Goal: Task Accomplishment & Management: Manage account settings

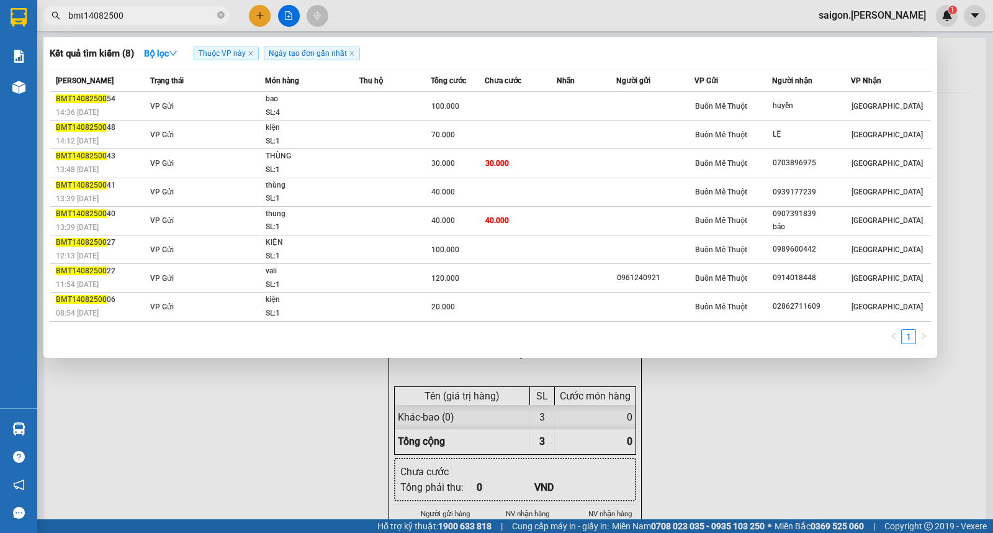
click at [255, 10] on div at bounding box center [496, 266] width 993 height 533
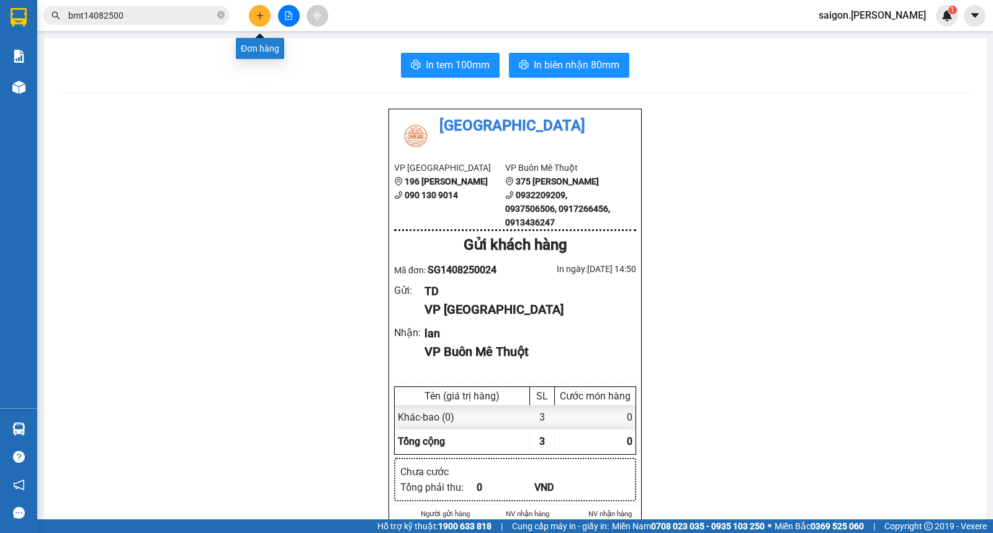
click at [263, 16] on icon "plus" at bounding box center [259, 15] width 7 height 1
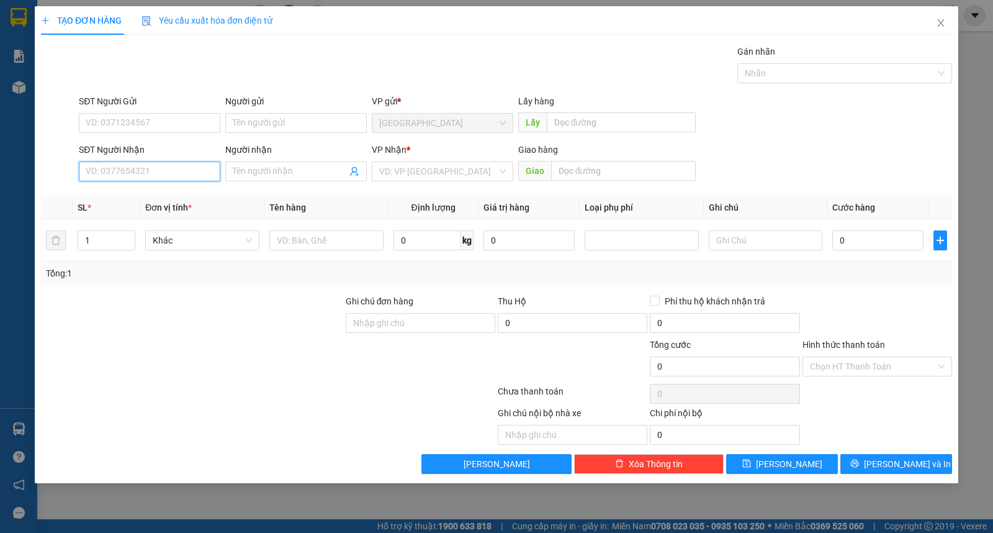
click at [125, 175] on input "SĐT Người Nhận" at bounding box center [150, 171] width 142 height 20
type input "0914955577"
type input "nam"
click at [888, 431] on div "Ghi chú nội bộ nhà xe Chi phí nội bộ 0" at bounding box center [497, 425] width 914 height 38
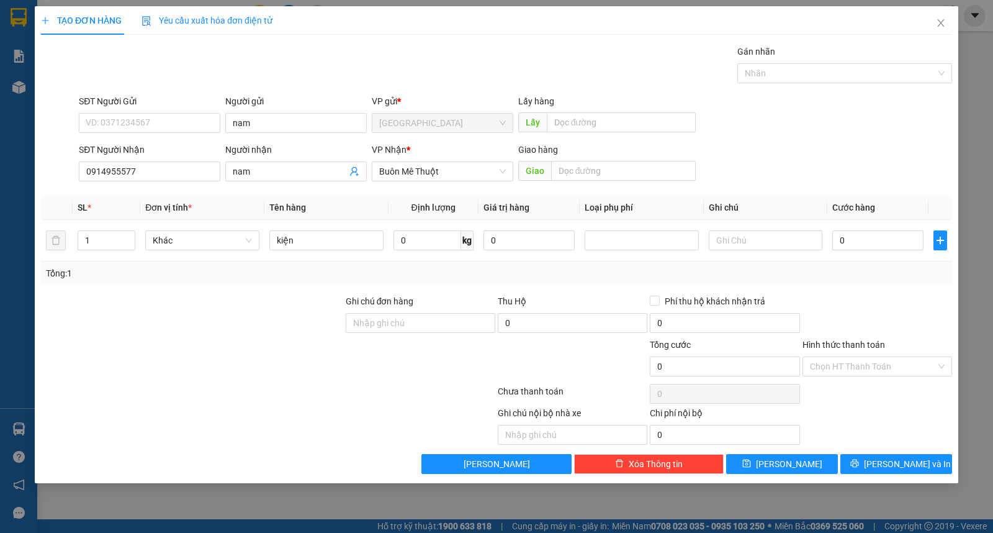
click at [889, 450] on div "Transit Pickup Surcharge Ids Transit Deliver Surcharge Ids Transit Deliver Surc…" at bounding box center [496, 259] width 911 height 429
click at [894, 457] on span "[PERSON_NAME] và In" at bounding box center [907, 464] width 87 height 14
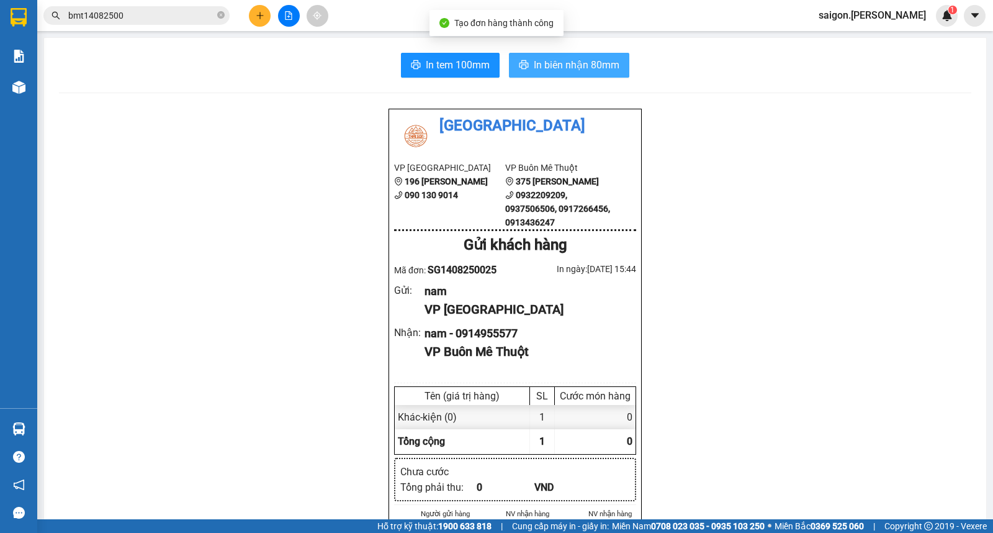
click at [590, 65] on span "In biên nhận 80mm" at bounding box center [577, 65] width 86 height 16
click at [257, 19] on button at bounding box center [260, 16] width 22 height 22
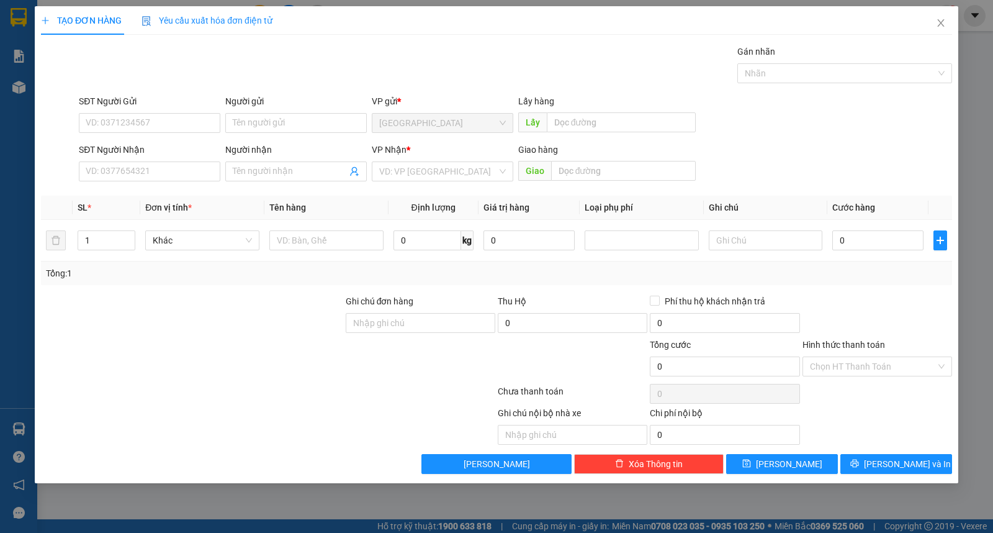
click at [259, 16] on span "Yêu cầu xuất hóa đơn điện tử" at bounding box center [207, 21] width 131 height 10
click at [302, 132] on input "Người gửi" at bounding box center [296, 123] width 142 height 20
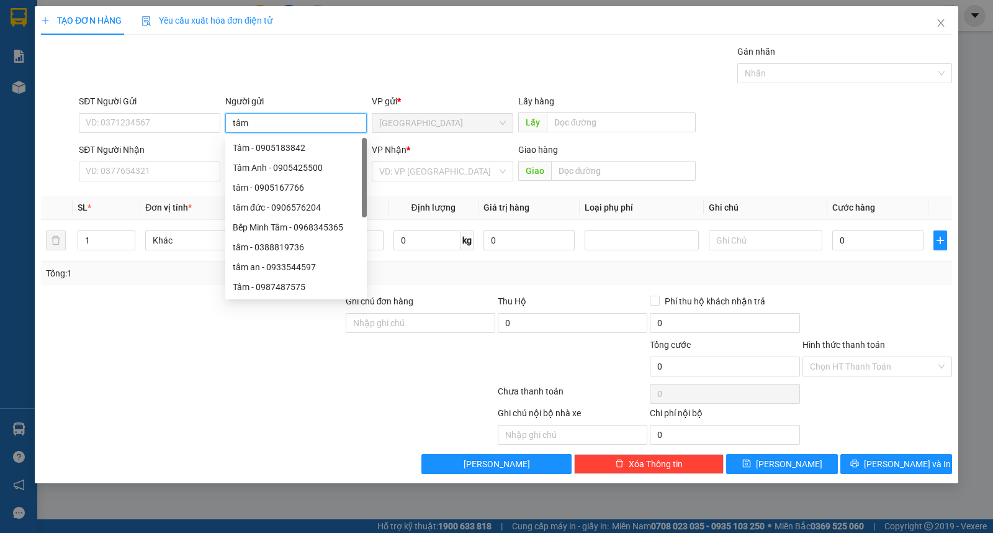
type input "tâm"
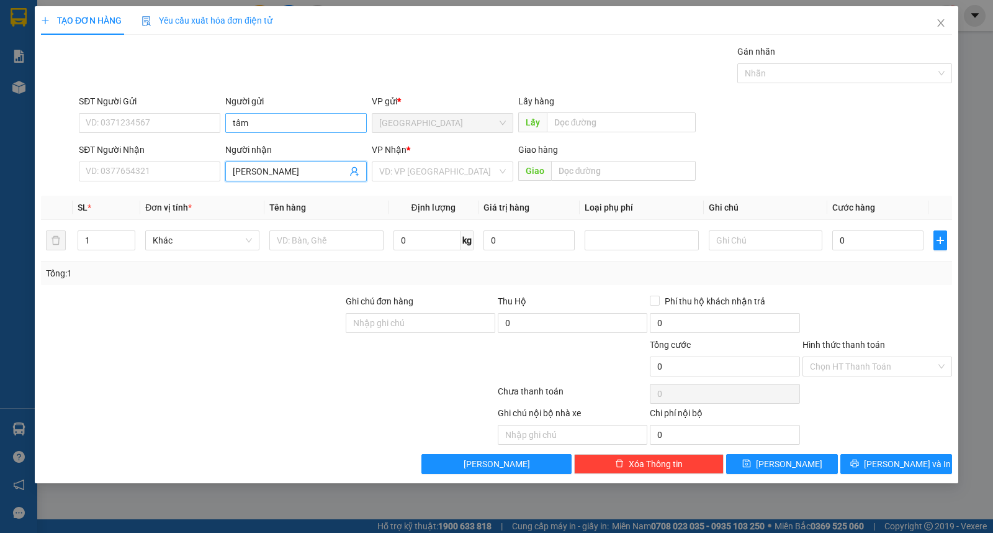
type input "[PERSON_NAME]"
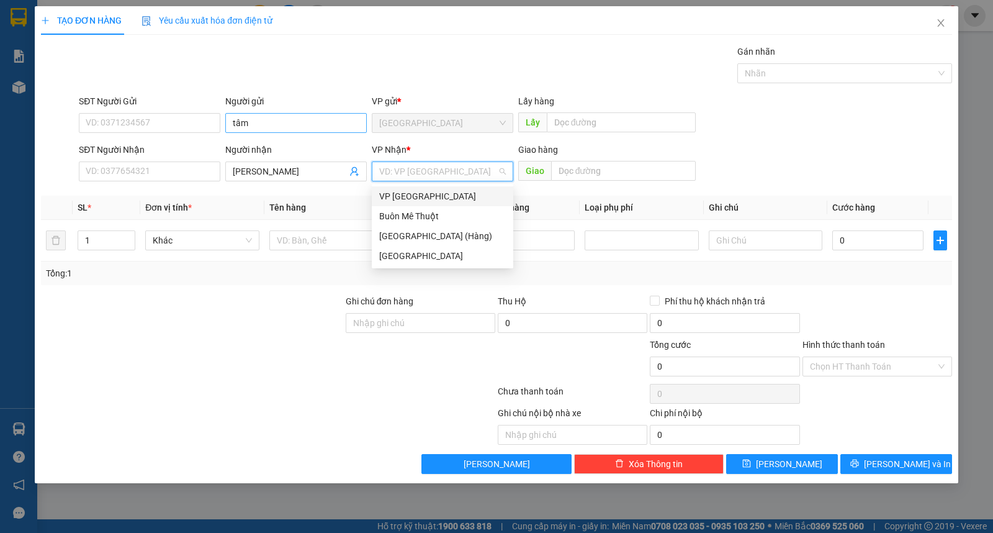
type input "ư"
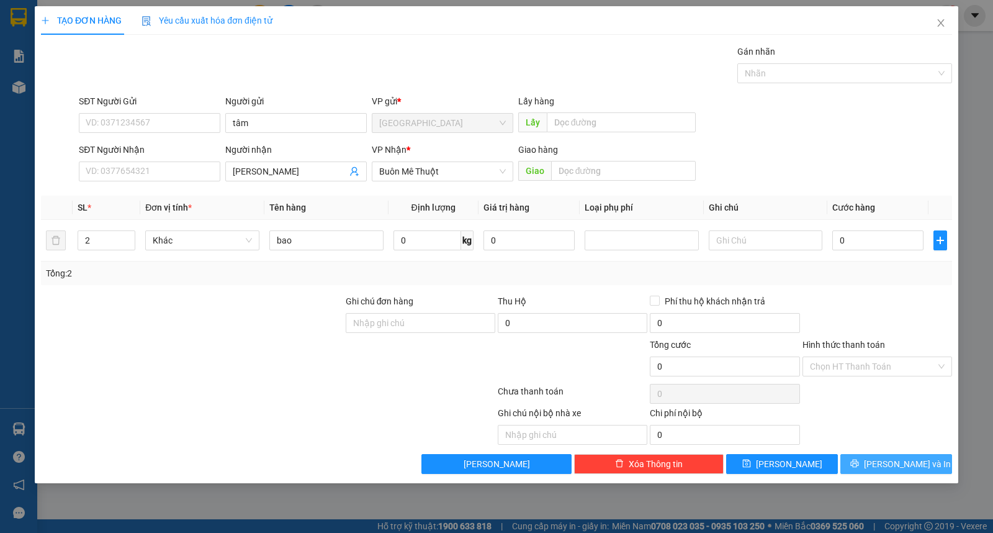
click at [914, 462] on span "[PERSON_NAME] và In" at bounding box center [907, 464] width 87 height 14
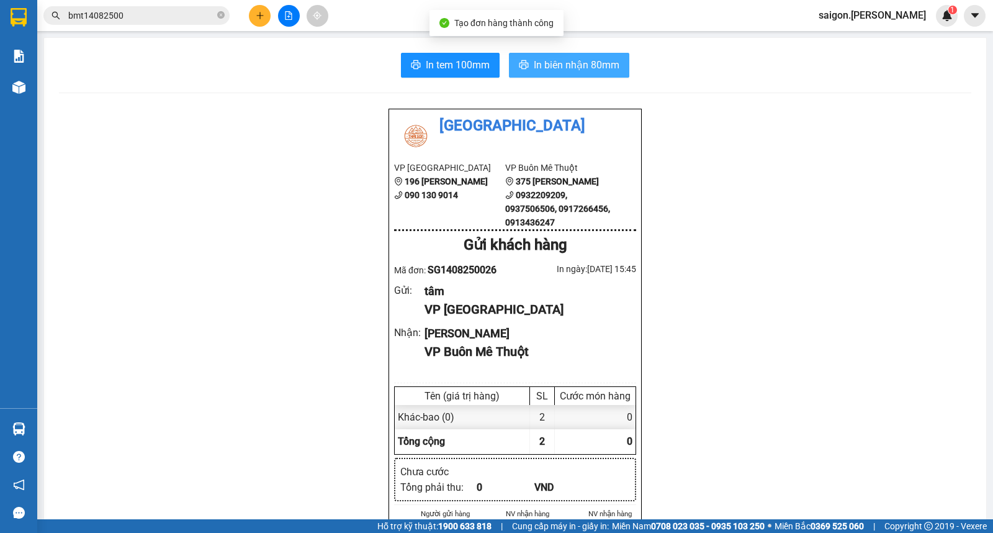
click at [585, 70] on span "In biên nhận 80mm" at bounding box center [577, 65] width 86 height 16
click at [251, 15] on button at bounding box center [260, 16] width 22 height 22
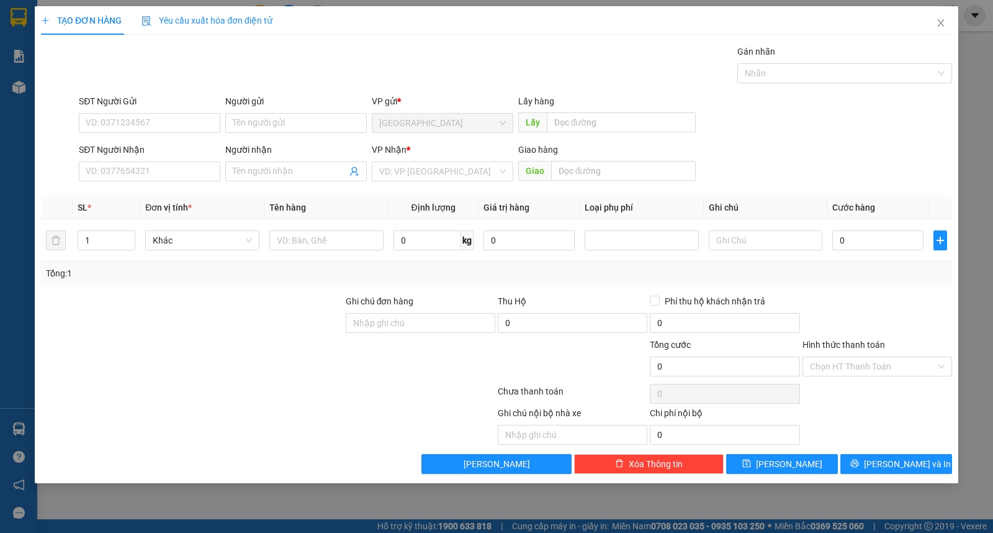
click at [420, 185] on div "VP Nhận * VD: VP [GEOGRAPHIC_DATA]" at bounding box center [443, 164] width 142 height 43
click at [451, 163] on input "search" at bounding box center [438, 171] width 118 height 19
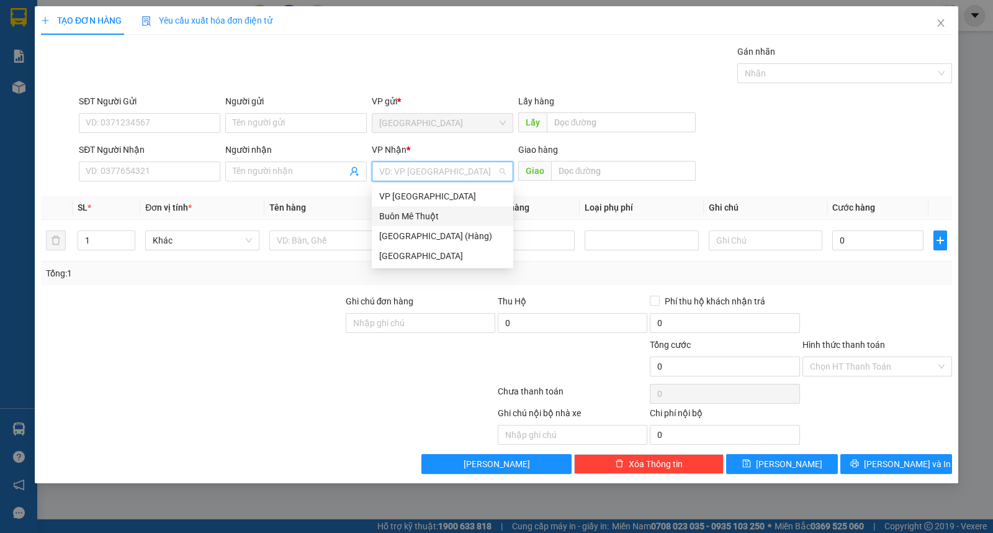
click at [461, 213] on div "Buôn Mê Thuột" at bounding box center [442, 216] width 127 height 14
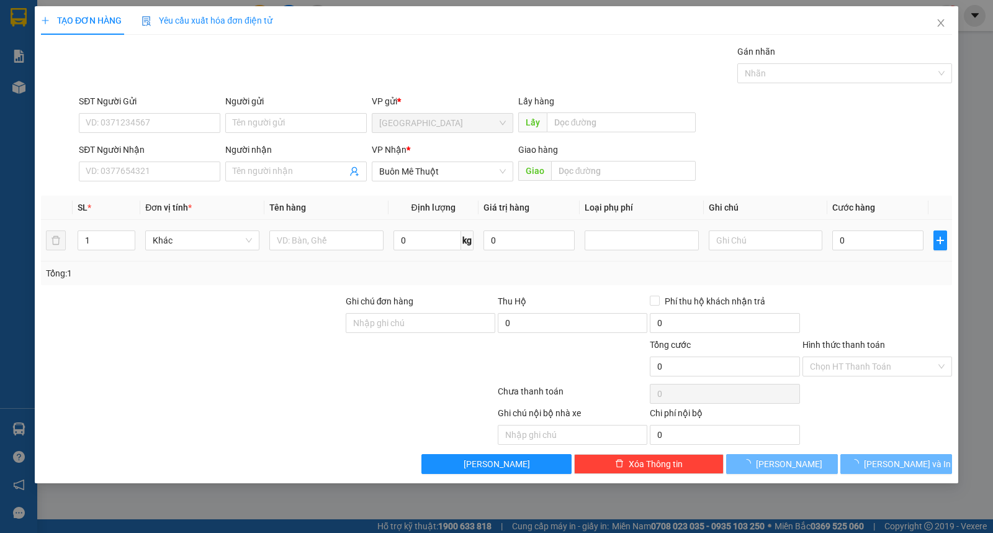
click at [267, 245] on td at bounding box center [326, 241] width 124 height 42
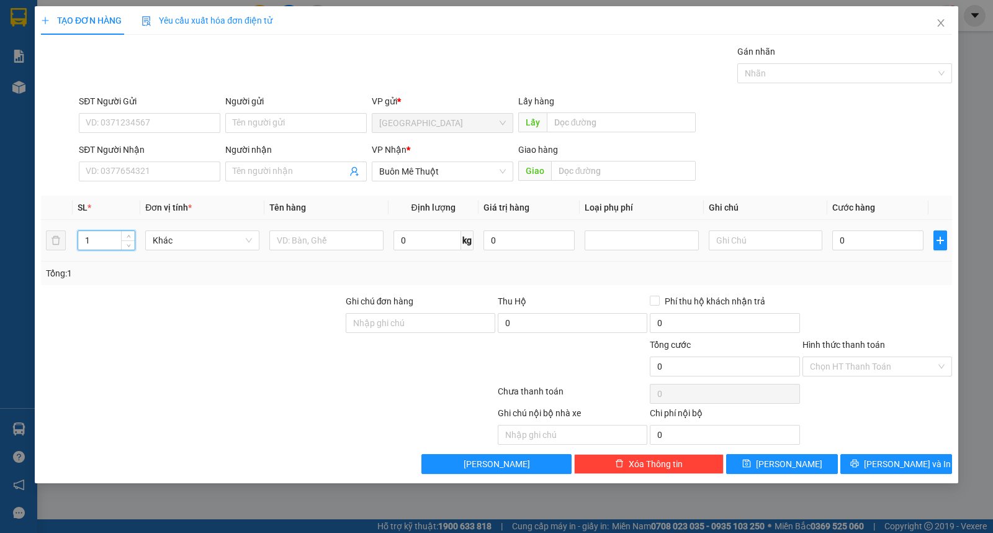
click at [118, 242] on input "1" at bounding box center [106, 240] width 56 height 19
click at [345, 238] on input "text" at bounding box center [326, 240] width 114 height 20
type input "xe máy"
click at [746, 243] on input "text" at bounding box center [766, 240] width 114 height 20
click at [314, 171] on input "Người nhận" at bounding box center [290, 171] width 114 height 14
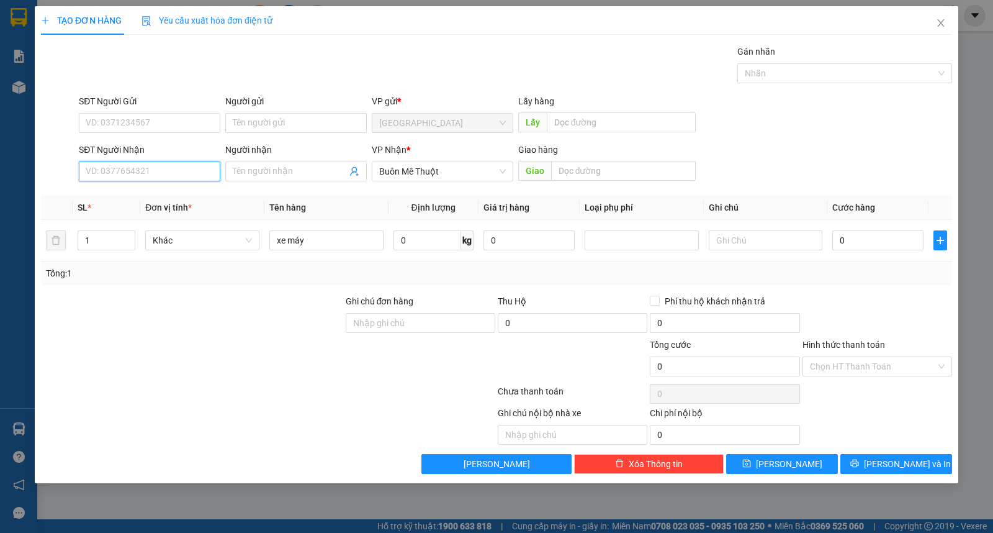
click at [173, 168] on input "SĐT Người Nhận" at bounding box center [150, 171] width 142 height 20
drag, startPoint x: 761, startPoint y: 218, endPoint x: 767, endPoint y: 243, distance: 25.5
click at [764, 230] on table "SL * Đơn vị tính * Tên hàng Định lượng Giá trị hàng Loại phụ phí Ghi chú Cước h…" at bounding box center [496, 229] width 911 height 66
click at [767, 245] on input "text" at bounding box center [766, 240] width 114 height 20
type input "472b-29828"
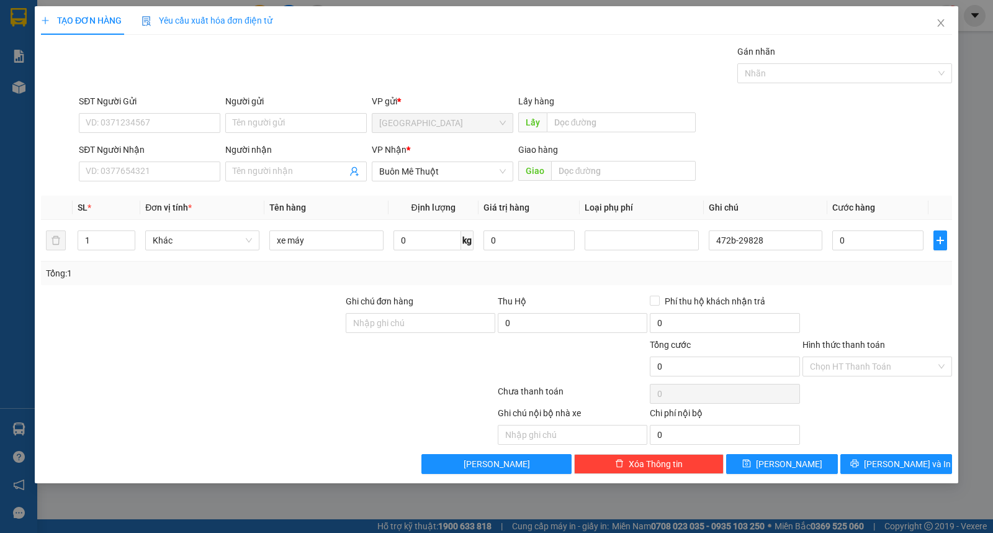
click at [240, 141] on form "SĐT Người Gửi VD: 0371234567 Người gửi Tên người gửi VP gửi * [GEOGRAPHIC_DATA]…" at bounding box center [496, 140] width 911 height 92
click at [258, 165] on input "Người nhận" at bounding box center [290, 171] width 114 height 14
type input "nguyên"
type input "0911124575"
click at [278, 120] on input "Người gửi" at bounding box center [296, 123] width 142 height 20
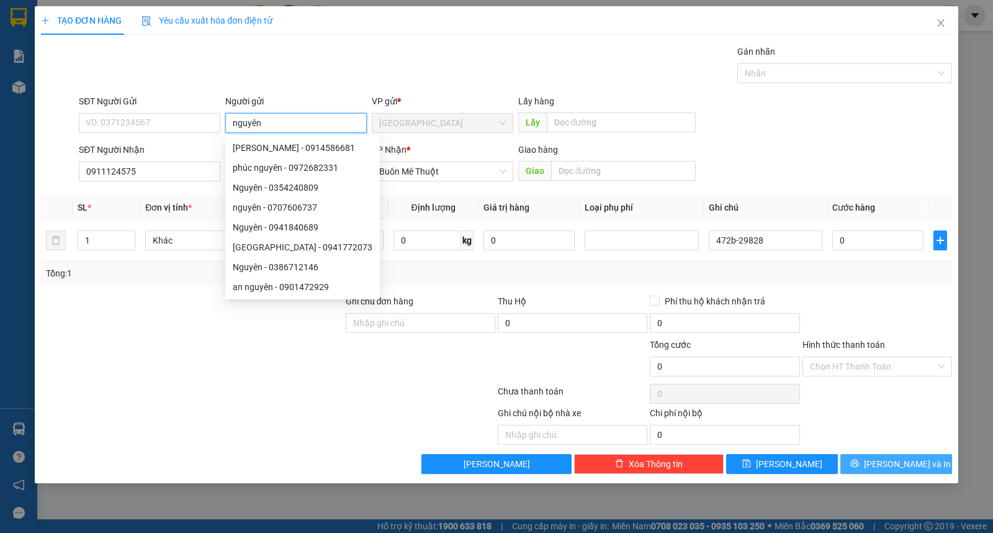
type input "nguyên"
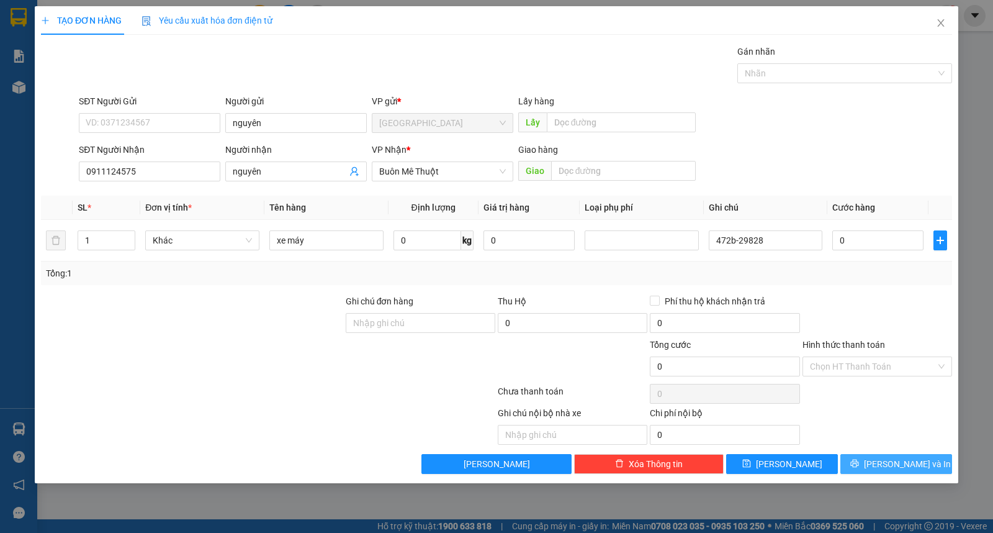
drag, startPoint x: 892, startPoint y: 473, endPoint x: 888, endPoint y: 276, distance: 196.8
click at [888, 276] on div "Transit Pickup Surcharge Ids Transit Deliver Surcharge Ids Transit Deliver Surc…" at bounding box center [496, 259] width 911 height 429
click at [860, 234] on input "0" at bounding box center [877, 240] width 91 height 20
type input "4"
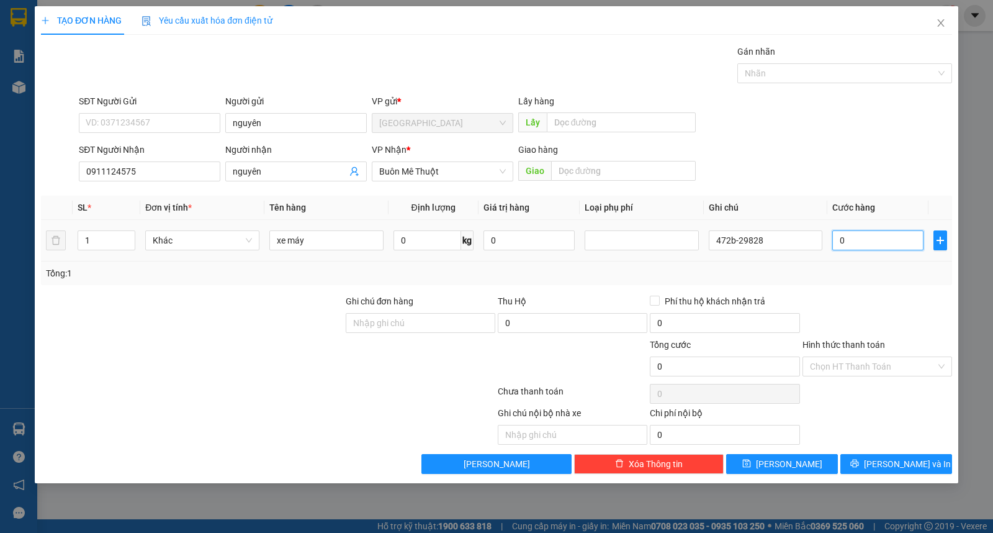
type input "4"
type input "40"
type input "40.000"
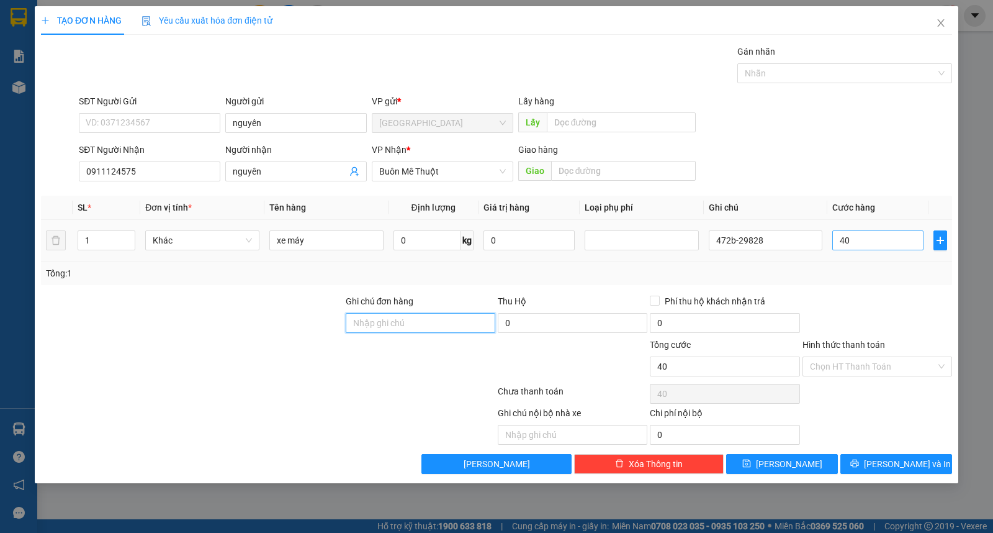
type input "40.000"
type input "4"
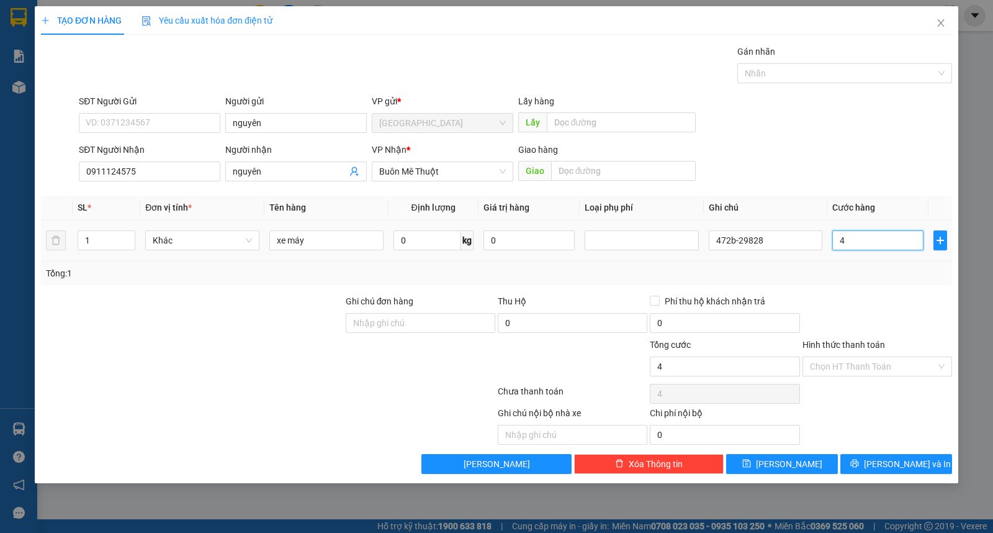
type input "40"
type input "400"
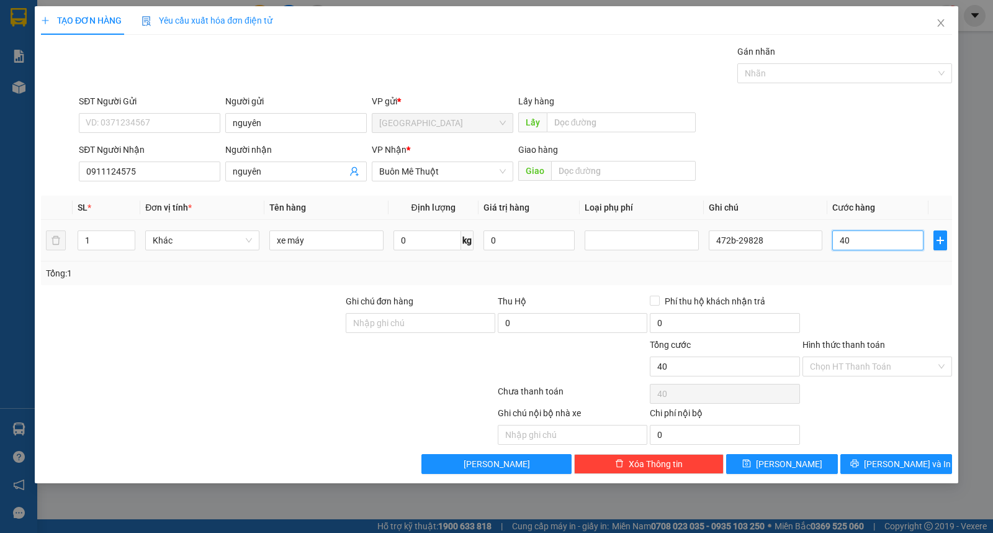
type input "400"
type input "400.000"
click at [867, 367] on input "Hình thức thanh toán" at bounding box center [873, 366] width 126 height 19
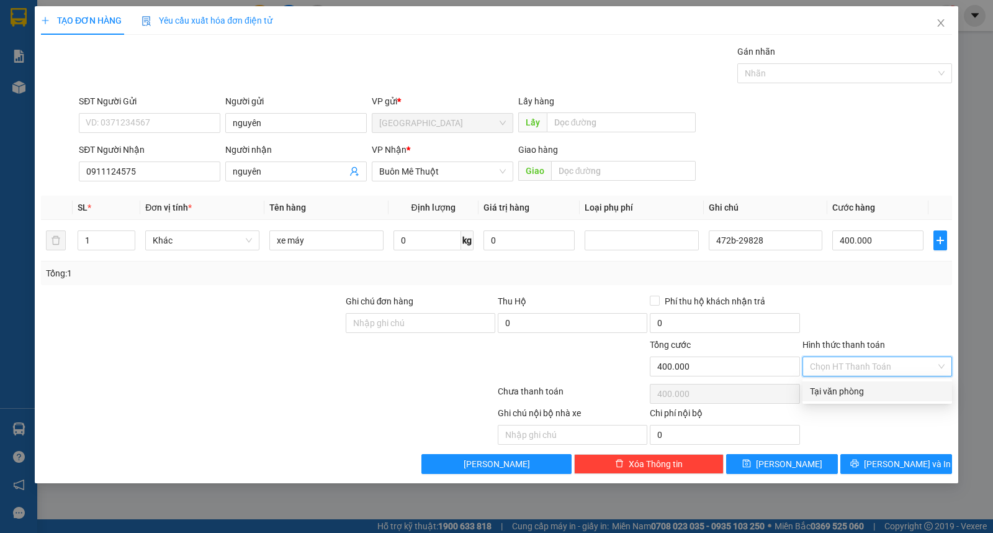
click at [860, 395] on div "Tại văn phòng" at bounding box center [877, 391] width 135 height 14
click at [896, 477] on div "TẠO ĐƠN HÀNG Yêu cầu xuất hóa đơn điện tử Transit Pickup Surcharge Ids Transit …" at bounding box center [497, 244] width 924 height 477
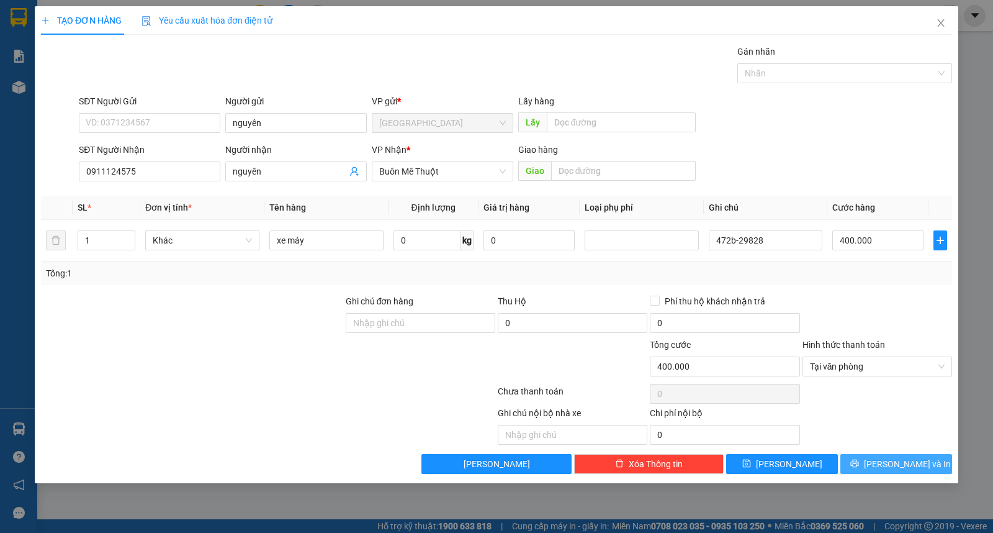
click at [894, 464] on span "[PERSON_NAME] và In" at bounding box center [907, 464] width 87 height 14
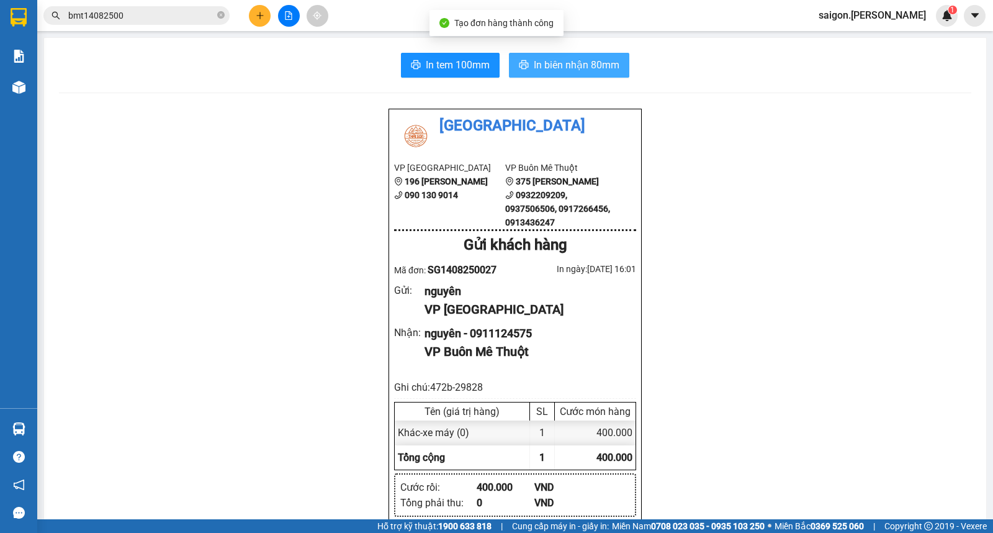
click at [578, 67] on span "In biên nhận 80mm" at bounding box center [577, 65] width 86 height 16
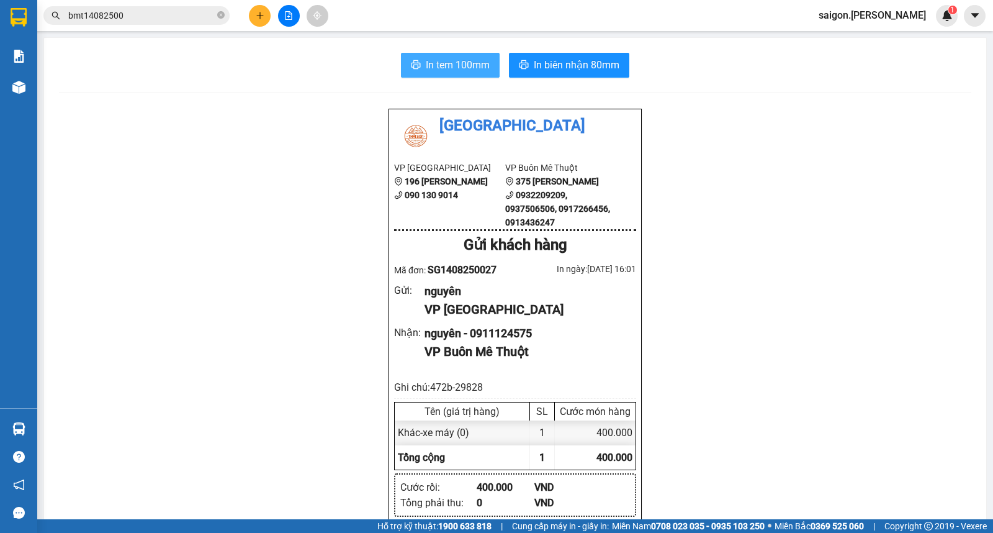
click at [426, 59] on span "In tem 100mm" at bounding box center [458, 65] width 64 height 16
click at [265, 21] on button at bounding box center [260, 16] width 22 height 22
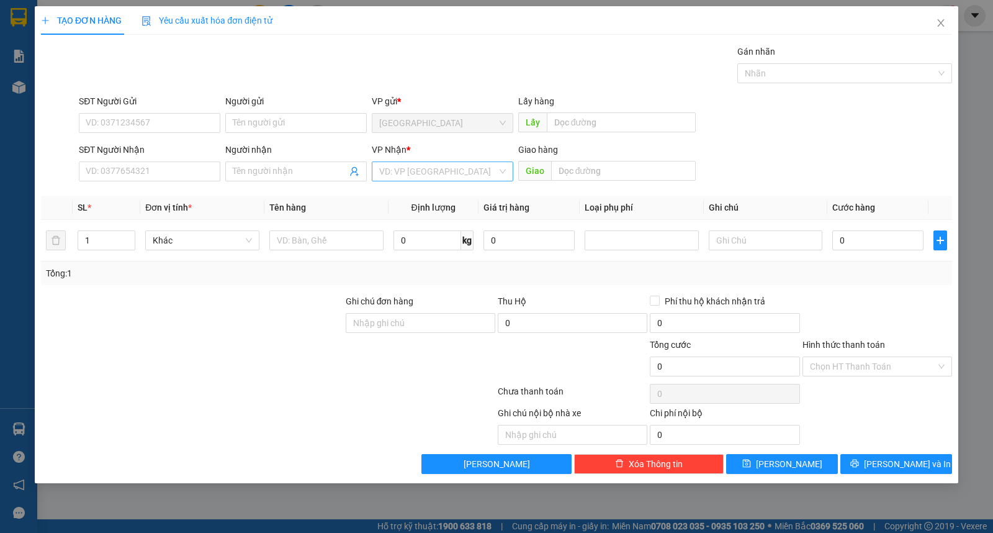
click at [435, 176] on input "search" at bounding box center [438, 171] width 118 height 19
click at [435, 220] on div "Buôn Mê Thuột" at bounding box center [442, 216] width 127 height 14
click at [269, 178] on span at bounding box center [296, 171] width 142 height 20
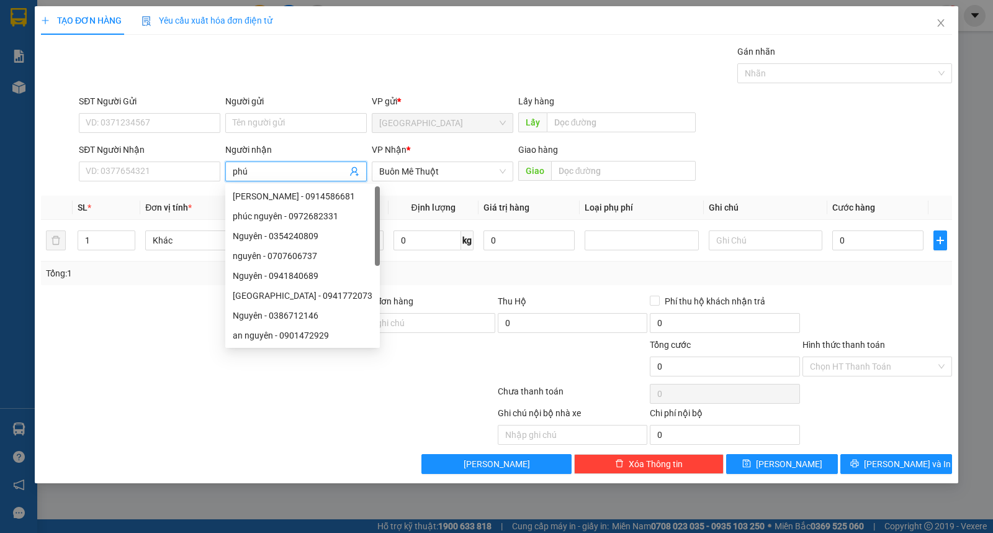
type input "phú"
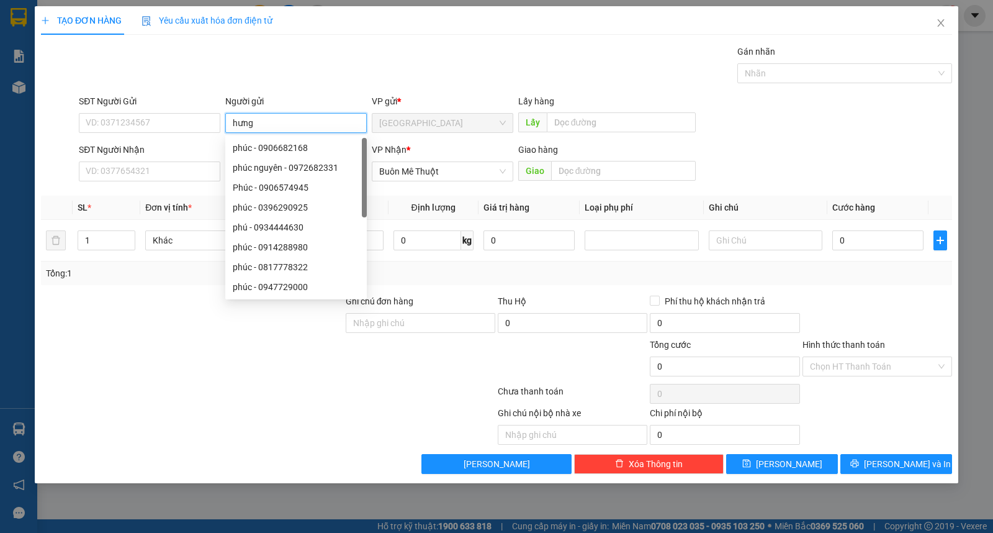
type input "hưng"
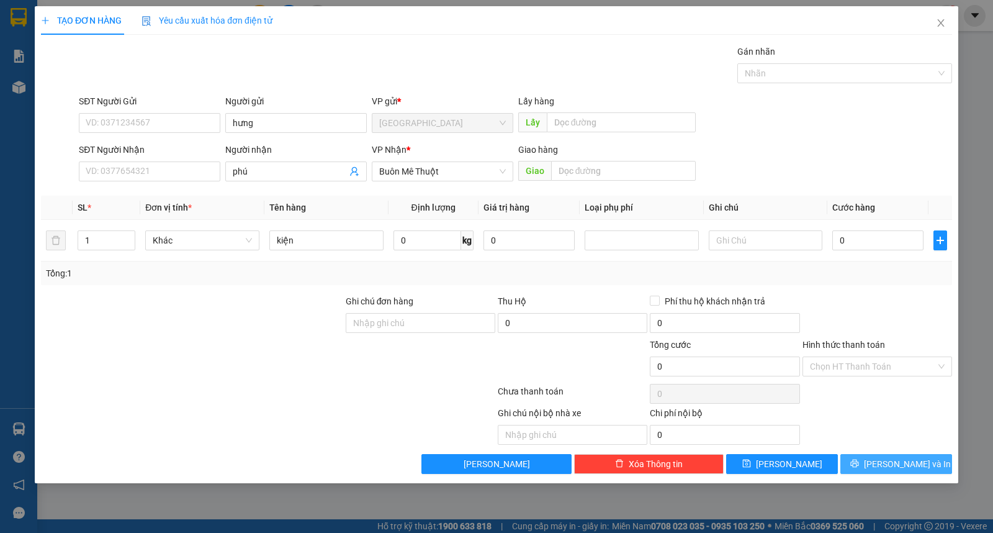
click at [945, 459] on button "[PERSON_NAME] và In" at bounding box center [896, 464] width 112 height 20
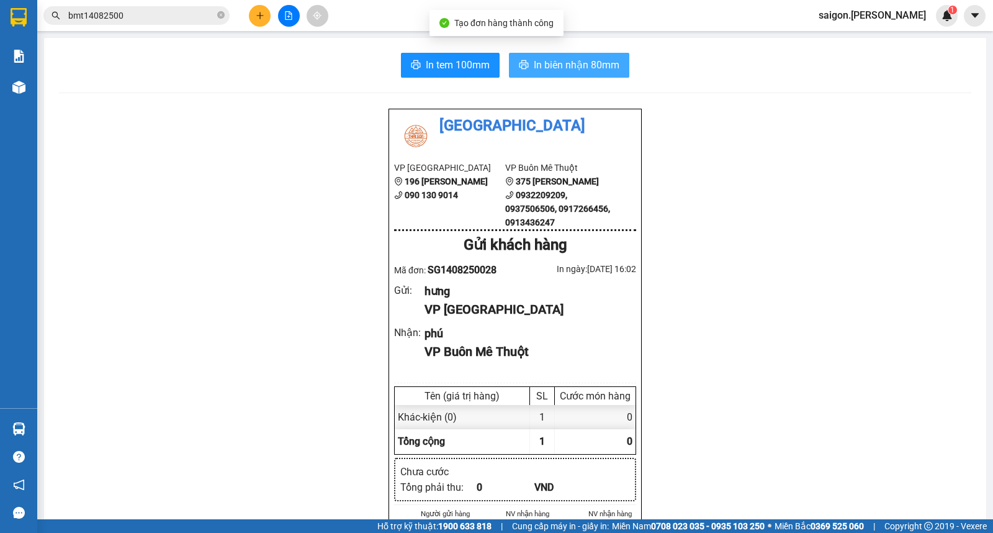
click at [580, 70] on span "In biên nhận 80mm" at bounding box center [577, 65] width 86 height 16
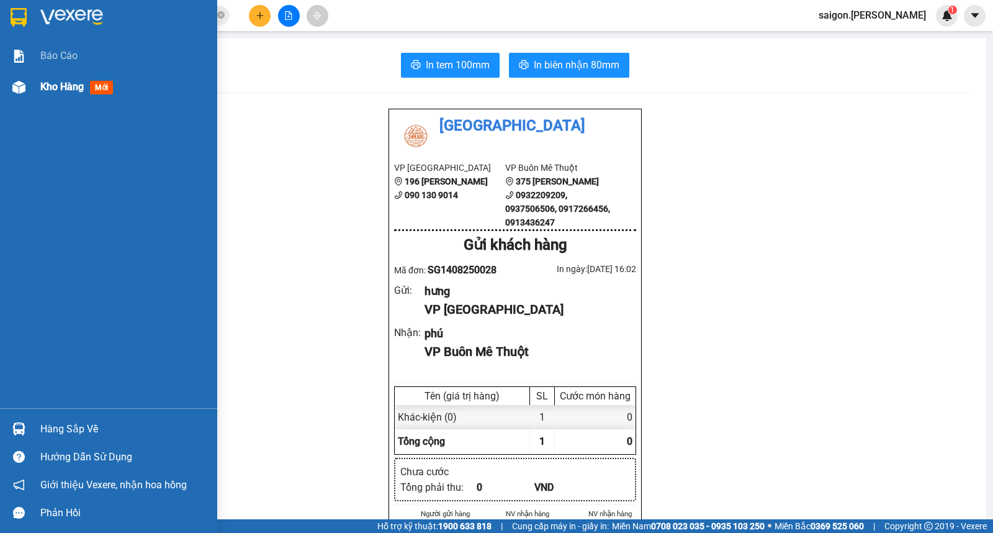
click at [69, 91] on span "Kho hàng" at bounding box center [61, 87] width 43 height 12
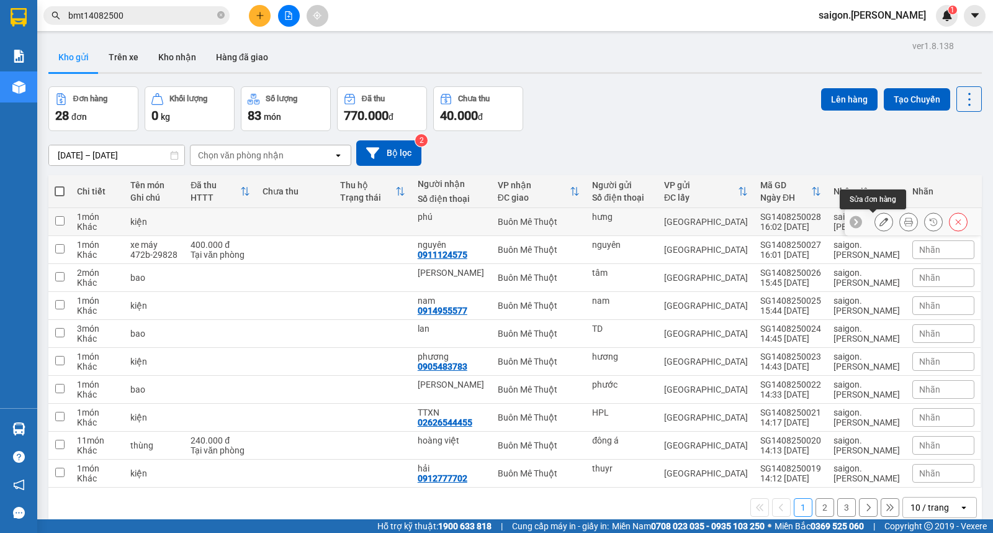
click at [880, 220] on icon at bounding box center [884, 221] width 9 height 9
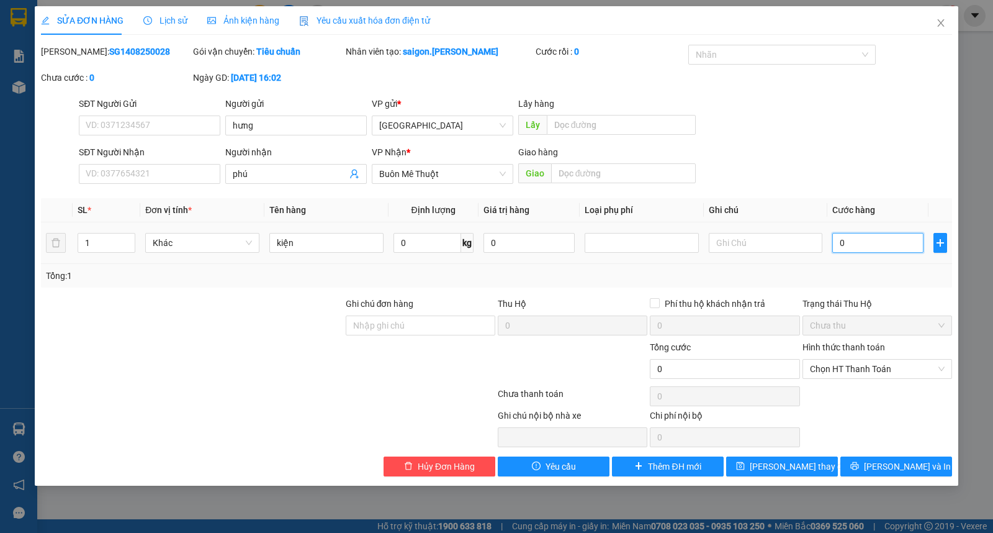
click at [857, 240] on input "0" at bounding box center [877, 243] width 91 height 20
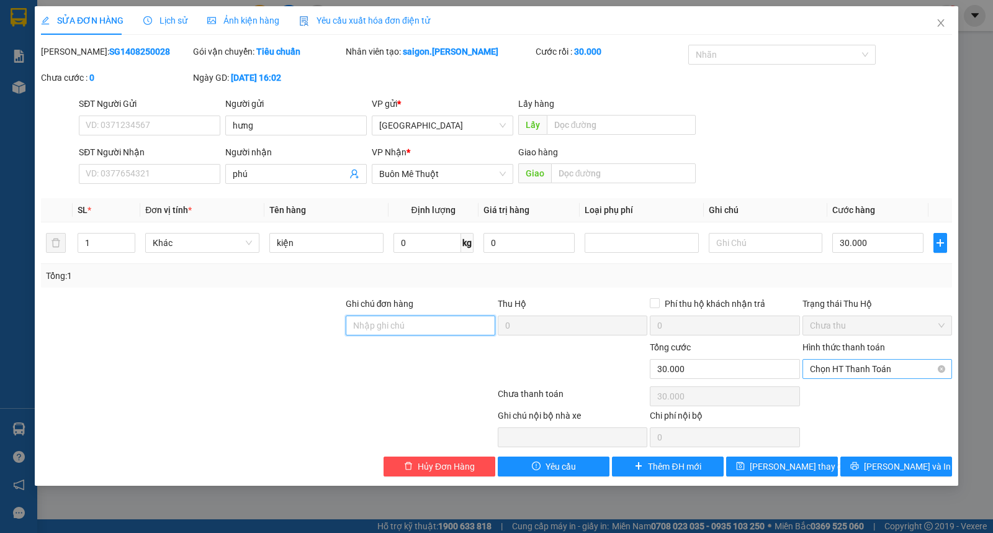
click at [859, 372] on span "Chọn HT Thanh Toán" at bounding box center [877, 368] width 135 height 19
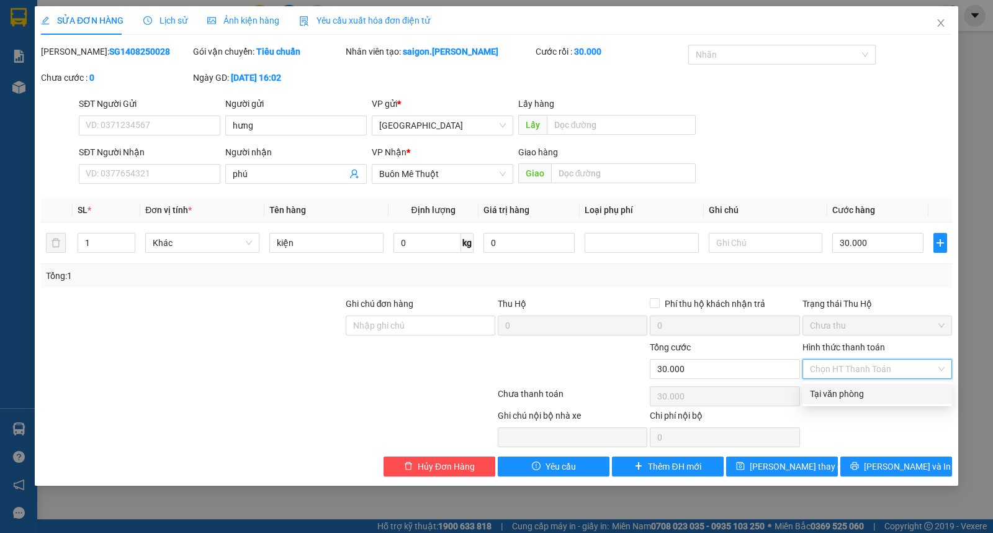
click at [865, 399] on div "Tại văn phòng" at bounding box center [877, 394] width 135 height 14
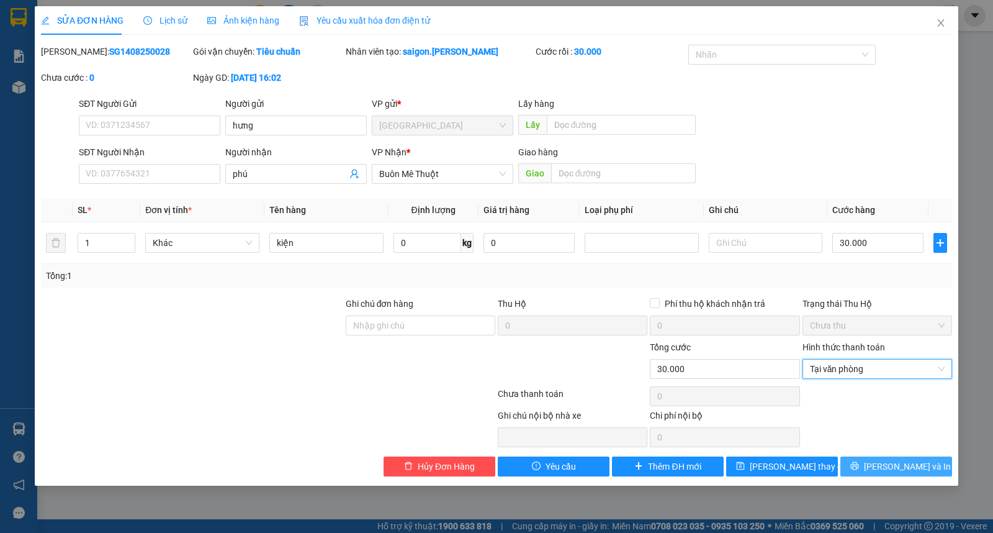
click at [858, 466] on button "[PERSON_NAME] và In" at bounding box center [896, 466] width 112 height 20
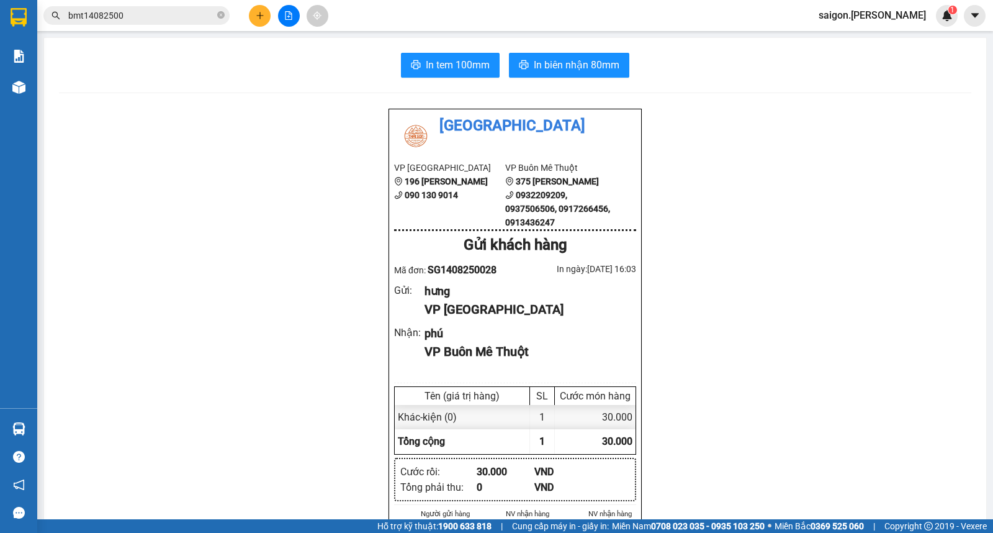
click at [591, 51] on div "In tem 100mm In biên nhận 80mm Thái Sơn VP [GEOGRAPHIC_DATA] 196 [PERSON_NAME] …" at bounding box center [515, 543] width 942 height 1010
click at [598, 69] on span "In biên nhận 80mm" at bounding box center [577, 65] width 86 height 16
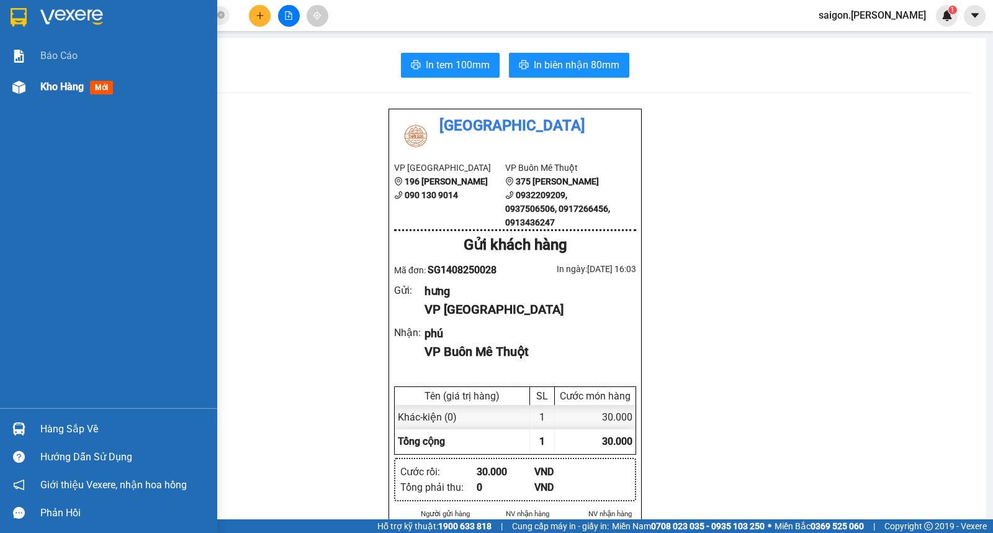
click at [75, 99] on div "Kho hàng mới" at bounding box center [124, 86] width 168 height 31
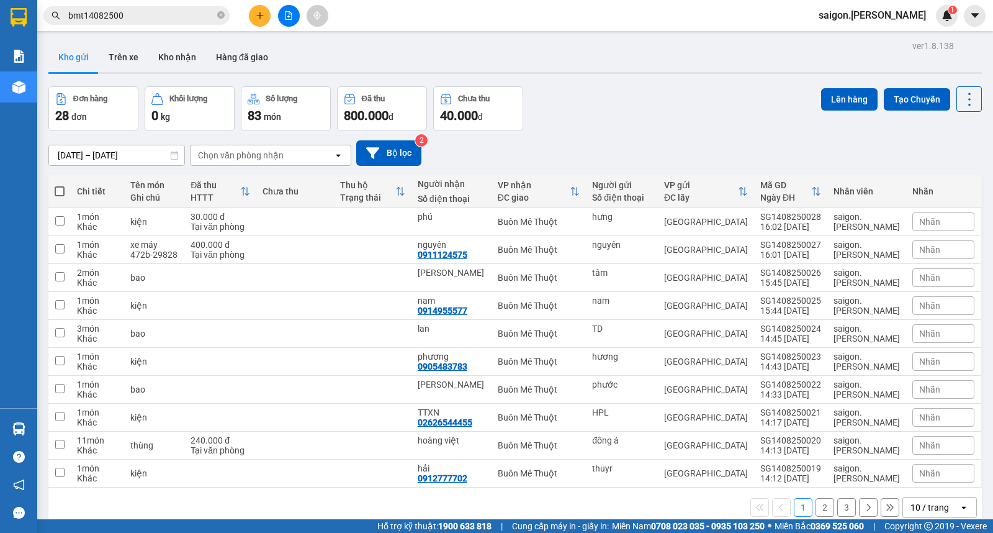
click at [922, 501] on div "10 / trang" at bounding box center [930, 507] width 38 height 12
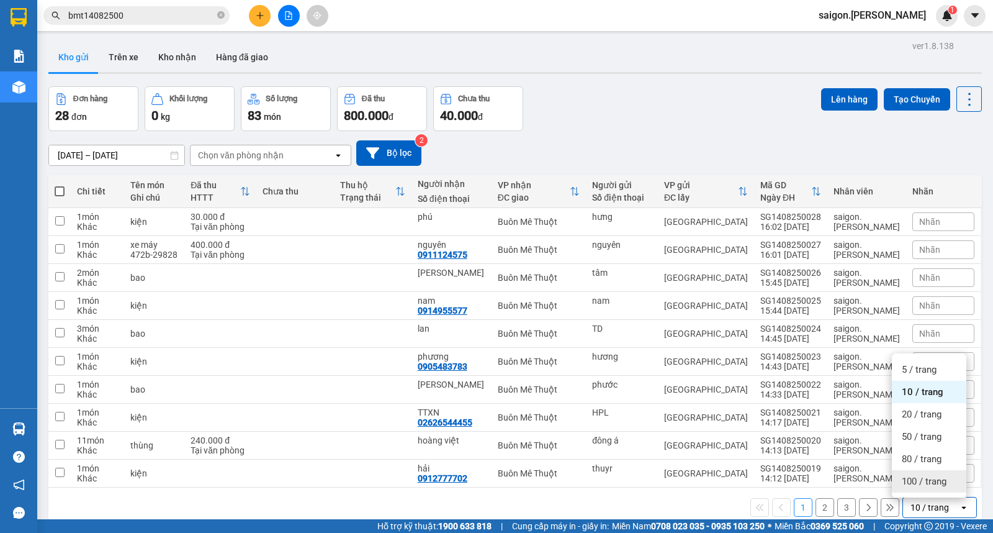
click at [922, 475] on span "100 / trang" at bounding box center [924, 481] width 45 height 12
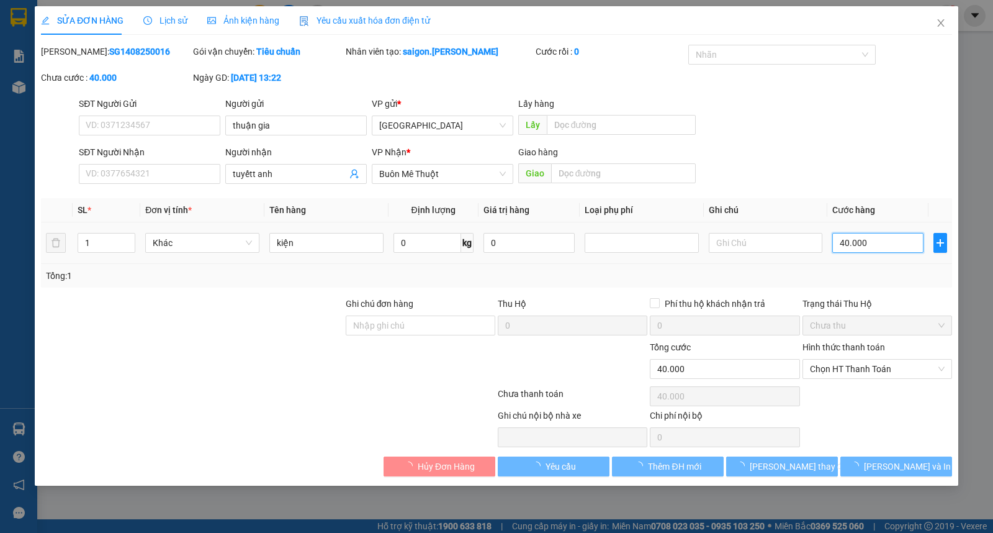
click at [855, 246] on input "40.000" at bounding box center [877, 243] width 91 height 20
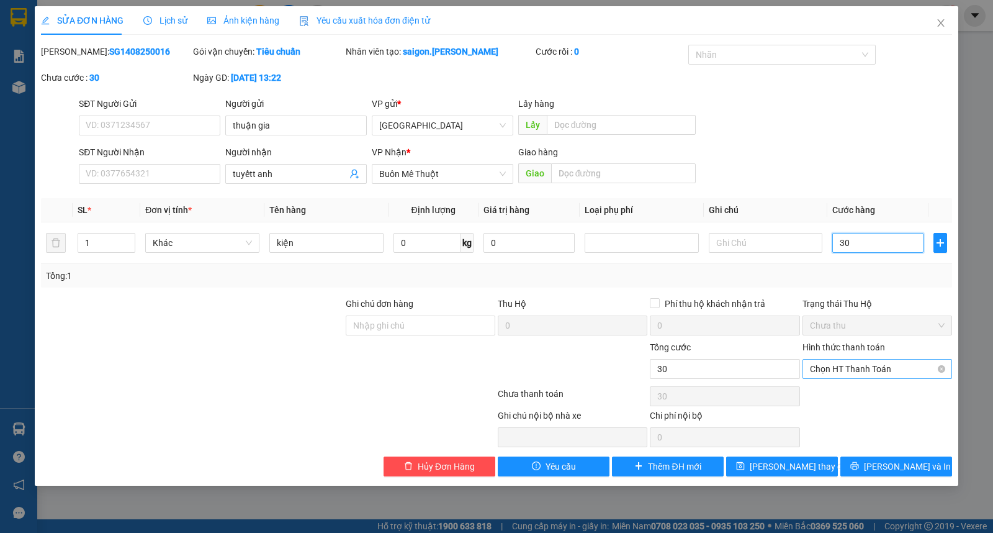
click at [848, 376] on span "Chọn HT Thanh Toán" at bounding box center [877, 368] width 135 height 19
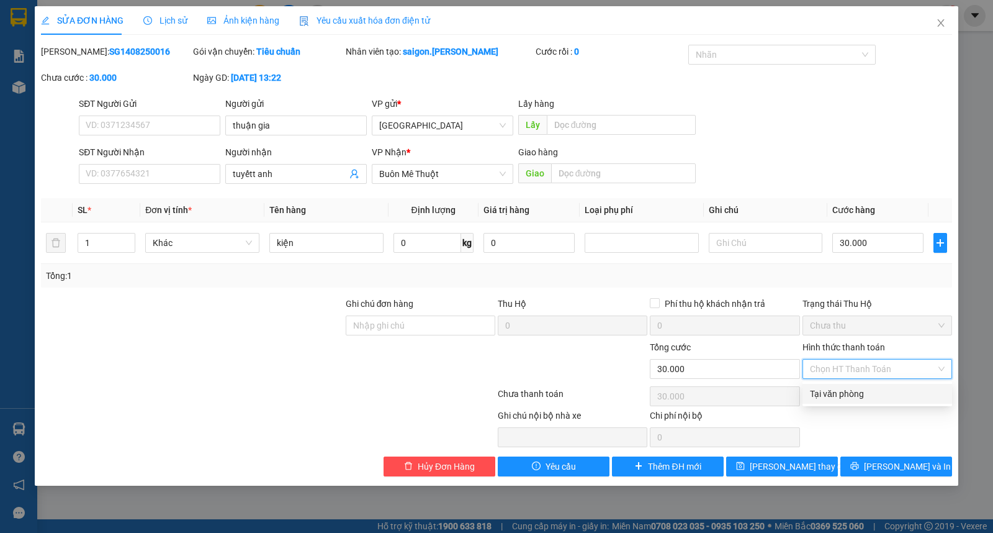
click at [857, 391] on div "Tại văn phòng" at bounding box center [877, 394] width 135 height 14
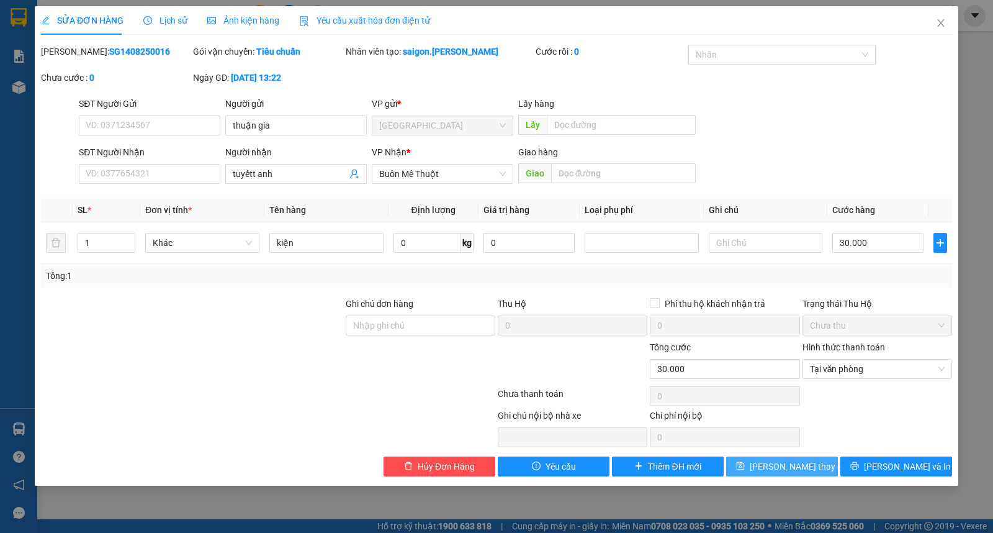
drag, startPoint x: 795, startPoint y: 472, endPoint x: 751, endPoint y: 480, distance: 44.2
click at [795, 472] on span "[PERSON_NAME] thay đổi" at bounding box center [799, 466] width 99 height 14
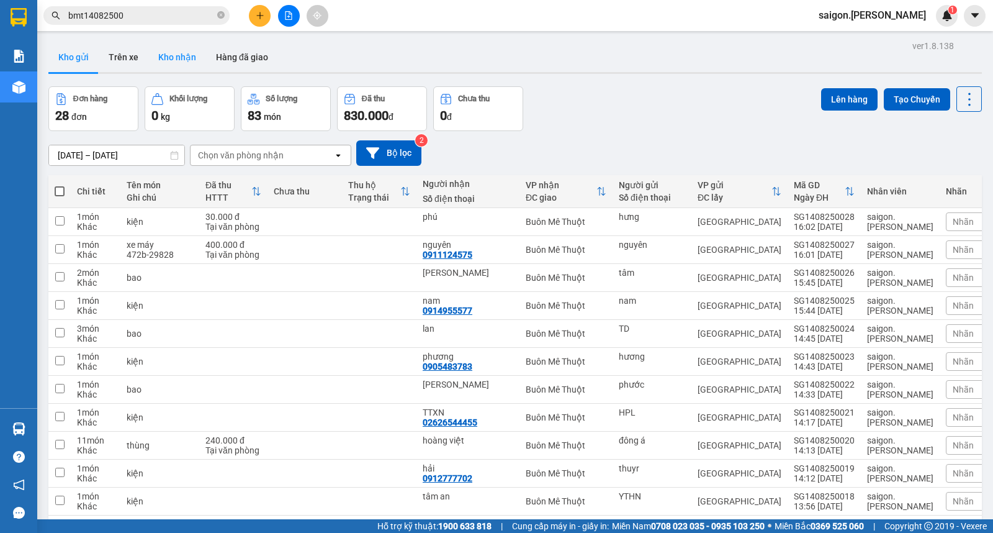
click at [181, 53] on button "Kho nhận" at bounding box center [177, 57] width 58 height 30
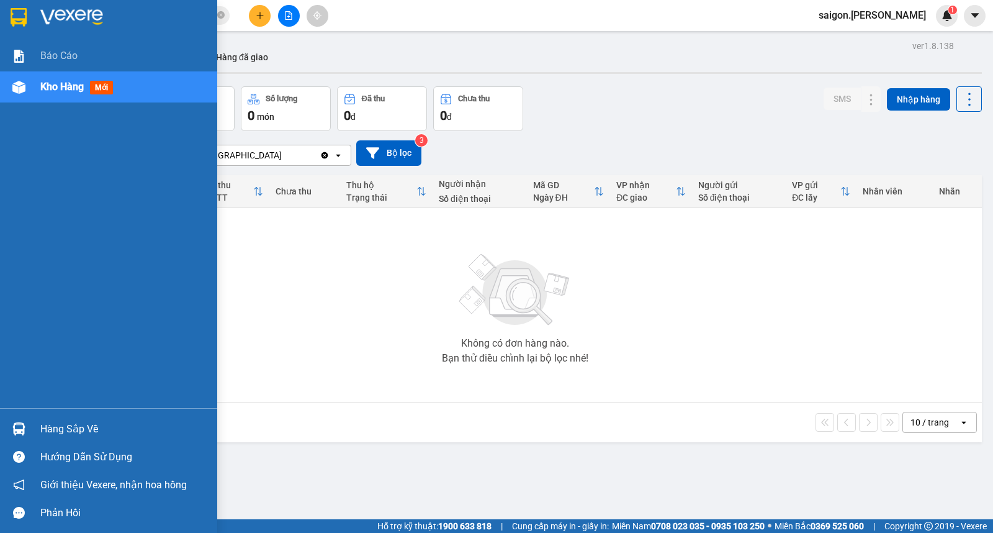
click at [87, 417] on div "Hàng sắp về" at bounding box center [108, 429] width 217 height 28
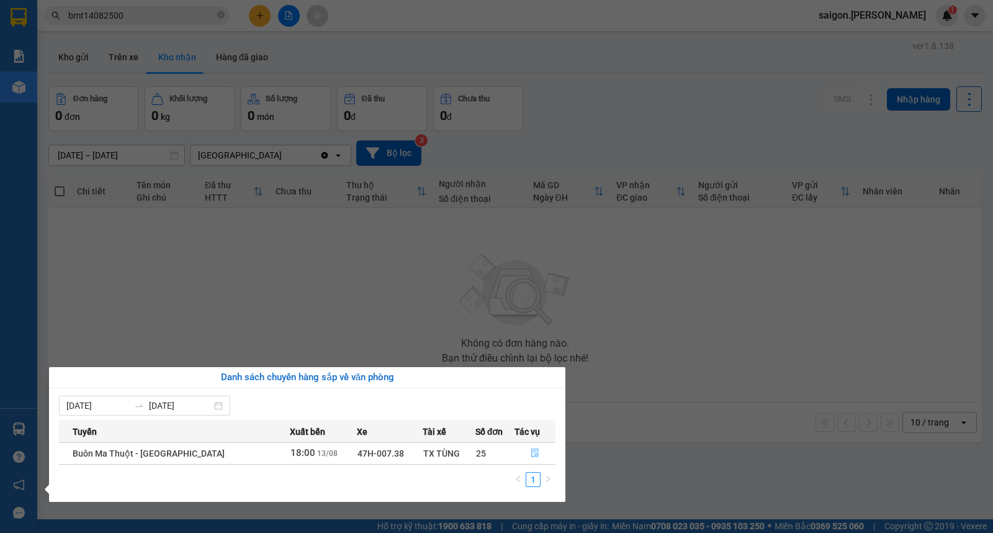
click at [531, 456] on icon "file-done" at bounding box center [535, 452] width 9 height 9
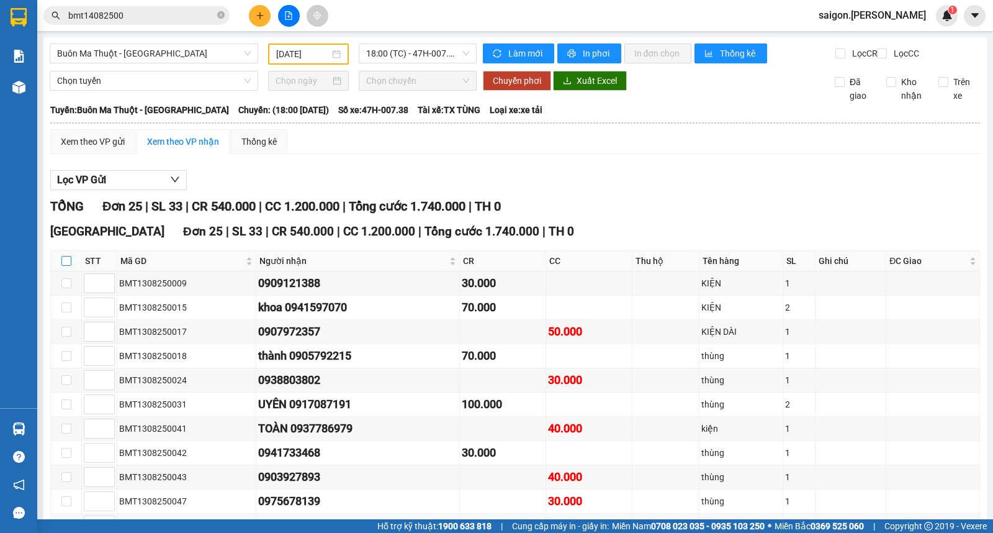
click at [67, 266] on input "checkbox" at bounding box center [66, 261] width 10 height 10
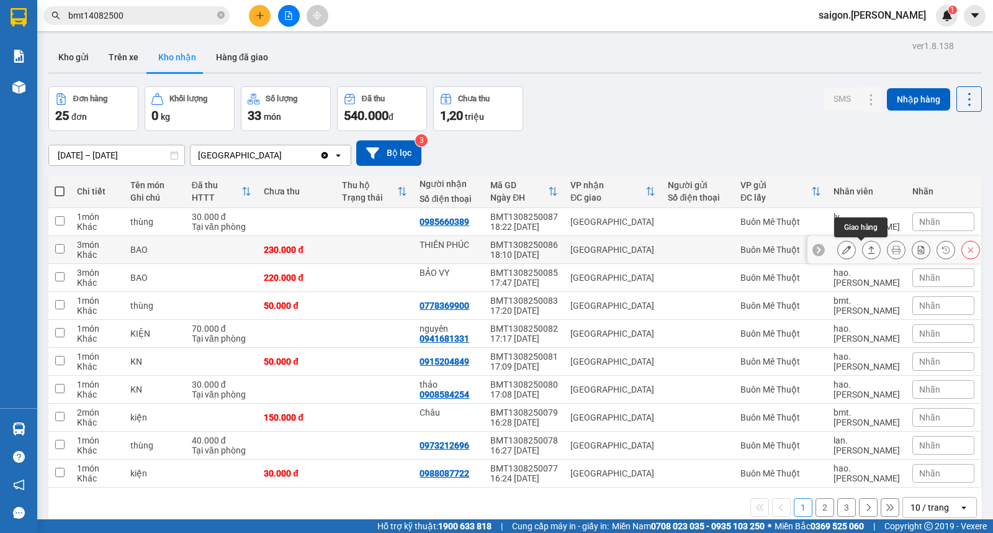
click at [867, 252] on icon at bounding box center [871, 249] width 9 height 9
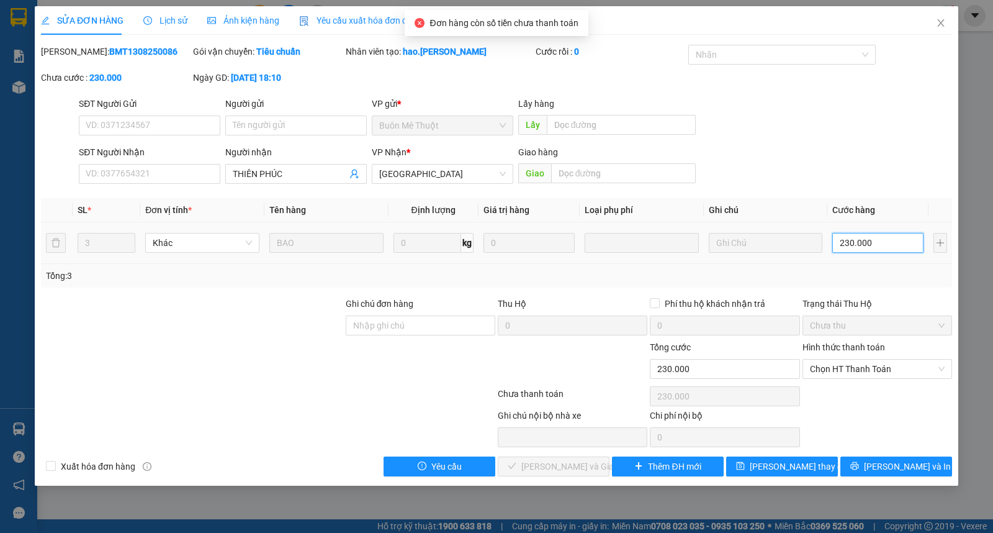
click at [867, 250] on input "230.000" at bounding box center [877, 243] width 91 height 20
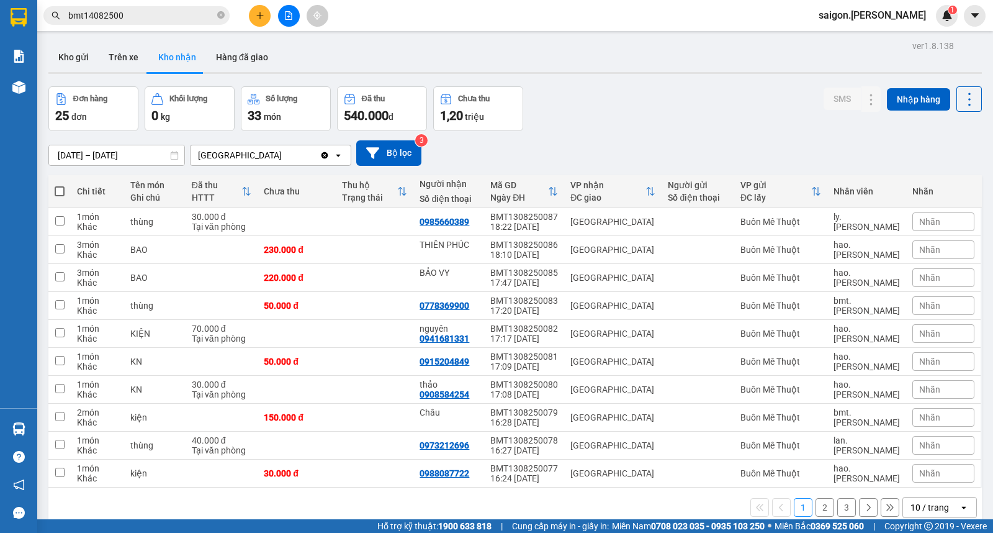
click at [922, 504] on div "10 / trang" at bounding box center [930, 507] width 38 height 12
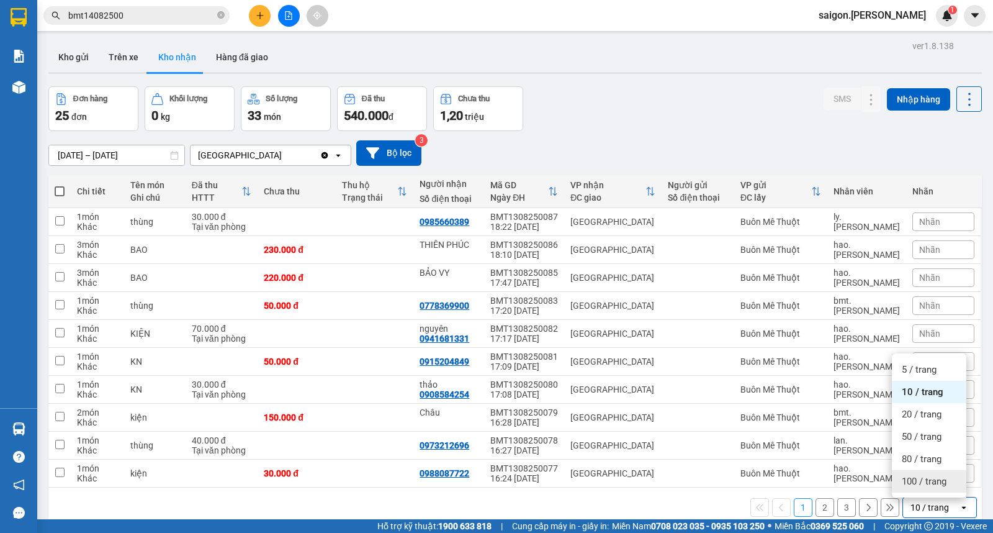
click at [916, 482] on span "100 / trang" at bounding box center [924, 481] width 45 height 12
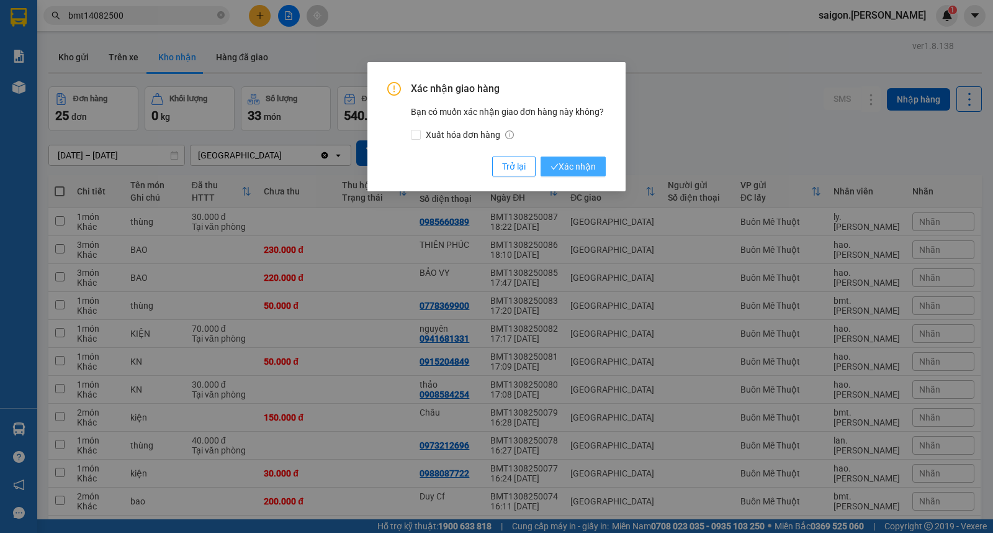
click at [568, 163] on span "Xác nhận" at bounding box center [573, 167] width 45 height 14
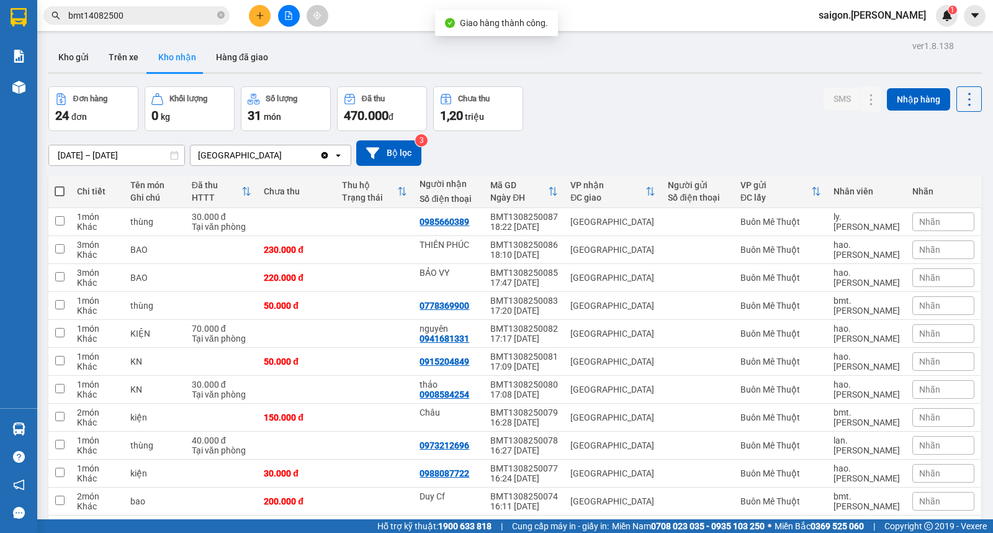
click at [516, 192] on div "Ngày ĐH" at bounding box center [519, 197] width 58 height 10
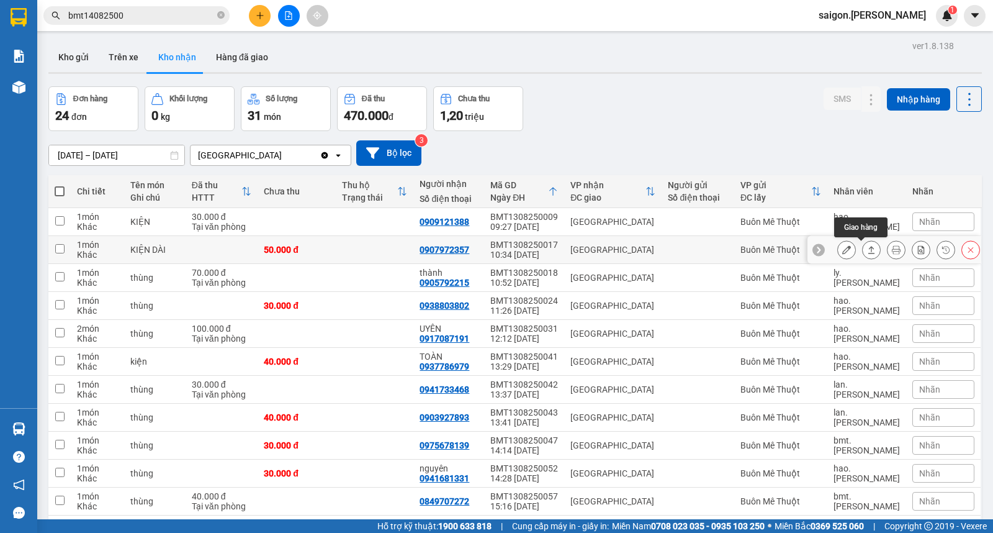
click at [863, 258] on button at bounding box center [871, 250] width 17 height 22
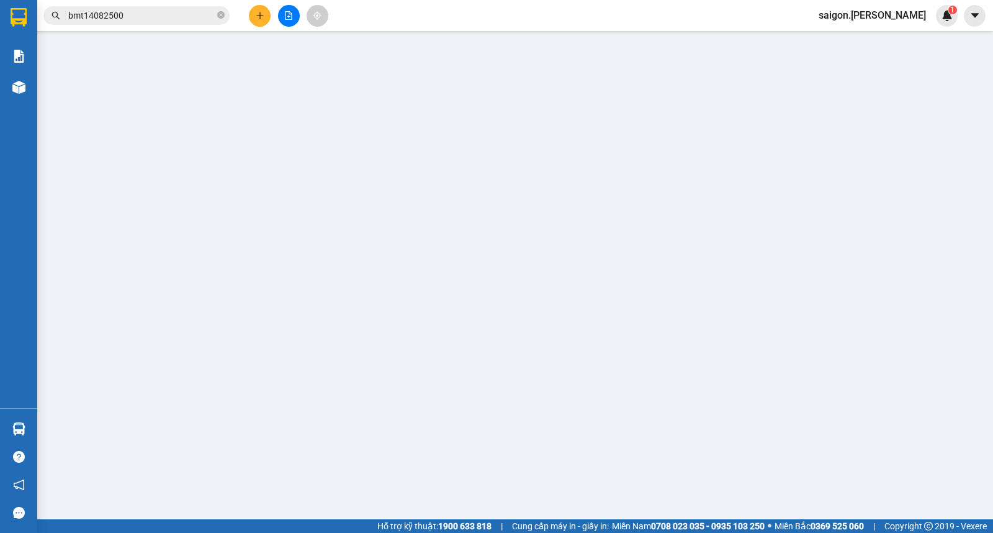
type input "0907972357"
type input "50.000"
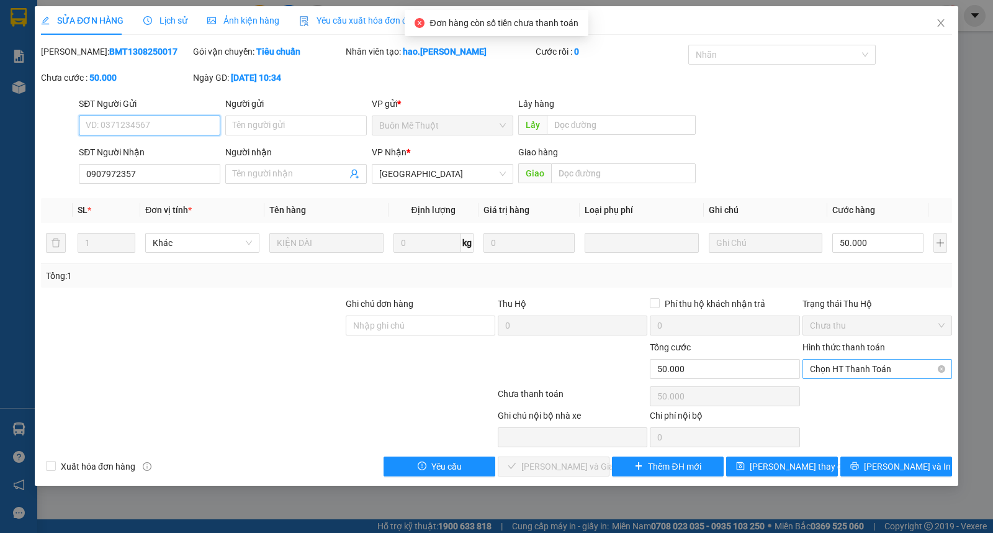
click at [857, 368] on span "Chọn HT Thanh Toán" at bounding box center [877, 368] width 135 height 19
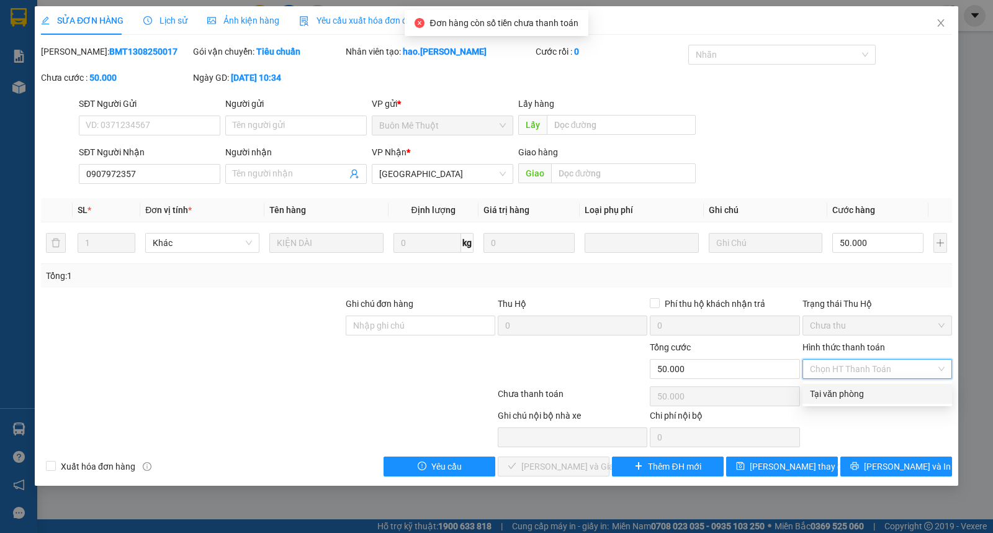
click at [857, 391] on div "Tại văn phòng" at bounding box center [877, 394] width 135 height 14
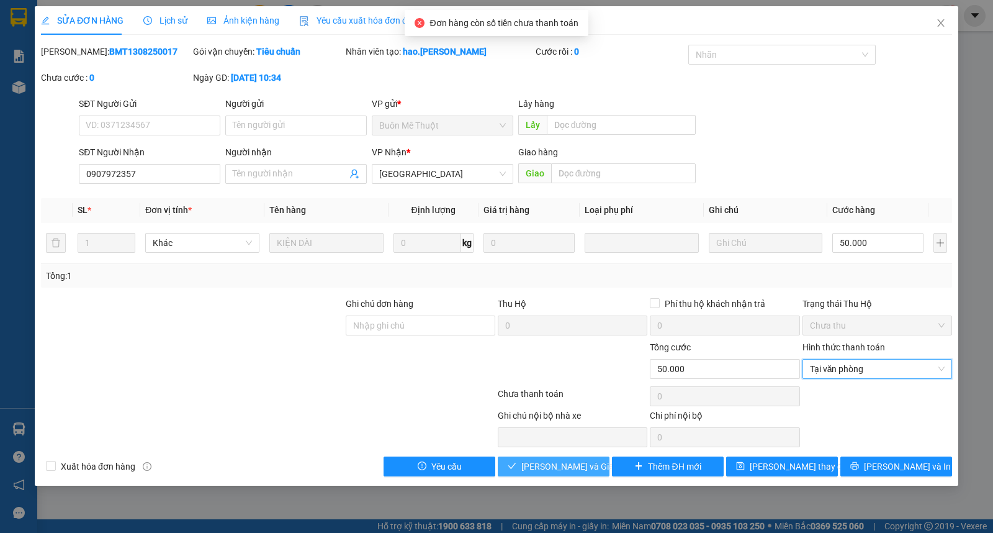
click at [549, 466] on span "[PERSON_NAME] và Giao hàng" at bounding box center [580, 466] width 119 height 14
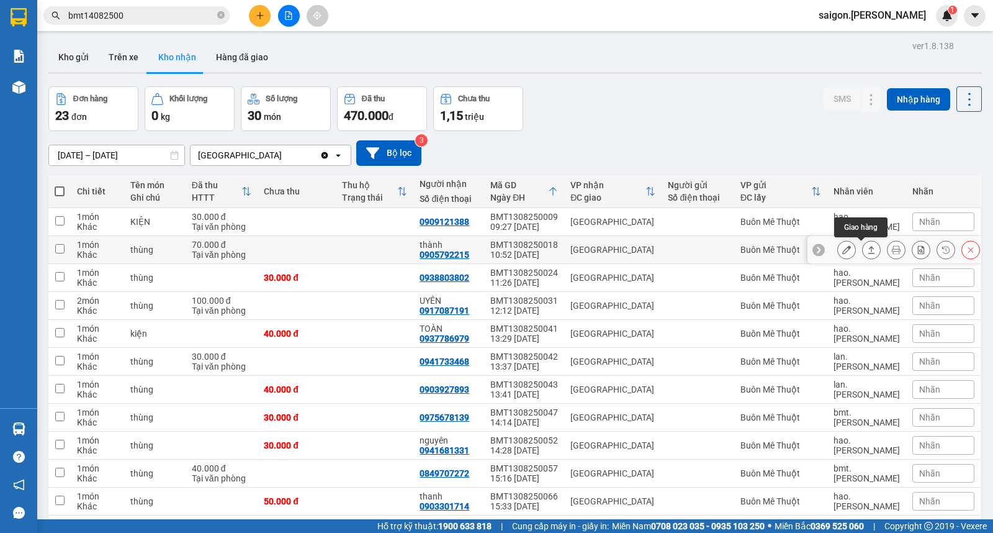
click at [867, 253] on icon at bounding box center [871, 249] width 9 height 9
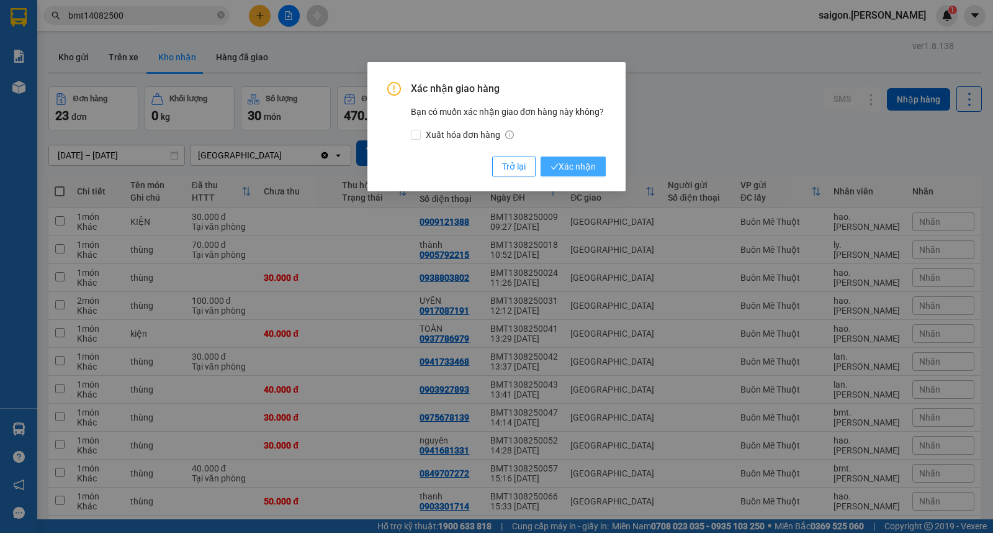
click at [572, 164] on span "Xác nhận" at bounding box center [573, 167] width 45 height 14
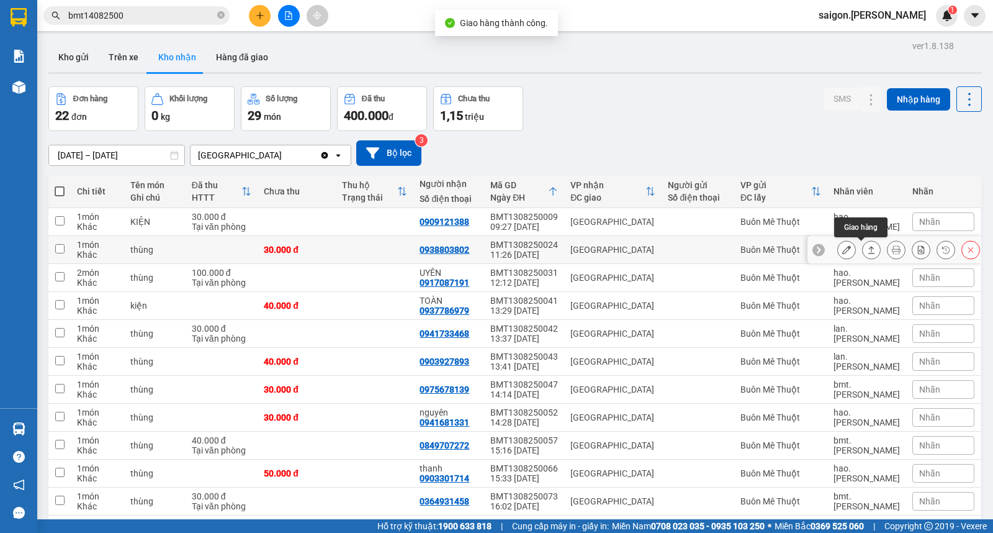
click at [863, 255] on button at bounding box center [871, 250] width 17 height 22
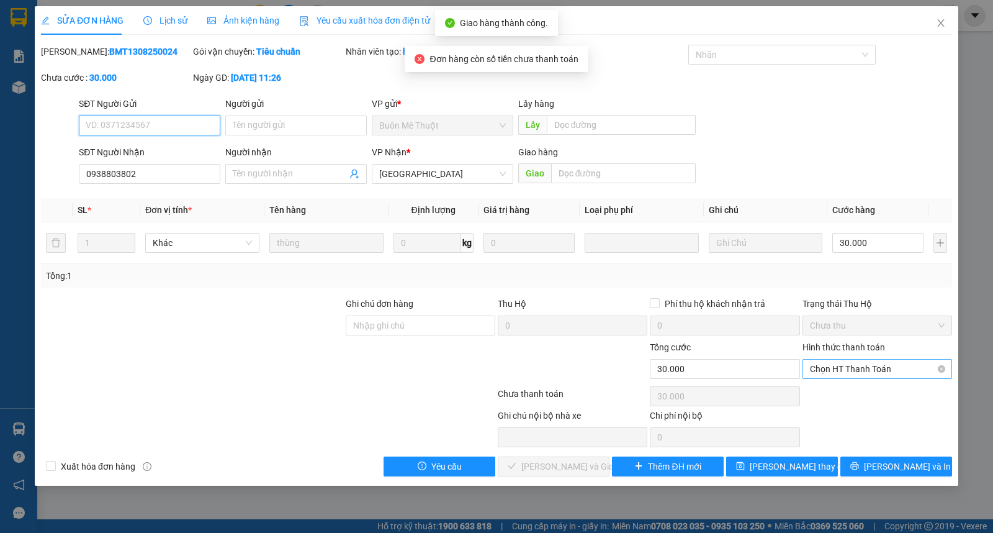
click at [863, 367] on span "Chọn HT Thanh Toán" at bounding box center [877, 368] width 135 height 19
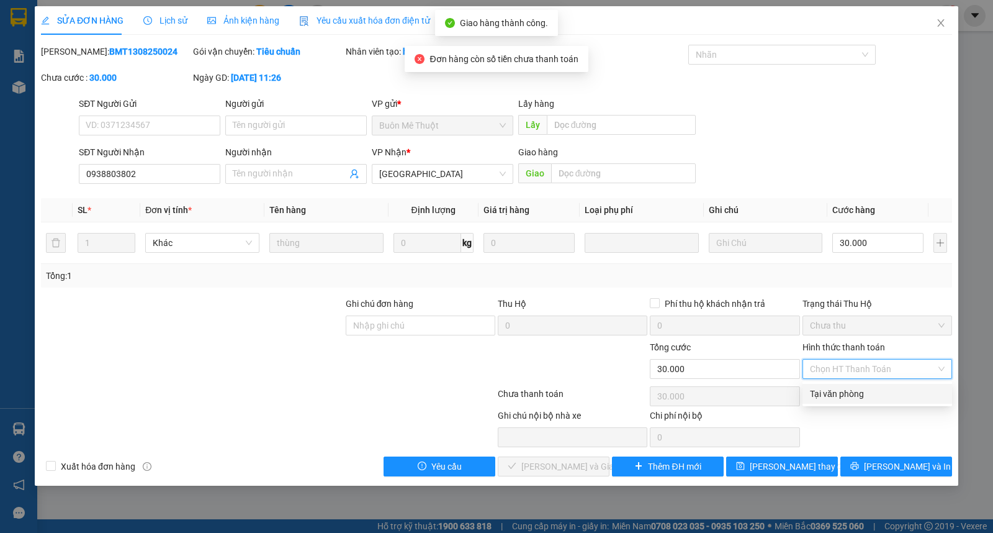
click at [863, 389] on div "Tại văn phòng" at bounding box center [877, 394] width 135 height 14
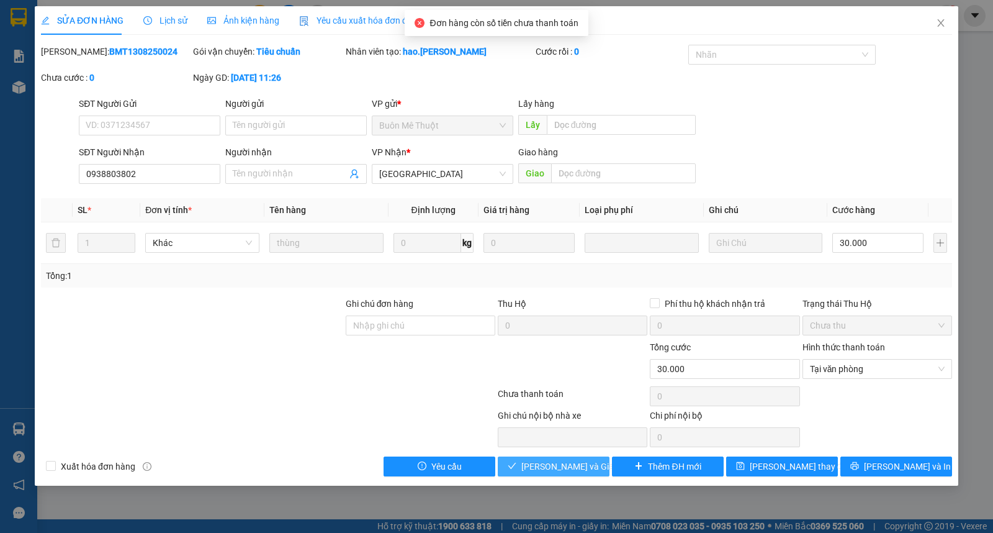
click at [539, 464] on span "[PERSON_NAME] và Giao hàng" at bounding box center [580, 466] width 119 height 14
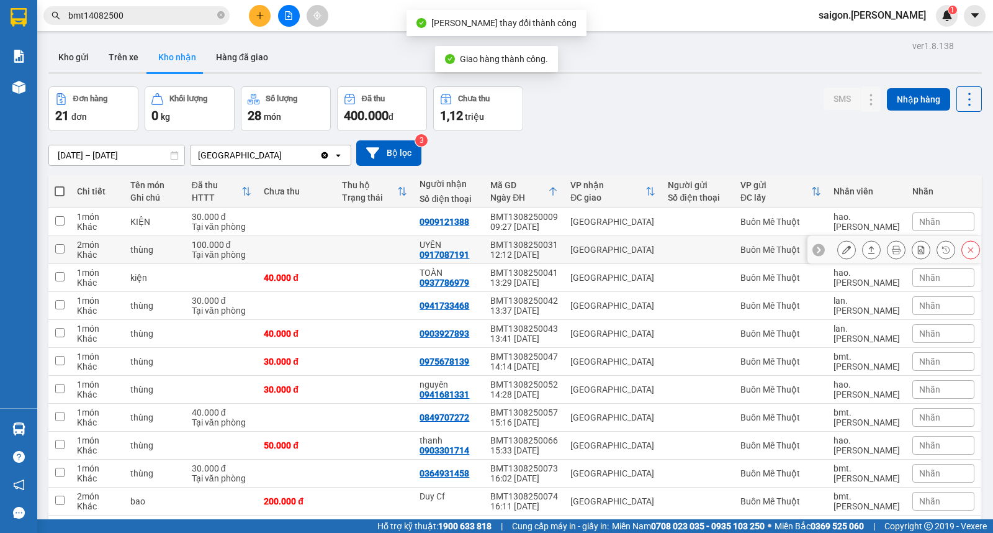
click at [867, 251] on icon at bounding box center [871, 249] width 9 height 9
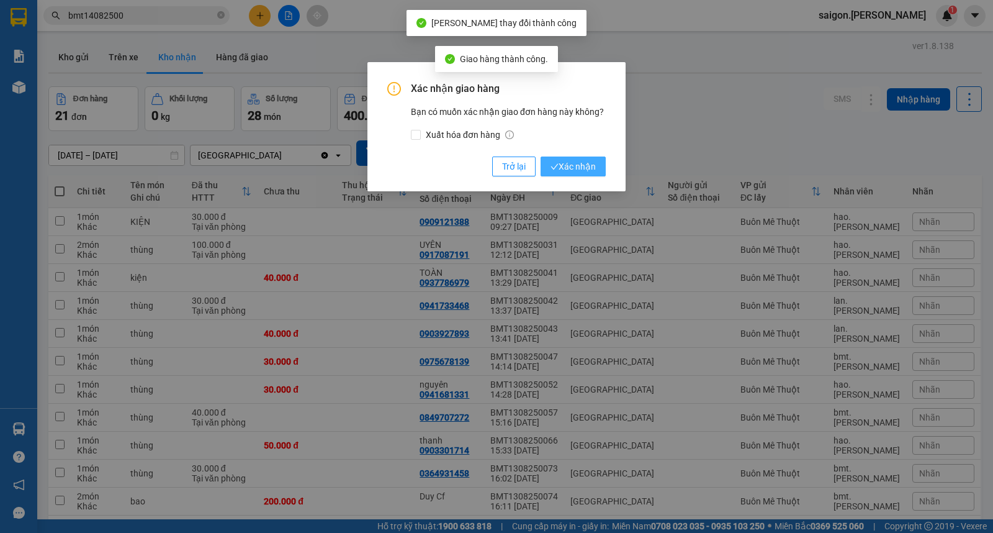
click at [577, 158] on button "Xác nhận" at bounding box center [573, 166] width 65 height 20
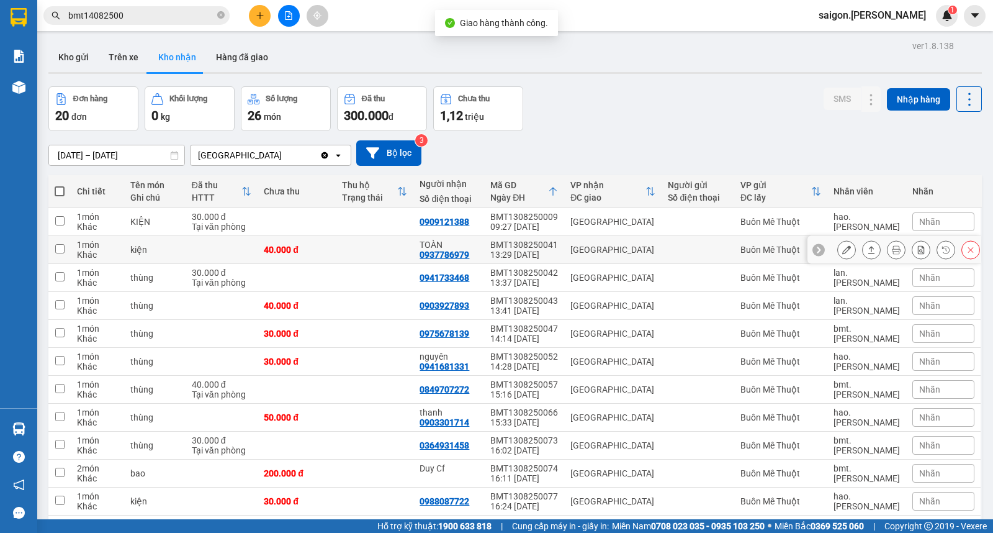
drag, startPoint x: 870, startPoint y: 253, endPoint x: 851, endPoint y: 251, distance: 18.8
click at [863, 253] on div at bounding box center [871, 249] width 19 height 19
click at [863, 251] on button at bounding box center [871, 250] width 17 height 22
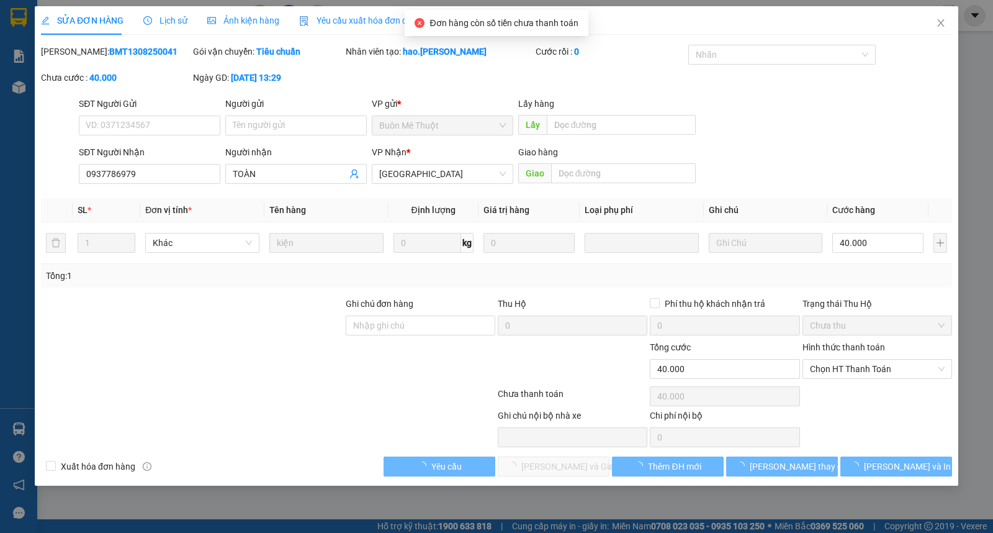
click at [852, 357] on div "Hình thức thanh toán" at bounding box center [878, 349] width 150 height 19
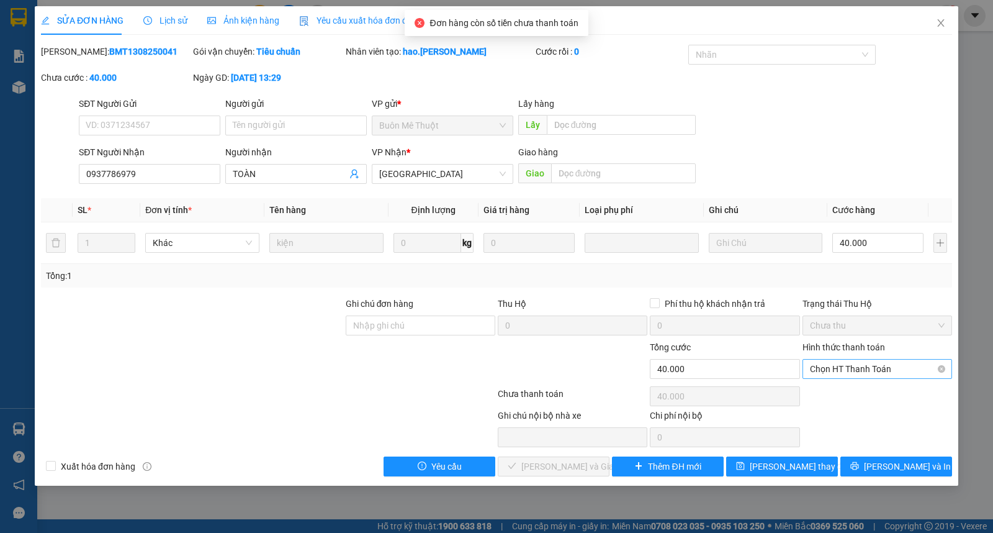
click at [847, 373] on span "Chọn HT Thanh Toán" at bounding box center [877, 368] width 135 height 19
click at [847, 392] on div "Tại văn phòng" at bounding box center [877, 394] width 135 height 14
click at [556, 462] on span "[PERSON_NAME] và Giao hàng" at bounding box center [580, 466] width 119 height 14
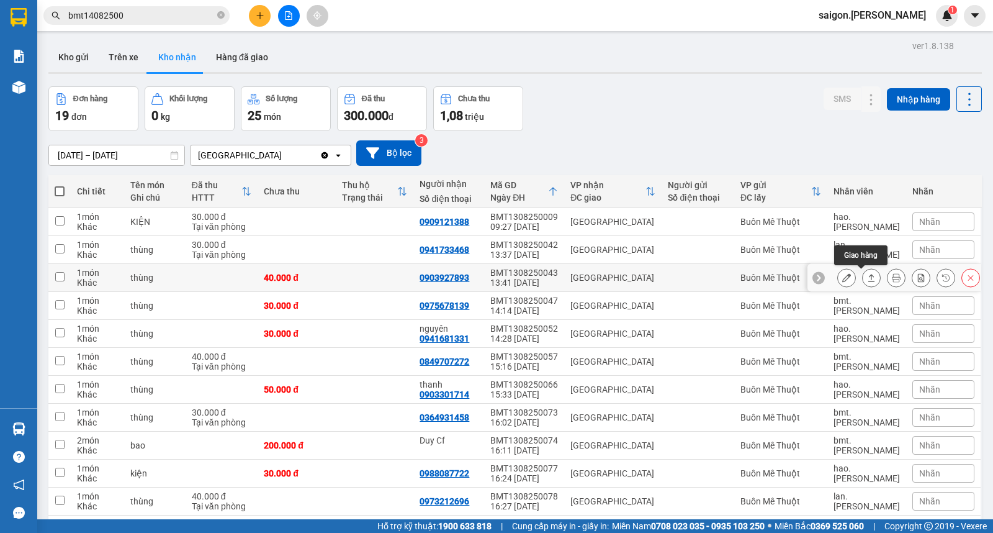
click at [867, 274] on icon at bounding box center [871, 277] width 9 height 9
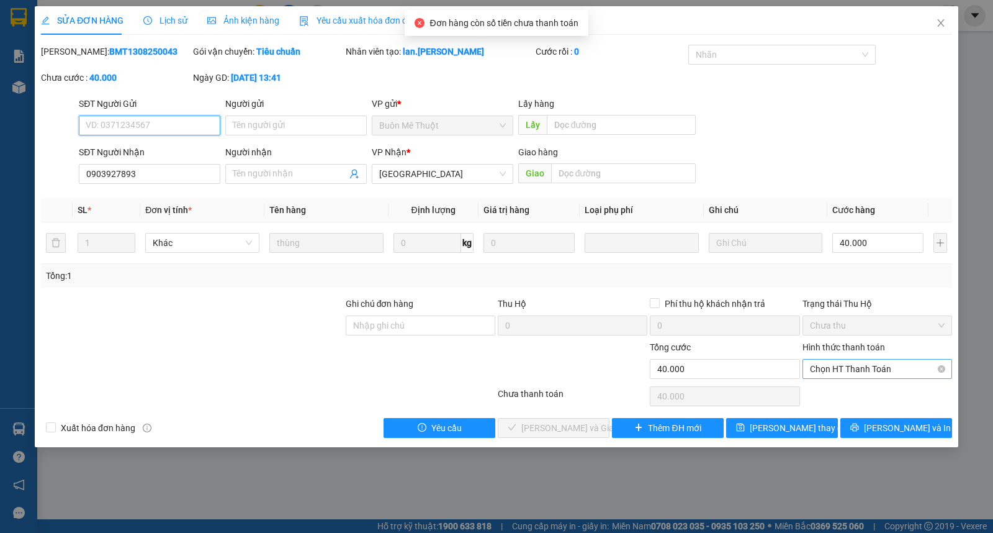
click at [857, 366] on span "Chọn HT Thanh Toán" at bounding box center [877, 368] width 135 height 19
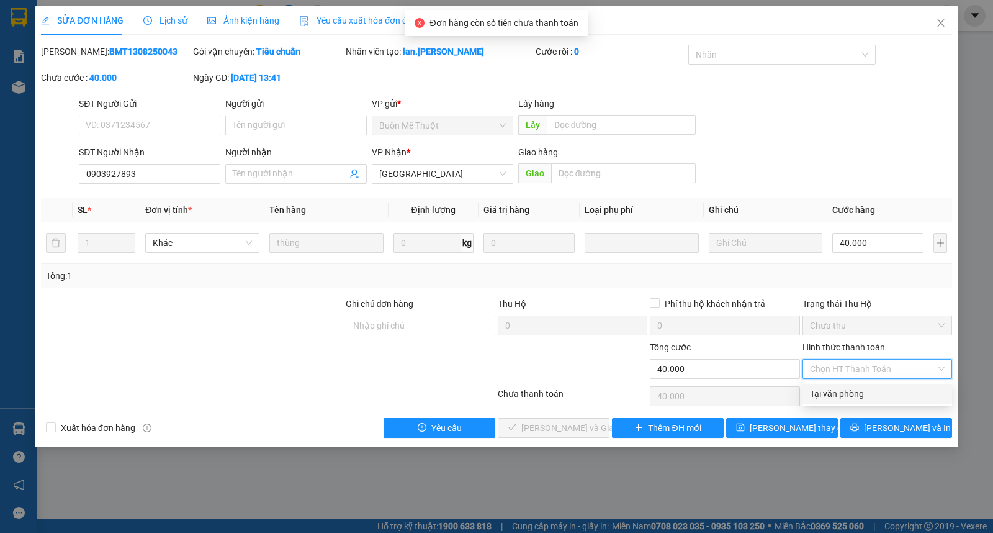
click at [852, 388] on div "Tại văn phòng" at bounding box center [877, 394] width 135 height 14
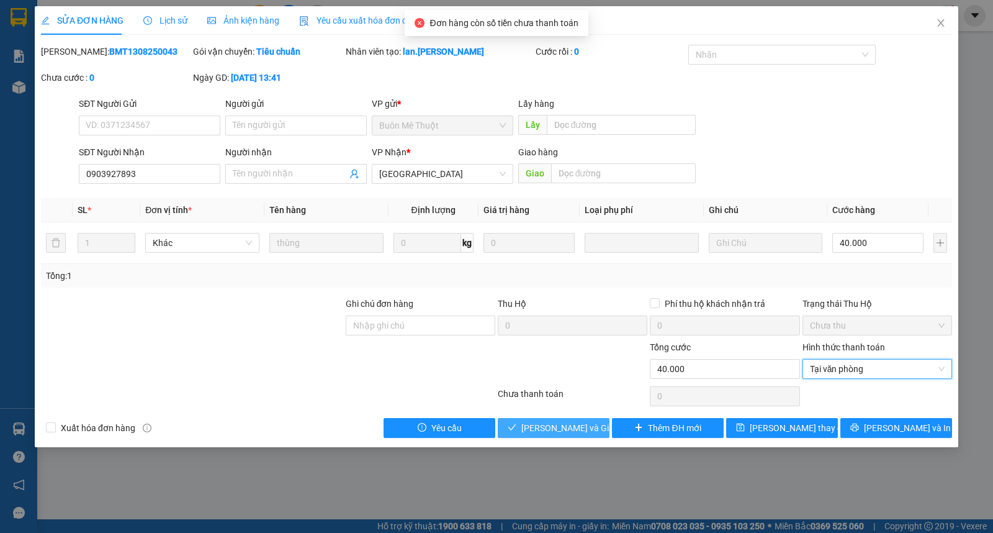
drag, startPoint x: 524, startPoint y: 424, endPoint x: 549, endPoint y: 413, distance: 27.2
click at [525, 424] on button "[PERSON_NAME] và Giao hàng" at bounding box center [554, 428] width 112 height 20
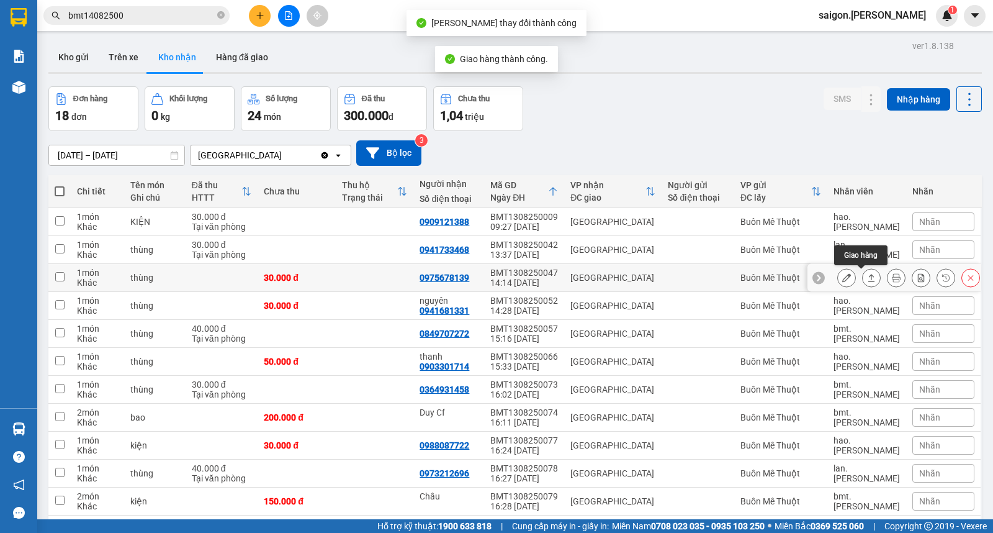
click at [868, 281] on icon at bounding box center [871, 277] width 7 height 7
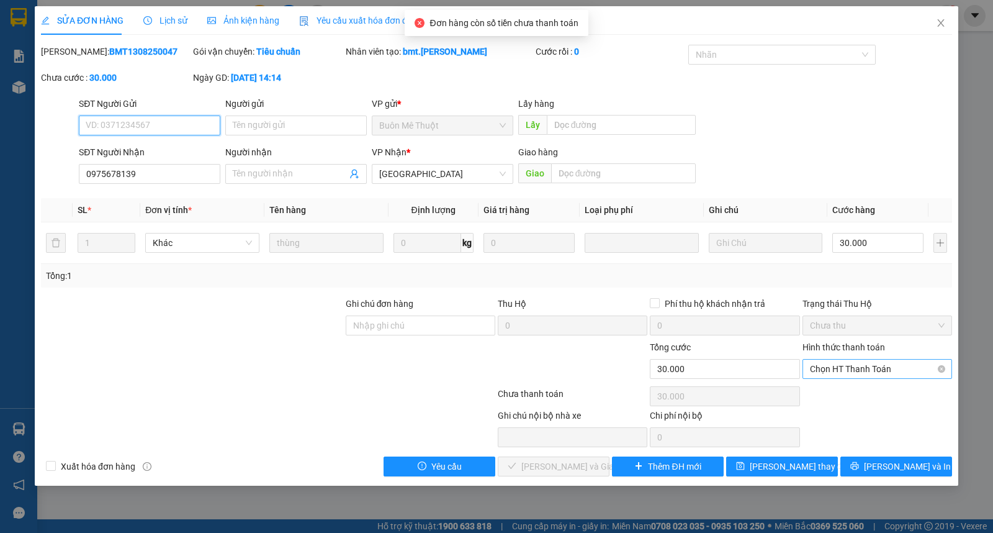
click at [859, 364] on span "Chọn HT Thanh Toán" at bounding box center [877, 368] width 135 height 19
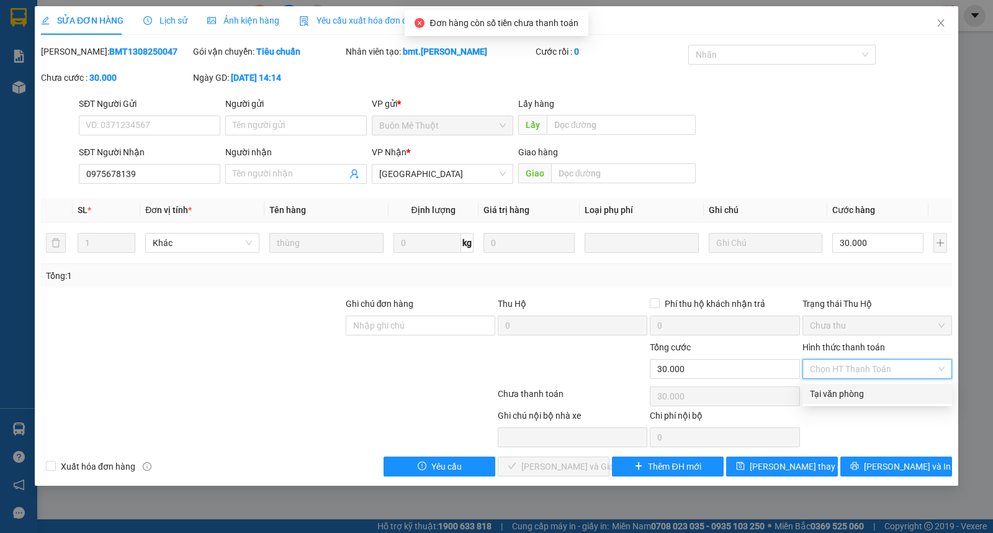
click at [855, 392] on div "Tại văn phòng" at bounding box center [877, 394] width 135 height 14
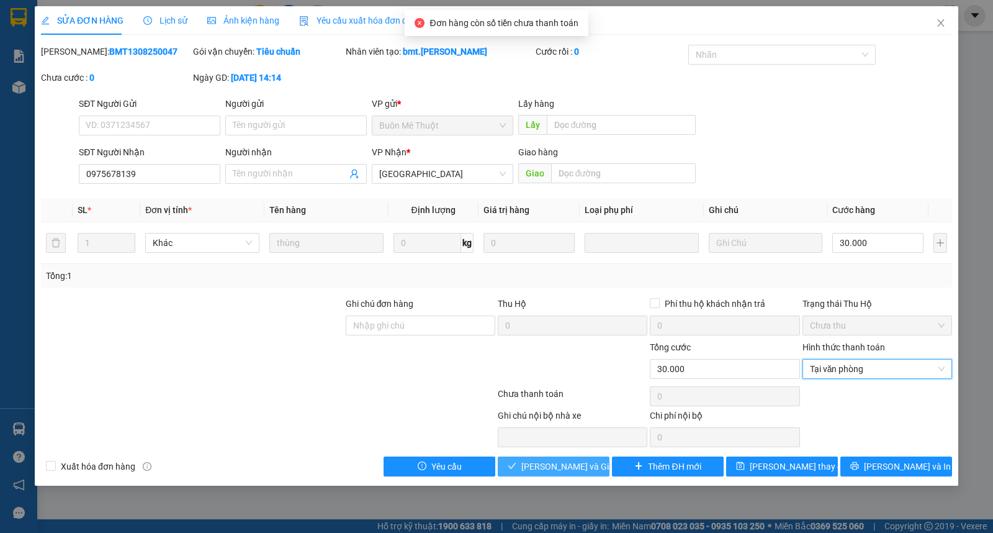
drag, startPoint x: 575, startPoint y: 467, endPoint x: 586, endPoint y: 444, distance: 25.0
click at [574, 467] on span "[PERSON_NAME] và Giao hàng" at bounding box center [580, 466] width 119 height 14
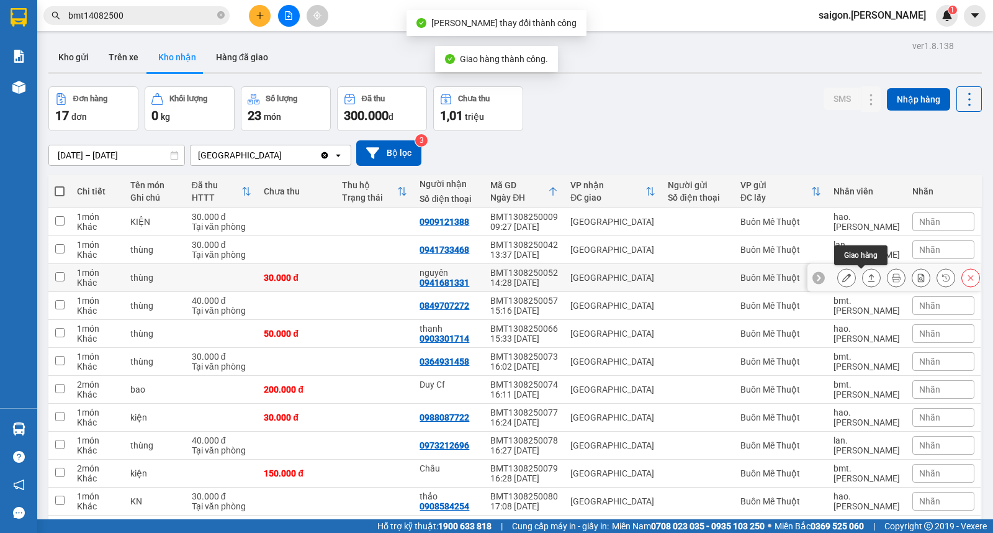
click at [867, 280] on icon at bounding box center [871, 277] width 9 height 9
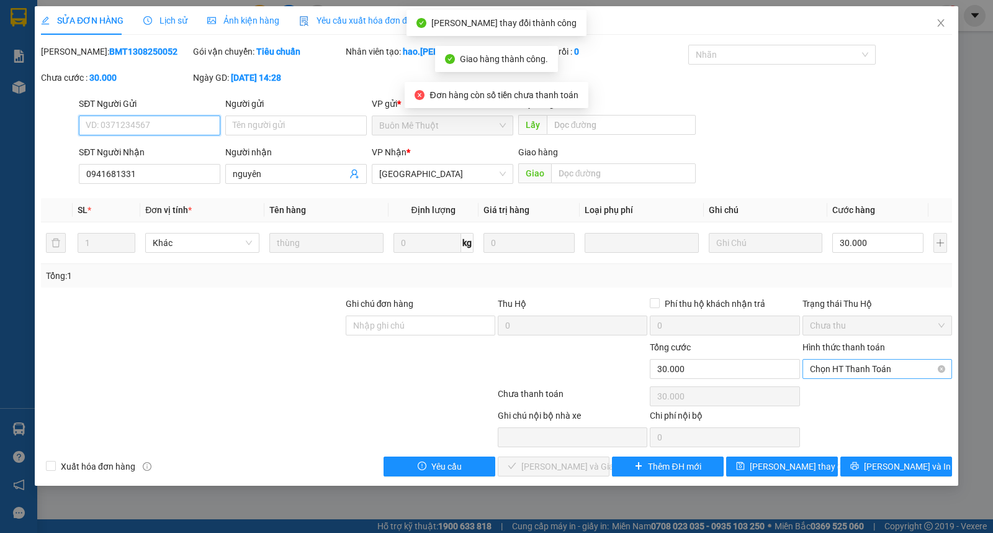
click at [844, 374] on span "Chọn HT Thanh Toán" at bounding box center [877, 368] width 135 height 19
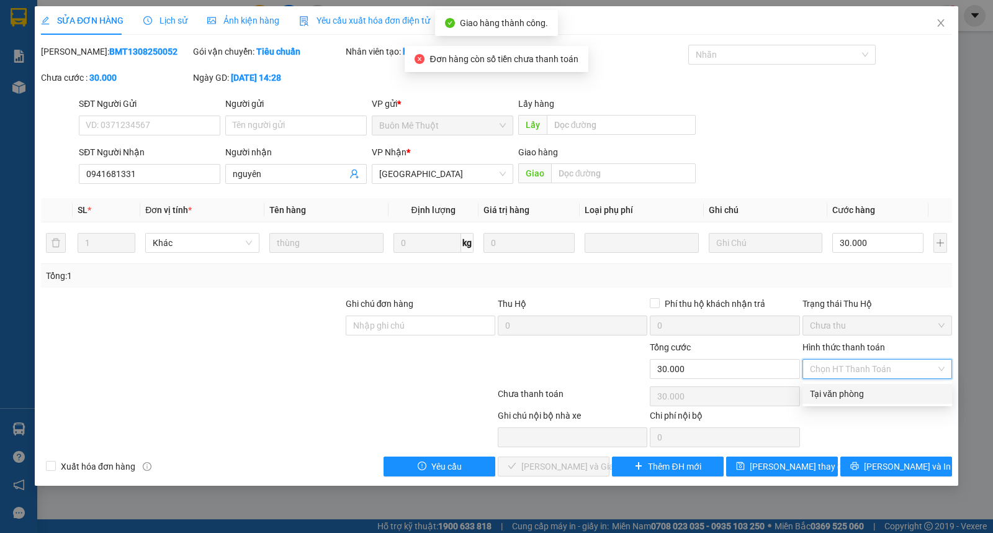
click at [842, 394] on div "Tại văn phòng" at bounding box center [877, 394] width 135 height 14
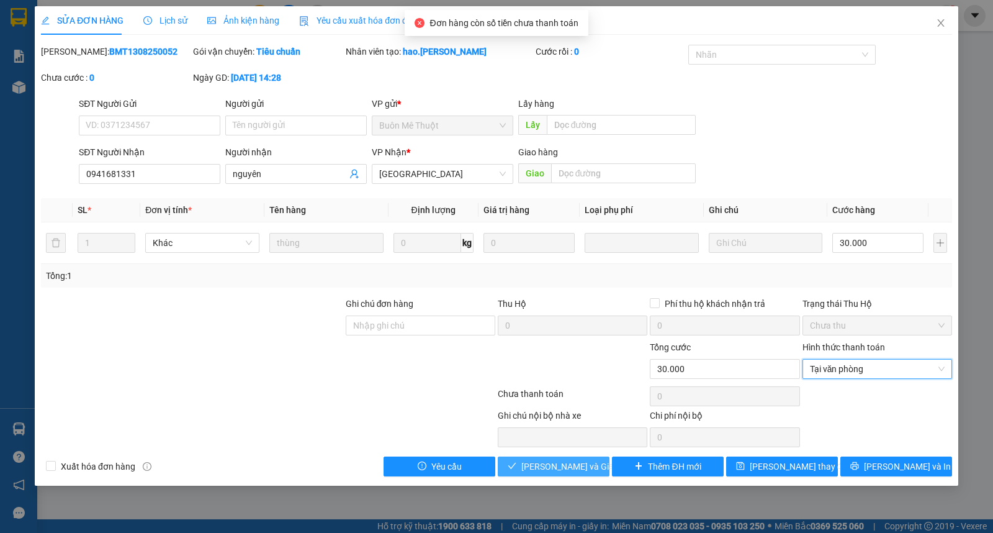
click at [540, 472] on span "[PERSON_NAME] và Giao hàng" at bounding box center [580, 466] width 119 height 14
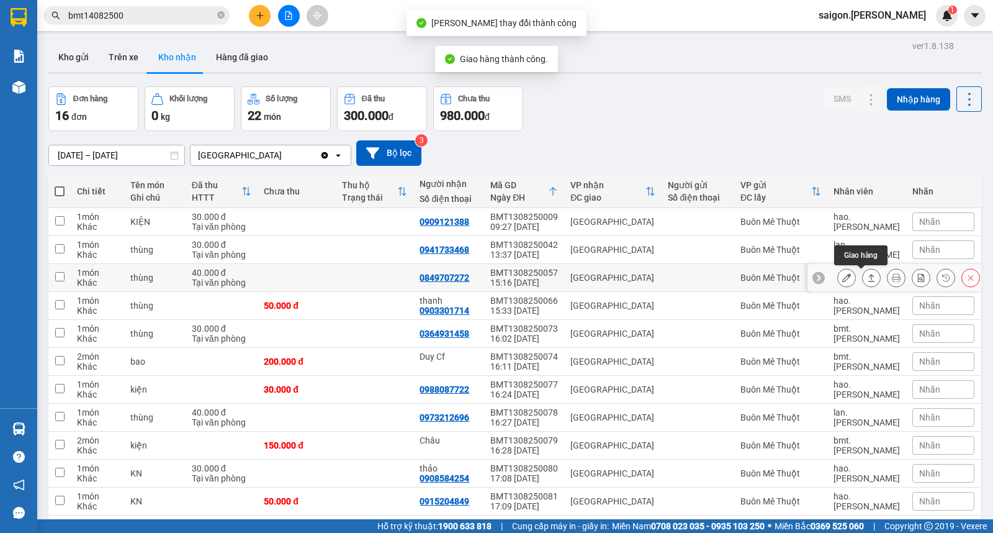
click at [867, 281] on icon at bounding box center [871, 277] width 9 height 9
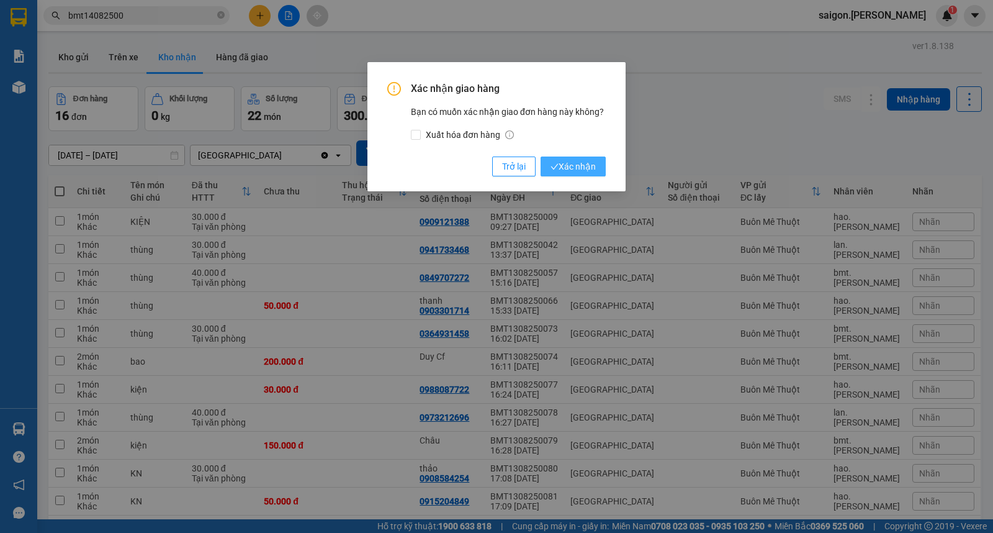
click at [596, 169] on button "Xác nhận" at bounding box center [573, 166] width 65 height 20
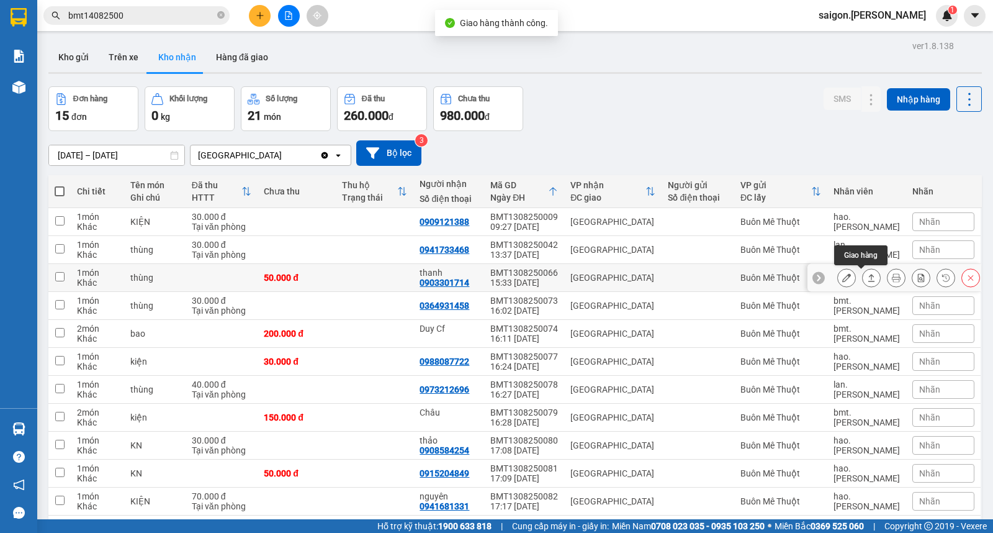
click at [866, 275] on button at bounding box center [871, 278] width 17 height 22
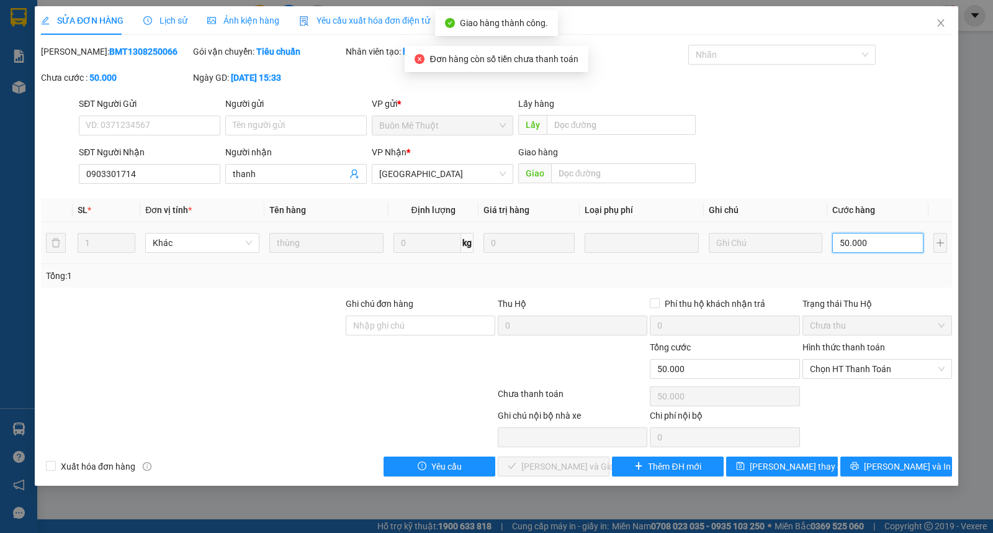
click at [865, 247] on input "50.000" at bounding box center [877, 243] width 91 height 20
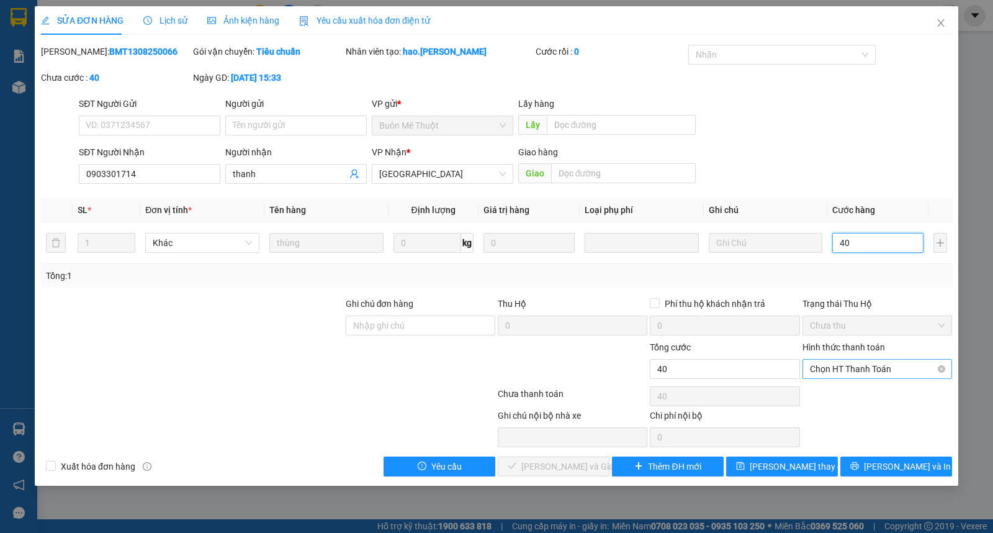
click at [849, 361] on span "Chọn HT Thanh Toán" at bounding box center [877, 368] width 135 height 19
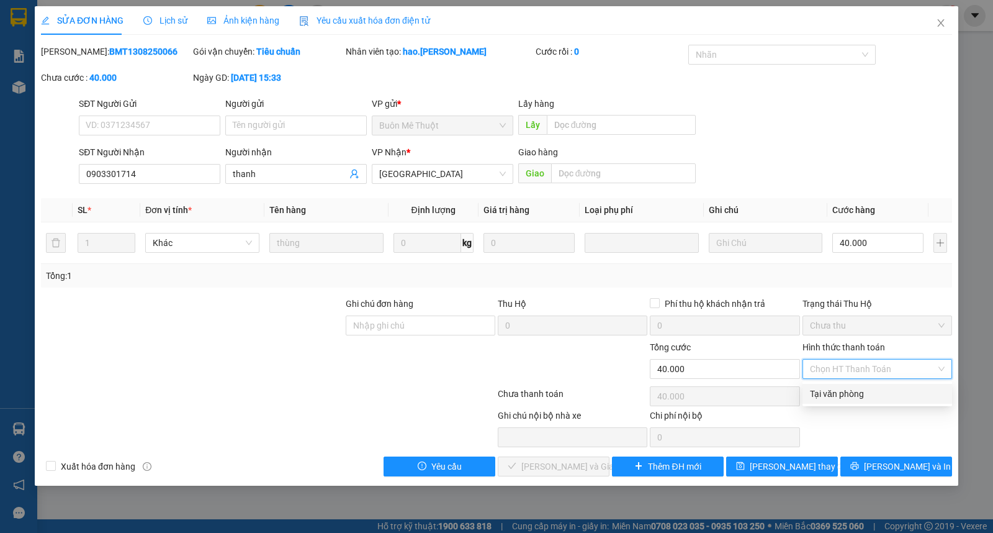
click at [849, 385] on div "Tại văn phòng" at bounding box center [878, 394] width 150 height 20
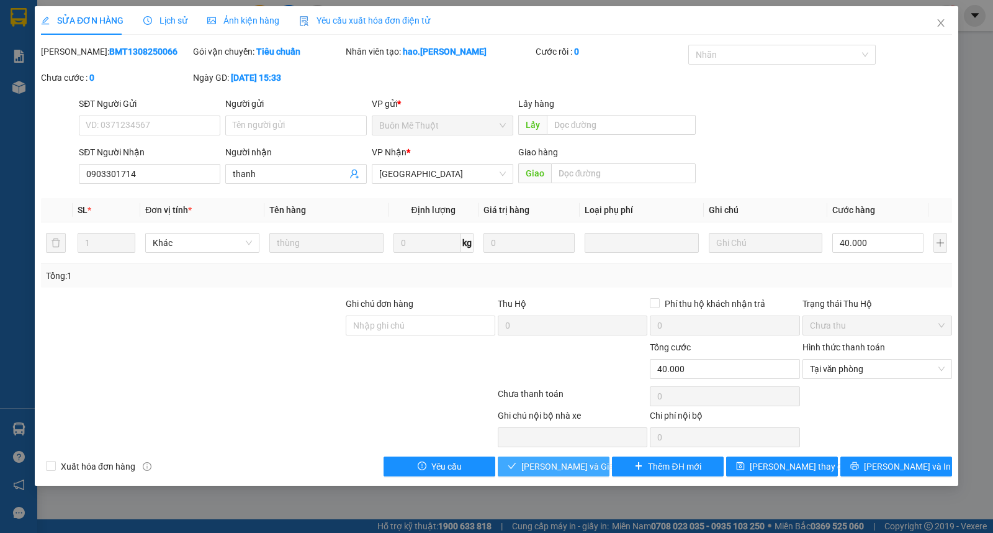
click at [554, 470] on span "[PERSON_NAME] và Giao hàng" at bounding box center [580, 466] width 119 height 14
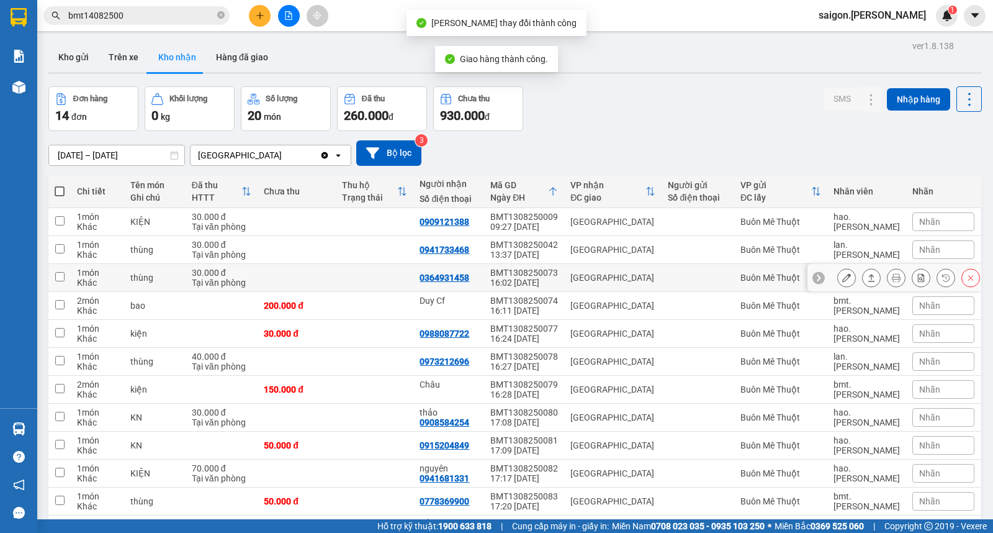
click at [867, 278] on icon at bounding box center [871, 277] width 9 height 9
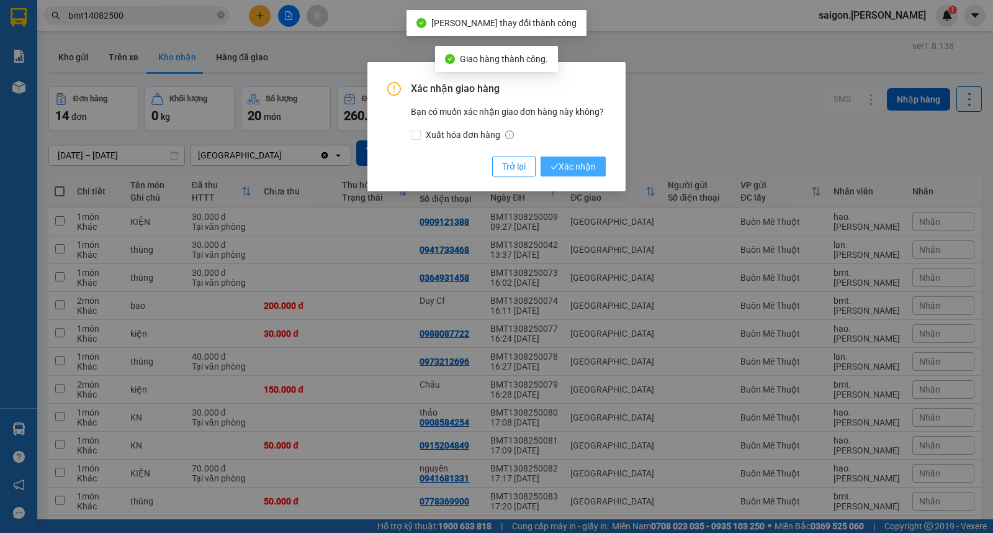
click at [574, 172] on span "Xác nhận" at bounding box center [573, 167] width 45 height 14
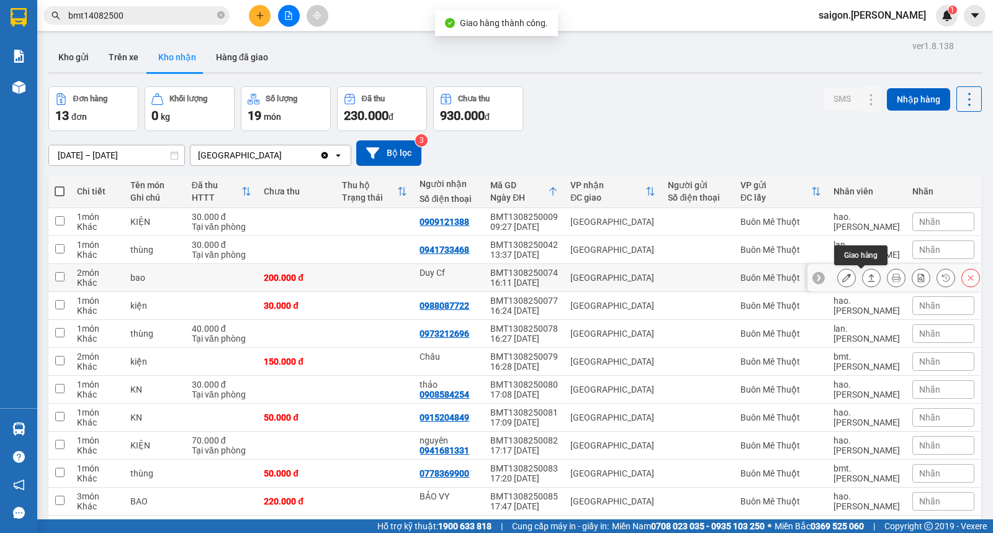
click at [867, 277] on icon at bounding box center [871, 277] width 9 height 9
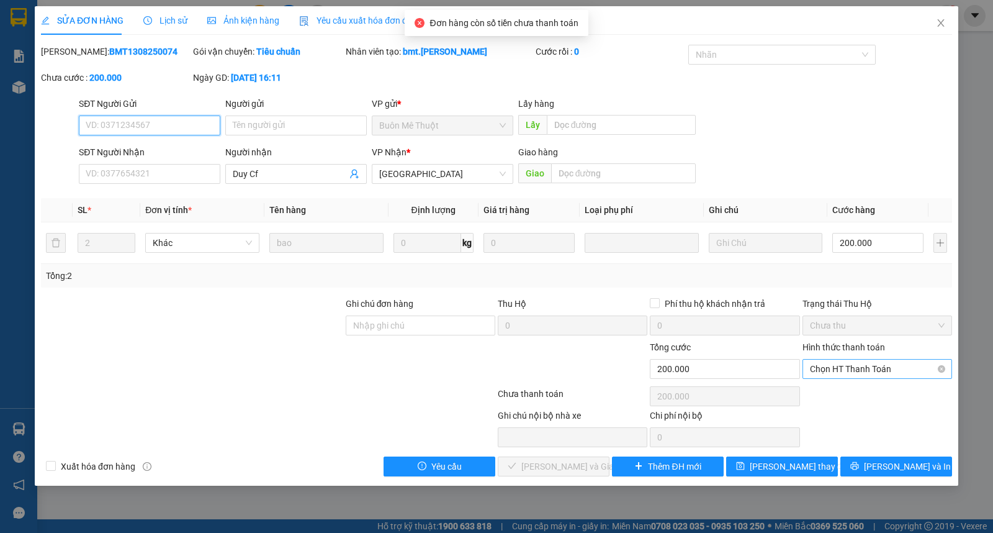
click at [842, 366] on span "Chọn HT Thanh Toán" at bounding box center [877, 368] width 135 height 19
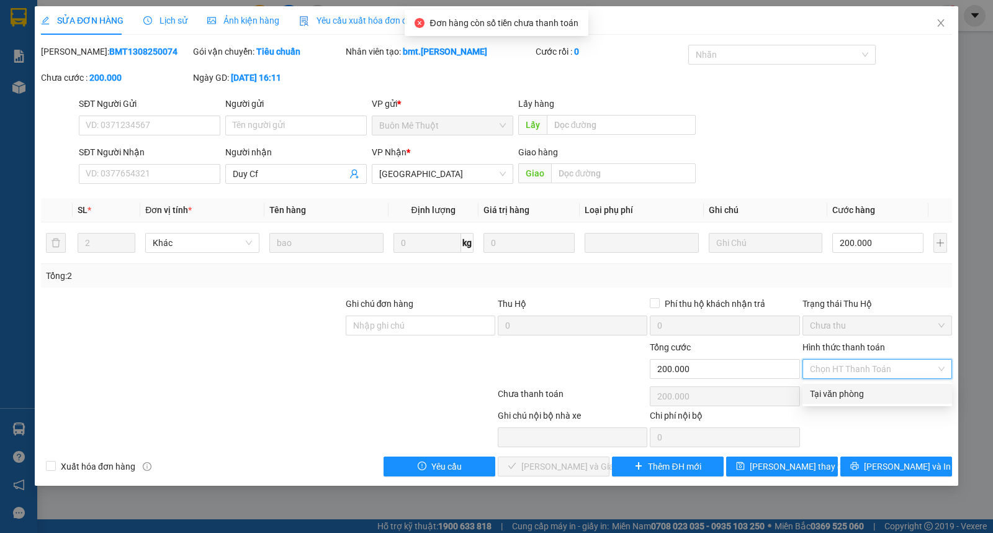
drag, startPoint x: 840, startPoint y: 391, endPoint x: 708, endPoint y: 438, distance: 140.4
click at [839, 392] on div "Tại văn phòng" at bounding box center [877, 394] width 135 height 14
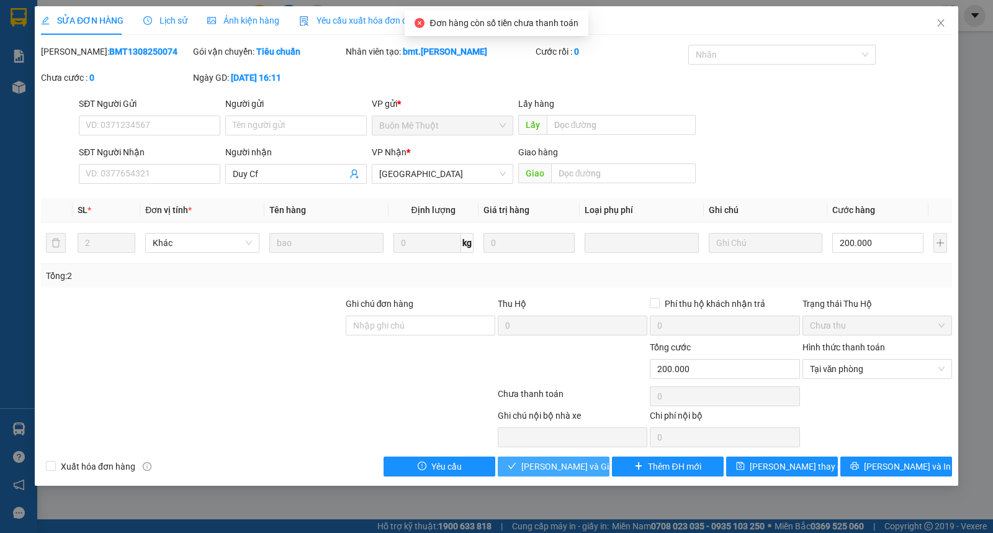
click at [563, 464] on span "[PERSON_NAME] và Giao hàng" at bounding box center [580, 466] width 119 height 14
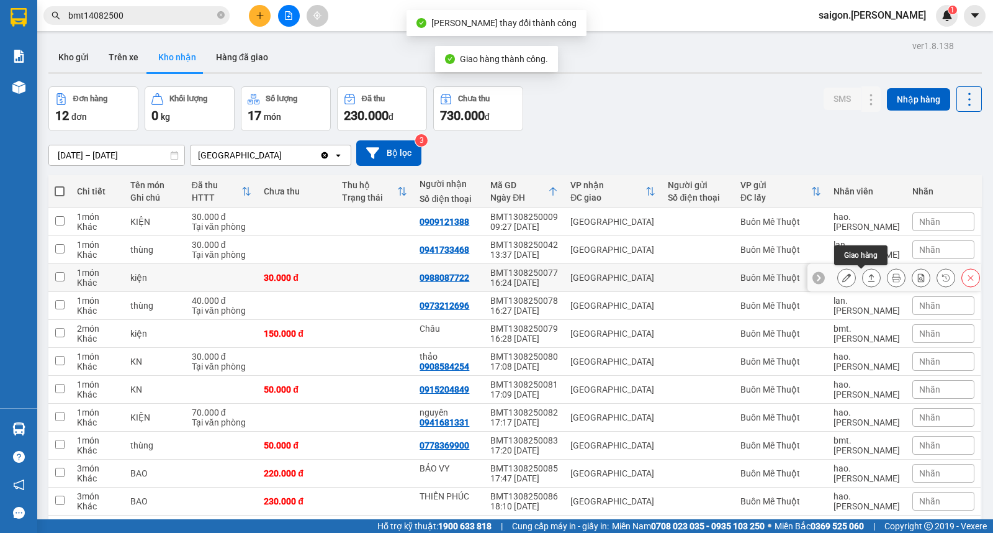
click at [867, 279] on icon at bounding box center [871, 277] width 9 height 9
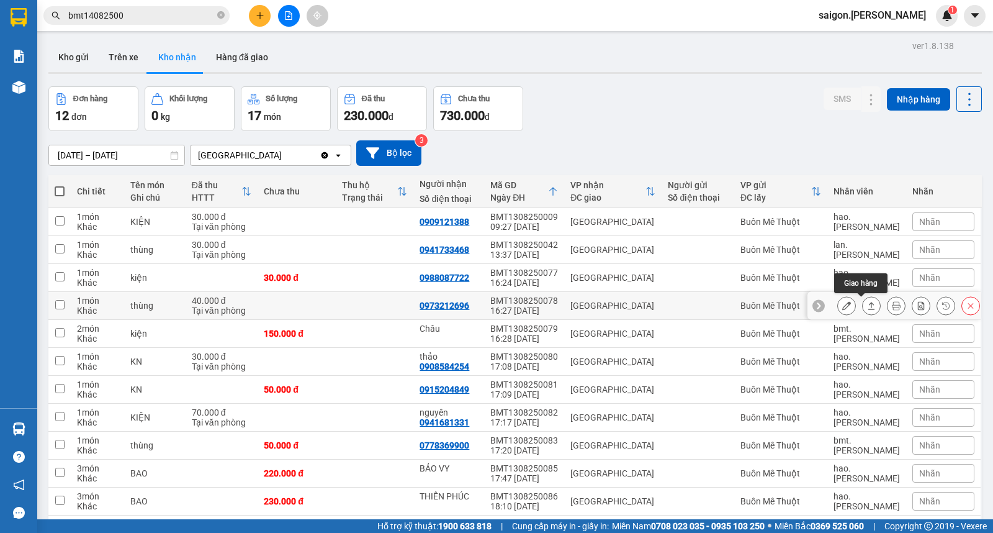
click at [867, 304] on icon at bounding box center [871, 305] width 9 height 9
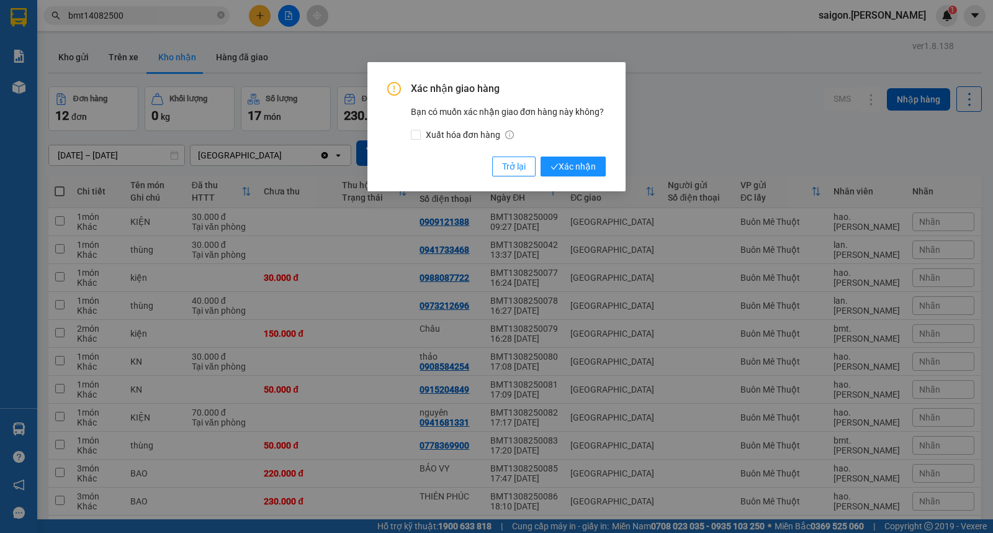
click at [557, 177] on div "Xác nhận giao hàng Bạn có muốn xác nhận giao đơn hàng này không? Xuất hóa đơn h…" at bounding box center [496, 126] width 258 height 129
click at [571, 165] on span "Xác nhận" at bounding box center [573, 167] width 45 height 14
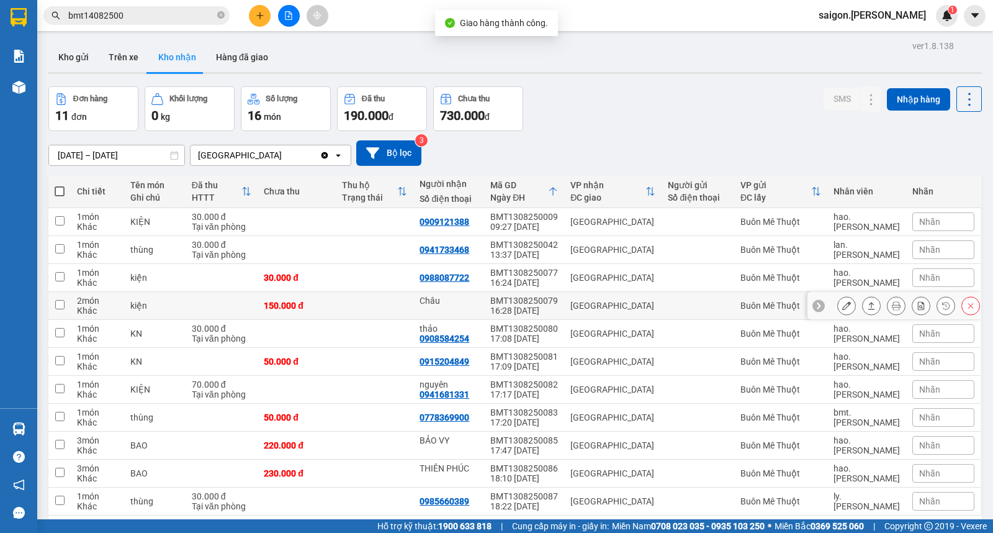
click at [868, 309] on icon at bounding box center [871, 305] width 7 height 7
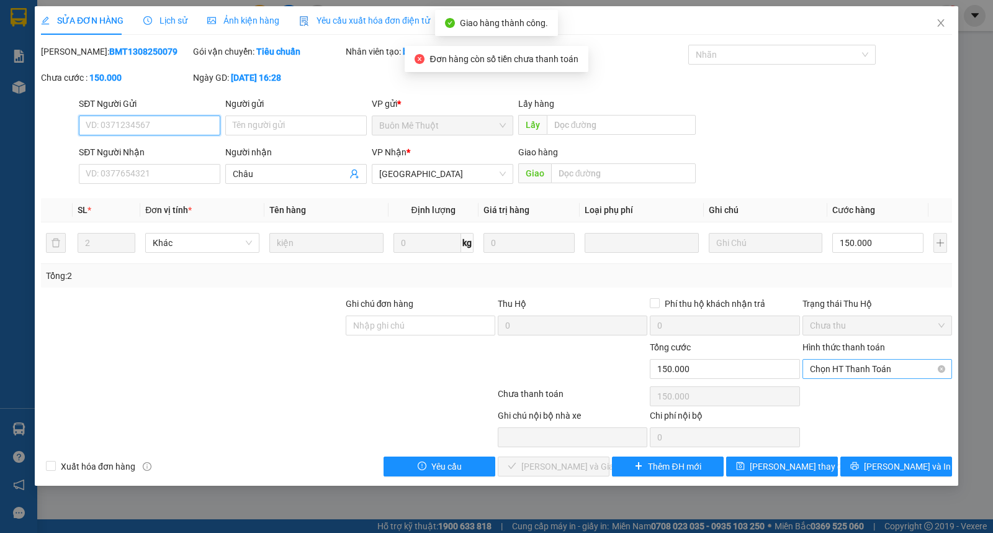
click at [855, 371] on span "Chọn HT Thanh Toán" at bounding box center [877, 368] width 135 height 19
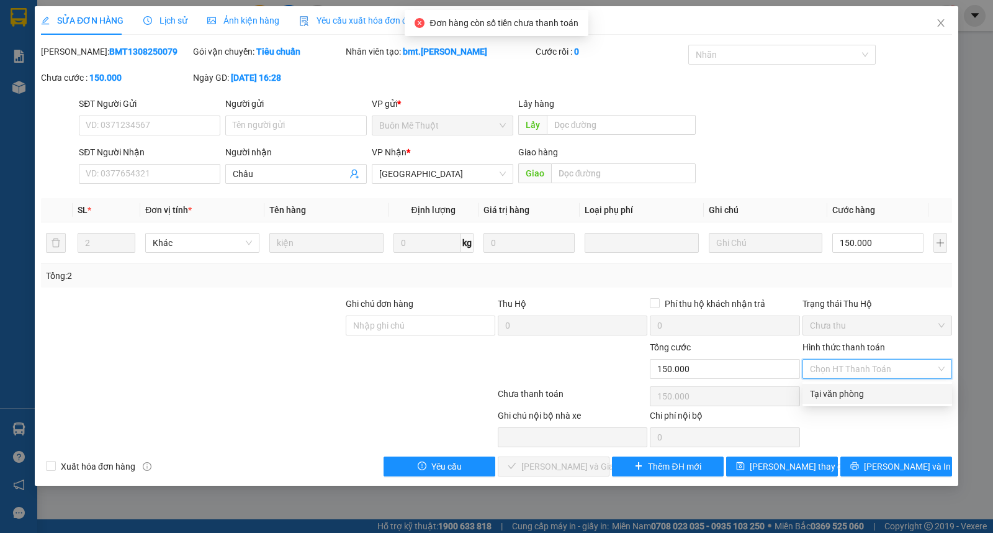
click at [852, 391] on div "Tại văn phòng" at bounding box center [877, 394] width 135 height 14
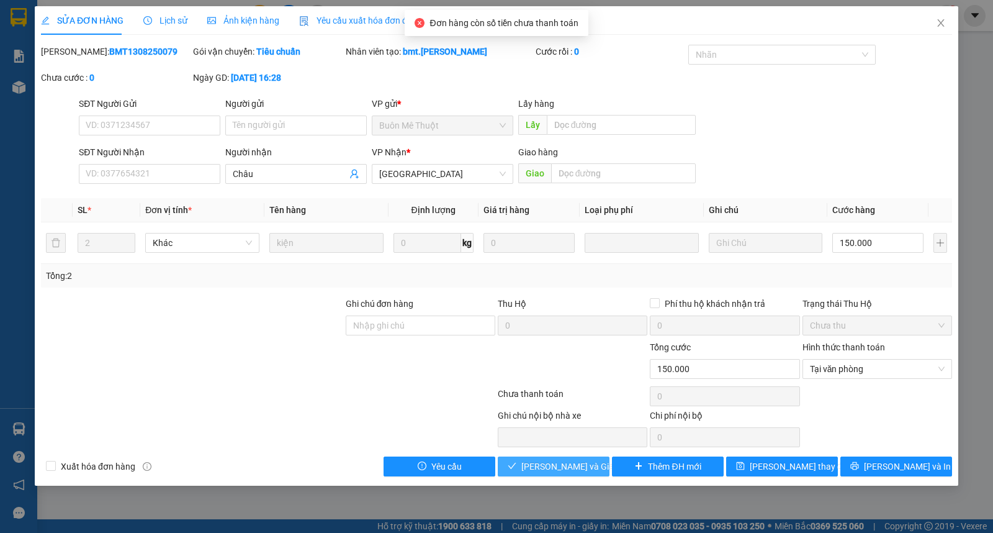
click at [573, 464] on span "[PERSON_NAME] và Giao hàng" at bounding box center [580, 466] width 119 height 14
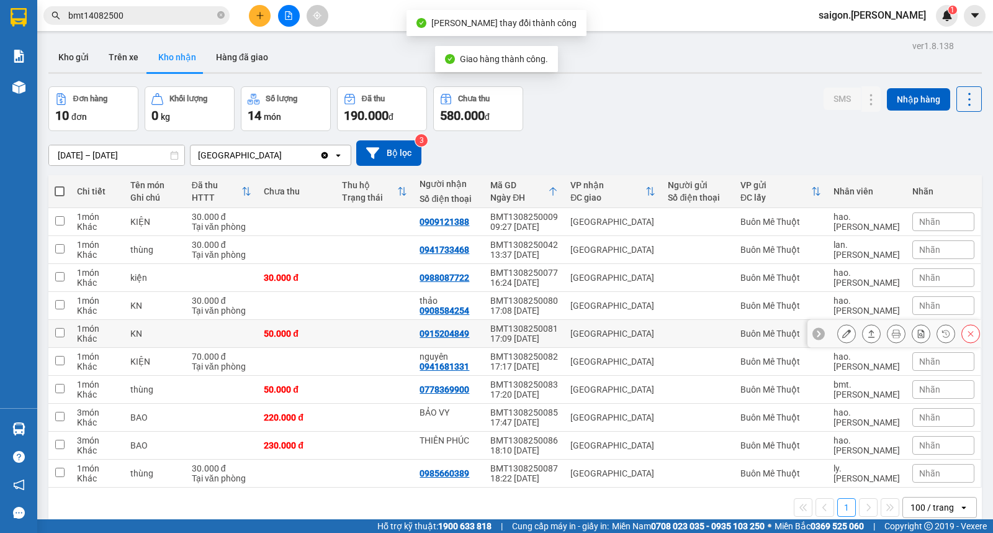
click at [867, 332] on icon at bounding box center [871, 333] width 9 height 9
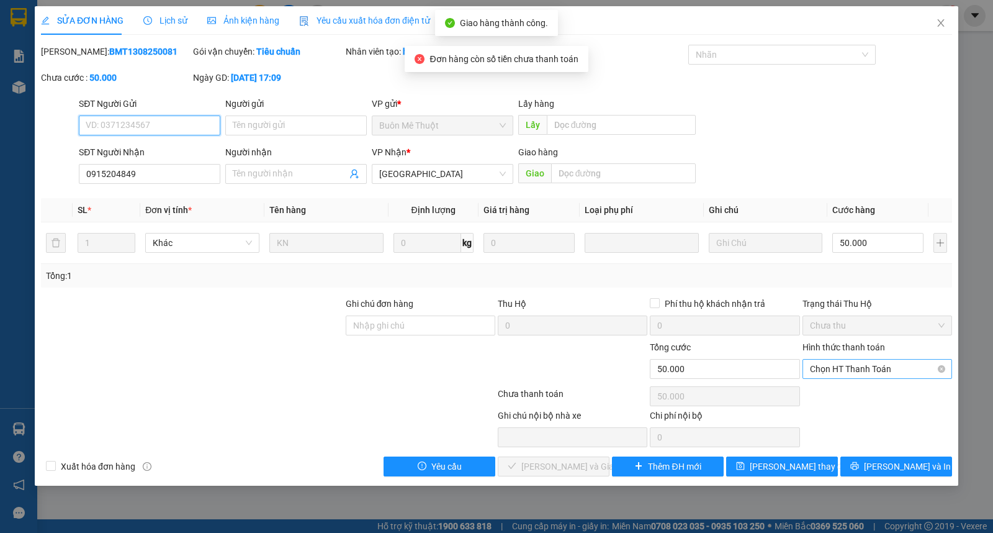
click at [850, 363] on span "Chọn HT Thanh Toán" at bounding box center [877, 368] width 135 height 19
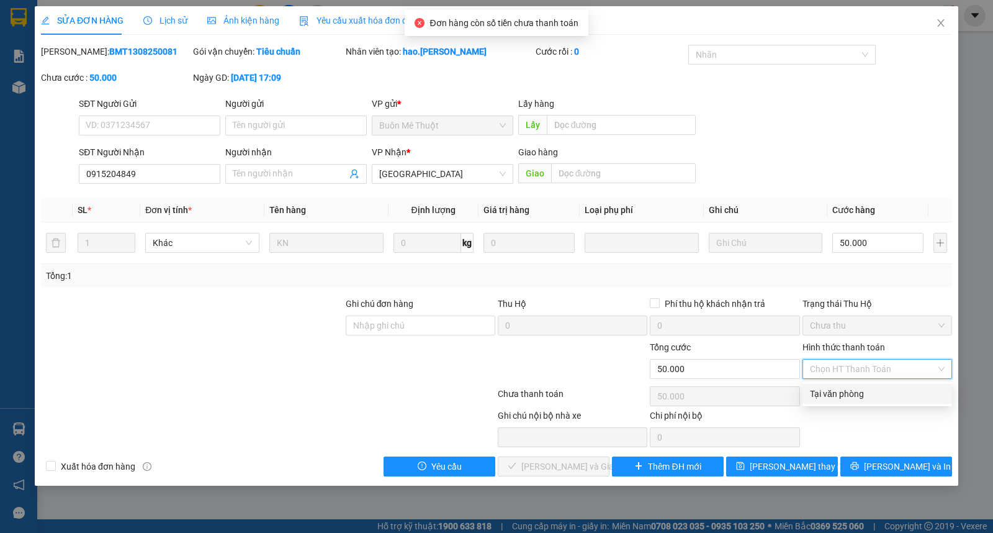
click at [845, 397] on div "Tại văn phòng" at bounding box center [877, 394] width 135 height 14
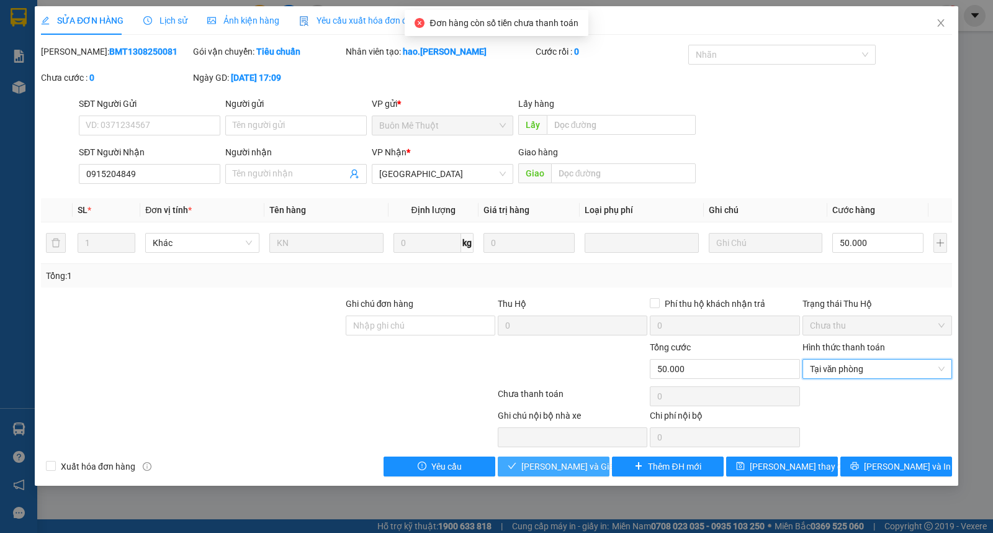
click at [557, 462] on span "[PERSON_NAME] và Giao hàng" at bounding box center [580, 466] width 119 height 14
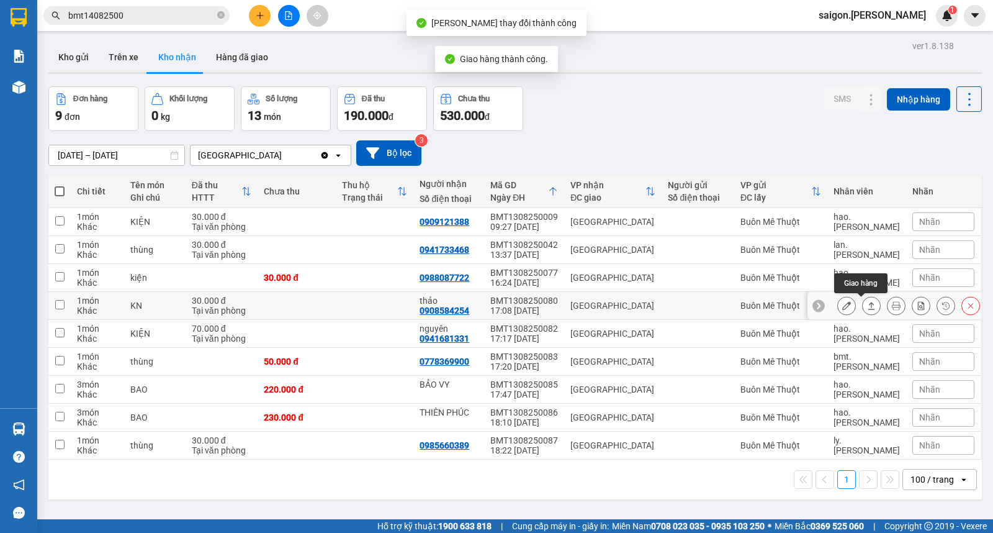
drag, startPoint x: 863, startPoint y: 307, endPoint x: 844, endPoint y: 305, distance: 18.7
click at [867, 307] on icon at bounding box center [871, 305] width 9 height 9
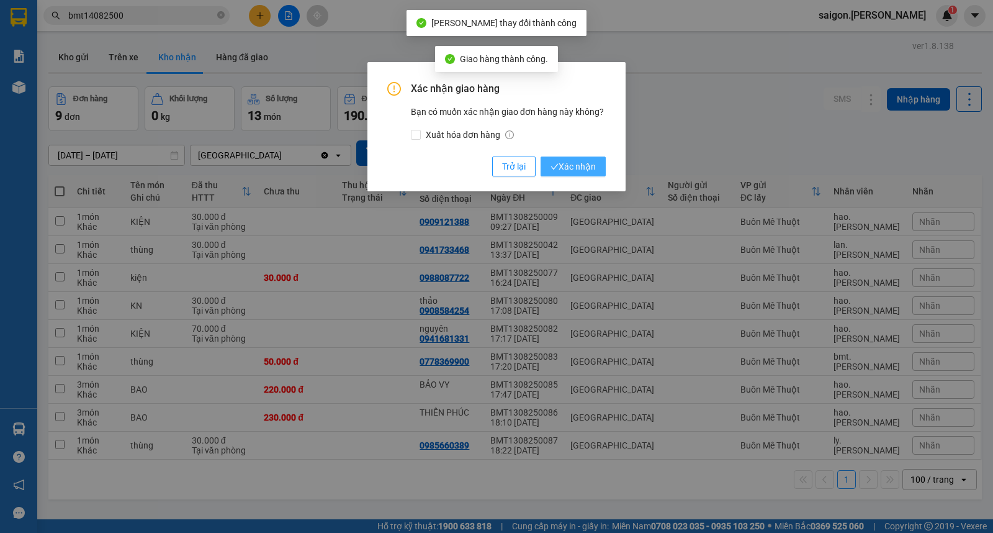
click at [578, 164] on span "Xác nhận" at bounding box center [573, 167] width 45 height 14
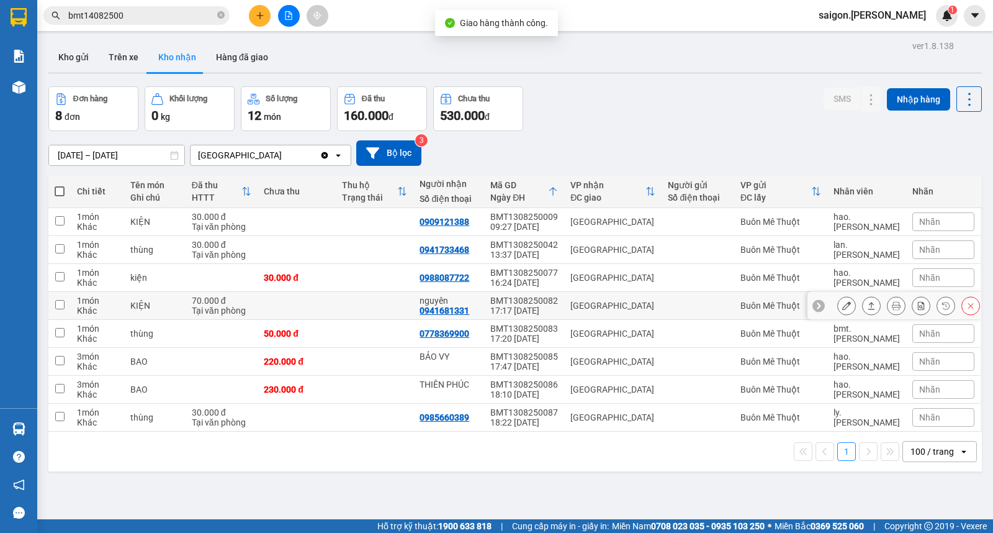
click at [867, 307] on icon at bounding box center [871, 305] width 9 height 9
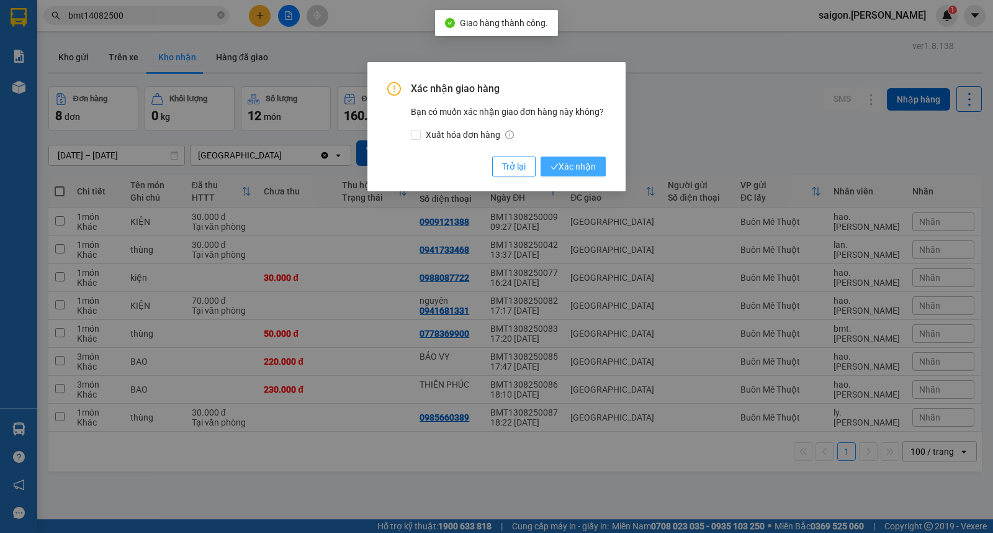
click at [565, 171] on span "Xác nhận" at bounding box center [573, 167] width 45 height 14
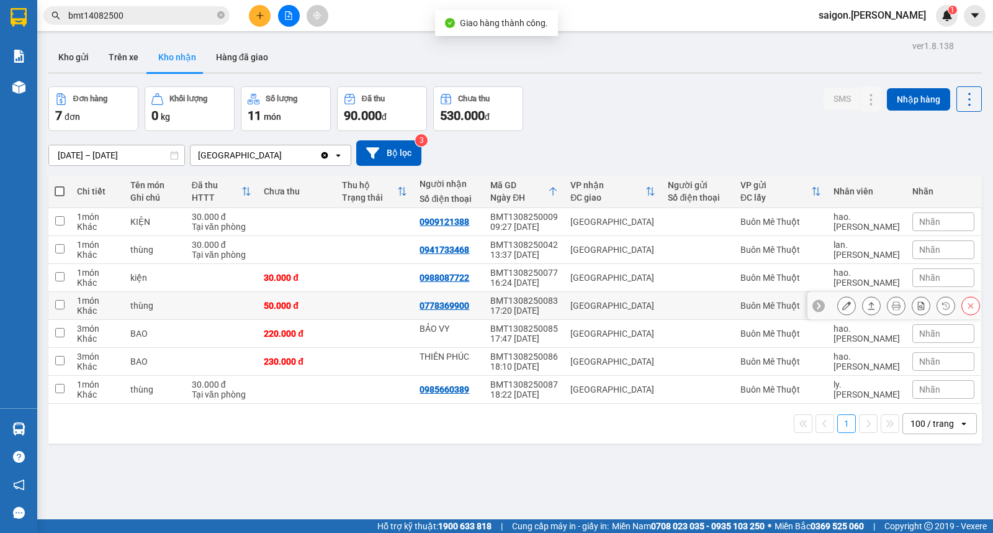
click at [868, 309] on icon at bounding box center [871, 305] width 7 height 7
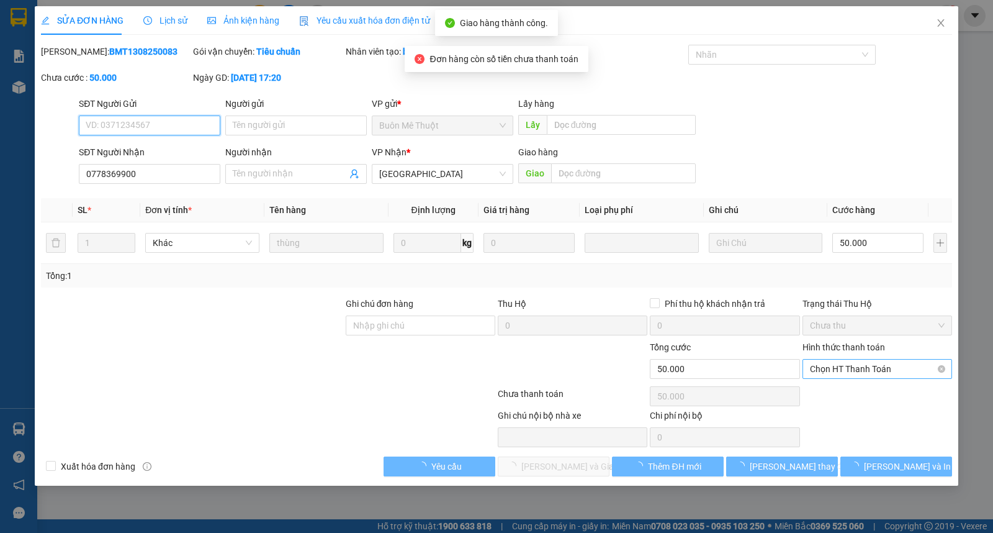
click at [850, 371] on span "Chọn HT Thanh Toán" at bounding box center [877, 368] width 135 height 19
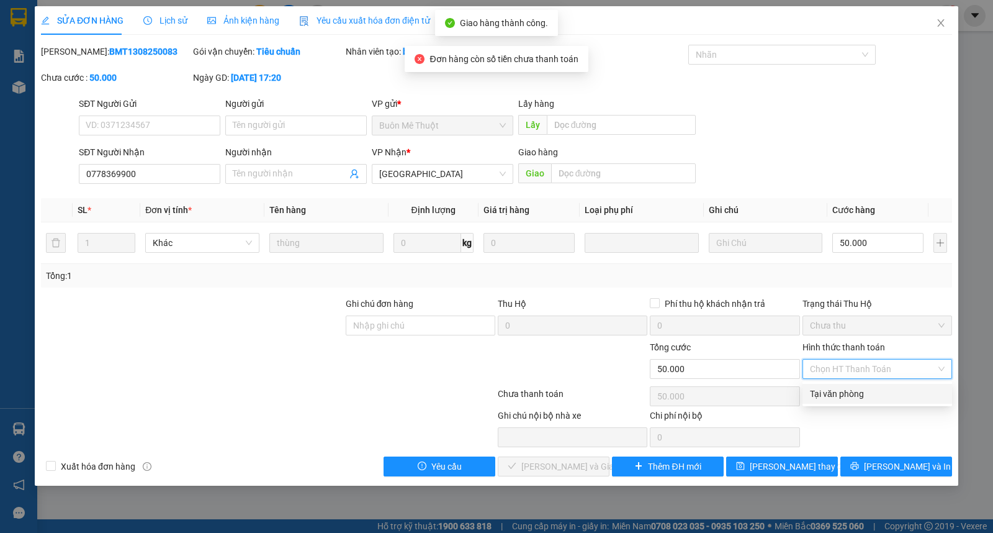
click at [850, 387] on div "Tại văn phòng" at bounding box center [877, 394] width 135 height 14
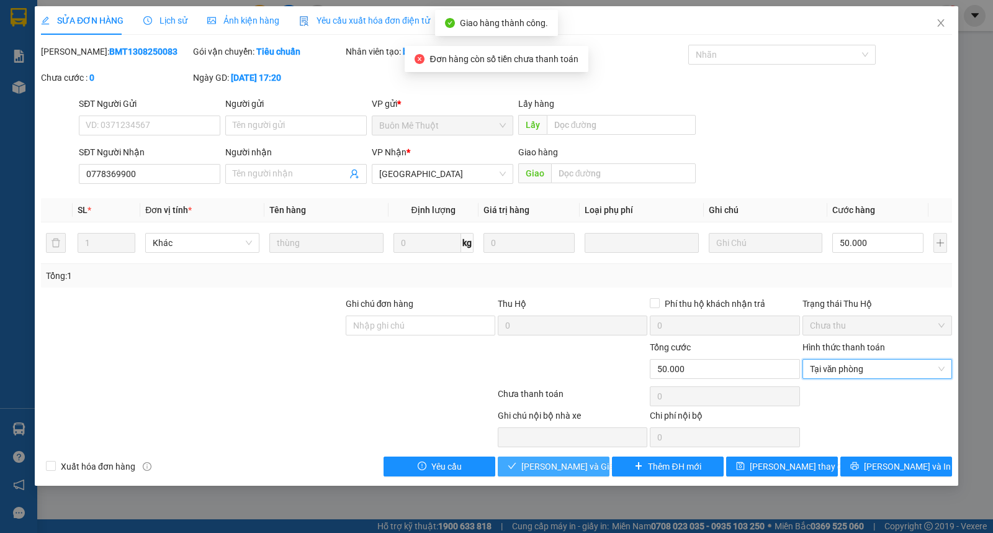
click at [591, 460] on span "[PERSON_NAME] và Giao hàng" at bounding box center [580, 466] width 119 height 14
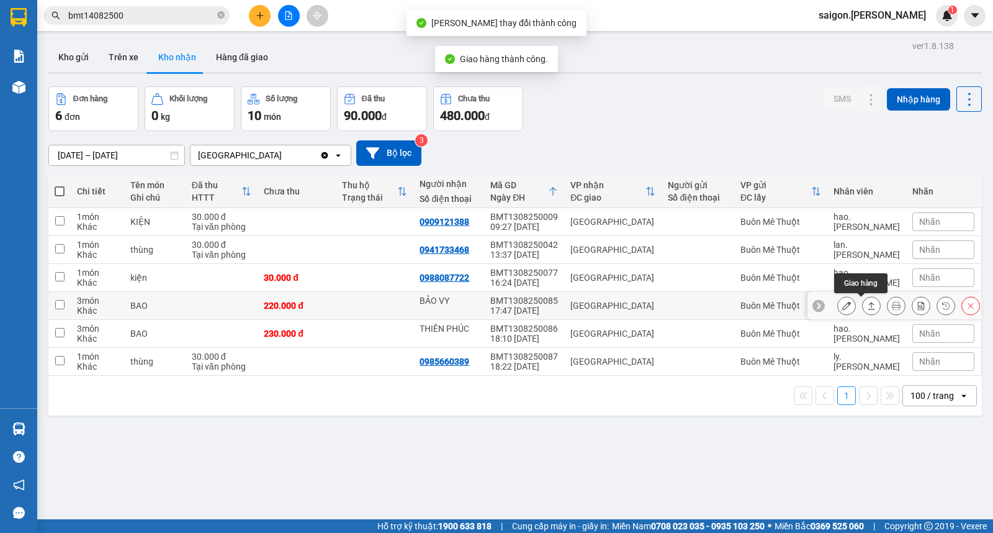
click at [867, 309] on icon at bounding box center [871, 305] width 9 height 9
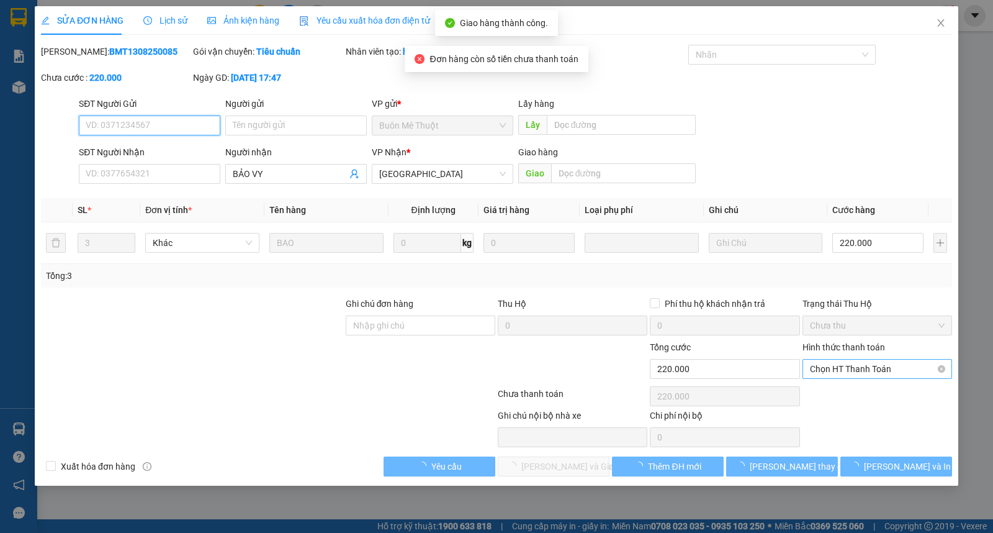
click at [857, 366] on span "Chọn HT Thanh Toán" at bounding box center [877, 368] width 135 height 19
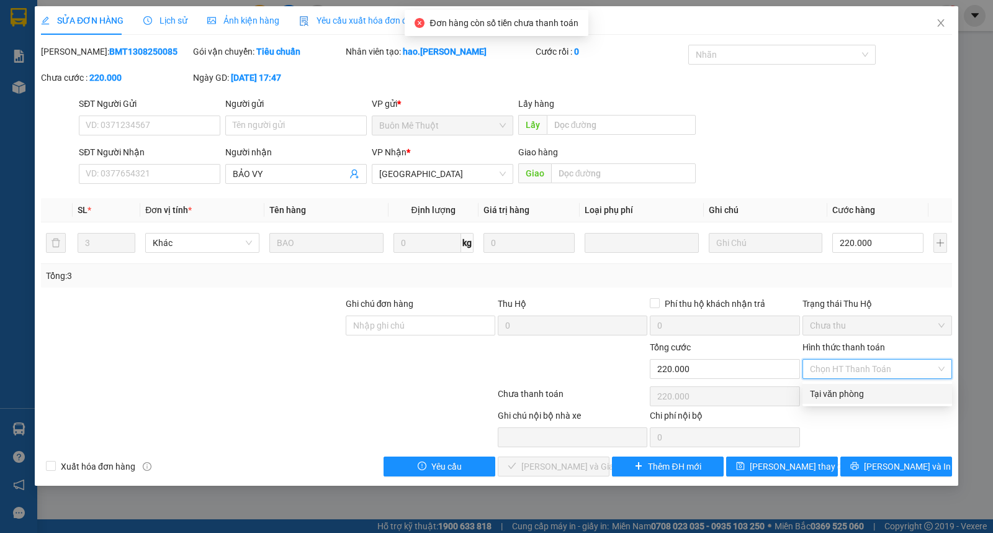
click at [850, 390] on div "Tại văn phòng" at bounding box center [877, 394] width 135 height 14
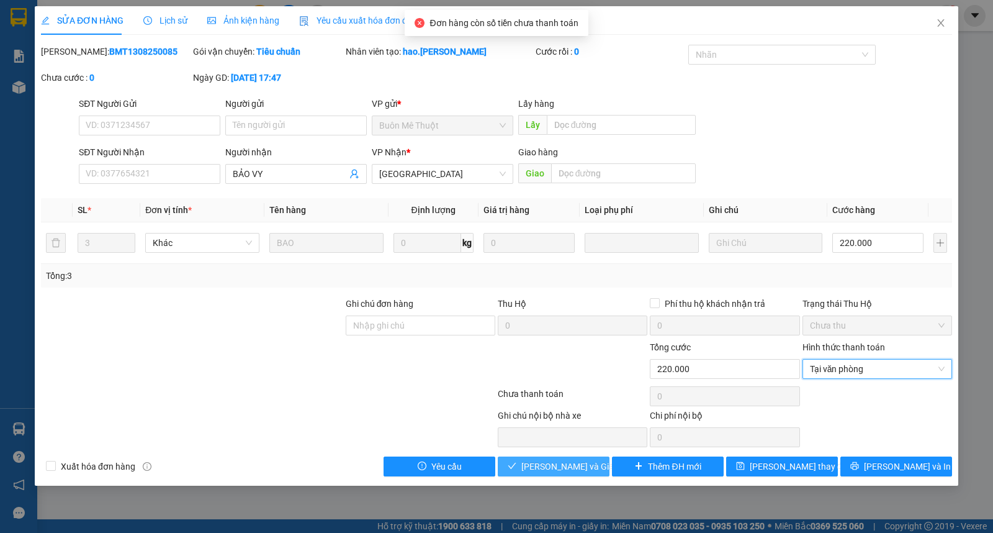
click at [590, 463] on span "[PERSON_NAME] và Giao hàng" at bounding box center [580, 466] width 119 height 14
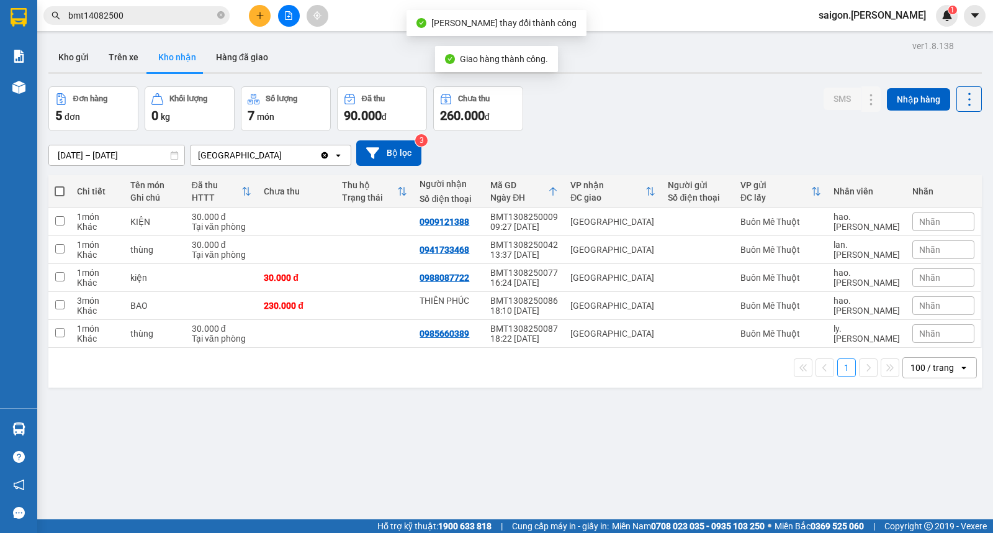
click at [668, 82] on div "ver 1.8.138 Kho gửi Trên xe Kho nhận Hàng đã giao Đơn hàng 5 đơn Khối lượng 0 k…" at bounding box center [515, 303] width 944 height 533
click at [133, 158] on input "[DATE] – [DATE]" at bounding box center [116, 155] width 135 height 20
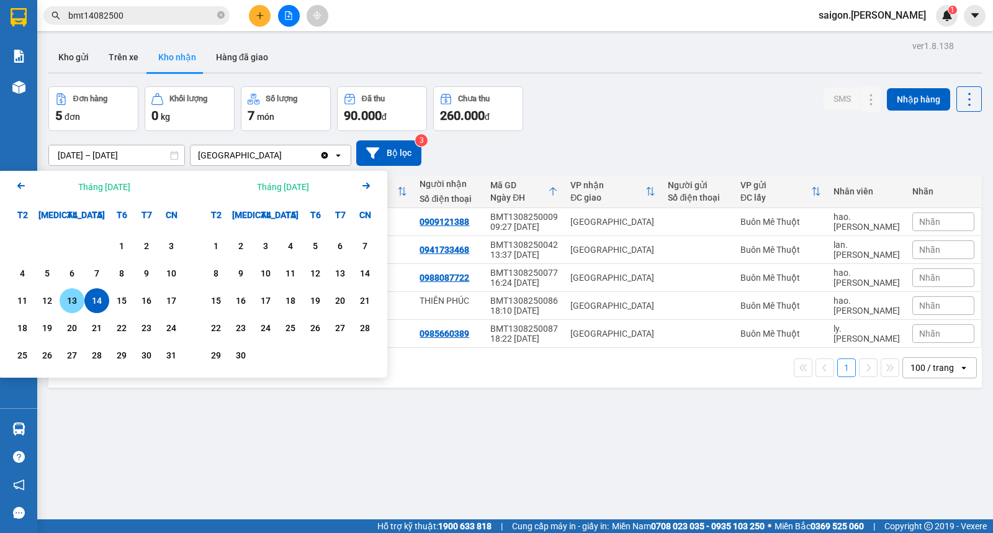
click at [79, 299] on div "13" at bounding box center [71, 300] width 17 height 15
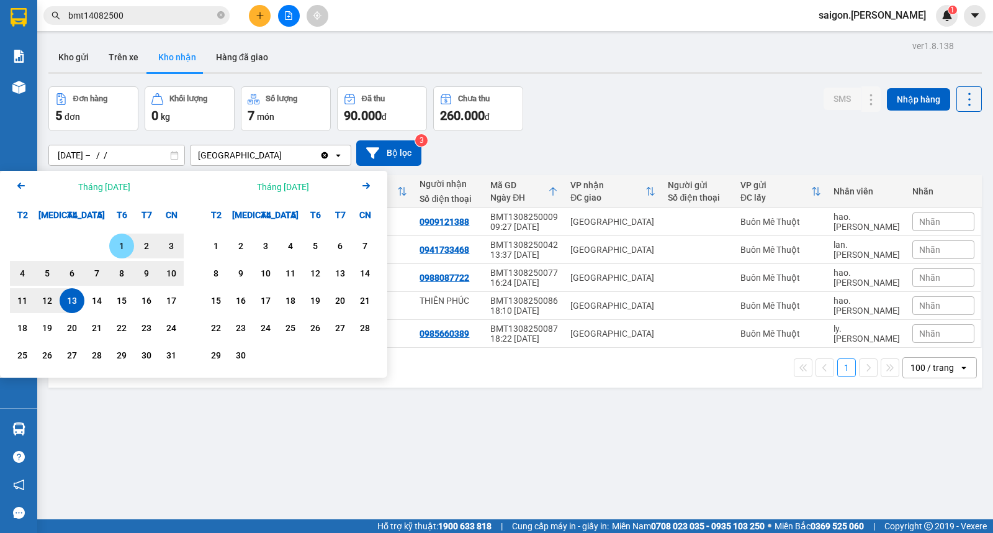
click at [120, 237] on div "1" at bounding box center [121, 245] width 25 height 25
type input "[DATE] – [DATE]"
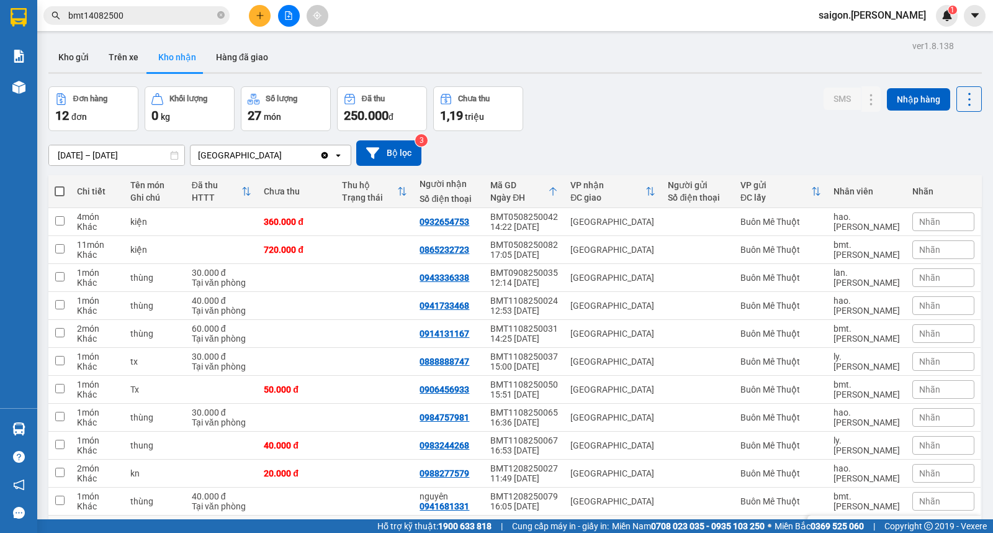
click at [867, 525] on icon at bounding box center [871, 529] width 9 height 9
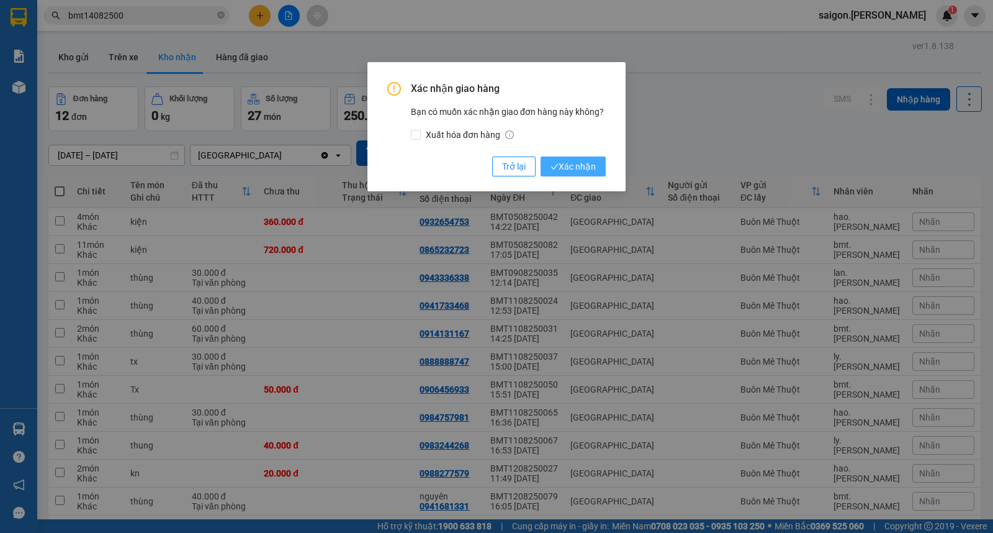
click at [582, 166] on span "Xác nhận" at bounding box center [573, 167] width 45 height 14
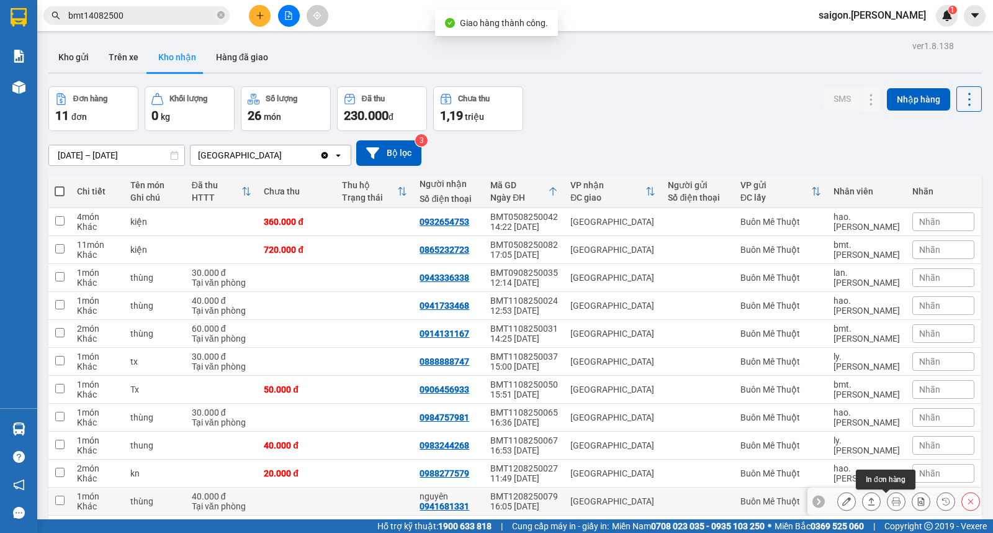
click at [863, 490] on button at bounding box center [871, 501] width 17 height 22
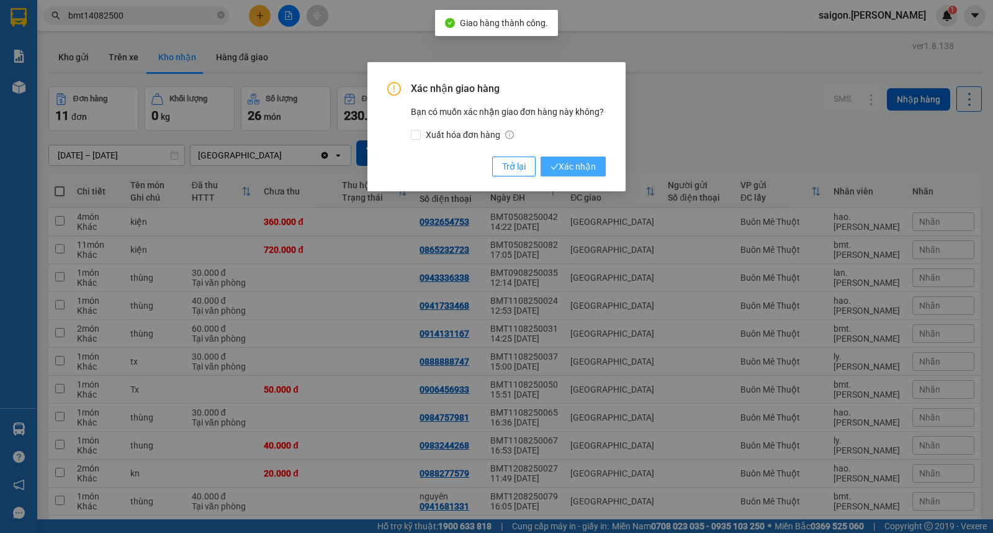
click at [580, 172] on span "Xác nhận" at bounding box center [573, 167] width 45 height 14
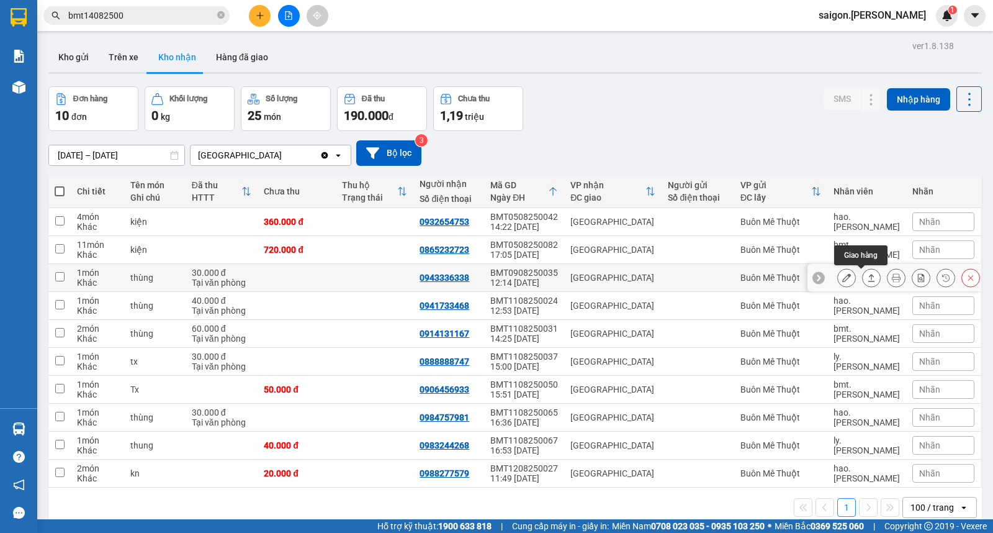
click at [867, 273] on icon at bounding box center [871, 277] width 9 height 9
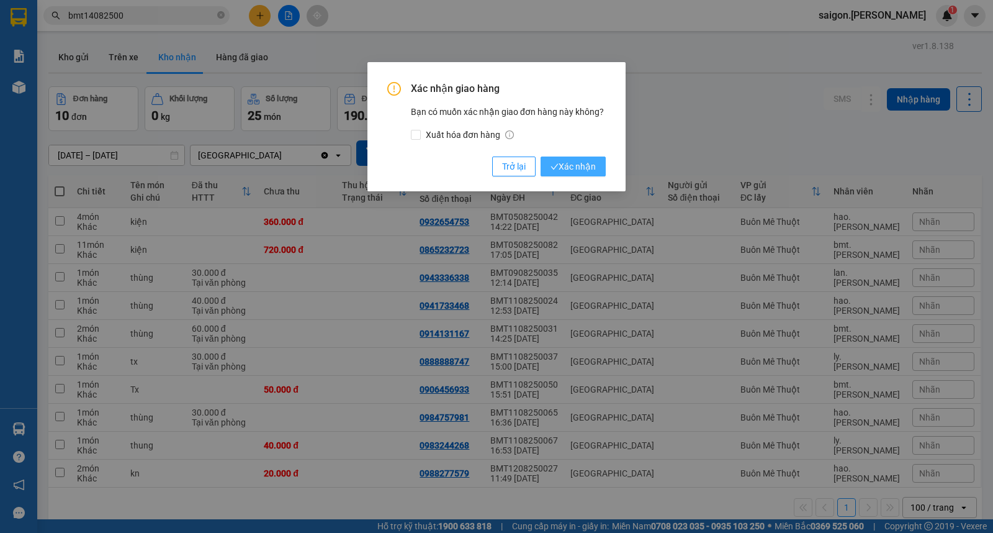
click at [583, 162] on span "Xác nhận" at bounding box center [573, 167] width 45 height 14
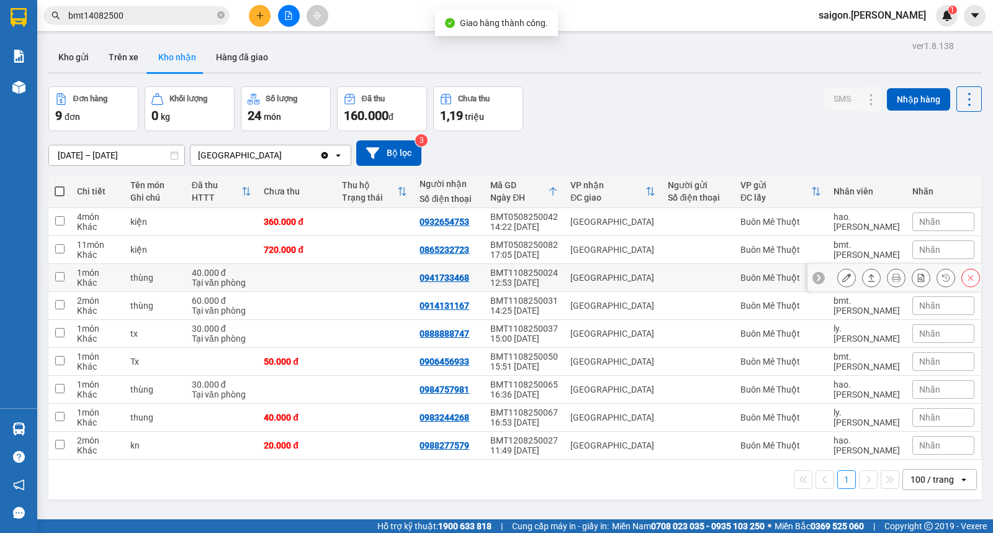
click at [867, 273] on icon at bounding box center [871, 277] width 9 height 9
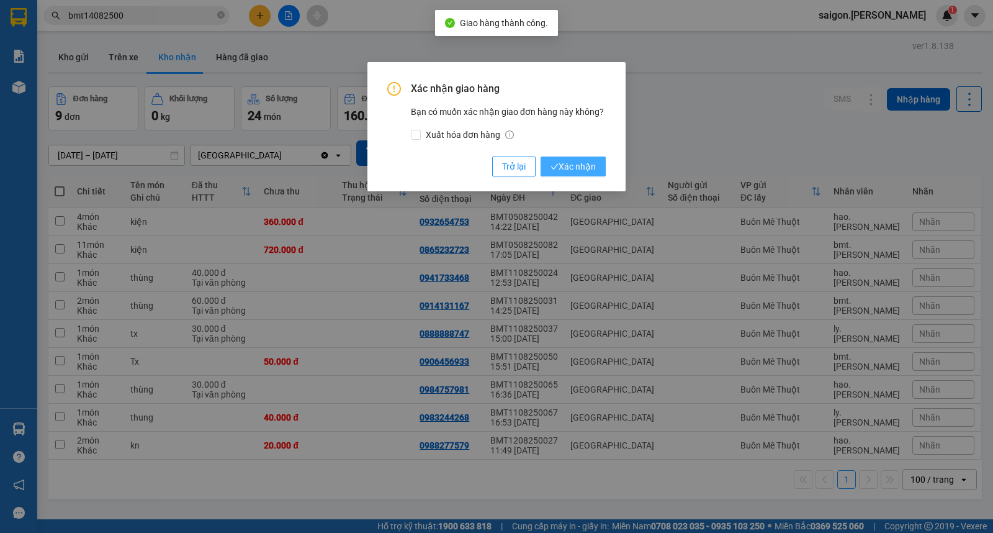
click at [603, 170] on button "Xác nhận" at bounding box center [573, 166] width 65 height 20
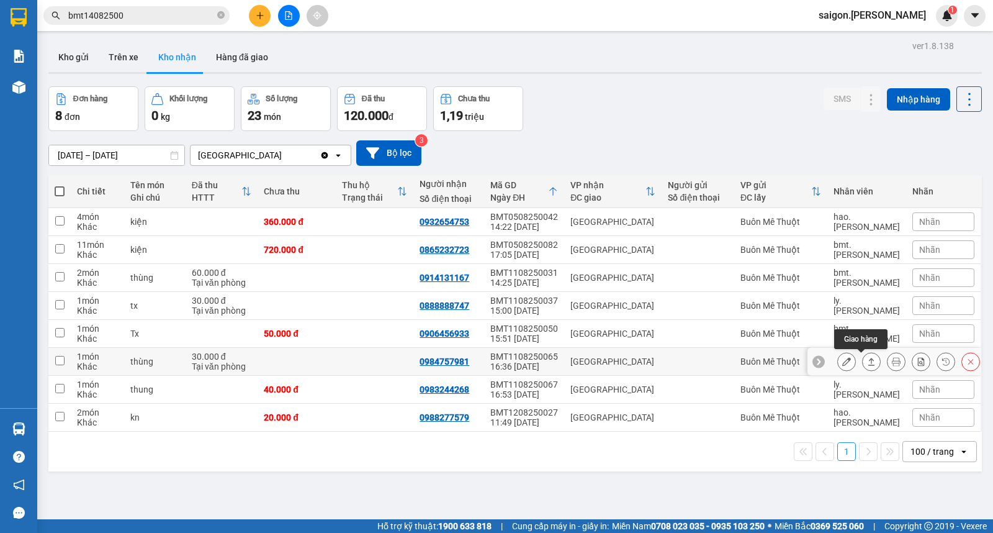
scroll to position [57, 0]
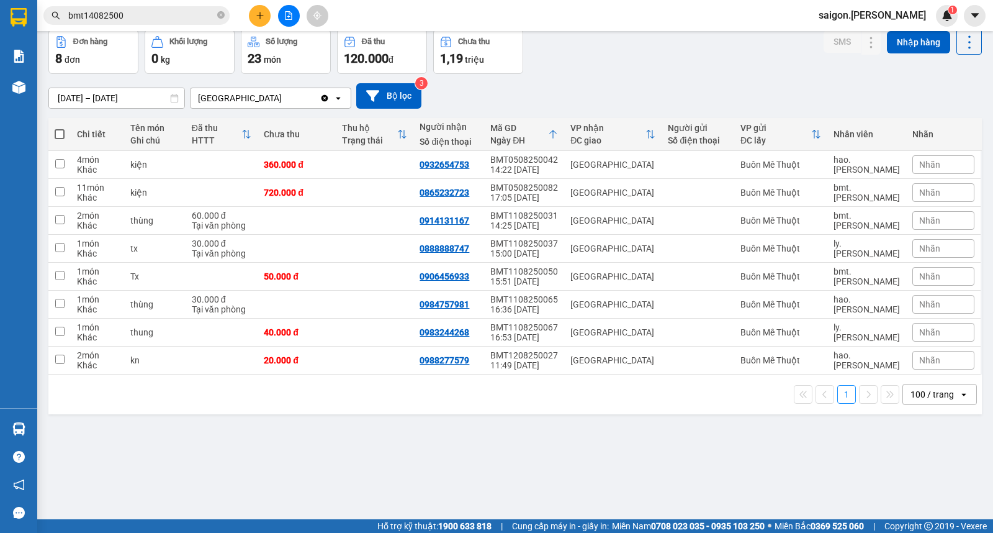
click at [261, 24] on button at bounding box center [260, 16] width 22 height 22
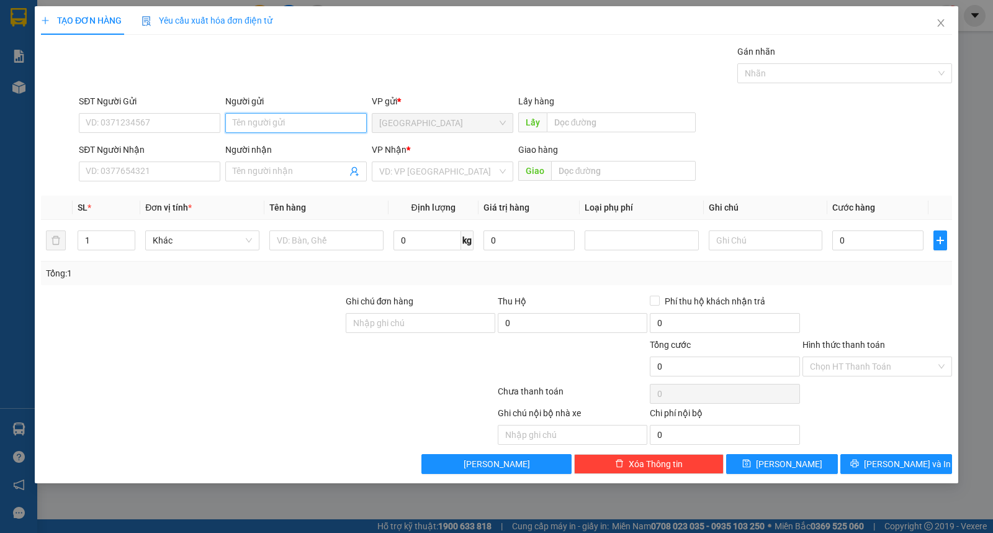
click at [281, 126] on input "Người gửi" at bounding box center [296, 123] width 142 height 20
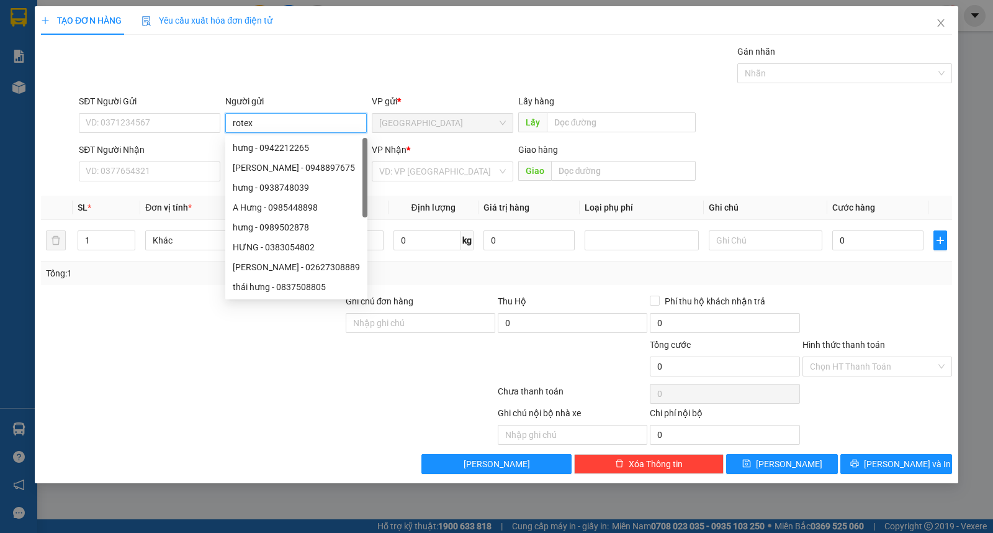
type input "rotex"
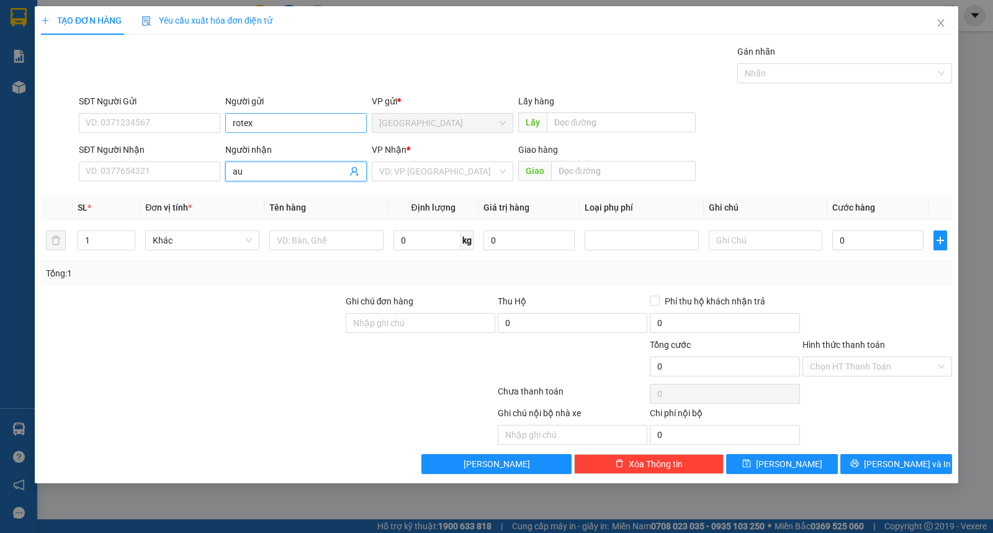
type input "a"
type input "âu cơ"
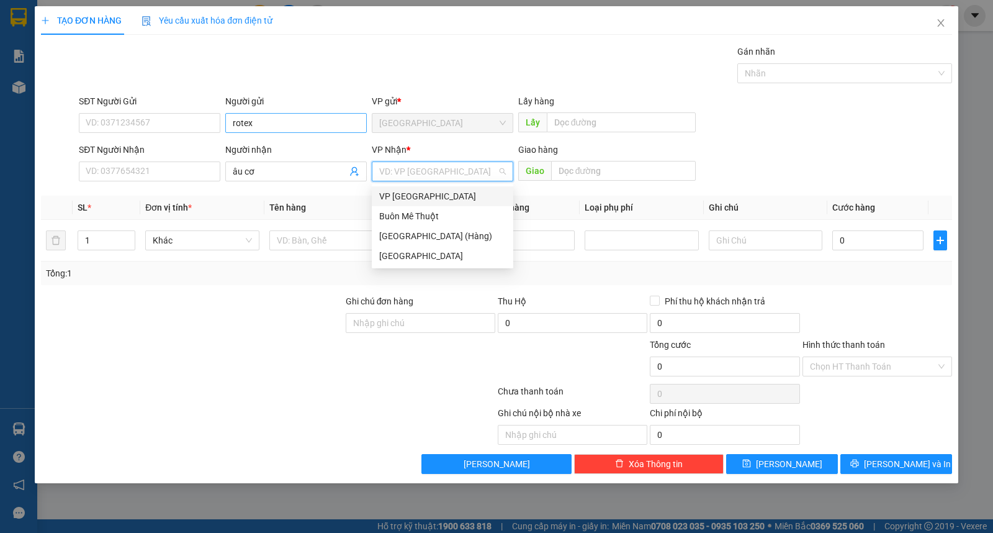
type input "ư"
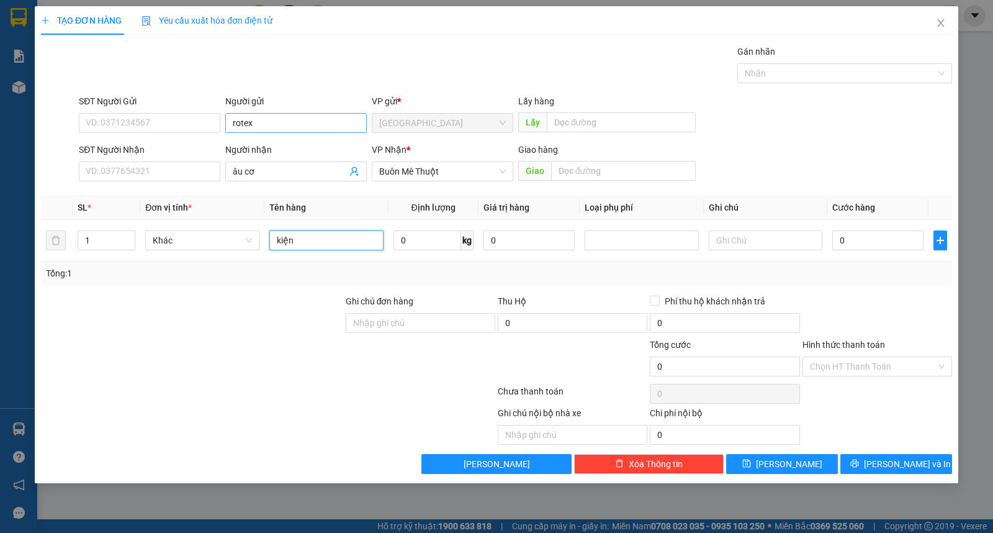
type input "kiện"
type input "4"
type input "40"
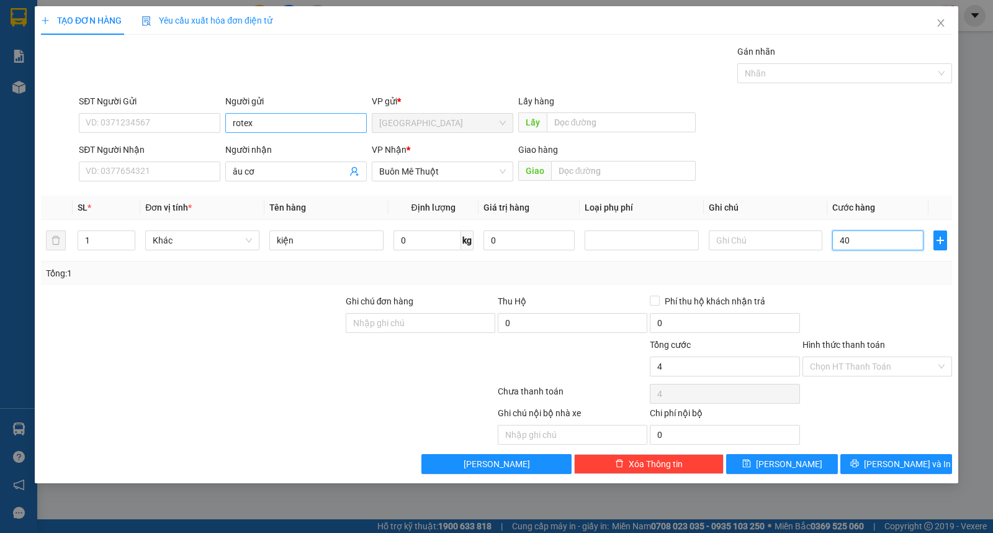
type input "40"
type input "40.000"
click at [895, 353] on div "Hình thức thanh toán" at bounding box center [878, 347] width 150 height 19
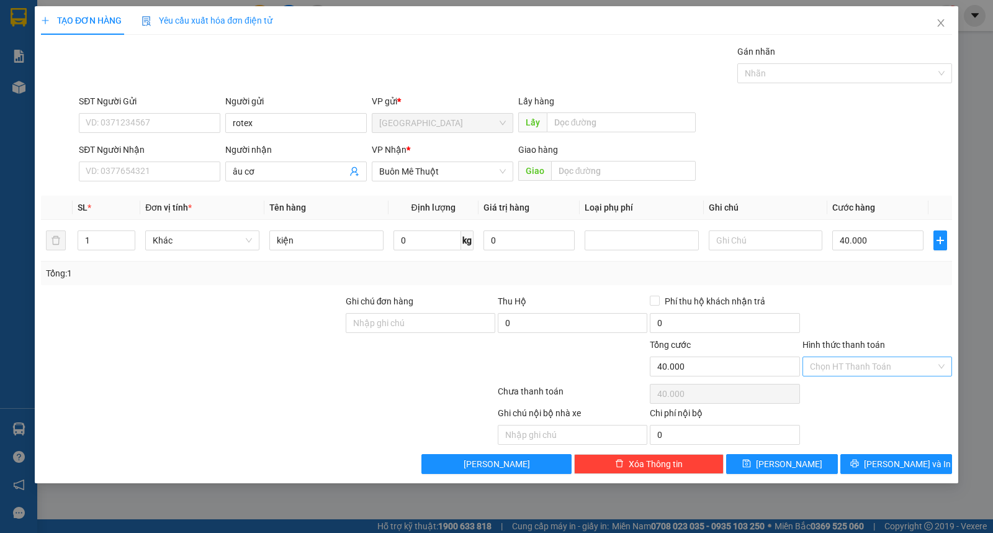
click at [895, 364] on input "Hình thức thanh toán" at bounding box center [873, 366] width 126 height 19
drag, startPoint x: 895, startPoint y: 393, endPoint x: 901, endPoint y: 455, distance: 62.4
click at [895, 394] on div "Tại văn phòng" at bounding box center [877, 391] width 135 height 14
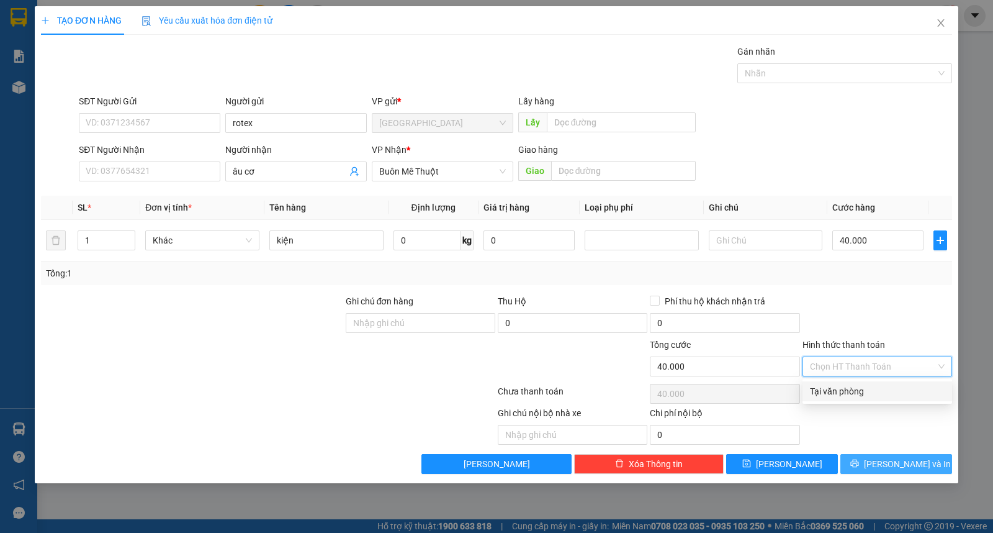
type input "0"
click at [898, 467] on span "[PERSON_NAME] và In" at bounding box center [907, 464] width 87 height 14
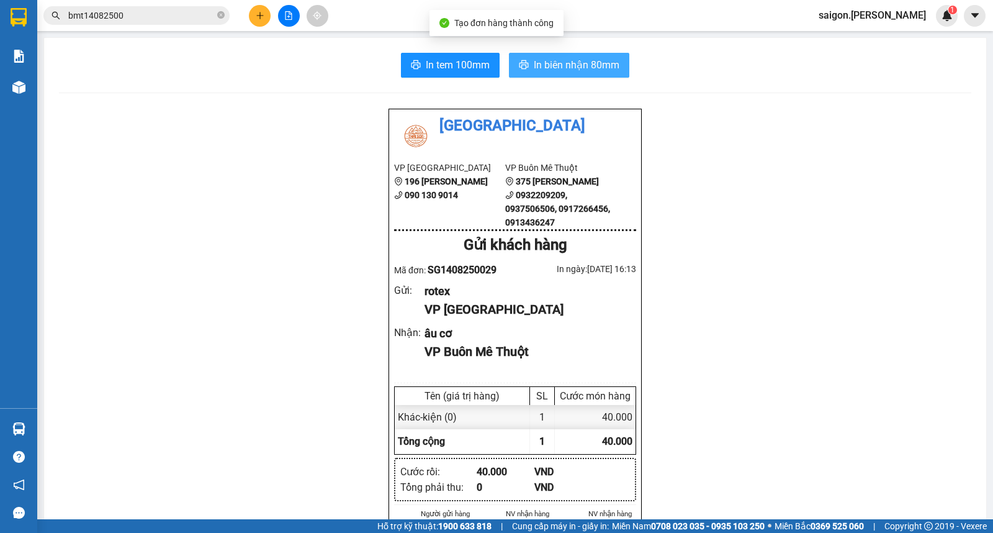
click at [586, 62] on span "In biên nhận 80mm" at bounding box center [577, 65] width 86 height 16
click at [263, 17] on icon "plus" at bounding box center [260, 15] width 9 height 9
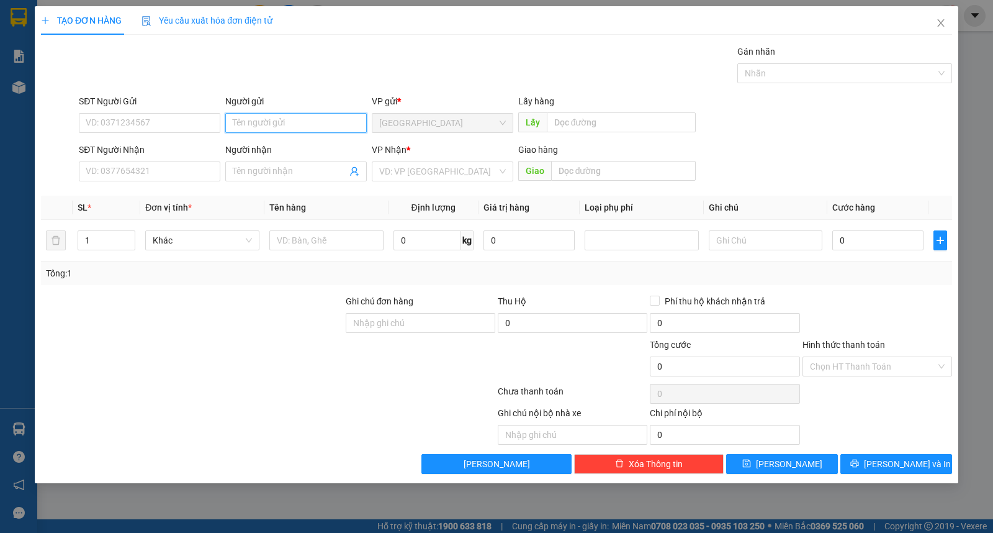
click at [264, 126] on input "Người gửi" at bounding box center [296, 123] width 142 height 20
type input "hiếu"
type input "0935690487"
type input "trường"
type input "30.000"
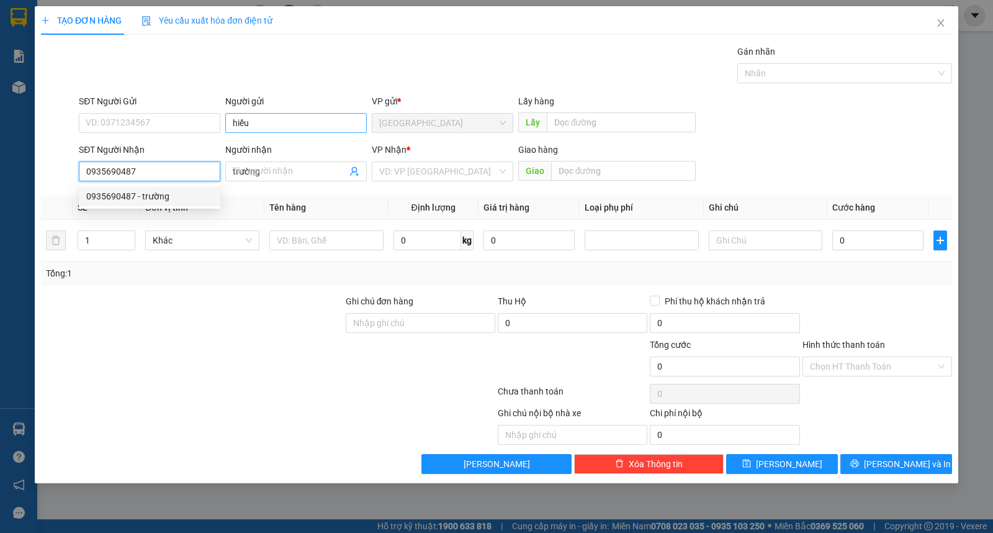
type input "30.000"
type input "0935690487"
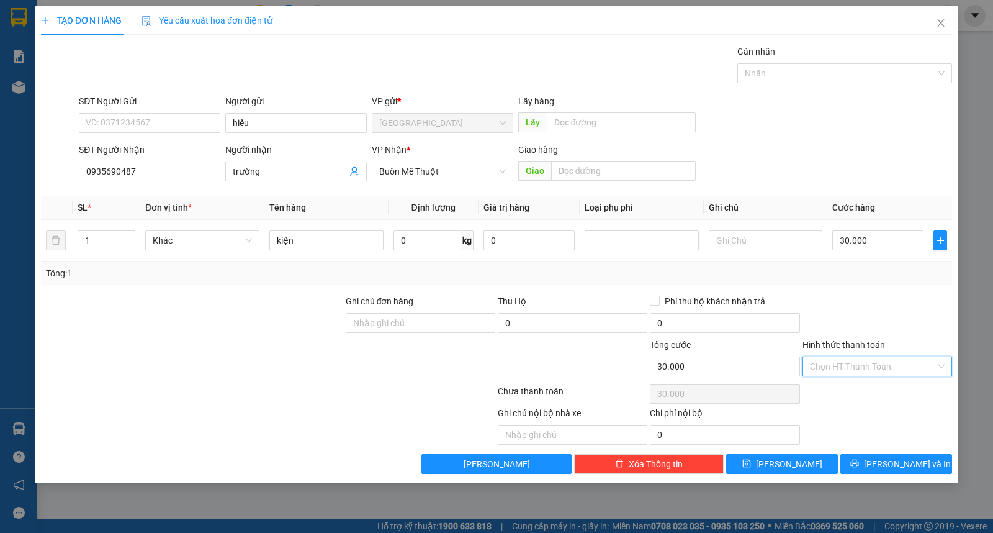
drag, startPoint x: 837, startPoint y: 359, endPoint x: 842, endPoint y: 375, distance: 17.1
click at [839, 361] on input "Hình thức thanh toán" at bounding box center [873, 366] width 126 height 19
drag, startPoint x: 847, startPoint y: 390, endPoint x: 851, endPoint y: 417, distance: 27.0
click at [847, 392] on div "Tại văn phòng" at bounding box center [877, 391] width 135 height 14
type input "0"
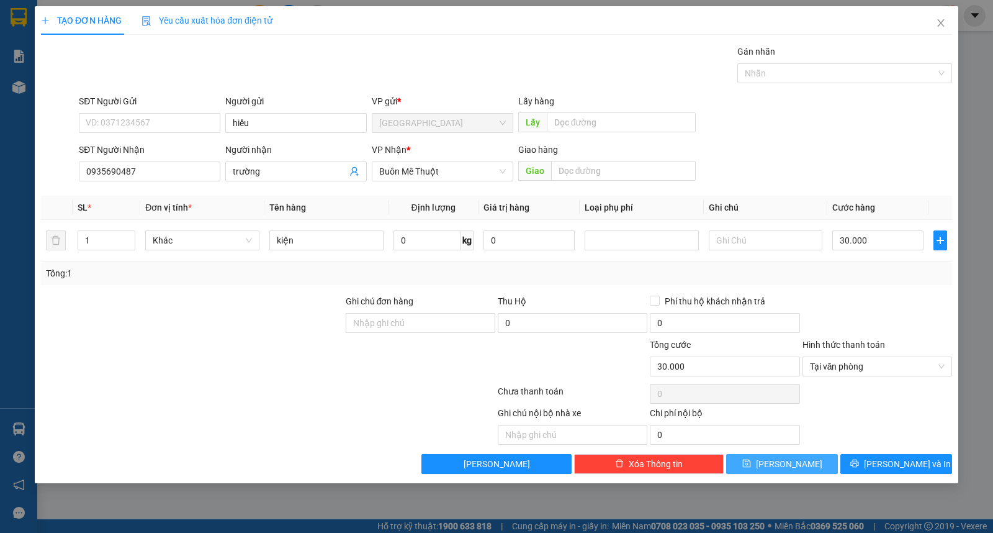
drag, startPoint x: 832, startPoint y: 450, endPoint x: 824, endPoint y: 460, distance: 12.8
click at [829, 454] on div "Transit Pickup Surcharge Ids Transit Deliver Surcharge Ids Transit Deliver Surc…" at bounding box center [496, 259] width 911 height 429
click at [823, 461] on button "[PERSON_NAME]" at bounding box center [782, 464] width 112 height 20
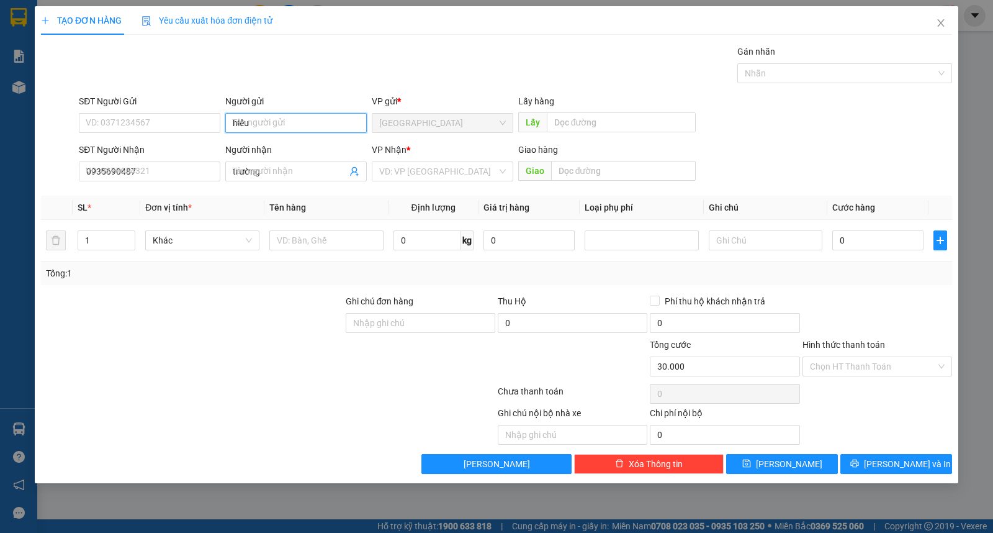
type input "0"
click at [341, 128] on input "Người gửi" at bounding box center [296, 123] width 142 height 20
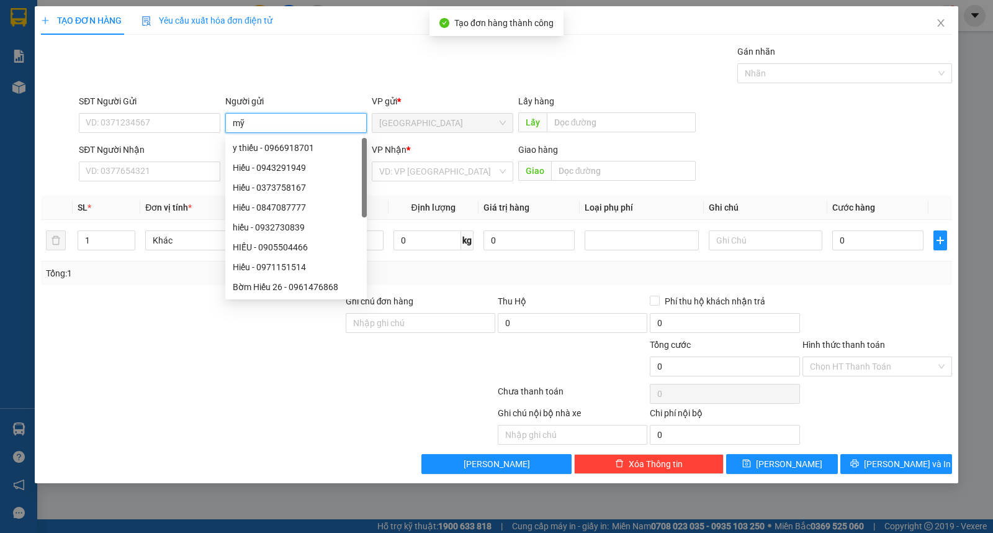
type input "mỹ"
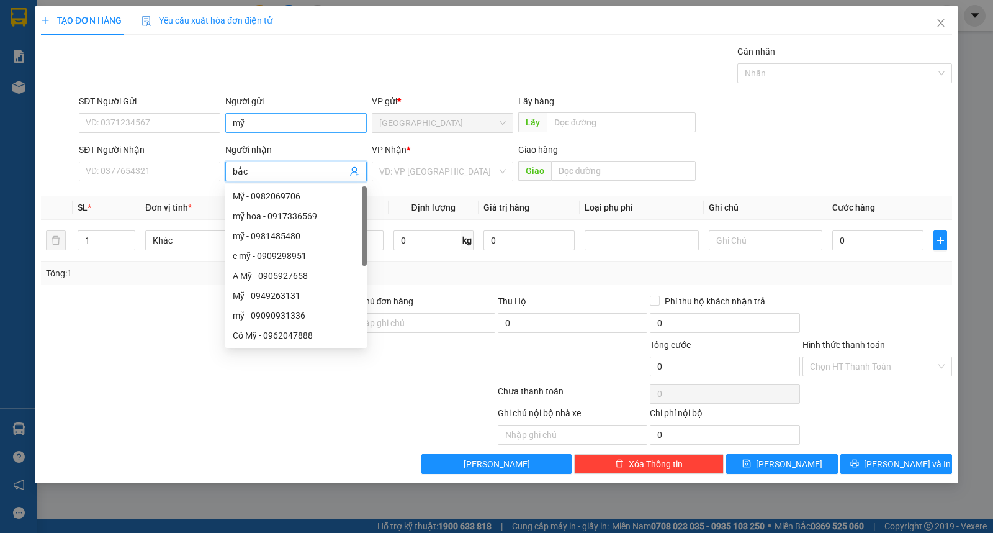
type input "bắc"
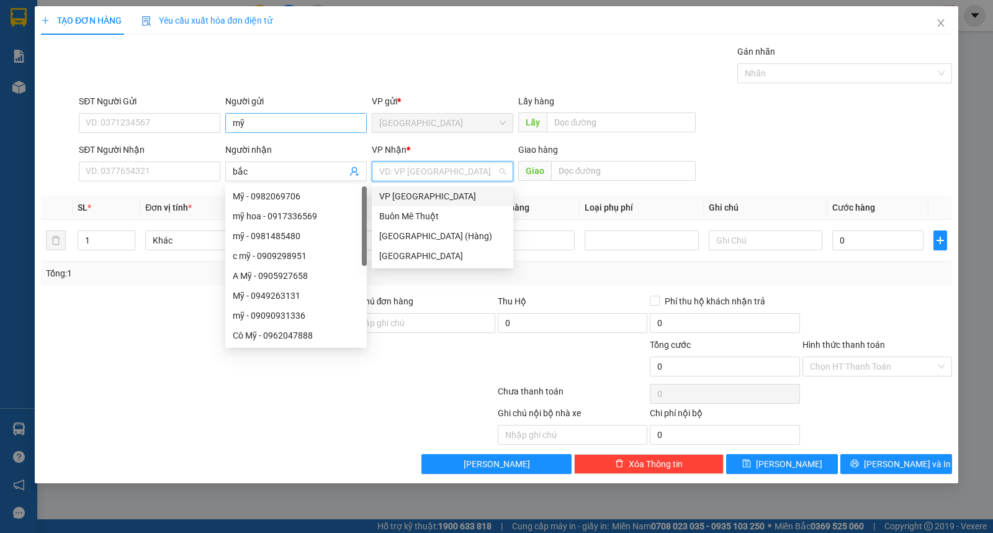
type input "ư"
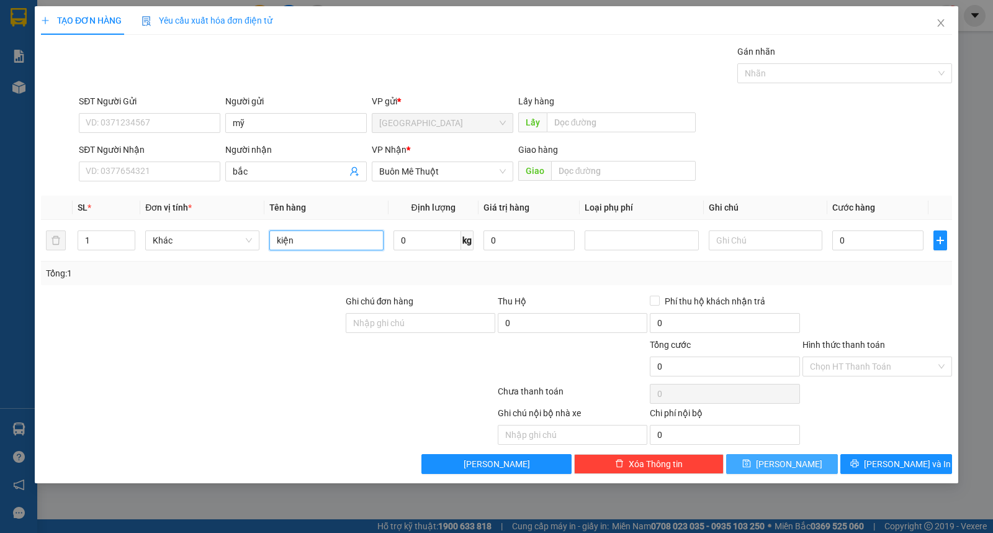
type input "kiện"
click at [785, 459] on span "[PERSON_NAME]" at bounding box center [789, 464] width 66 height 14
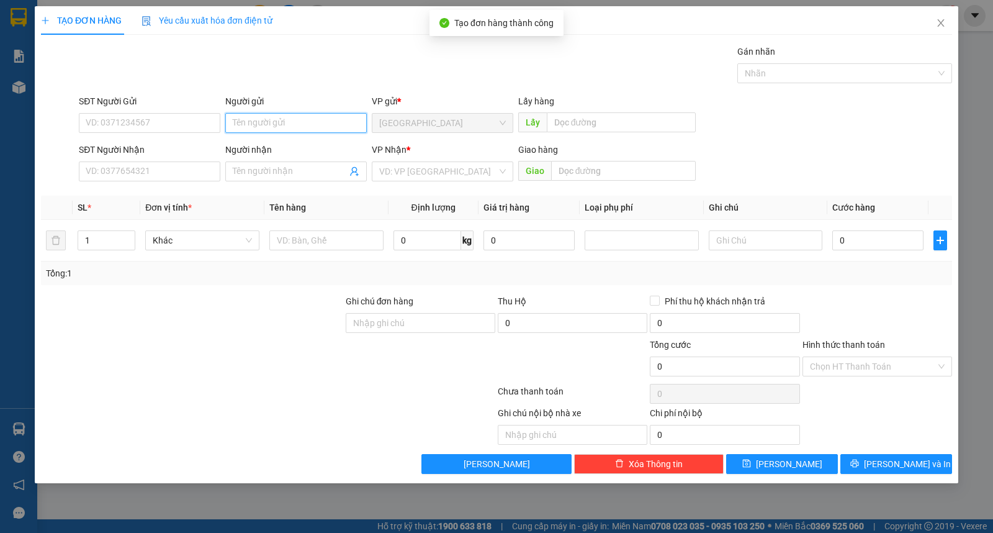
click at [253, 131] on input "Người gửi" at bounding box center [296, 123] width 142 height 20
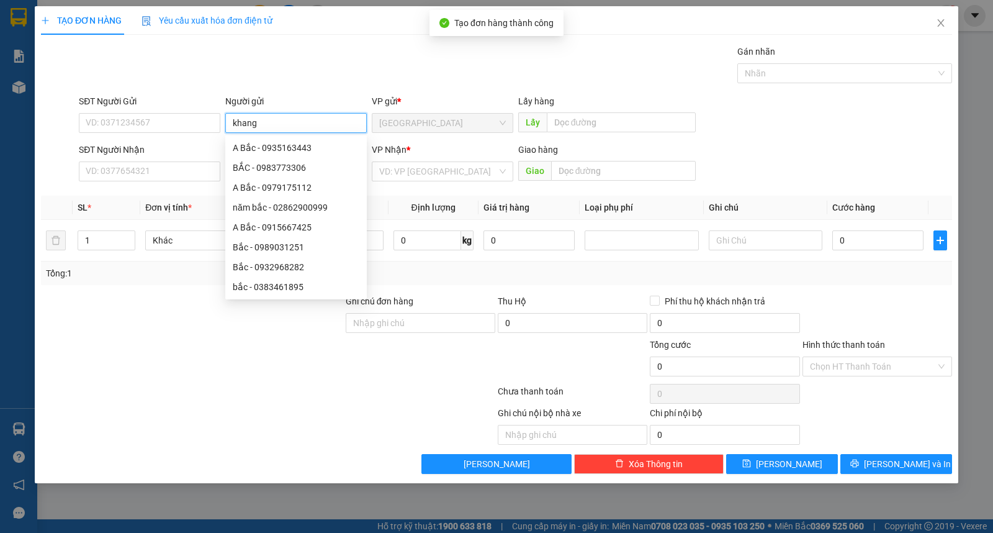
type input "khang"
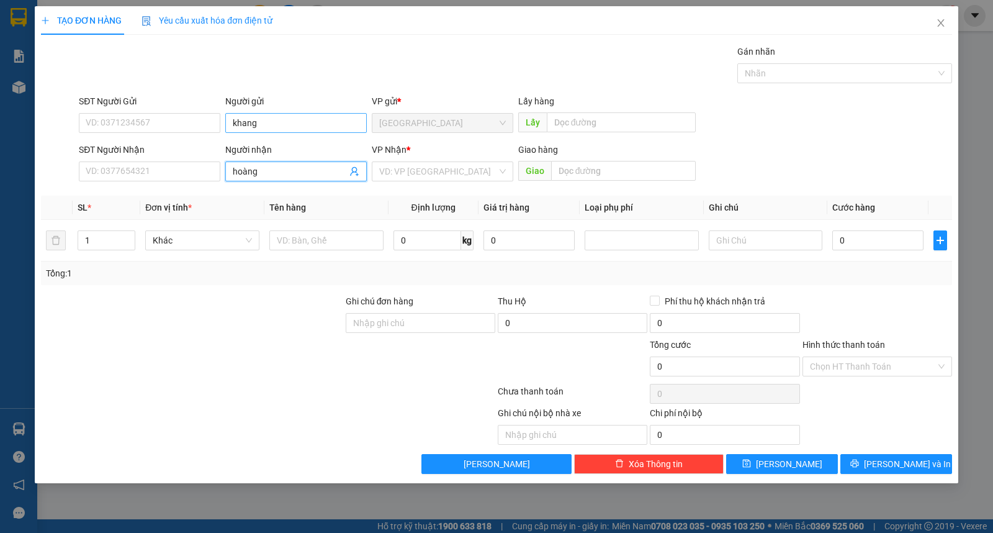
type input "hoàng"
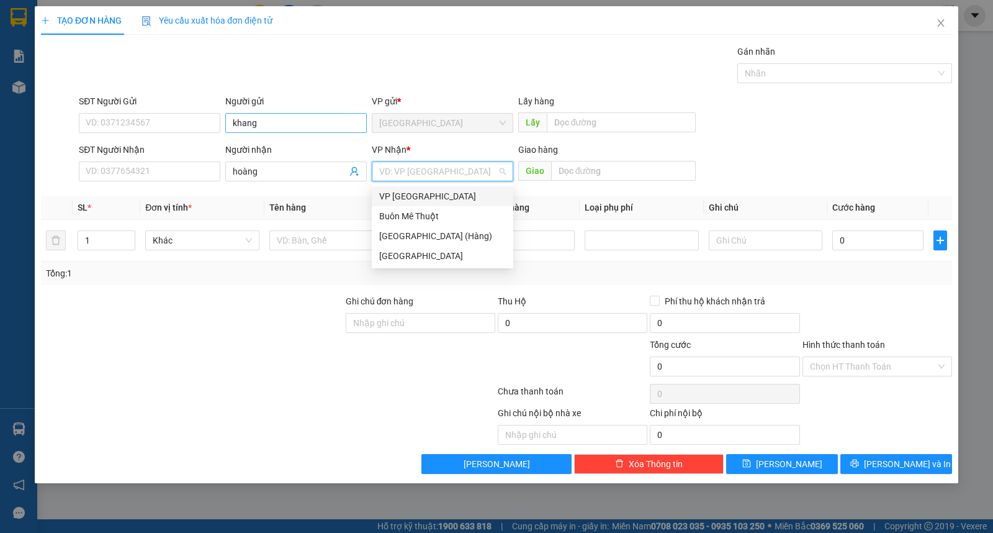
type input "ư"
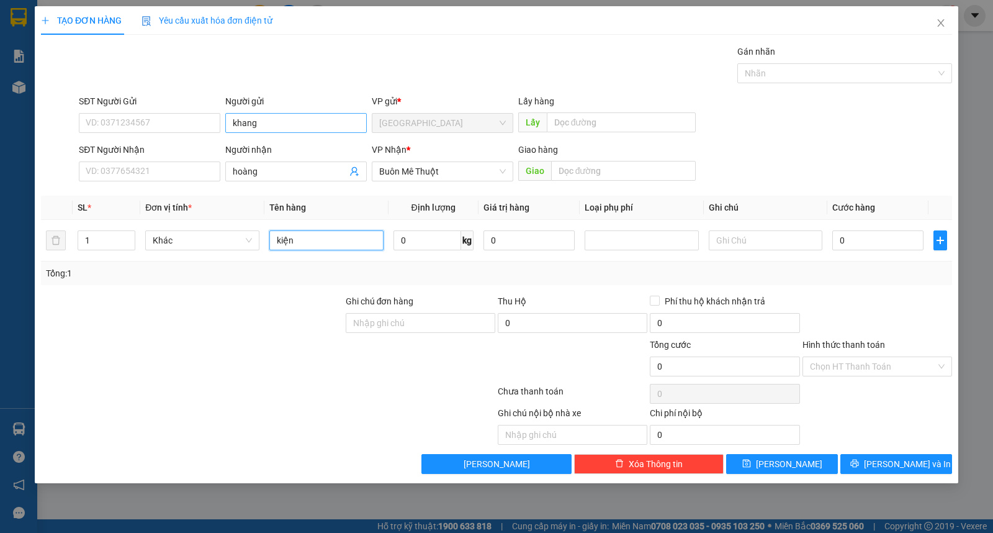
type input "kiện"
click at [735, 462] on button "[PERSON_NAME]" at bounding box center [782, 464] width 112 height 20
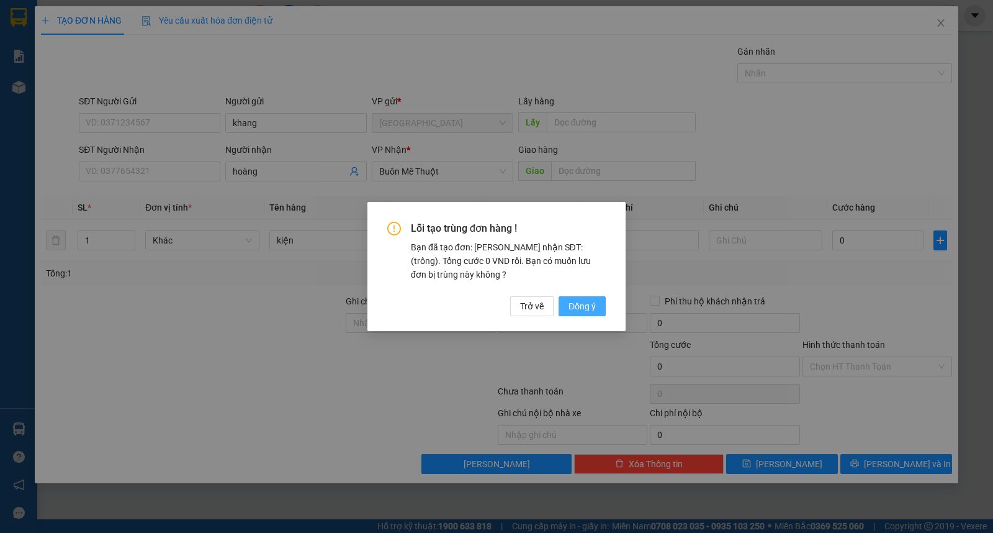
click at [583, 309] on span "Đồng ý" at bounding box center [582, 306] width 27 height 14
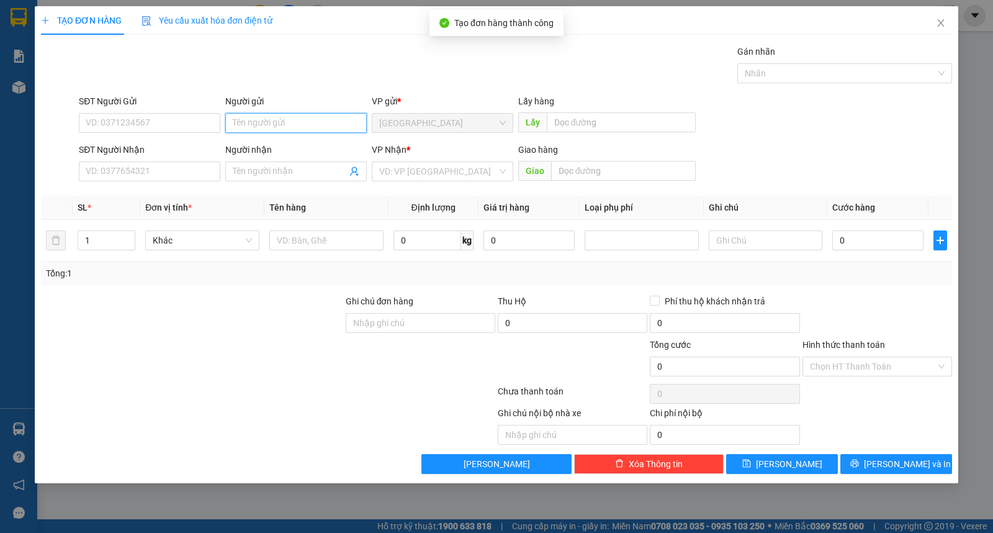
click at [300, 130] on input "Người gửi" at bounding box center [296, 123] width 142 height 20
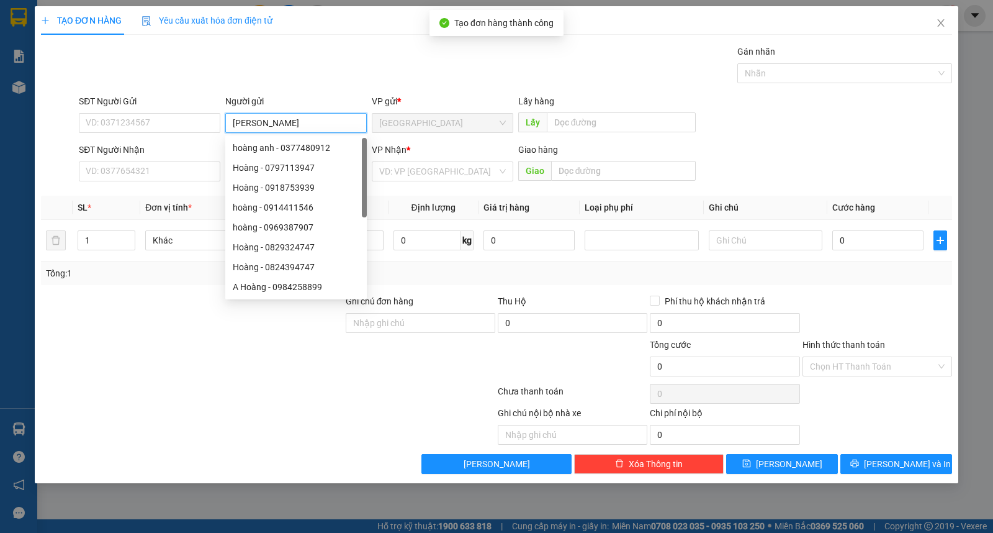
type input "phan anh"
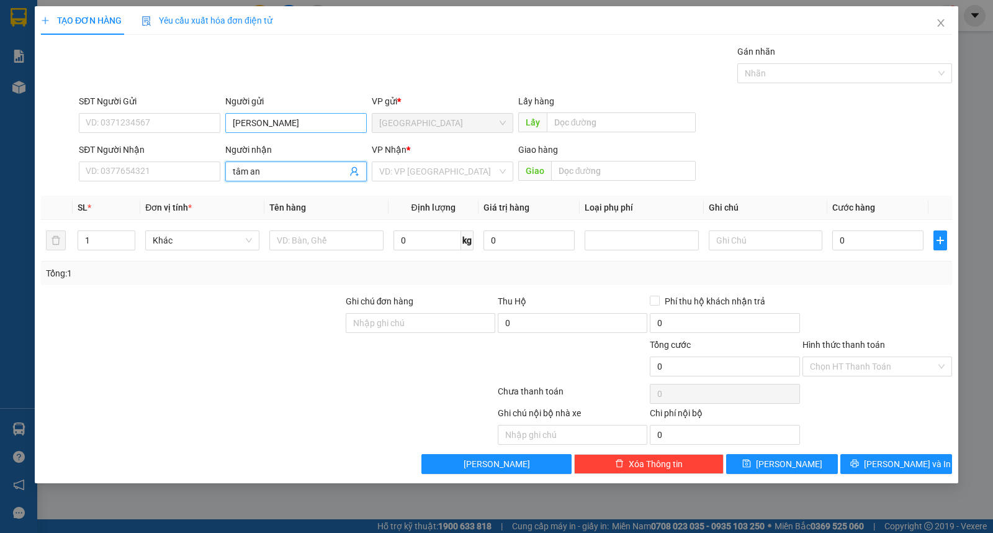
type input "tâm an"
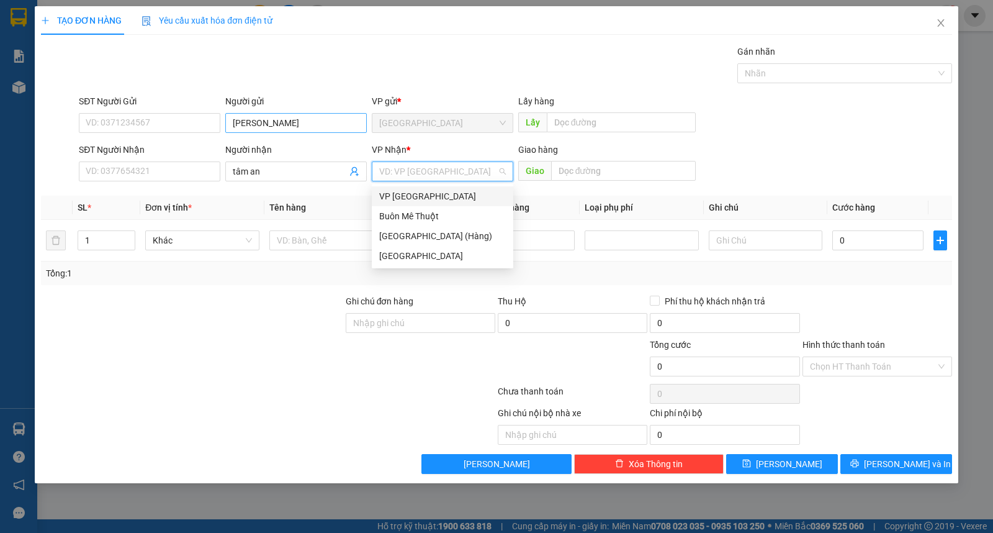
type input "ư"
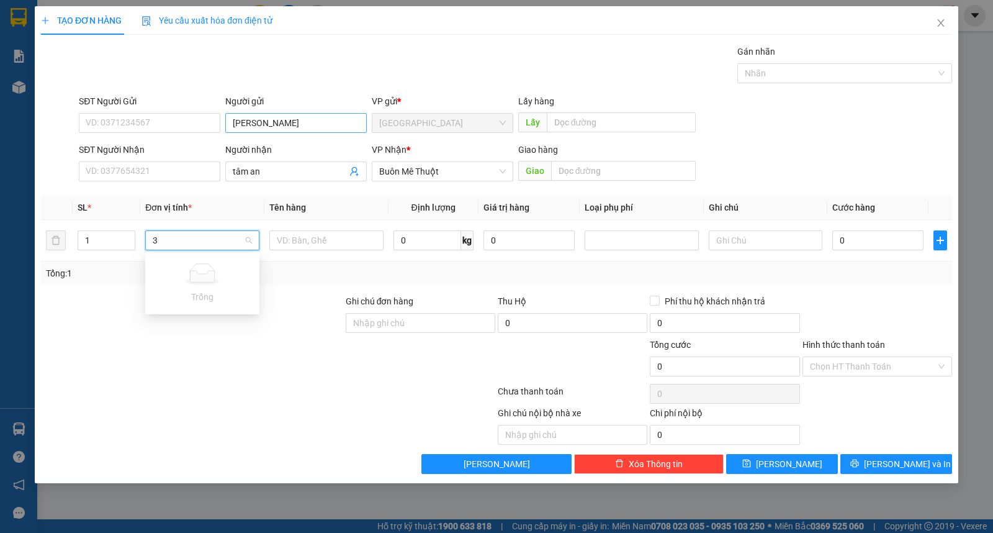
type input "3"
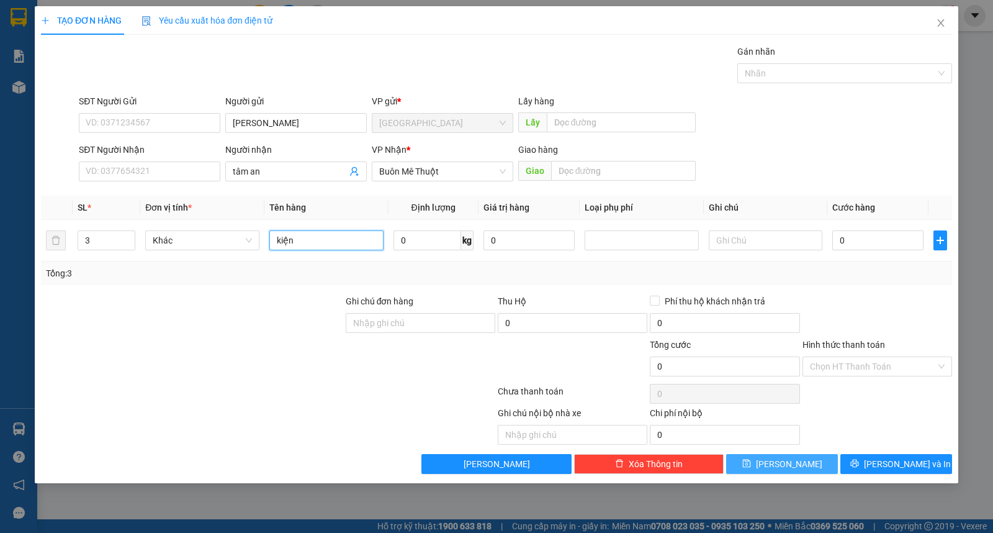
type input "kiện"
click at [798, 469] on button "[PERSON_NAME]" at bounding box center [782, 464] width 112 height 20
type input "1"
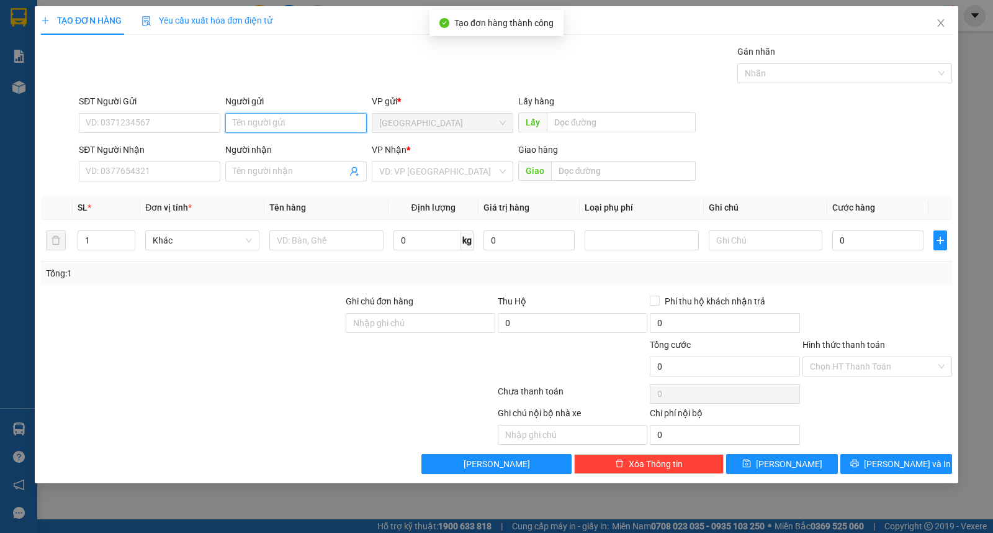
click at [300, 119] on input "Người gửi" at bounding box center [296, 123] width 142 height 20
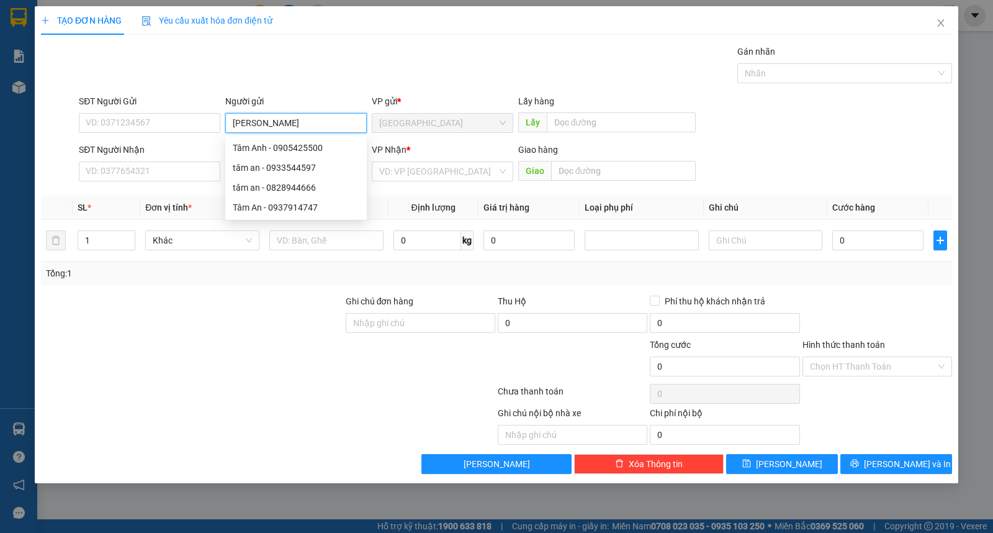
type input "tuấn hằng"
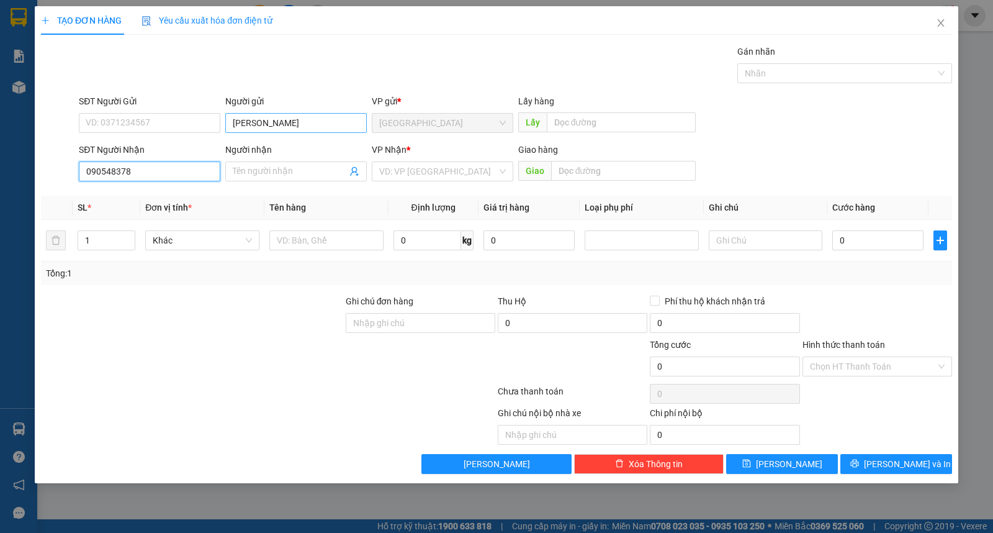
type input "0905483783"
type input "phương"
type input "0905483783"
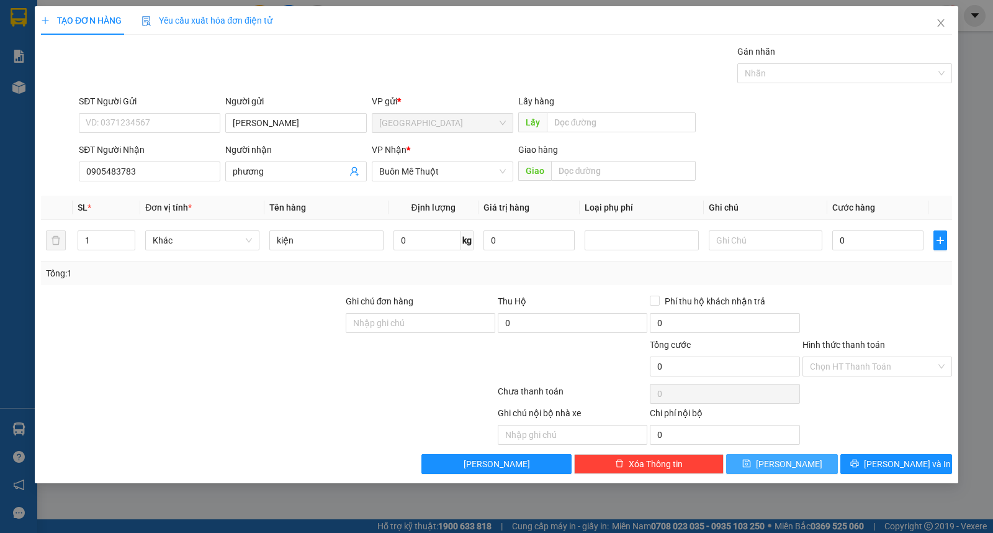
click at [784, 461] on span "[PERSON_NAME]" at bounding box center [789, 464] width 66 height 14
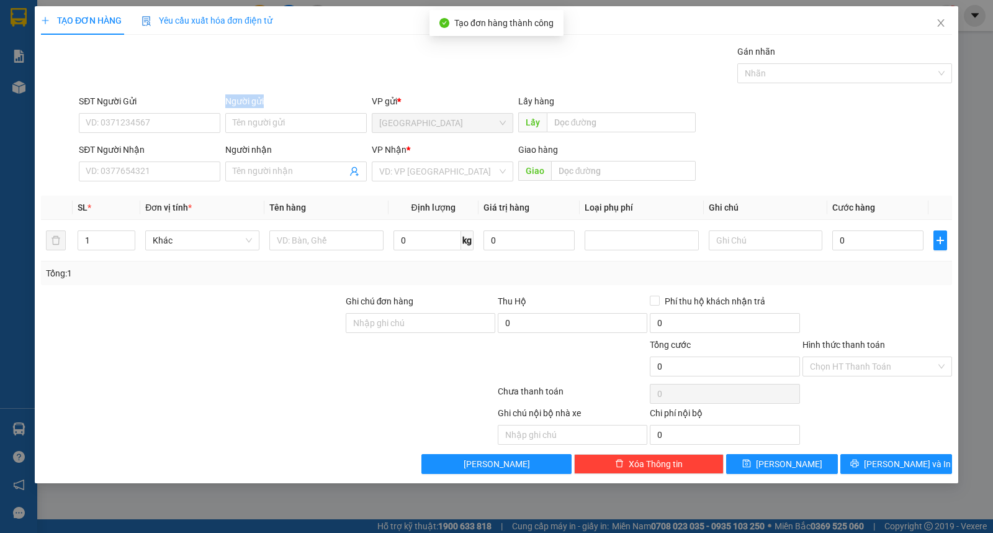
click at [222, 129] on div "SĐT Người Gửi VD: 0371234567 Người gửi Tên người gửi VP gửi * Sài Gòn Lấy hàng …" at bounding box center [515, 115] width 878 height 43
click at [259, 122] on input "Người gửi" at bounding box center [296, 123] width 142 height 20
type input "nhưa y tế"
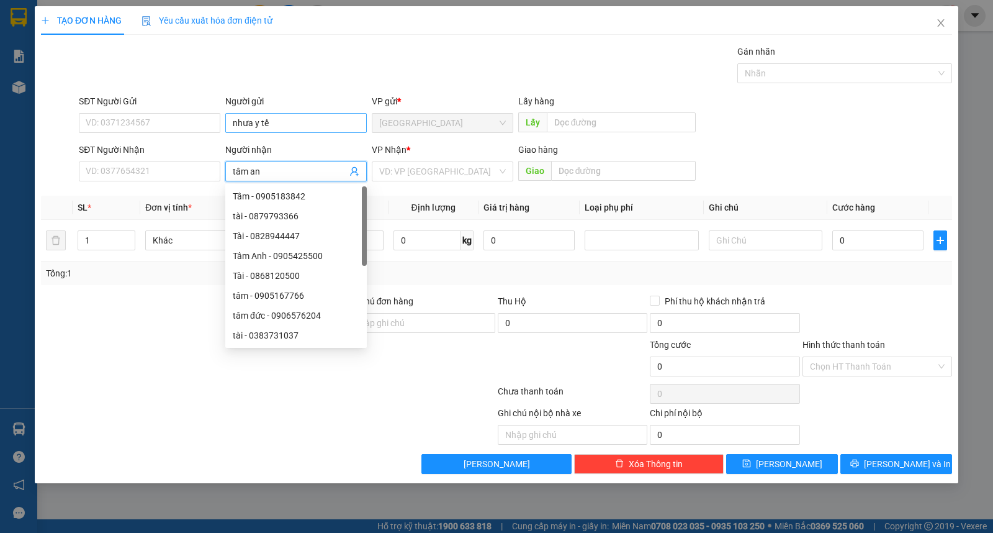
type input "tâm an"
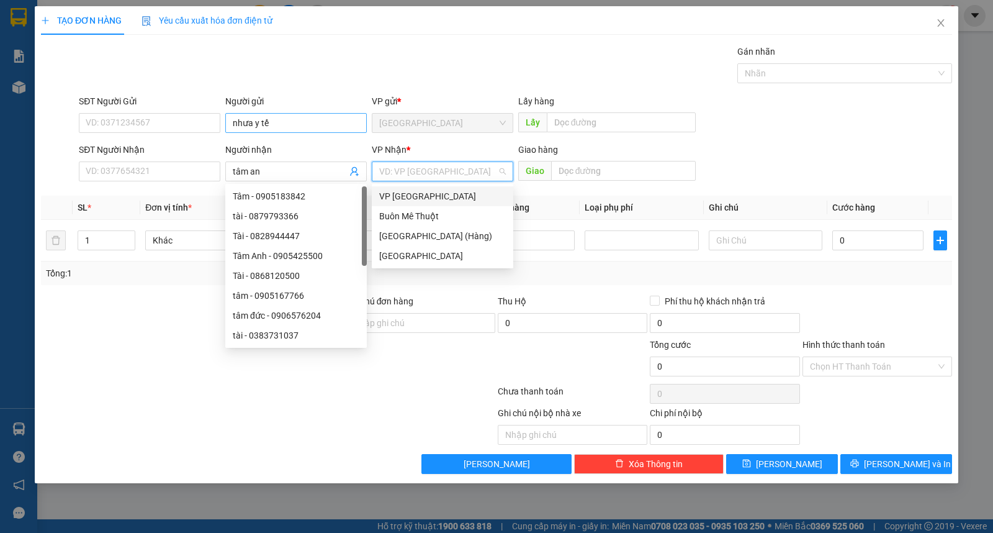
type input "ư"
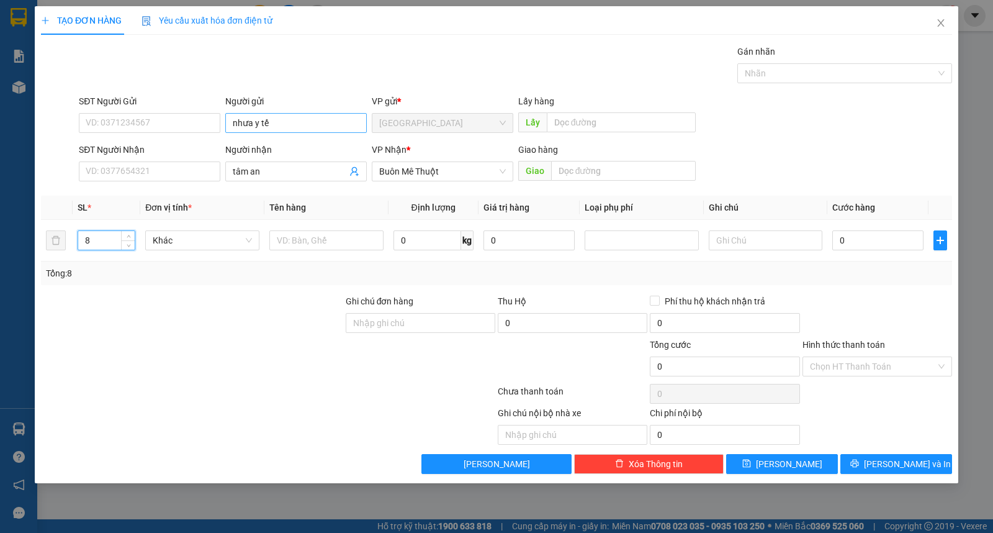
type input "8"
type input "thùng"
click at [747, 462] on button "[PERSON_NAME]" at bounding box center [782, 464] width 112 height 20
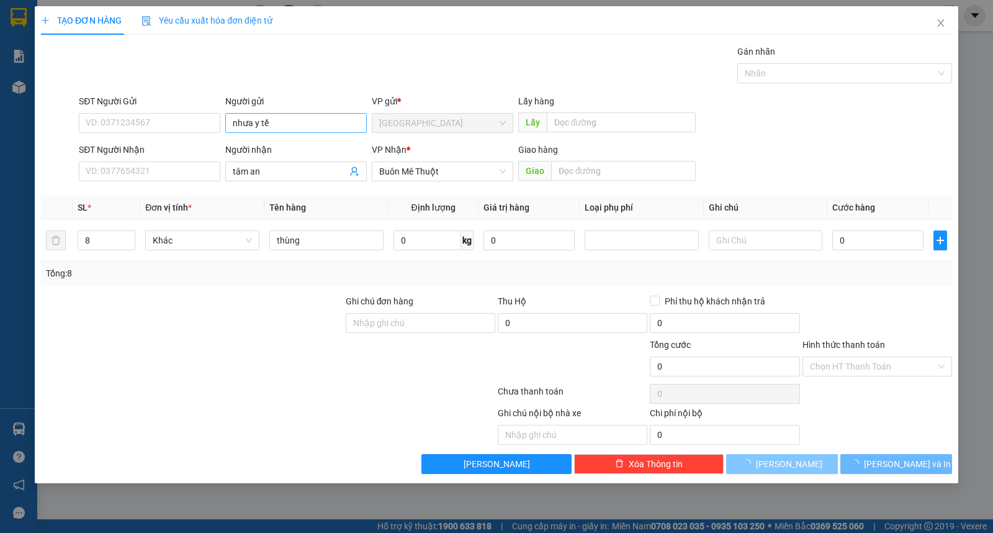
type input "1"
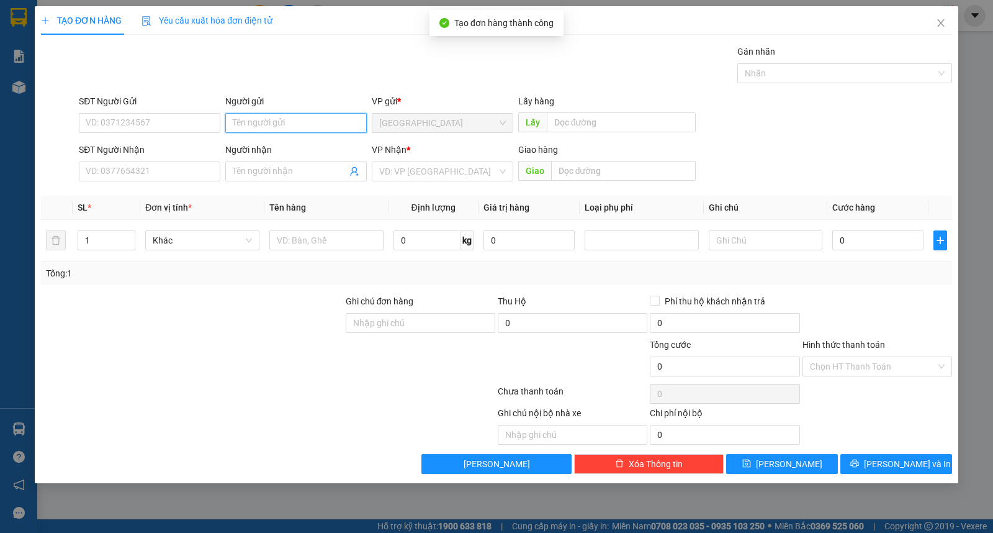
click at [274, 123] on input "Người gửi" at bounding box center [296, 123] width 142 height 20
type input "u"
type input "út dành"
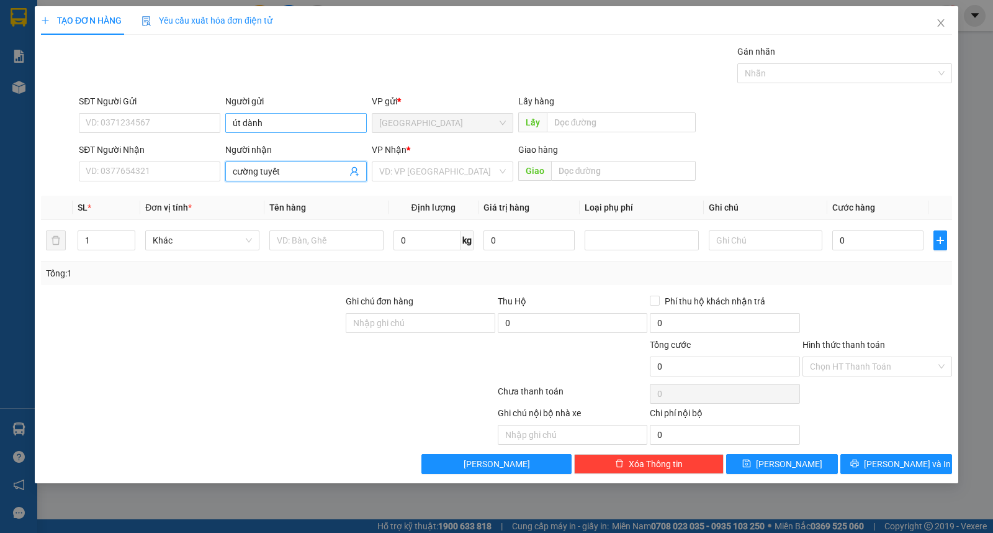
type input "cường tuyết"
type input "ư"
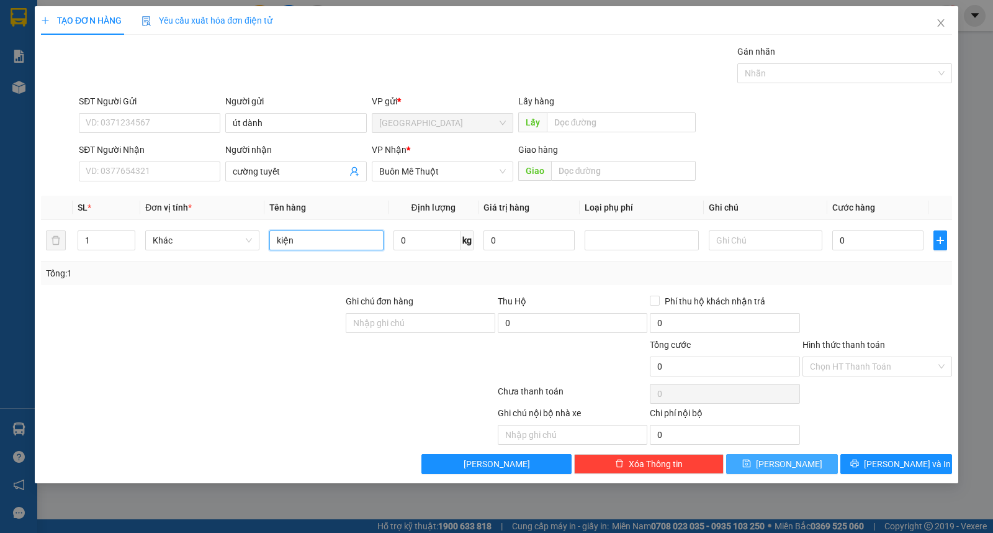
type input "kiện"
click at [772, 472] on button "[PERSON_NAME]" at bounding box center [782, 464] width 112 height 20
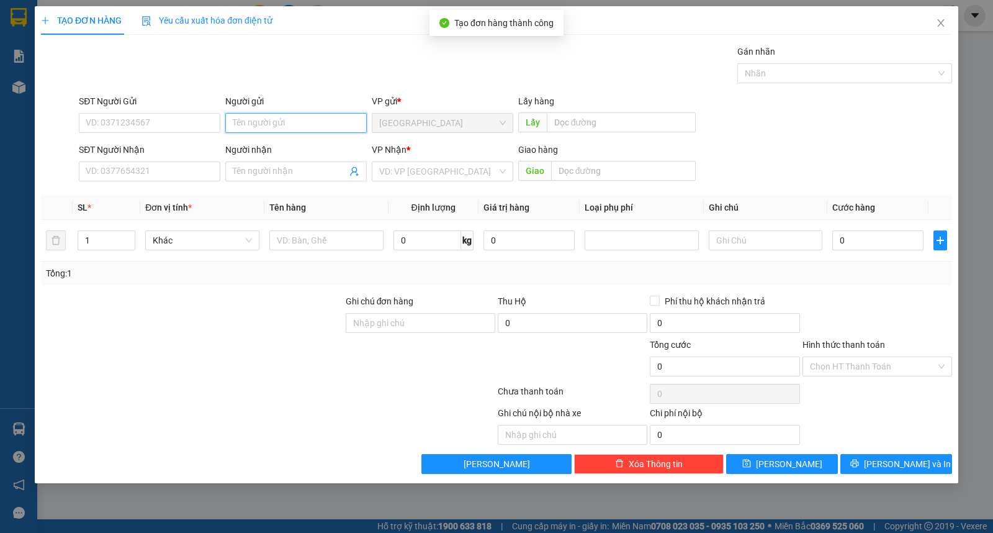
click at [294, 118] on input "Người gửi" at bounding box center [296, 123] width 142 height 20
type input "k"
type input "nghĩa"
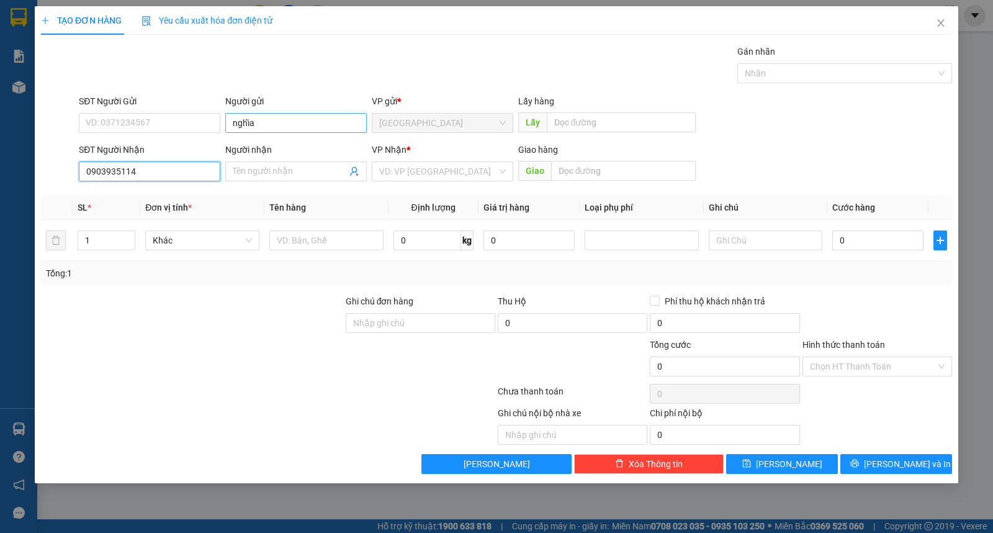
type input "0903935114"
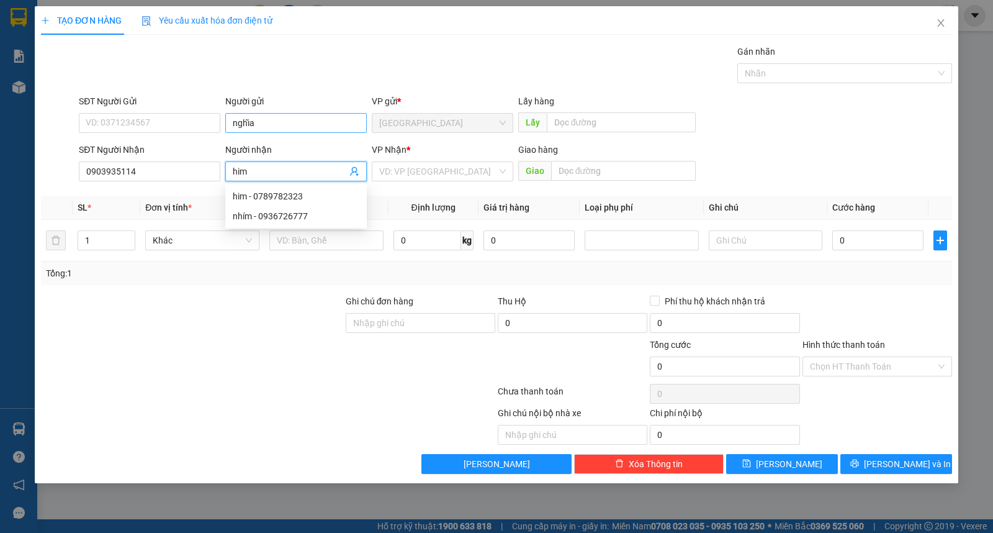
type input "him"
click at [294, 169] on input "him" at bounding box center [290, 171] width 114 height 14
click at [291, 193] on div "him - 0789782323" at bounding box center [296, 196] width 127 height 14
type input "0789782323"
click at [461, 172] on input "search" at bounding box center [438, 171] width 118 height 19
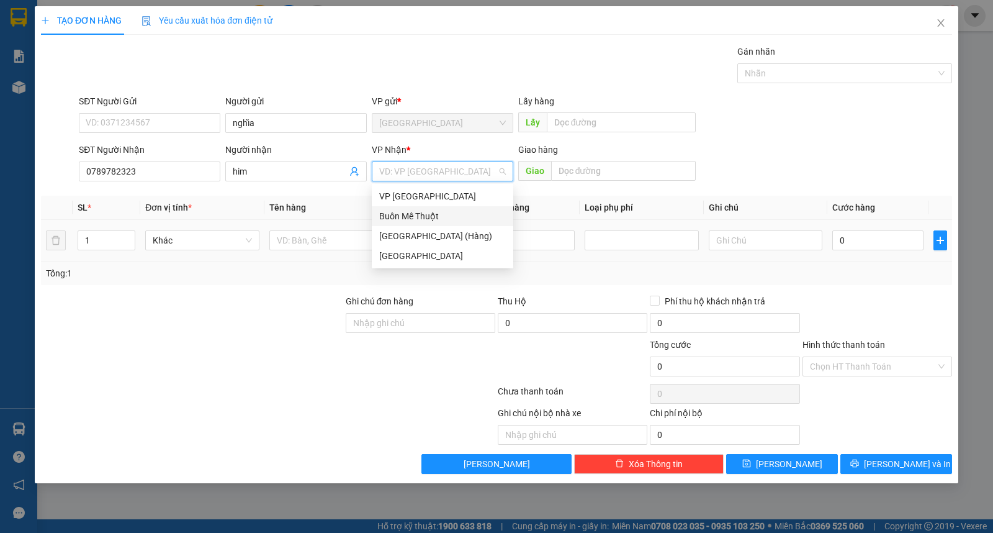
drag, startPoint x: 447, startPoint y: 213, endPoint x: 396, endPoint y: 231, distance: 54.0
click at [446, 214] on div "Buôn Mê Thuột" at bounding box center [442, 216] width 127 height 14
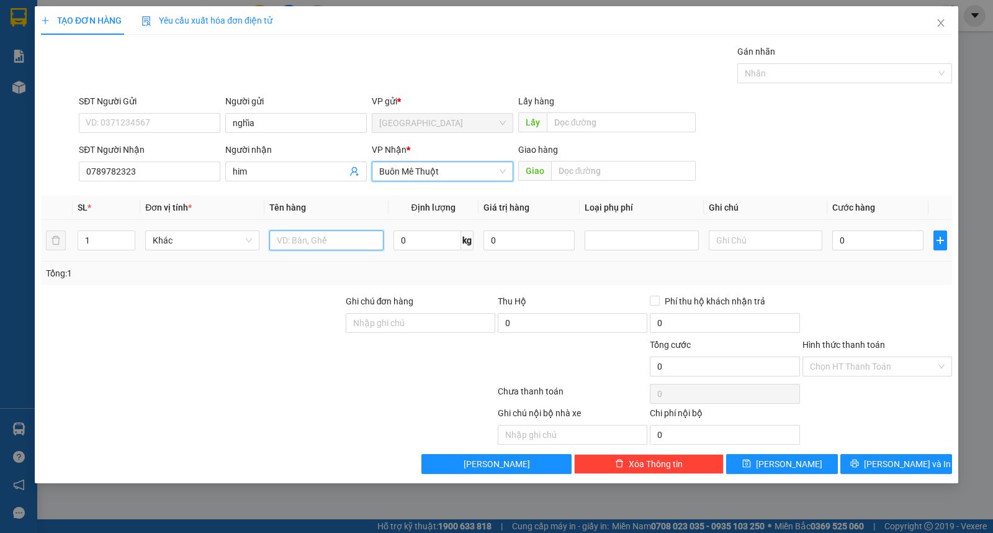
click at [354, 240] on input "text" at bounding box center [326, 240] width 114 height 20
type input "kiện"
type input "3"
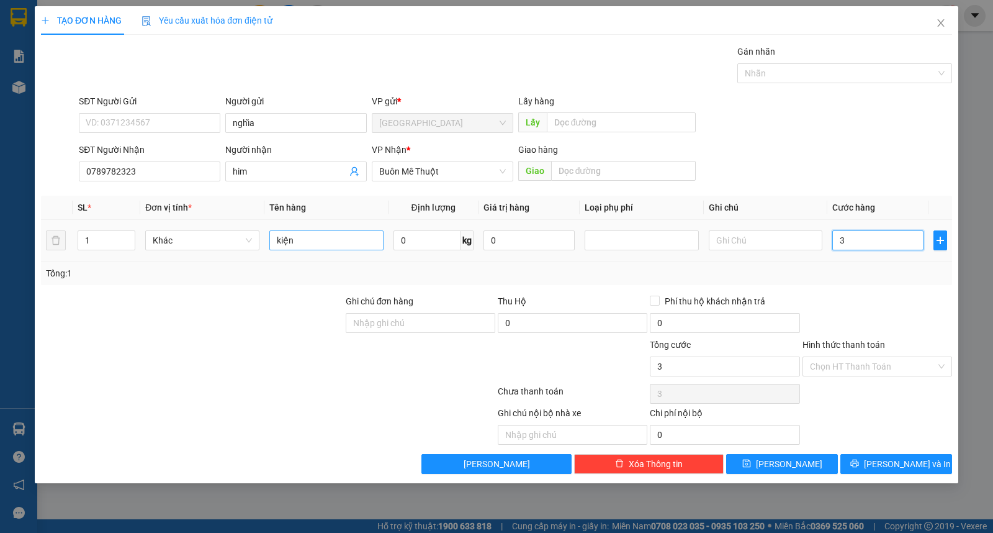
type input "30"
type input "30.000"
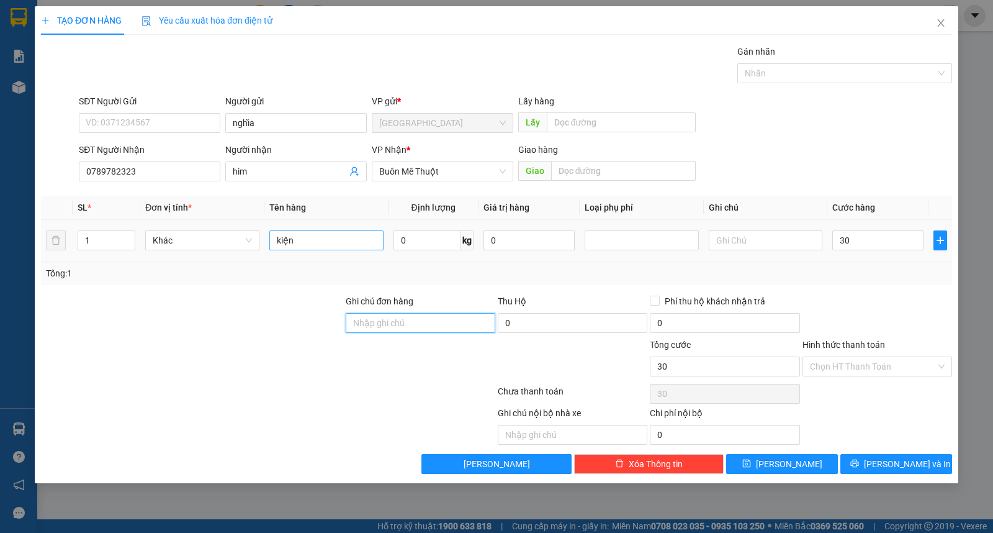
type input "30.000"
drag, startPoint x: 838, startPoint y: 369, endPoint x: 847, endPoint y: 393, distance: 25.9
click at [837, 369] on input "Hình thức thanh toán" at bounding box center [873, 366] width 126 height 19
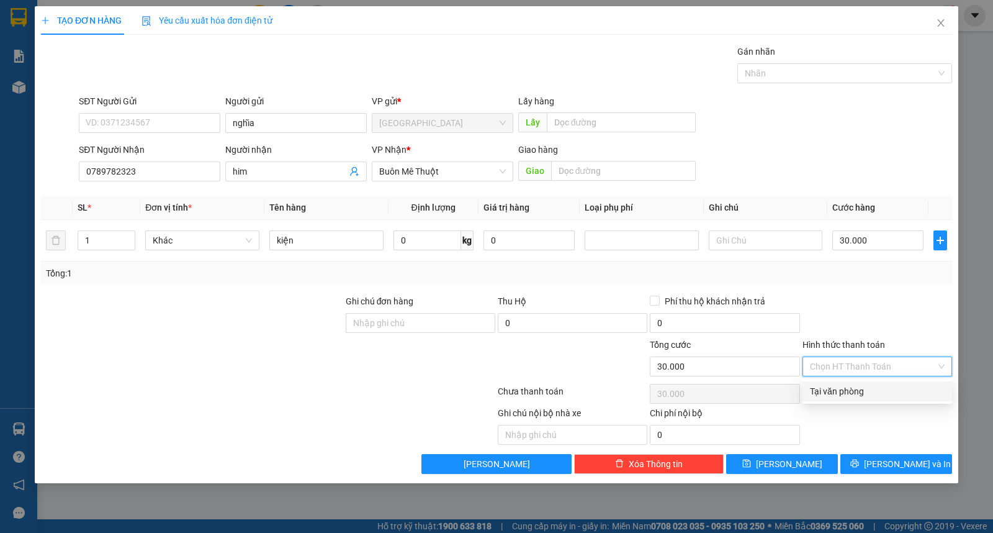
drag, startPoint x: 848, startPoint y: 395, endPoint x: 842, endPoint y: 407, distance: 13.6
click at [848, 395] on div "Tại văn phòng" at bounding box center [877, 391] width 135 height 14
type input "0"
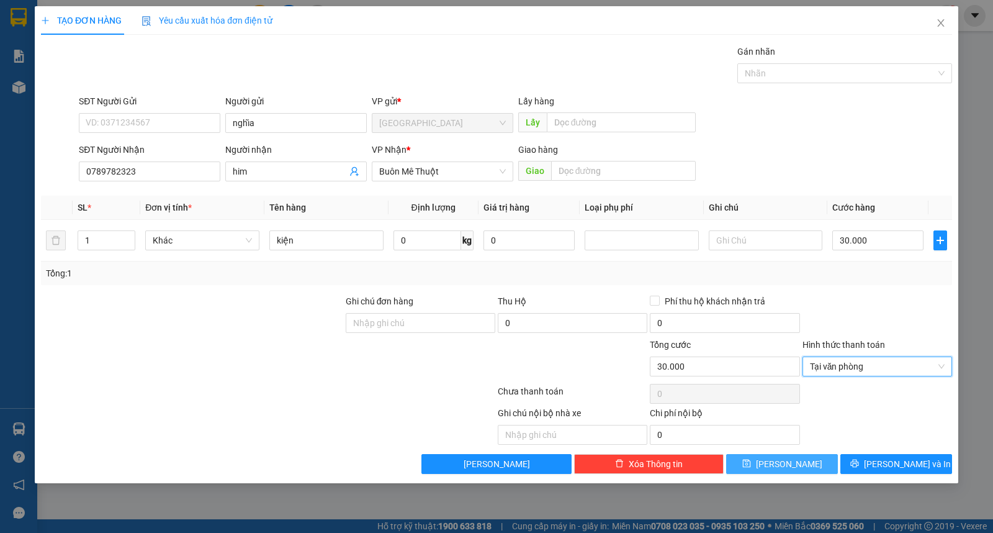
click at [755, 466] on button "[PERSON_NAME]" at bounding box center [782, 464] width 112 height 20
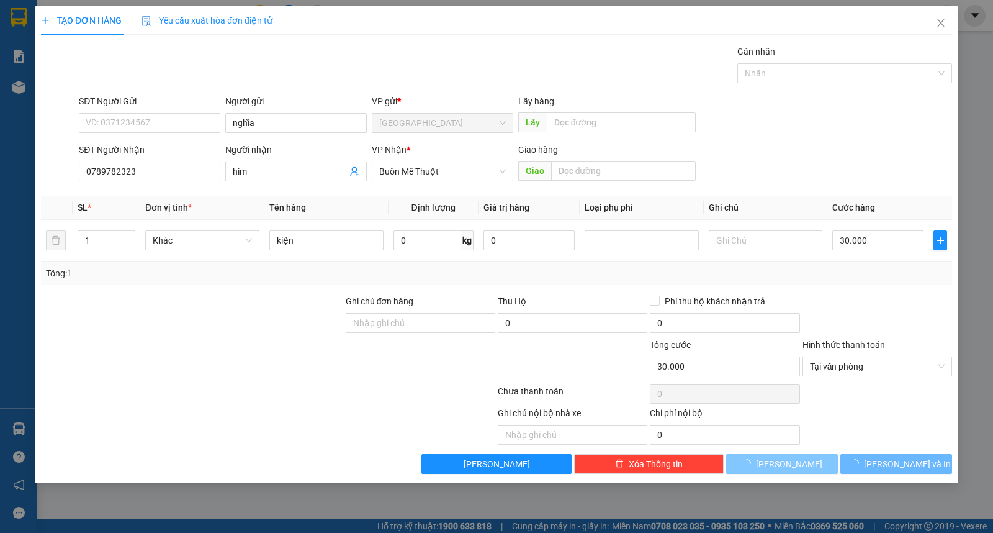
type input "0"
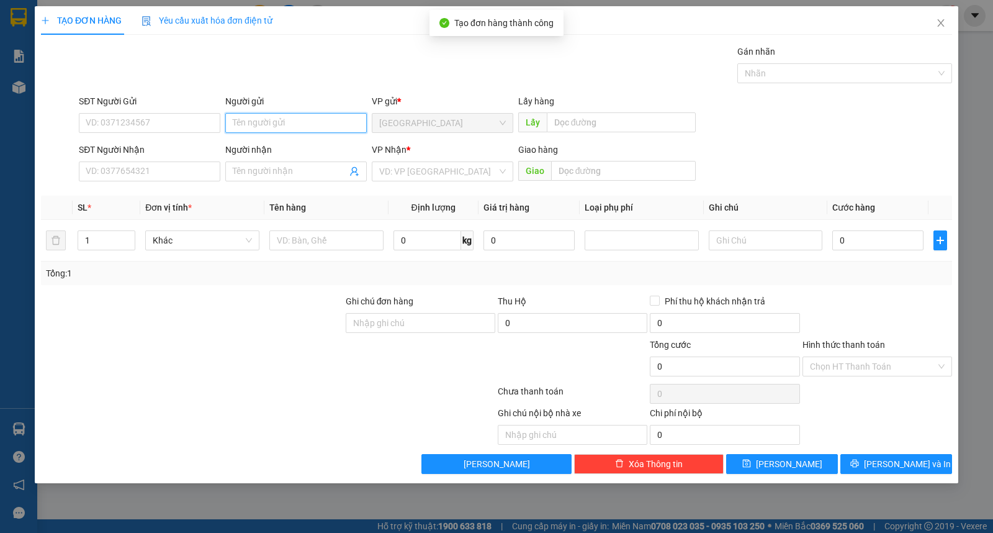
click at [309, 116] on input "Người gửi" at bounding box center [296, 123] width 142 height 20
type input "trí"
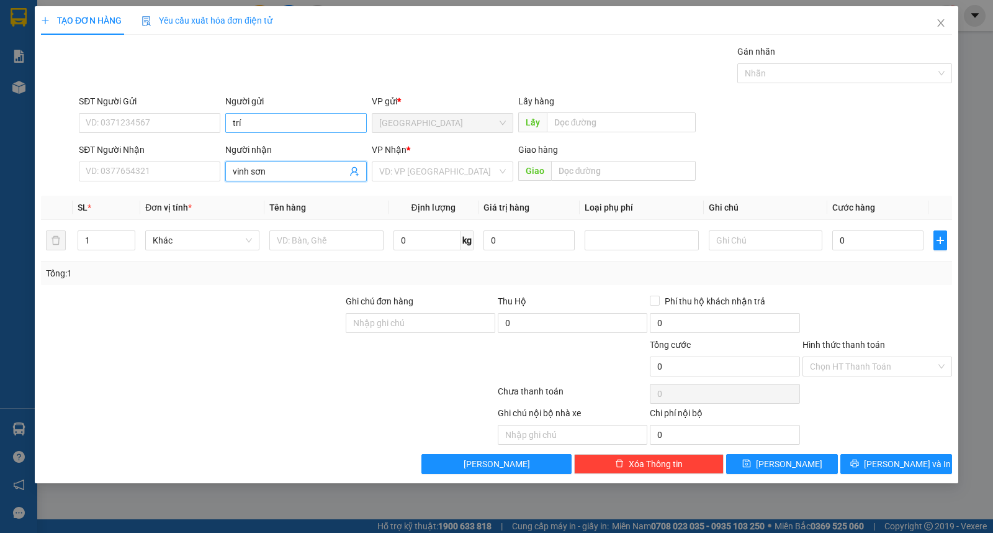
type input "vinh sơn"
type input "ư"
type input "2"
type input "kiện"
click at [773, 484] on div "TẠO ĐƠN HÀNG Yêu cầu xuất hóa đơn điện tử Transit Pickup Surcharge Ids Transit …" at bounding box center [496, 266] width 993 height 533
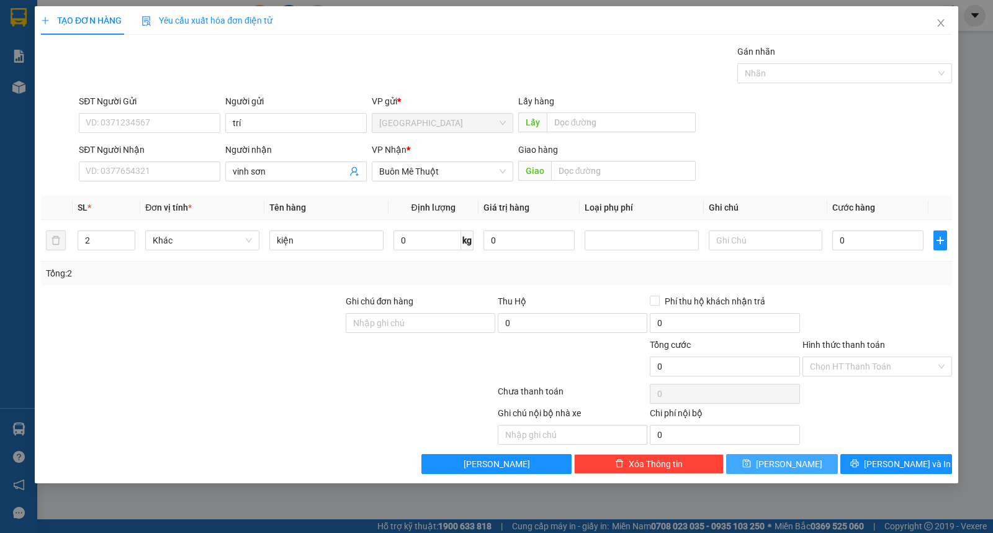
click at [750, 464] on icon "save" at bounding box center [746, 463] width 8 height 8
type input "1"
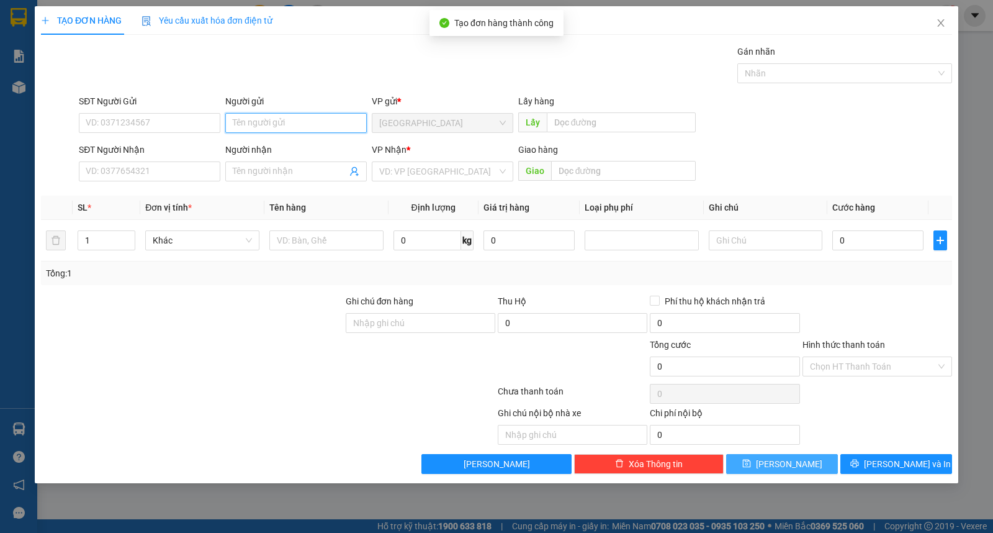
click at [280, 127] on input "Người gửi" at bounding box center [296, 123] width 142 height 20
type input "3 miền"
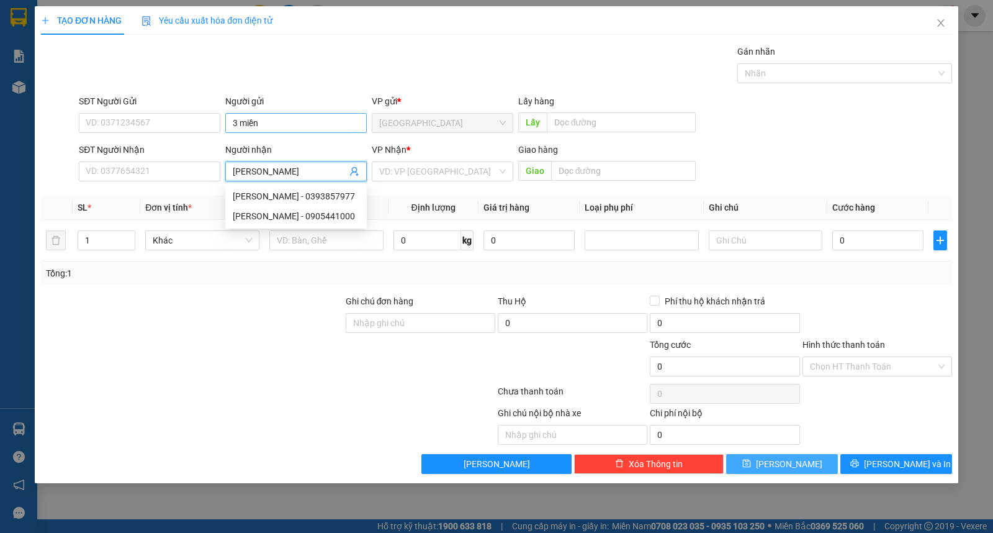
type input "kim cúc"
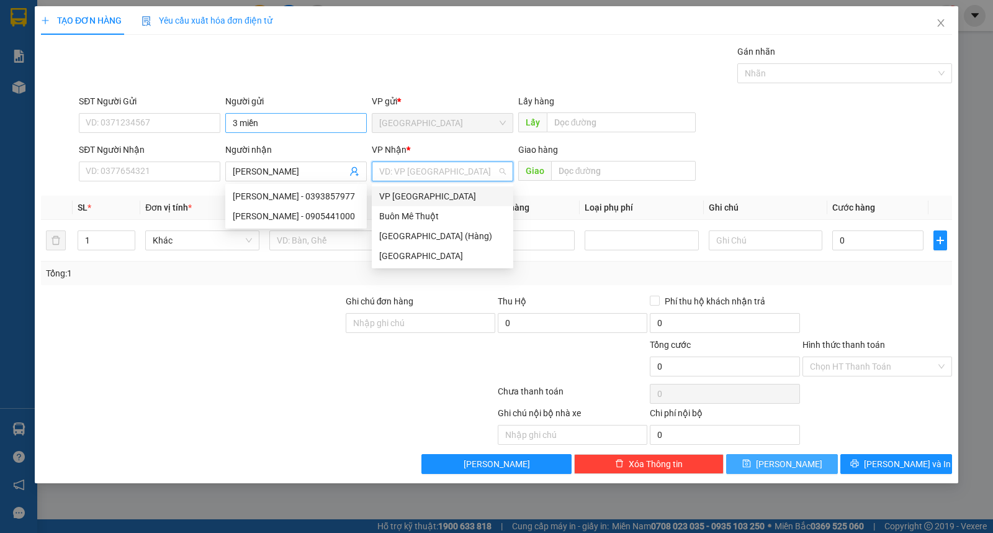
type input "ư"
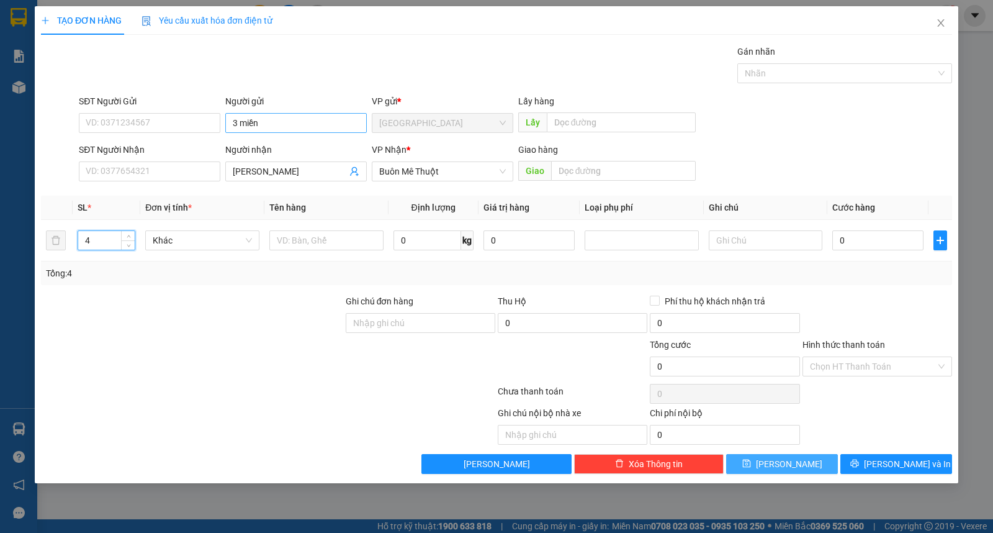
type input "4"
type input "kiện"
type input "2"
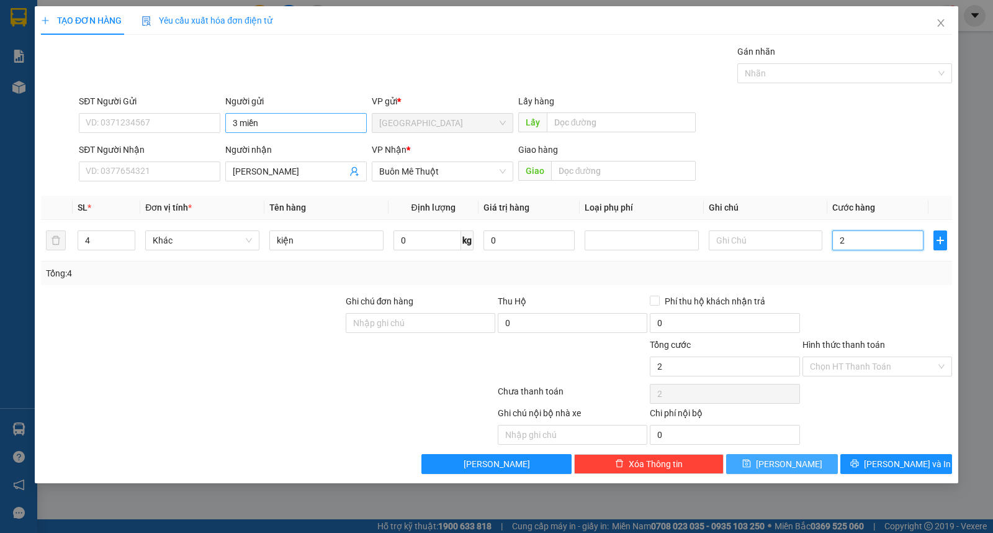
type input "20"
type input "0"
type input "20.000"
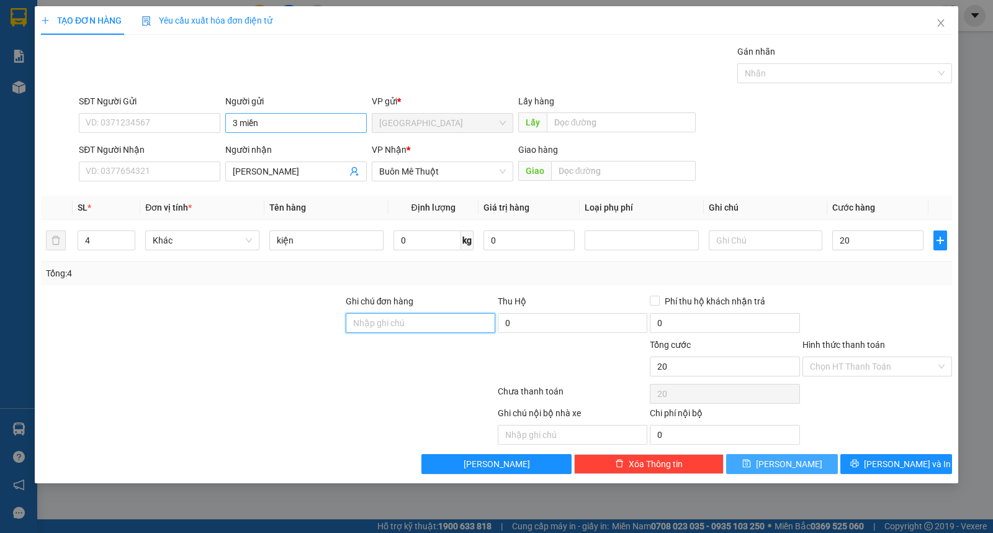
type input "20.000"
type input "0"
click at [883, 246] on input "20.000" at bounding box center [877, 240] width 91 height 20
type input "2"
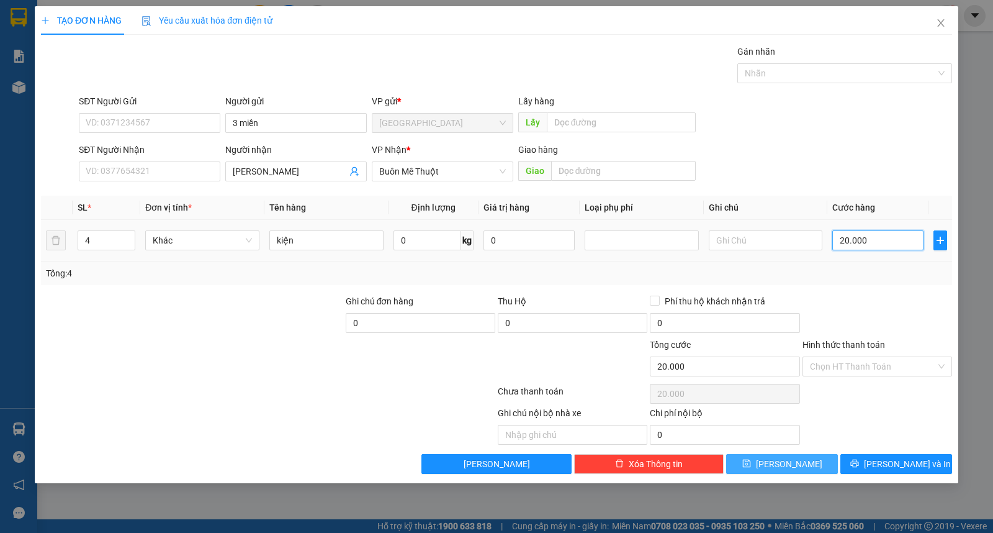
type input "2"
type input "20"
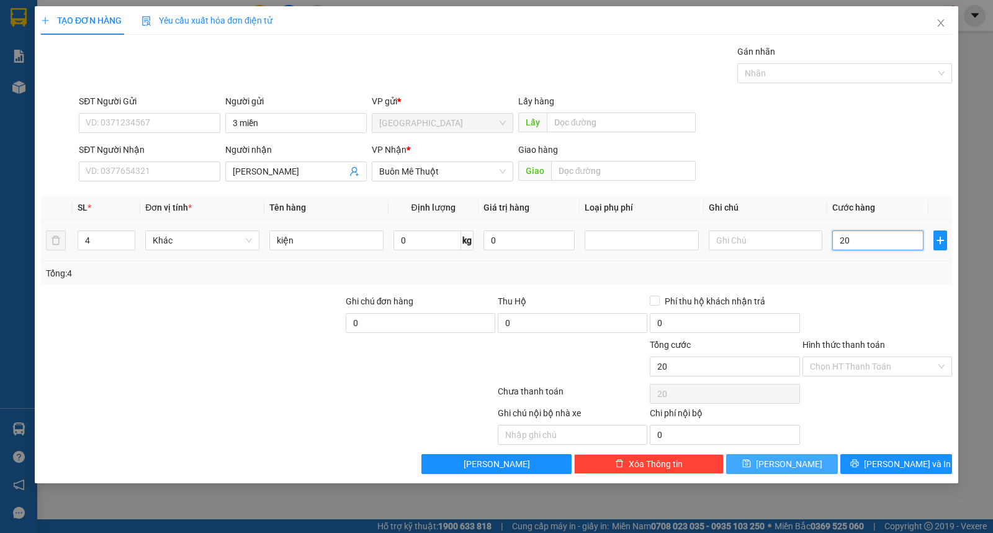
type input "200"
type input "200.000"
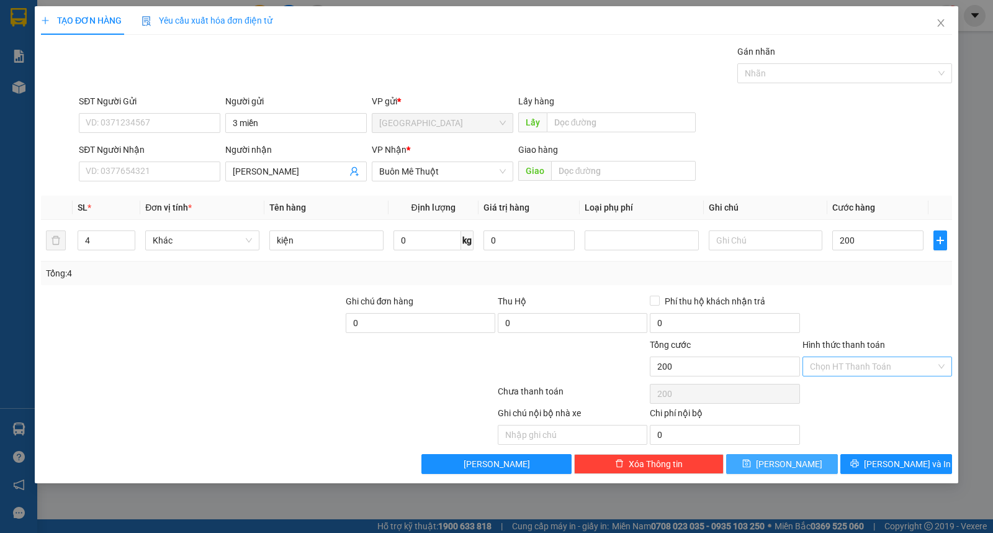
type input "200.000"
click at [883, 364] on input "Hình thức thanh toán" at bounding box center [873, 366] width 126 height 19
drag, startPoint x: 885, startPoint y: 382, endPoint x: 891, endPoint y: 399, distance: 17.7
click at [886, 387] on div "Tại văn phòng" at bounding box center [878, 391] width 150 height 20
type input "0"
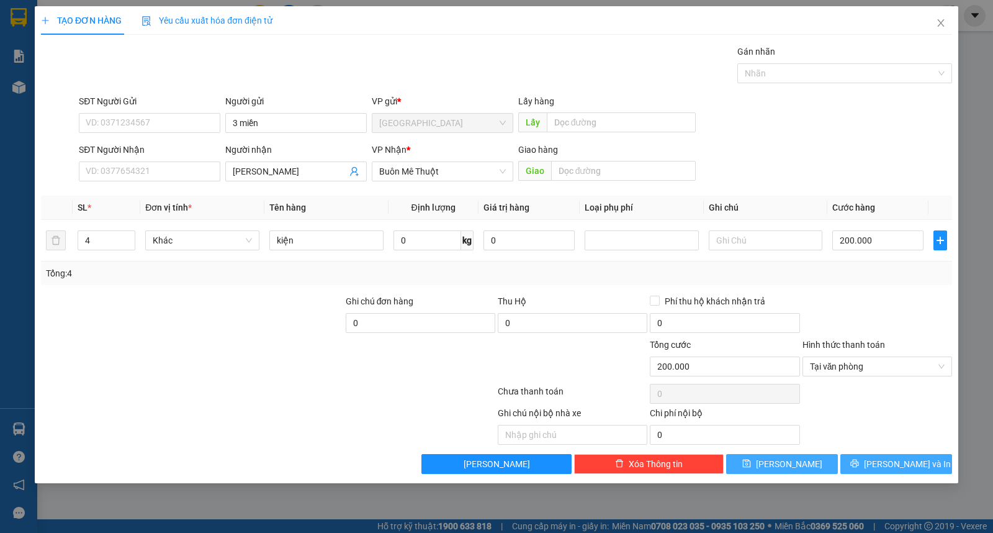
click at [898, 464] on span "[PERSON_NAME] và In" at bounding box center [907, 464] width 87 height 14
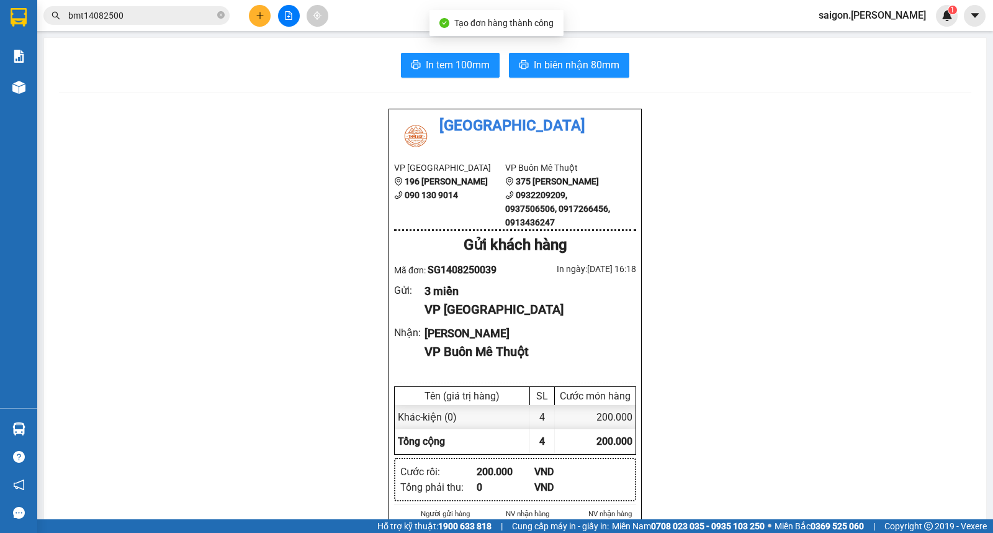
drag, startPoint x: 562, startPoint y: 32, endPoint x: 560, endPoint y: 74, distance: 42.9
click at [562, 34] on div "Tạo đơn hàng thành công" at bounding box center [497, 23] width 134 height 26
click at [560, 74] on button "In biên nhận 80mm" at bounding box center [569, 65] width 120 height 25
click at [263, 11] on icon "plus" at bounding box center [260, 15] width 9 height 9
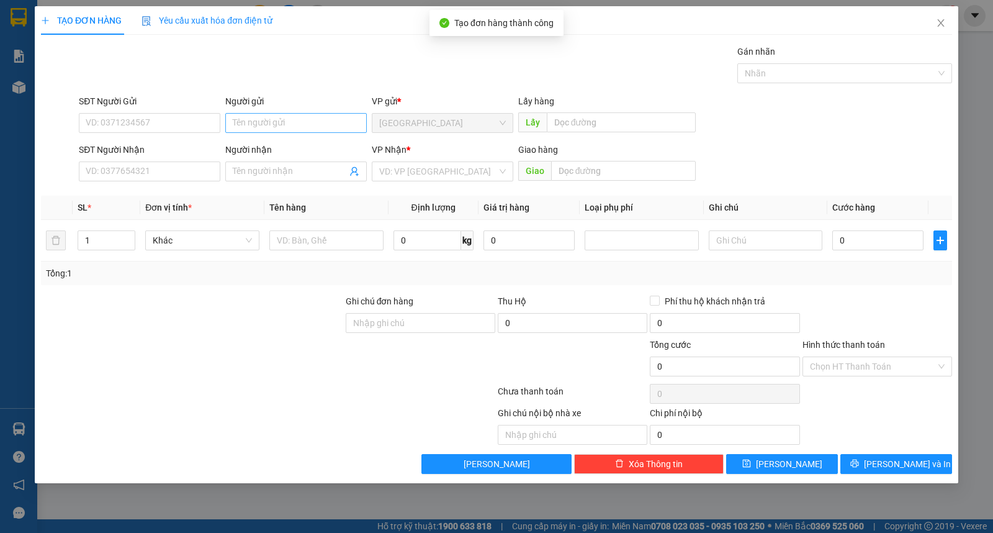
drag, startPoint x: 271, startPoint y: 138, endPoint x: 273, endPoint y: 122, distance: 16.3
click at [271, 134] on form "SĐT Người Gửi VD: 0371234567 Người gửi Tên người gửi VP gửi * Sài Gòn Lấy hàng …" at bounding box center [496, 140] width 911 height 92
click at [277, 121] on input "Người gửi" at bounding box center [296, 123] width 142 height 20
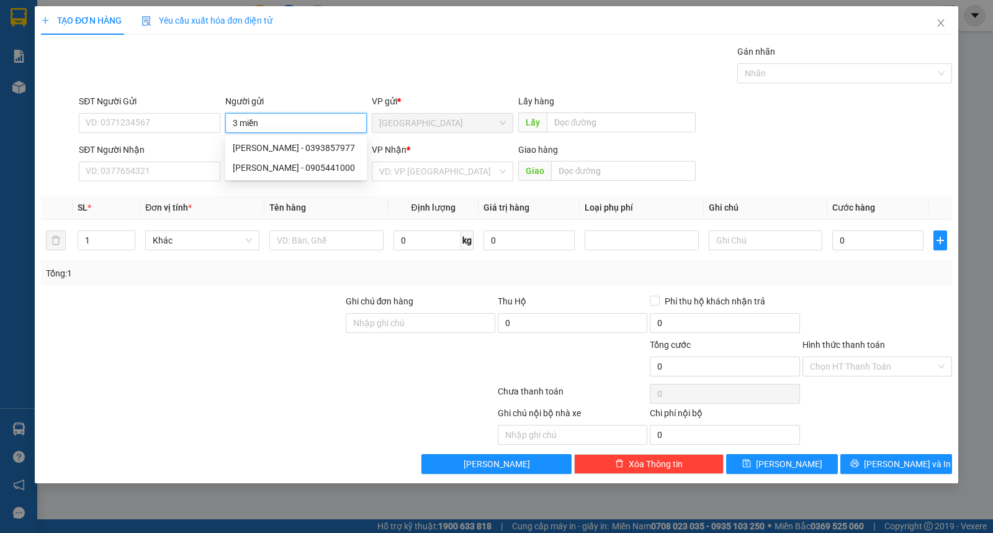
type input "3 miền"
type input "vinh sơn"
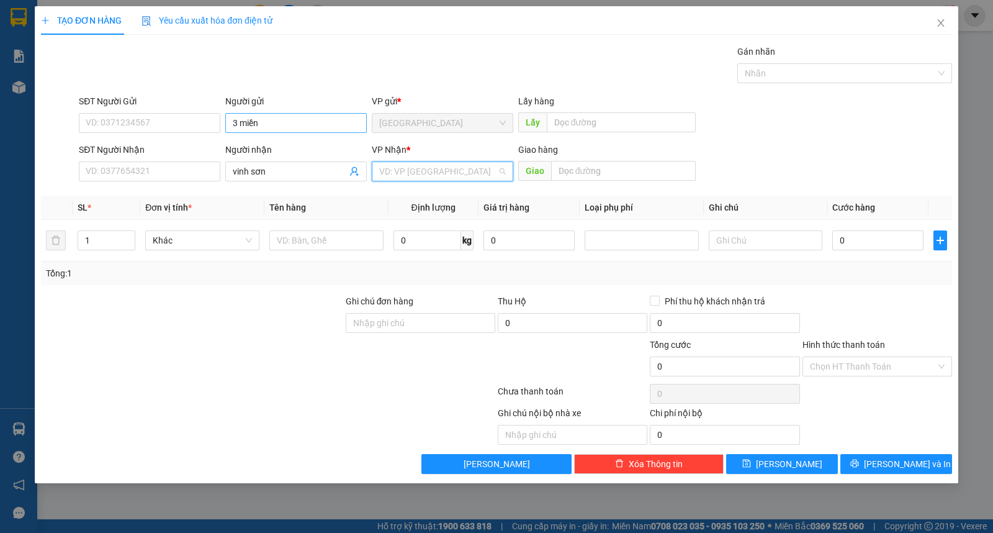
type input "ư"
type input "kiện"
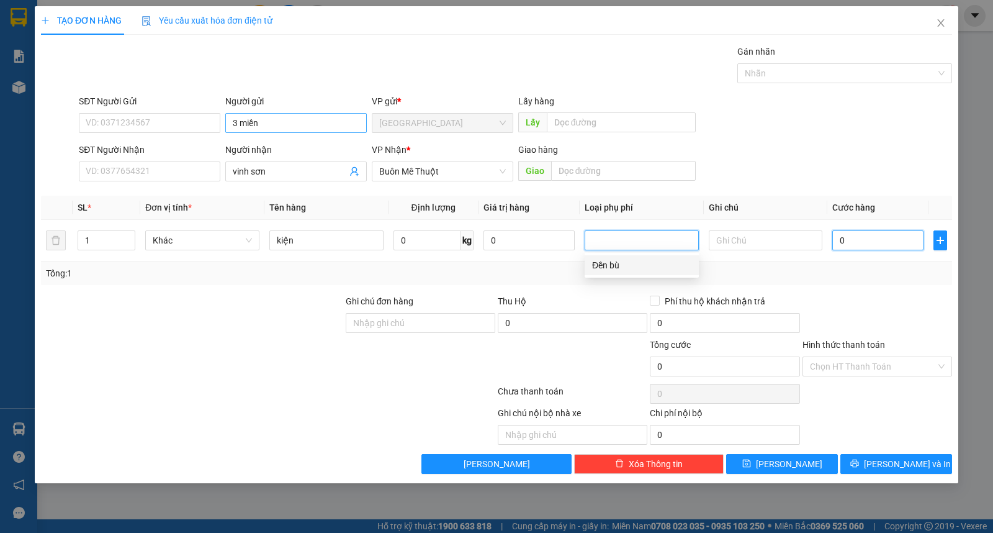
type input "5"
type input "50"
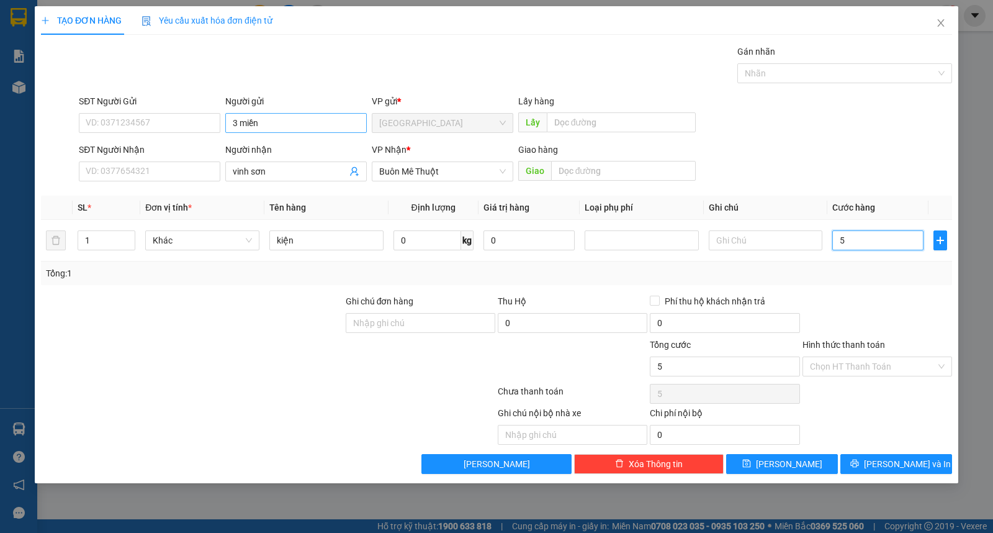
type input "50"
type input "50.000"
click at [880, 357] on div "Hình thức thanh toán Chọn HT Thanh Toán" at bounding box center [878, 359] width 150 height 43
drag, startPoint x: 883, startPoint y: 365, endPoint x: 886, endPoint y: 377, distance: 12.4
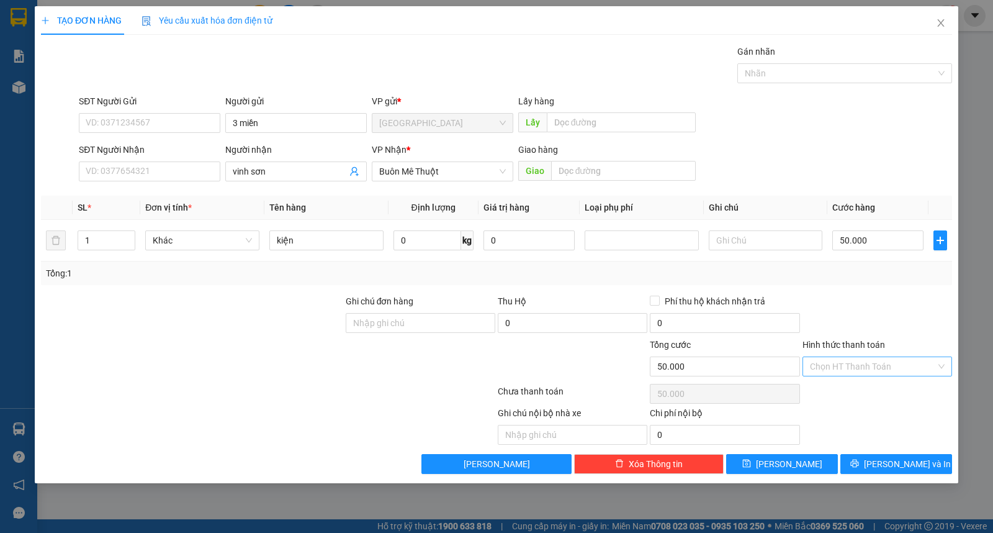
click at [883, 367] on input "Hình thức thanh toán" at bounding box center [873, 366] width 126 height 19
click at [889, 388] on div "Tại văn phòng" at bounding box center [877, 391] width 135 height 14
type input "0"
click at [897, 466] on span "[PERSON_NAME] và In" at bounding box center [907, 464] width 87 height 14
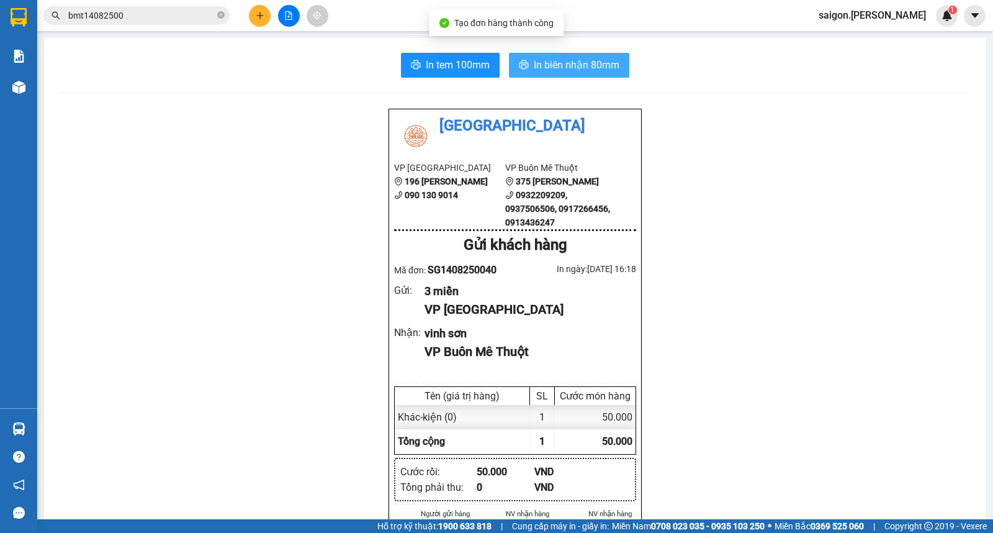
click at [559, 70] on span "In biên nhận 80mm" at bounding box center [577, 65] width 86 height 16
click at [257, 16] on icon "plus" at bounding box center [259, 15] width 7 height 1
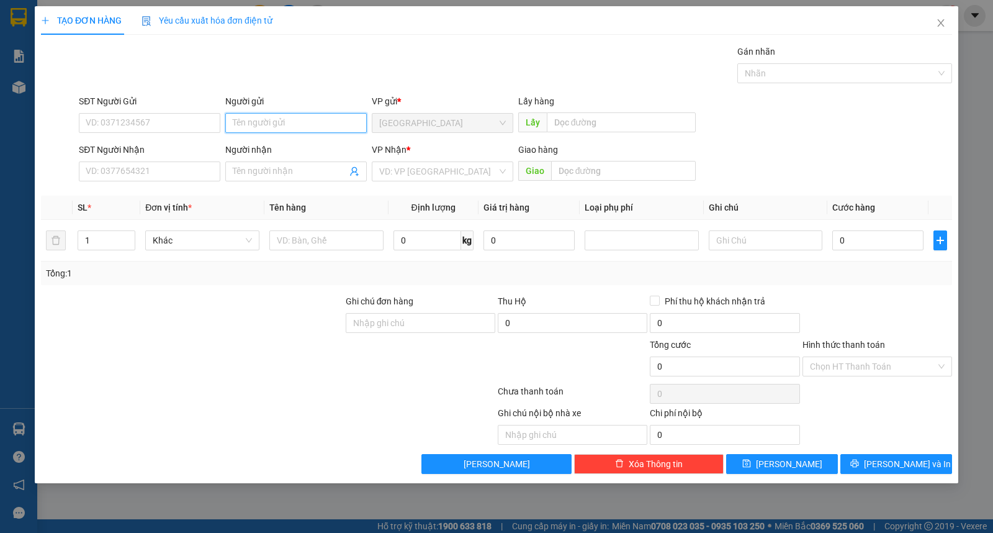
click at [304, 120] on input "Người gửi" at bounding box center [296, 123] width 142 height 20
type input "huệ"
type input "[PERSON_NAME]"
type input "ư"
type input "thùng"
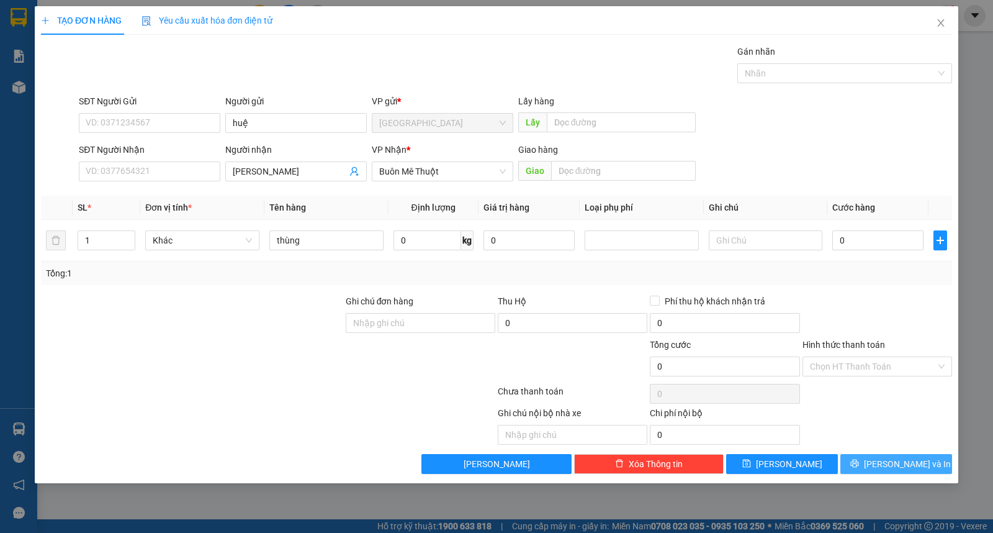
click at [888, 461] on span "[PERSON_NAME] và In" at bounding box center [907, 464] width 87 height 14
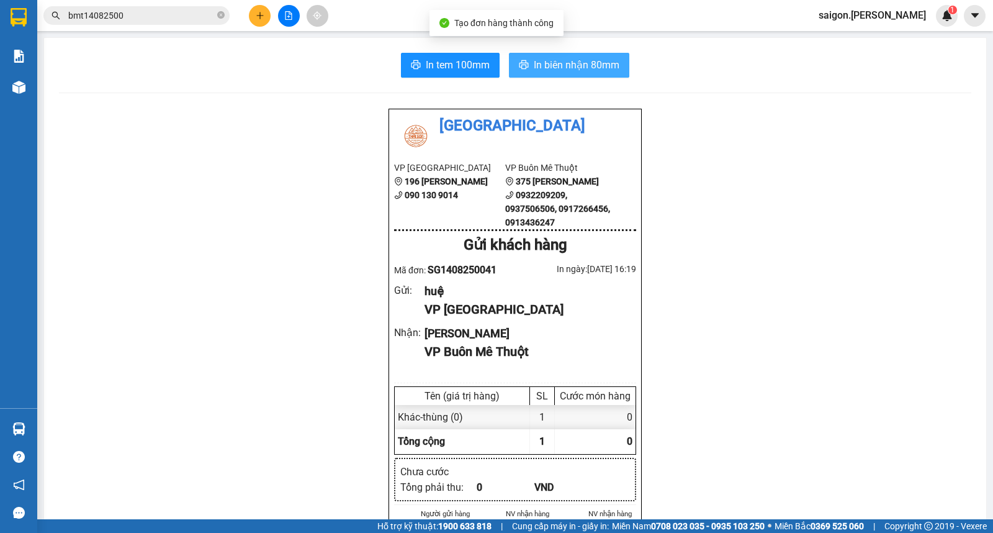
click at [595, 70] on span "In biên nhận 80mm" at bounding box center [577, 65] width 86 height 16
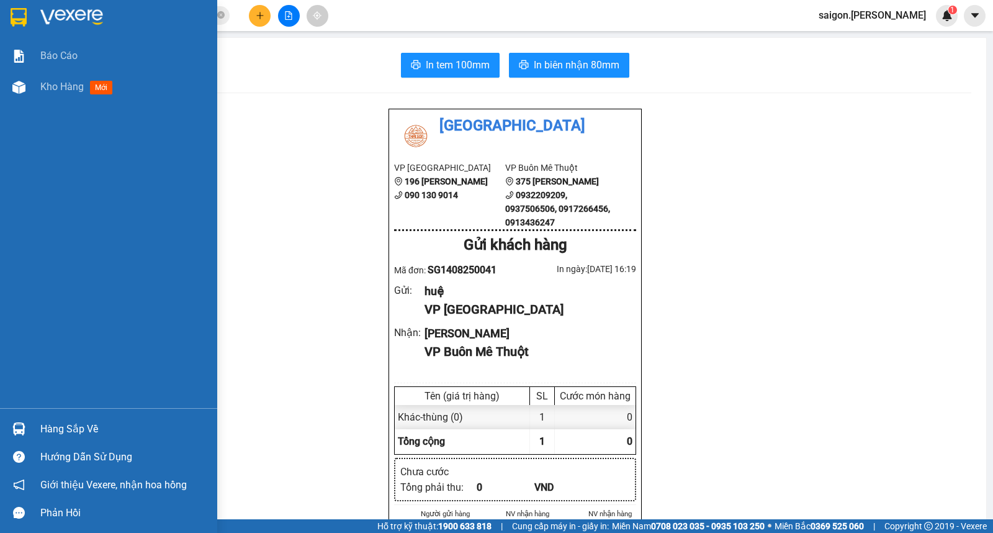
click at [86, 72] on div "Kho hàng mới" at bounding box center [124, 86] width 168 height 31
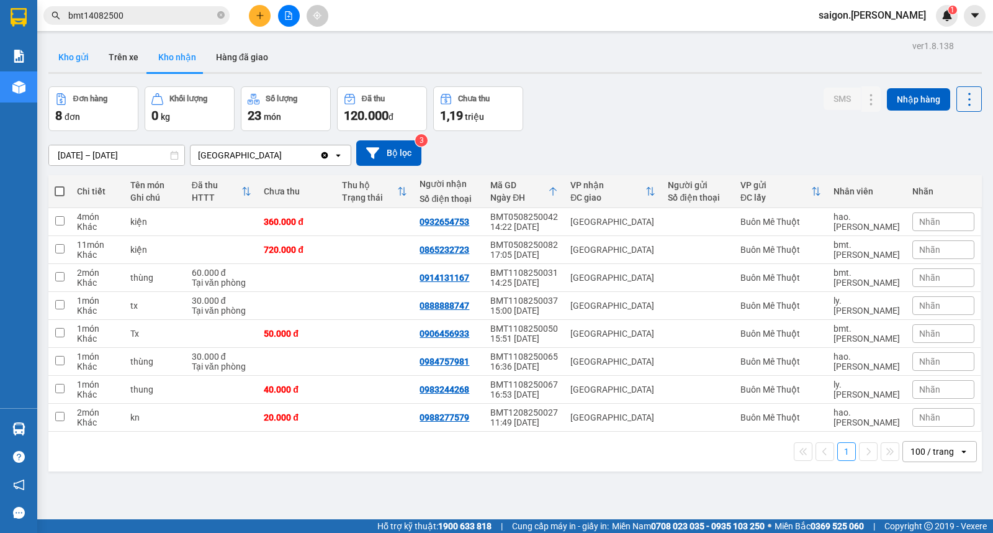
click at [65, 65] on button "Kho gửi" at bounding box center [73, 57] width 50 height 30
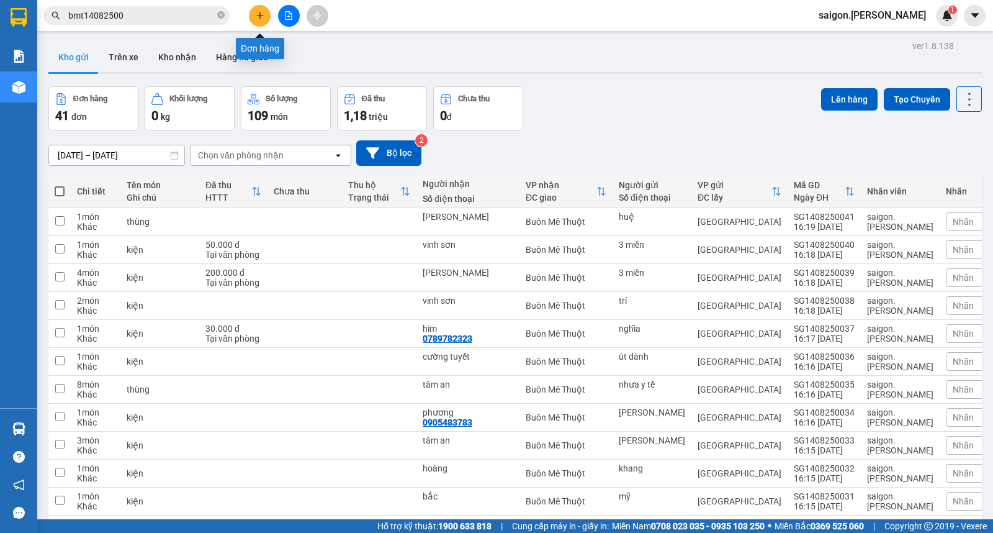
click at [263, 17] on icon "plus" at bounding box center [260, 15] width 9 height 9
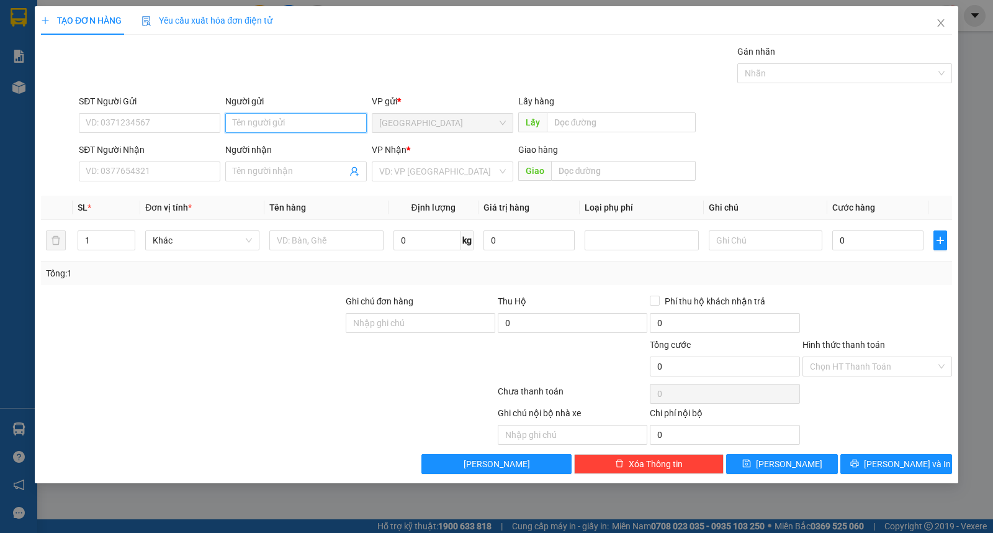
click at [303, 127] on input "Người gửi" at bounding box center [296, 123] width 142 height 20
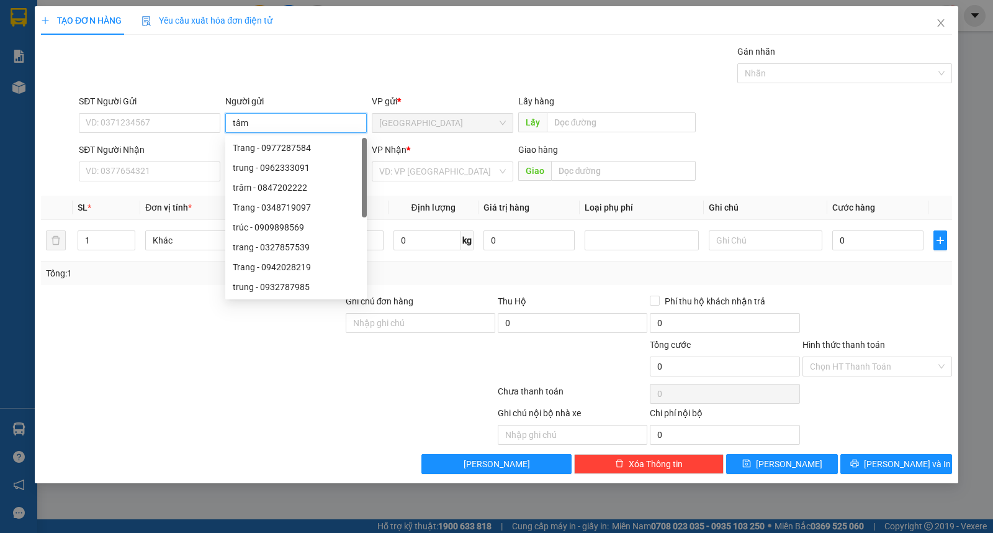
type input "tâm"
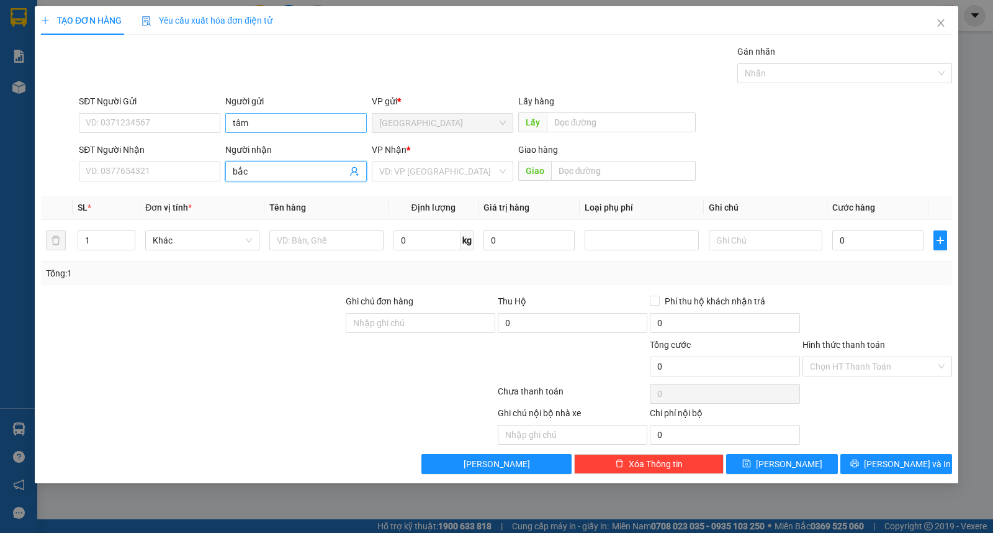
type input "bắc"
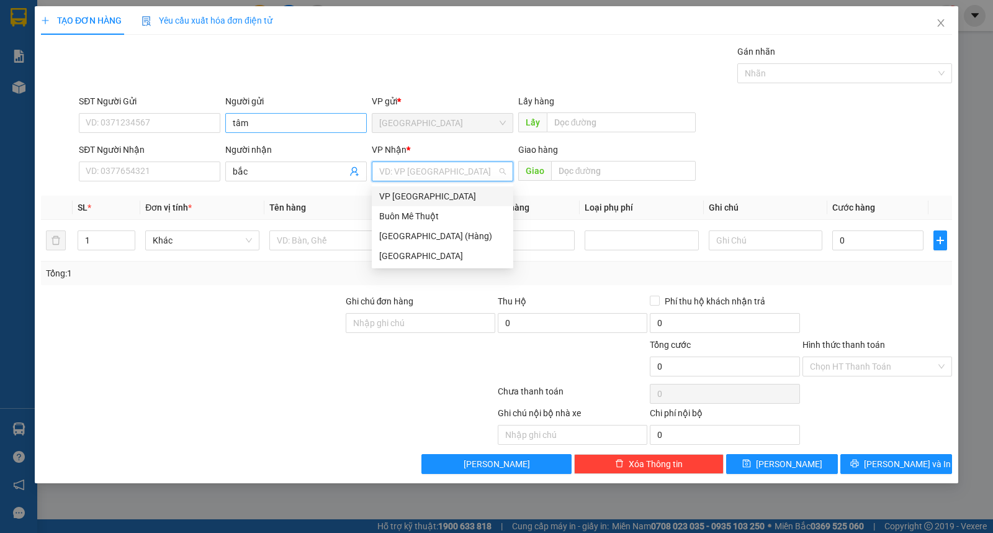
type input "ư"
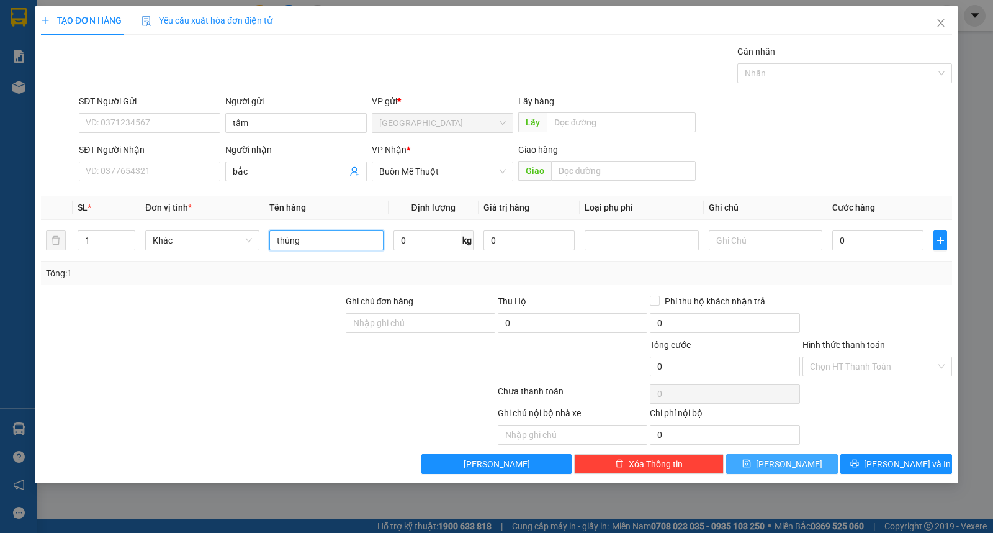
type input "thùng"
click at [774, 458] on button "[PERSON_NAME]" at bounding box center [782, 464] width 112 height 20
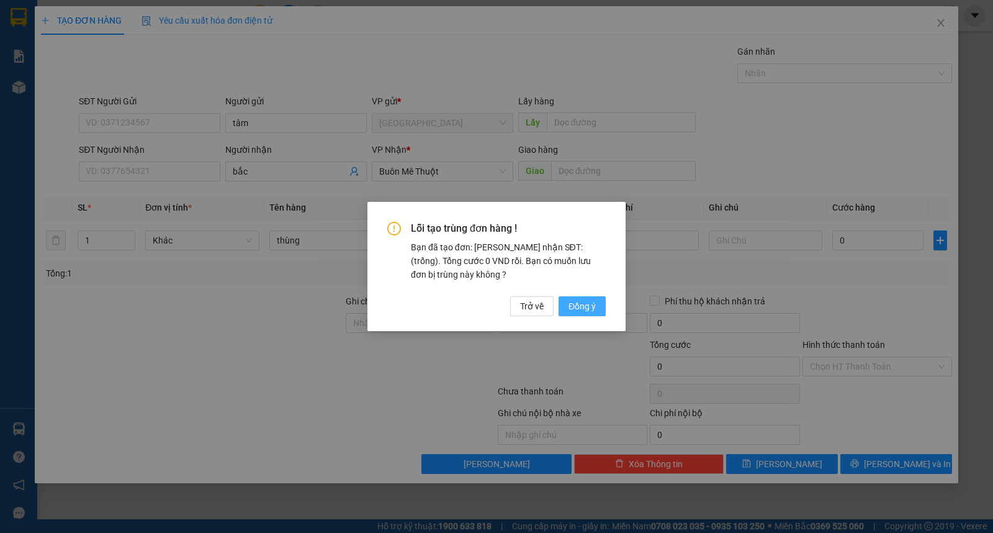
click at [570, 305] on span "Đồng ý" at bounding box center [582, 306] width 27 height 14
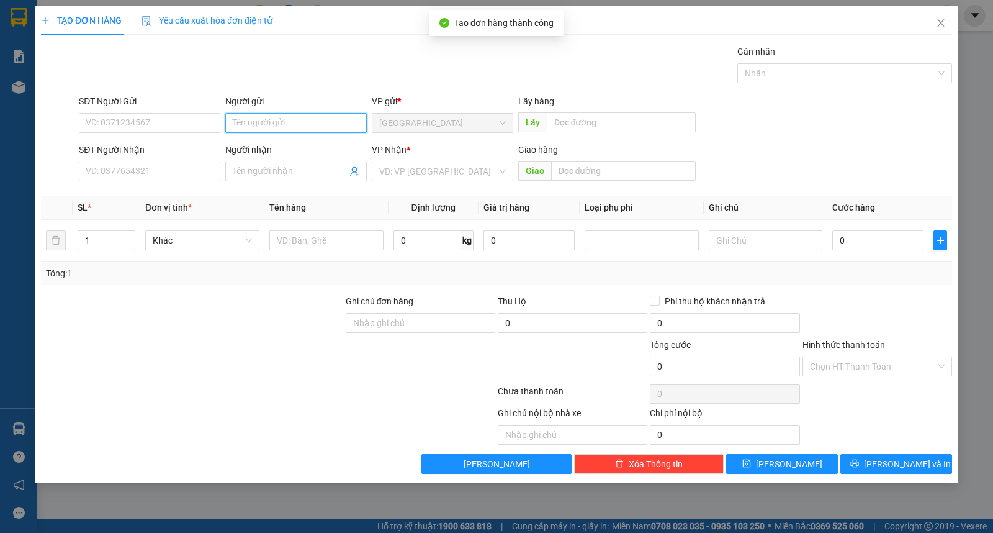
click at [281, 114] on input "Người gửi" at bounding box center [296, 123] width 142 height 20
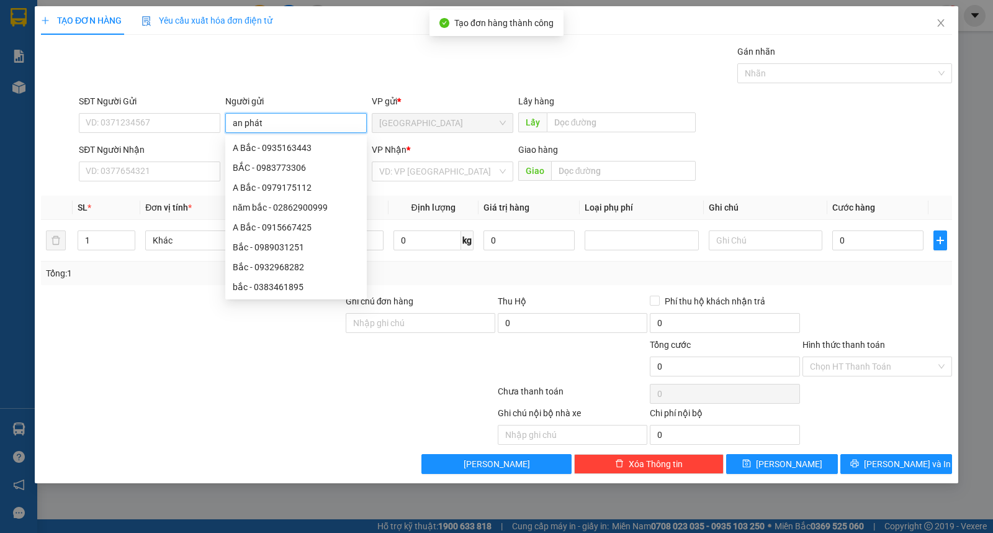
type input "an phát"
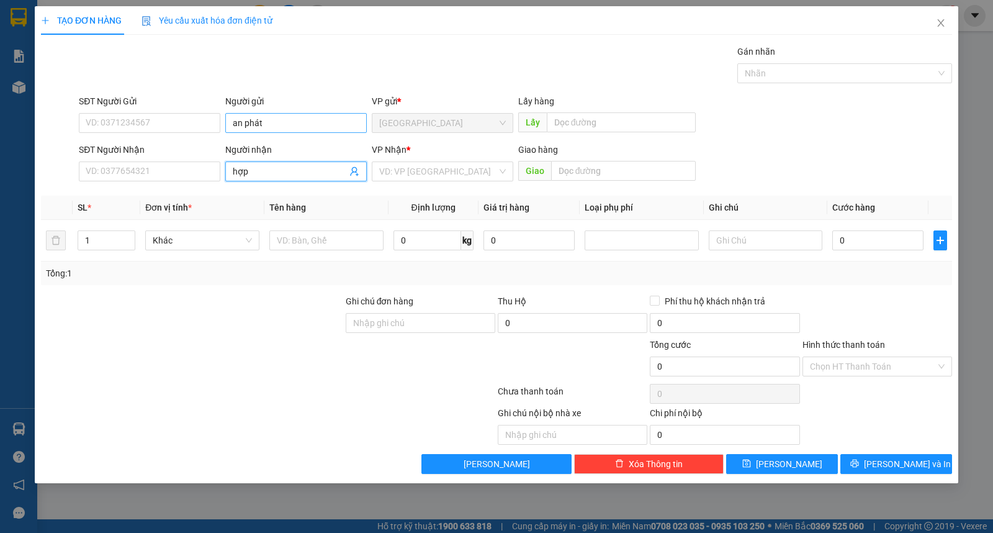
type input "hợp"
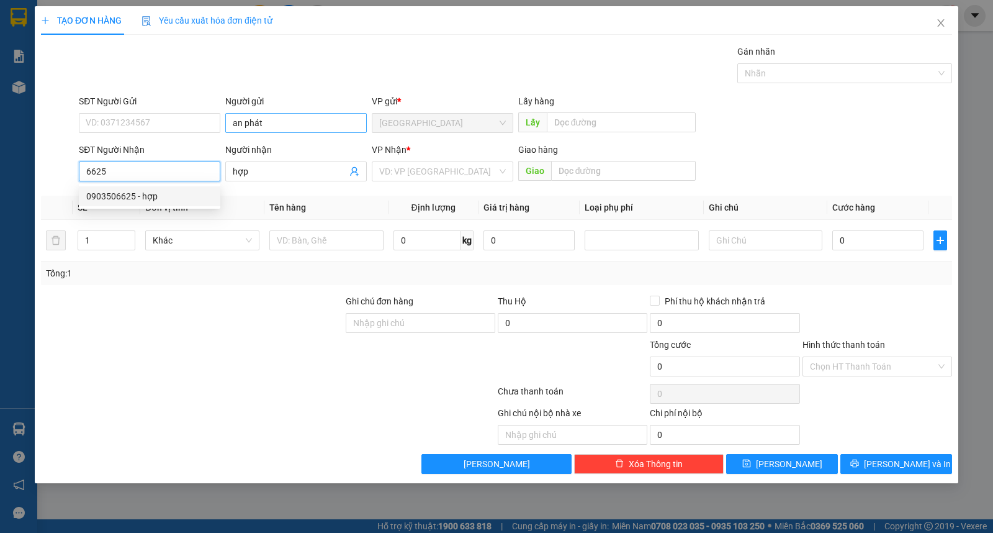
type input "0903506625"
type input "60.000"
type input "0903506625"
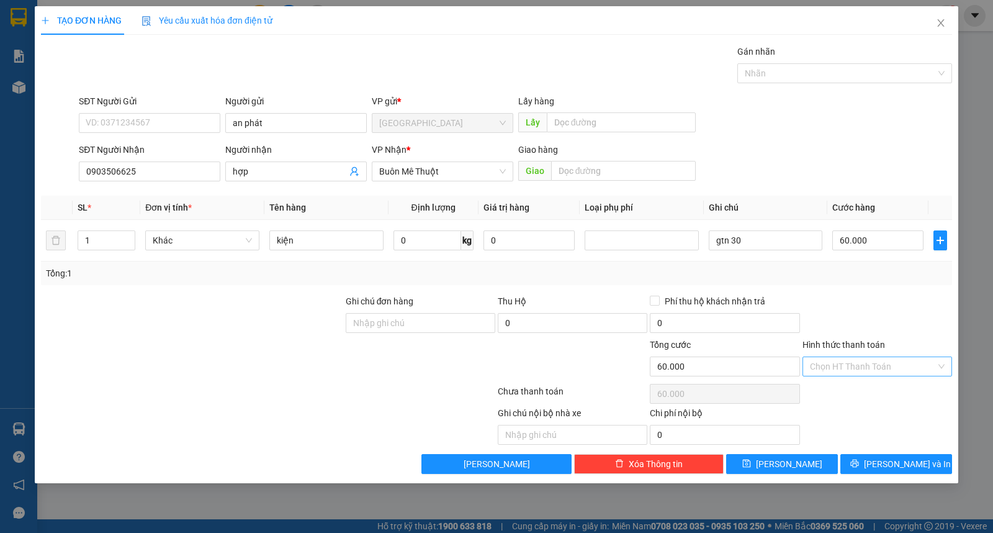
click at [864, 374] on input "Hình thức thanh toán" at bounding box center [873, 366] width 126 height 19
click at [867, 393] on div "Tại văn phòng" at bounding box center [877, 391] width 135 height 14
type input "0"
click at [750, 461] on icon "save" at bounding box center [746, 463] width 8 height 8
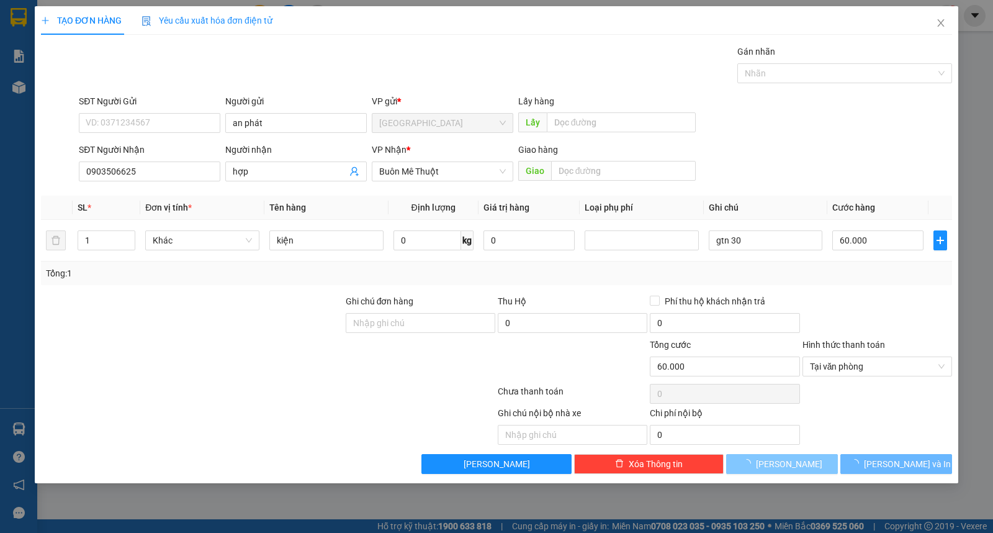
type input "0"
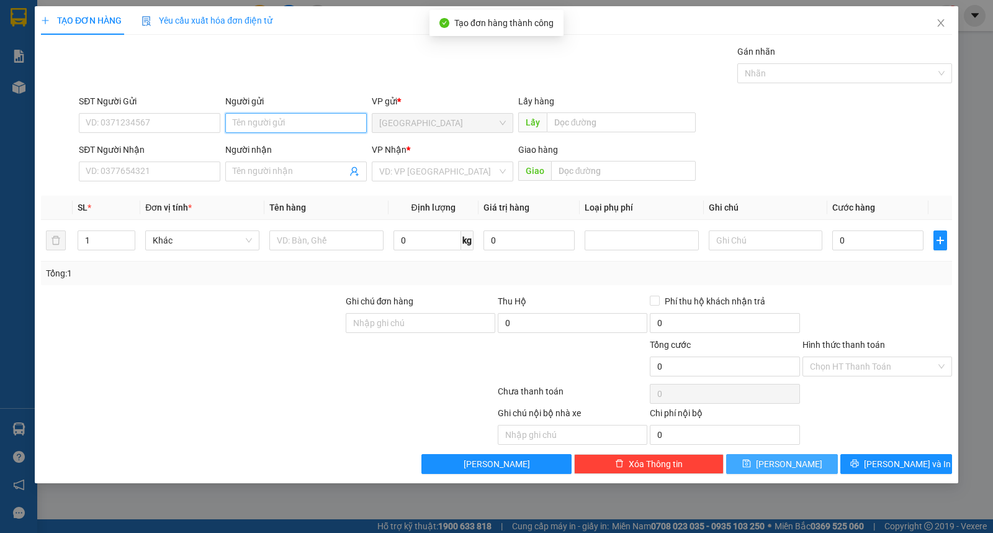
click at [272, 125] on input "Người gửi" at bounding box center [296, 123] width 142 height 20
type input "vinh sơn"
type input "ư"
type input "2"
type input "thùng"
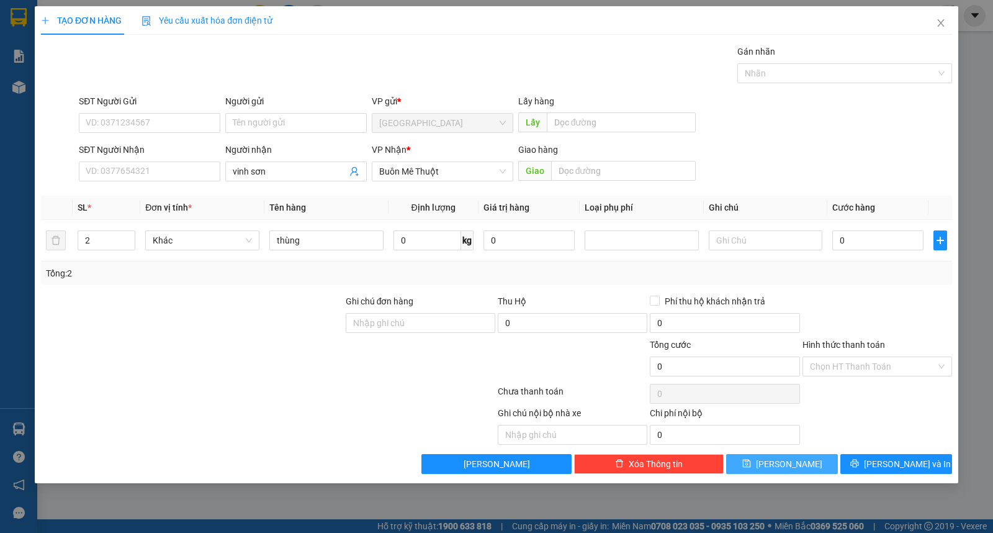
click at [764, 467] on button "[PERSON_NAME]" at bounding box center [782, 464] width 112 height 20
type input "1"
click at [944, 26] on icon "close" at bounding box center [941, 23] width 10 height 10
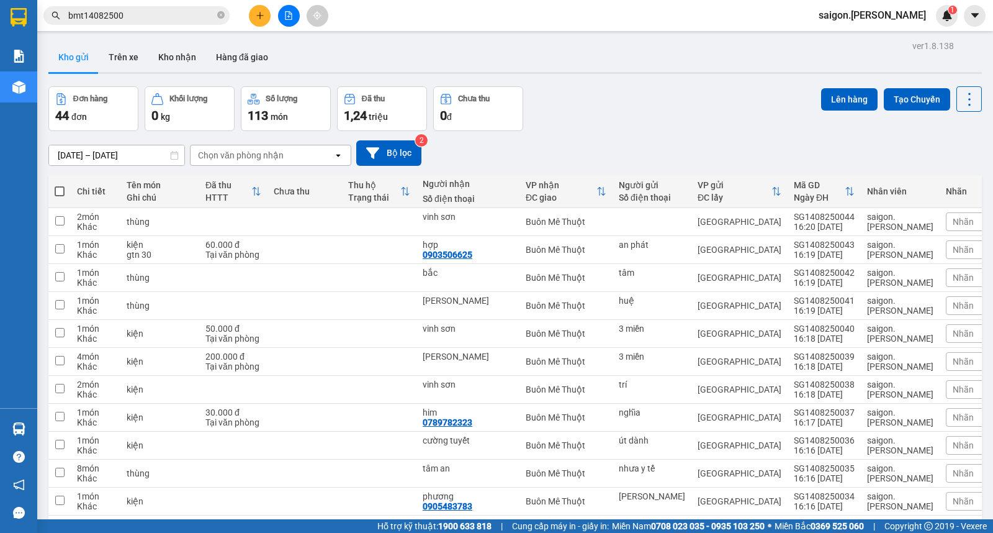
click at [256, 17] on icon "plus" at bounding box center [260, 15] width 9 height 9
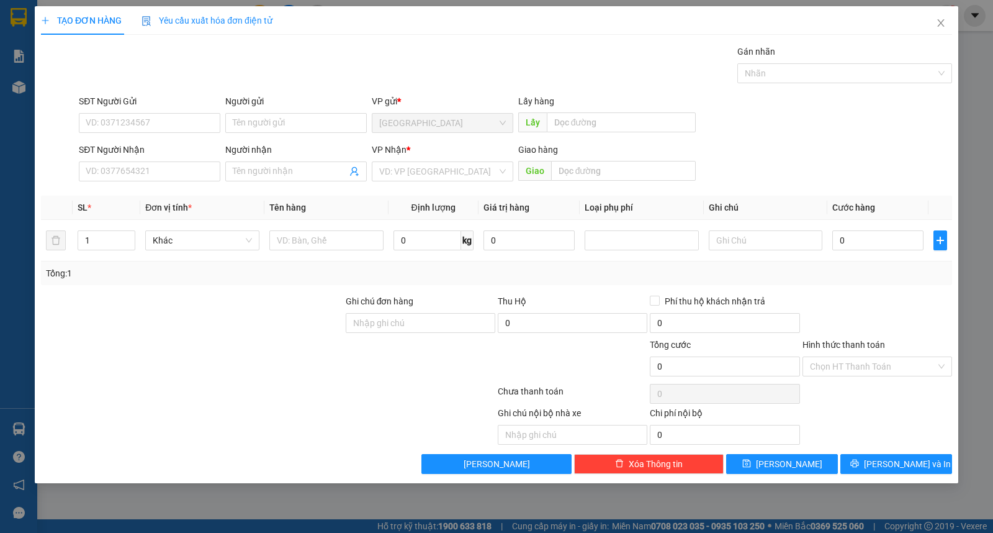
click at [435, 150] on div "VP Nhận *" at bounding box center [443, 150] width 142 height 14
click at [446, 168] on input "search" at bounding box center [438, 171] width 118 height 19
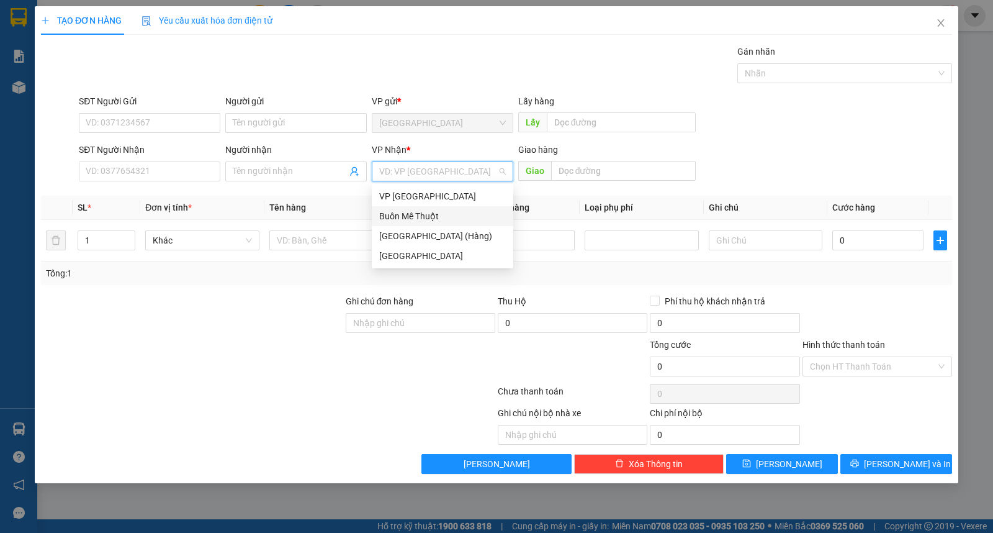
click at [429, 209] on div "Buôn Mê Thuột" at bounding box center [442, 216] width 127 height 14
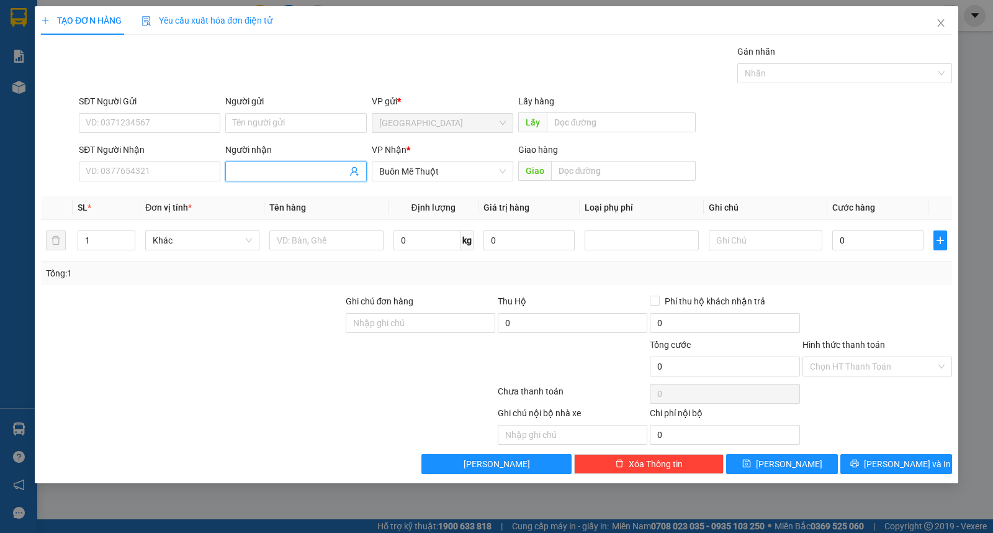
click at [289, 169] on input "Người nhận" at bounding box center [290, 171] width 114 height 14
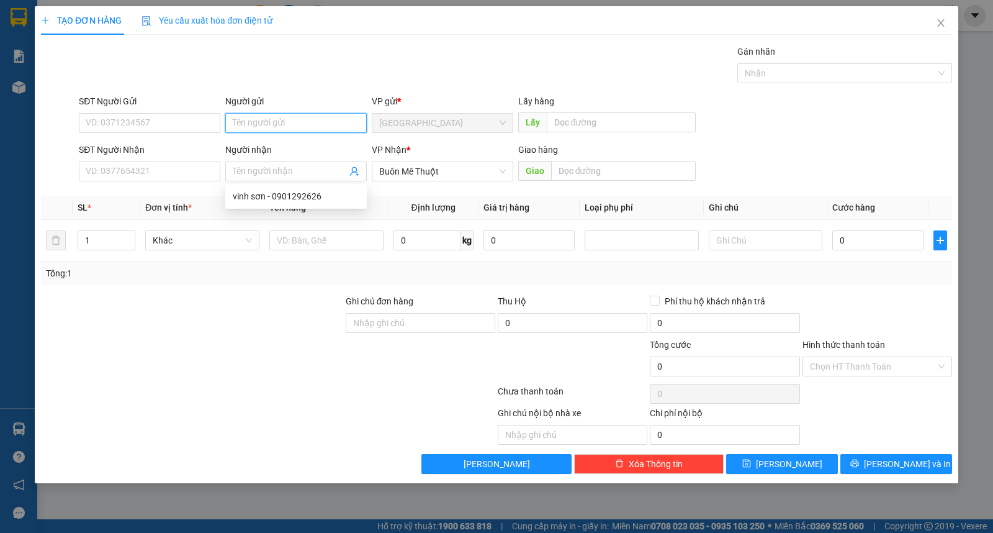
click at [304, 124] on input "Người gửi" at bounding box center [296, 123] width 142 height 20
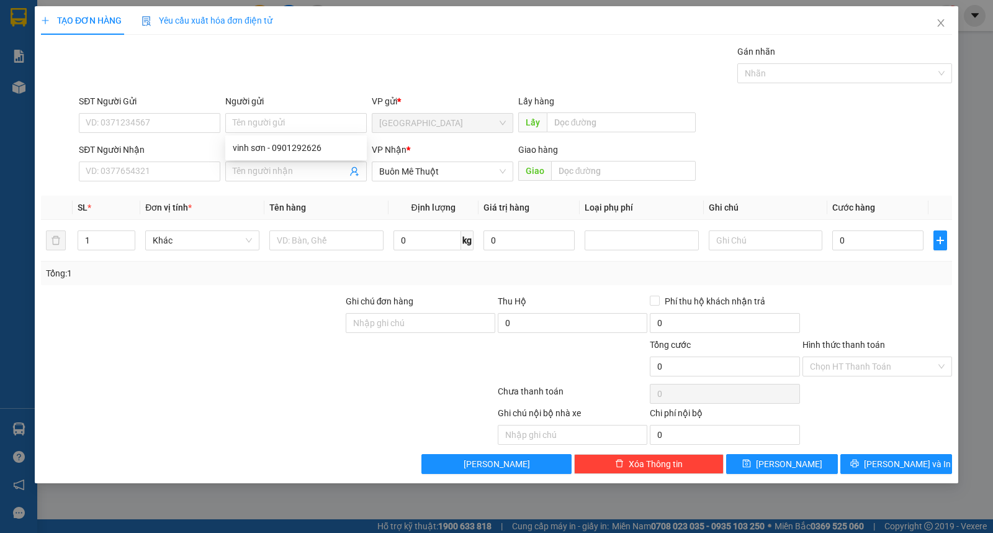
click at [289, 82] on div "Gói vận chuyển * Tiêu chuẩn Gán nhãn Nhãn" at bounding box center [515, 66] width 878 height 43
drag, startPoint x: 272, startPoint y: 186, endPoint x: 282, endPoint y: 162, distance: 26.2
click at [273, 183] on div "Người nhận Tên người nhận" at bounding box center [296, 164] width 142 height 43
click at [282, 161] on span at bounding box center [296, 171] width 142 height 20
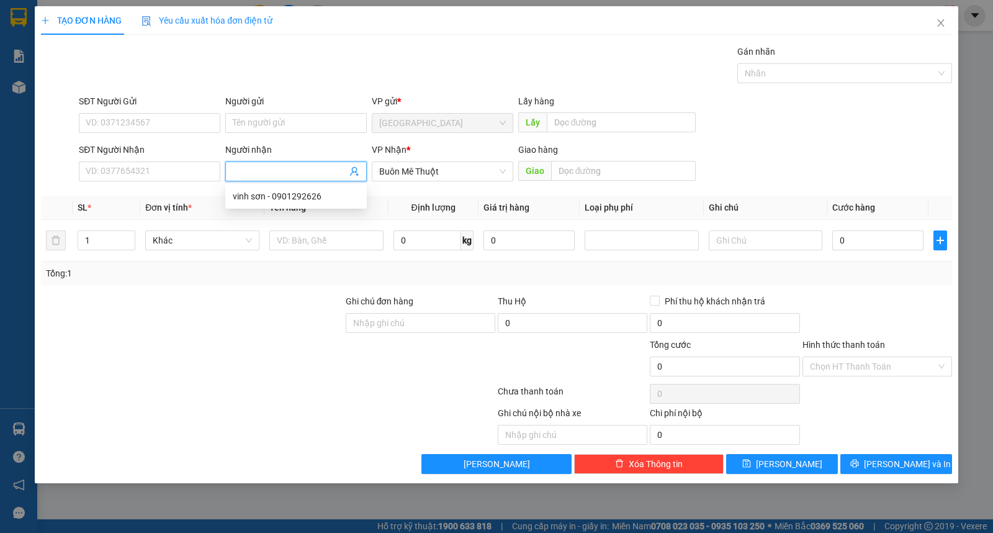
type input "n"
type input "hoàng việt"
type input "d"
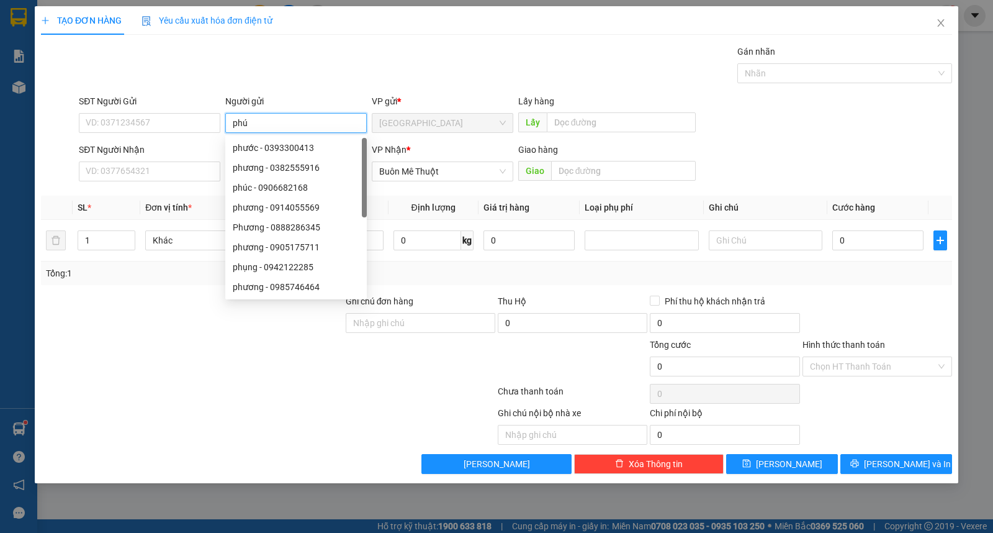
type input "phú"
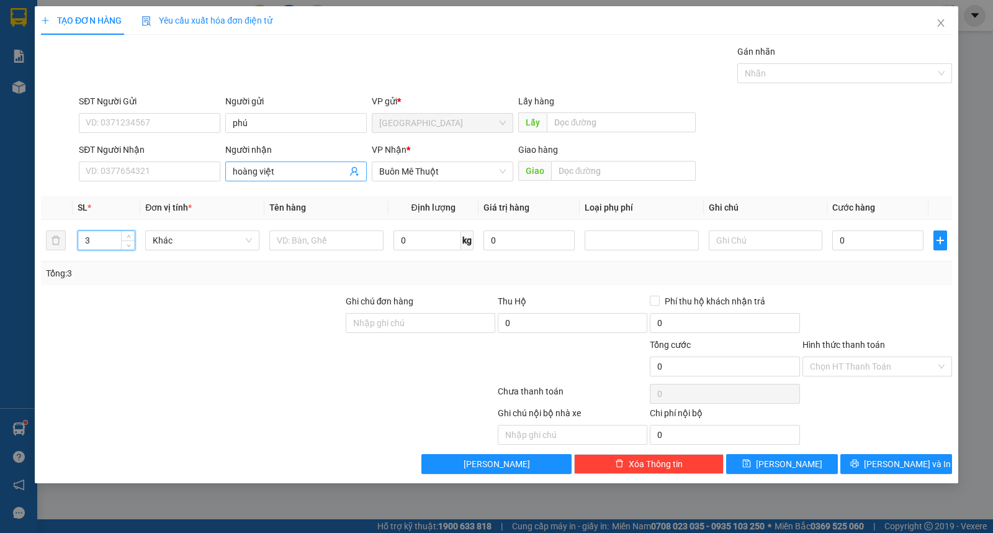
type input "3"
type input "thùng"
type input "1"
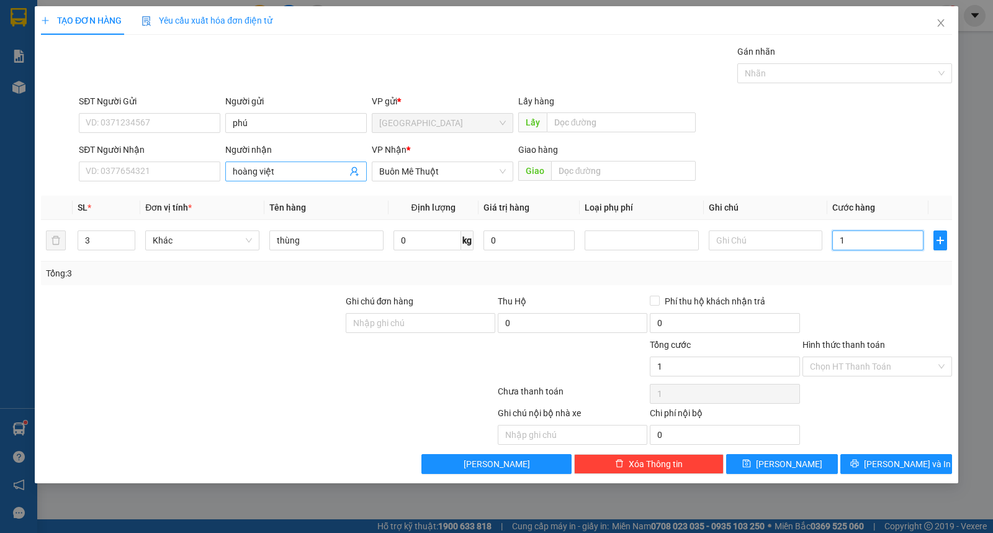
type input "12"
drag, startPoint x: 811, startPoint y: 361, endPoint x: 838, endPoint y: 370, distance: 28.1
click at [818, 366] on input "Hình thức thanh toán" at bounding box center [873, 366] width 126 height 19
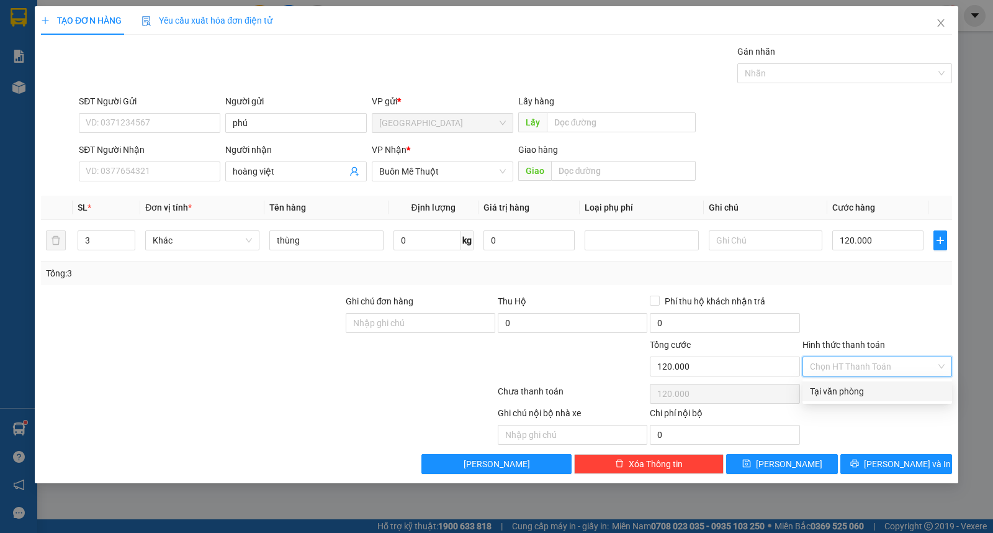
drag, startPoint x: 842, startPoint y: 370, endPoint x: 860, endPoint y: 398, distance: 32.9
click at [843, 371] on input "Hình thức thanh toán" at bounding box center [873, 366] width 126 height 19
drag, startPoint x: 863, startPoint y: 395, endPoint x: 882, endPoint y: 406, distance: 21.7
click at [864, 394] on div "Tại văn phòng" at bounding box center [877, 391] width 135 height 14
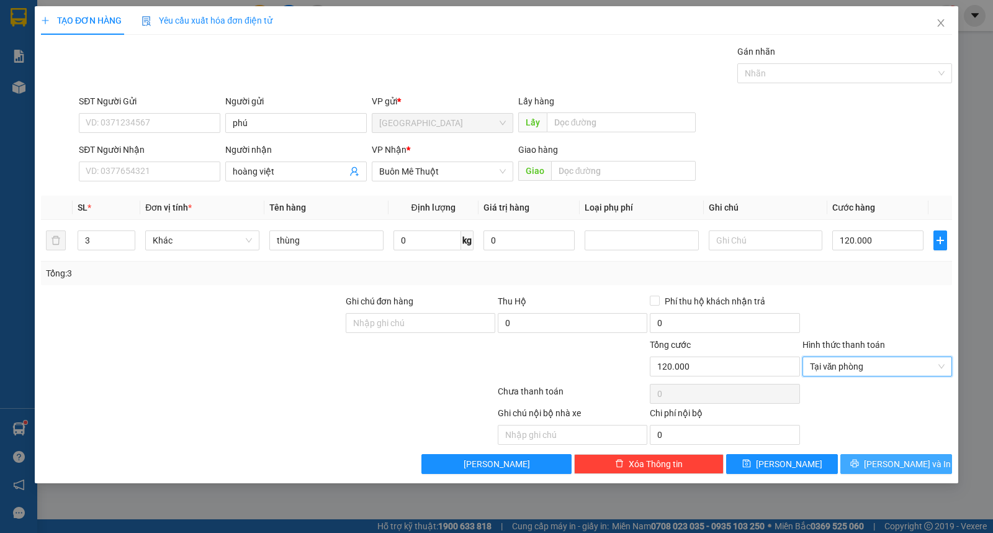
click at [904, 466] on span "[PERSON_NAME] và In" at bounding box center [907, 464] width 87 height 14
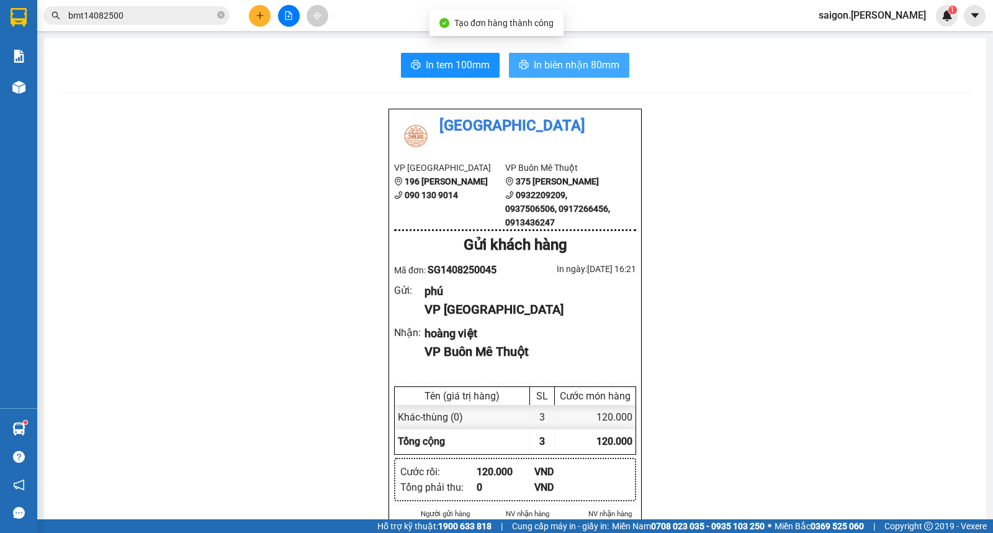
click at [593, 60] on span "In biên nhận 80mm" at bounding box center [577, 65] width 86 height 16
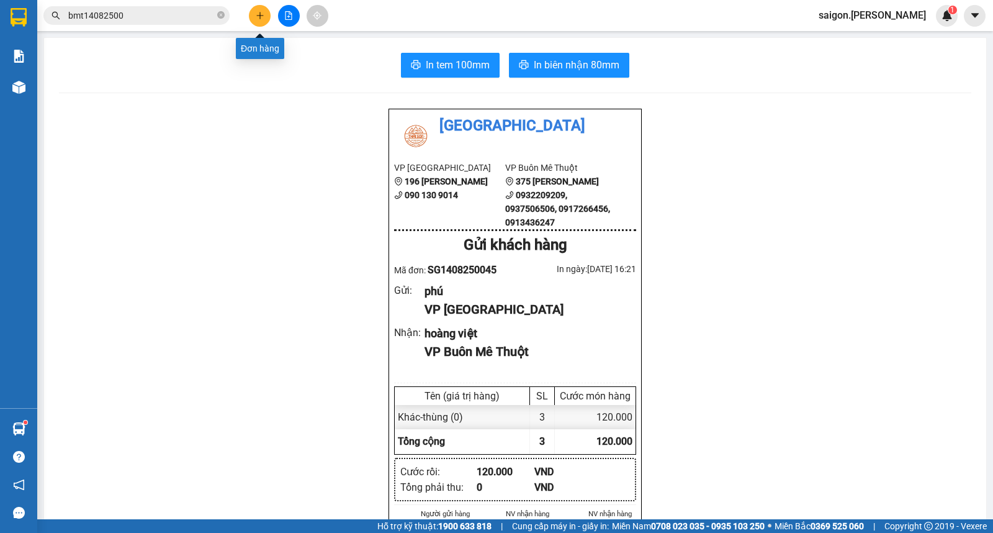
click at [262, 21] on button at bounding box center [260, 16] width 22 height 22
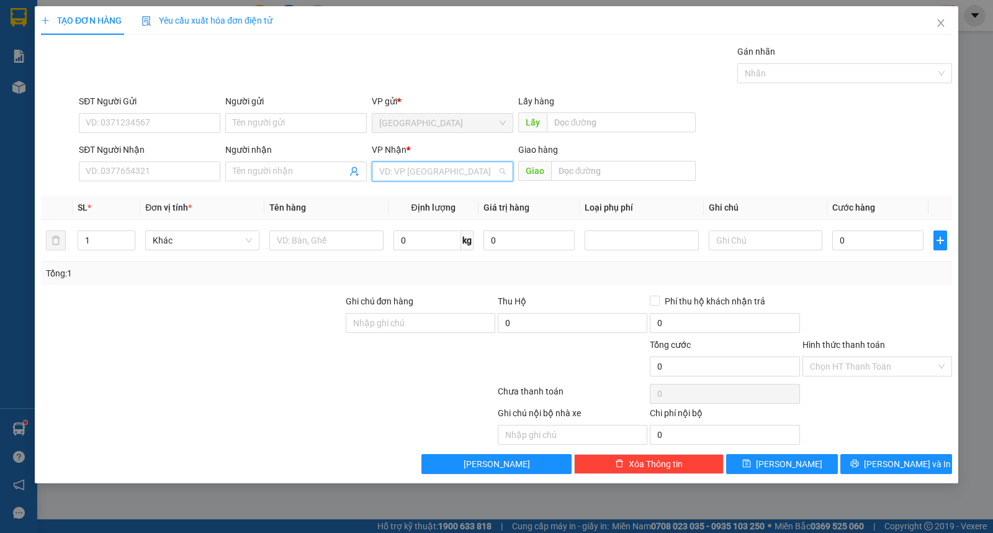
click at [390, 173] on input "search" at bounding box center [438, 171] width 118 height 19
click at [423, 215] on div "Buôn Mê Thuột" at bounding box center [442, 216] width 127 height 14
click at [47, 237] on tr "1 Khác 0 kg 0 0" at bounding box center [496, 241] width 911 height 42
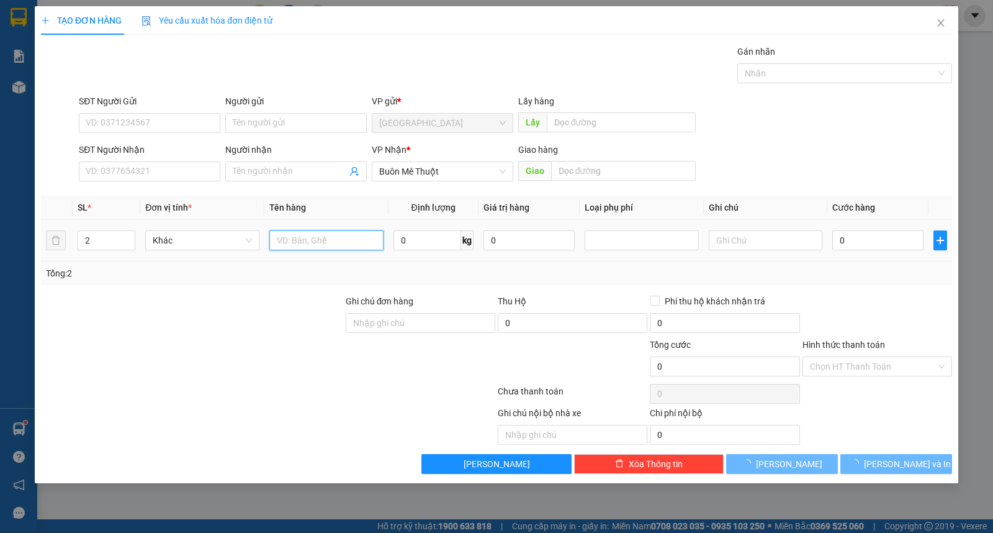
click at [294, 238] on input "text" at bounding box center [326, 240] width 114 height 20
click at [325, 245] on input "text" at bounding box center [326, 240] width 114 height 20
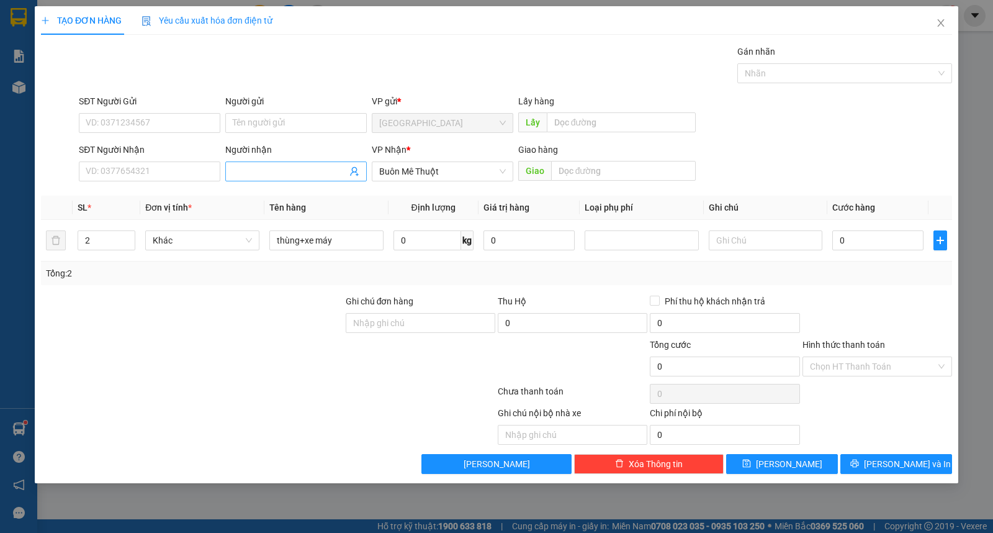
click at [287, 177] on input "Người nhận" at bounding box center [290, 171] width 114 height 14
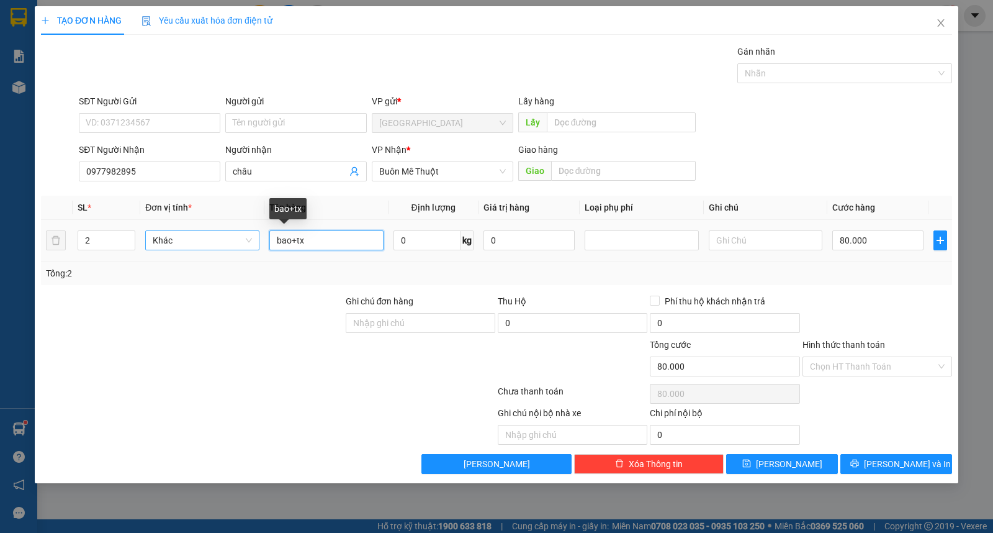
drag, startPoint x: 288, startPoint y: 241, endPoint x: 197, endPoint y: 239, distance: 90.6
click at [180, 241] on tr "2 Khác bao+tx 0 kg 0 80.000" at bounding box center [496, 241] width 911 height 42
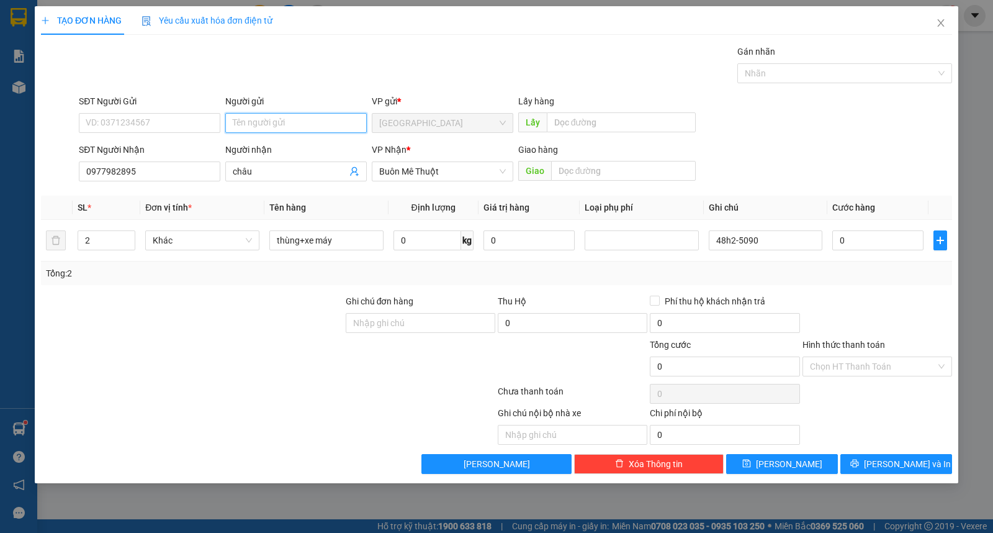
click at [256, 127] on input "Người gửi" at bounding box center [296, 123] width 142 height 20
click at [871, 363] on input "Hình thức thanh toán" at bounding box center [873, 366] width 126 height 19
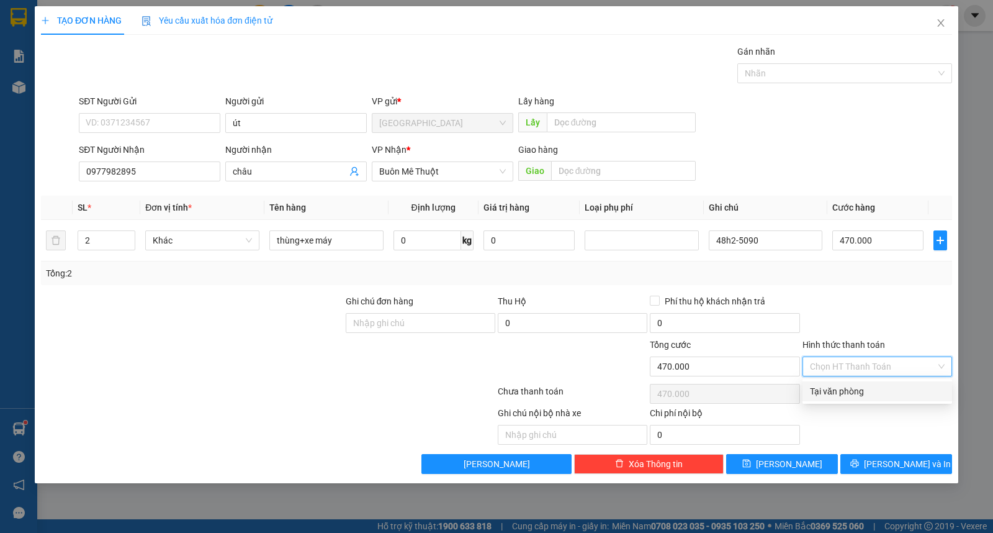
click at [865, 392] on div "Tại văn phòng" at bounding box center [877, 391] width 135 height 14
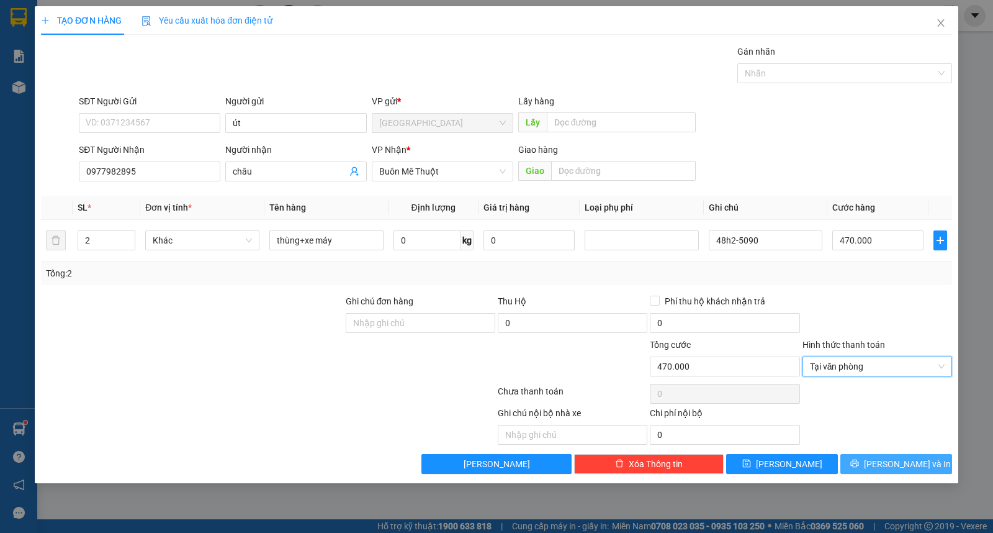
click at [896, 467] on span "[PERSON_NAME] và In" at bounding box center [907, 464] width 87 height 14
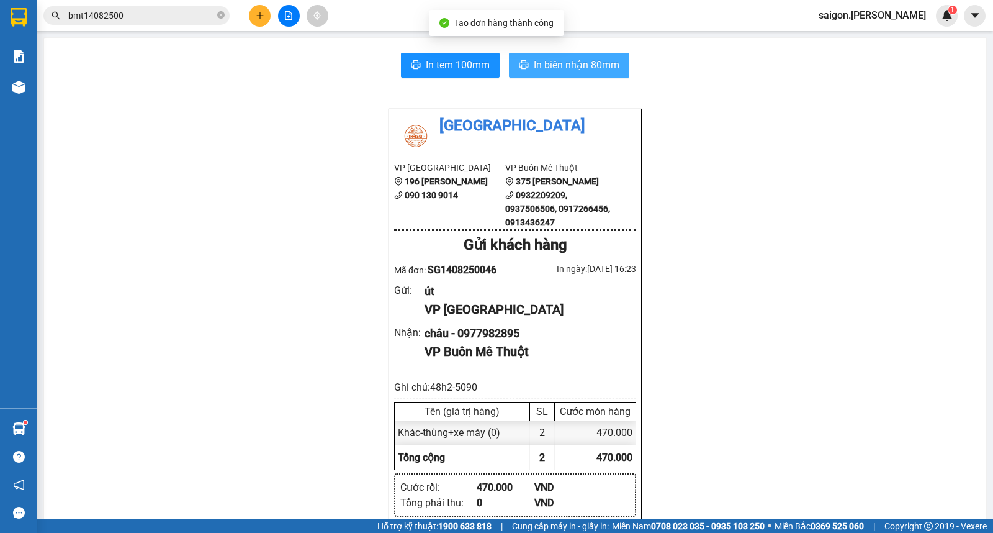
click at [559, 70] on span "In biên nhận 80mm" at bounding box center [577, 65] width 86 height 16
click at [263, 16] on icon "plus" at bounding box center [260, 15] width 9 height 9
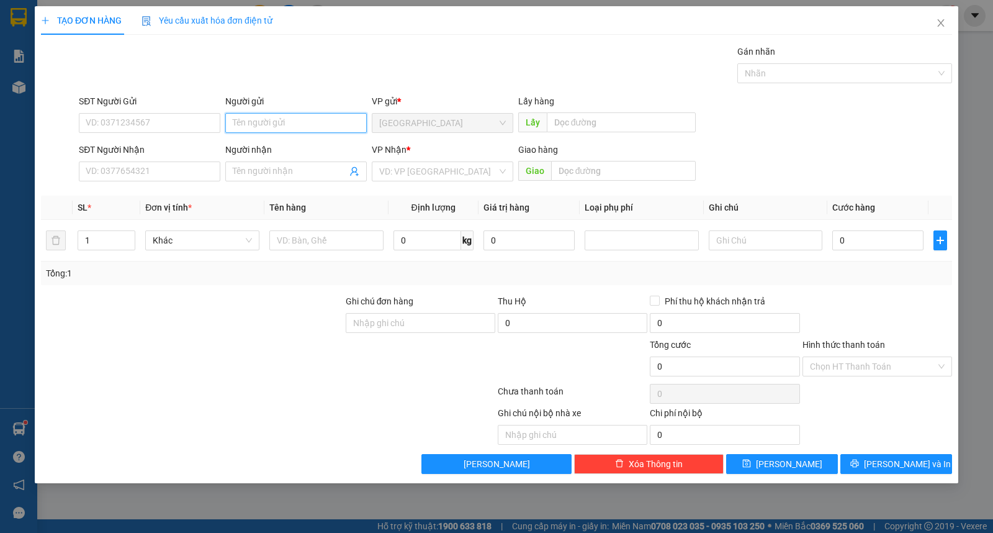
click at [295, 114] on input "Người gửi" at bounding box center [296, 123] width 142 height 20
click at [823, 374] on input "Hình thức thanh toán" at bounding box center [873, 366] width 126 height 19
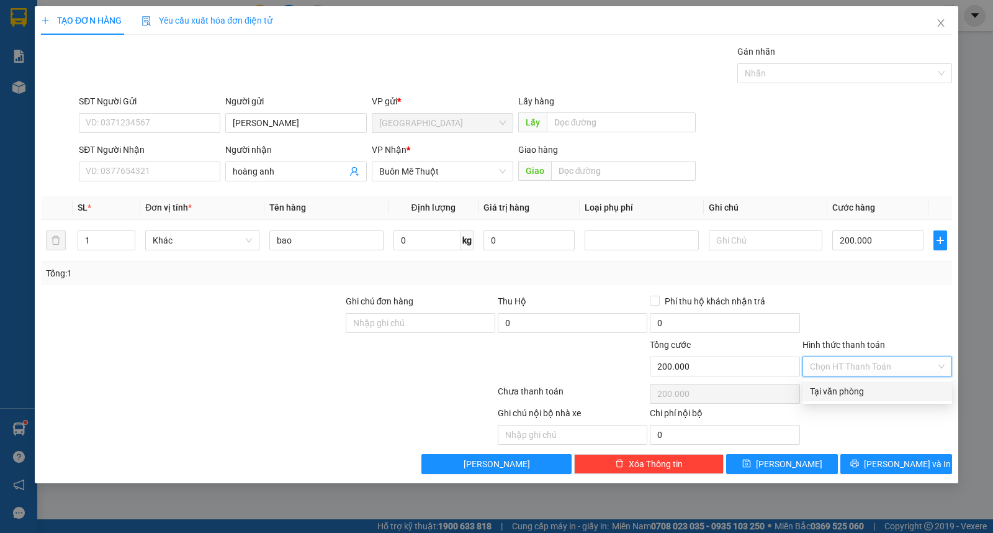
drag, startPoint x: 840, startPoint y: 394, endPoint x: 847, endPoint y: 422, distance: 28.8
click at [840, 400] on div "Tại văn phòng" at bounding box center [878, 391] width 150 height 20
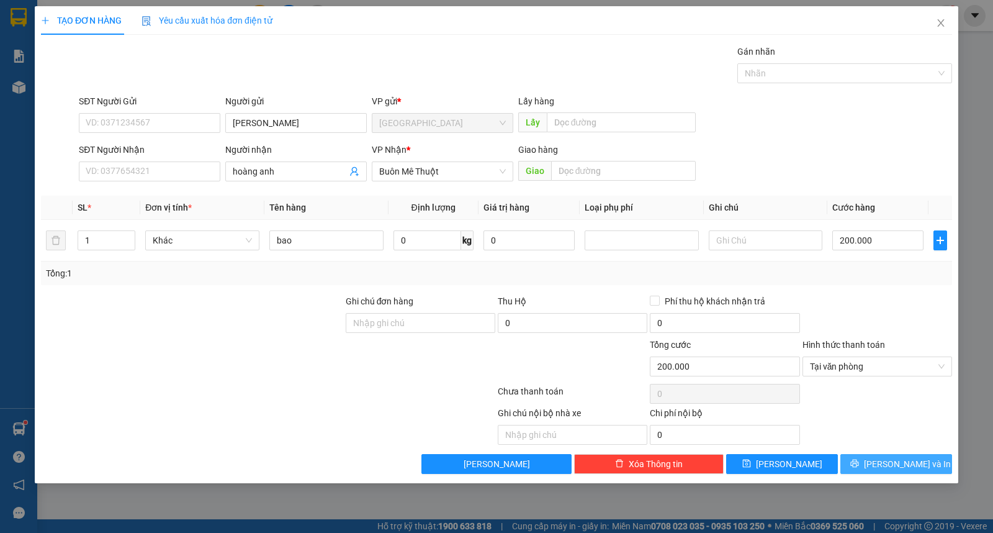
click at [847, 466] on button "[PERSON_NAME] và In" at bounding box center [896, 464] width 112 height 20
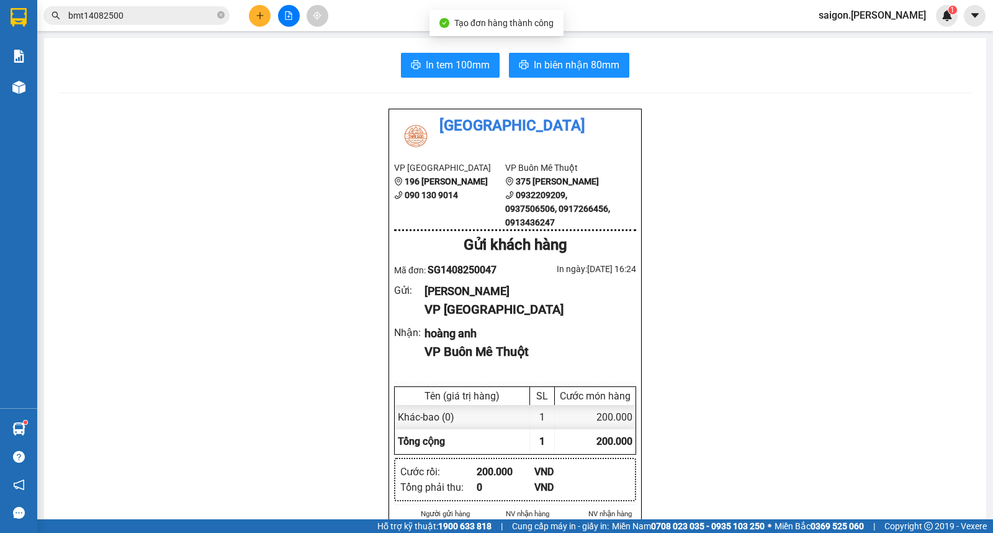
click at [554, 47] on div "In tem 100mm In biên nhận 80mm Thái Sơn VP Sài Gòn 196 Nguyễn Duy Dương 090 130…" at bounding box center [515, 543] width 942 height 1010
click at [554, 70] on span "In biên nhận 80mm" at bounding box center [577, 65] width 86 height 16
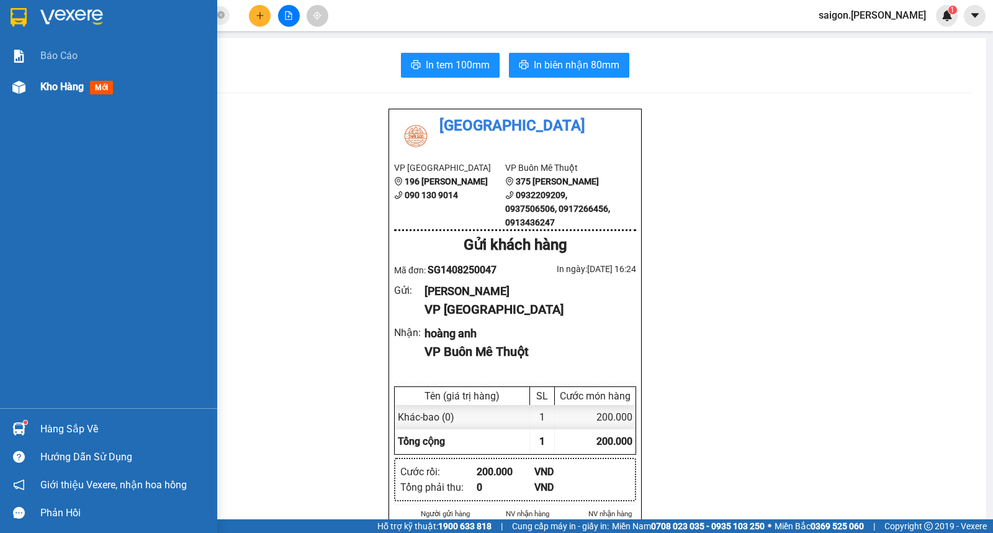
click at [47, 92] on span "Kho hàng" at bounding box center [61, 87] width 43 height 12
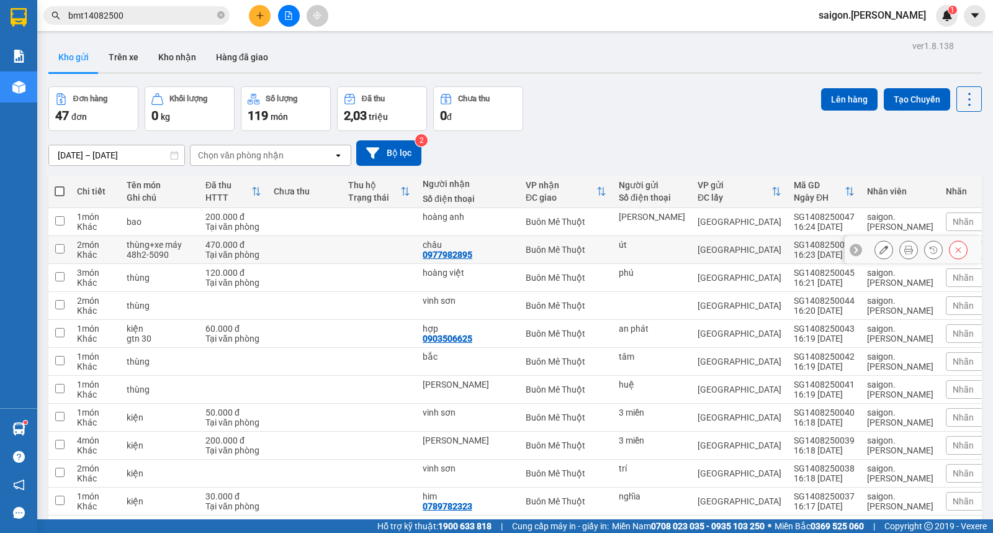
click at [900, 256] on button at bounding box center [908, 250] width 17 height 22
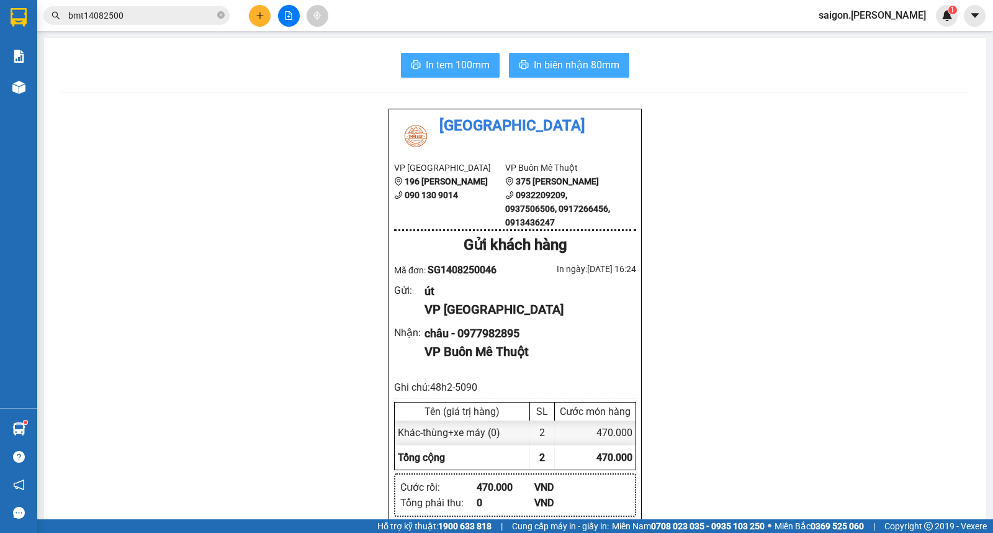
drag, startPoint x: 507, startPoint y: 70, endPoint x: 460, endPoint y: 61, distance: 47.5
click at [509, 70] on button "In biên nhận 80mm" at bounding box center [569, 65] width 120 height 25
click at [460, 61] on span "In tem 100mm" at bounding box center [458, 65] width 64 height 16
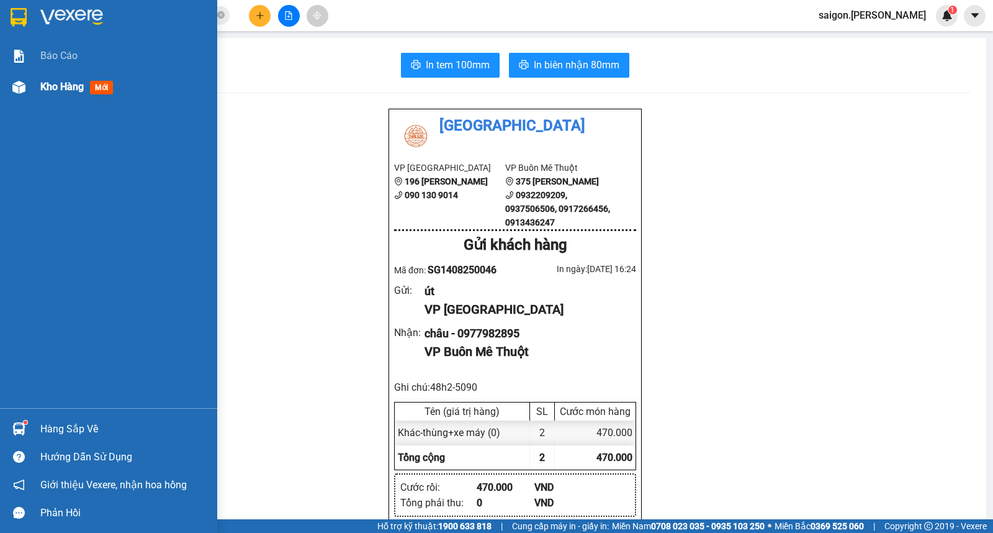
click at [132, 88] on div "Kho hàng mới" at bounding box center [124, 86] width 168 height 31
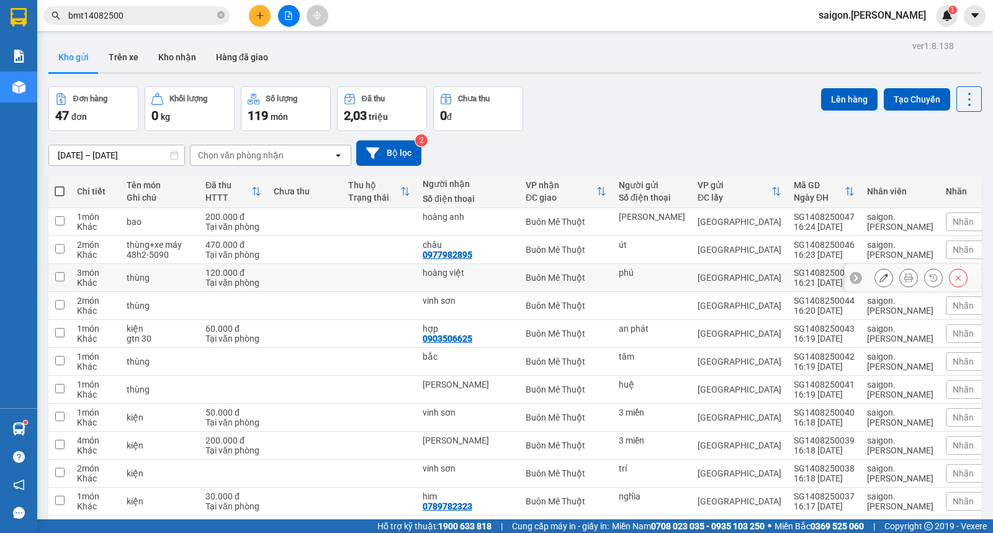
click at [878, 289] on button at bounding box center [883, 278] width 17 height 22
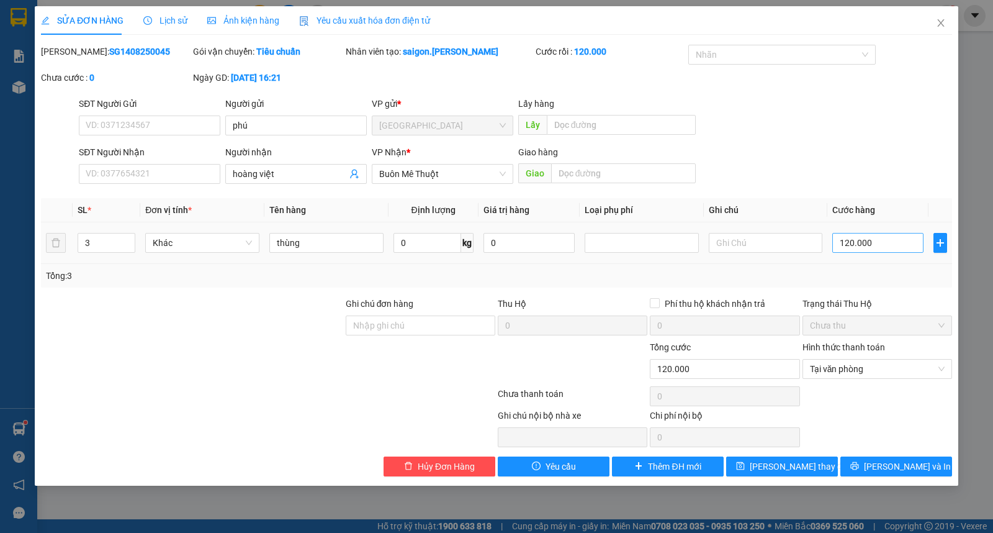
drag, startPoint x: 884, startPoint y: 256, endPoint x: 886, endPoint y: 247, distance: 8.9
click at [884, 255] on td "120.000" at bounding box center [877, 243] width 101 height 42
click at [888, 240] on input "120.000" at bounding box center [877, 243] width 91 height 20
drag, startPoint x: 942, startPoint y: 364, endPoint x: 932, endPoint y: 377, distance: 16.8
click at [942, 364] on span "Tại văn phòng" at bounding box center [877, 368] width 135 height 19
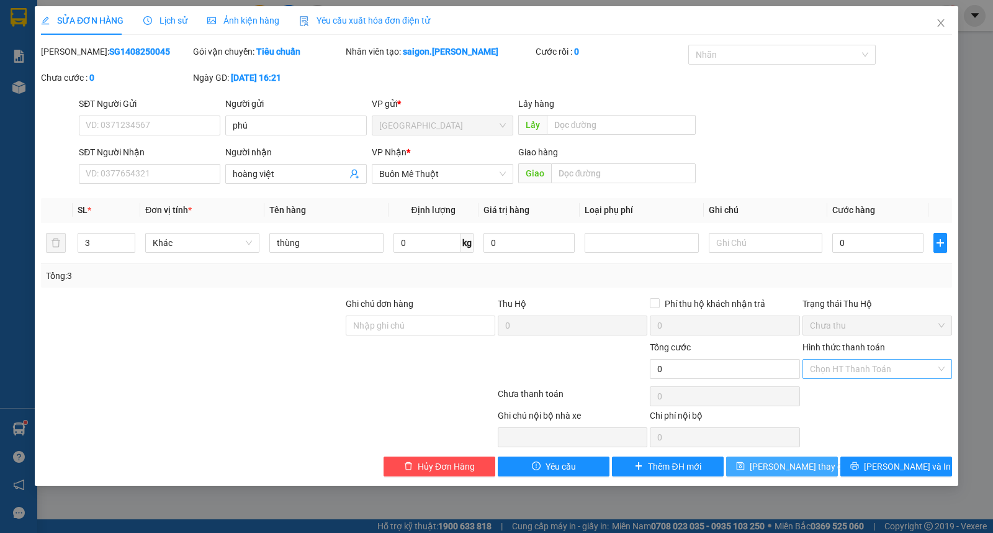
click at [784, 464] on span "[PERSON_NAME] thay đổi" at bounding box center [799, 466] width 99 height 14
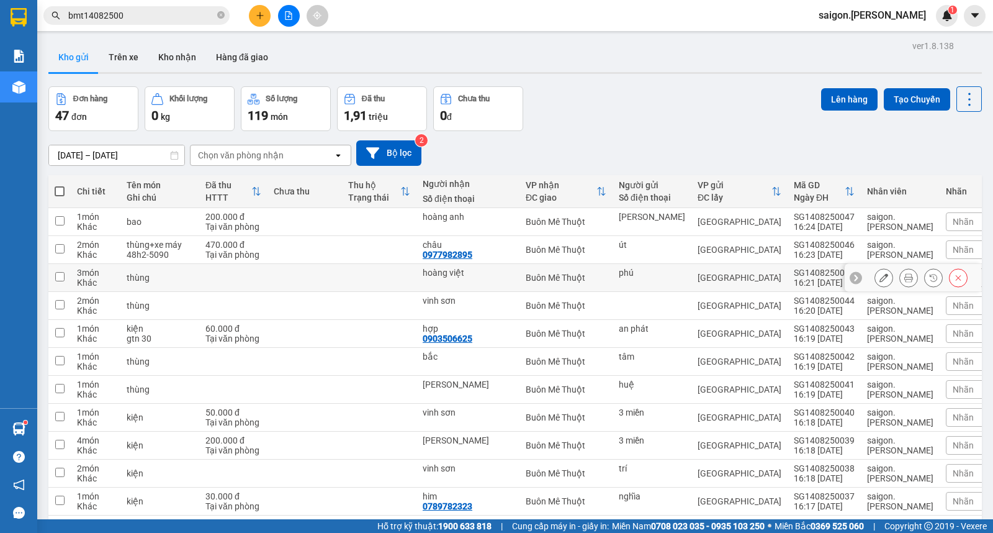
click at [880, 289] on button at bounding box center [883, 278] width 17 height 22
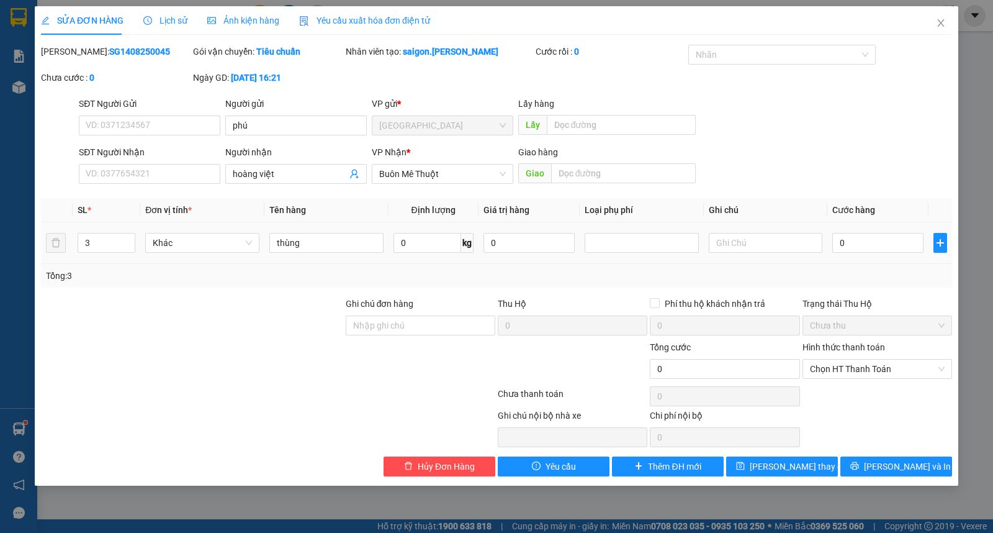
click at [881, 253] on div "0" at bounding box center [877, 242] width 91 height 25
click at [883, 250] on input "0" at bounding box center [877, 243] width 91 height 20
click at [846, 366] on span "Chọn HT Thanh Toán" at bounding box center [877, 368] width 135 height 19
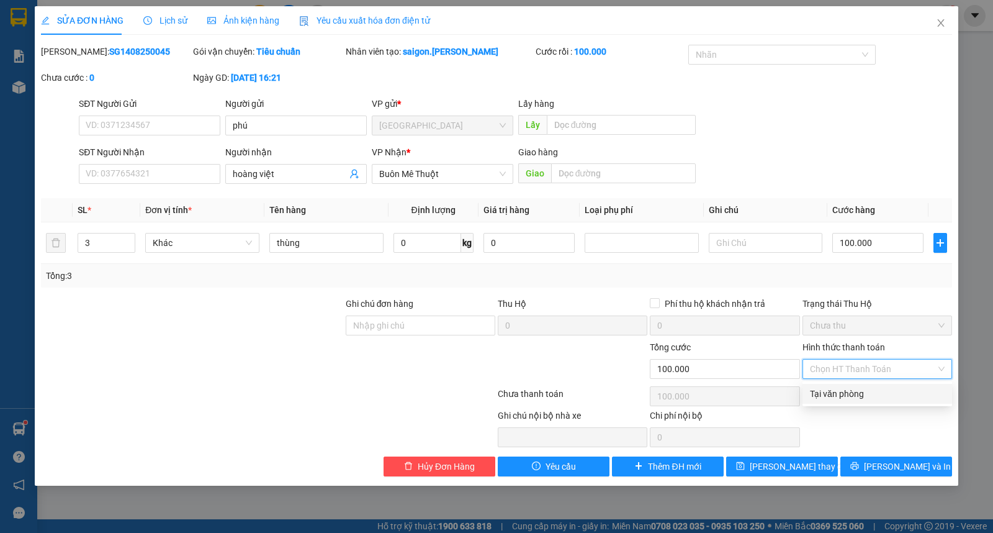
click at [853, 392] on div "Tại văn phòng" at bounding box center [877, 394] width 135 height 14
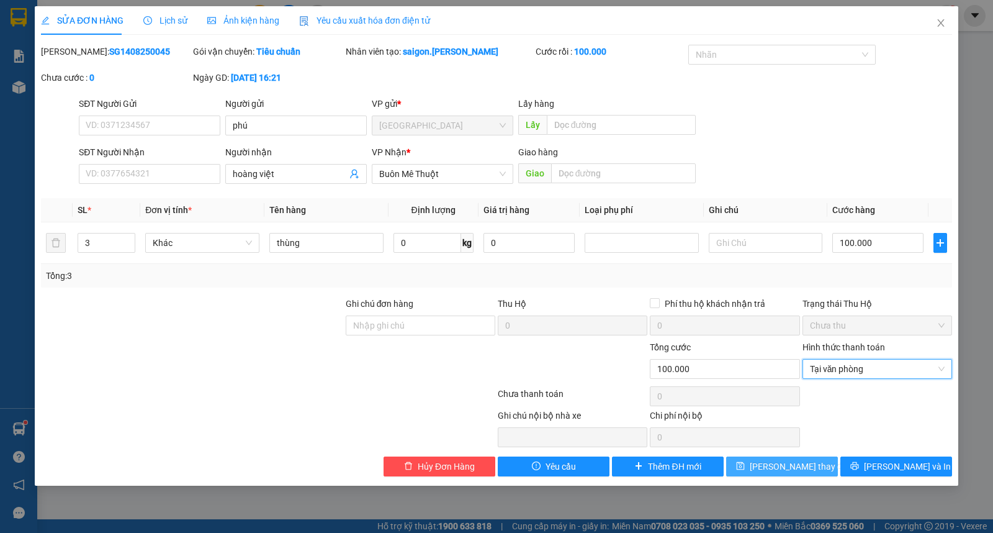
drag, startPoint x: 802, startPoint y: 466, endPoint x: 762, endPoint y: 494, distance: 48.6
click at [798, 472] on span "[PERSON_NAME] thay đổi" at bounding box center [799, 466] width 99 height 14
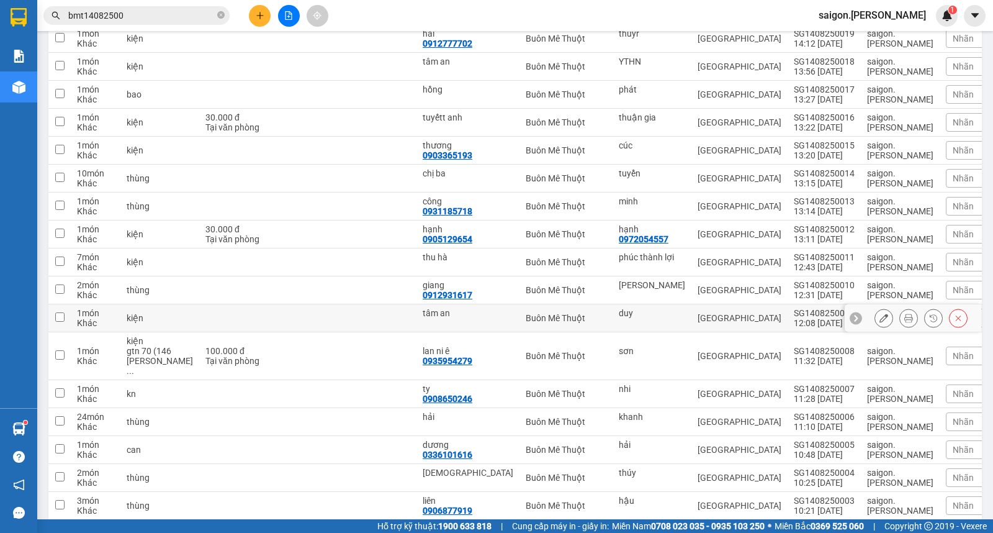
scroll to position [869, 0]
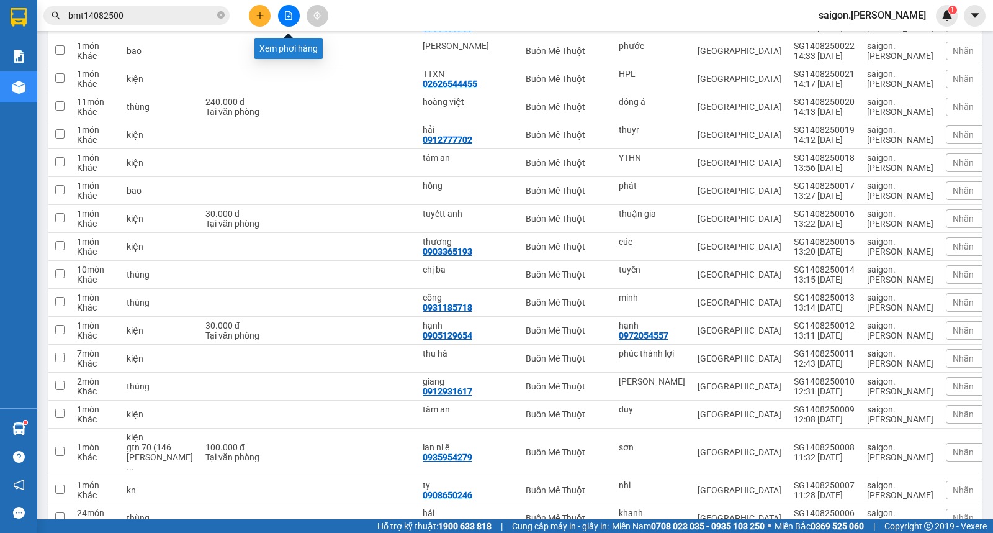
click at [261, 17] on icon "plus" at bounding box center [260, 15] width 9 height 9
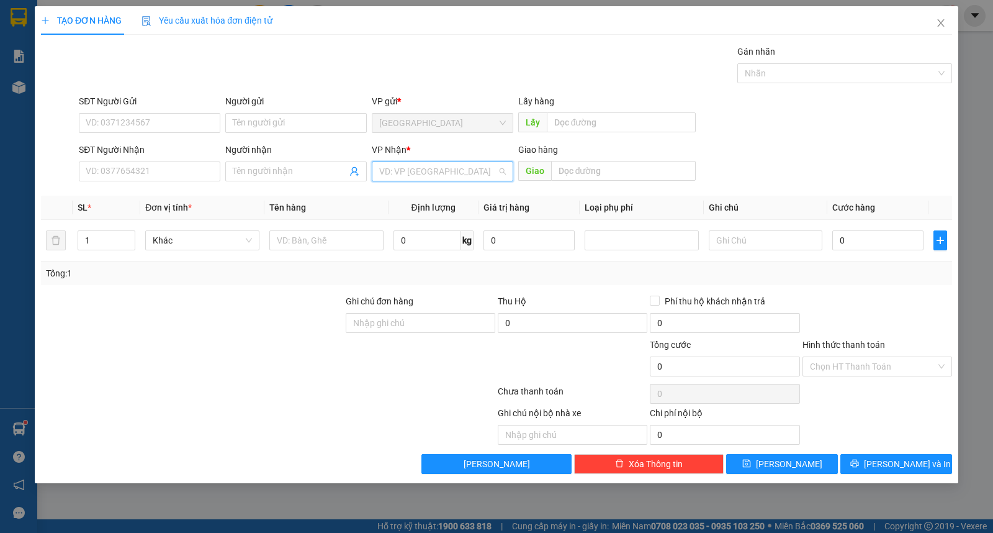
click at [444, 176] on input "search" at bounding box center [438, 171] width 118 height 19
click at [444, 215] on div "Buôn Mê Thuột" at bounding box center [442, 216] width 127 height 14
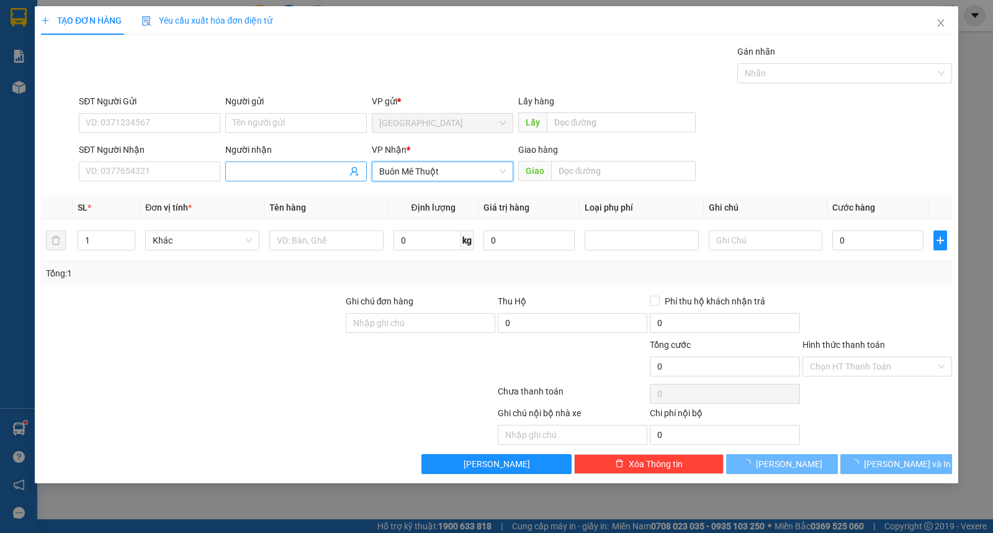
click at [284, 170] on input "Người nhận" at bounding box center [290, 171] width 114 height 14
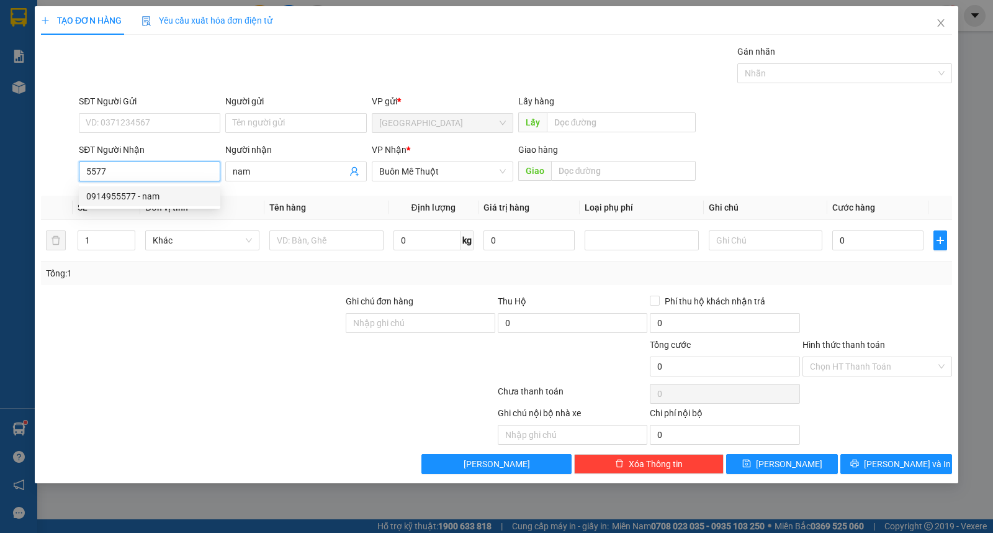
click at [133, 196] on div "0914955577 - nam" at bounding box center [149, 196] width 127 height 14
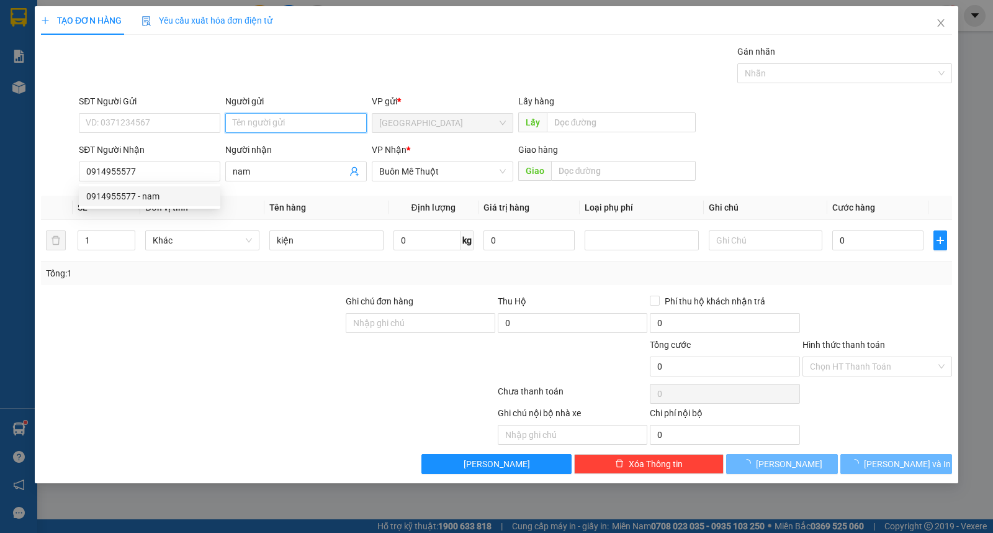
click at [263, 128] on input "Người gửi" at bounding box center [296, 123] width 142 height 20
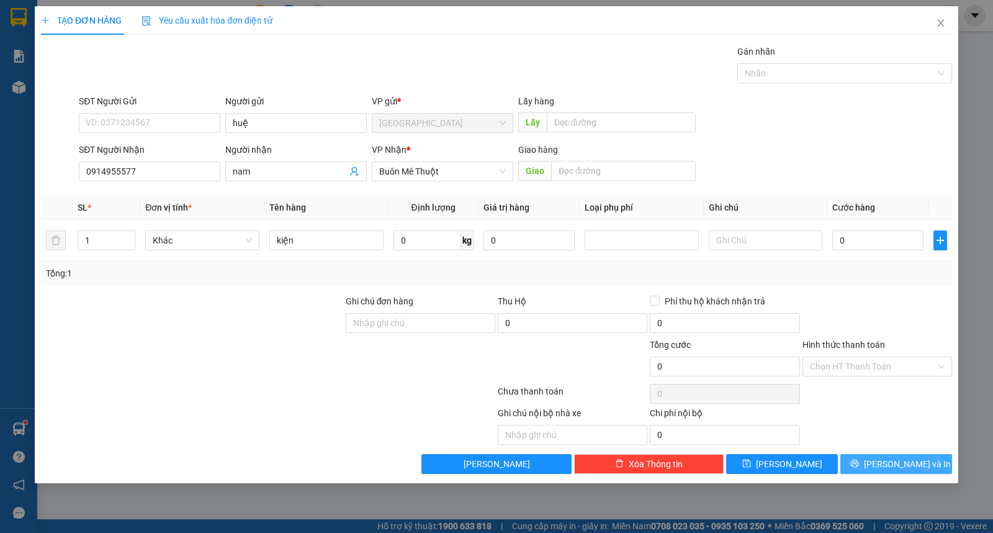
click at [870, 466] on button "[PERSON_NAME] và In" at bounding box center [896, 464] width 112 height 20
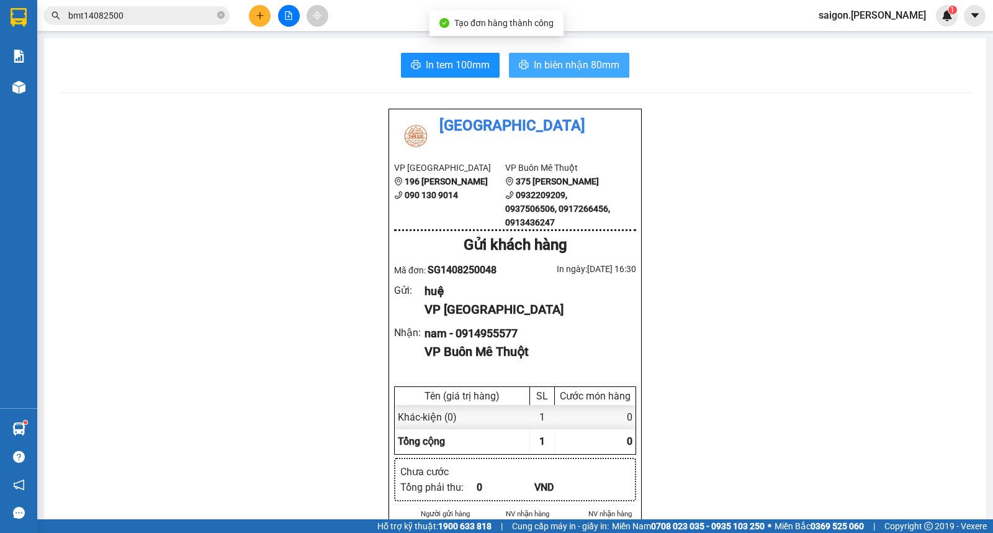
click at [573, 60] on span "In biên nhận 80mm" at bounding box center [577, 65] width 86 height 16
click at [255, 15] on button at bounding box center [260, 16] width 22 height 22
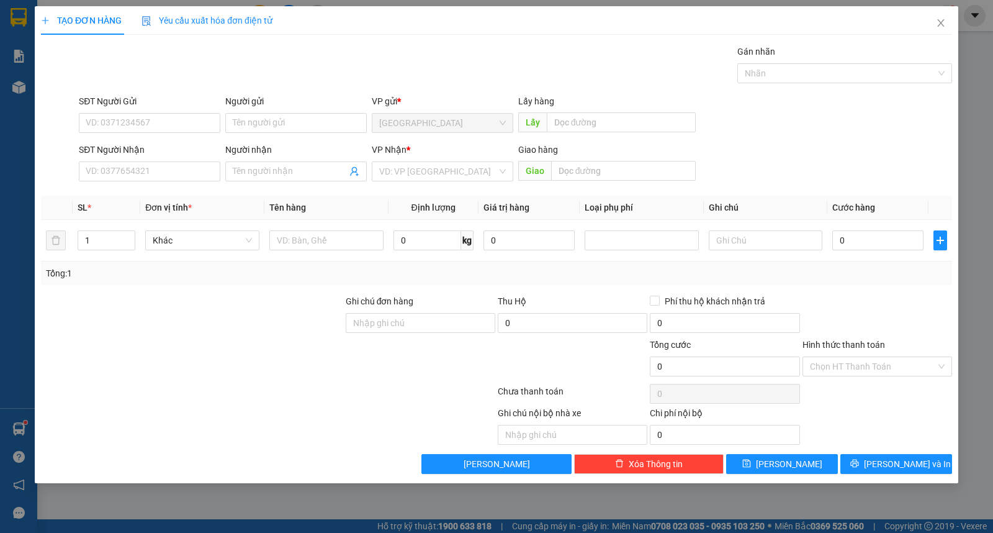
click at [281, 140] on form "SĐT Người Gửi VD: 0371234567 Người gửi Tên người gửi VP gửi * Sài Gòn Lấy hàng …" at bounding box center [496, 140] width 911 height 92
click at [287, 127] on input "Người gửi" at bounding box center [296, 123] width 142 height 20
click at [923, 482] on div "TẠO ĐƠN HÀNG Yêu cầu xuất hóa đơn điện tử Transit Pickup Surcharge Ids Transit …" at bounding box center [497, 244] width 924 height 477
drag, startPoint x: 927, startPoint y: 467, endPoint x: 940, endPoint y: 435, distance: 34.6
click at [928, 467] on button "[PERSON_NAME] và In" at bounding box center [896, 464] width 112 height 20
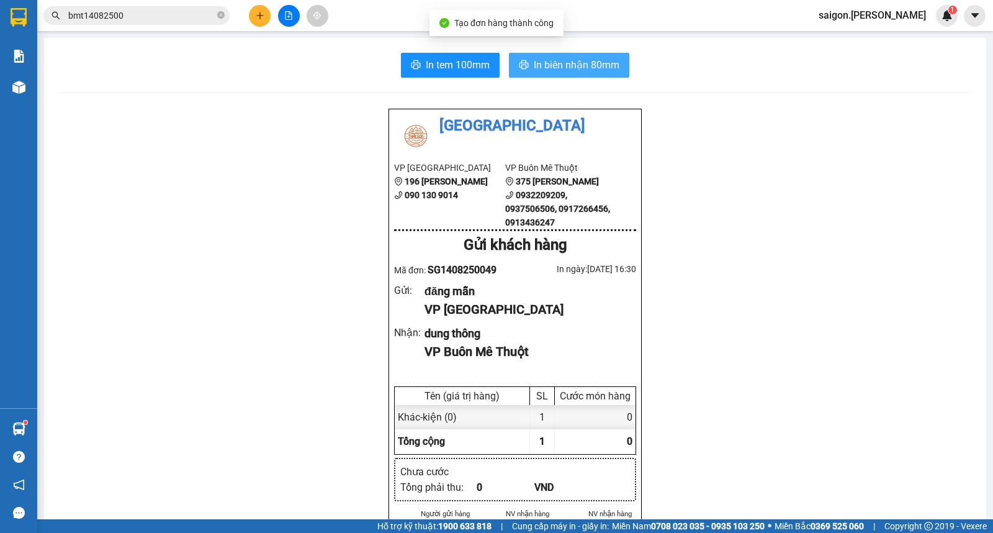
click at [555, 60] on span "In biên nhận 80mm" at bounding box center [577, 65] width 86 height 16
click at [264, 14] on icon "plus" at bounding box center [260, 15] width 9 height 9
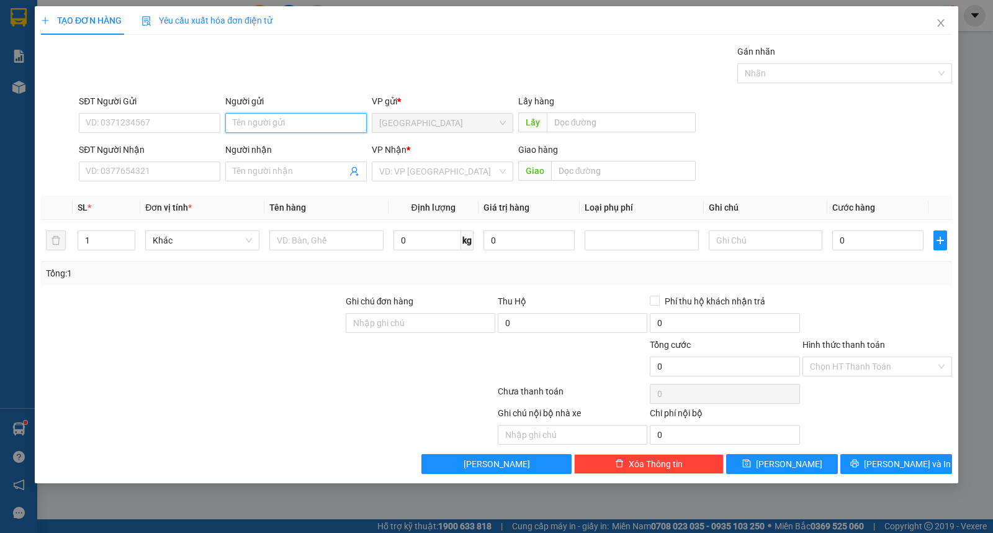
click at [279, 119] on input "Người gửi" at bounding box center [296, 123] width 142 height 20
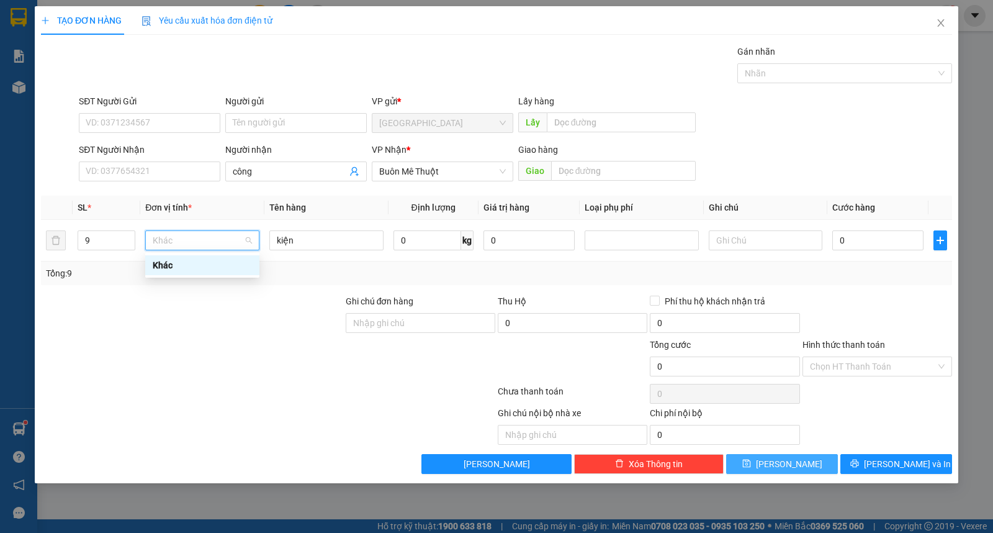
click at [791, 462] on span "[PERSON_NAME]" at bounding box center [789, 464] width 66 height 14
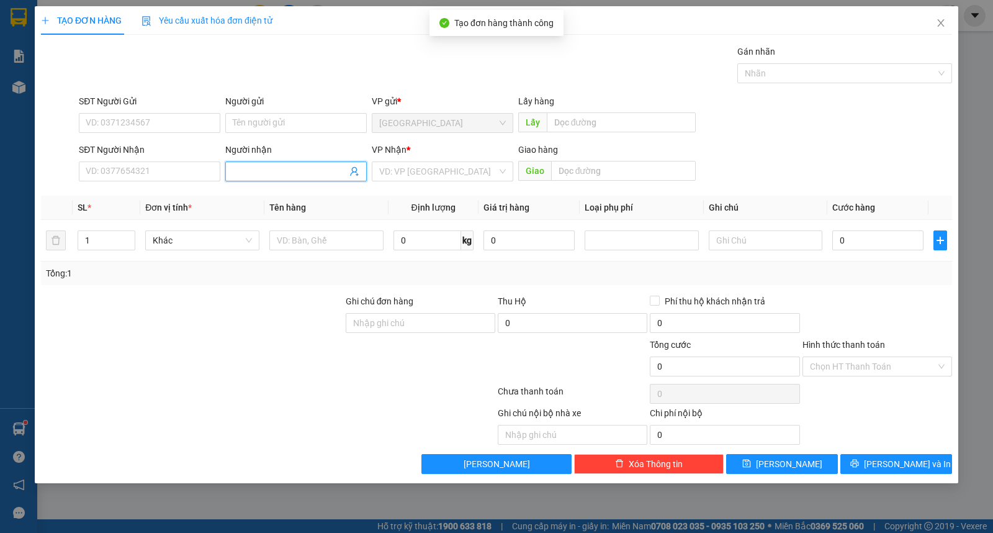
click at [289, 178] on span at bounding box center [296, 171] width 142 height 20
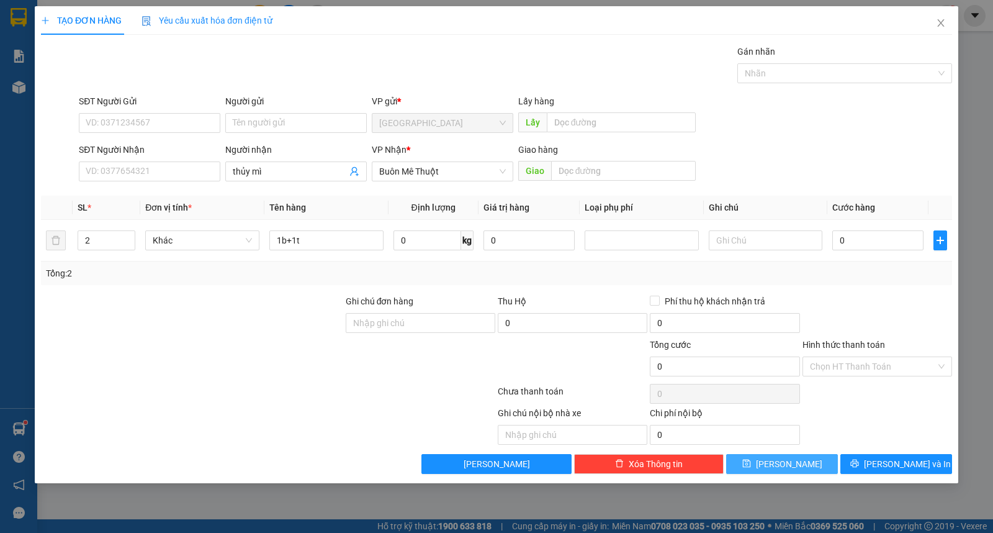
click at [821, 469] on button "[PERSON_NAME]" at bounding box center [782, 464] width 112 height 20
click at [444, 157] on div "VP Nhận *" at bounding box center [443, 152] width 142 height 19
click at [443, 176] on input "search" at bounding box center [438, 171] width 118 height 19
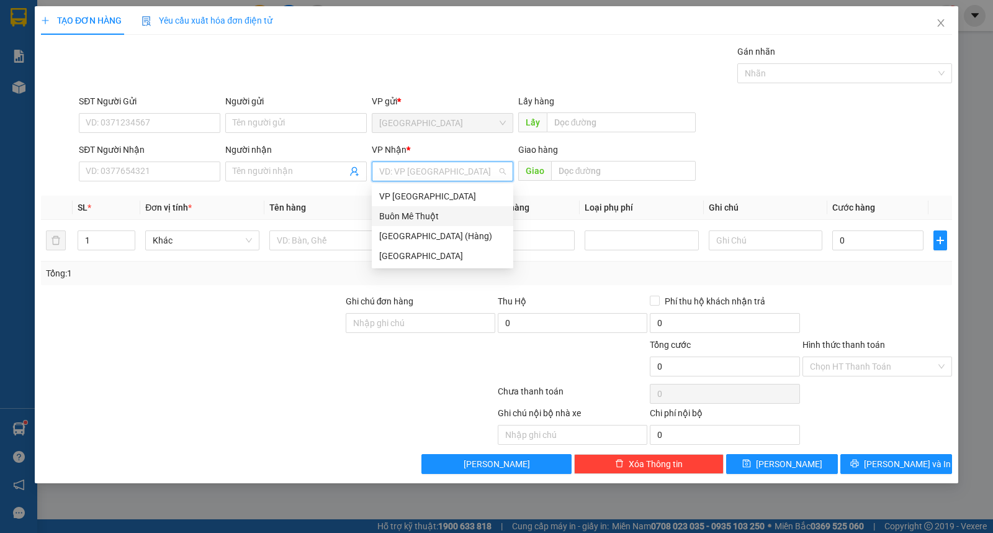
click at [439, 212] on div "Buôn Mê Thuột" at bounding box center [442, 216] width 127 height 14
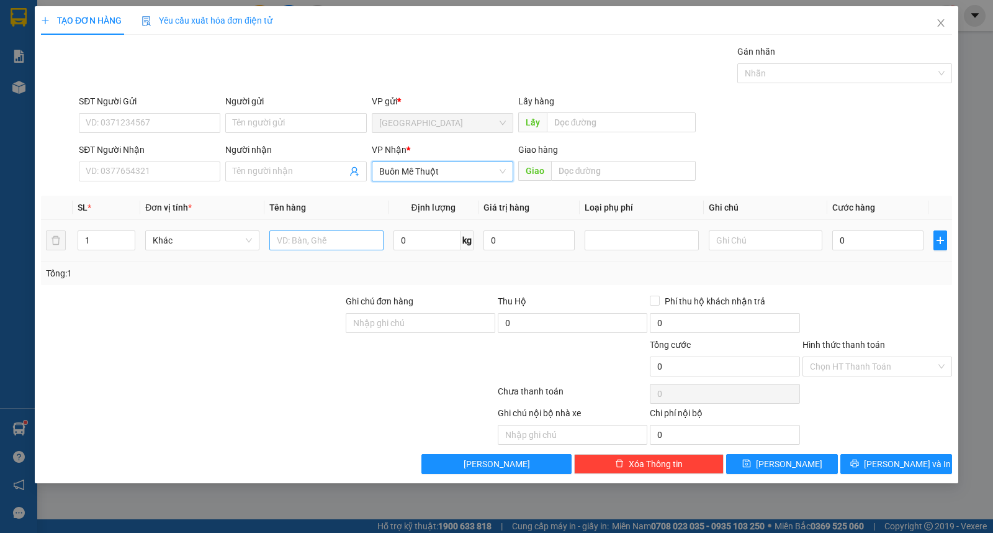
drag, startPoint x: 321, startPoint y: 252, endPoint x: 318, endPoint y: 239, distance: 13.4
click at [320, 251] on div at bounding box center [326, 240] width 114 height 25
click at [318, 239] on input "text" at bounding box center [326, 240] width 114 height 20
click at [264, 180] on span at bounding box center [296, 171] width 142 height 20
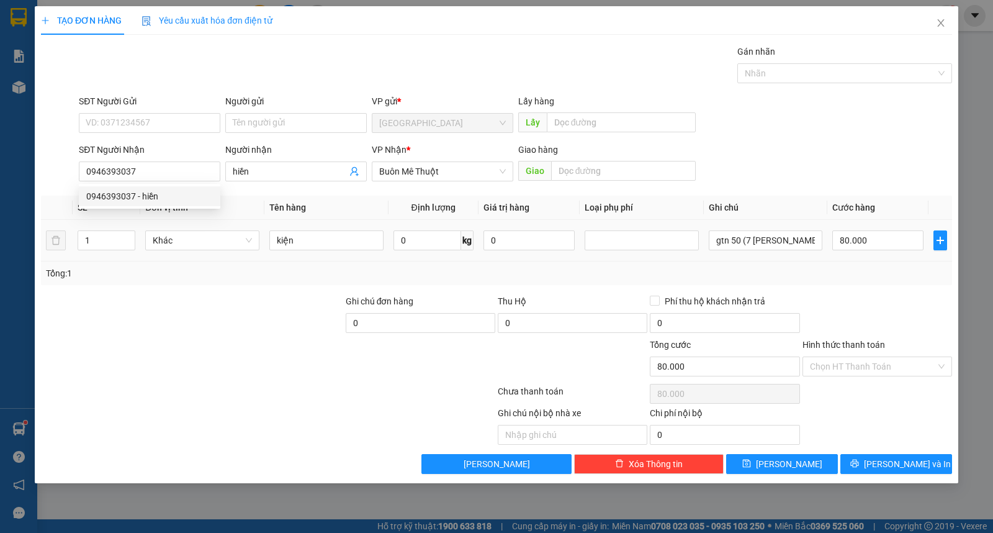
click at [264, 220] on td "kiện" at bounding box center [326, 241] width 124 height 42
click at [295, 124] on input "Người gửi" at bounding box center [296, 123] width 142 height 20
click at [860, 374] on input "Hình thức thanh toán" at bounding box center [873, 366] width 126 height 19
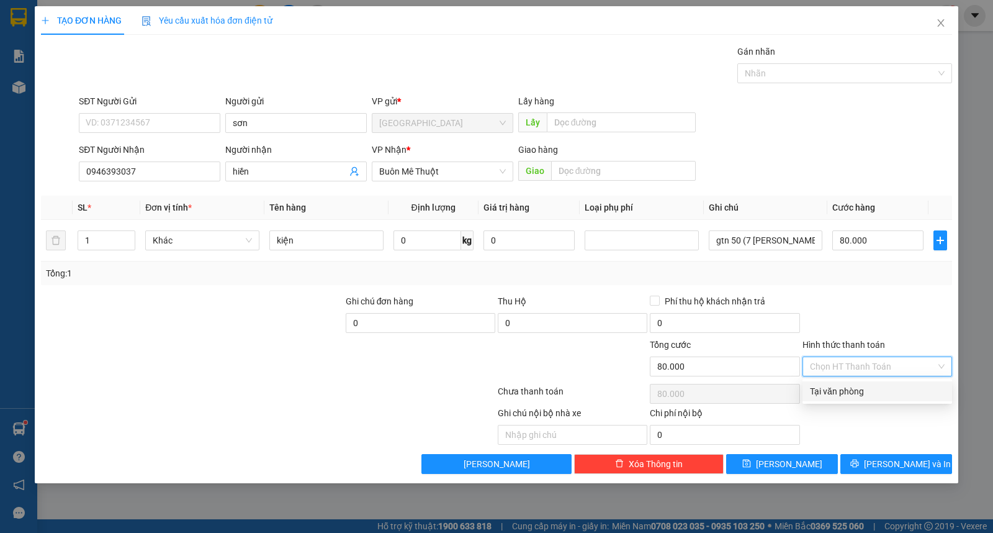
click at [865, 391] on div "Tại văn phòng" at bounding box center [877, 391] width 135 height 14
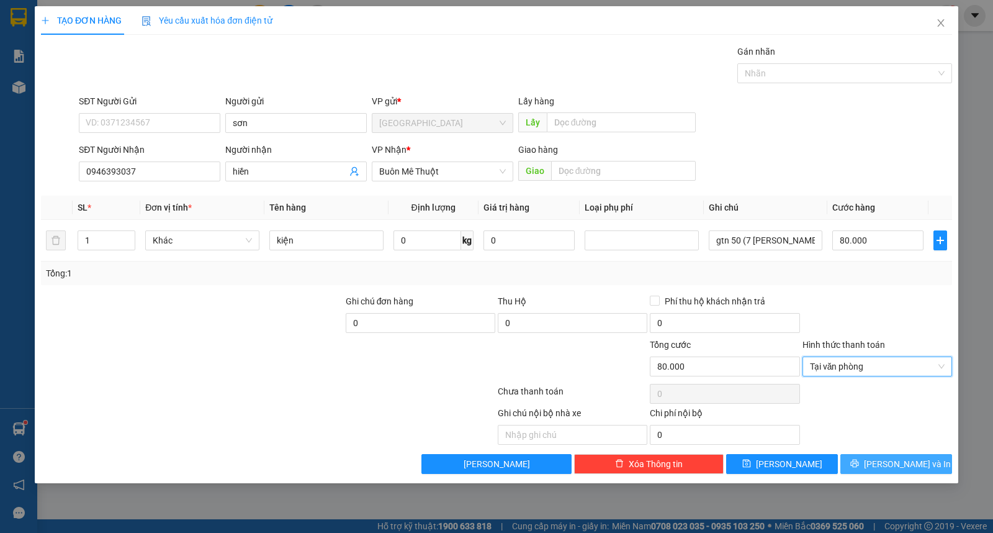
click at [934, 473] on button "[PERSON_NAME] và In" at bounding box center [896, 464] width 112 height 20
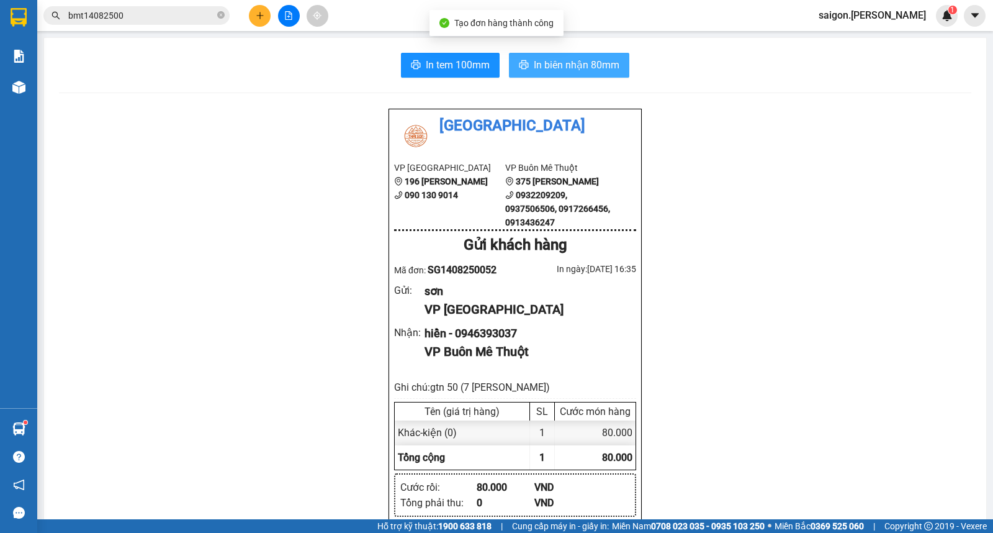
click at [575, 71] on span "In biên nhận 80mm" at bounding box center [577, 65] width 86 height 16
click at [261, 8] on button at bounding box center [260, 16] width 22 height 22
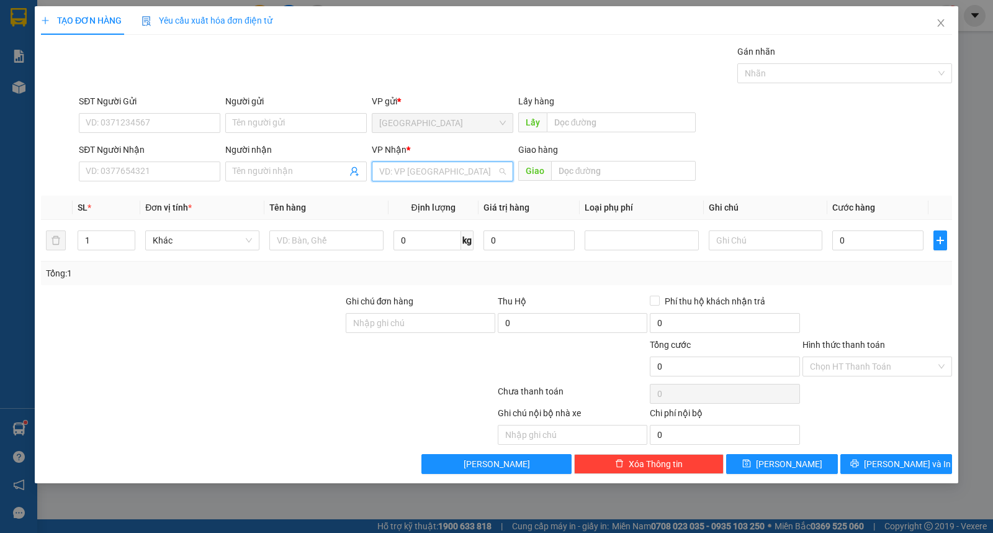
drag, startPoint x: 423, startPoint y: 174, endPoint x: 424, endPoint y: 222, distance: 48.4
click at [423, 174] on input "search" at bounding box center [438, 171] width 118 height 19
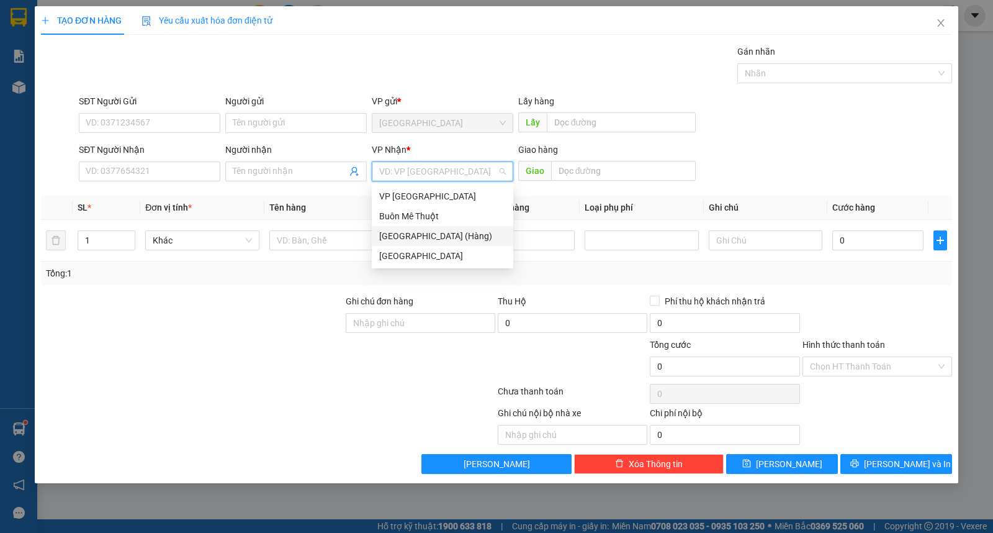
drag, startPoint x: 422, startPoint y: 227, endPoint x: 419, endPoint y: 218, distance: 9.2
click at [420, 227] on div "[GEOGRAPHIC_DATA] (Hàng)" at bounding box center [443, 236] width 142 height 20
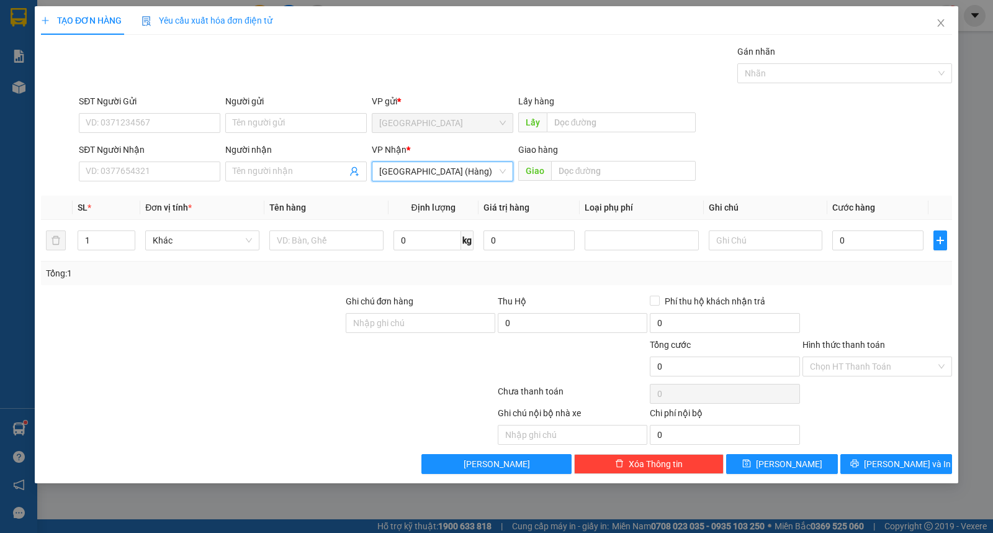
click at [415, 177] on span "[GEOGRAPHIC_DATA] (Hàng)" at bounding box center [442, 171] width 127 height 19
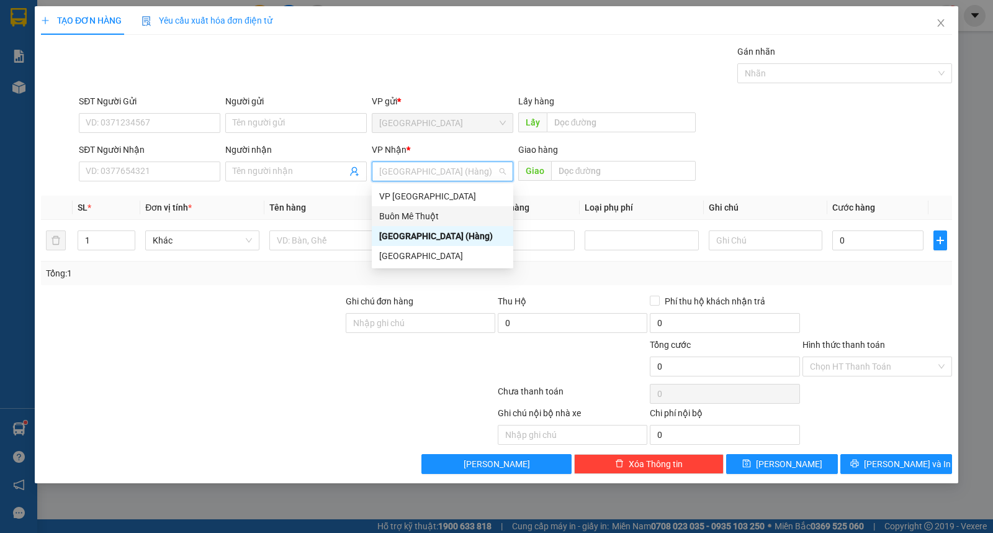
click at [416, 213] on div "Buôn Mê Thuột" at bounding box center [442, 216] width 127 height 14
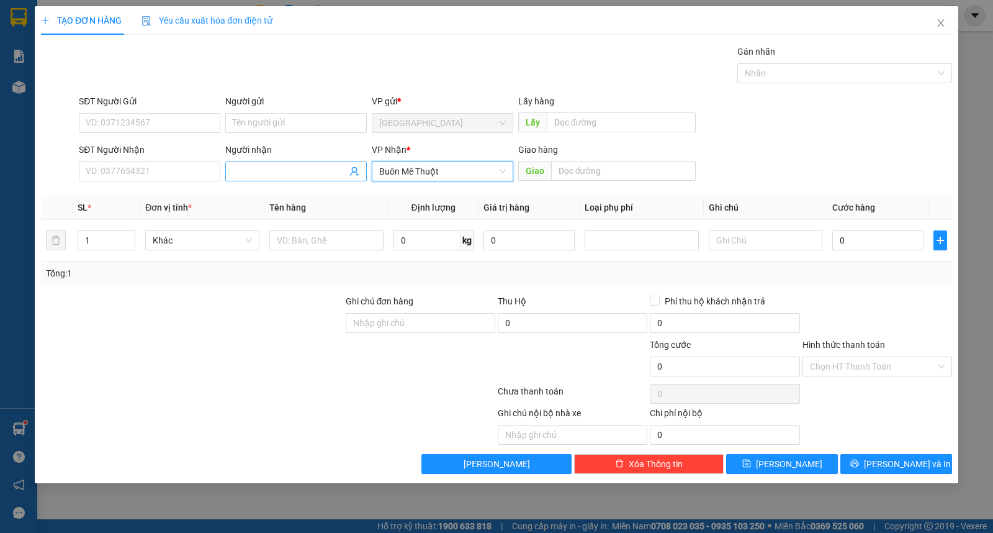
click at [270, 166] on input "Người nhận" at bounding box center [290, 171] width 114 height 14
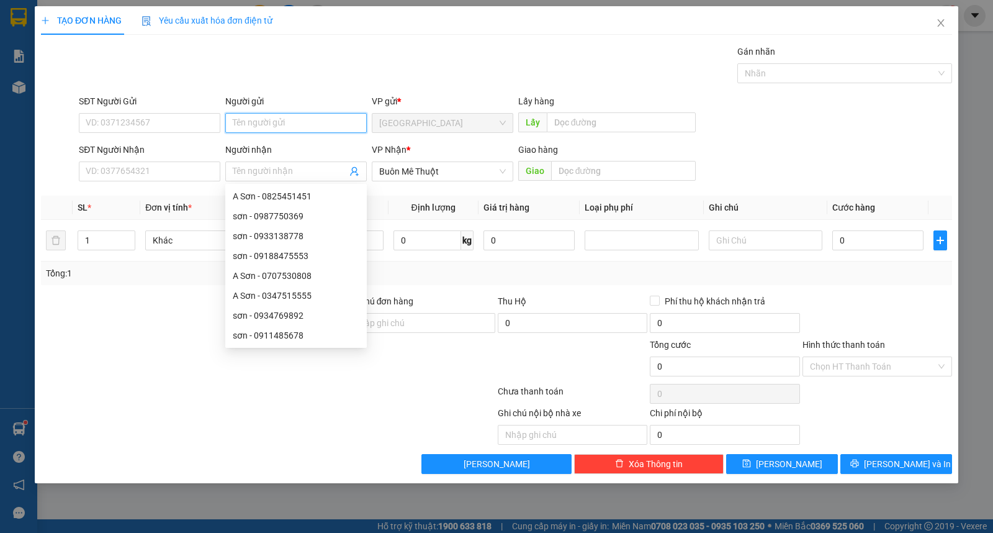
click at [289, 114] on input "Người gửi" at bounding box center [296, 123] width 142 height 20
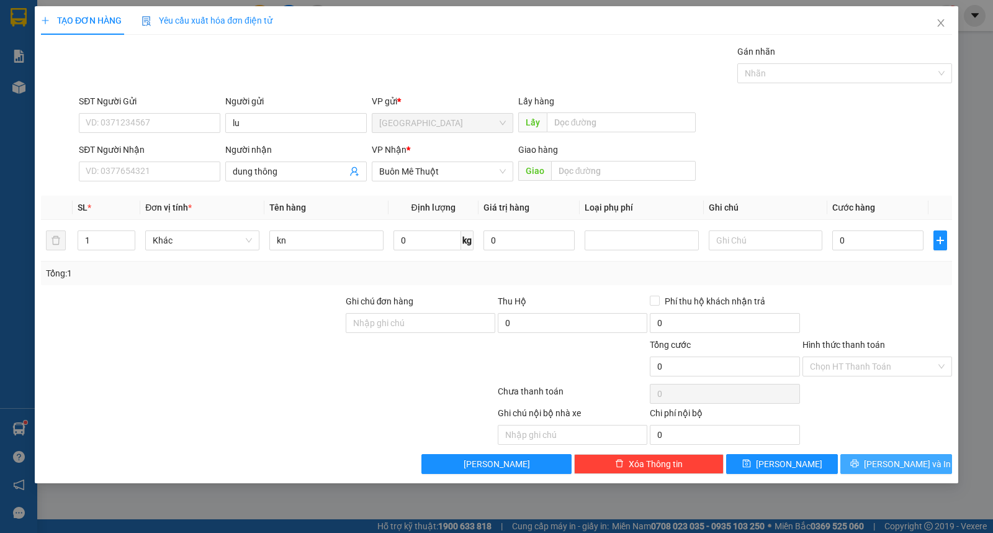
drag, startPoint x: 878, startPoint y: 462, endPoint x: 875, endPoint y: 445, distance: 16.9
click at [858, 462] on icon "printer" at bounding box center [854, 463] width 8 height 8
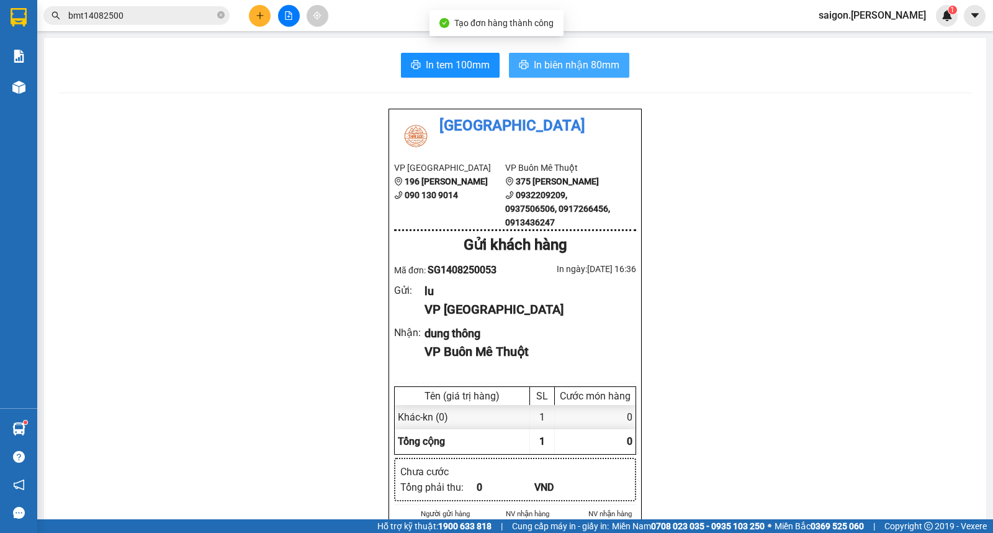
drag, startPoint x: 562, startPoint y: 50, endPoint x: 559, endPoint y: 66, distance: 15.8
click at [559, 66] on span "In biên nhận 80mm" at bounding box center [577, 65] width 86 height 16
click at [256, 20] on button at bounding box center [260, 16] width 22 height 22
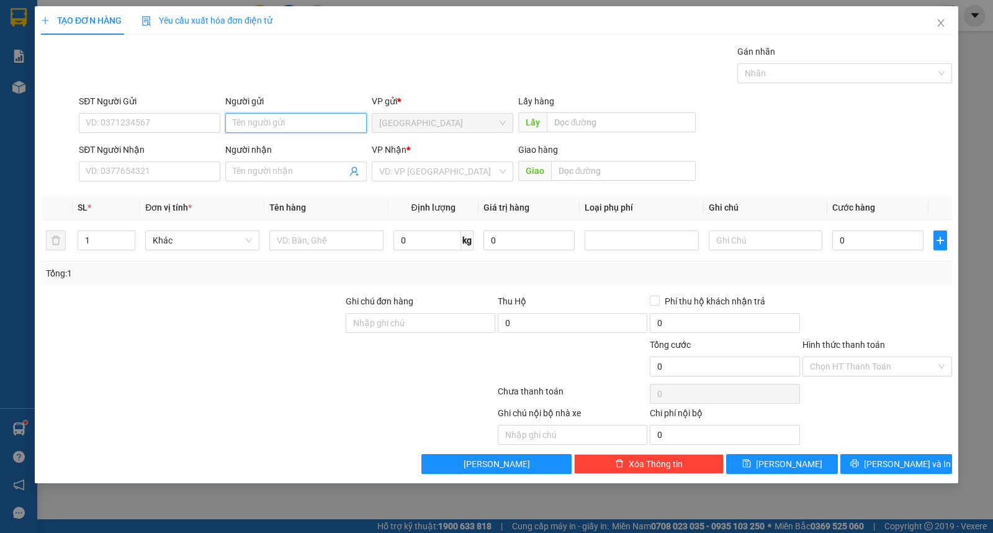
click at [279, 120] on input "Người gửi" at bounding box center [296, 123] width 142 height 20
click at [859, 369] on input "Hình thức thanh toán" at bounding box center [873, 366] width 126 height 19
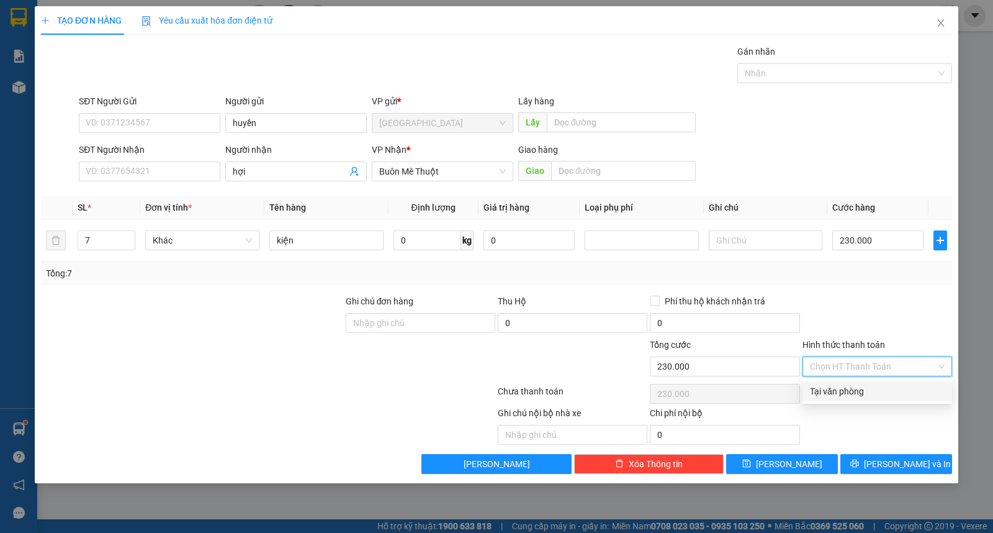
click at [858, 385] on div "Tại văn phòng" at bounding box center [877, 391] width 135 height 14
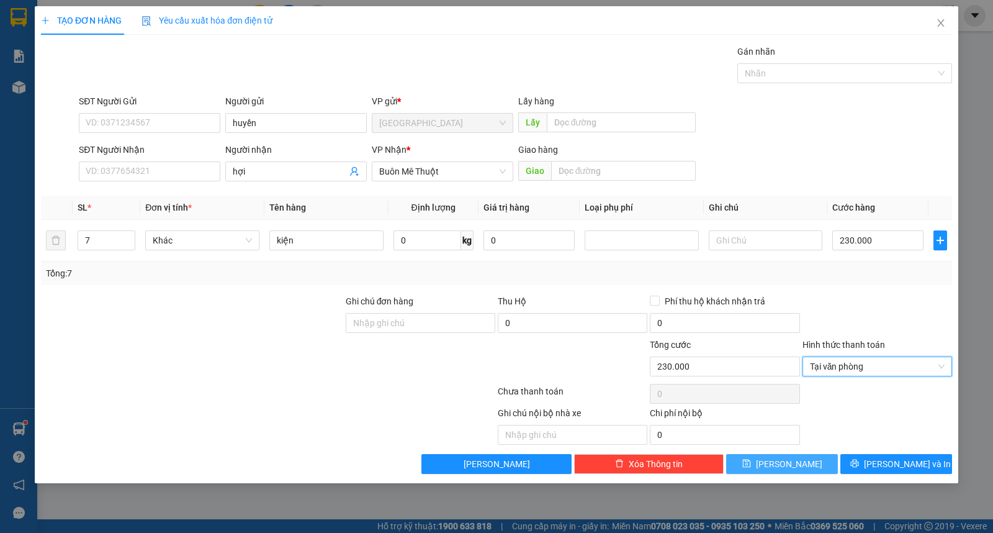
drag, startPoint x: 788, startPoint y: 460, endPoint x: 564, endPoint y: 381, distance: 238.1
click at [788, 460] on span "[PERSON_NAME]" at bounding box center [789, 464] width 66 height 14
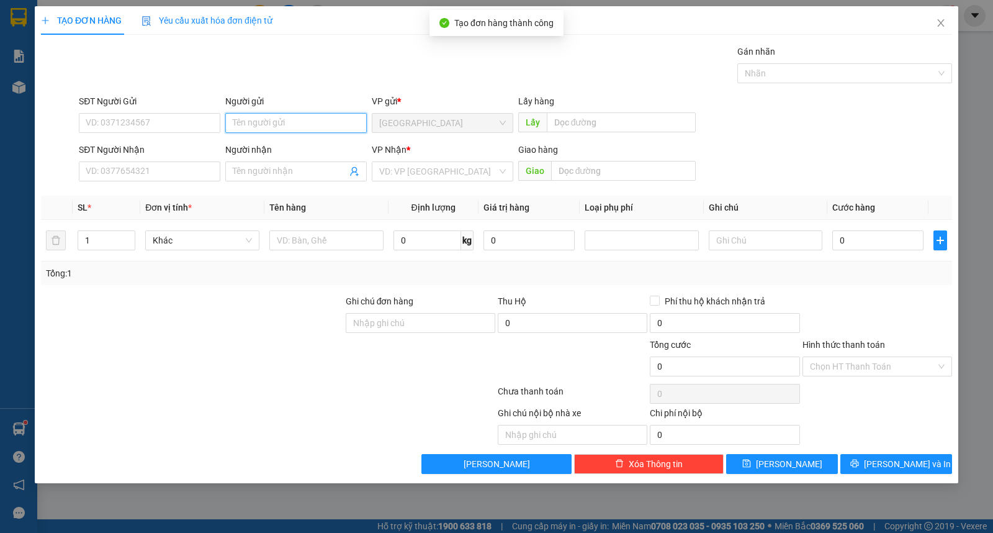
click at [259, 120] on input "Người gửi" at bounding box center [296, 123] width 142 height 20
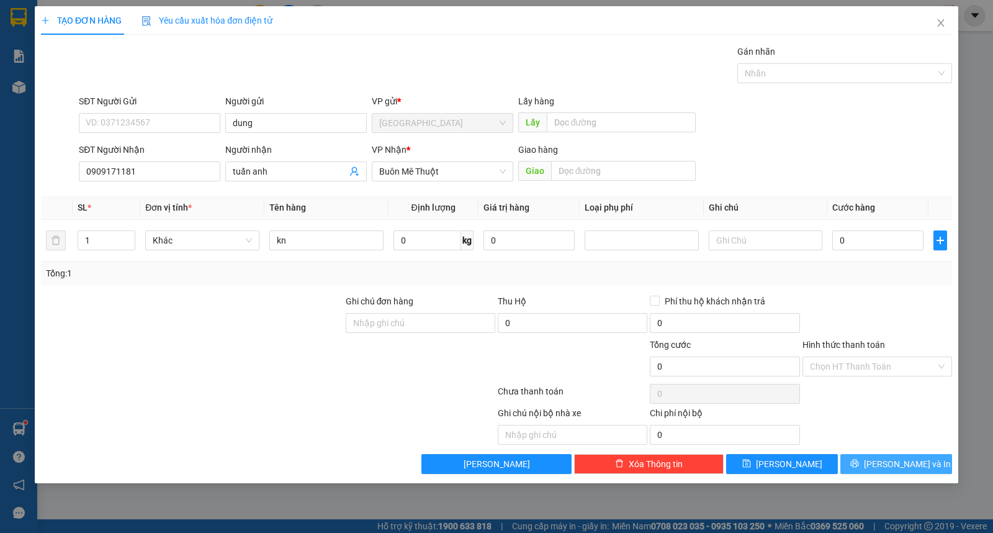
click at [926, 464] on button "[PERSON_NAME] và In" at bounding box center [896, 464] width 112 height 20
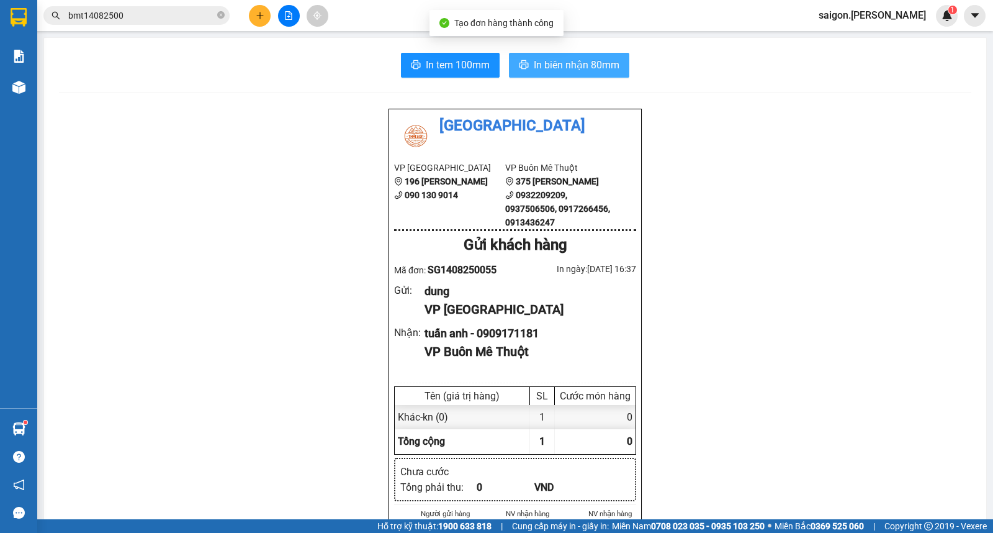
click at [551, 68] on span "In biên nhận 80mm" at bounding box center [577, 65] width 86 height 16
click at [251, 7] on div at bounding box center [288, 16] width 93 height 22
click at [257, 21] on button at bounding box center [260, 16] width 22 height 22
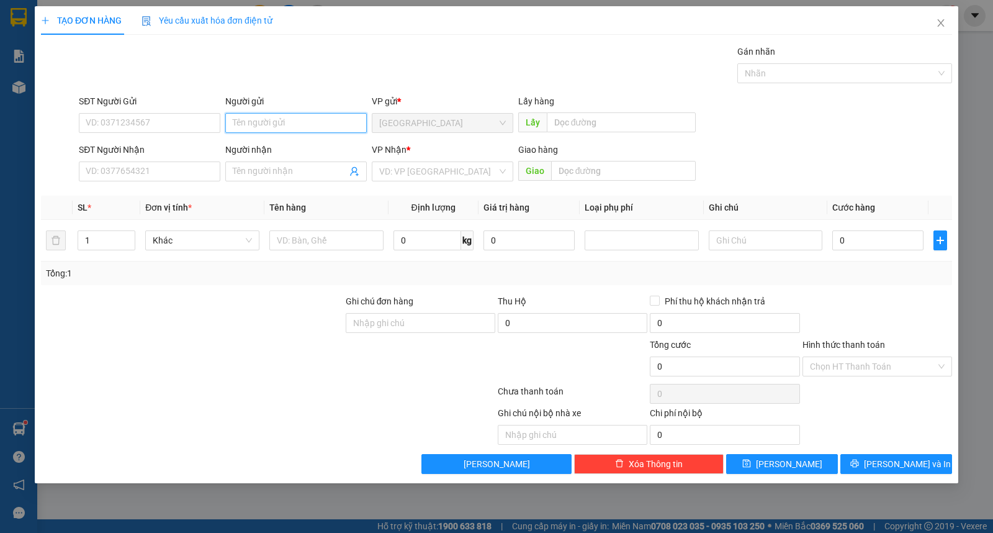
click at [276, 120] on input "Người gửi" at bounding box center [296, 123] width 142 height 20
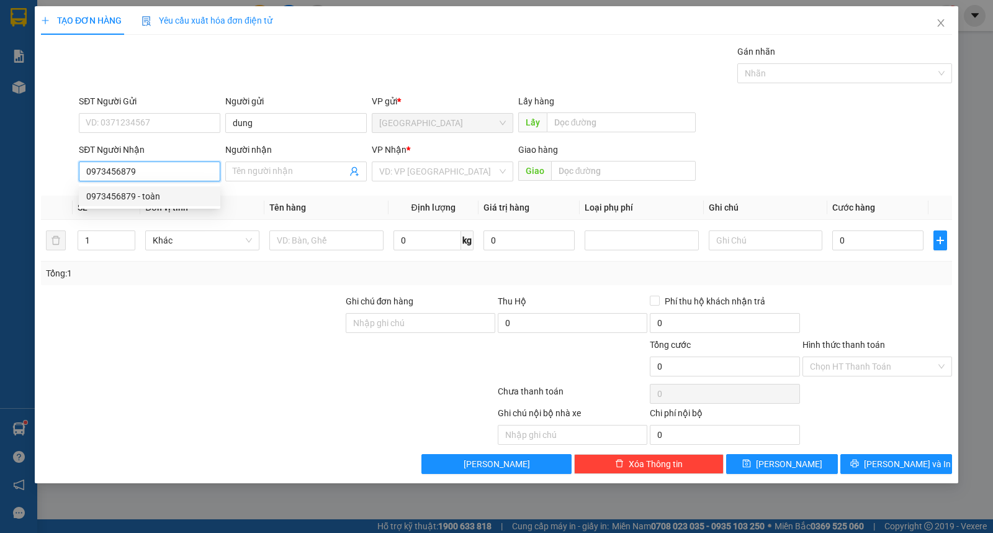
click at [128, 200] on div "0973456879 - toàn" at bounding box center [149, 196] width 127 height 14
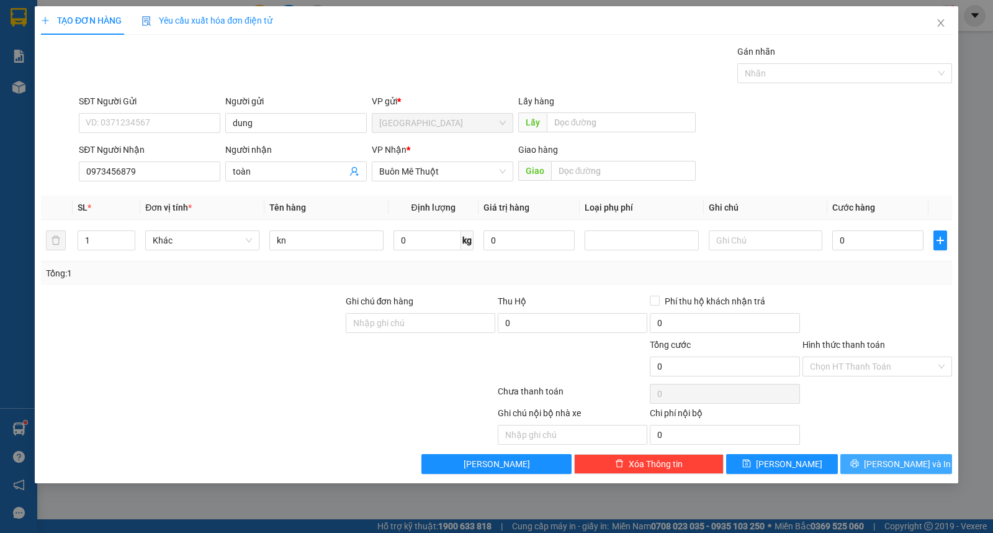
click at [913, 461] on span "[PERSON_NAME] và In" at bounding box center [907, 464] width 87 height 14
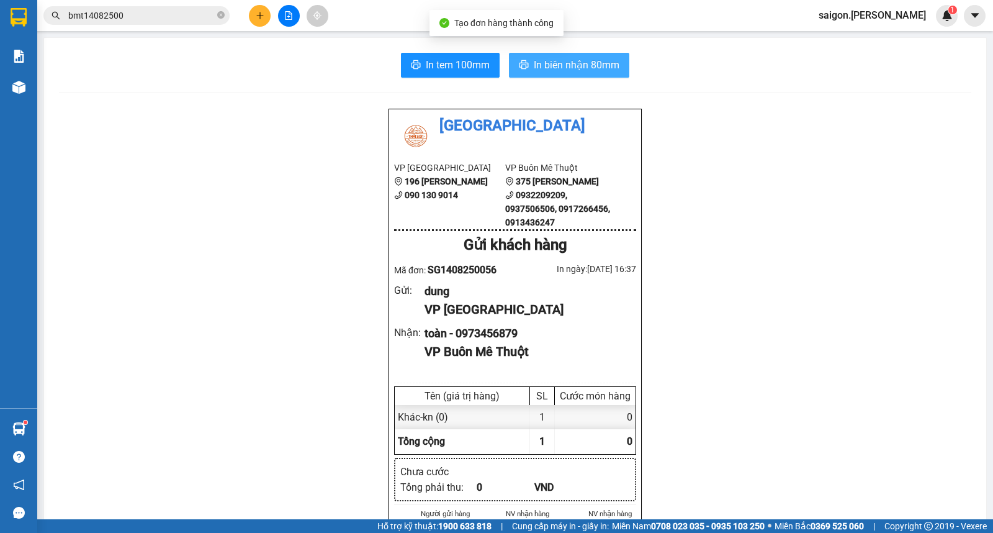
click at [519, 65] on icon "printer" at bounding box center [524, 65] width 10 height 10
click at [264, 12] on div at bounding box center [288, 16] width 93 height 22
click at [263, 12] on icon "plus" at bounding box center [260, 15] width 9 height 9
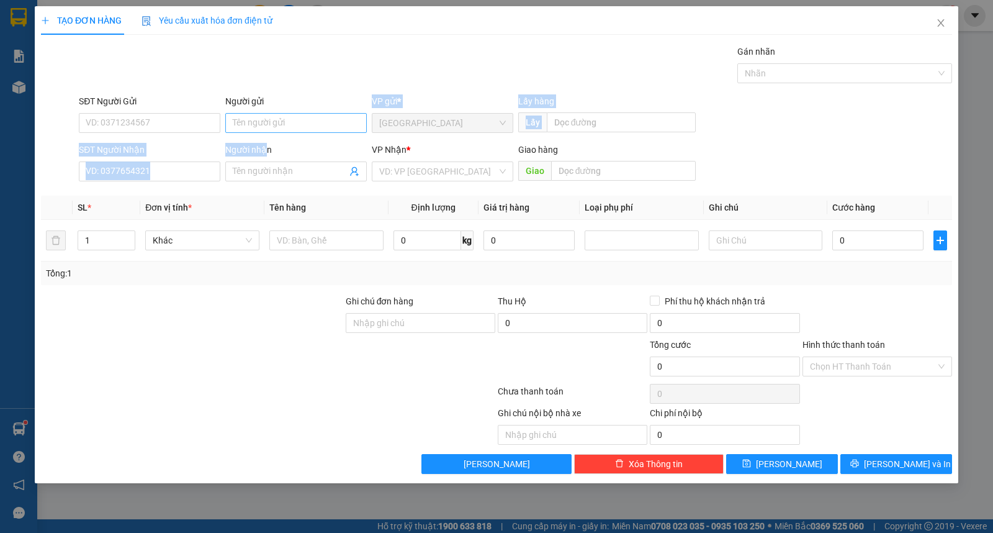
click at [265, 132] on form "SĐT Người Gửi VD: 0371234567 Người gửi Tên người gửi VP gửi * Sài Gòn Lấy hàng …" at bounding box center [496, 140] width 911 height 92
click at [268, 127] on input "Người gửi" at bounding box center [296, 123] width 142 height 20
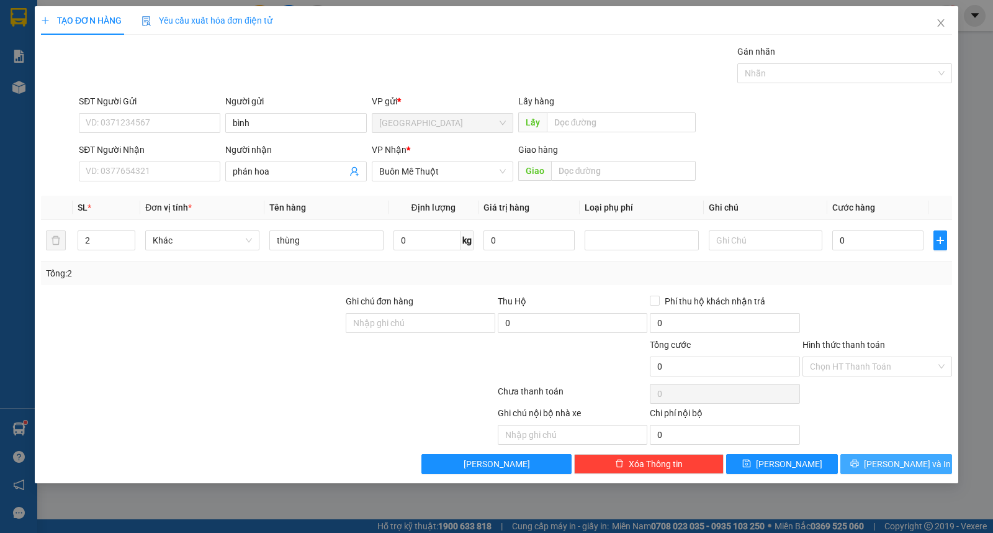
click at [901, 457] on span "[PERSON_NAME] và In" at bounding box center [907, 464] width 87 height 14
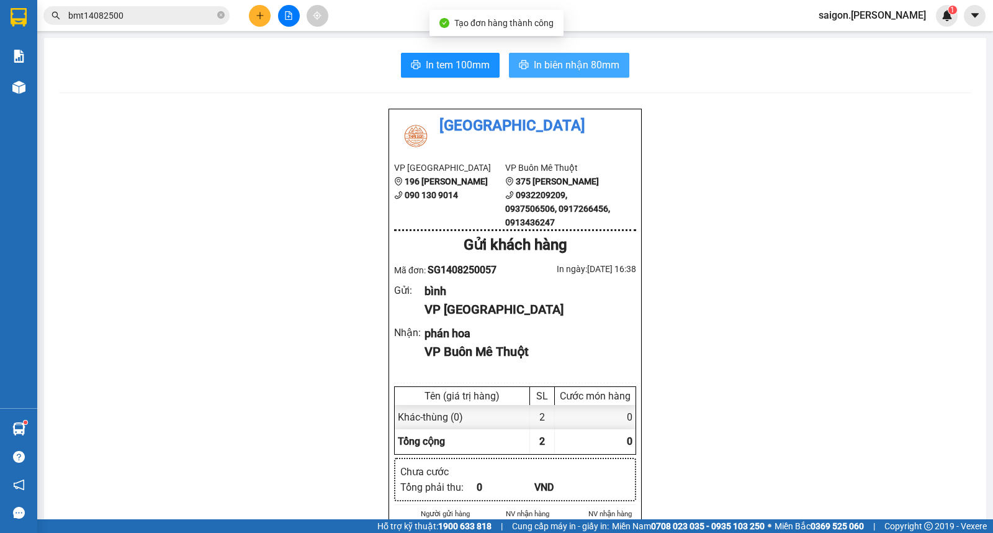
click at [604, 63] on span "In biên nhận 80mm" at bounding box center [577, 65] width 86 height 16
click at [414, 241] on div "Gửi khách hàng" at bounding box center [515, 245] width 242 height 24
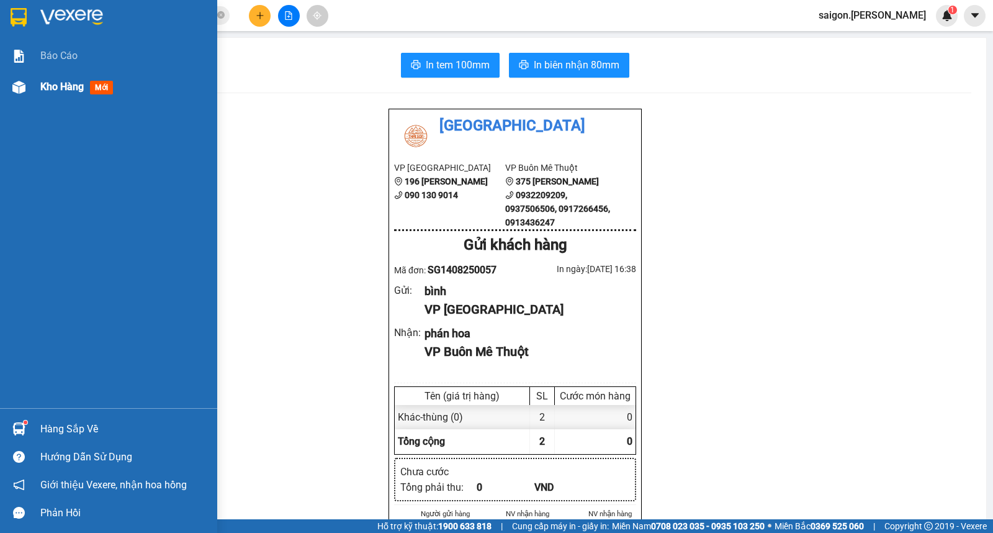
click at [81, 92] on span "Kho hàng" at bounding box center [61, 87] width 43 height 12
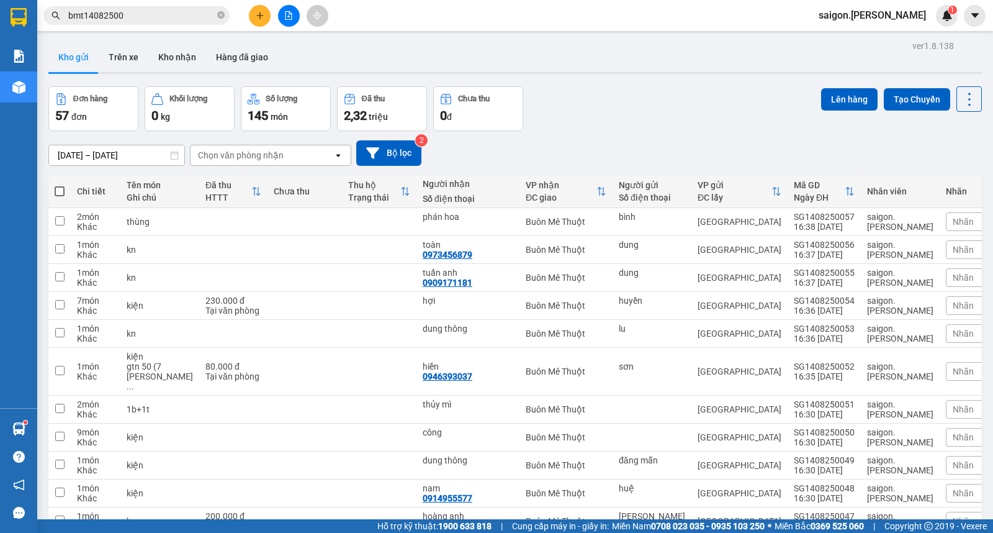
click at [259, 20] on button at bounding box center [260, 16] width 22 height 22
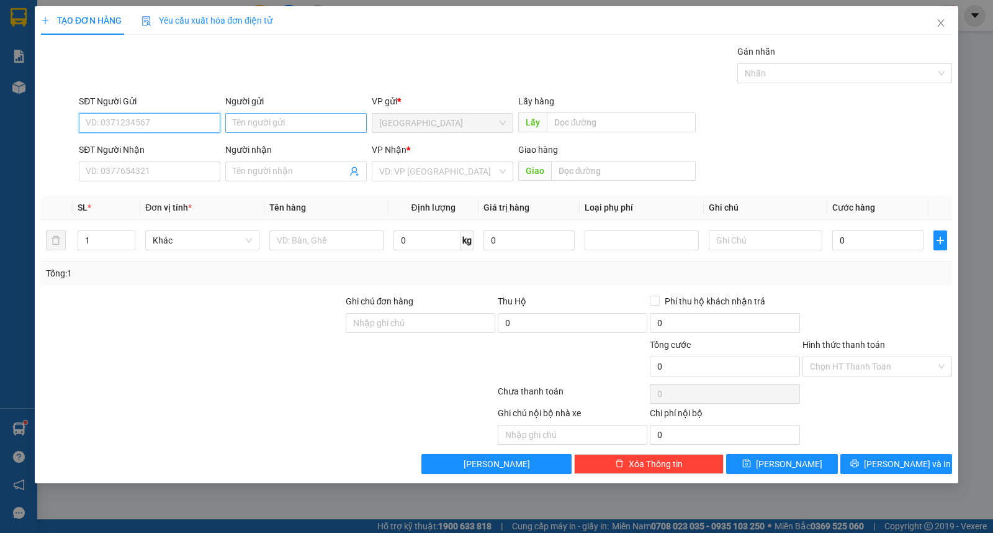
click at [283, 127] on input "Người gửi" at bounding box center [296, 123] width 142 height 20
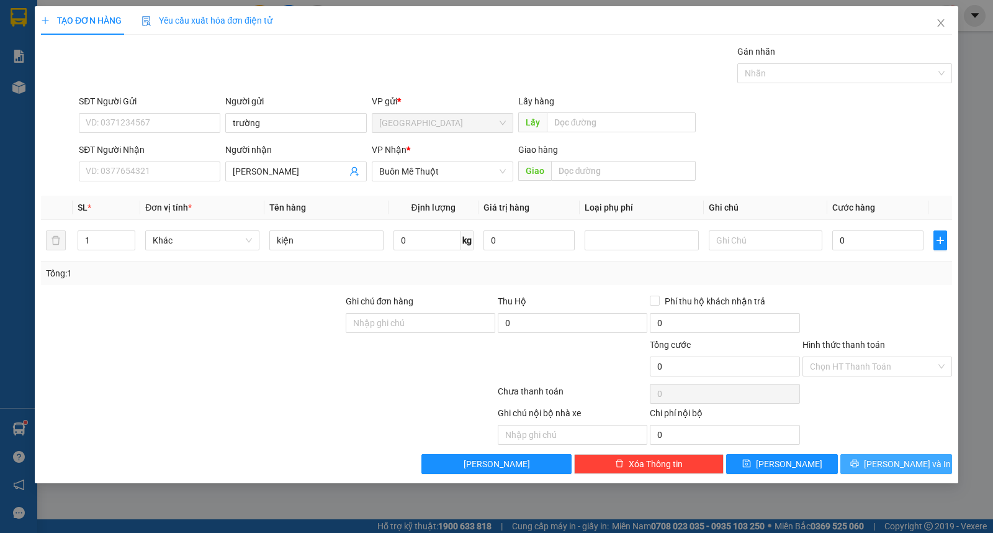
drag, startPoint x: 926, startPoint y: 457, endPoint x: 939, endPoint y: 449, distance: 15.2
click at [927, 459] on button "[PERSON_NAME] và In" at bounding box center [896, 464] width 112 height 20
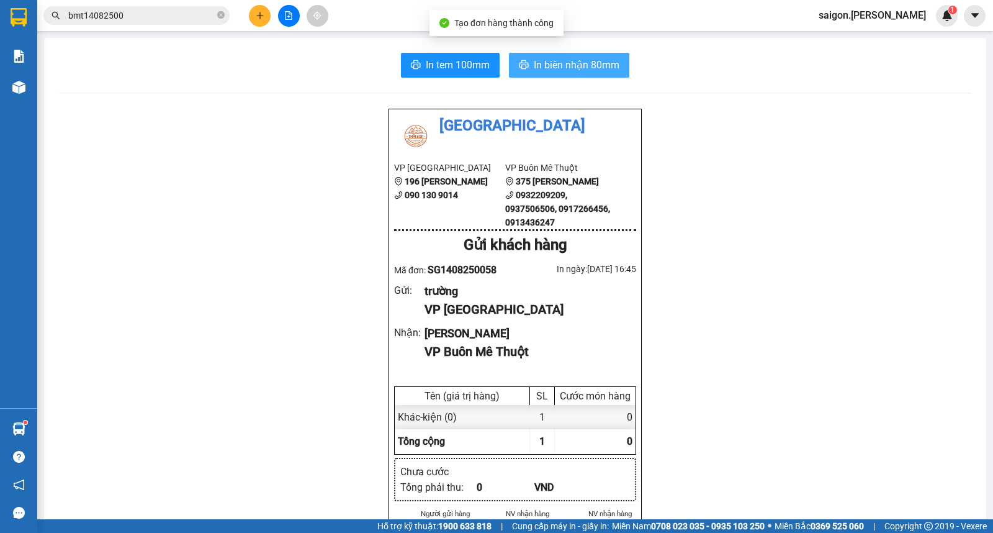
drag, startPoint x: 467, startPoint y: 51, endPoint x: 551, endPoint y: 66, distance: 85.1
click at [549, 65] on span "In biên nhận 80mm" at bounding box center [577, 65] width 86 height 16
click at [273, 27] on div "Kết quả tìm kiếm ( 8 ) Bộ lọc Thuộc VP này Ngày tạo đơn gần nhất Mã ĐH Trạng th…" at bounding box center [496, 15] width 993 height 31
click at [262, 22] on button at bounding box center [260, 16] width 22 height 22
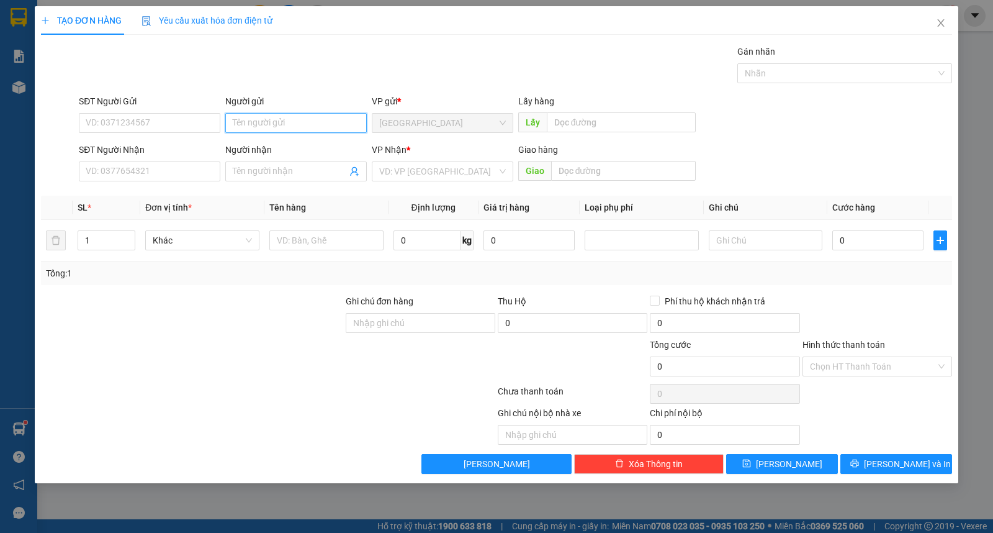
click at [312, 119] on input "Người gửi" at bounding box center [296, 123] width 142 height 20
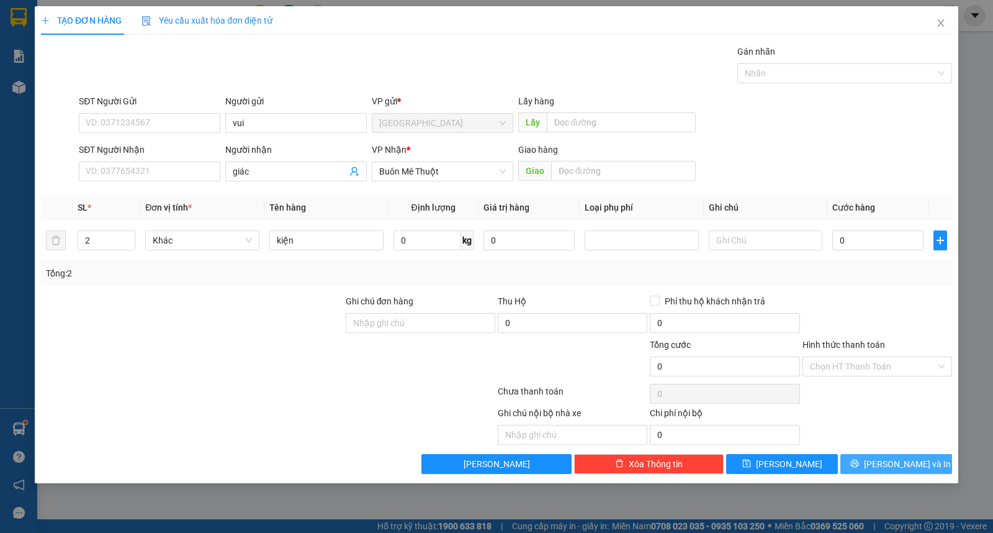
click at [890, 457] on span "[PERSON_NAME] và In" at bounding box center [907, 464] width 87 height 14
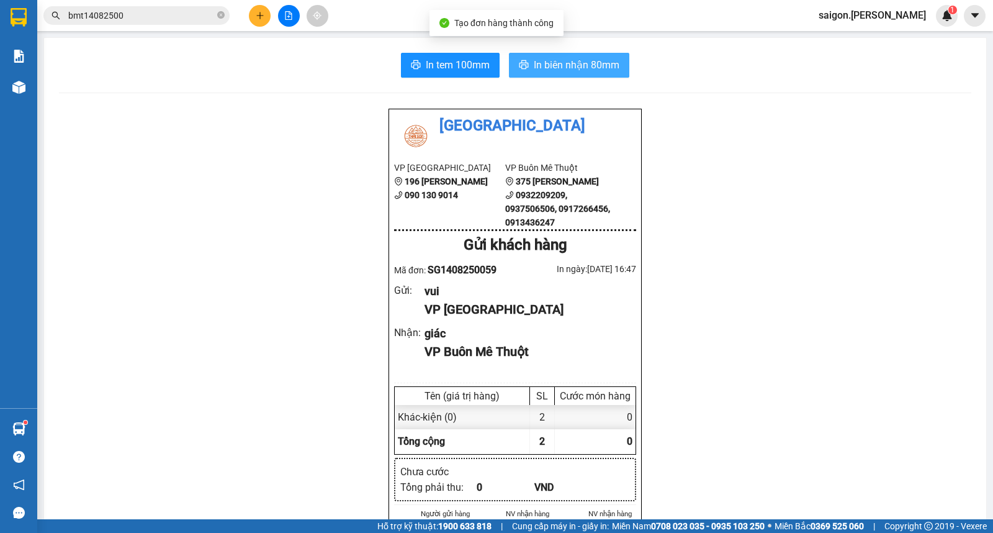
click at [603, 70] on span "In biên nhận 80mm" at bounding box center [577, 65] width 86 height 16
click at [256, 17] on icon "plus" at bounding box center [260, 15] width 9 height 9
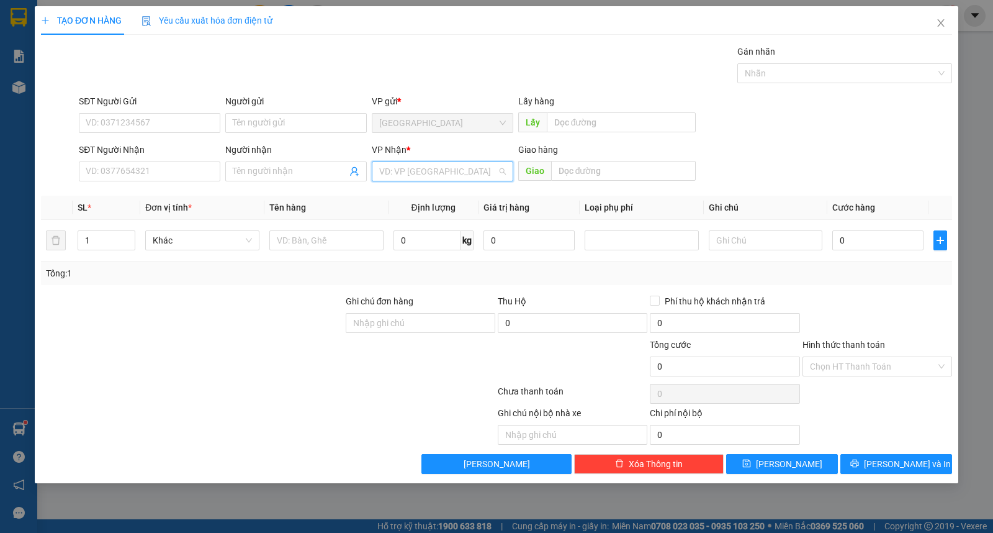
click at [441, 176] on input "search" at bounding box center [438, 171] width 118 height 19
click at [448, 214] on div "Buôn Mê Thuột" at bounding box center [442, 216] width 127 height 14
click at [118, 160] on div "SĐT Người Nhận" at bounding box center [150, 152] width 142 height 19
click at [128, 170] on input "SĐT Người Nhận" at bounding box center [150, 171] width 142 height 20
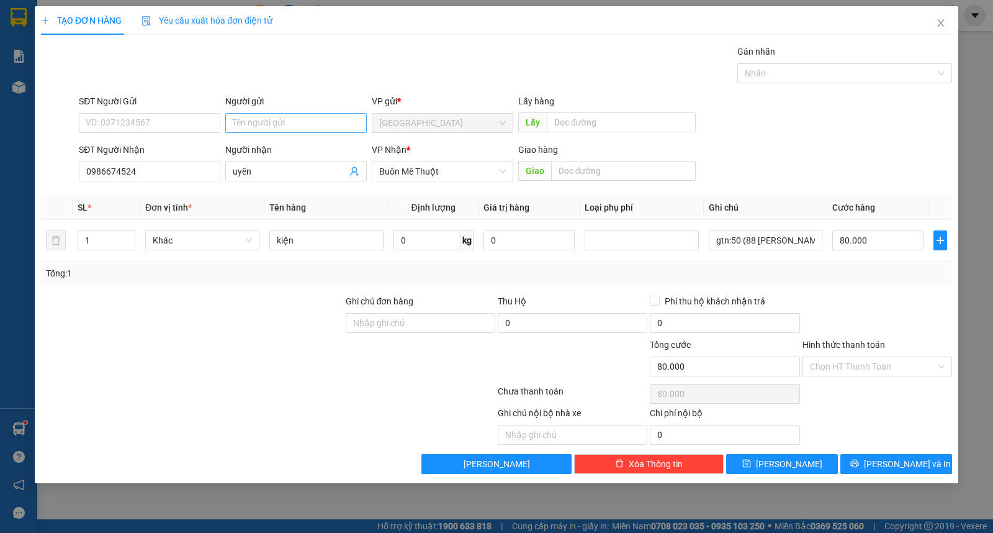
click at [248, 132] on div "Người gửi Tên người gửi" at bounding box center [296, 115] width 142 height 43
click at [256, 129] on input "Người gửi" at bounding box center [296, 123] width 142 height 20
drag, startPoint x: 875, startPoint y: 370, endPoint x: 886, endPoint y: 376, distance: 12.5
click at [876, 370] on input "Hình thức thanh toán" at bounding box center [873, 366] width 126 height 19
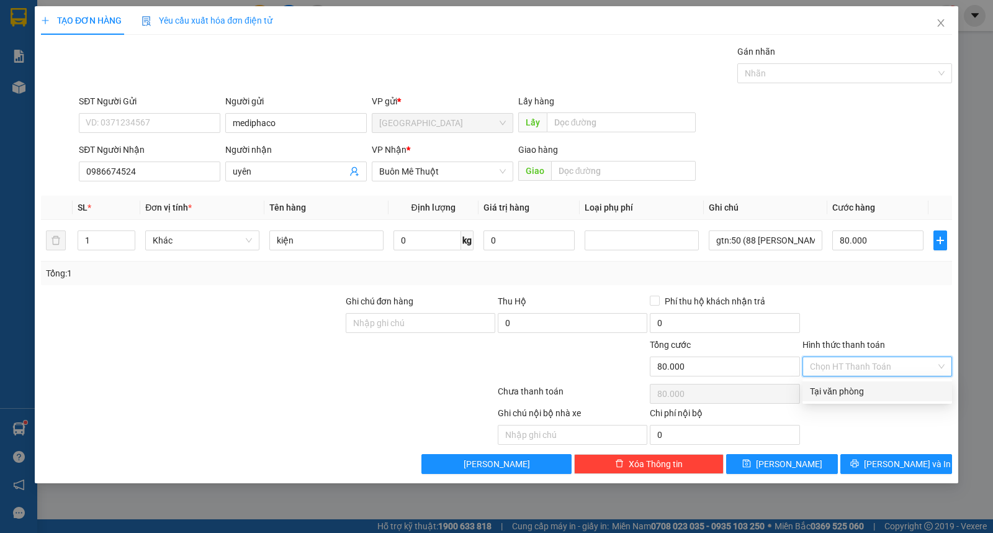
click at [888, 394] on div "Tại văn phòng" at bounding box center [877, 391] width 135 height 14
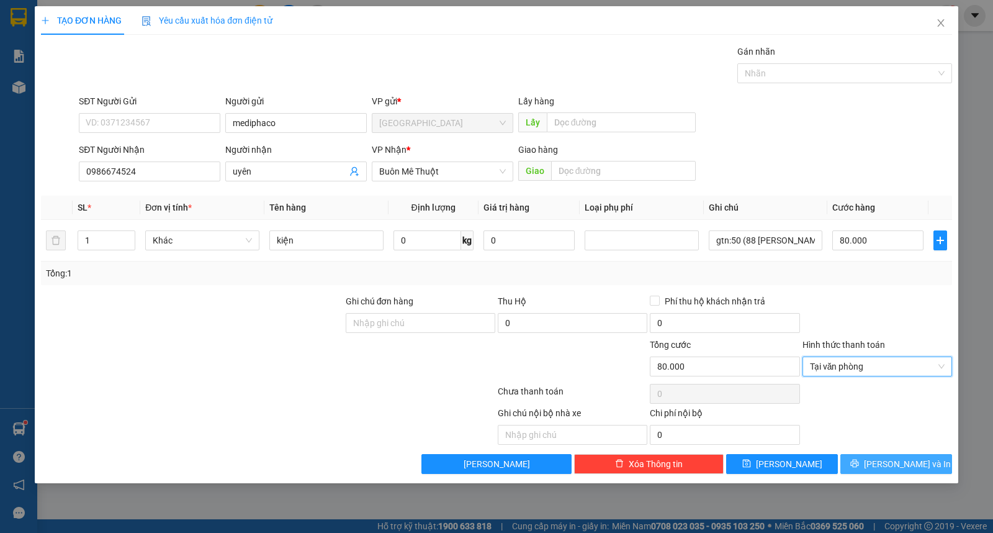
click at [888, 457] on div "Transit Pickup Surcharge Ids Transit Deliver Surcharge Ids Transit Deliver Surc…" at bounding box center [496, 259] width 911 height 429
click at [864, 467] on button "[PERSON_NAME] và In" at bounding box center [896, 464] width 112 height 20
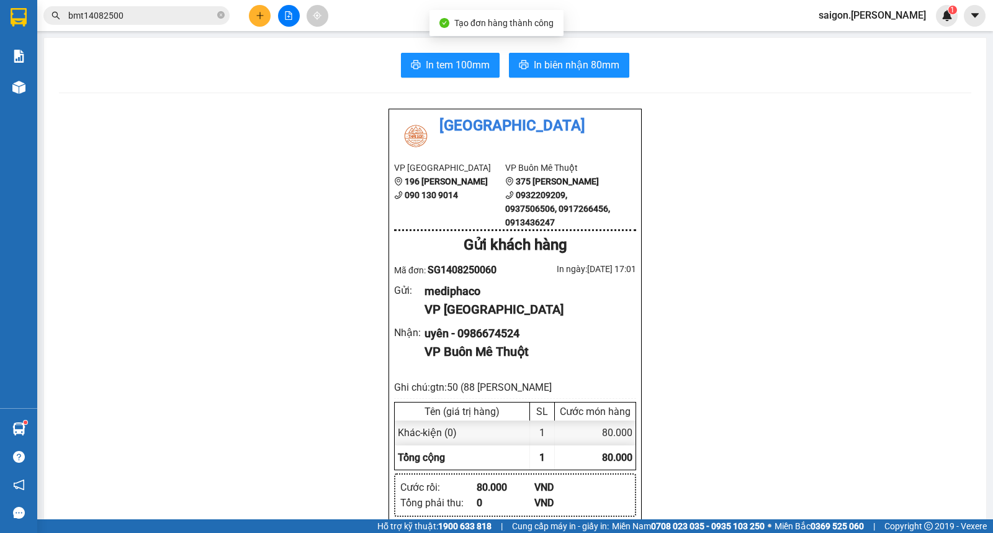
click at [568, 59] on span "In biên nhận 80mm" at bounding box center [577, 65] width 86 height 16
click at [261, 17] on icon "plus" at bounding box center [260, 15] width 9 height 9
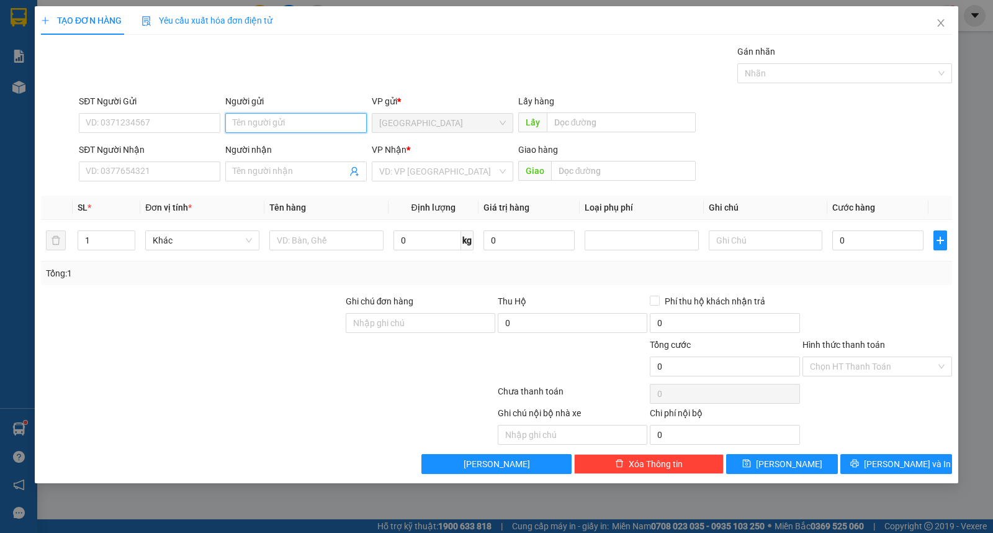
click at [265, 127] on input "Người gửi" at bounding box center [296, 123] width 142 height 20
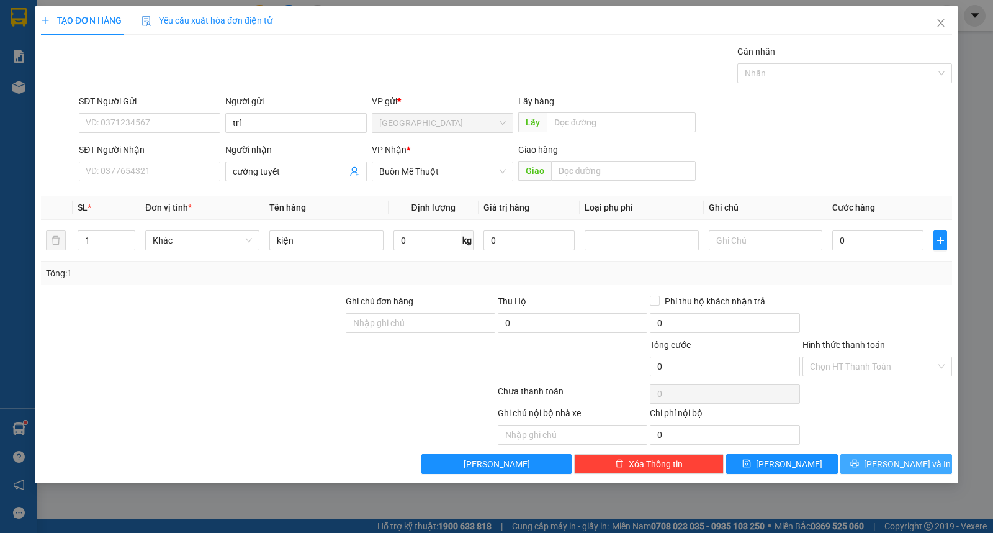
click at [919, 466] on span "[PERSON_NAME] và In" at bounding box center [907, 464] width 87 height 14
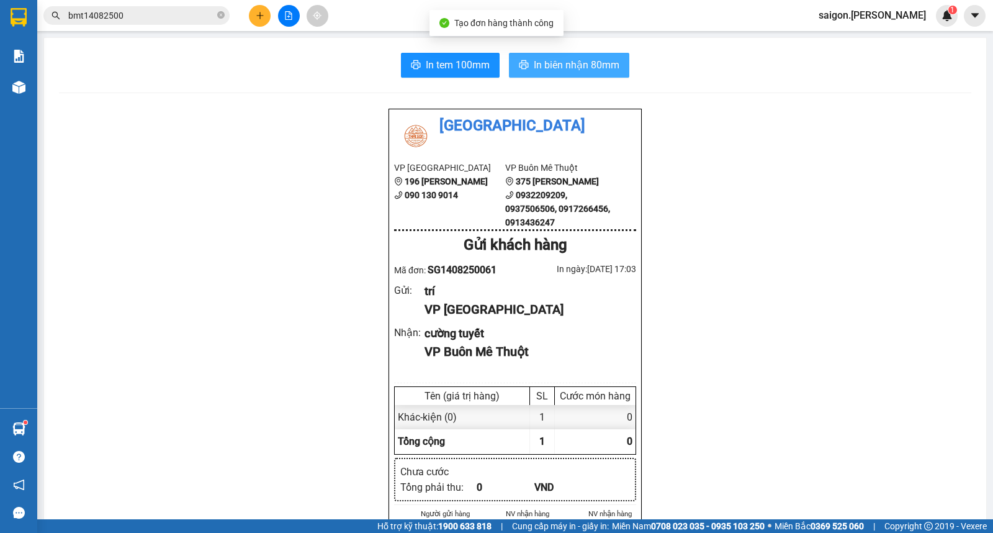
click at [611, 59] on span "In biên nhận 80mm" at bounding box center [577, 65] width 86 height 16
click at [238, 25] on div "Kết quả tìm kiếm ( 8 ) Bộ lọc Thuộc VP này Ngày tạo đơn gần nhất Mã ĐH Trạng th…" at bounding box center [121, 16] width 242 height 22
drag, startPoint x: 245, startPoint y: 21, endPoint x: 256, endPoint y: 21, distance: 11.8
click at [247, 21] on div at bounding box center [288, 16] width 93 height 22
click at [261, 19] on icon "plus" at bounding box center [260, 15] width 9 height 9
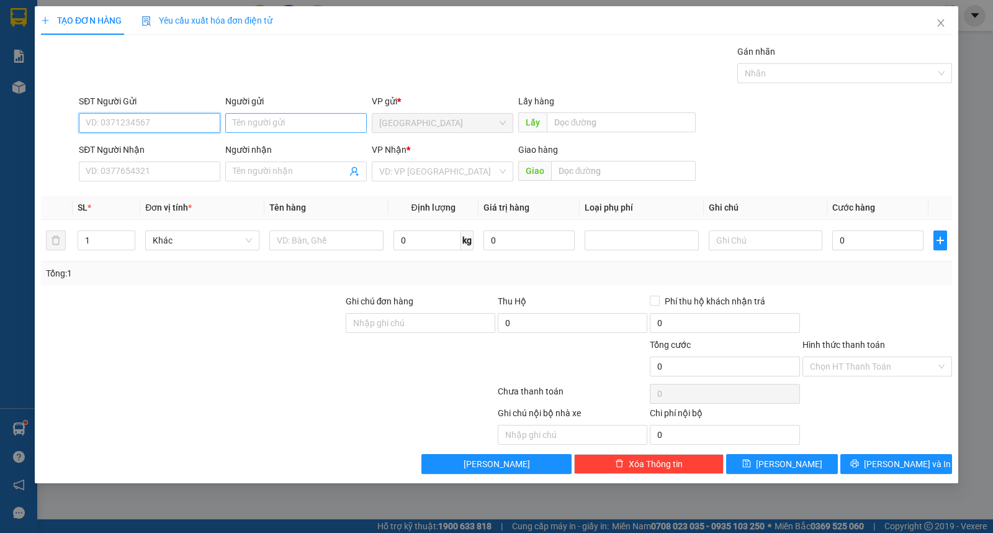
click at [292, 130] on input "Người gửi" at bounding box center [296, 123] width 142 height 20
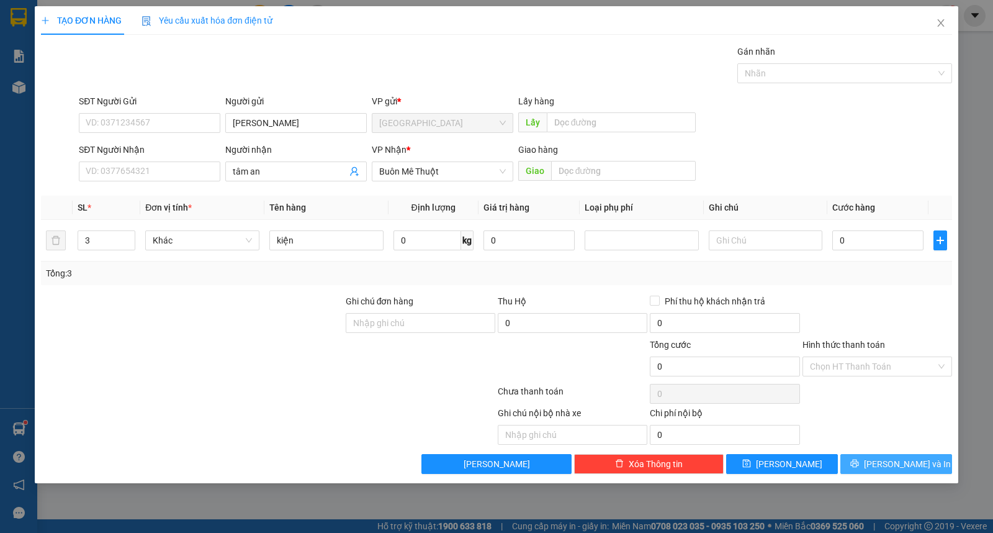
drag, startPoint x: 946, startPoint y: 469, endPoint x: 935, endPoint y: 470, distance: 10.6
click at [939, 470] on div "[PERSON_NAME] và In" at bounding box center [896, 464] width 114 height 20
click at [876, 438] on div "Ghi chú nội bộ nhà xe Chi phí nội bộ 0" at bounding box center [497, 425] width 914 height 38
click at [885, 467] on button "[PERSON_NAME] và In" at bounding box center [896, 464] width 112 height 20
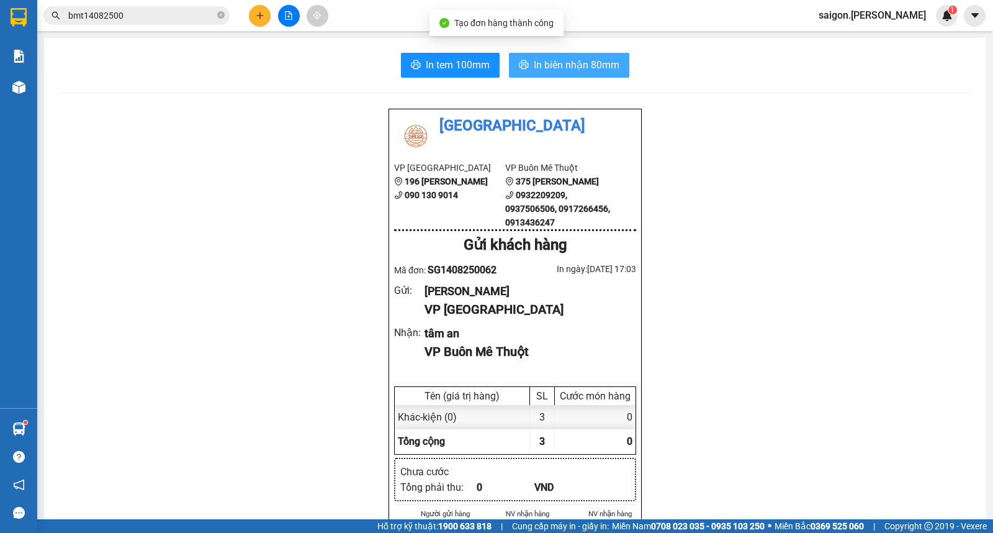
click at [578, 71] on span "In biên nhận 80mm" at bounding box center [577, 65] width 86 height 16
click at [259, 8] on button at bounding box center [260, 16] width 22 height 22
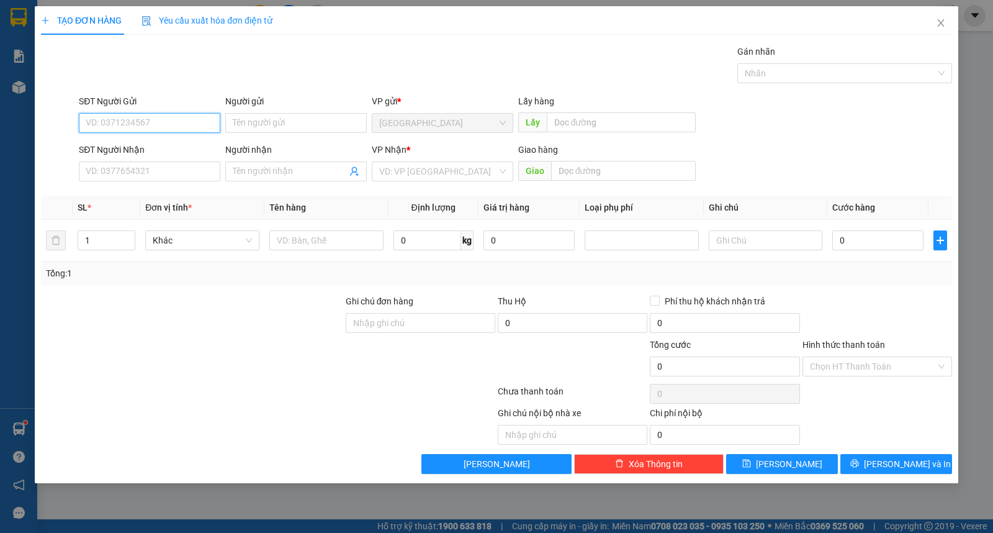
click at [271, 109] on div "Người gửi" at bounding box center [296, 103] width 142 height 19
click at [272, 118] on input "Người gửi" at bounding box center [296, 123] width 142 height 20
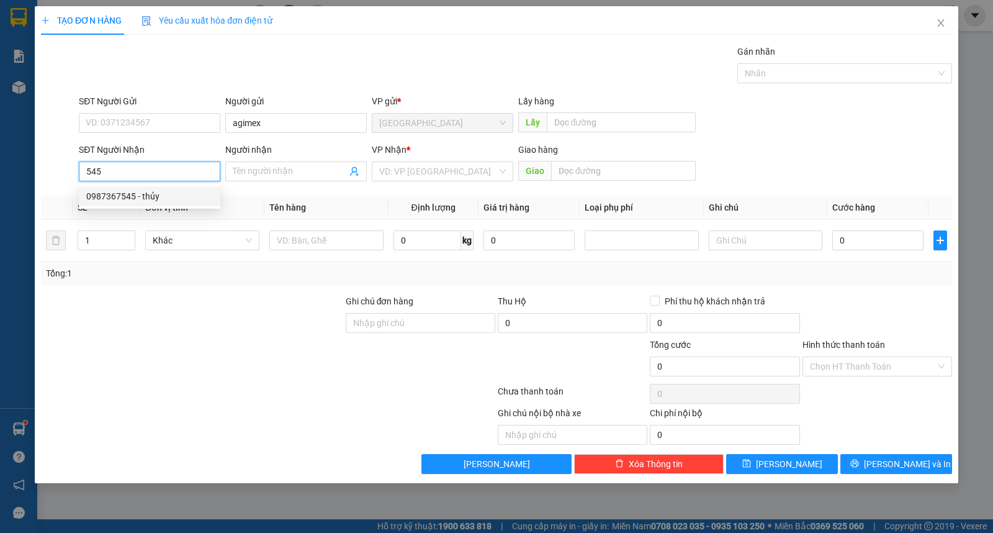
click at [115, 199] on div "0987367545 - thủy" at bounding box center [149, 196] width 127 height 14
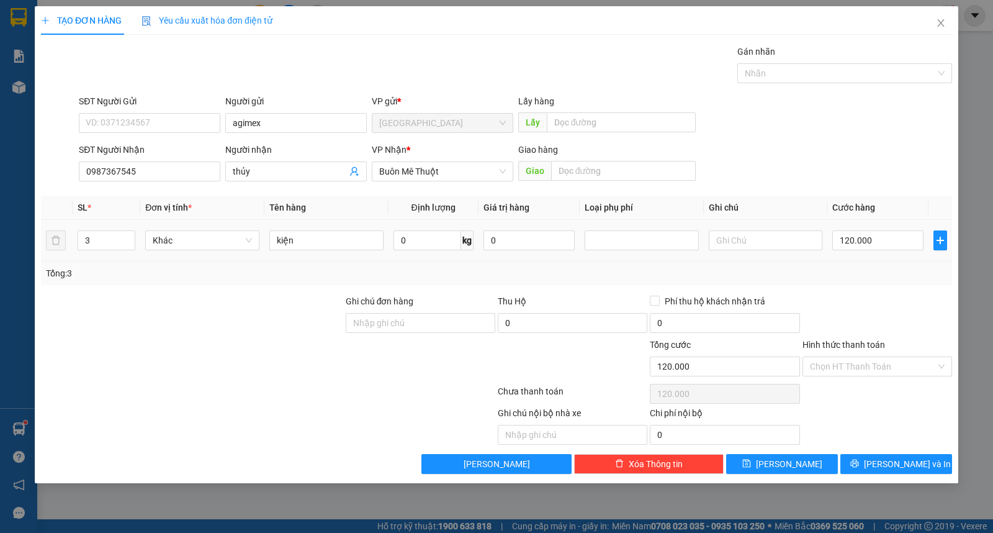
drag, startPoint x: 96, startPoint y: 245, endPoint x: 0, endPoint y: 245, distance: 96.2
click at [35, 245] on div "TẠO ĐƠN HÀNG Yêu cầu xuất hóa đơn điện tử Transit Pickup Surcharge Ids Transit …" at bounding box center [497, 244] width 924 height 477
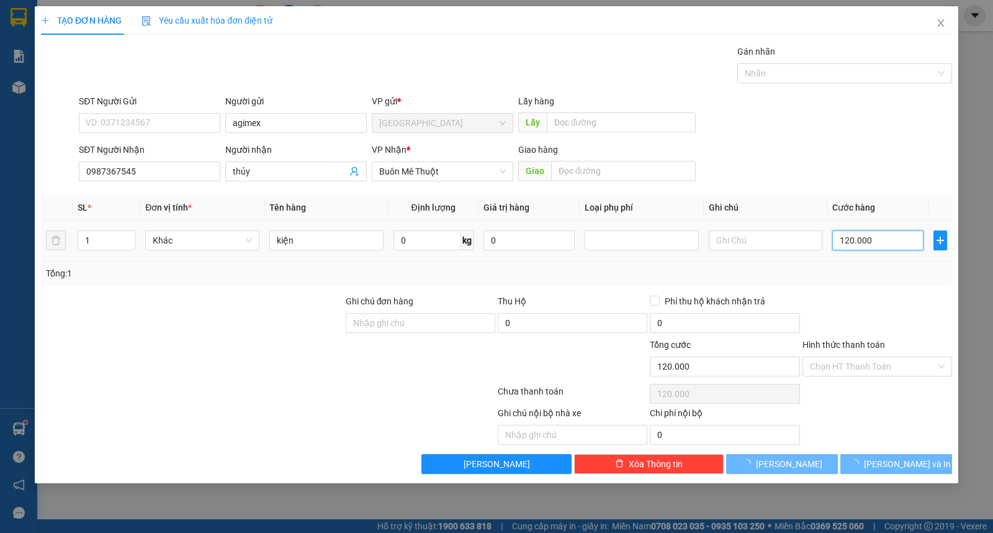
click at [850, 243] on input "120.000" at bounding box center [877, 240] width 91 height 20
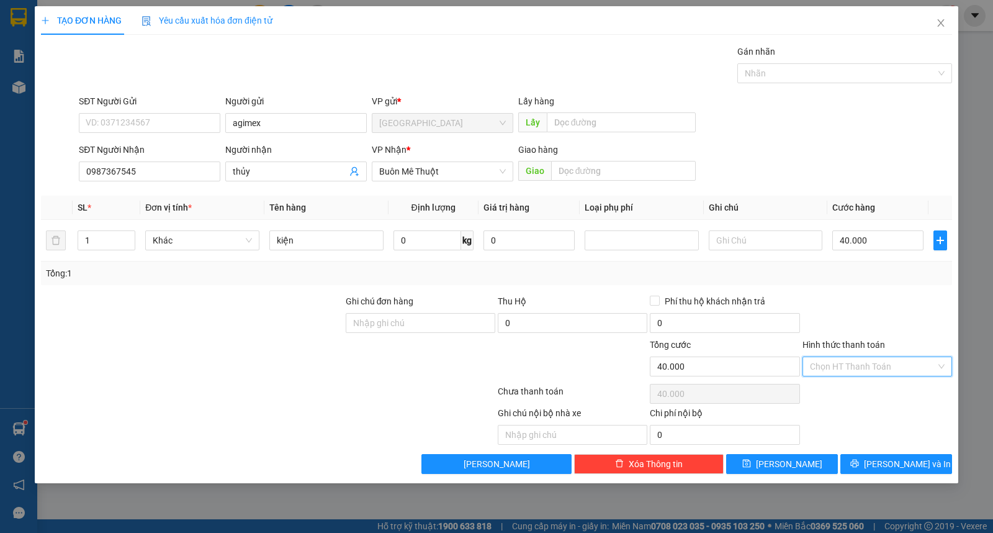
drag, startPoint x: 874, startPoint y: 366, endPoint x: 876, endPoint y: 389, distance: 23.1
click at [874, 368] on input "Hình thức thanh toán" at bounding box center [873, 366] width 126 height 19
drag, startPoint x: 876, startPoint y: 389, endPoint x: 885, endPoint y: 420, distance: 31.5
click at [877, 391] on div "Tại văn phòng" at bounding box center [877, 391] width 135 height 14
click at [894, 472] on button "[PERSON_NAME] và In" at bounding box center [896, 464] width 112 height 20
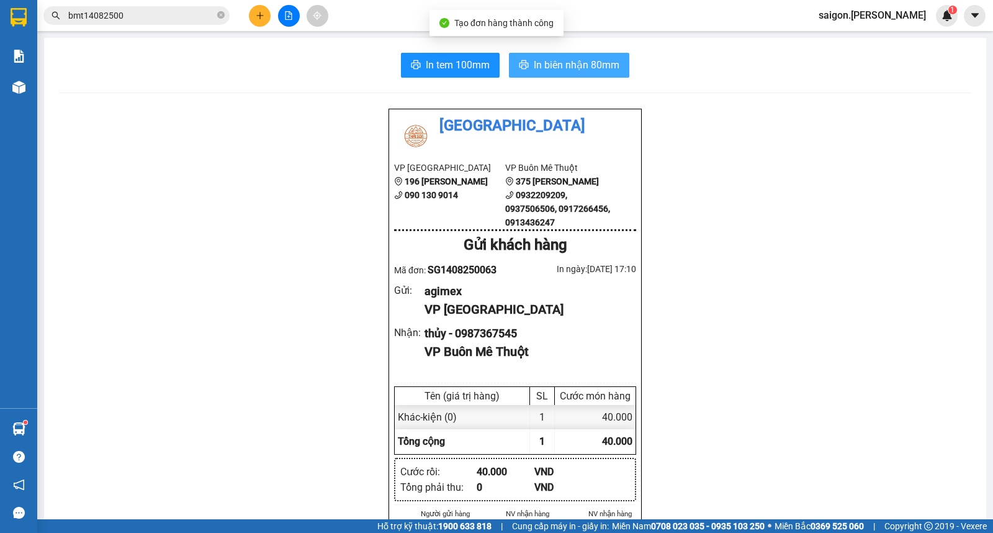
click at [615, 72] on button "In biên nhận 80mm" at bounding box center [569, 65] width 120 height 25
click at [256, 9] on button at bounding box center [260, 16] width 22 height 22
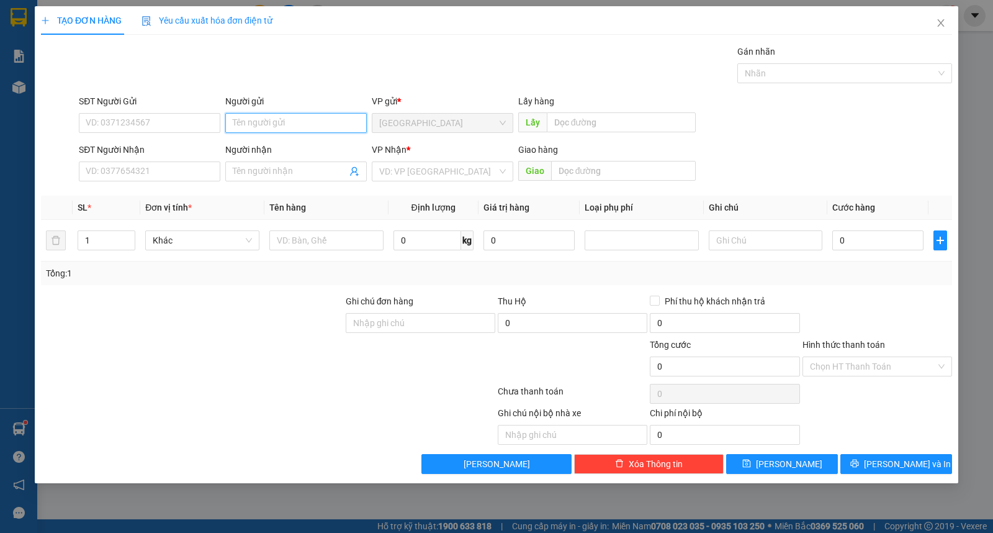
click at [283, 128] on input "Người gửi" at bounding box center [296, 123] width 142 height 20
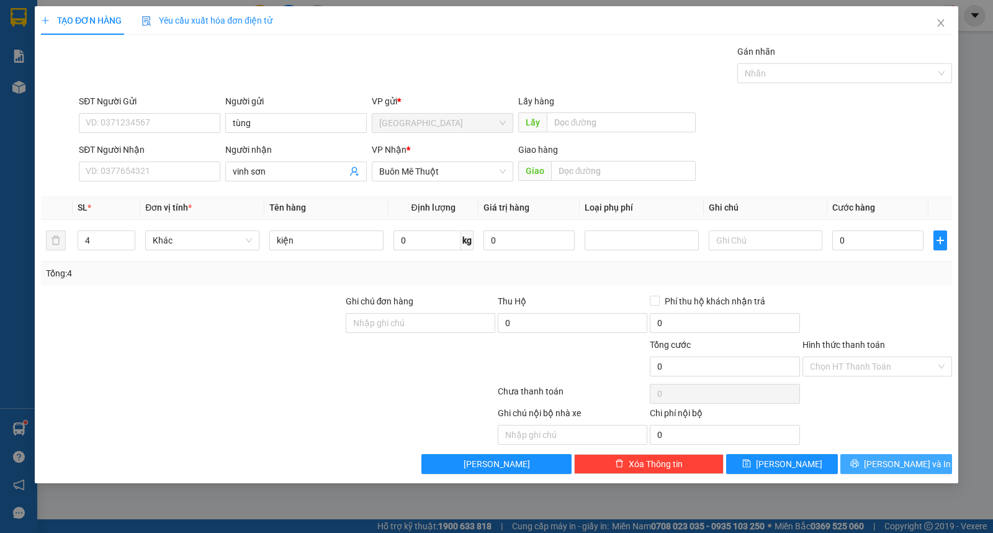
click at [894, 466] on span "[PERSON_NAME] và In" at bounding box center [907, 464] width 87 height 14
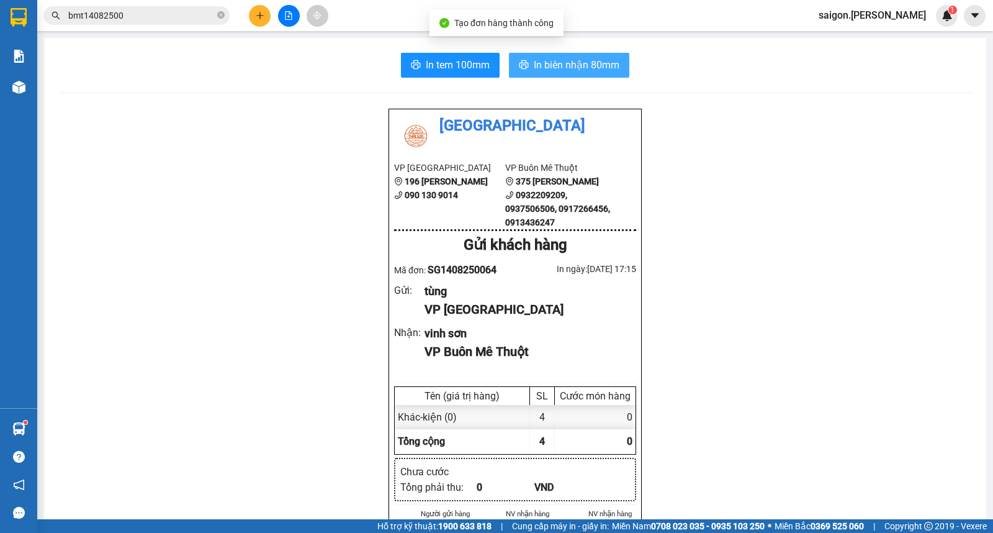
click at [534, 66] on span "In biên nhận 80mm" at bounding box center [577, 65] width 86 height 16
click at [263, 8] on button at bounding box center [260, 16] width 22 height 22
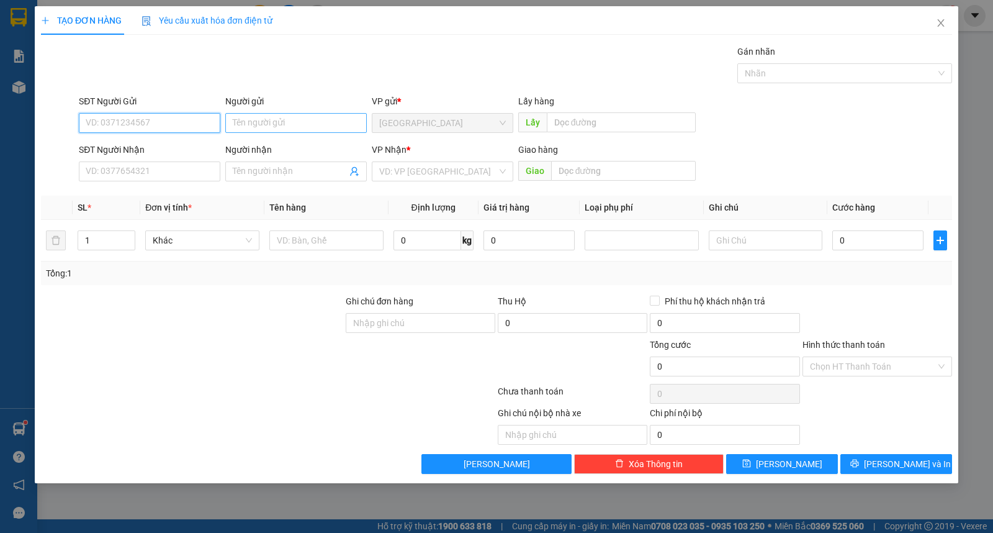
click at [281, 115] on input "Người gửi" at bounding box center [296, 123] width 142 height 20
click at [916, 479] on div "TẠO ĐƠN HÀNG Yêu cầu xuất hóa đơn điện tử Transit Pickup Surcharge Ids Transit …" at bounding box center [497, 244] width 924 height 477
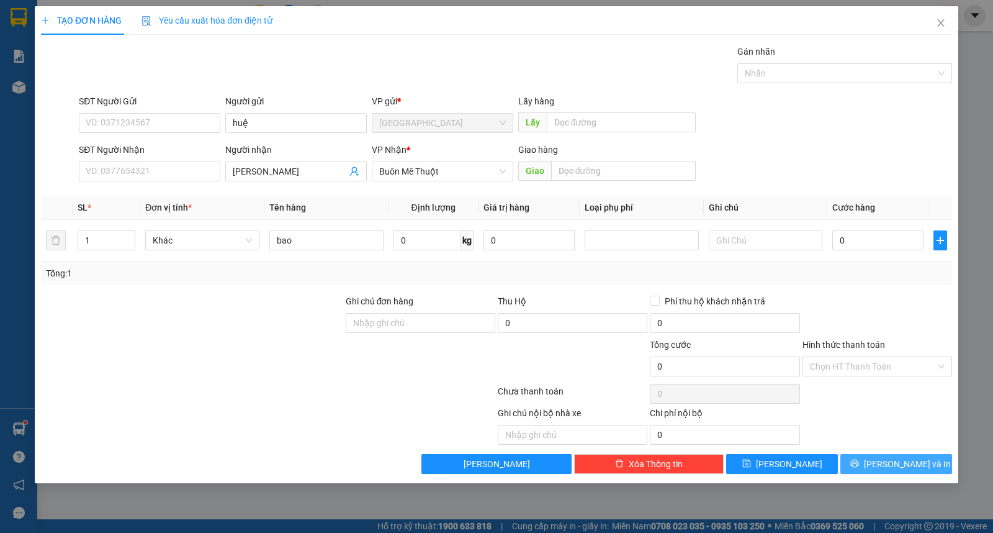
click at [914, 466] on span "[PERSON_NAME] và In" at bounding box center [907, 464] width 87 height 14
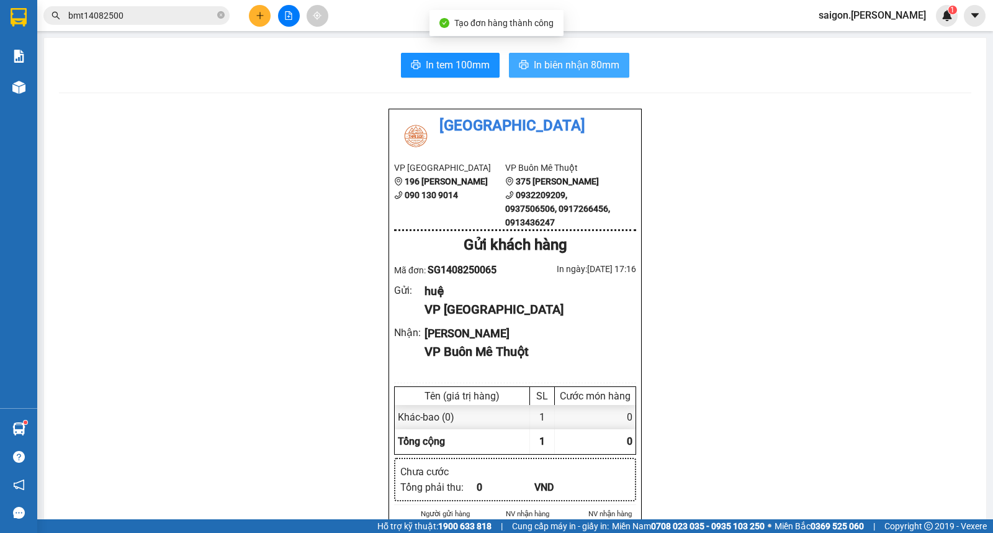
click at [524, 59] on button "In biên nhận 80mm" at bounding box center [569, 65] width 120 height 25
click at [256, 6] on button at bounding box center [260, 16] width 22 height 22
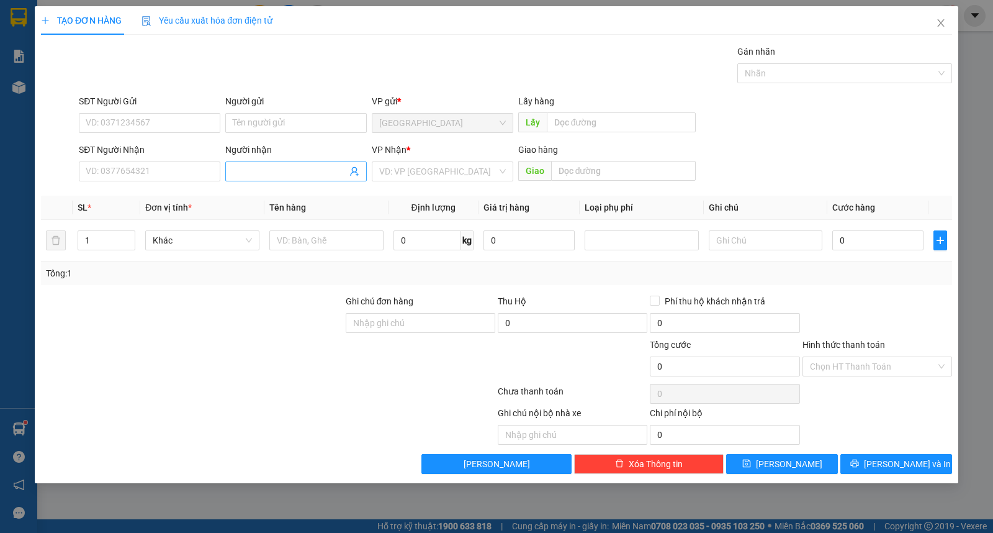
click at [268, 180] on span at bounding box center [296, 171] width 142 height 20
click at [245, 131] on input "Người gửi" at bounding box center [296, 123] width 142 height 20
drag, startPoint x: 878, startPoint y: 474, endPoint x: 867, endPoint y: 439, distance: 36.7
click at [879, 474] on button "[PERSON_NAME] và In" at bounding box center [896, 464] width 112 height 20
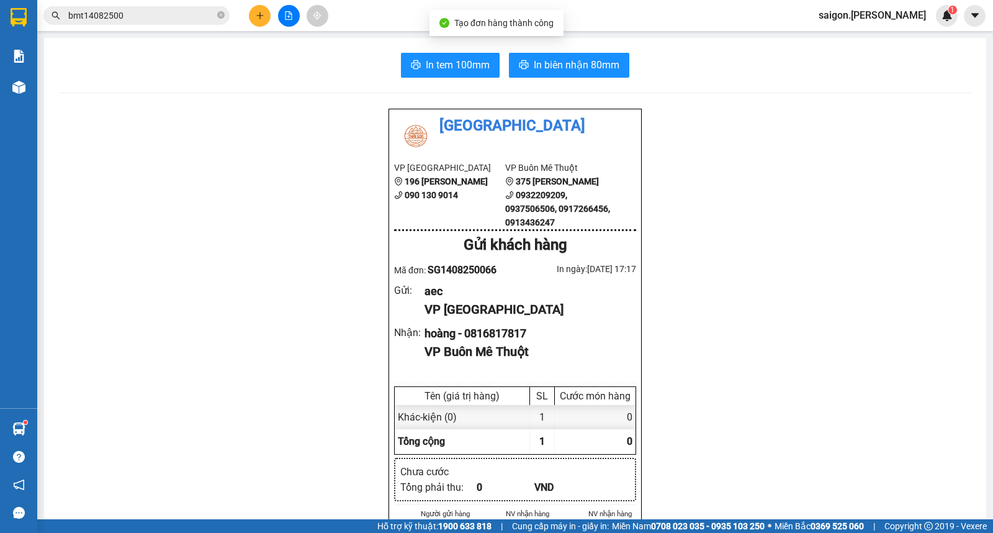
drag, startPoint x: 593, startPoint y: 71, endPoint x: 579, endPoint y: 73, distance: 14.4
click at [593, 70] on span "In biên nhận 80mm" at bounding box center [577, 65] width 86 height 16
click at [266, 14] on button at bounding box center [260, 16] width 22 height 22
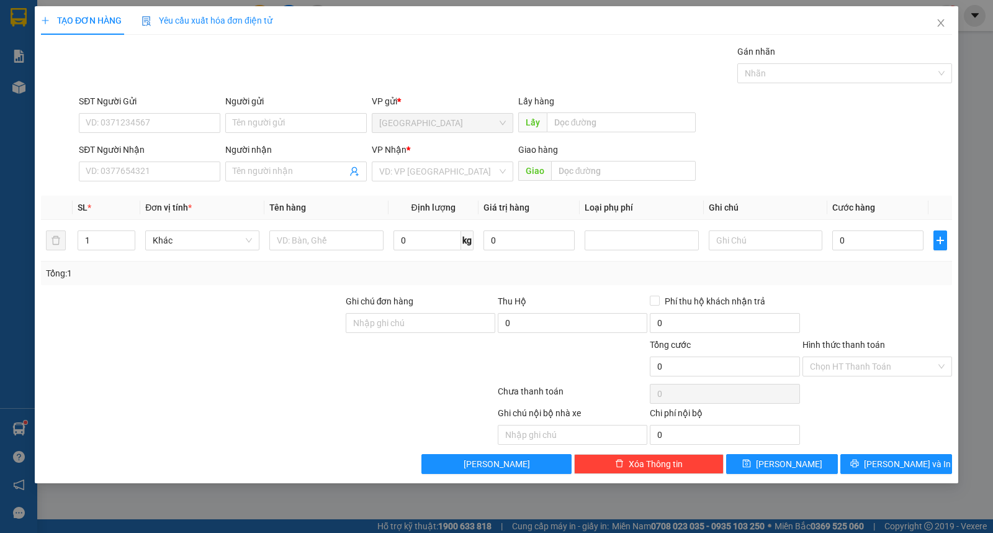
click at [286, 143] on div "Người nhận" at bounding box center [296, 150] width 142 height 14
click at [286, 164] on input "Người nhận" at bounding box center [290, 171] width 114 height 14
click at [283, 124] on input "Người gửi" at bounding box center [296, 123] width 142 height 20
click at [894, 469] on span "[PERSON_NAME] và In" at bounding box center [907, 464] width 87 height 14
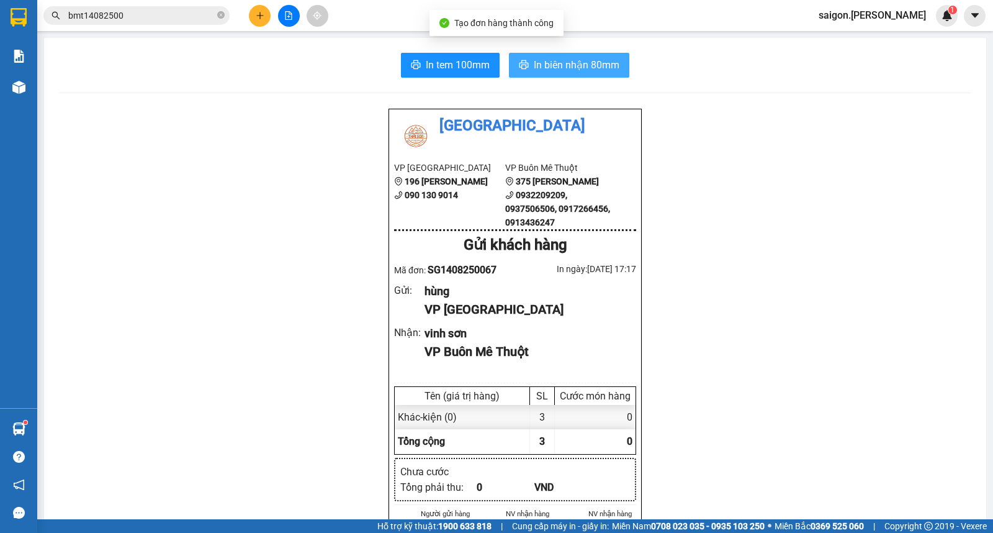
click at [580, 63] on span "In biên nhận 80mm" at bounding box center [577, 65] width 86 height 16
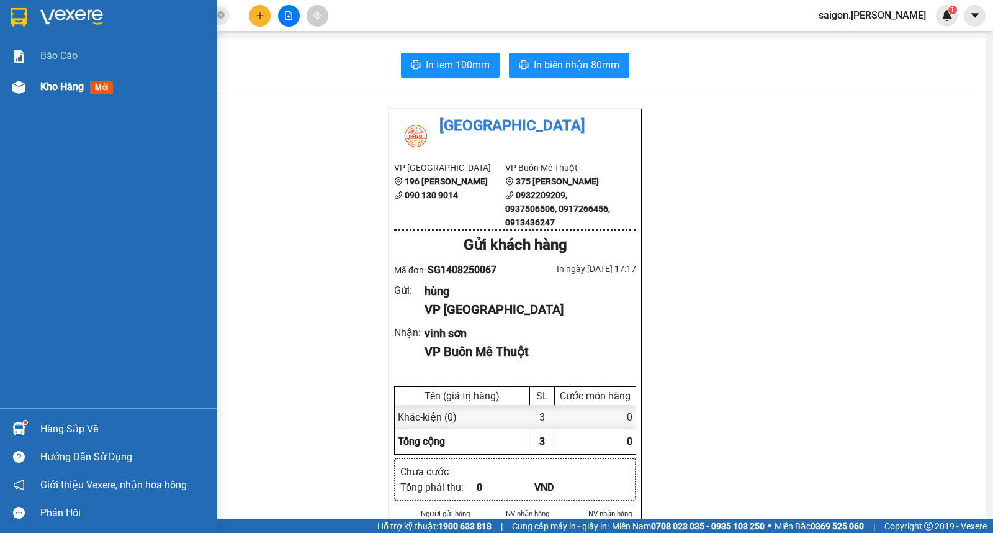
click at [56, 86] on span "Kho hàng" at bounding box center [61, 87] width 43 height 12
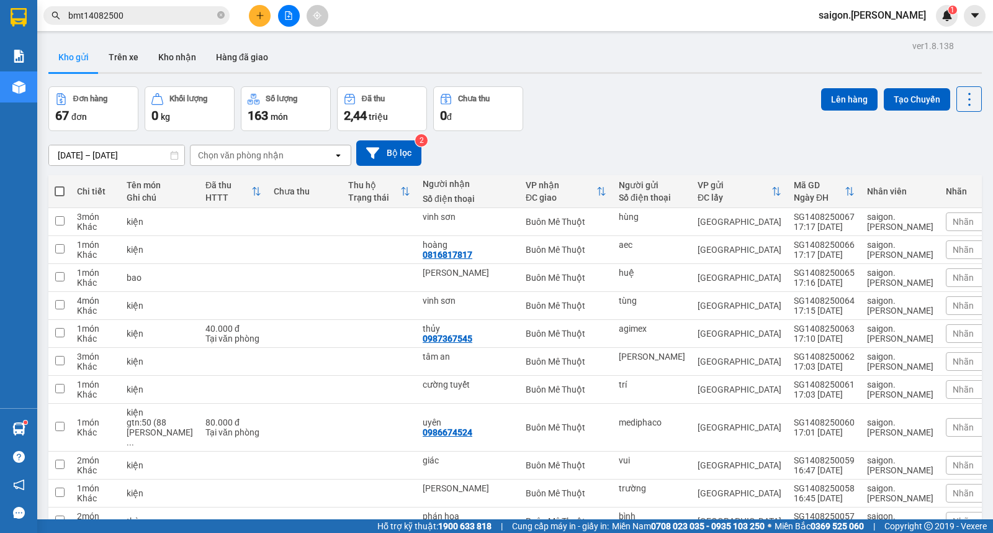
click at [250, 14] on button at bounding box center [260, 16] width 22 height 22
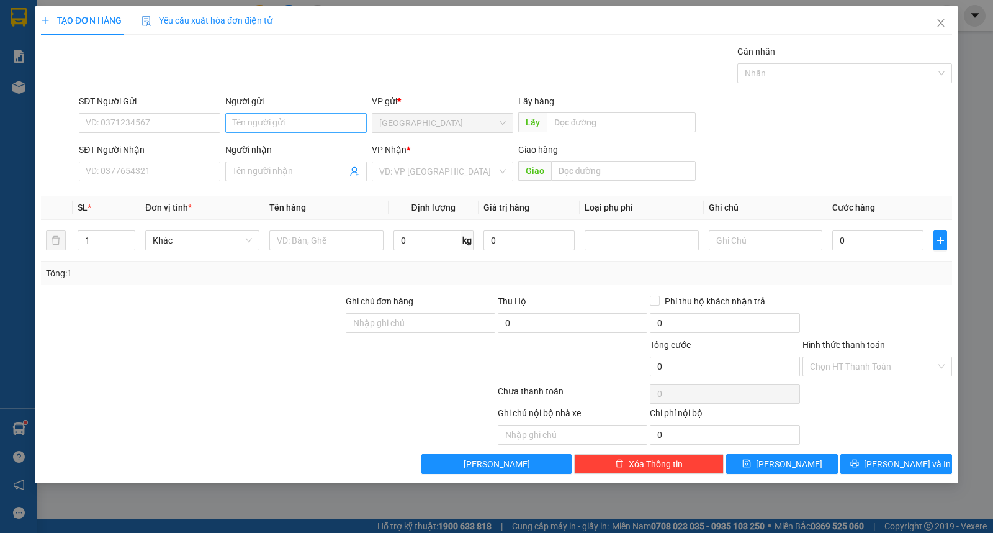
click at [305, 115] on div "Người gửi Tên người gửi" at bounding box center [296, 115] width 142 height 43
click at [306, 120] on input "Người gửi" at bounding box center [296, 123] width 142 height 20
click at [796, 454] on button "[PERSON_NAME]" at bounding box center [782, 464] width 112 height 20
click at [309, 171] on input "Người nhận" at bounding box center [290, 171] width 114 height 14
click at [785, 475] on div "TẠO ĐƠN HÀNG Yêu cầu xuất hóa đơn điện tử Transit Pickup Surcharge Ids Transit …" at bounding box center [497, 244] width 924 height 477
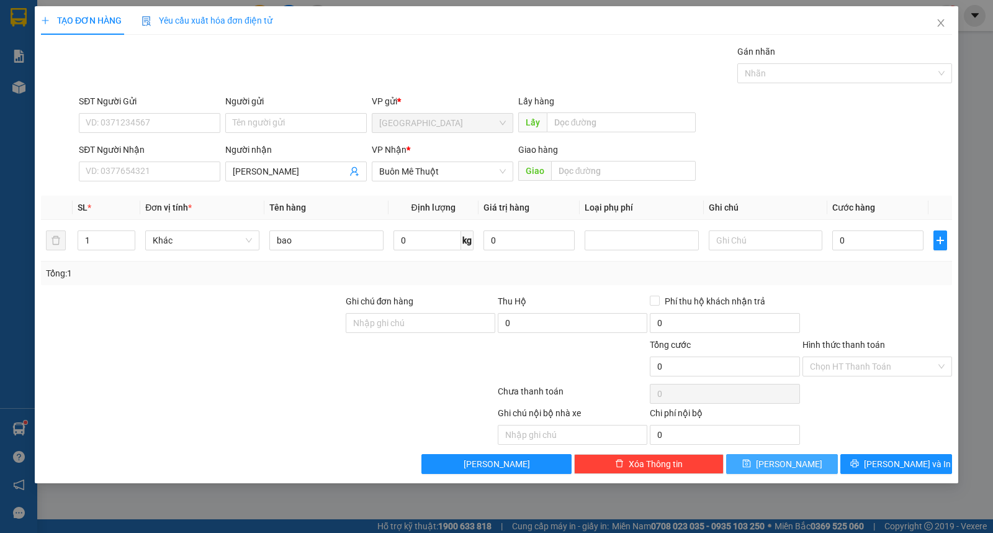
click at [785, 470] on span "[PERSON_NAME]" at bounding box center [789, 464] width 66 height 14
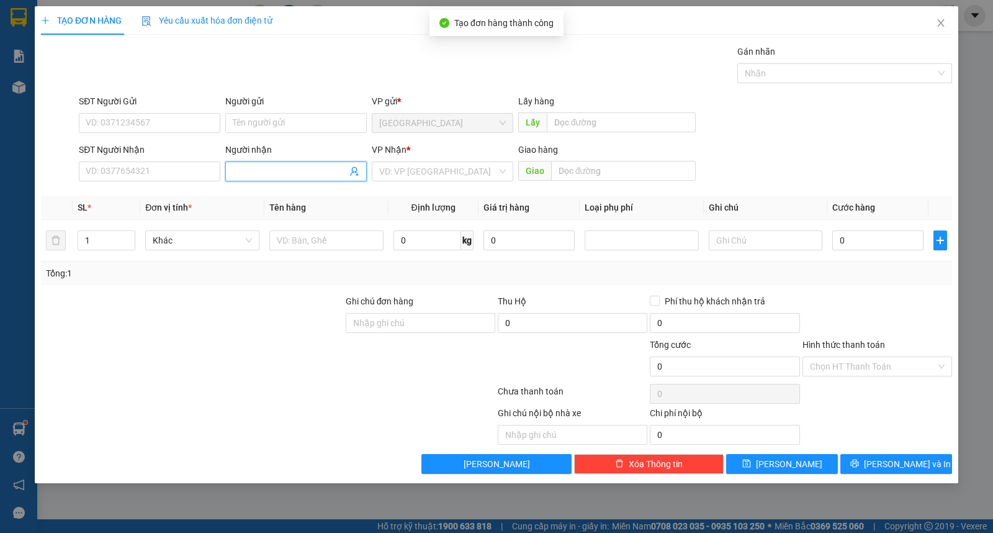
click at [264, 176] on input "Người nhận" at bounding box center [290, 171] width 114 height 14
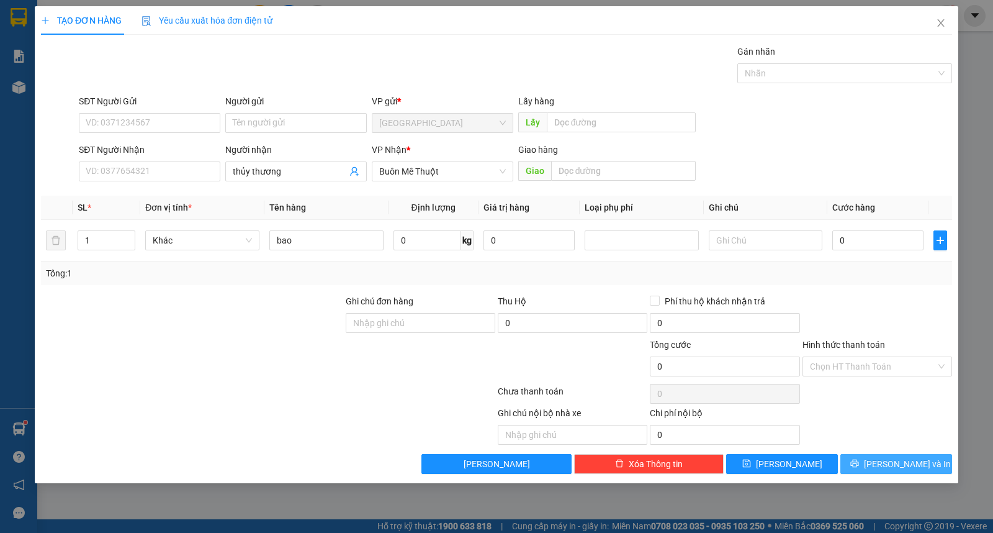
click at [881, 464] on button "[PERSON_NAME] và In" at bounding box center [896, 464] width 112 height 20
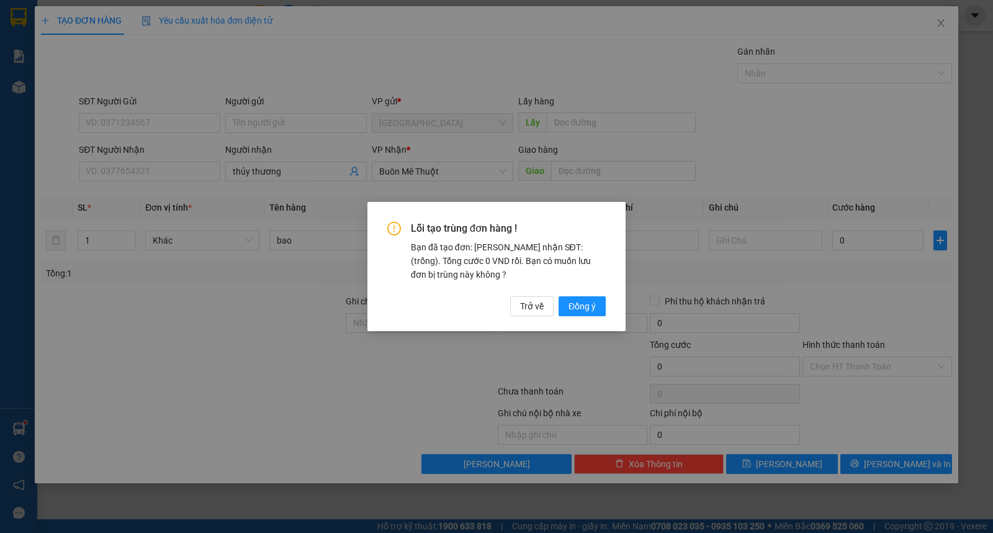
click at [556, 320] on div "Lỗi tạo trùng đơn hàng ! Bạn đã tạo đơn: Khách nhận SĐT: (trống). Tổng cước 0 V…" at bounding box center [496, 266] width 258 height 129
click at [561, 318] on div "Lỗi tạo trùng đơn hàng ! Bạn đã tạo đơn: Khách nhận SĐT: (trống). Tổng cước 0 V…" at bounding box center [496, 266] width 258 height 129
drag, startPoint x: 580, startPoint y: 308, endPoint x: 595, endPoint y: 301, distance: 16.4
click at [581, 306] on span "Đồng ý" at bounding box center [582, 306] width 27 height 14
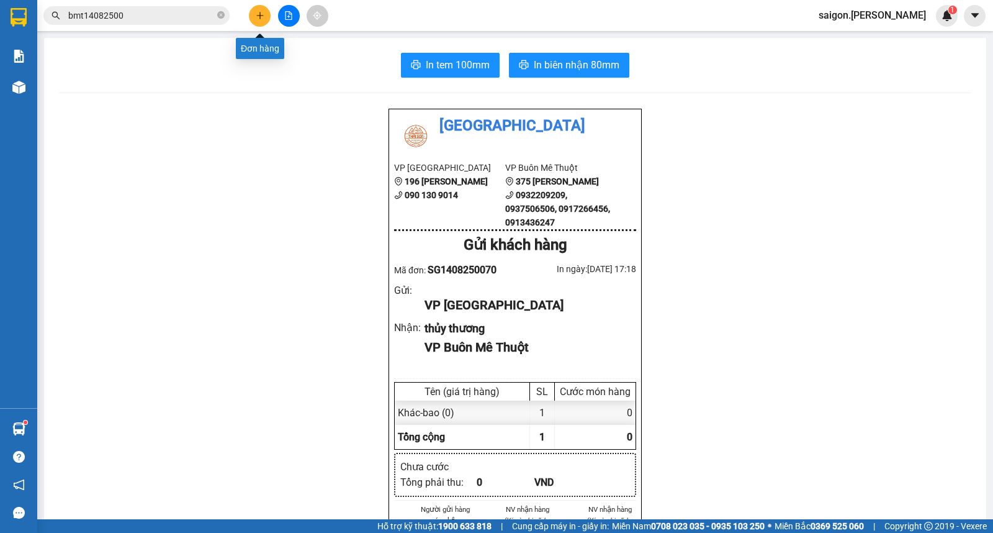
click at [264, 14] on icon "plus" at bounding box center [260, 15] width 9 height 9
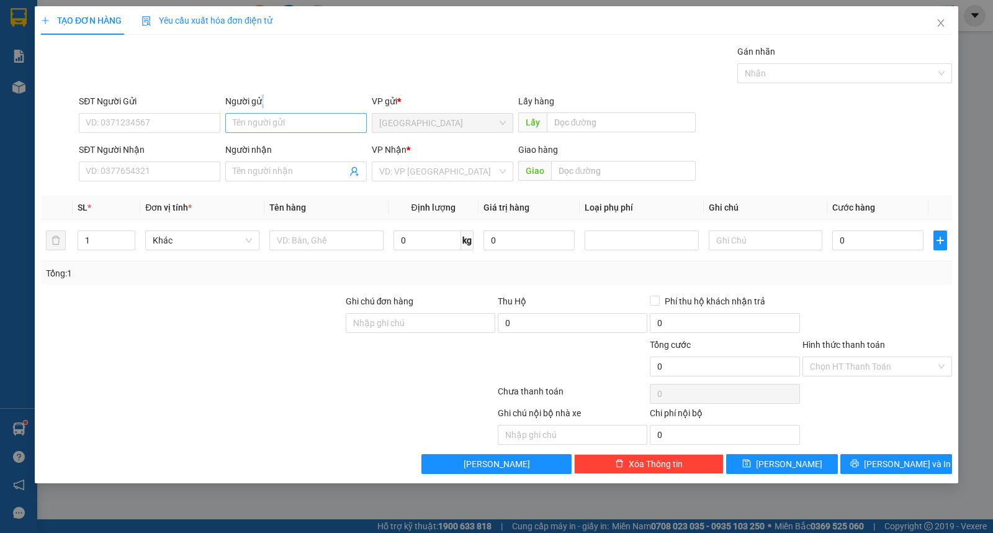
click at [261, 114] on div "Người gửi Tên người gửi" at bounding box center [296, 115] width 142 height 43
click at [261, 118] on input "Người gửi" at bounding box center [296, 123] width 142 height 20
drag, startPoint x: 135, startPoint y: 191, endPoint x: 150, endPoint y: 195, distance: 16.0
click at [135, 191] on div "0944839599 - tuấn" at bounding box center [149, 196] width 127 height 14
click at [872, 241] on input "30.000" at bounding box center [877, 240] width 91 height 20
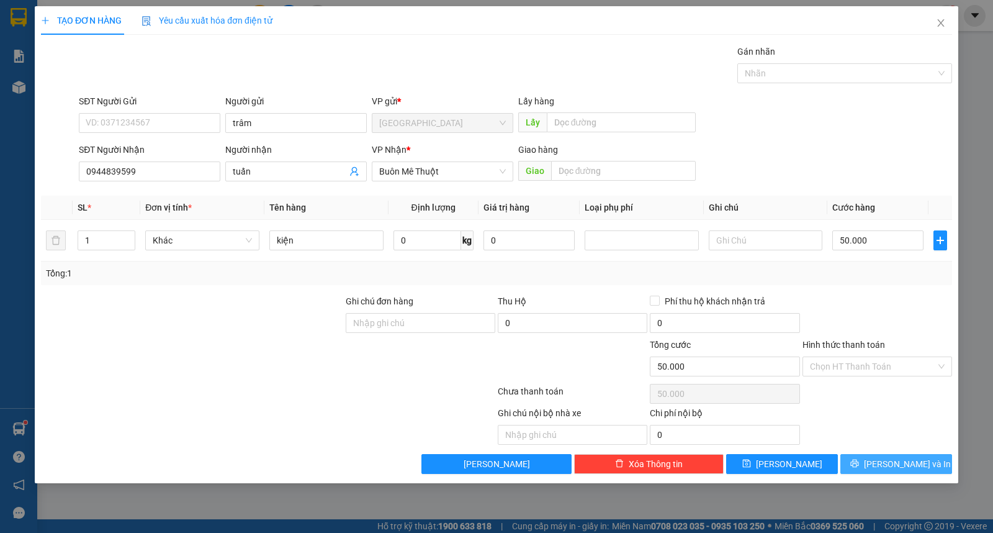
click at [859, 462] on icon "printer" at bounding box center [854, 463] width 9 height 9
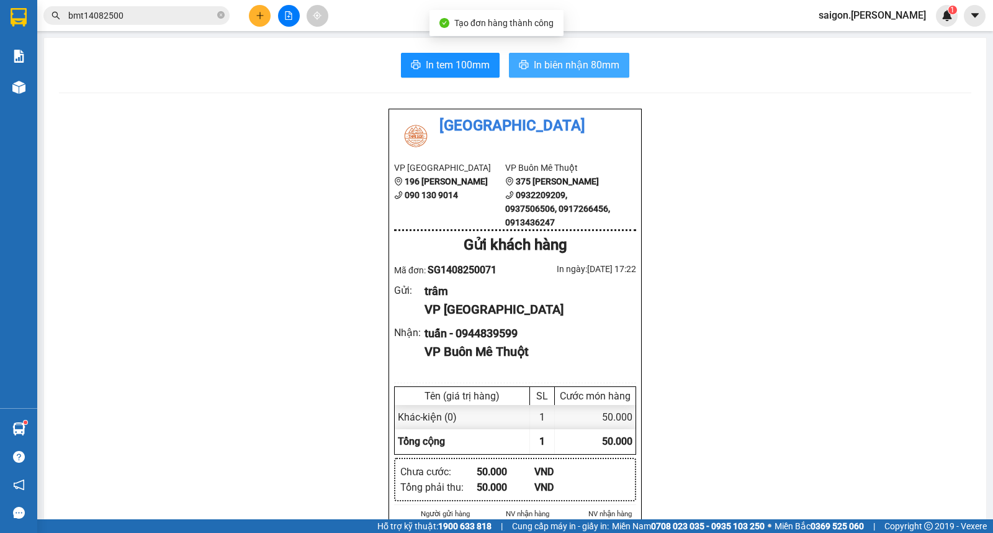
click at [622, 64] on button "In biên nhận 80mm" at bounding box center [569, 65] width 120 height 25
click at [263, 12] on icon "plus" at bounding box center [260, 15] width 9 height 9
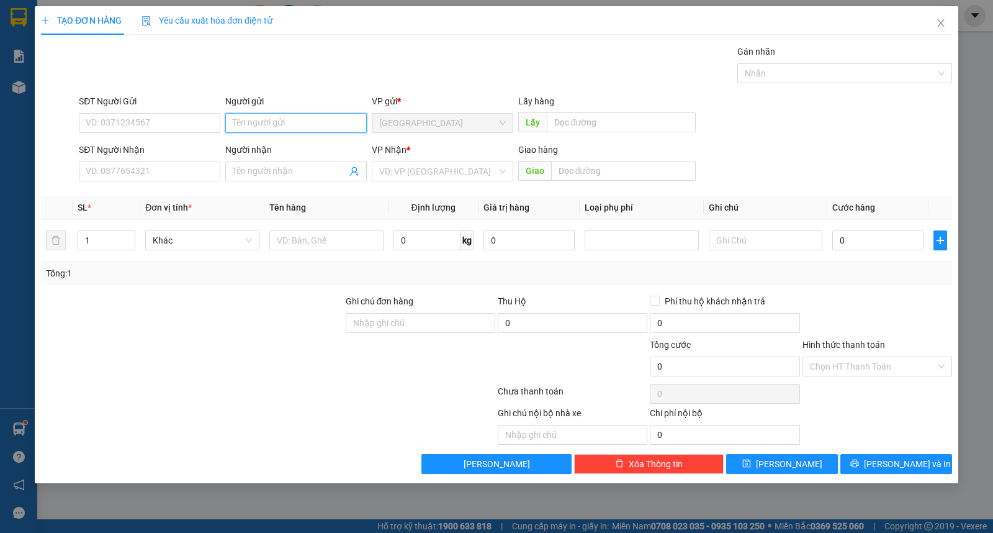
click at [269, 128] on input "Người gửi" at bounding box center [296, 123] width 142 height 20
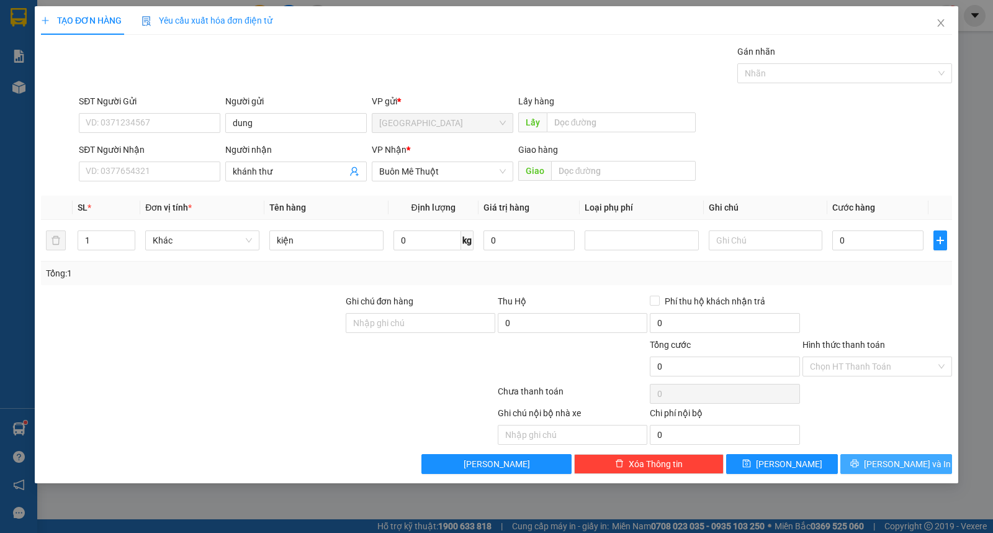
click at [858, 462] on icon "printer" at bounding box center [854, 463] width 8 height 8
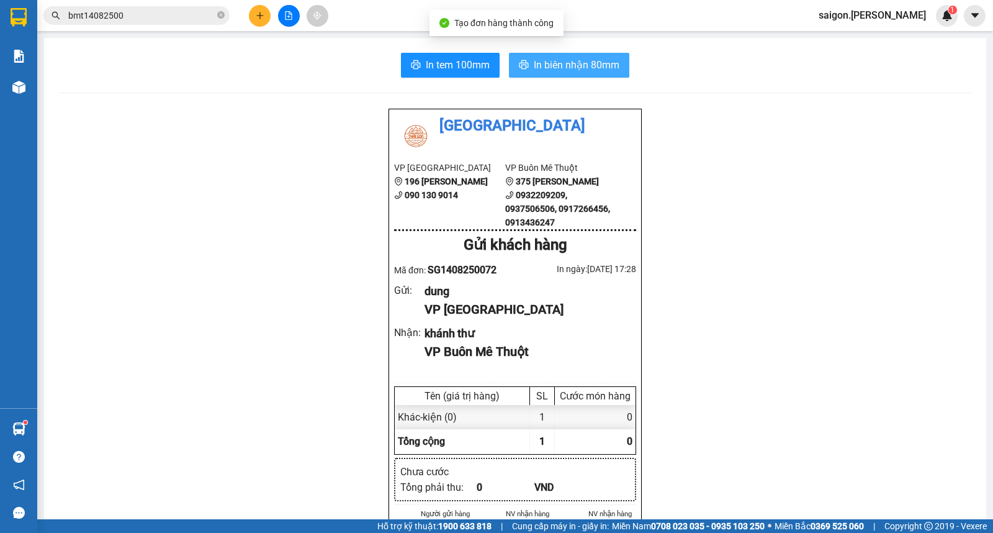
drag, startPoint x: 543, startPoint y: 52, endPoint x: 546, endPoint y: 60, distance: 8.6
click at [544, 53] on button "In biên nhận 80mm" at bounding box center [569, 65] width 120 height 25
click at [546, 60] on span "In biên nhận 80mm" at bounding box center [577, 65] width 86 height 16
click at [255, 23] on button at bounding box center [260, 16] width 22 height 22
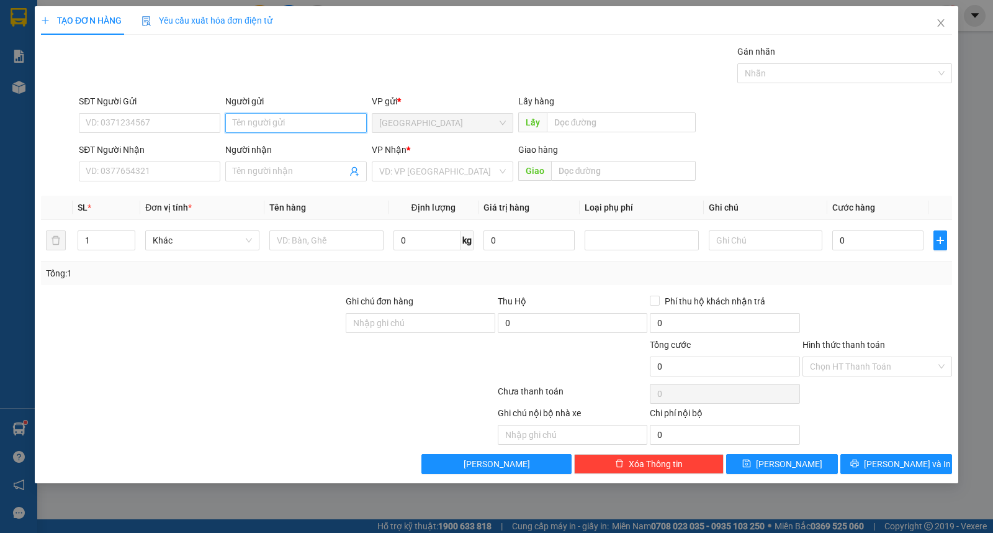
click at [255, 116] on input "Người gửi" at bounding box center [296, 123] width 142 height 20
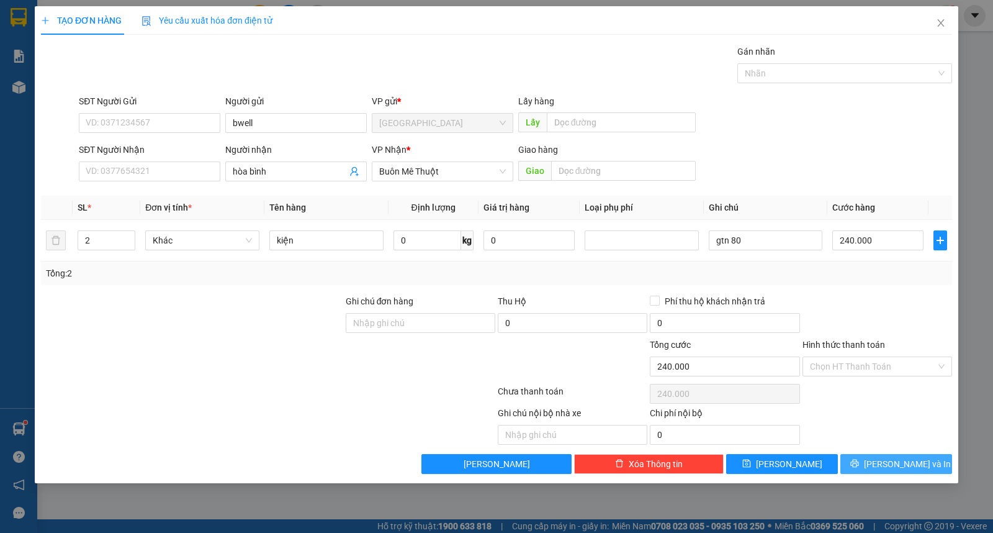
click at [868, 470] on button "[PERSON_NAME] và In" at bounding box center [896, 464] width 112 height 20
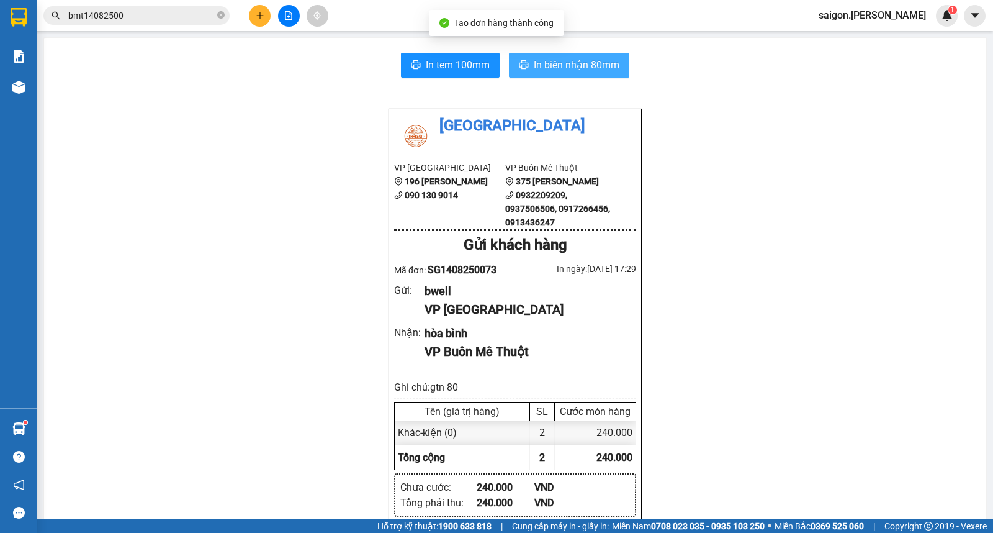
click at [567, 63] on span "In biên nhận 80mm" at bounding box center [577, 65] width 86 height 16
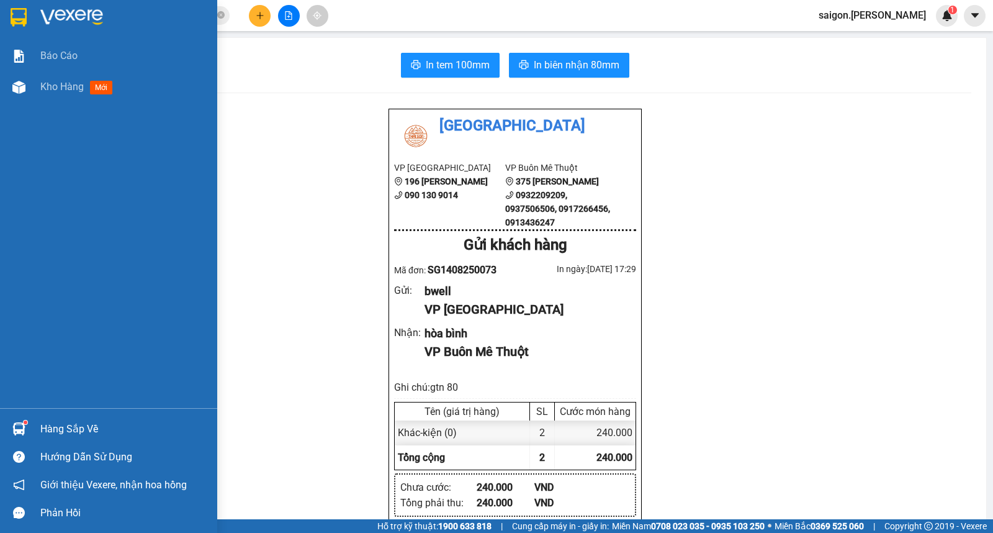
drag, startPoint x: 58, startPoint y: 88, endPoint x: 981, endPoint y: 168, distance: 927.1
click at [58, 89] on span "Kho hàng" at bounding box center [61, 87] width 43 height 12
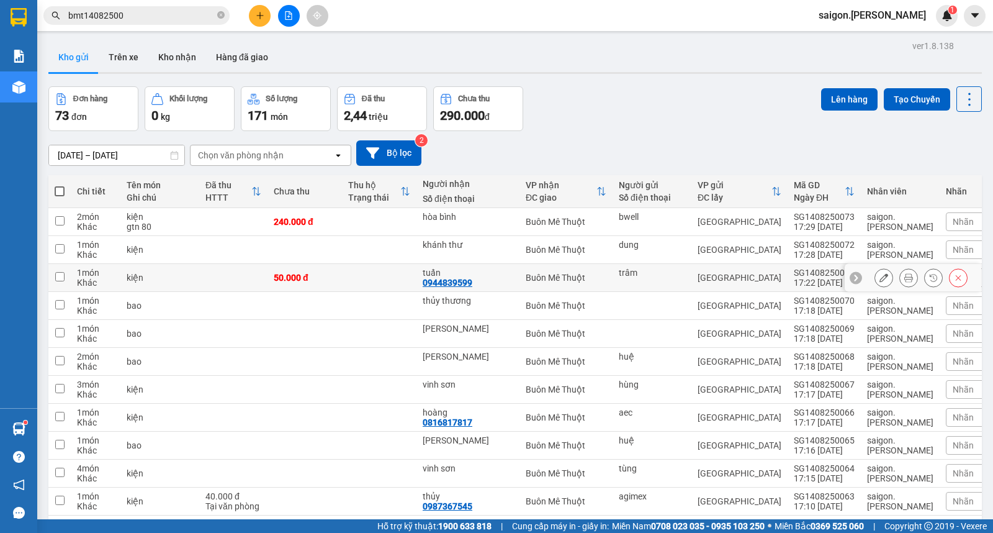
click at [880, 274] on icon at bounding box center [884, 277] width 9 height 9
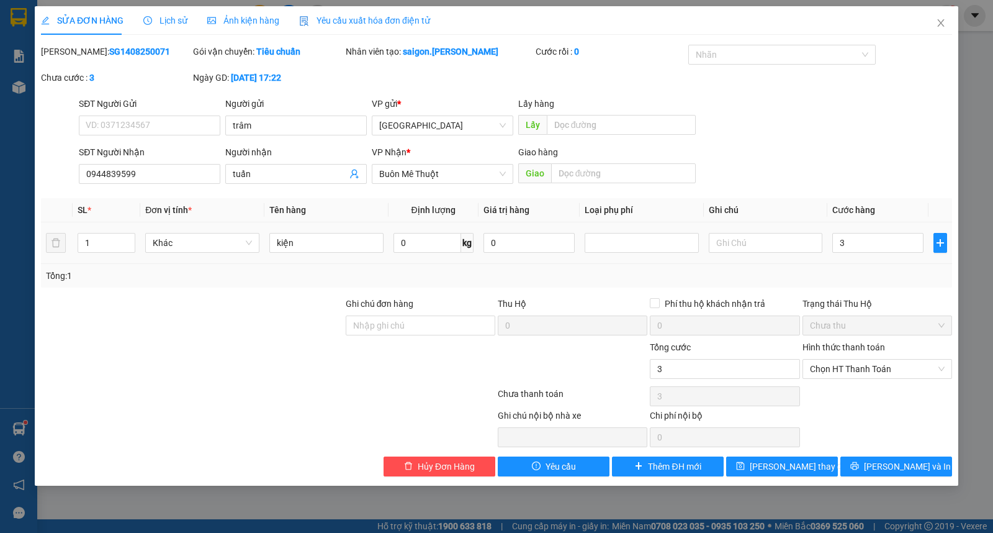
type input "30"
type input "30.000"
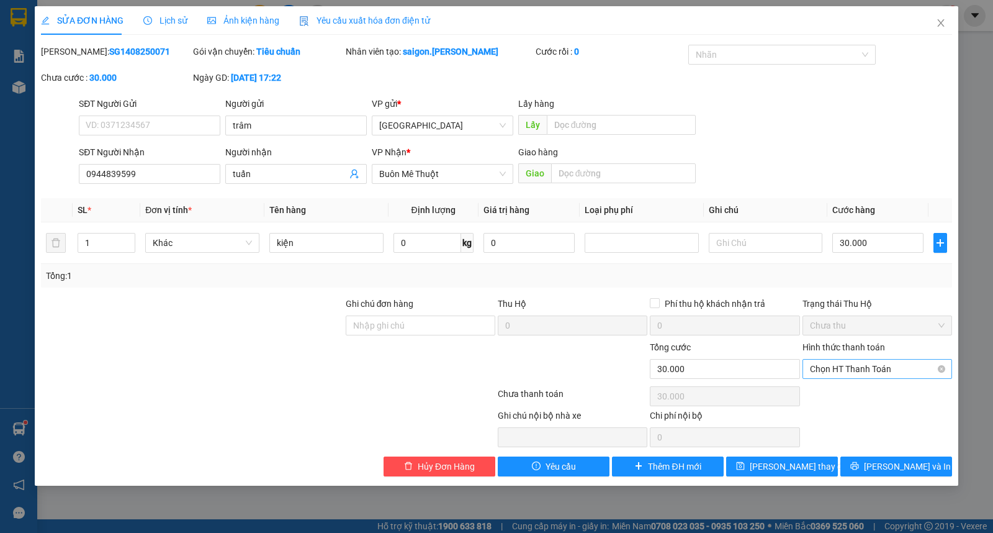
drag, startPoint x: 854, startPoint y: 355, endPoint x: 855, endPoint y: 377, distance: 22.4
click at [854, 356] on div "Hình thức thanh toán" at bounding box center [878, 349] width 150 height 19
click at [857, 372] on span "Chọn HT Thanh Toán" at bounding box center [877, 368] width 135 height 19
click at [861, 393] on div "Tại văn phòng" at bounding box center [877, 394] width 135 height 14
type input "0"
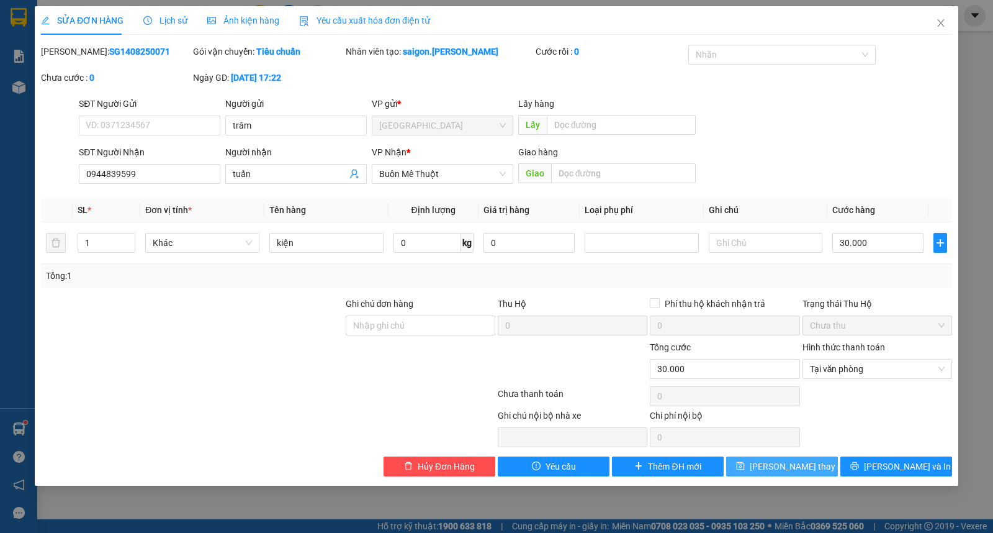
click at [786, 473] on span "[PERSON_NAME] thay đổi" at bounding box center [799, 466] width 99 height 14
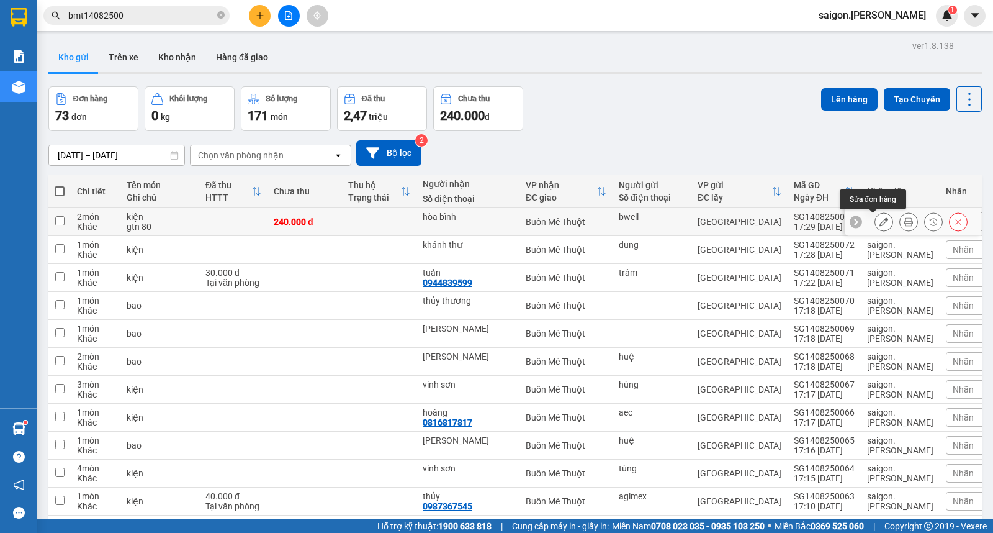
click at [880, 220] on icon at bounding box center [884, 221] width 9 height 9
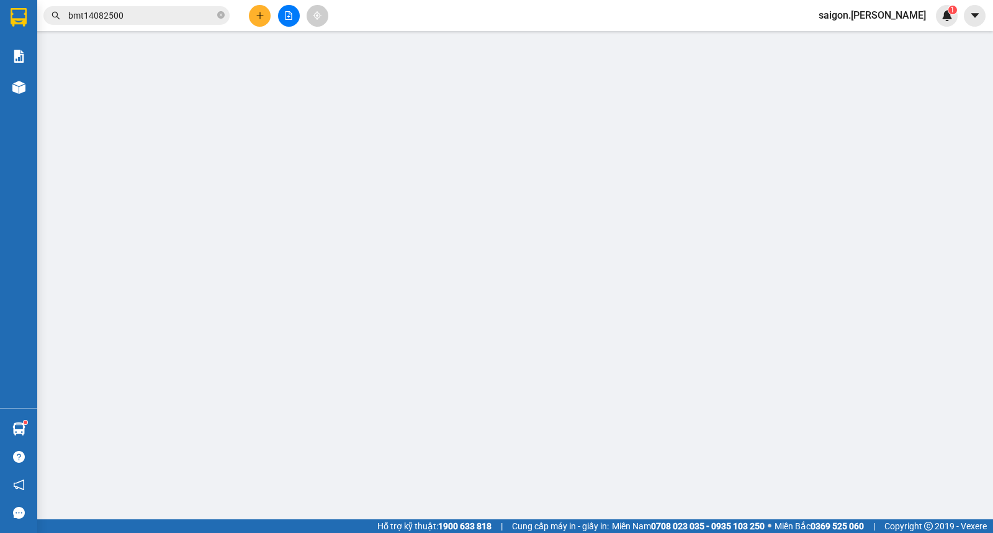
type input "bwell"
type input "hòa bình"
type input "240.000"
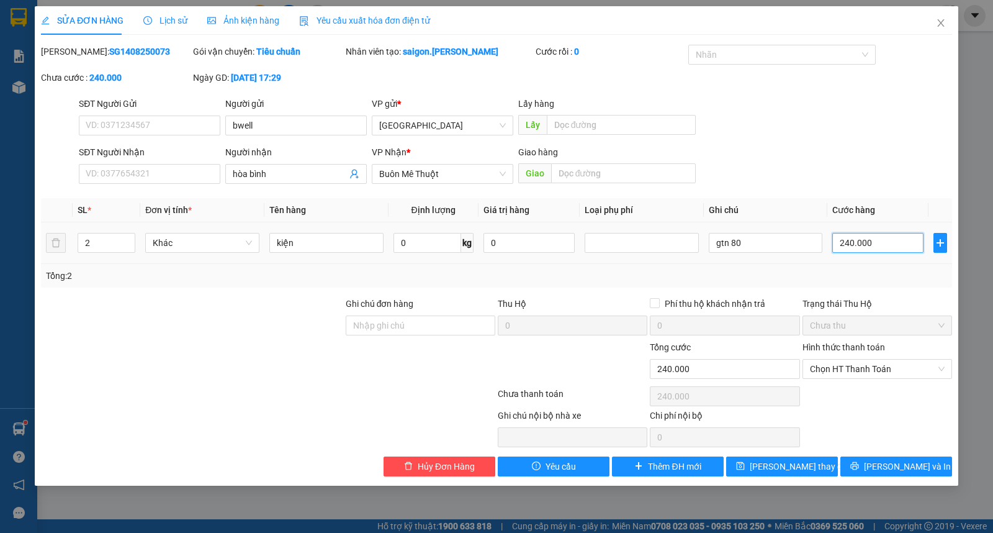
type input "1"
type input "18"
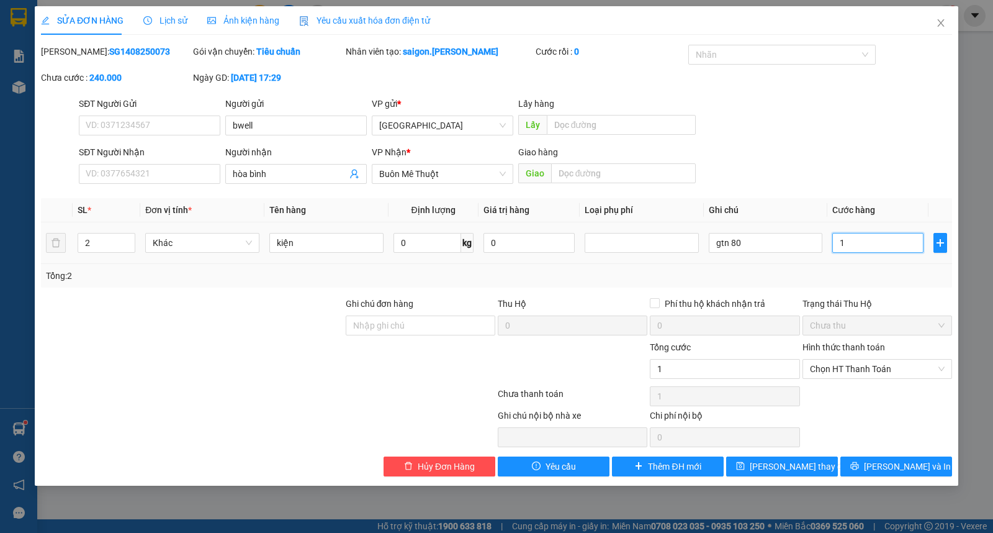
type input "18"
type input "180"
type input "180.000"
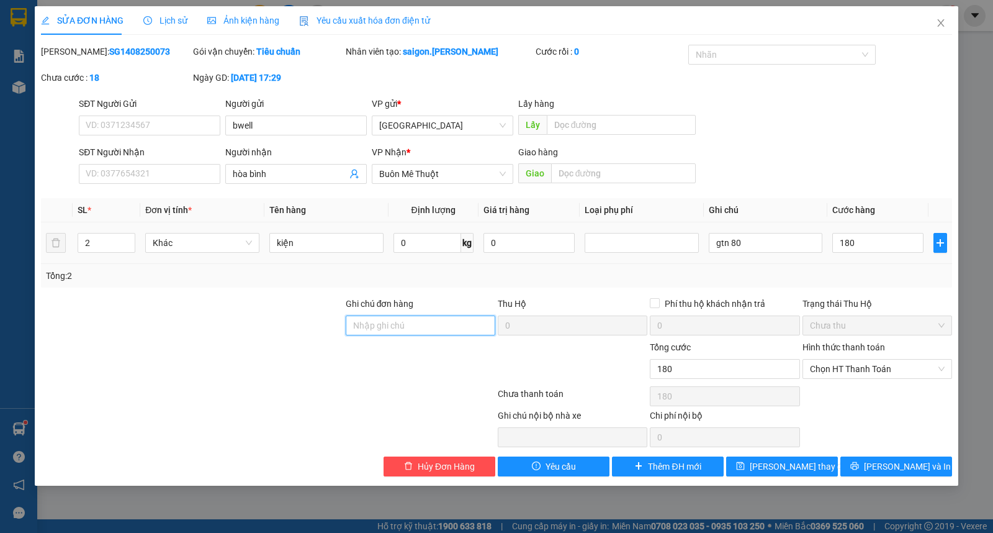
type input "180.000"
click at [841, 368] on span "Chọn HT Thanh Toán" at bounding box center [877, 368] width 135 height 19
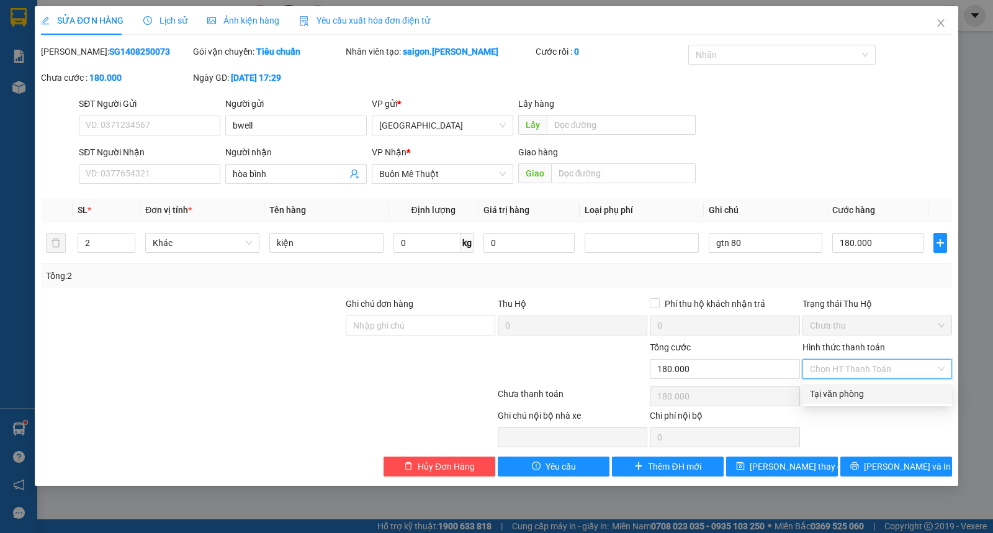
click at [847, 400] on div "Tại văn phòng" at bounding box center [877, 394] width 135 height 14
type input "0"
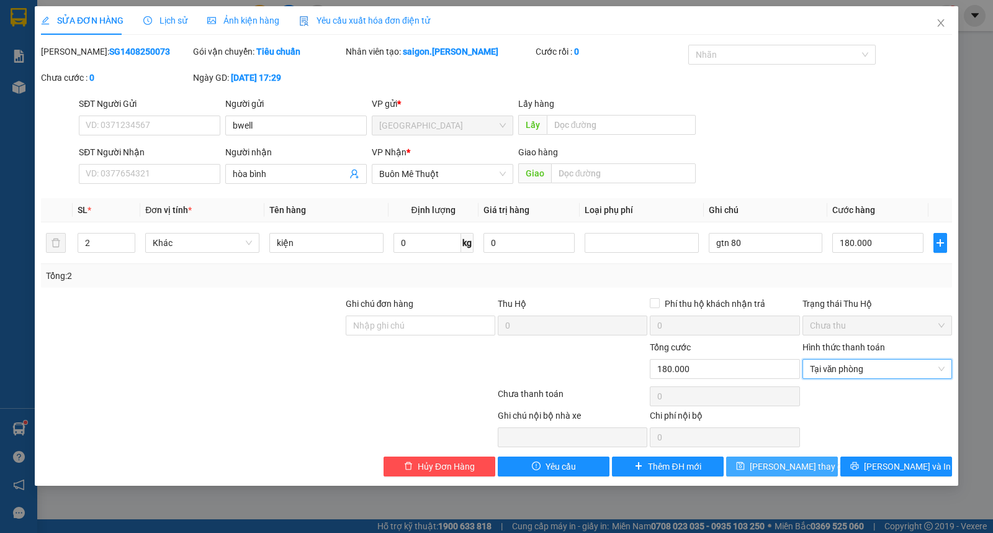
drag, startPoint x: 814, startPoint y: 454, endPoint x: 811, endPoint y: 461, distance: 6.9
click at [811, 460] on div "Total Paid Fee 0 Total UnPaid Fee 240.000 Cash Collection Total Fee Mã ĐH: SG14…" at bounding box center [496, 260] width 911 height 431
click at [808, 467] on span "[PERSON_NAME] thay đổi" at bounding box center [799, 466] width 99 height 14
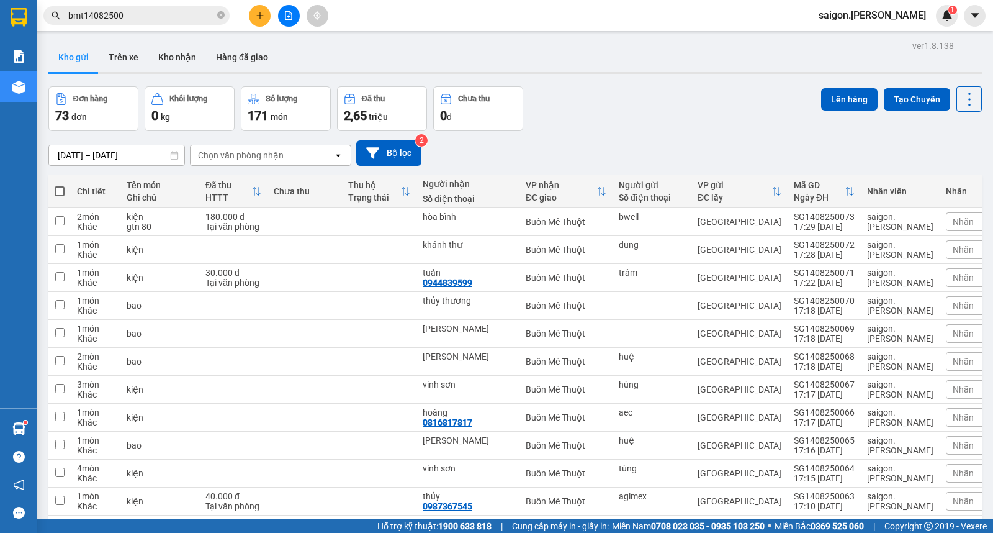
click at [265, 20] on button at bounding box center [260, 16] width 22 height 22
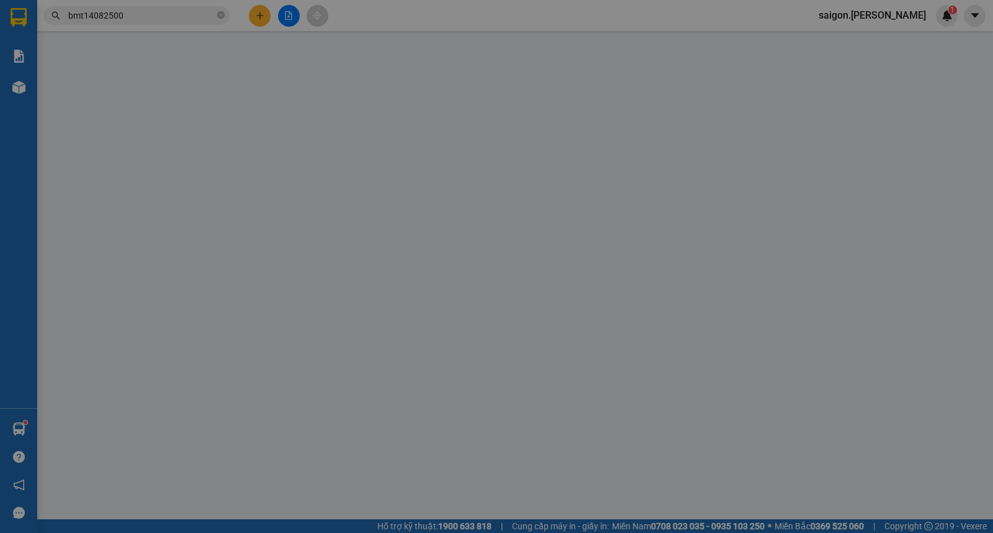
click at [265, 20] on span "Yêu cầu xuất hóa đơn điện tử" at bounding box center [207, 21] width 131 height 10
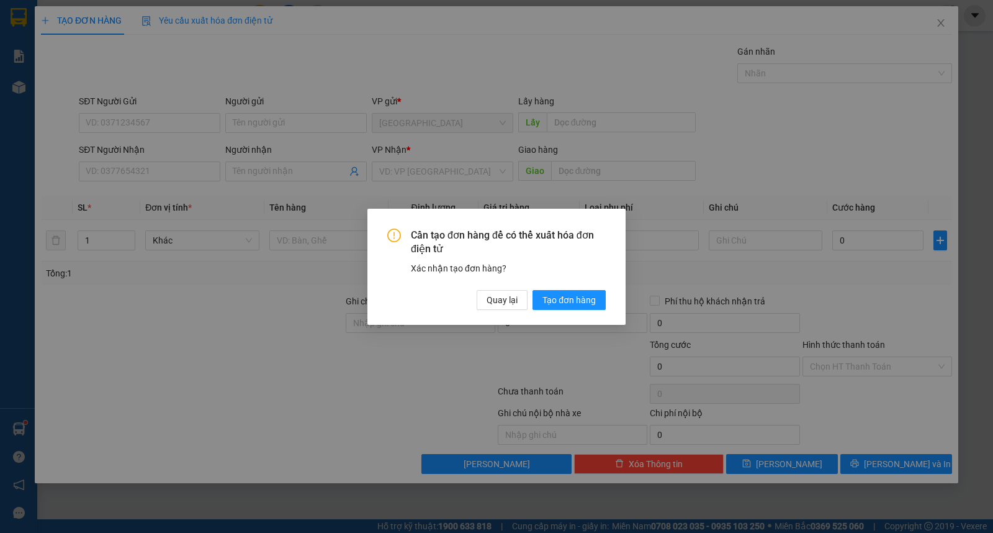
click at [284, 122] on div "Cần tạo đơn hàng để có thể xuất hóa đơn điện tử Xác nhận tạo đơn hàng? Quay lại…" at bounding box center [496, 266] width 993 height 533
click at [290, 122] on div "Cần tạo đơn hàng để có thể xuất hóa đơn điện tử Xác nhận tạo đơn hàng? Quay lại…" at bounding box center [496, 266] width 993 height 533
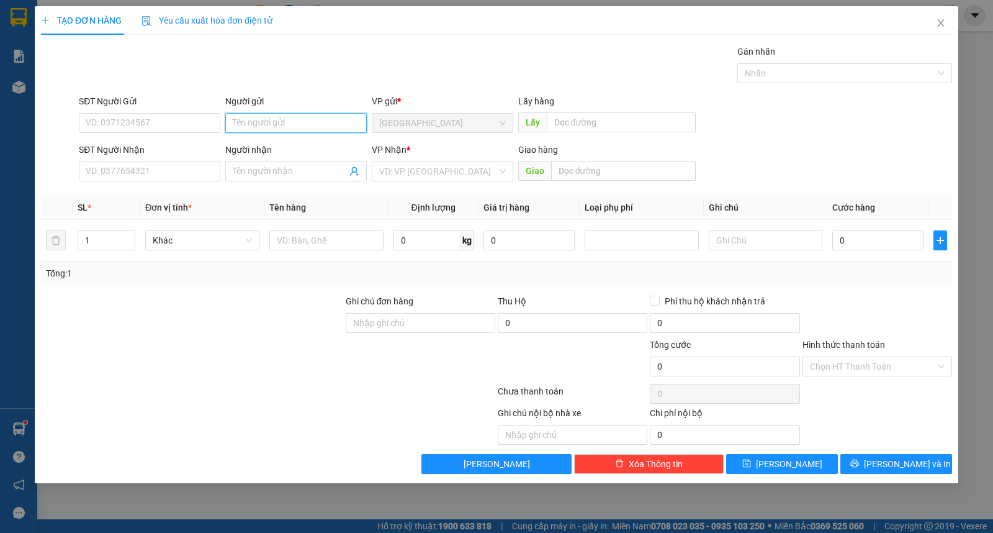
click at [290, 122] on input "Người gửi" at bounding box center [296, 123] width 142 height 20
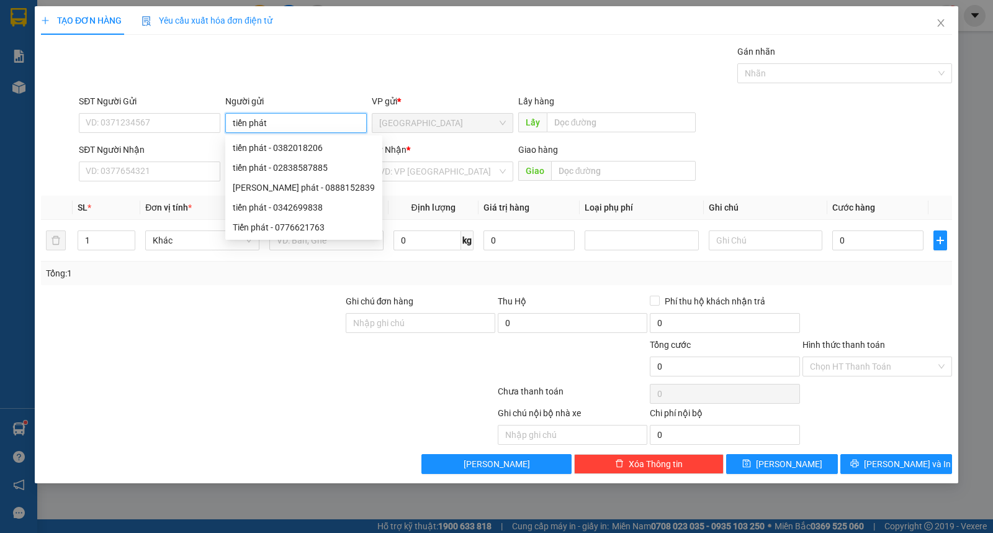
type input "tiến phát"
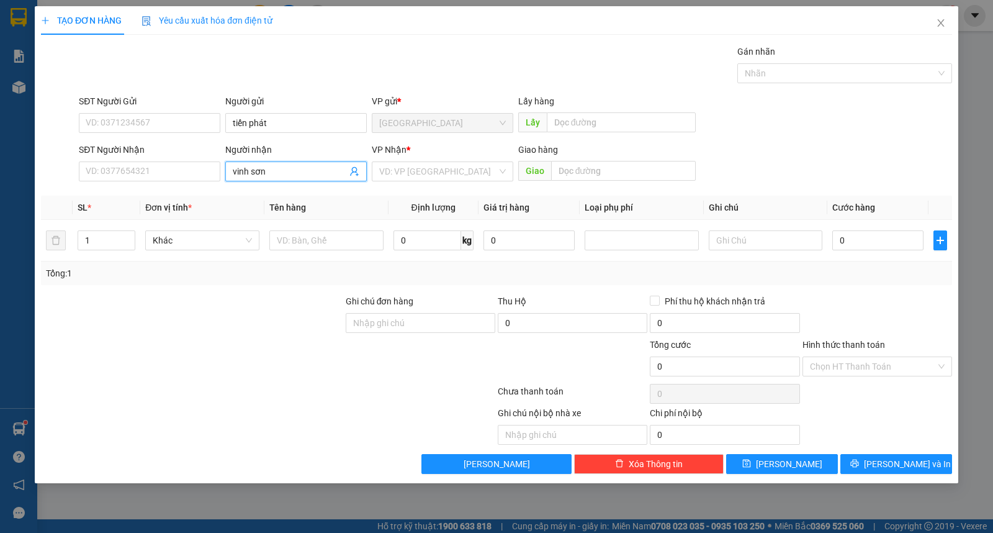
type input "vinh sơn"
type input "ư"
type input "kiện"
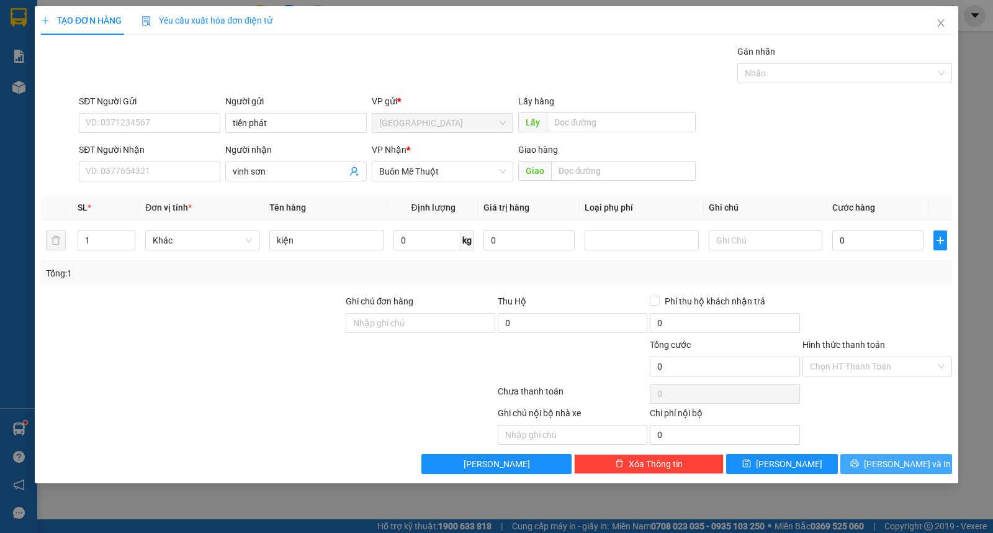
click at [893, 460] on span "[PERSON_NAME] và In" at bounding box center [907, 464] width 87 height 14
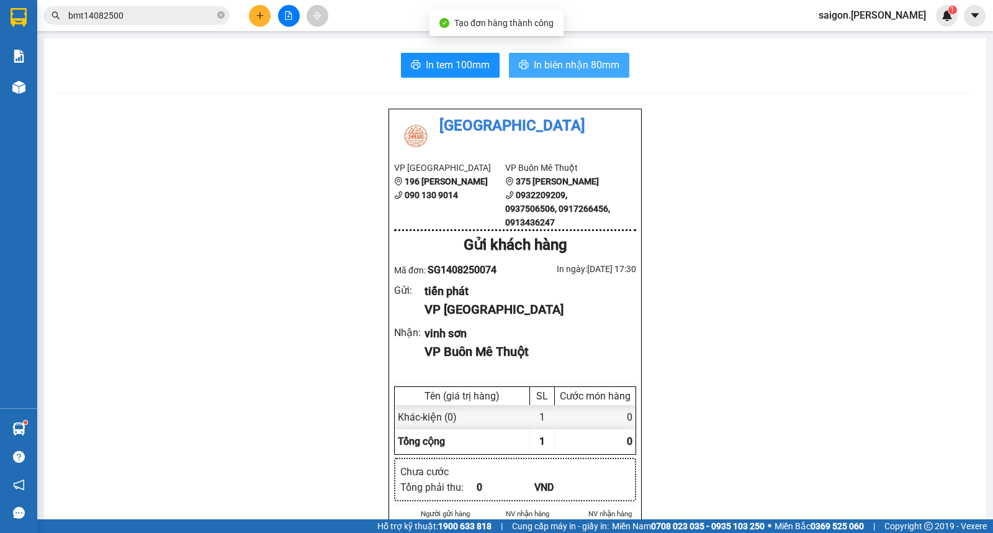
click at [549, 71] on span "In biên nhận 80mm" at bounding box center [577, 65] width 86 height 16
click at [262, 3] on div "Kết quả tìm kiếm ( 8 ) Bộ lọc Thuộc VP này Ngày tạo đơn gần nhất Mã ĐH Trạng th…" at bounding box center [496, 15] width 993 height 31
click at [262, 4] on div "Kết quả tìm kiếm ( 8 ) Bộ lọc Thuộc VP này Ngày tạo đơn gần nhất Mã ĐH Trạng th…" at bounding box center [496, 15] width 993 height 31
click at [258, 11] on button at bounding box center [260, 16] width 22 height 22
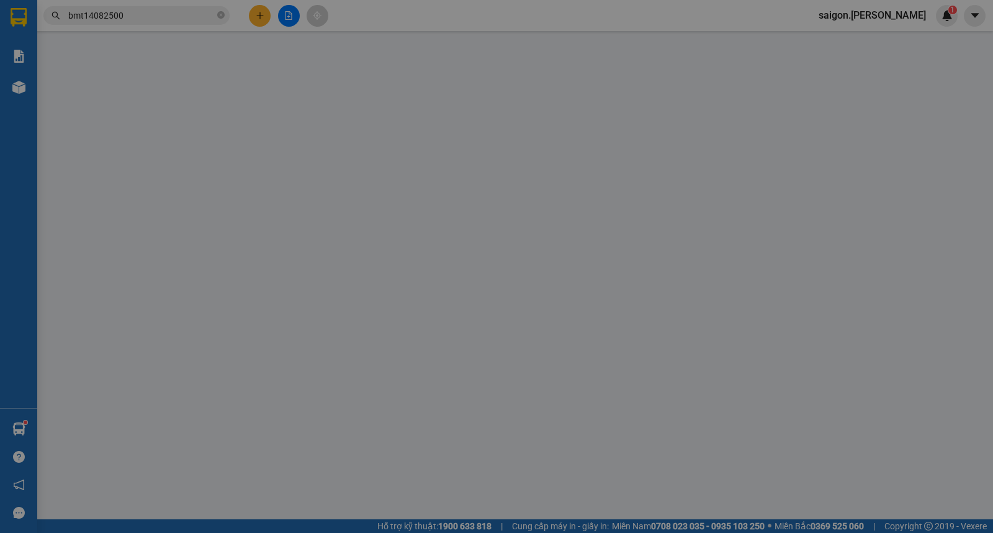
click at [258, 12] on div "Yêu cầu xuất hóa đơn điện tử" at bounding box center [207, 20] width 131 height 29
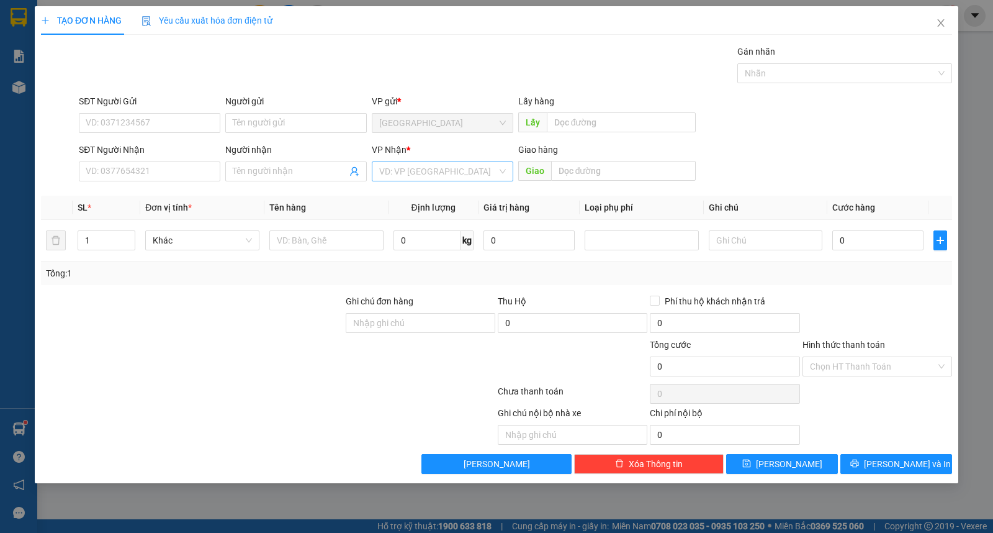
drag, startPoint x: 417, startPoint y: 182, endPoint x: 420, endPoint y: 166, distance: 17.0
click at [417, 176] on div "VP Nhận * VD: VP [GEOGRAPHIC_DATA]" at bounding box center [443, 164] width 142 height 43
click at [413, 164] on input "search" at bounding box center [438, 171] width 118 height 19
click at [417, 206] on div "Buôn Mê Thuột" at bounding box center [443, 216] width 142 height 20
click at [282, 129] on input "Người gửi" at bounding box center [296, 123] width 142 height 20
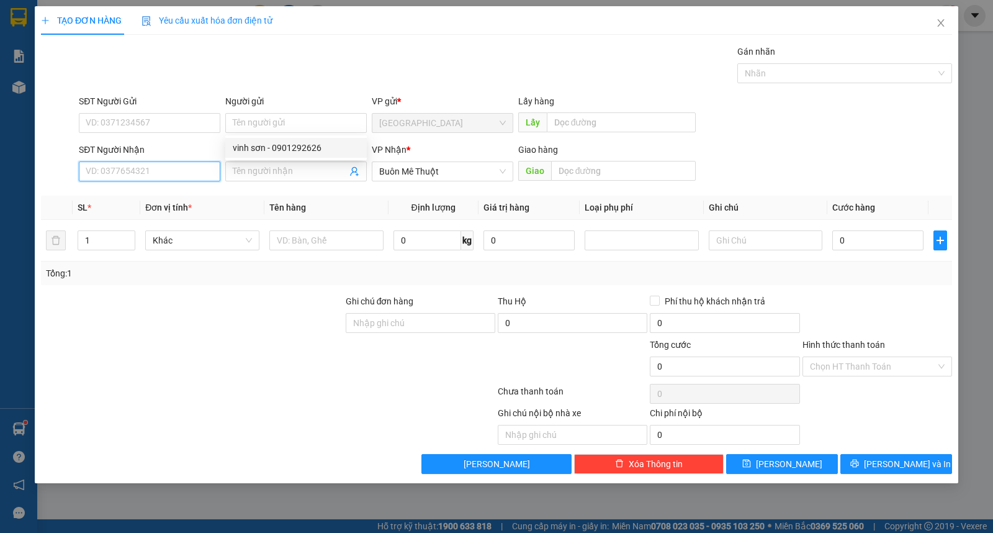
click at [164, 181] on input "SĐT Người Nhận" at bounding box center [150, 171] width 142 height 20
click at [314, 177] on input "Người nhận" at bounding box center [290, 171] width 114 height 14
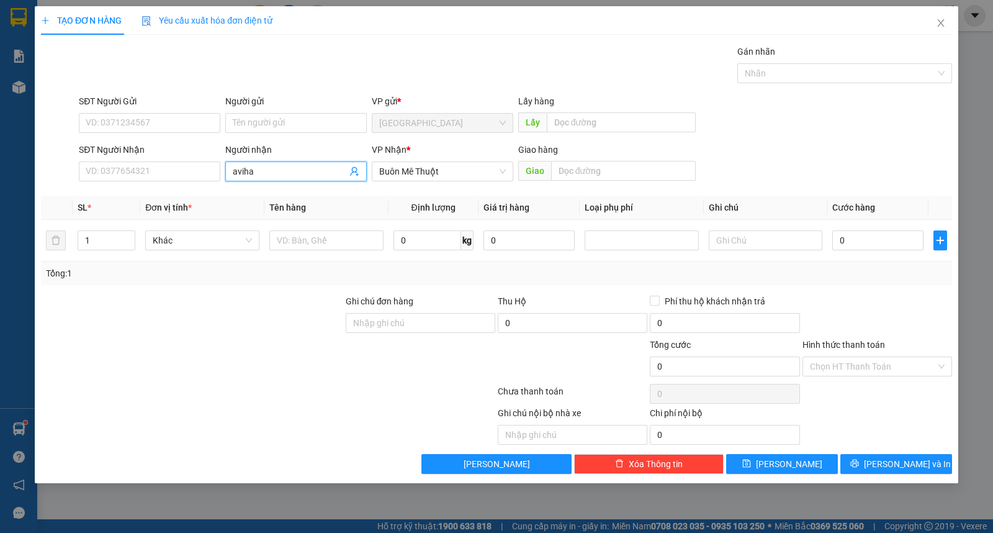
type input "aviha"
type input "khánh đan"
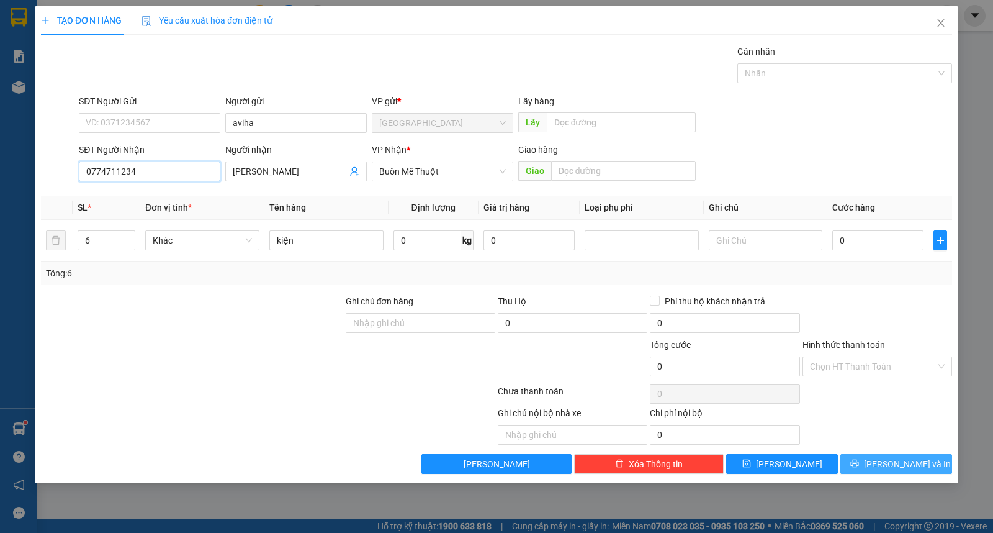
type input "0774711234"
click at [884, 463] on button "[PERSON_NAME] và In" at bounding box center [896, 464] width 112 height 20
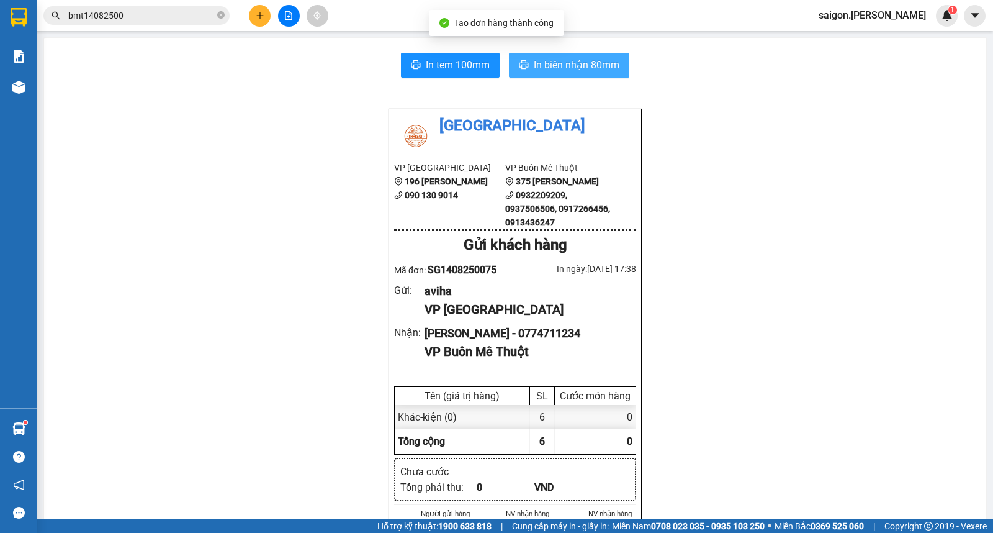
click at [534, 70] on span "In biên nhận 80mm" at bounding box center [577, 65] width 86 height 16
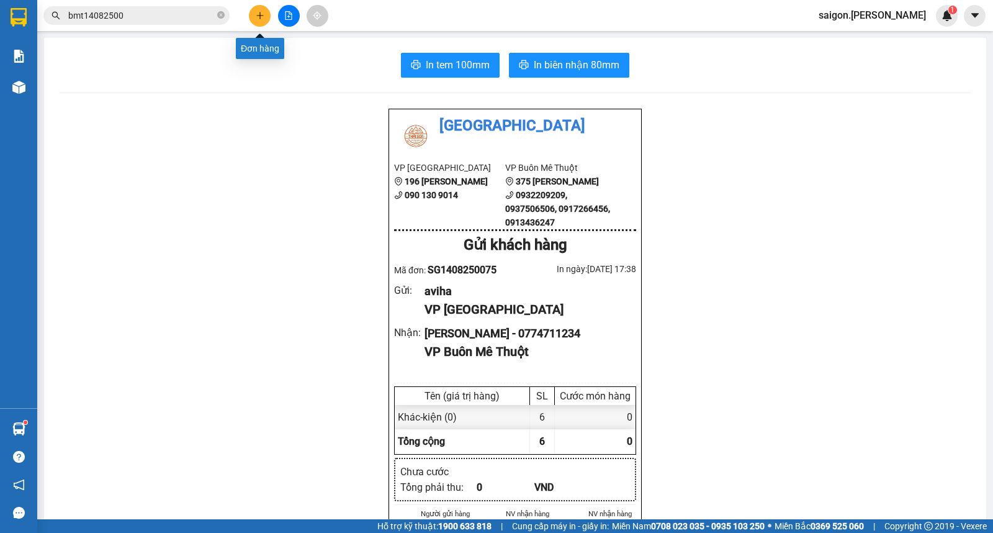
click at [257, 9] on button at bounding box center [260, 16] width 22 height 22
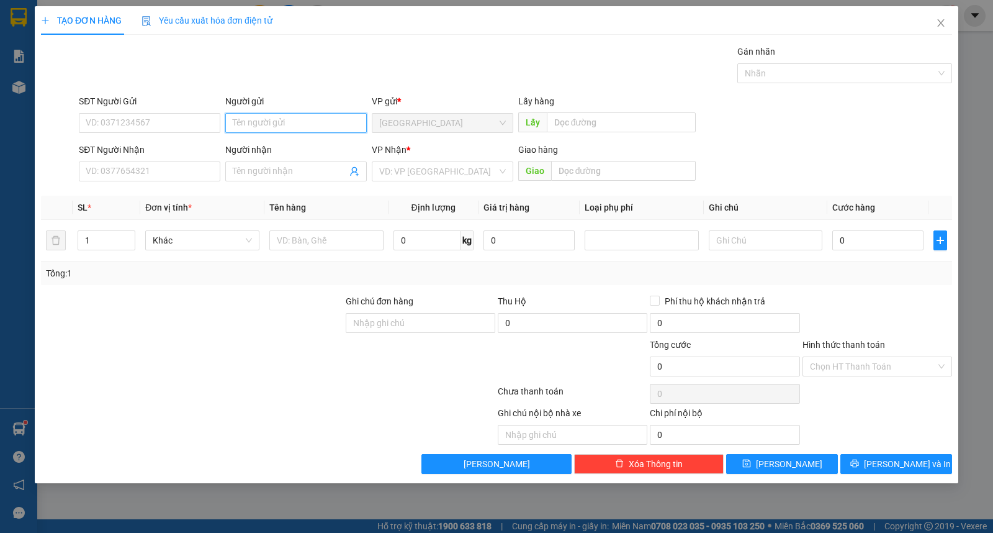
click at [270, 115] on input "Người gửi" at bounding box center [296, 123] width 142 height 20
type input "vũ"
type input "vinh sơn"
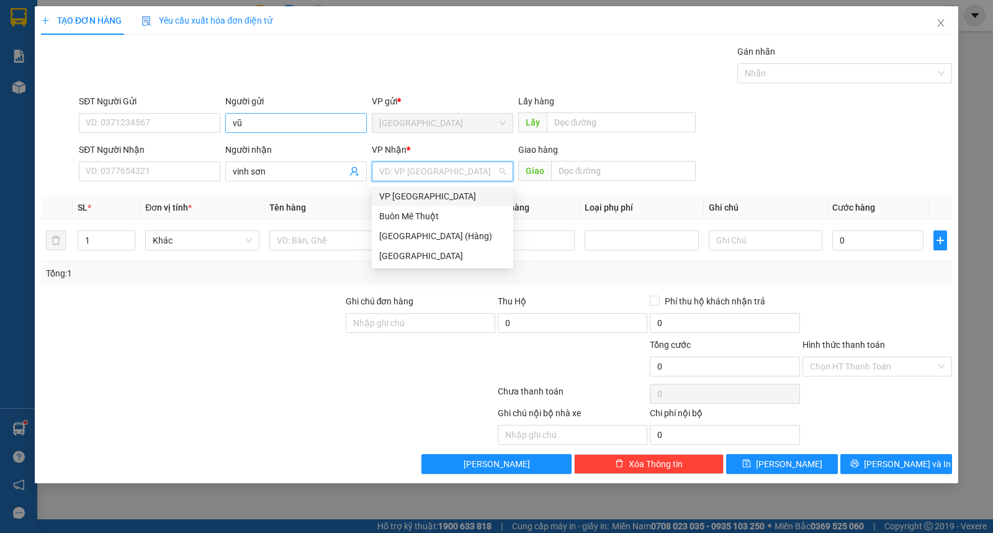
type input "ư"
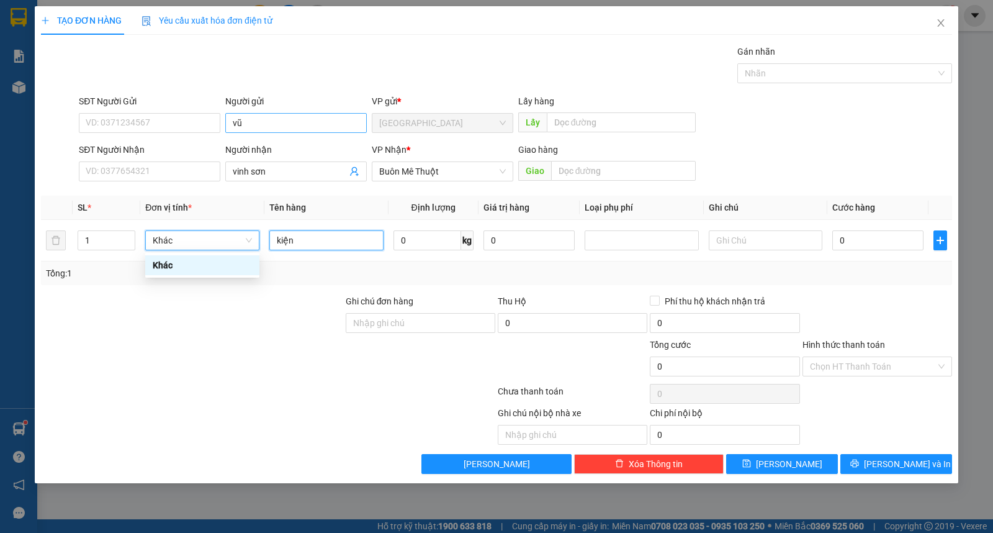
type input "kiện"
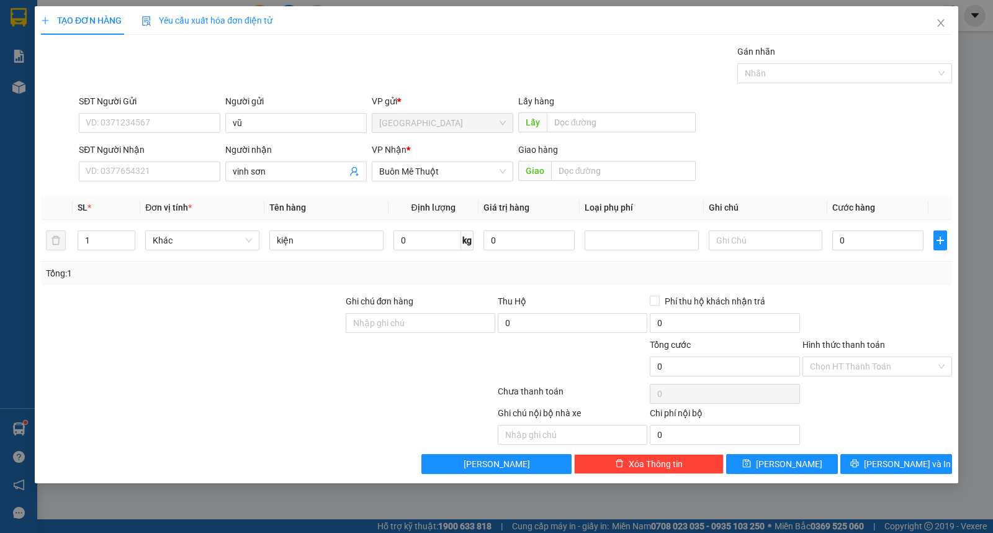
click at [894, 474] on div "TẠO ĐƠN HÀNG Yêu cầu xuất hóa đơn điện tử Transit Pickup Surcharge Ids Transit …" at bounding box center [497, 244] width 924 height 477
click at [891, 469] on span "[PERSON_NAME] và In" at bounding box center [907, 464] width 87 height 14
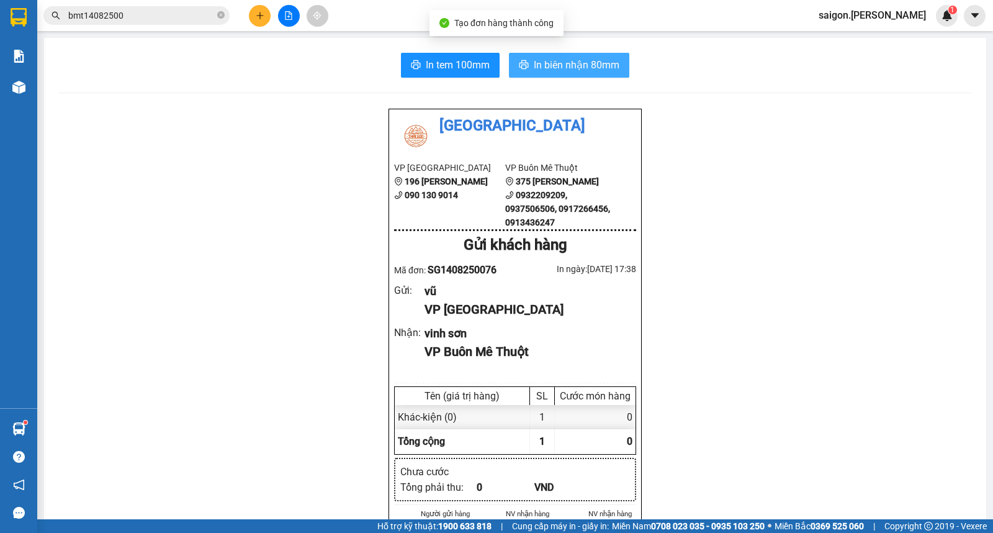
click at [551, 76] on button "In biên nhận 80mm" at bounding box center [569, 65] width 120 height 25
click at [551, 60] on span "In biên nhận 80mm" at bounding box center [577, 65] width 86 height 16
click at [257, 10] on button at bounding box center [260, 16] width 22 height 22
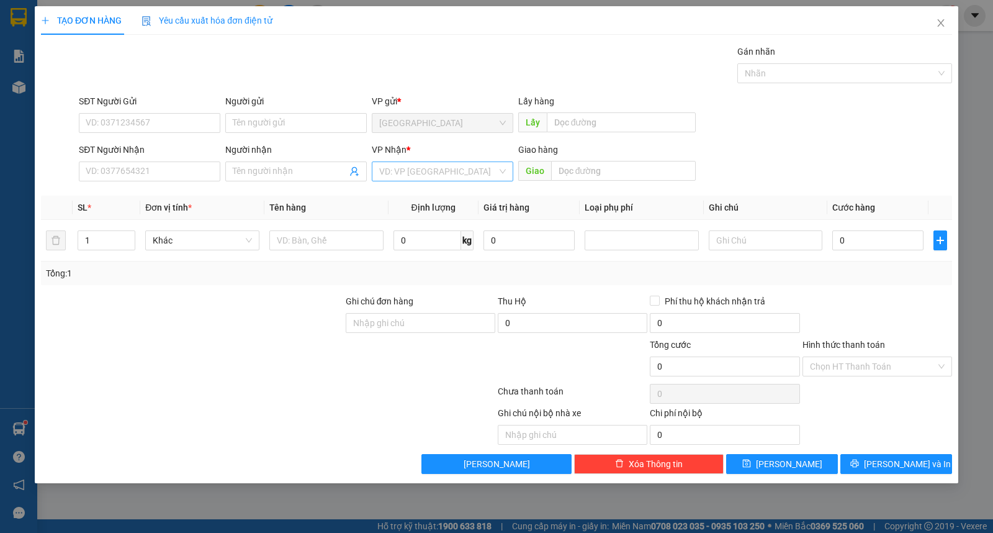
click at [415, 176] on input "search" at bounding box center [438, 171] width 118 height 19
click at [426, 220] on div "Buôn Mê Thuột" at bounding box center [442, 216] width 127 height 14
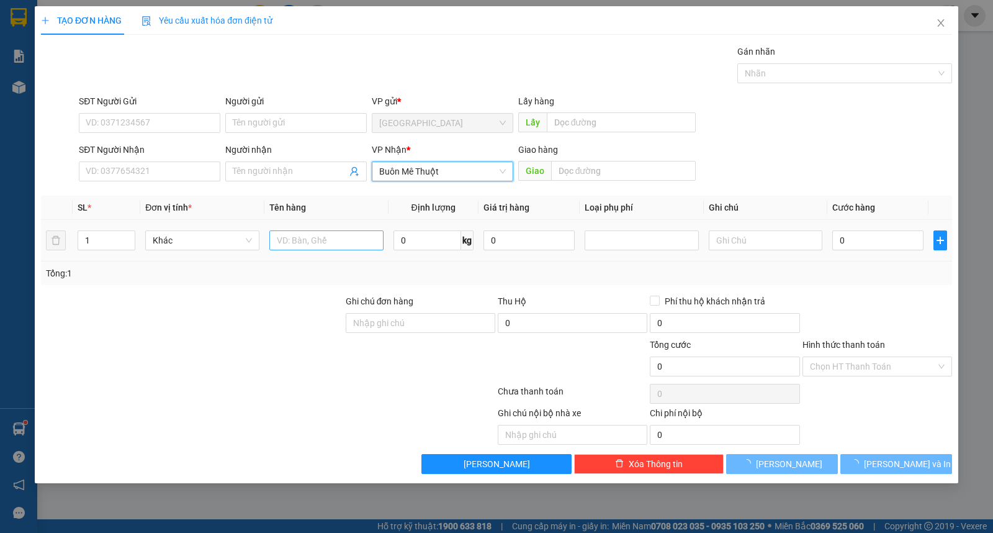
click at [333, 256] on td at bounding box center [326, 241] width 124 height 42
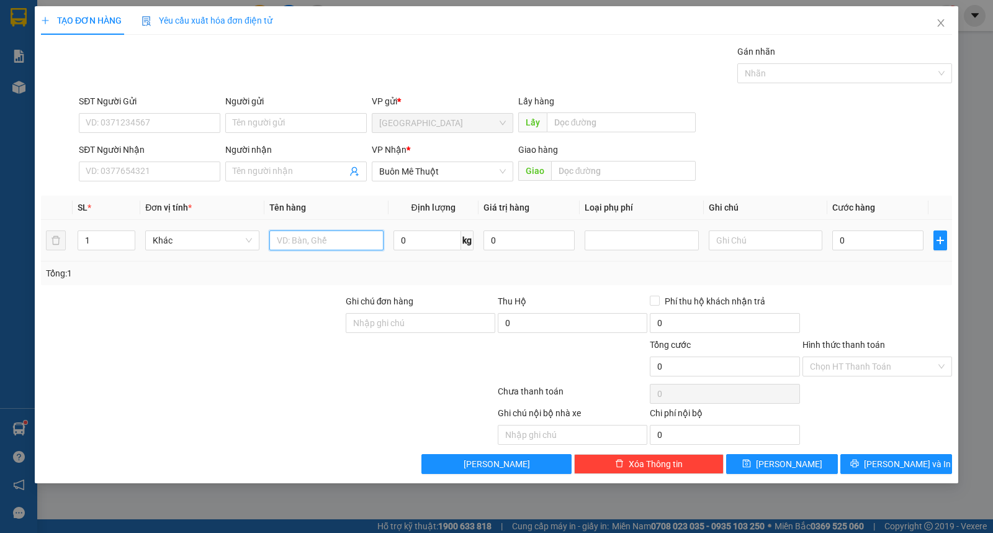
click at [332, 237] on input "text" at bounding box center [326, 240] width 114 height 20
type input "thùng"
type input "tâm an"
type input "lưu gia"
click at [915, 475] on div "TẠO ĐƠN HÀNG Yêu cầu xuất hóa đơn điện tử Transit Pickup Surcharge Ids Transit …" at bounding box center [497, 244] width 924 height 477
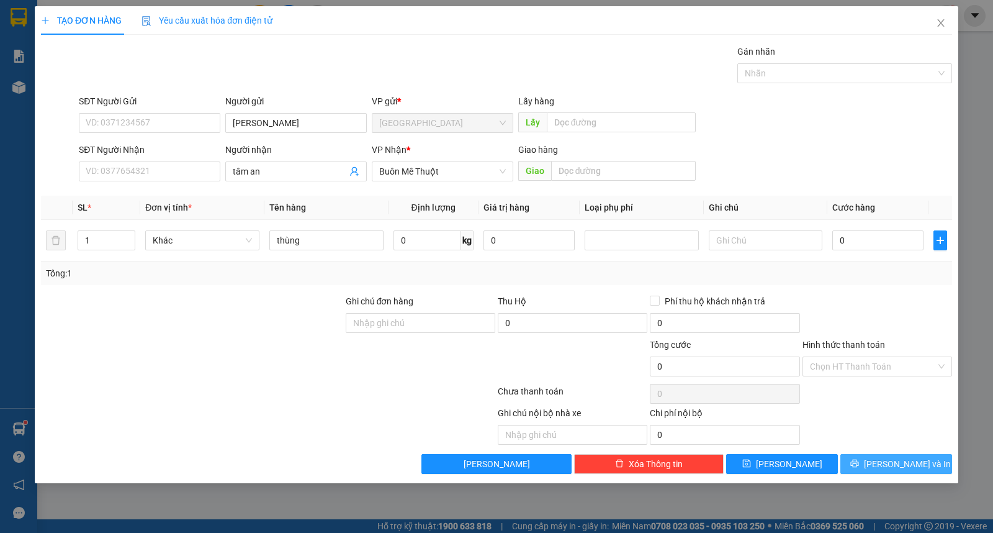
click at [916, 463] on span "[PERSON_NAME] và In" at bounding box center [907, 464] width 87 height 14
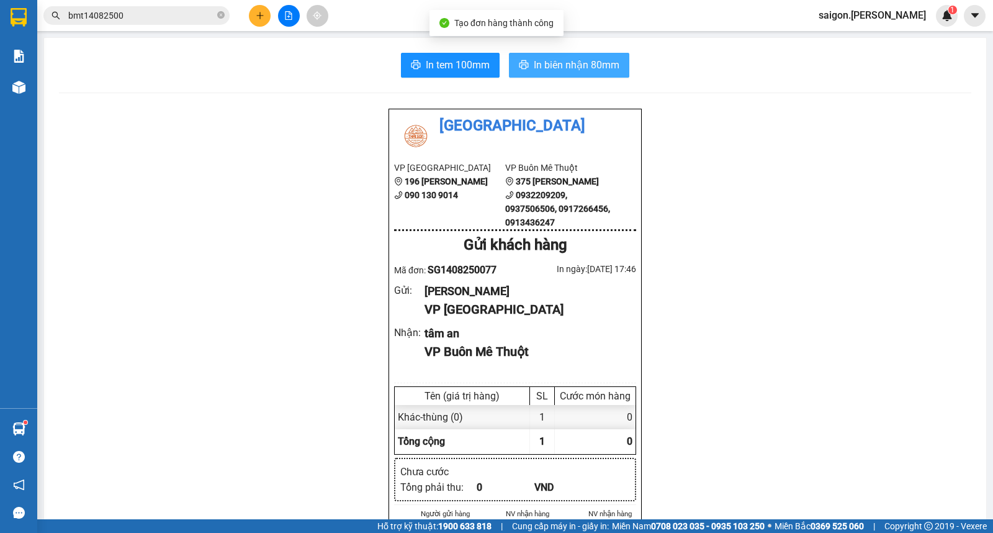
click at [540, 58] on span "In biên nhận 80mm" at bounding box center [577, 65] width 86 height 16
click at [262, 12] on icon "plus" at bounding box center [260, 15] width 9 height 9
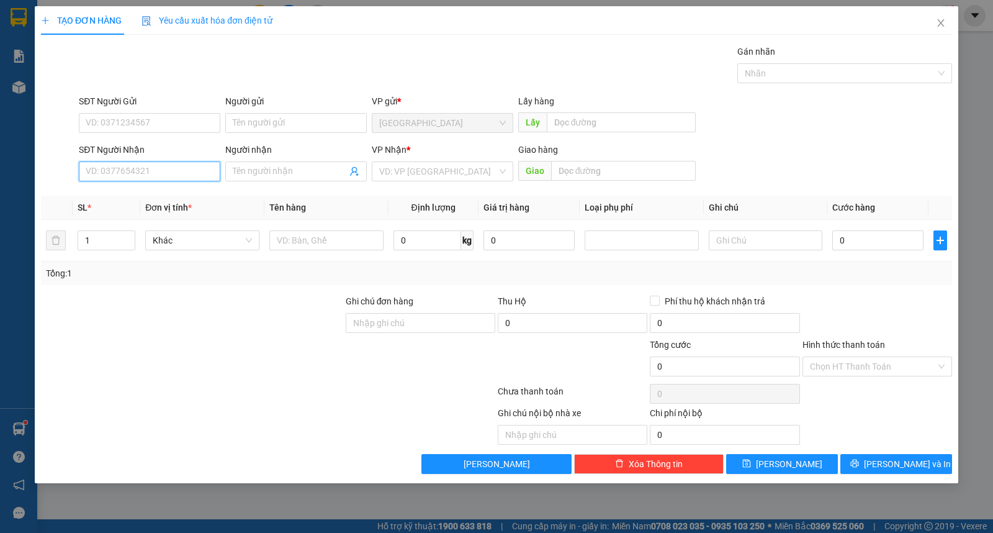
click at [147, 171] on input "SĐT Người Nhận" at bounding box center [150, 171] width 142 height 20
type input "0943744488"
type input "công"
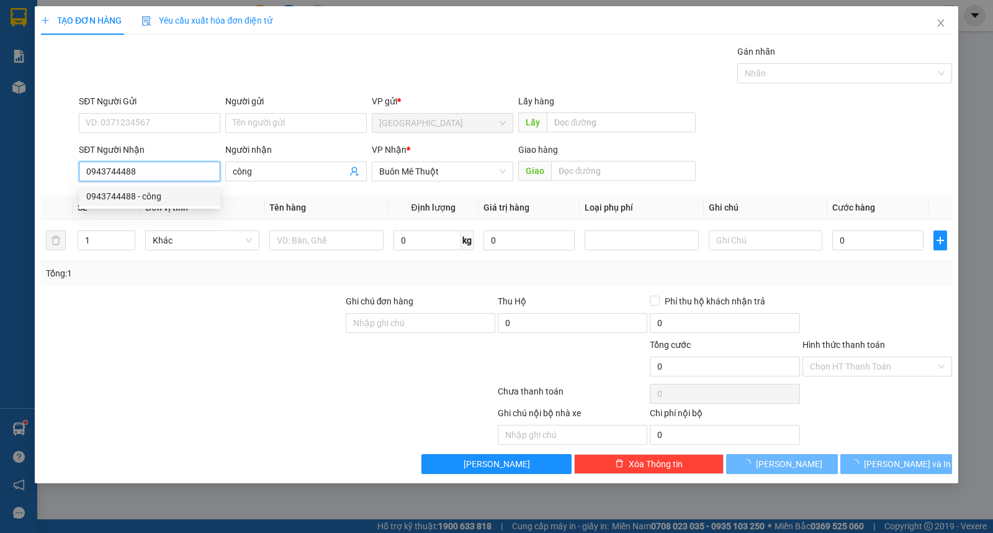
type input "90.000"
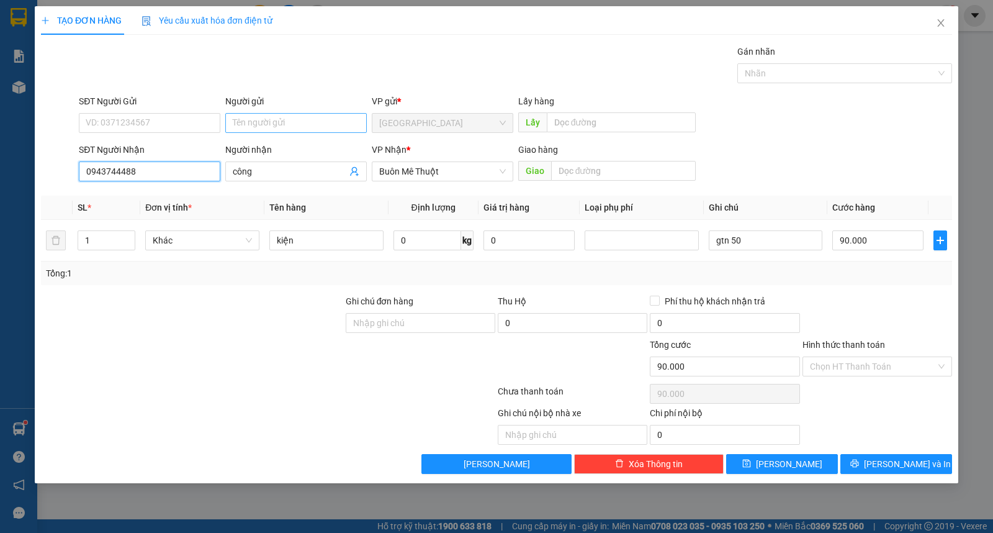
type input "0943744488"
click at [268, 117] on input "Người gửi" at bounding box center [296, 123] width 142 height 20
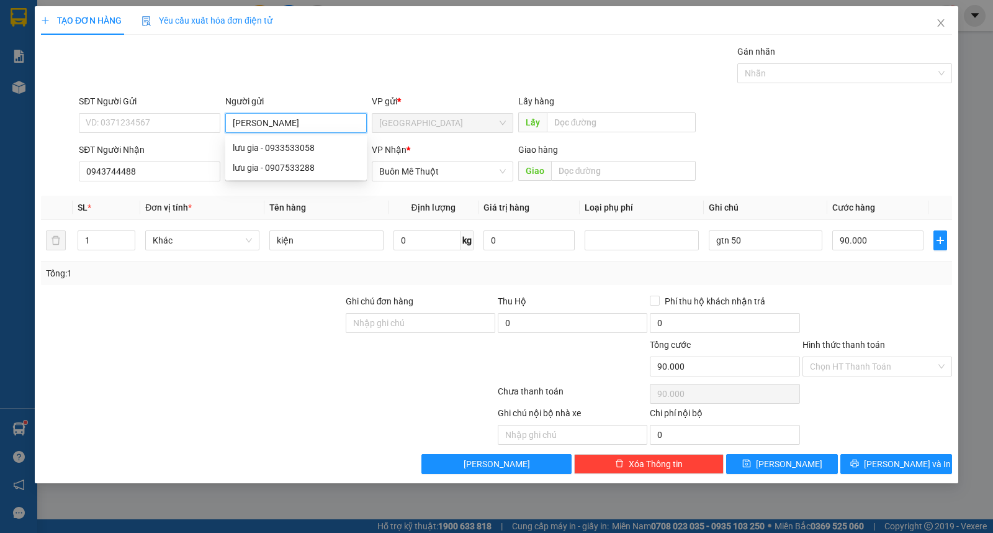
type input "hoàng long"
drag, startPoint x: 883, startPoint y: 359, endPoint x: 885, endPoint y: 369, distance: 10.0
click at [883, 360] on input "Hình thức thanh toán" at bounding box center [873, 366] width 126 height 19
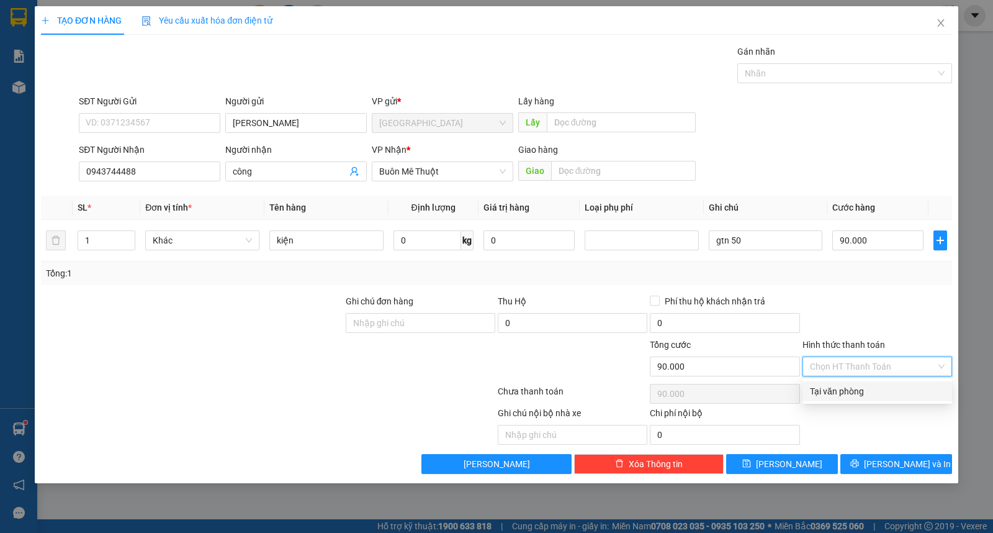
click at [888, 397] on div "Tại văn phòng" at bounding box center [877, 391] width 135 height 14
type input "0"
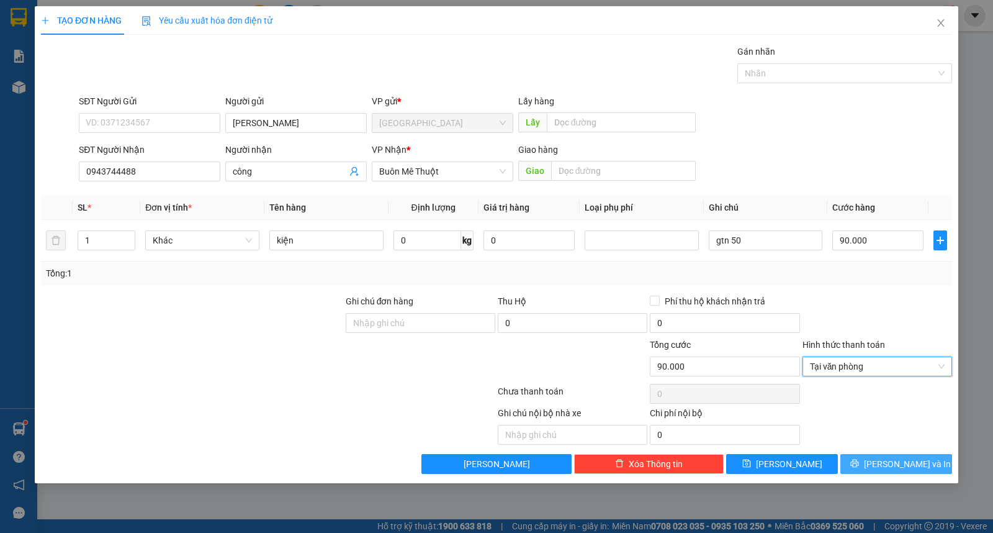
click at [885, 466] on span "[PERSON_NAME] và In" at bounding box center [907, 464] width 87 height 14
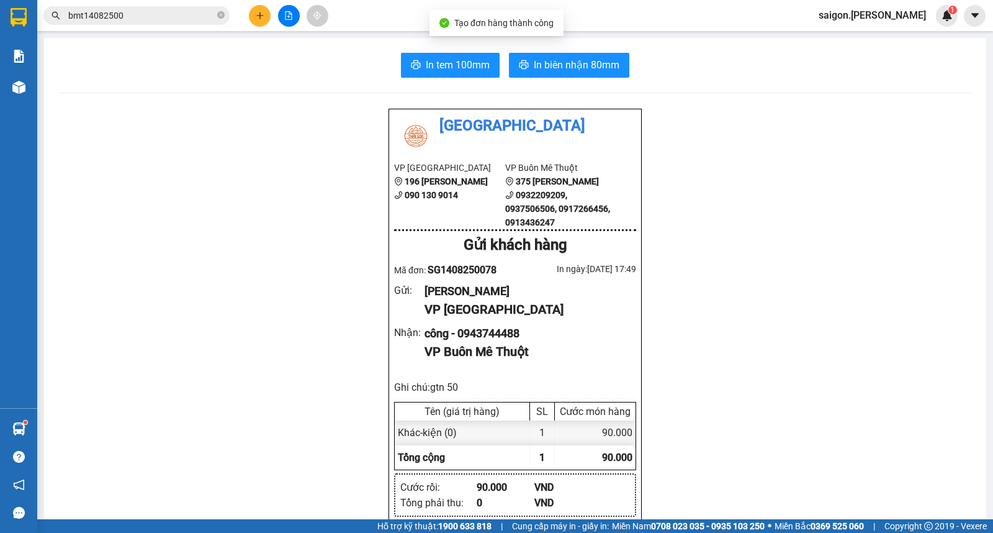
click at [588, 70] on span "In biên nhận 80mm" at bounding box center [577, 65] width 86 height 16
click at [259, 20] on button at bounding box center [260, 16] width 22 height 22
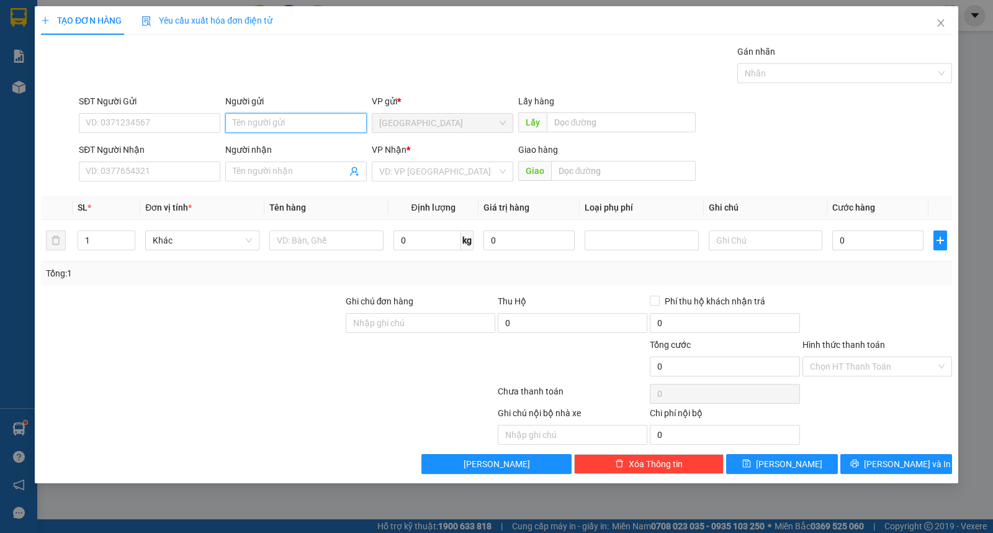
click at [278, 128] on input "Người gửi" at bounding box center [296, 123] width 142 height 20
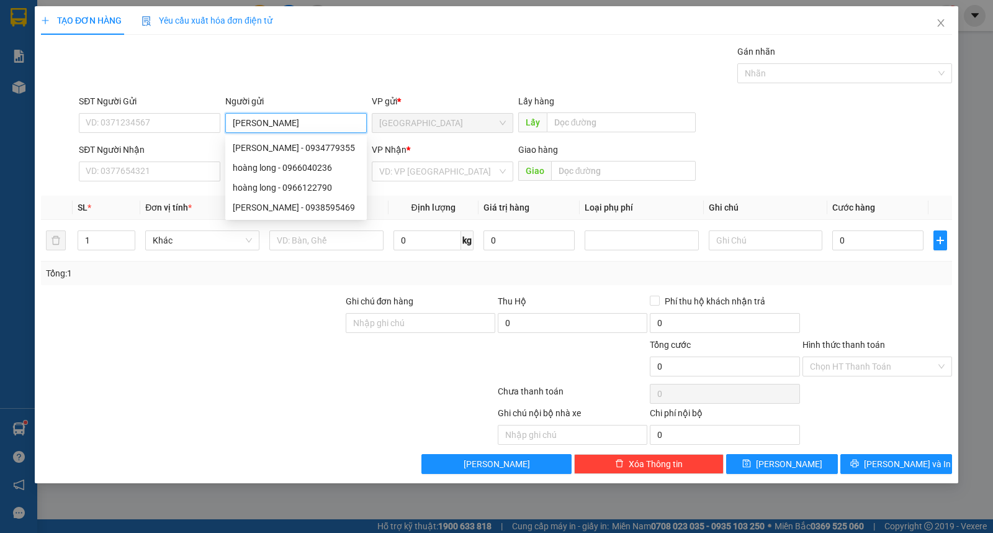
type input "hưng thịnh đạt"
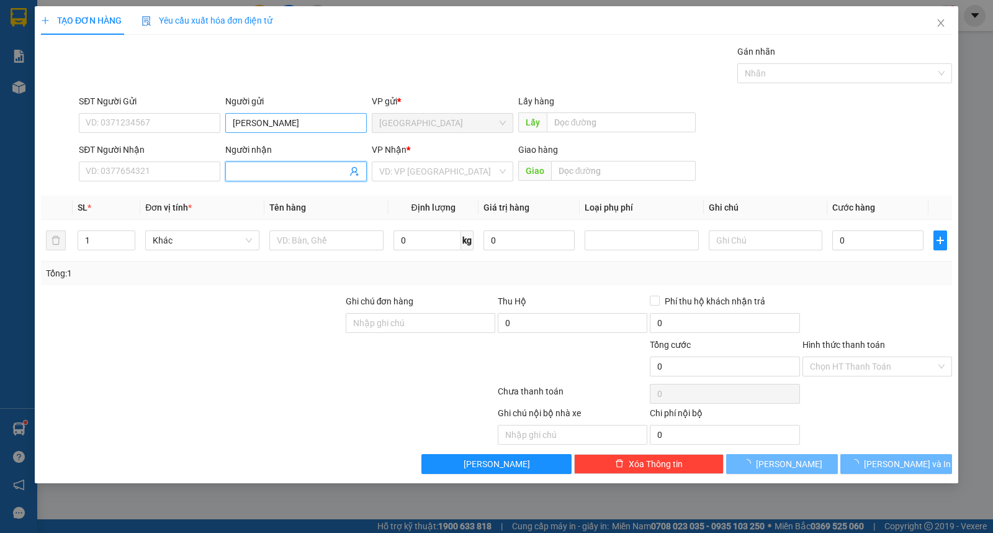
type input "d"
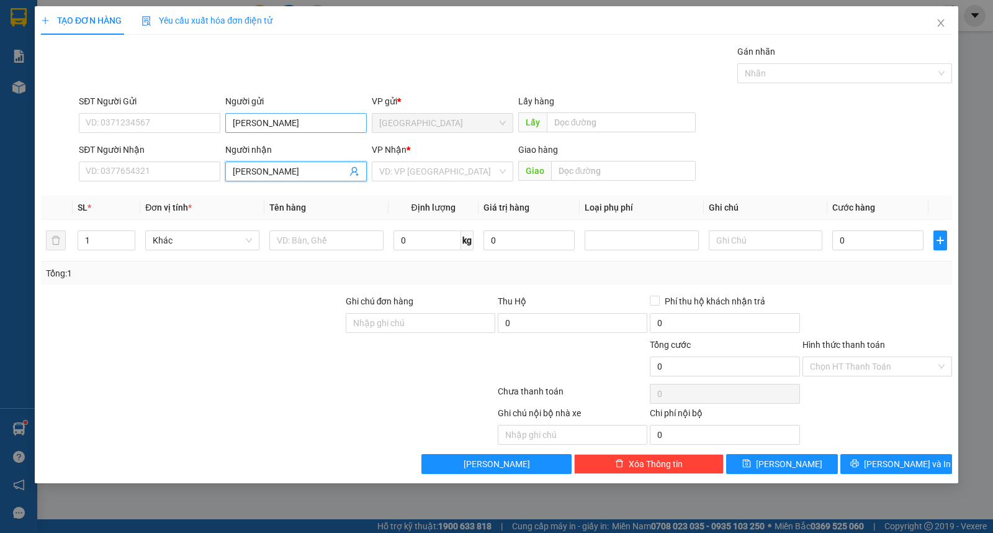
type input "đạt hưng"
type input "ư"
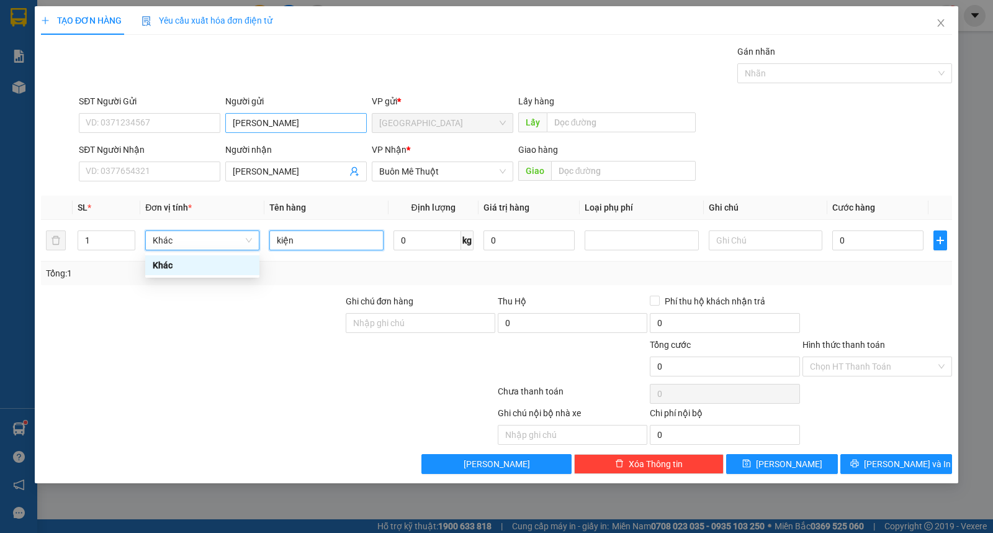
type input "kiện"
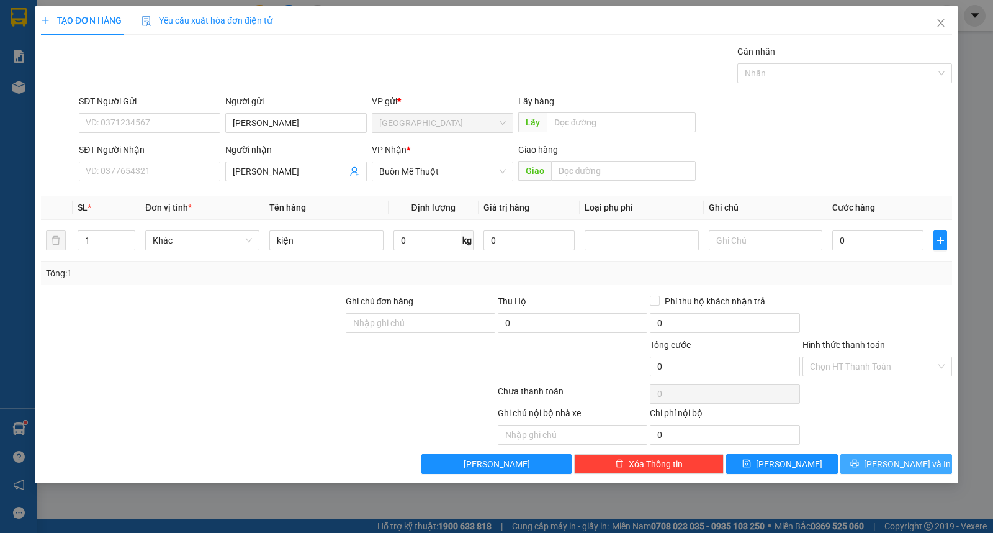
click at [859, 466] on icon "printer" at bounding box center [854, 463] width 9 height 9
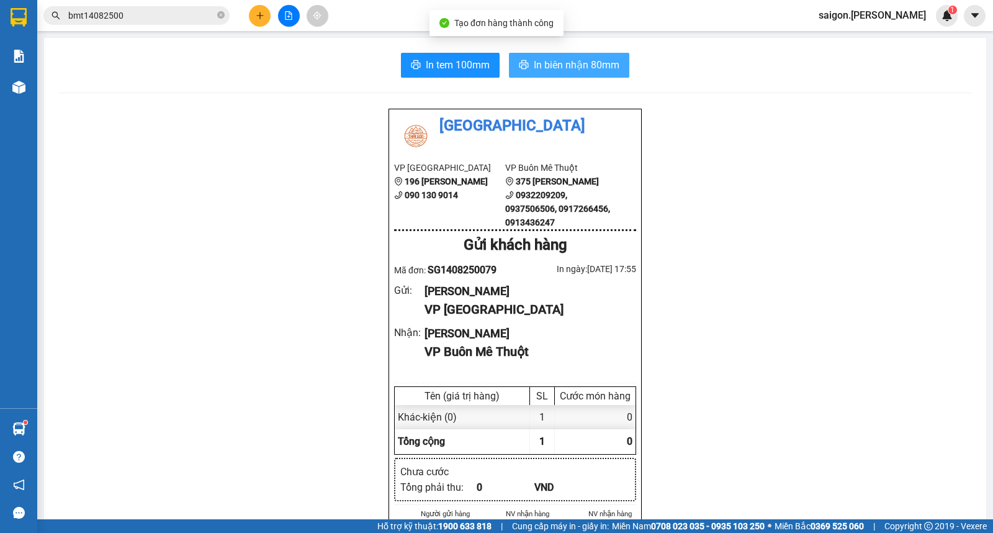
click at [582, 64] on span "In biên nhận 80mm" at bounding box center [577, 65] width 86 height 16
click at [264, 11] on button at bounding box center [260, 16] width 22 height 22
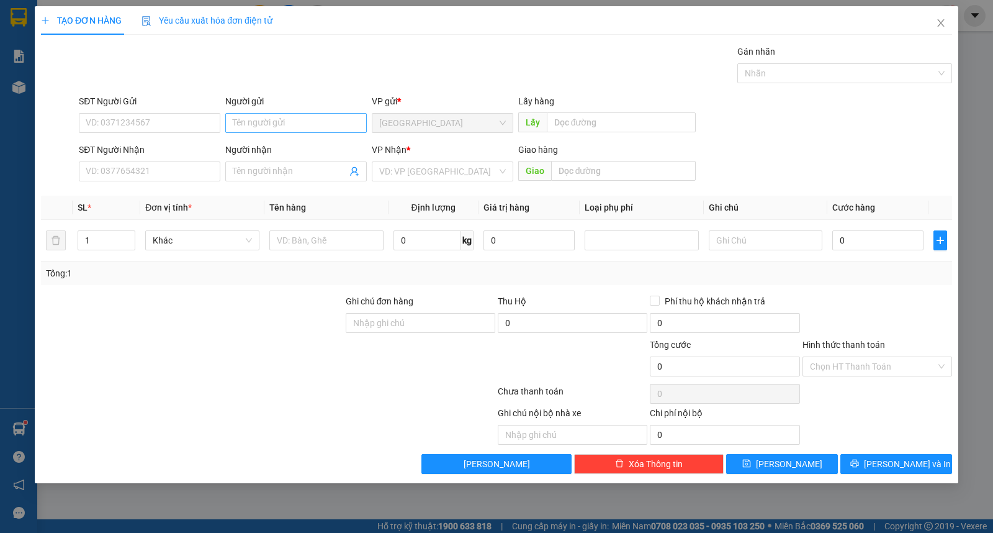
drag, startPoint x: 264, startPoint y: 97, endPoint x: 267, endPoint y: 120, distance: 23.1
click at [264, 100] on div "Người gửi" at bounding box center [296, 101] width 142 height 14
click at [264, 113] on input "Người gửi" at bounding box center [296, 123] width 142 height 20
click at [268, 125] on input "Người gửi" at bounding box center [296, 123] width 142 height 20
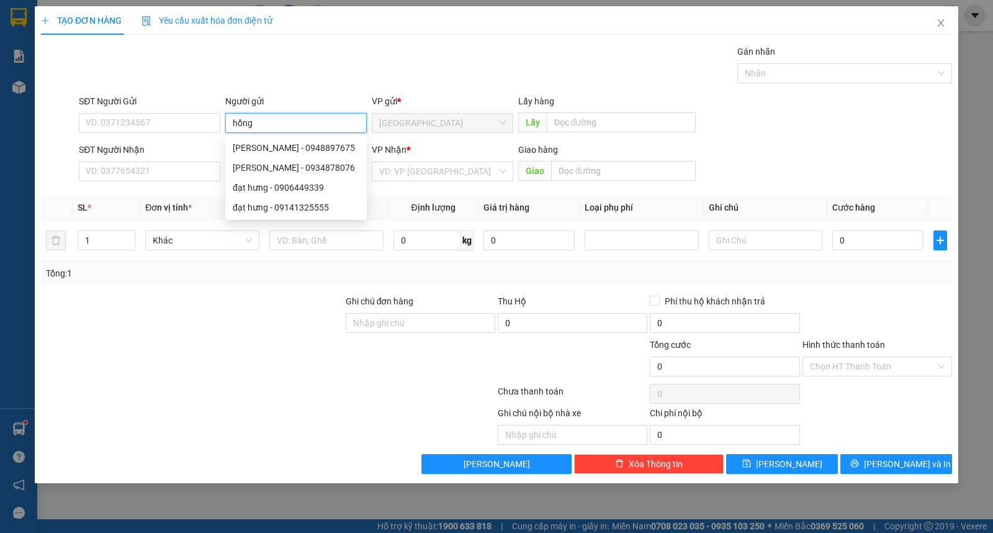
type input "hồng"
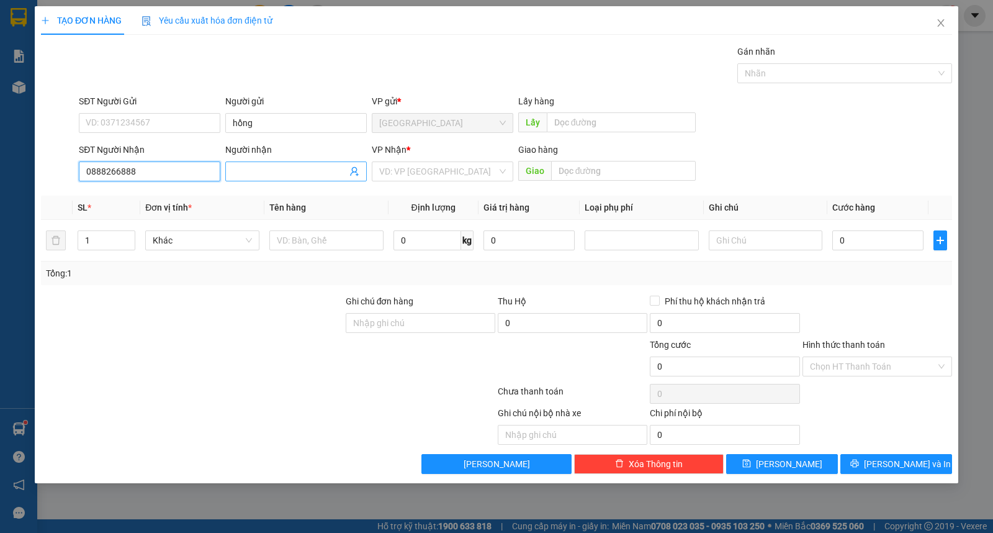
type input "0888266888"
click at [251, 176] on input "Người nhận" at bounding box center [290, 171] width 114 height 14
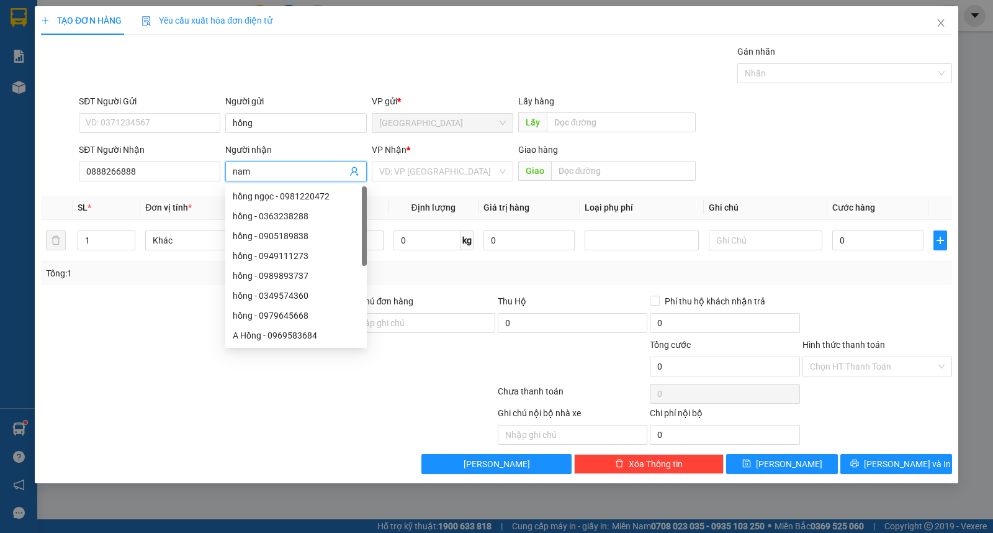
type input "nam"
type input "ư"
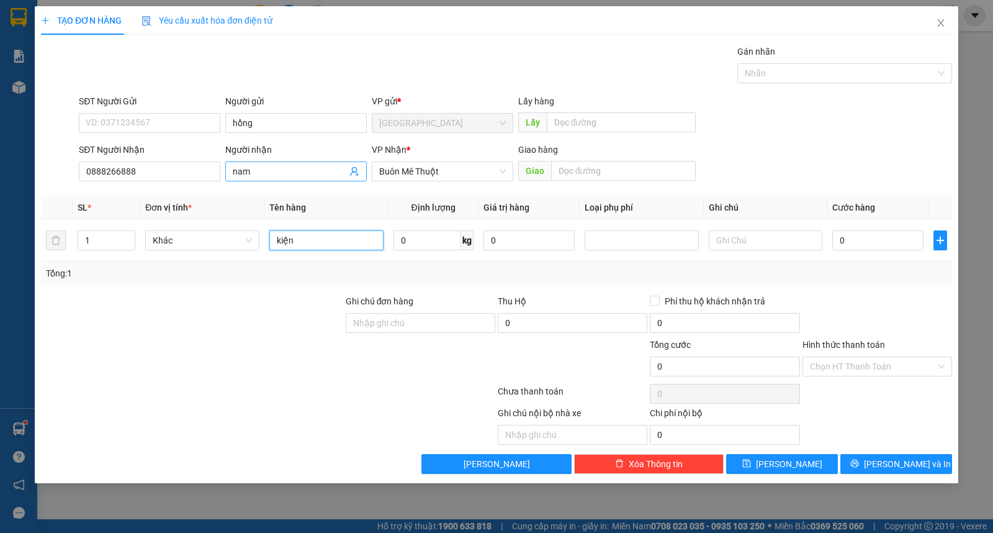
type input "kiện"
click at [135, 116] on input "SĐT Người Gửi" at bounding box center [150, 123] width 142 height 20
type input "0913066278"
click at [882, 256] on td "0" at bounding box center [877, 241] width 101 height 42
click at [870, 245] on input "0" at bounding box center [877, 240] width 91 height 20
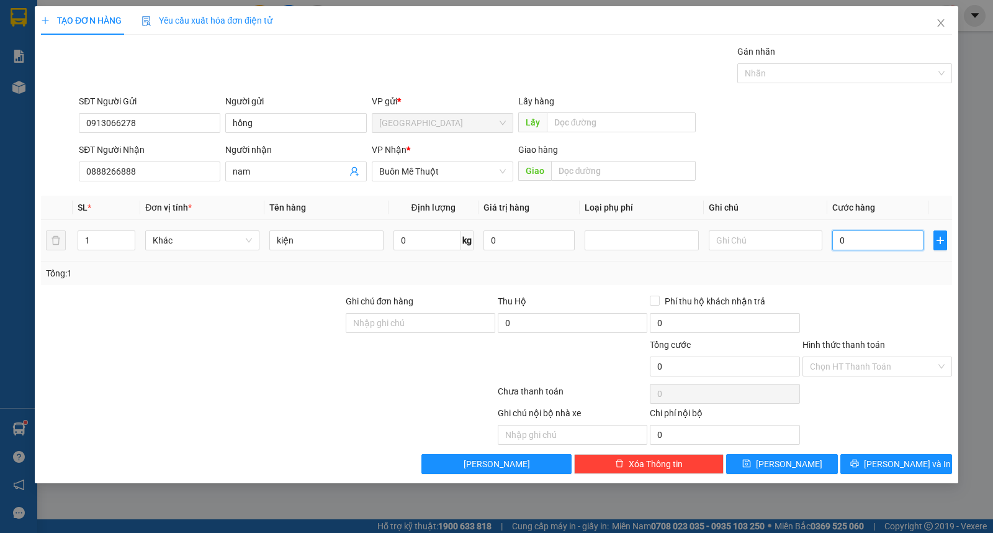
type input "3"
type input "30"
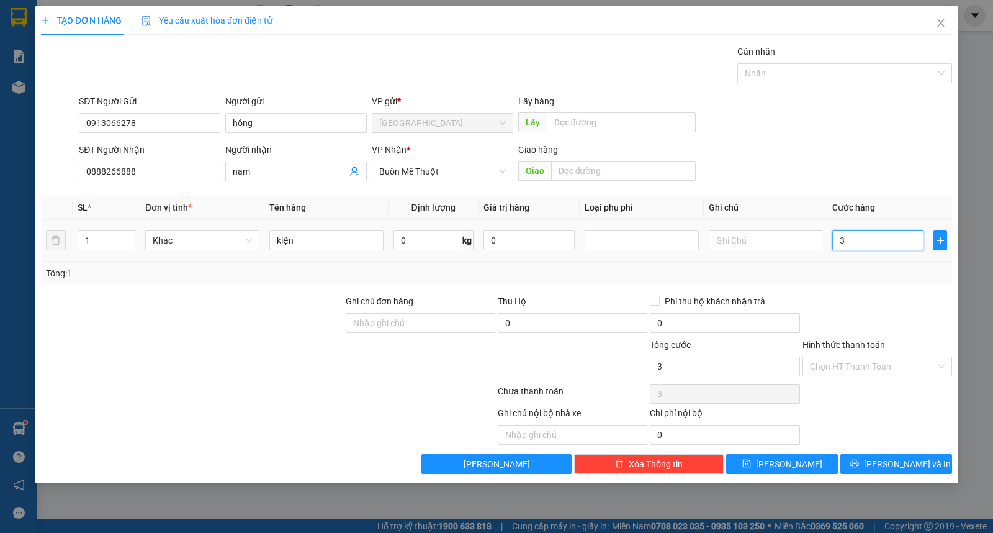
type input "30"
type input "30.000"
drag, startPoint x: 870, startPoint y: 354, endPoint x: 871, endPoint y: 364, distance: 10.0
click at [871, 358] on div "Hình thức thanh toán Chọn HT Thanh Toán" at bounding box center [878, 359] width 150 height 43
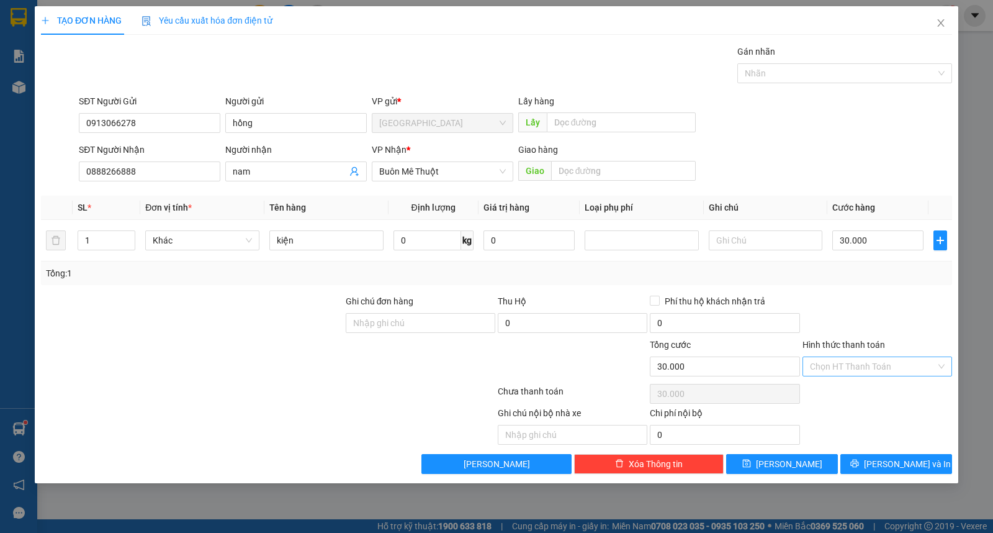
click at [871, 373] on input "Hình thức thanh toán" at bounding box center [873, 366] width 126 height 19
click at [873, 392] on div "Tại văn phòng" at bounding box center [877, 391] width 135 height 14
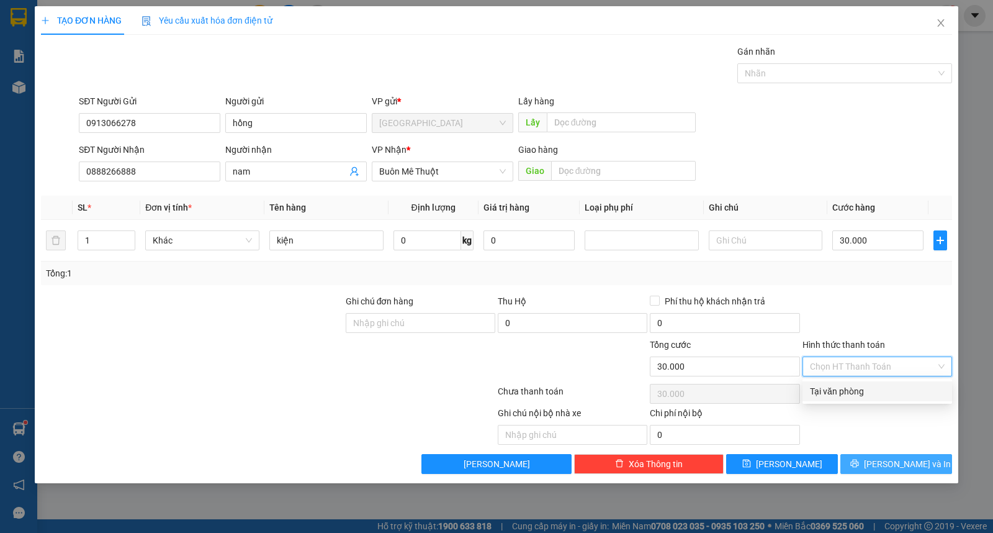
click at [880, 457] on button "[PERSON_NAME] và In" at bounding box center [896, 464] width 112 height 20
type input "0"
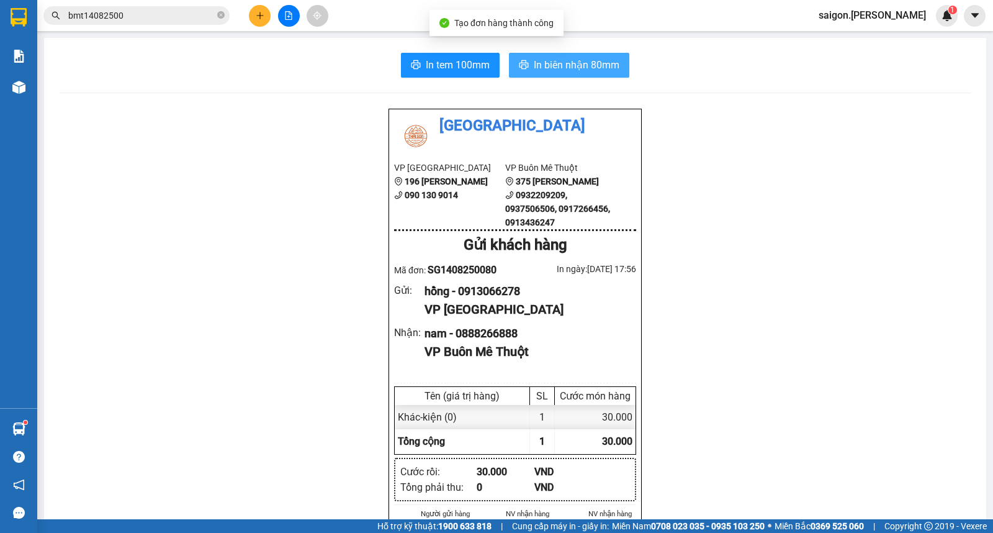
click at [511, 62] on button "In biên nhận 80mm" at bounding box center [569, 65] width 120 height 25
click at [264, 19] on icon "plus" at bounding box center [260, 15] width 9 height 9
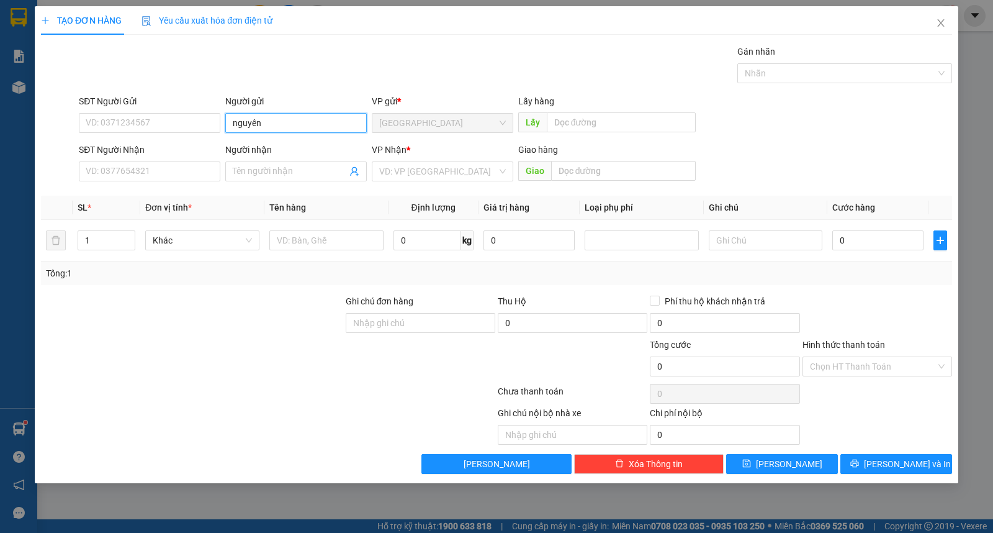
type input "nguyên"
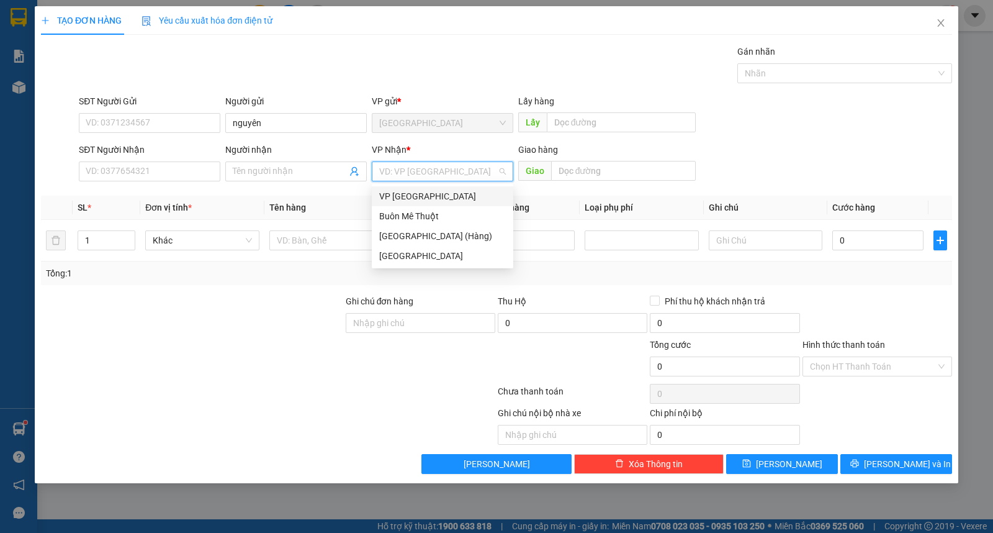
type input "ư"
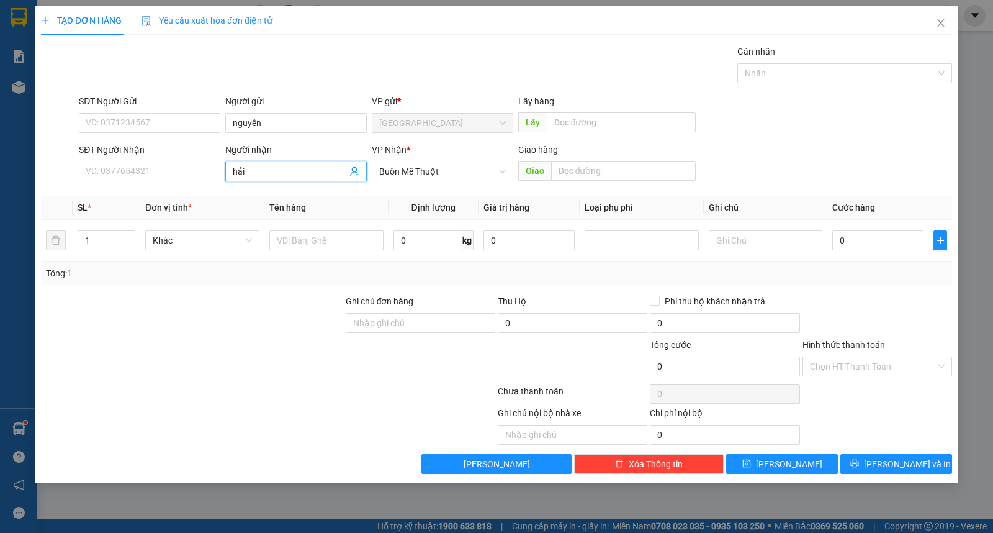
type input "hải"
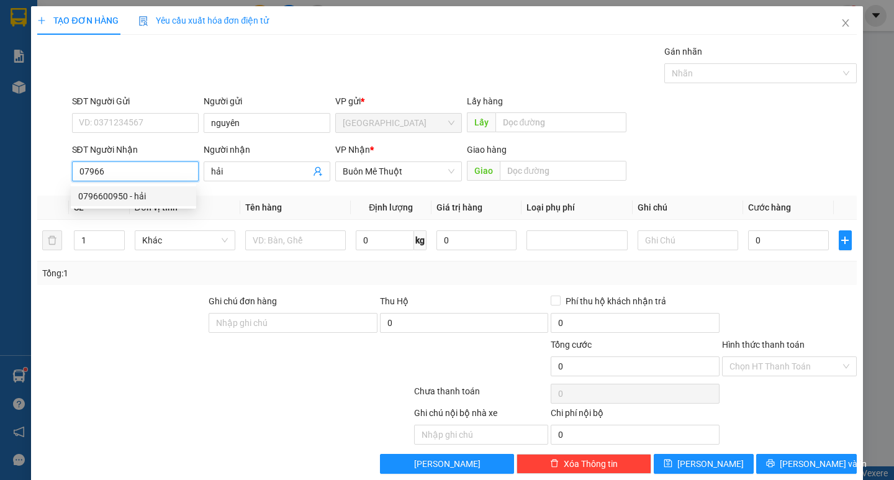
type input "0796600950"
type input "40.000"
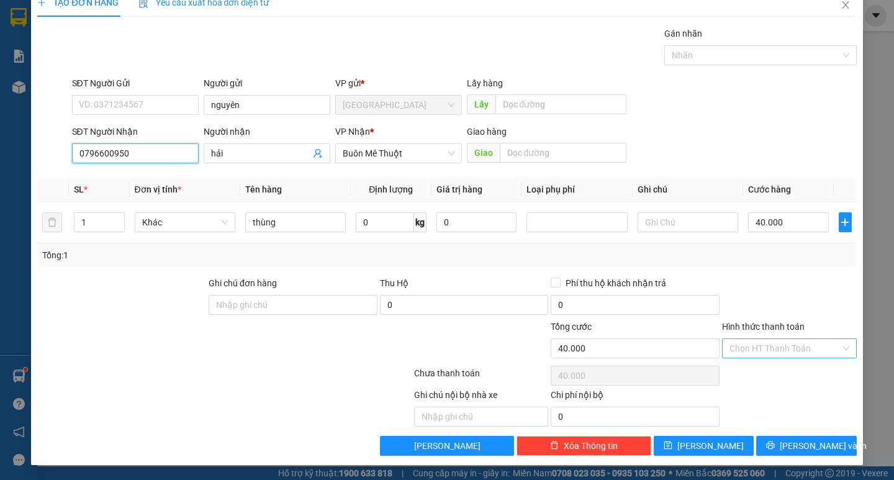
type input "0796600950"
click at [793, 343] on input "Hình thức thanh toán" at bounding box center [784, 348] width 111 height 19
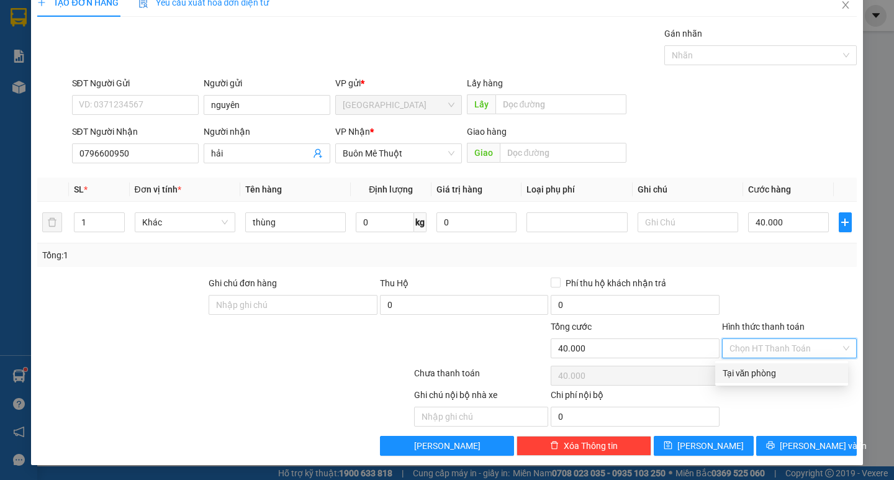
click at [786, 365] on div "Tại văn phòng" at bounding box center [781, 373] width 133 height 20
type input "0"
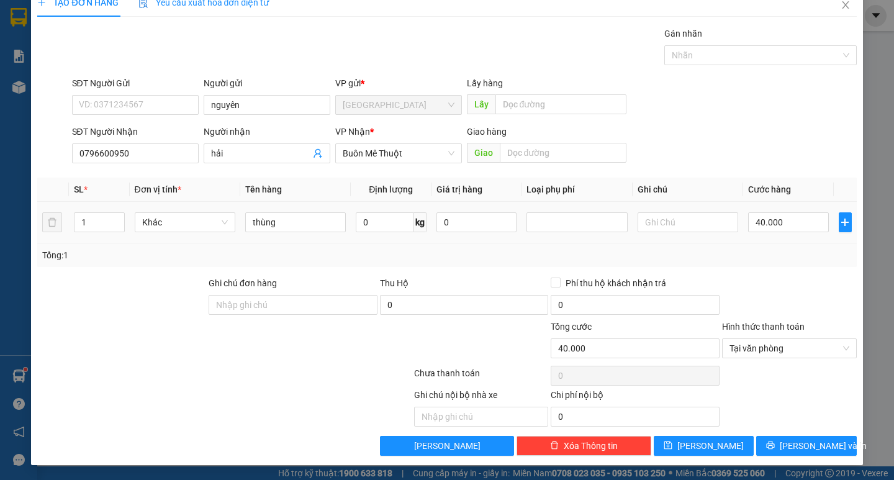
click at [778, 210] on div "40.000" at bounding box center [788, 222] width 81 height 25
click at [778, 215] on input "40.000" at bounding box center [788, 222] width 81 height 20
type input "3"
type input "30"
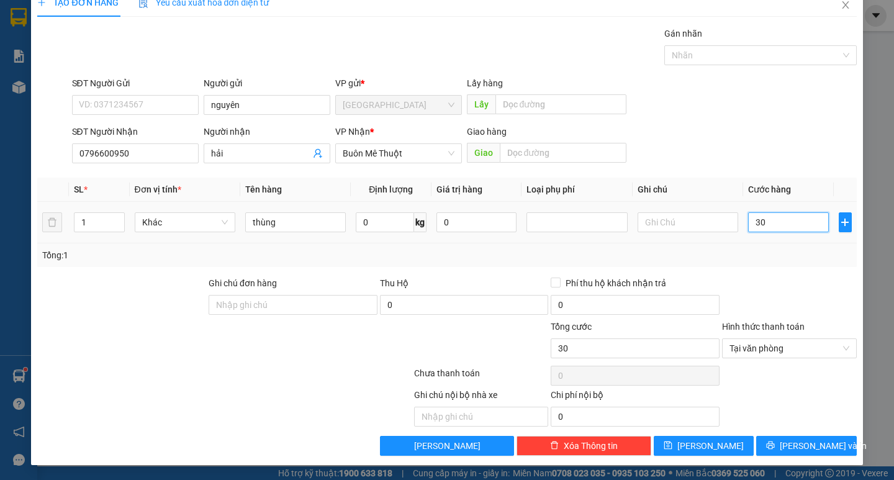
type input "30"
type input "30.000"
click at [783, 446] on button "[PERSON_NAME] và In" at bounding box center [806, 446] width 100 height 20
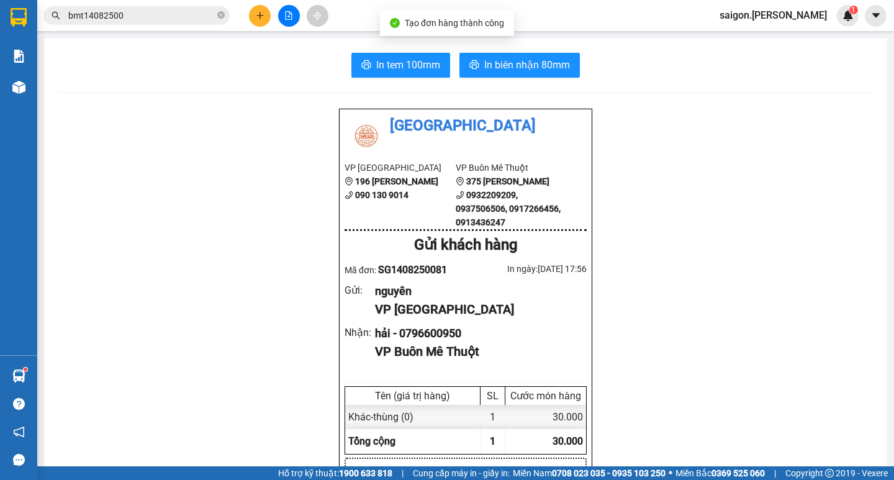
click at [566, 34] on main "In tem 100mm In biên nhận 80mm Thái Sơn VP Sài Gòn 196 Nguyễn Duy Dương 090 130…" at bounding box center [447, 233] width 894 height 466
click at [565, 61] on button "In biên nhận 80mm" at bounding box center [519, 65] width 120 height 25
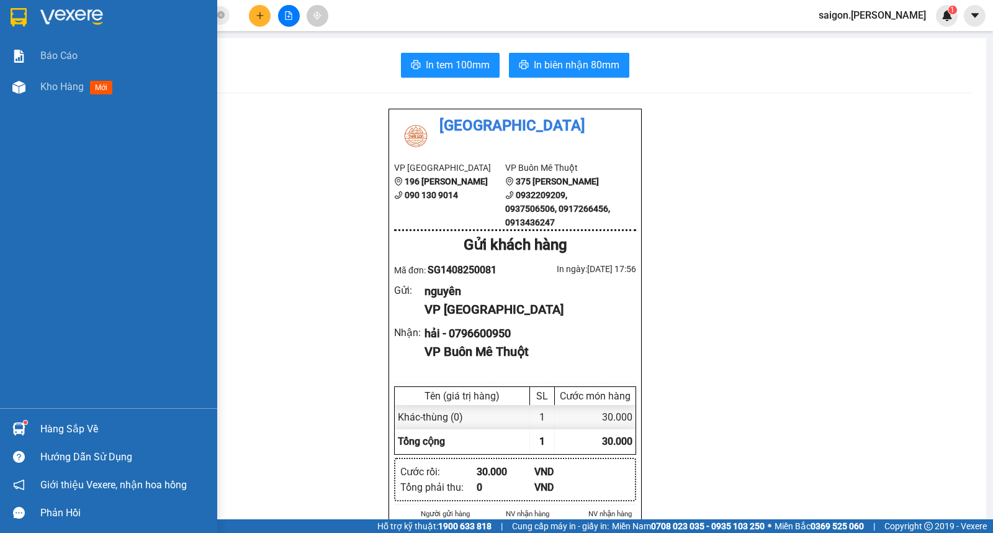
drag, startPoint x: 58, startPoint y: 202, endPoint x: 65, endPoint y: 199, distance: 8.1
click at [58, 202] on div "Báo cáo Kho hàng mới" at bounding box center [108, 223] width 217 height 367
click at [85, 95] on div "Kho hàng mới" at bounding box center [124, 86] width 168 height 31
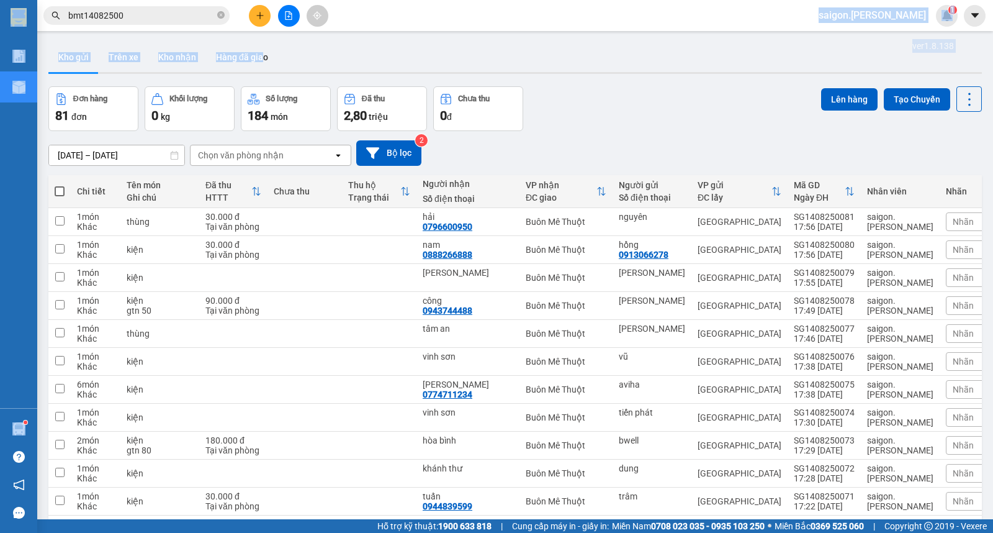
click at [262, 30] on section "Kết quả tìm kiếm ( 8 ) Bộ lọc Thuộc VP này Ngày tạo đơn gần nhất Mã ĐH Trạng th…" at bounding box center [496, 266] width 993 height 533
click at [262, 16] on icon "plus" at bounding box center [259, 15] width 7 height 1
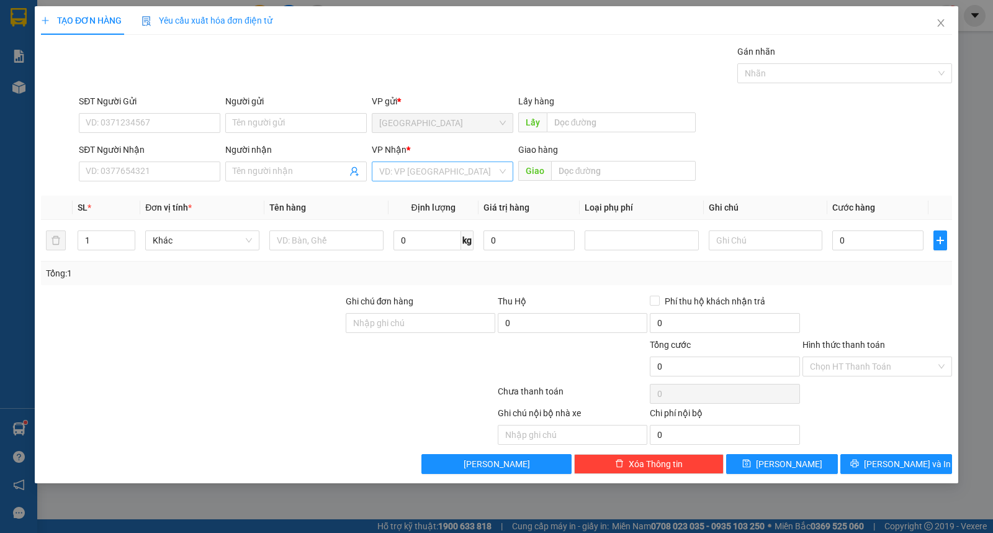
click at [427, 174] on input "search" at bounding box center [438, 171] width 118 height 19
click at [426, 208] on div "Buôn Mê Thuột" at bounding box center [443, 216] width 142 height 20
click at [335, 240] on input "text" at bounding box center [326, 240] width 114 height 20
type input "kiện"
type input "cường tuyết"
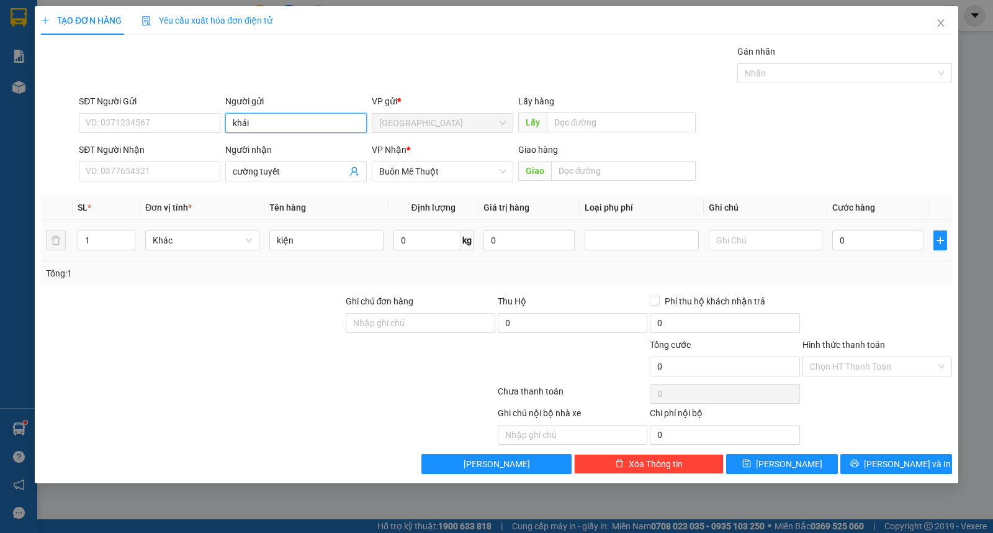
type input "khải"
click at [860, 461] on button "[PERSON_NAME] và In" at bounding box center [896, 464] width 112 height 20
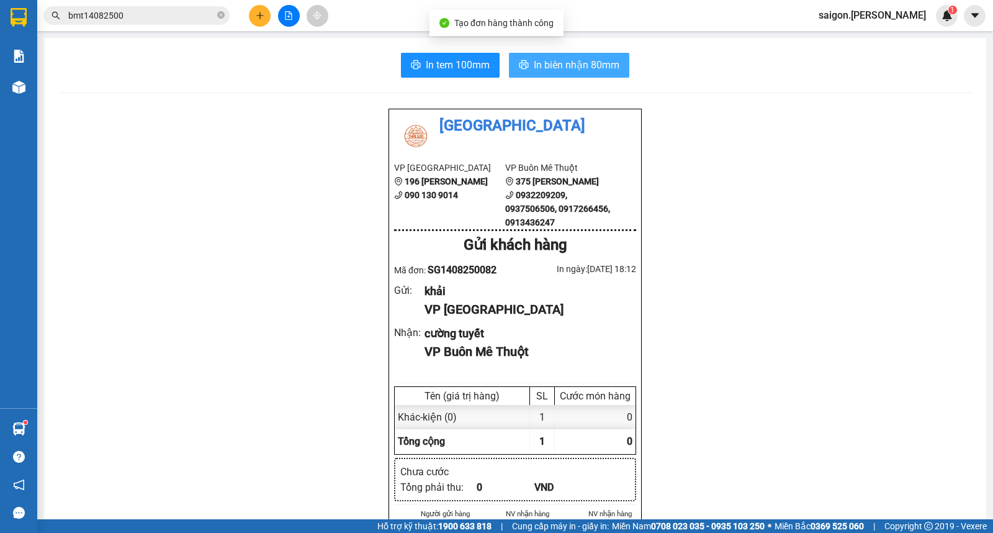
click at [586, 60] on span "In biên nhận 80mm" at bounding box center [577, 65] width 86 height 16
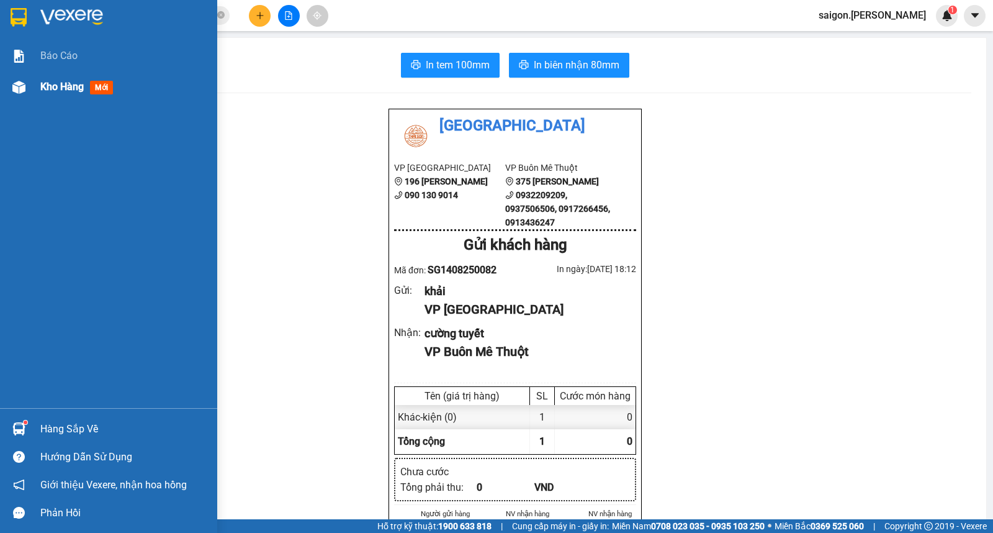
click at [56, 72] on div "Kho hàng mới" at bounding box center [124, 86] width 168 height 31
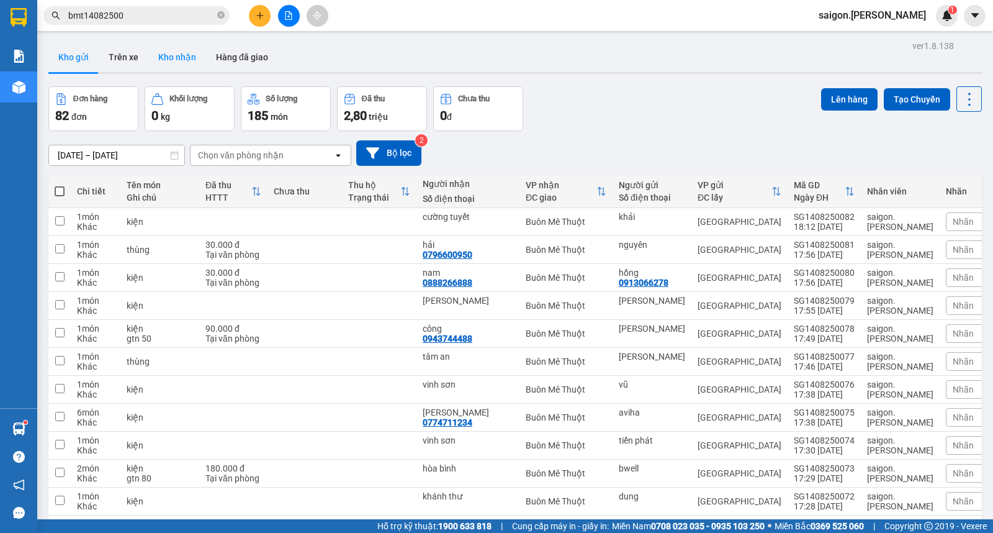
click at [156, 56] on button "Kho nhận" at bounding box center [177, 57] width 58 height 30
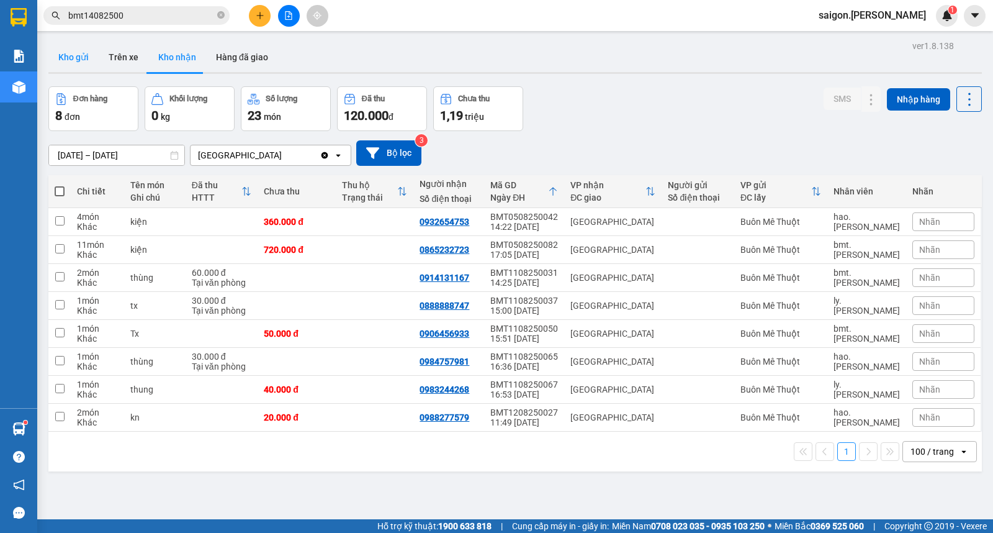
click at [72, 57] on button "Kho gửi" at bounding box center [73, 57] width 50 height 30
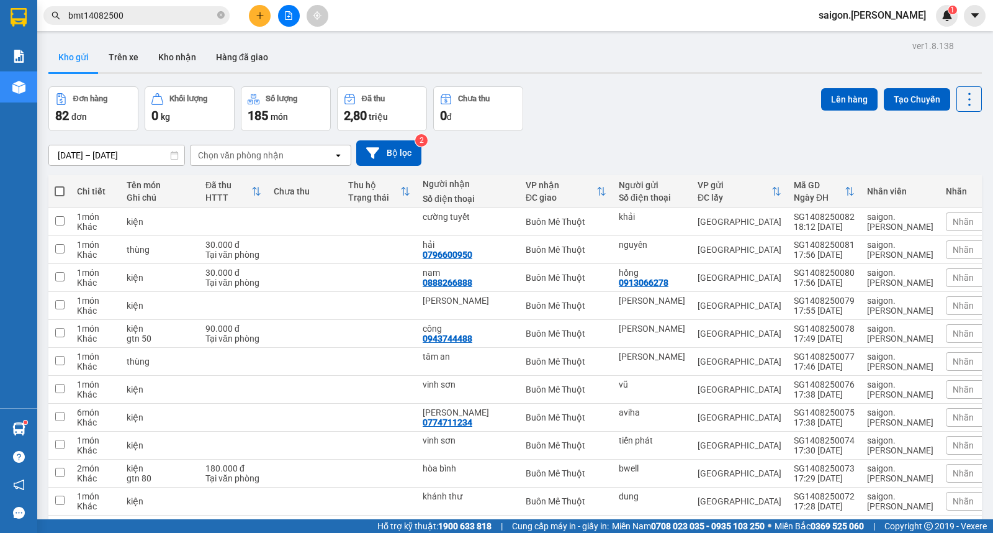
click at [63, 191] on span at bounding box center [60, 191] width 10 height 10
click at [60, 185] on input "checkbox" at bounding box center [60, 185] width 0 height 0
checkbox input "true"
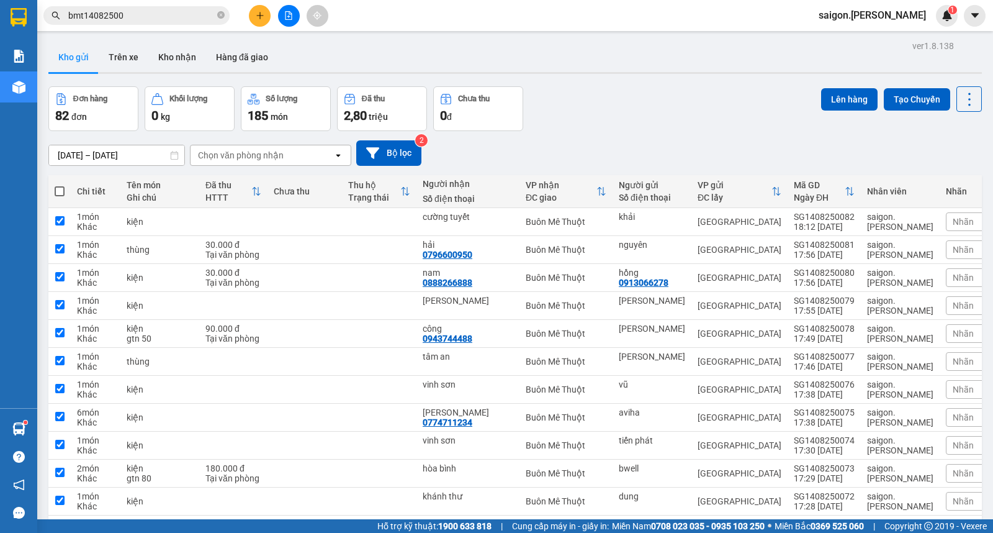
checkbox input "true"
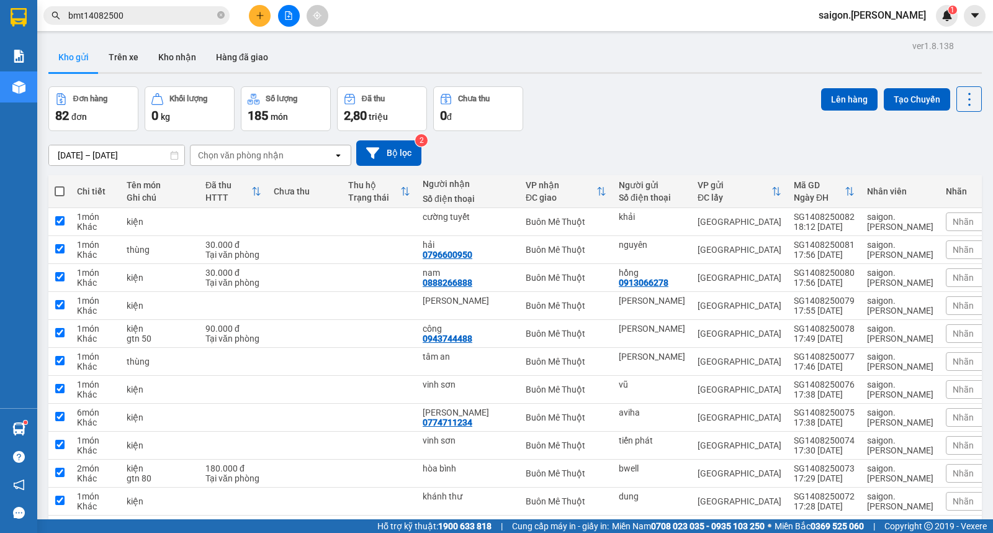
checkbox input "true"
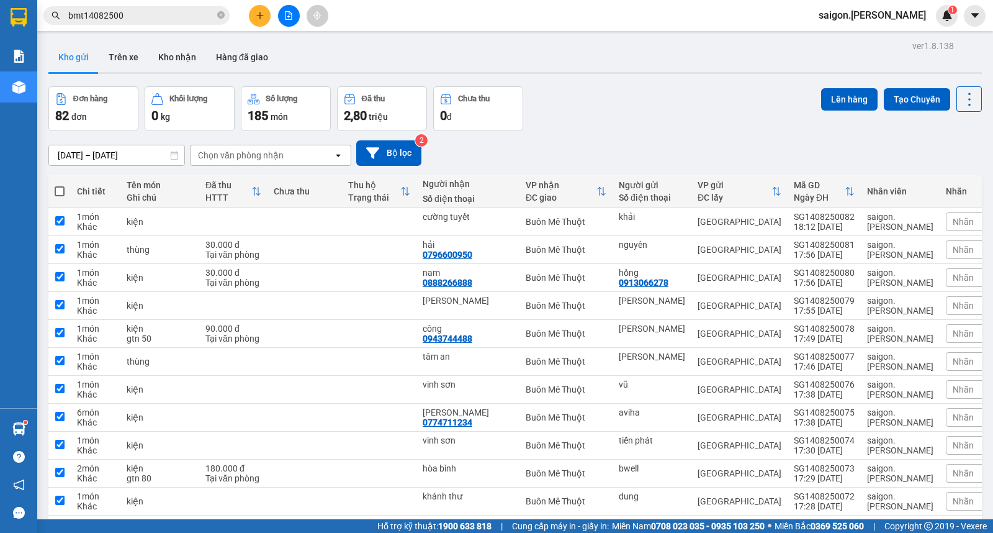
checkbox input "true"
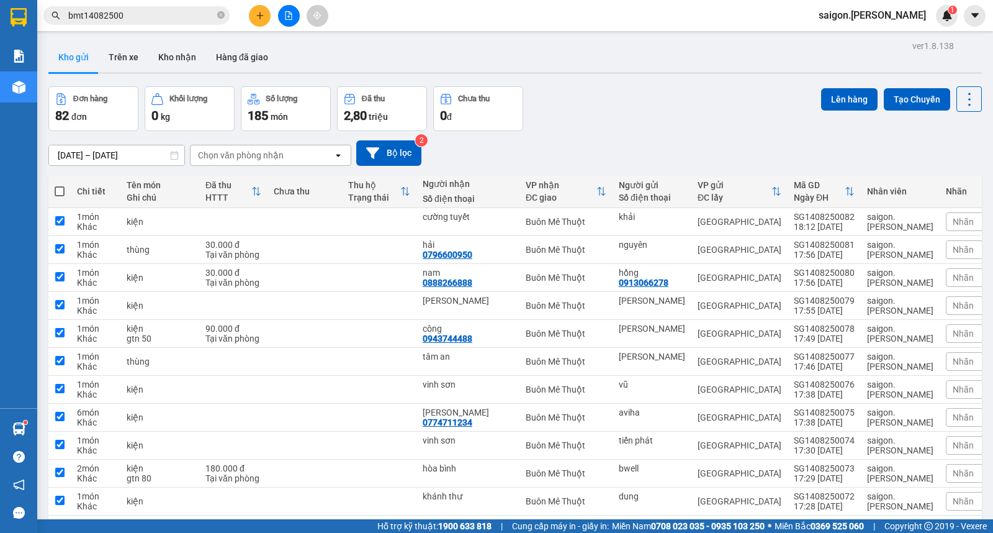
checkbox input "true"
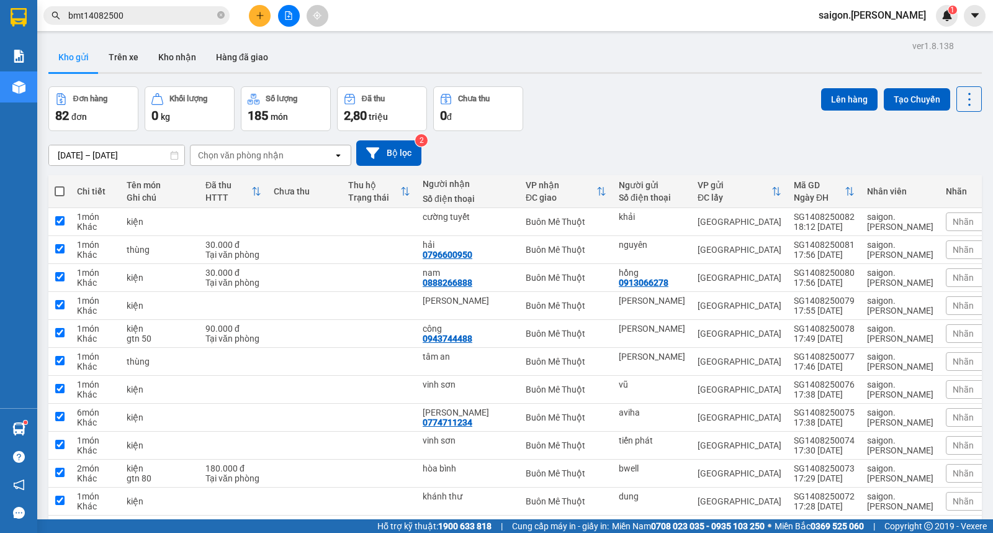
checkbox input "true"
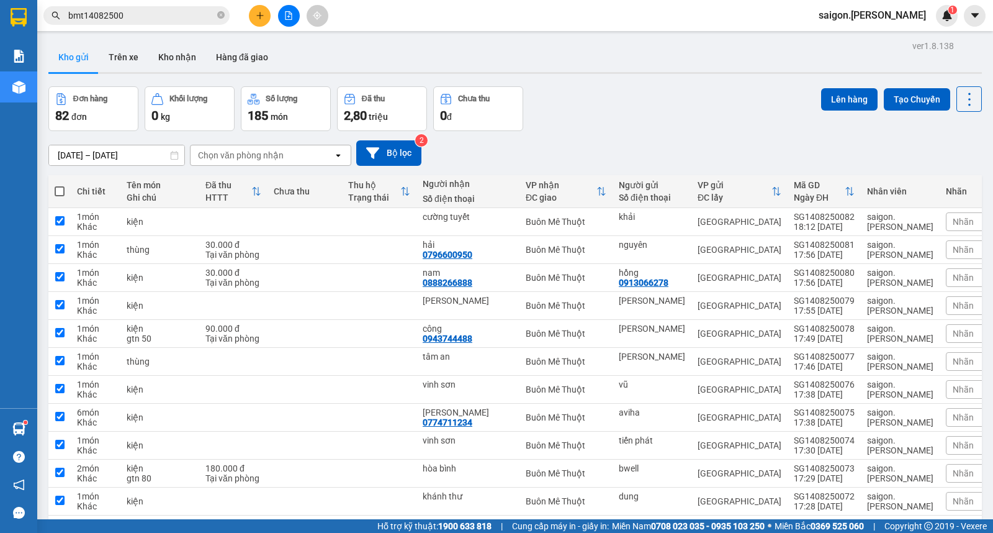
checkbox input "true"
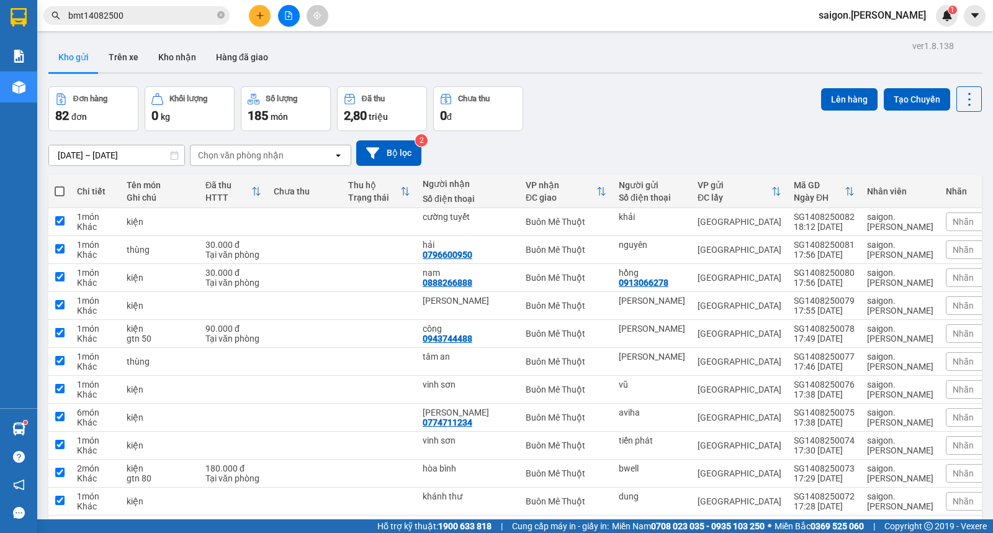
checkbox input "true"
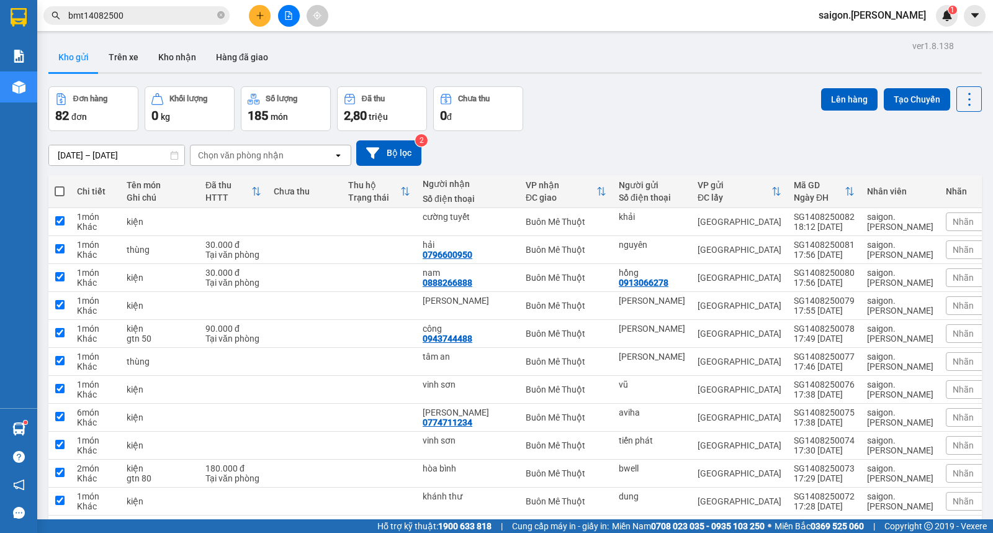
checkbox input "true"
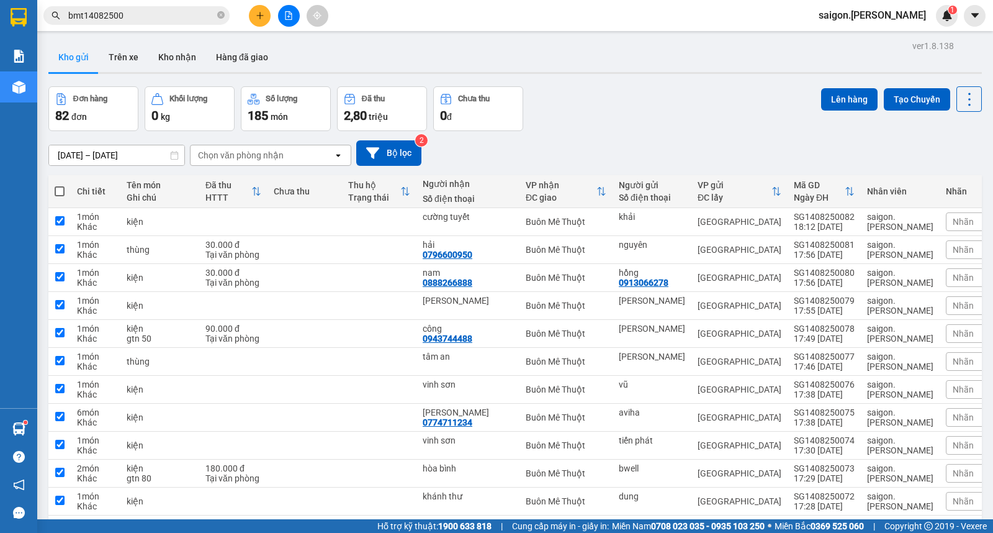
checkbox input "true"
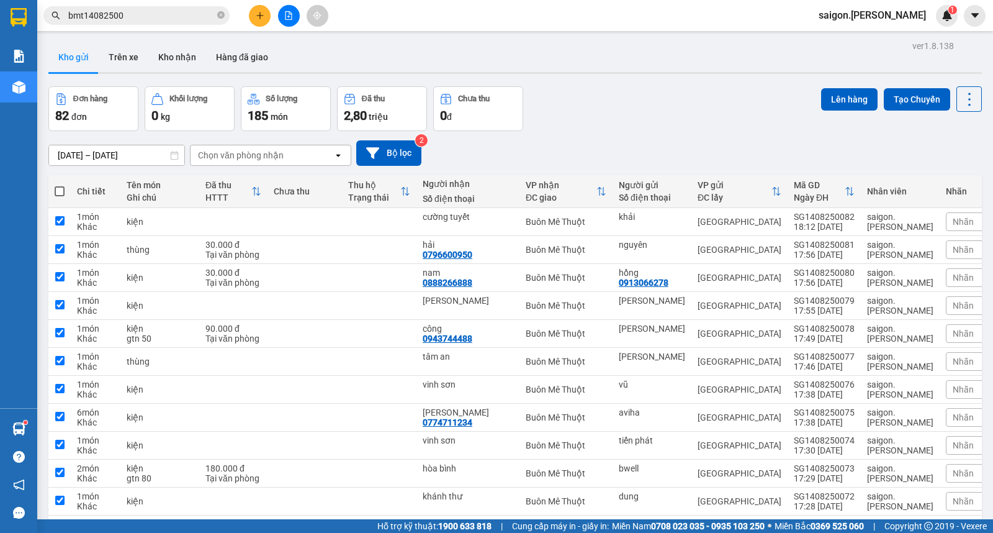
checkbox input "true"
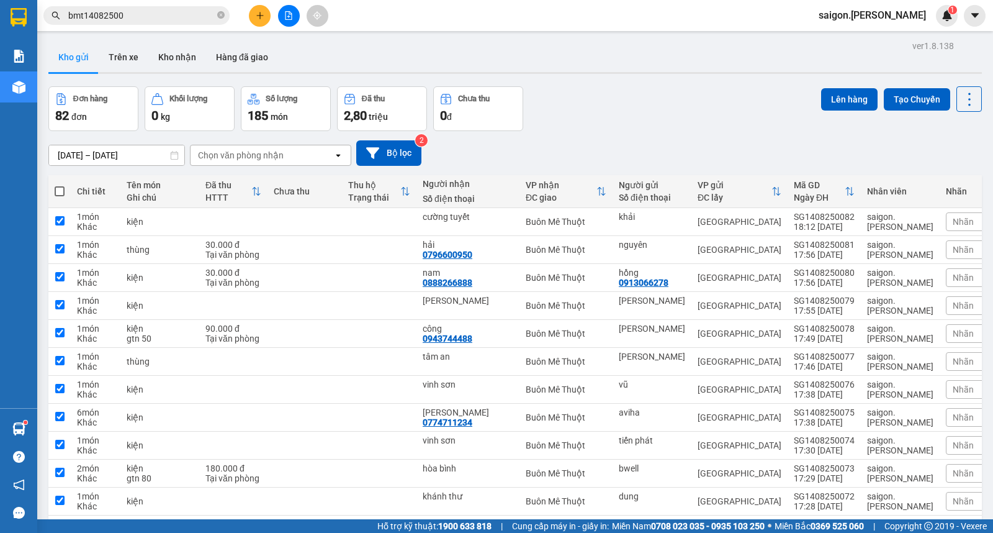
checkbox input "true"
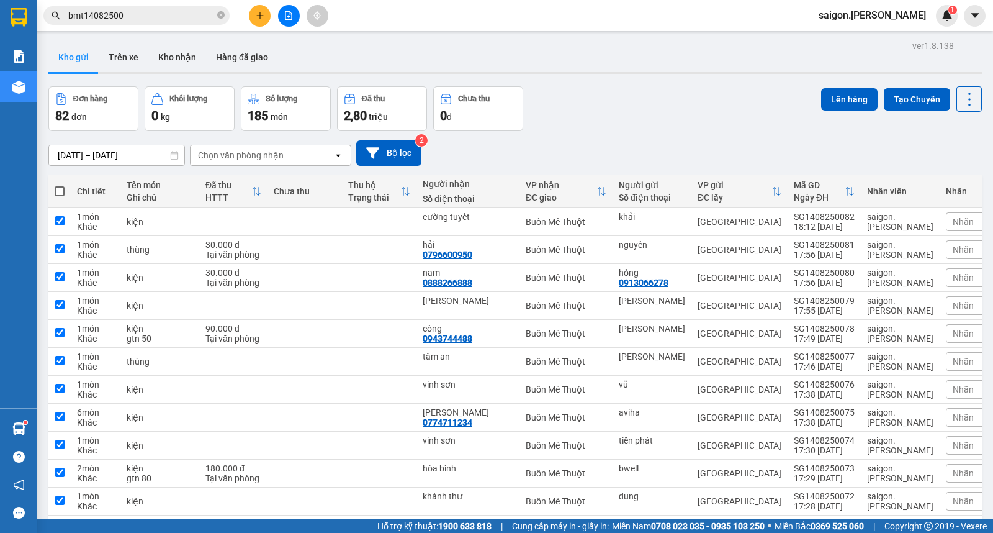
checkbox input "true"
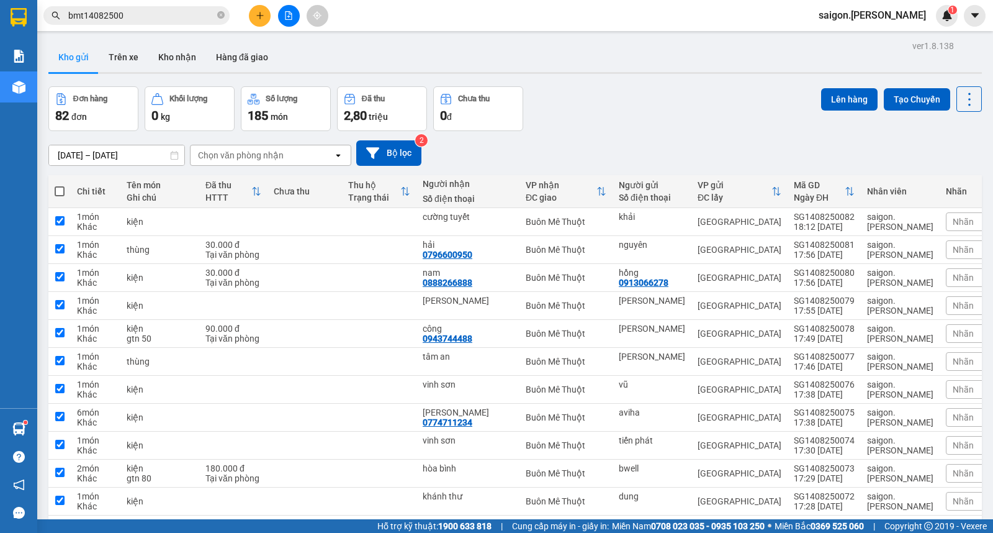
checkbox input "true"
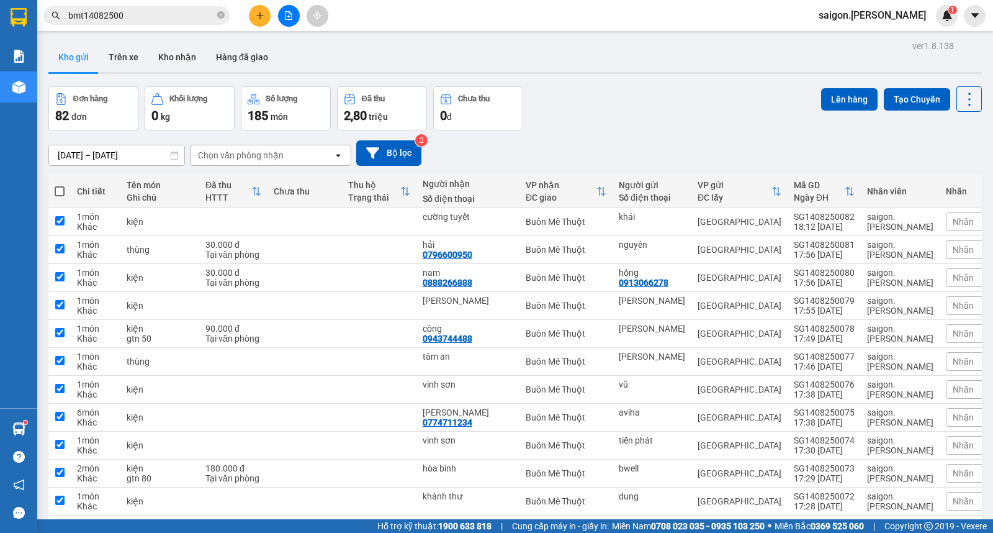
checkbox input "true"
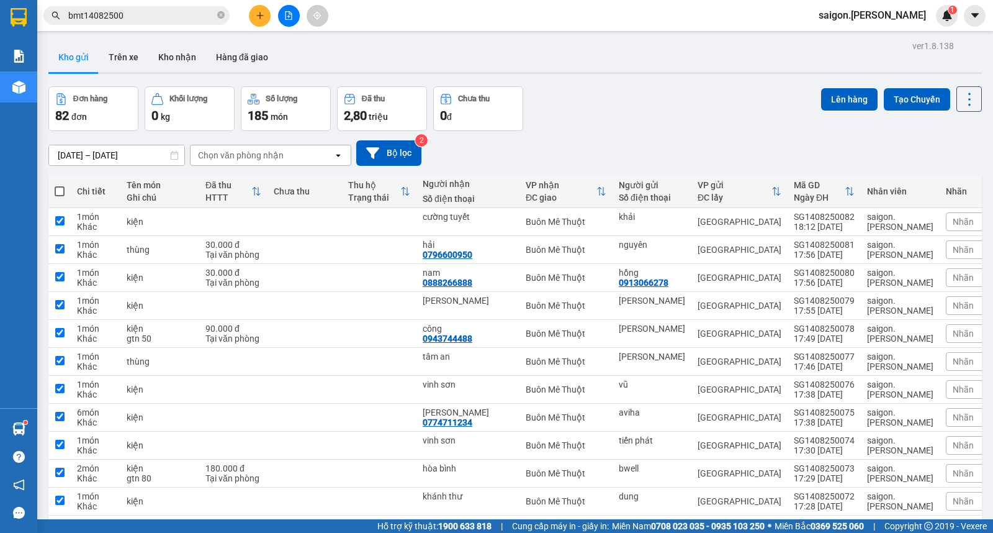
checkbox input "true"
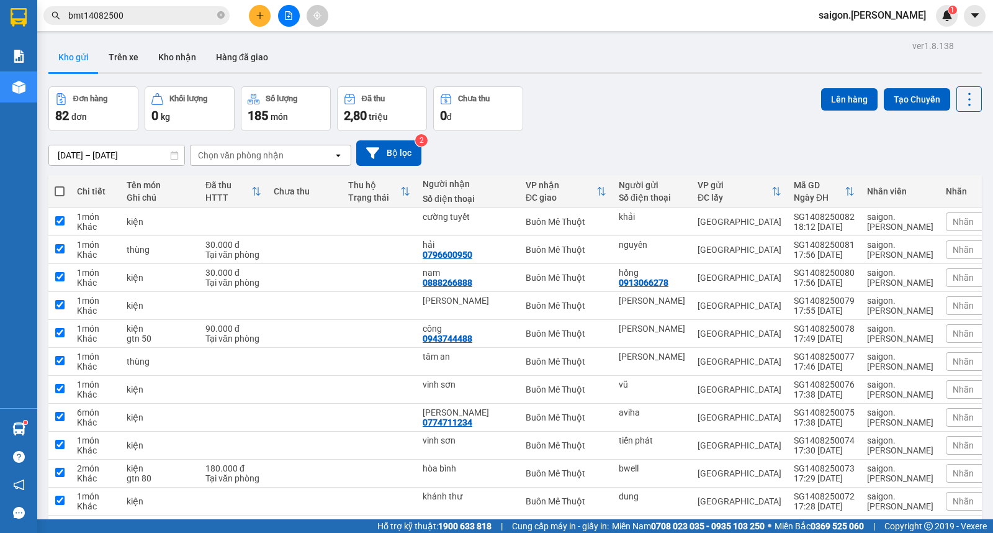
checkbox input "true"
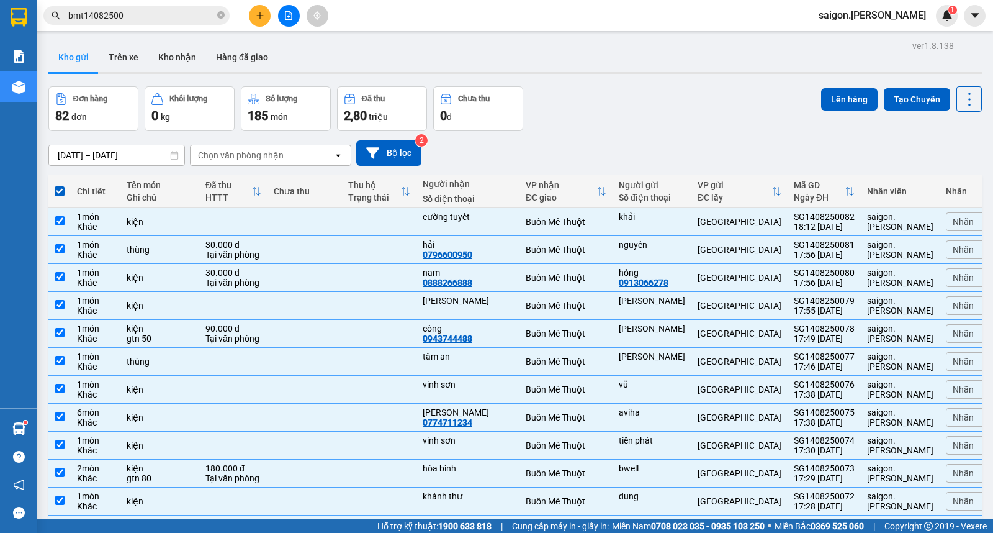
click at [805, 106] on div "Đơn hàng 82 đơn Khối lượng 0 kg Số lượng 185 món Đã thu 2,80 triệu Chưa thu 0 đ…" at bounding box center [515, 108] width 934 height 45
click at [933, 96] on button "Tạo Chuyến" at bounding box center [917, 99] width 66 height 22
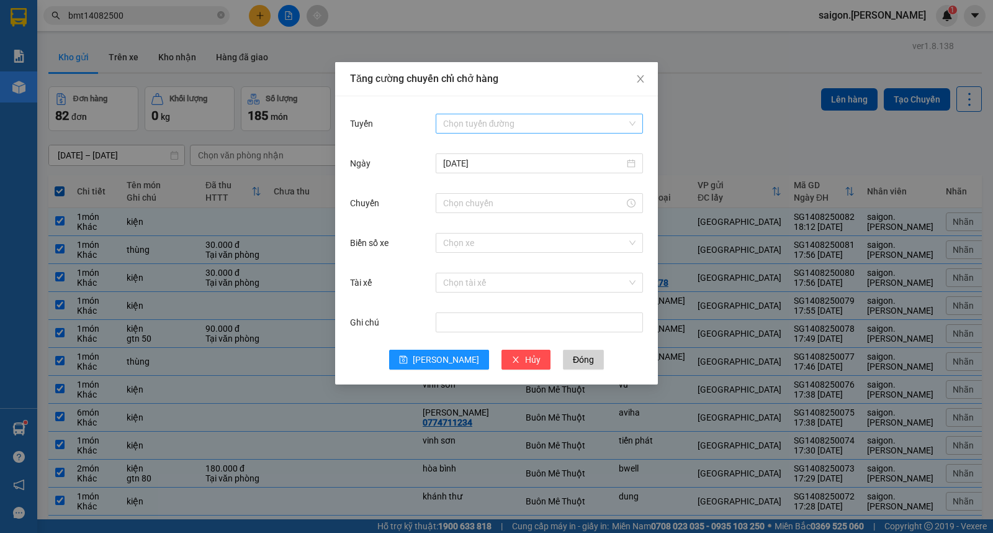
click at [461, 119] on input "Tuyến" at bounding box center [535, 123] width 184 height 19
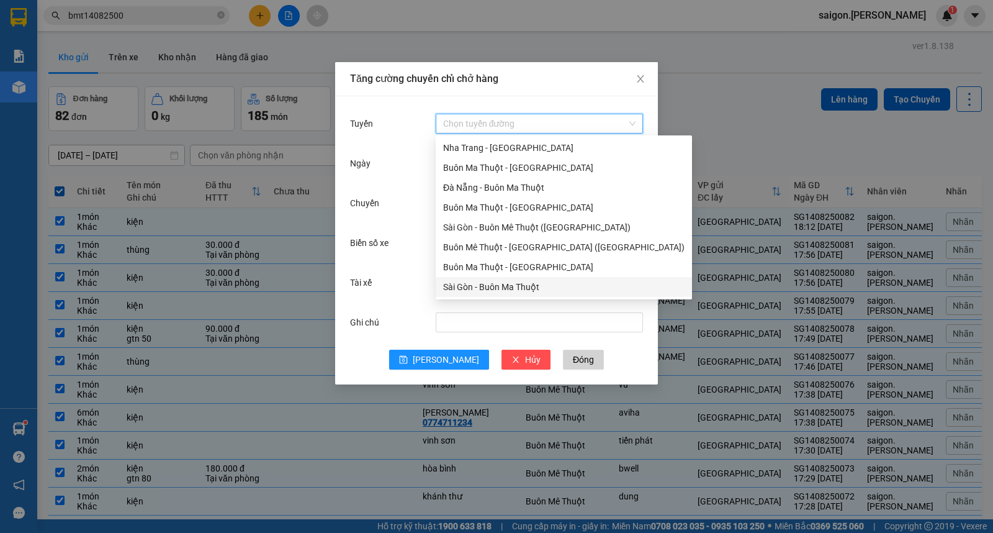
click at [494, 287] on div "Sài Gòn - Buôn Ma Thuột" at bounding box center [563, 287] width 241 height 14
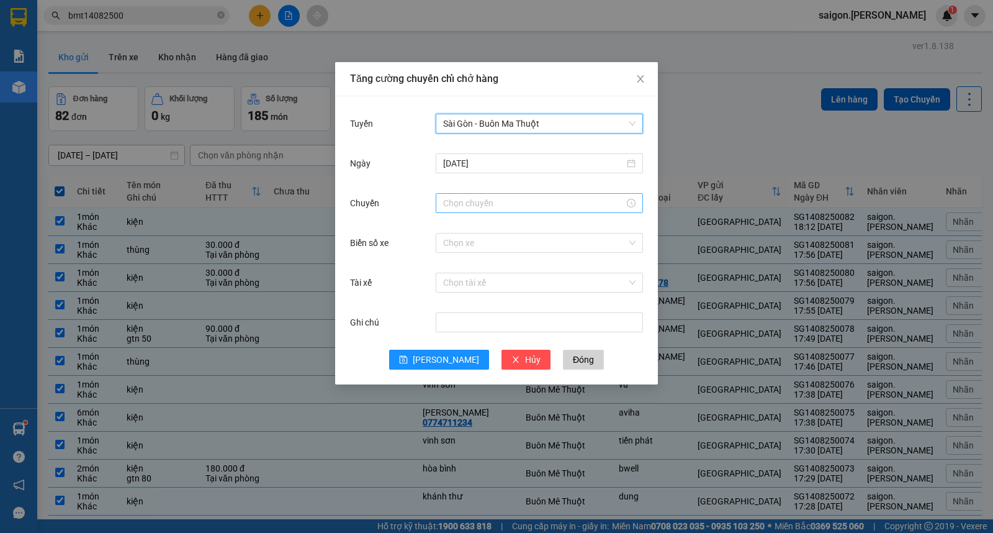
click at [479, 200] on input "Chuyến" at bounding box center [533, 203] width 181 height 14
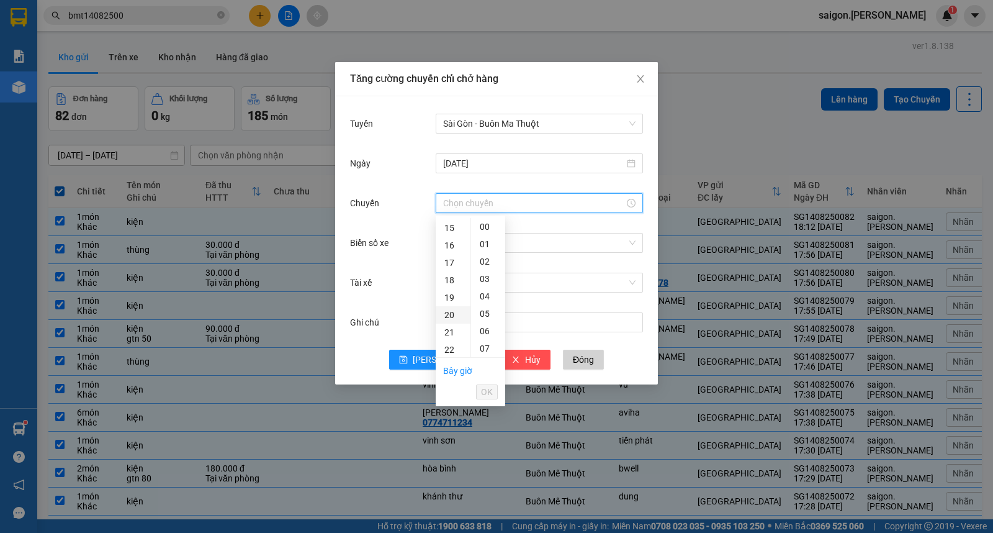
scroll to position [276, 0]
click at [451, 292] on div "20" at bounding box center [453, 298] width 35 height 17
type input "20:00"
click at [484, 394] on span "OK" at bounding box center [487, 392] width 12 height 14
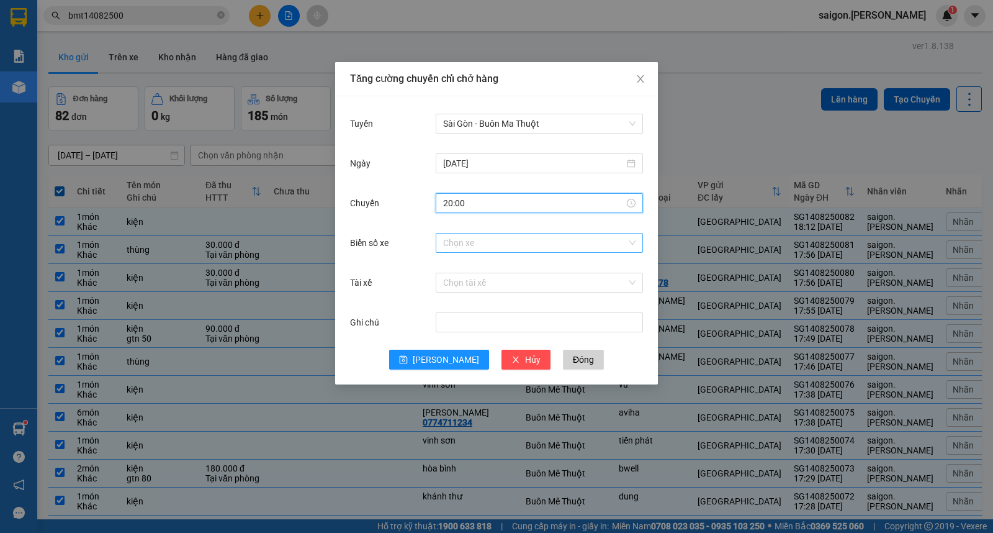
click at [506, 238] on input "Biển số xe" at bounding box center [535, 242] width 184 height 19
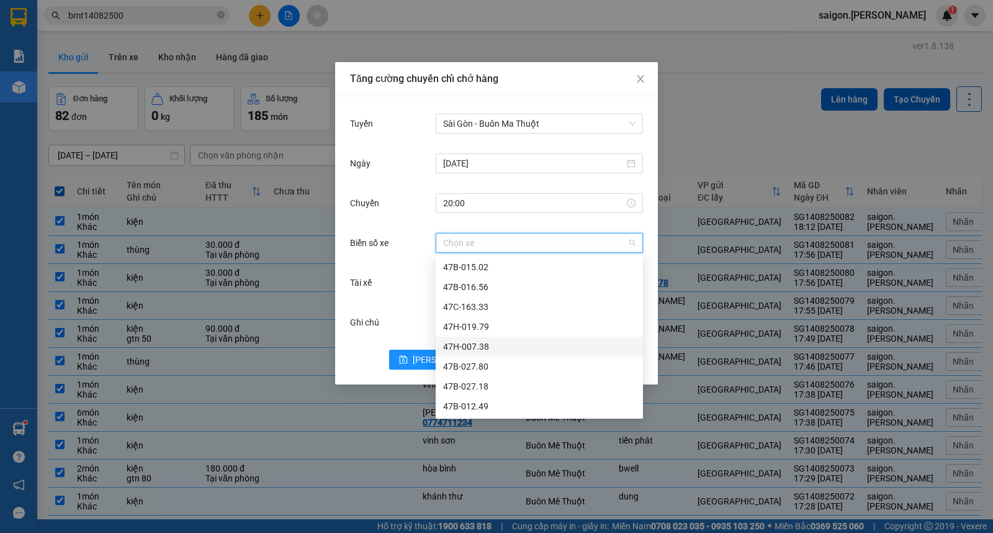
click at [495, 345] on div "47H-007.38" at bounding box center [539, 347] width 192 height 14
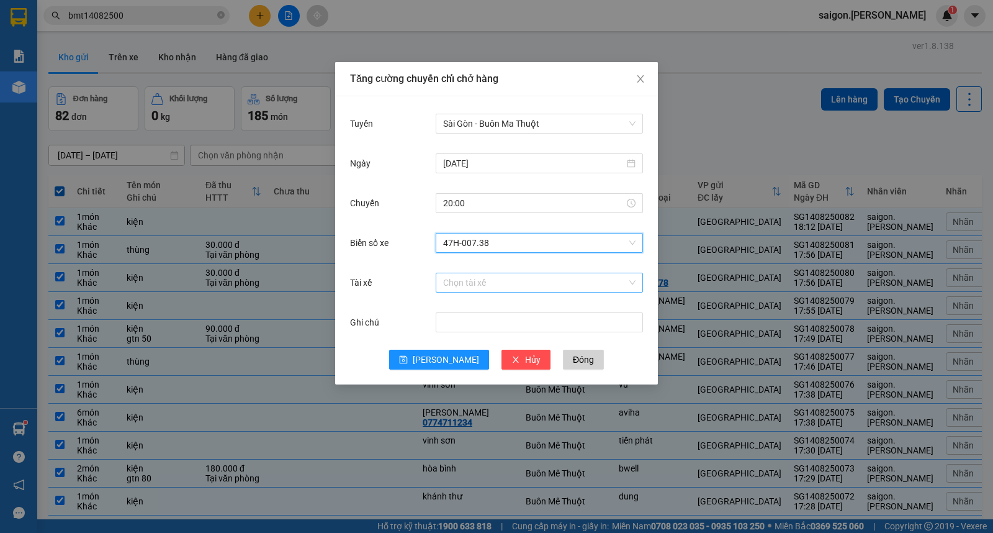
click at [475, 291] on input "Tài xế" at bounding box center [535, 282] width 184 height 19
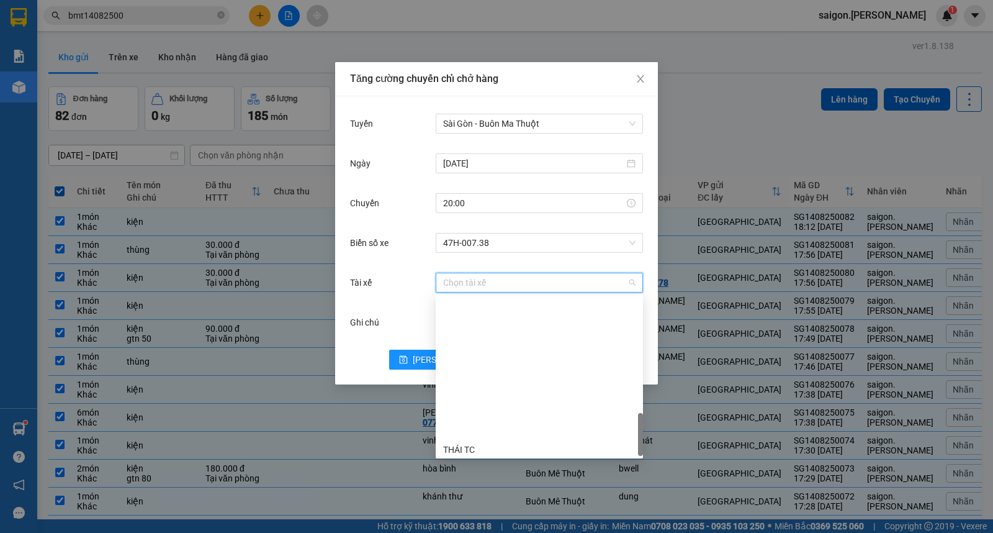
scroll to position [575, 0]
click at [472, 408] on div "TX TÙNG" at bounding box center [539, 407] width 192 height 14
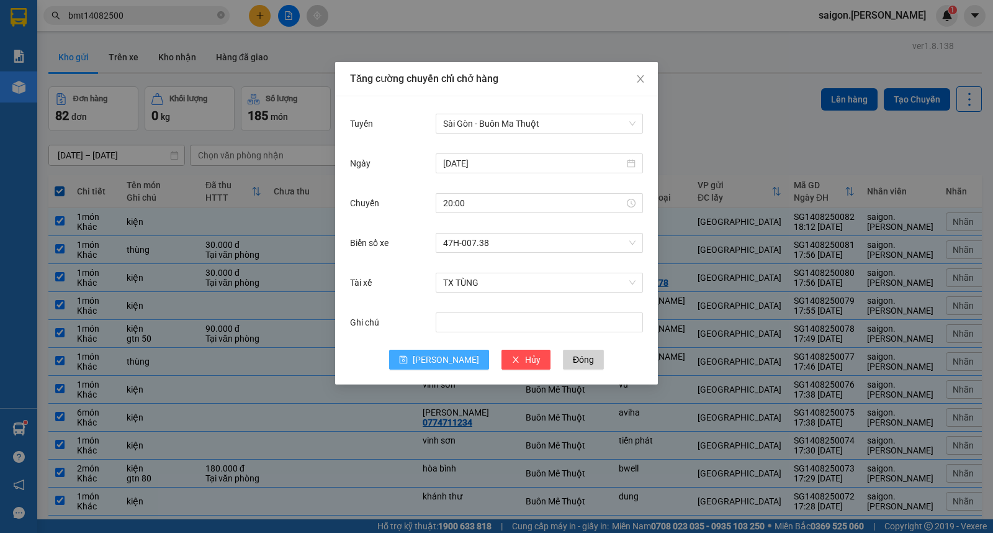
click at [436, 361] on button "[PERSON_NAME]" at bounding box center [439, 359] width 100 height 20
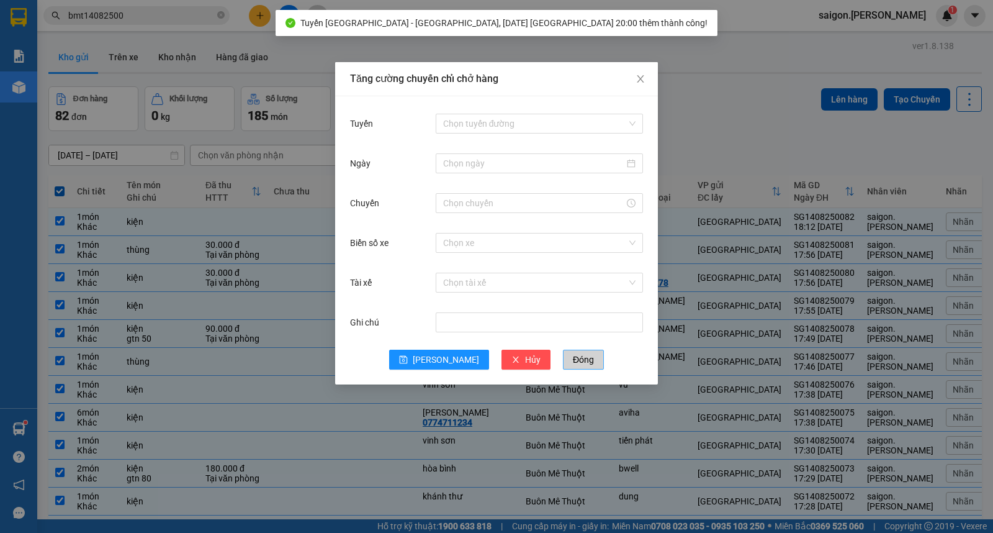
click at [572, 356] on button "Đóng" at bounding box center [583, 359] width 41 height 20
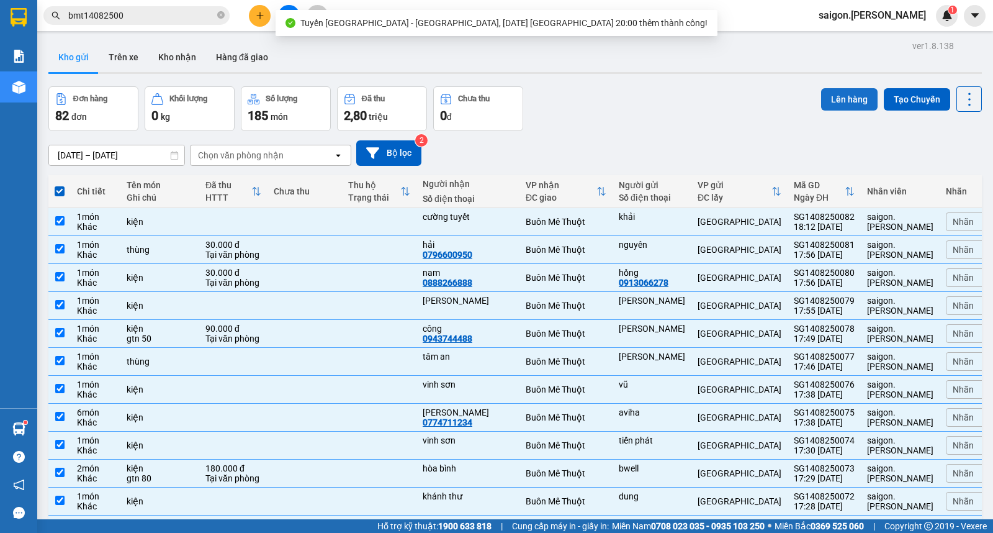
click at [826, 102] on button "Lên hàng" at bounding box center [849, 99] width 56 height 22
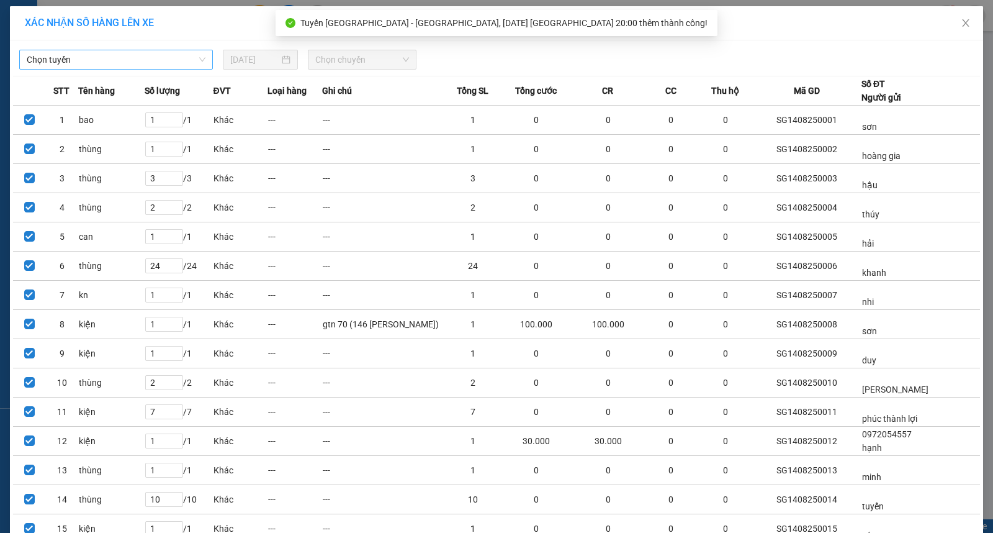
click at [119, 58] on span "Chọn tuyến" at bounding box center [116, 59] width 179 height 19
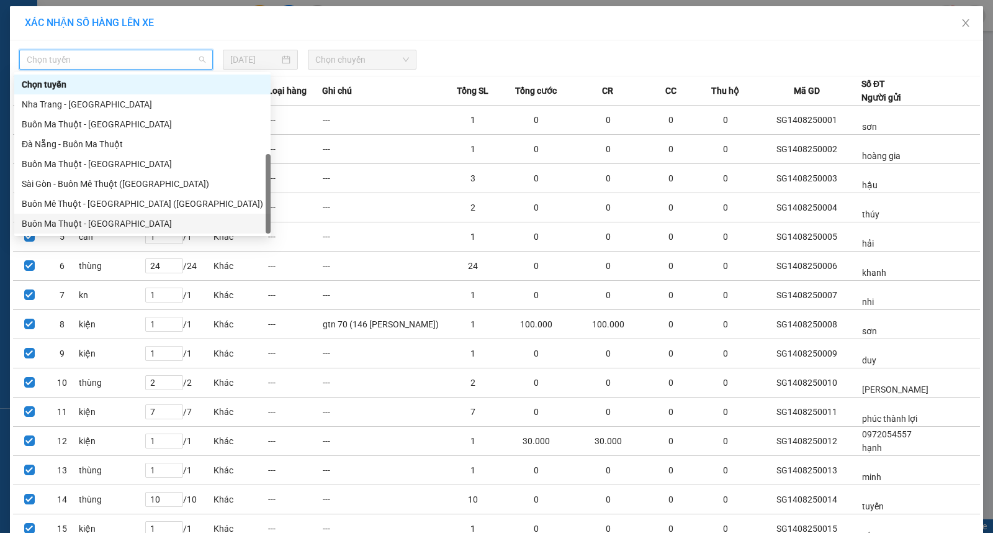
scroll to position [20, 0]
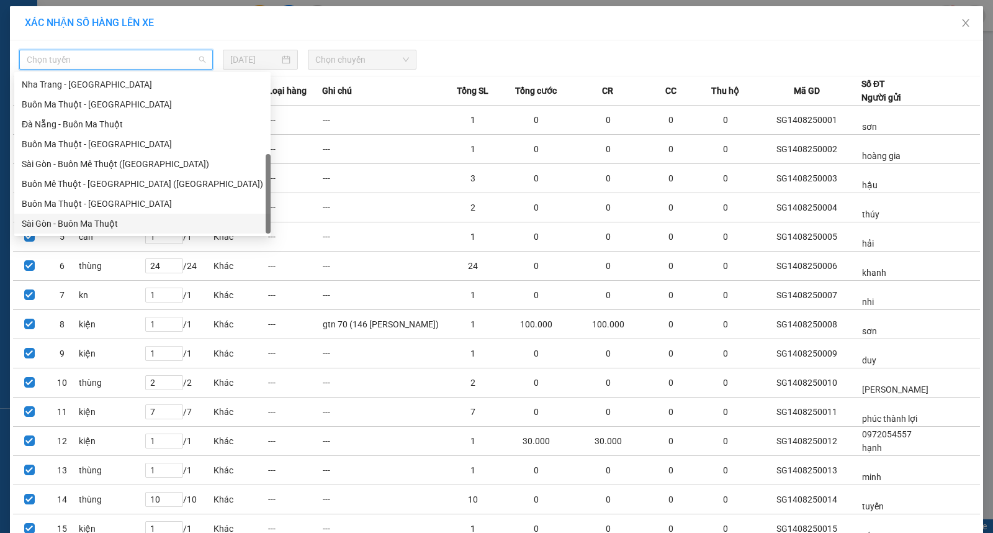
click at [104, 218] on div "Sài Gòn - Buôn Ma Thuột" at bounding box center [142, 224] width 241 height 14
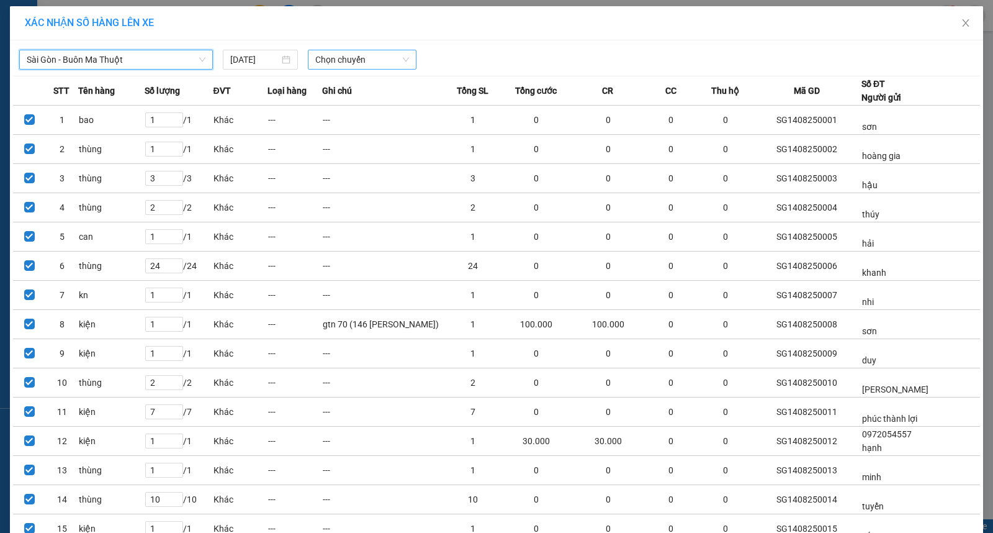
click at [349, 53] on span "Chọn chuyến" at bounding box center [362, 59] width 94 height 19
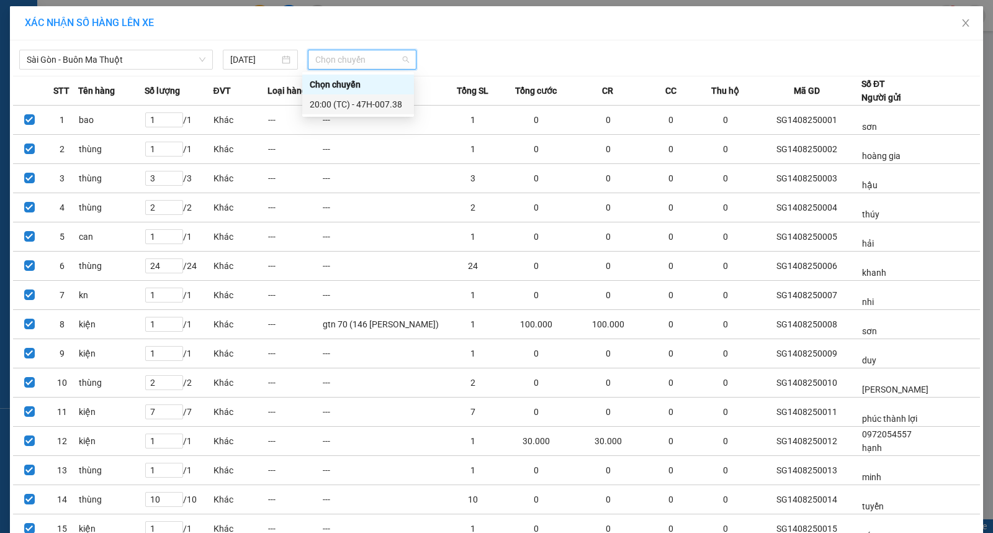
click at [363, 101] on div "20:00 (TC) - 47H-007.38" at bounding box center [358, 104] width 97 height 14
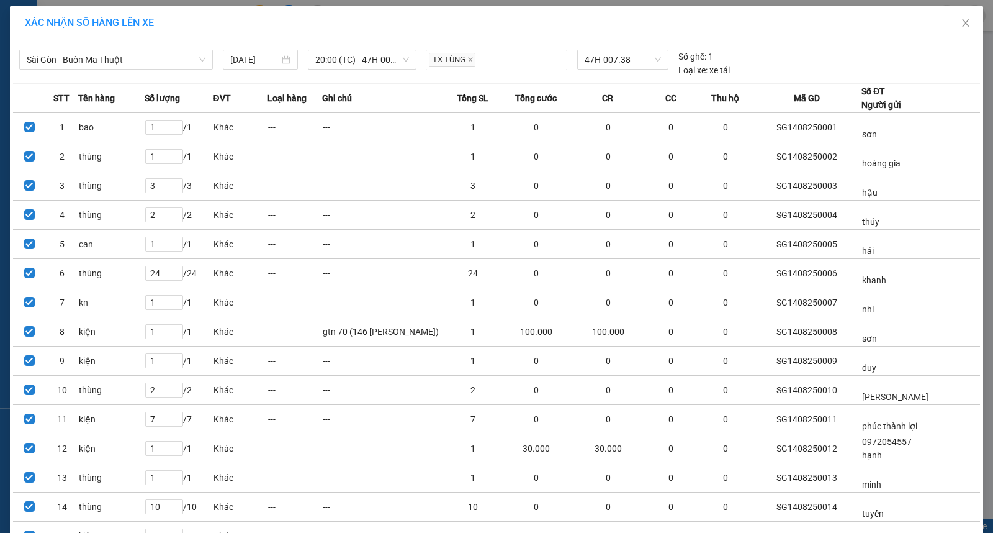
scroll to position [2097, 0]
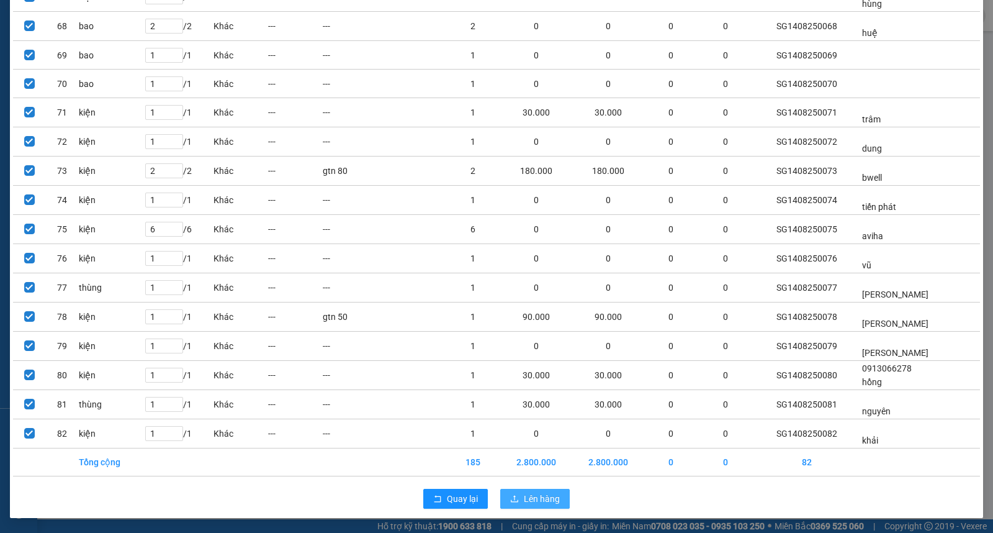
click at [530, 497] on span "Lên hàng" at bounding box center [542, 499] width 36 height 14
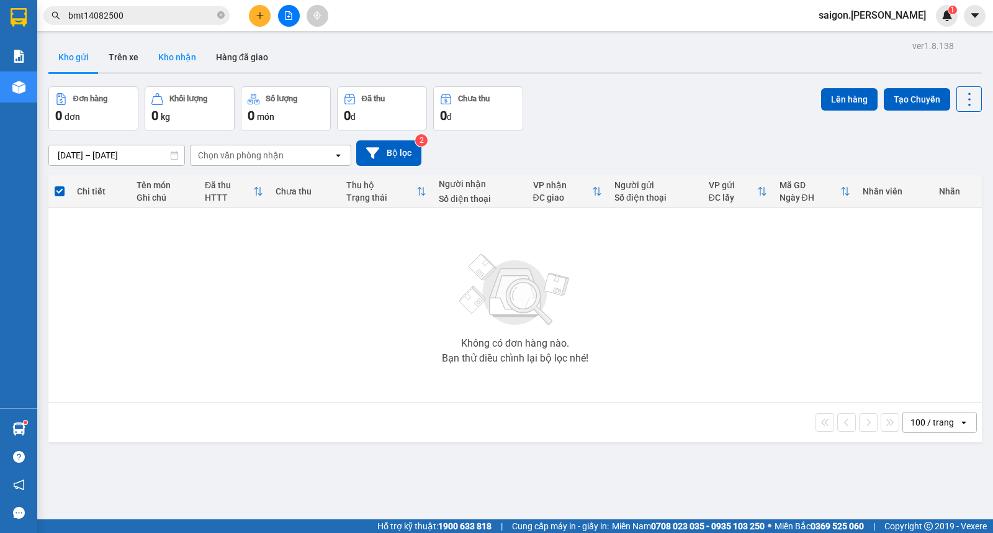
click at [166, 63] on button "Kho nhận" at bounding box center [177, 57] width 58 height 30
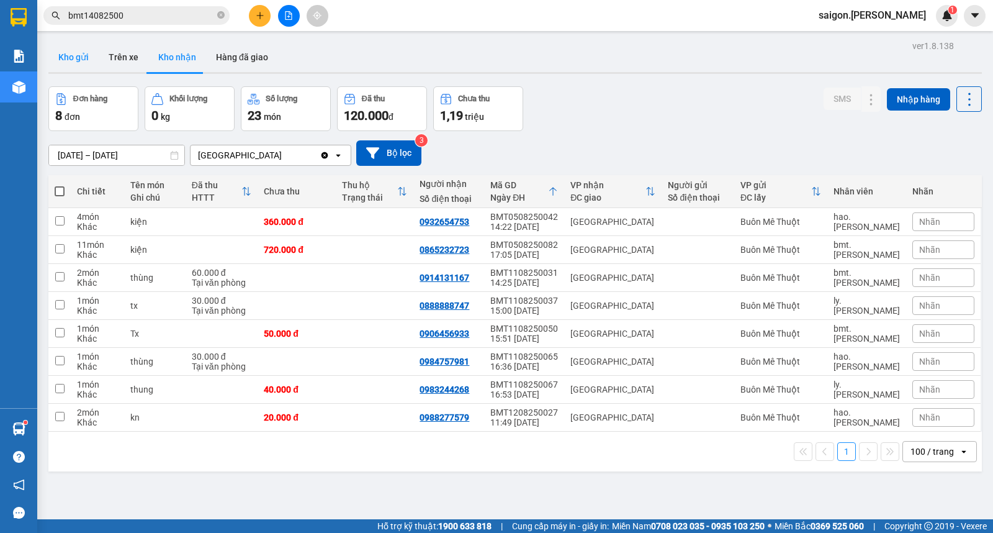
click at [73, 70] on button "Kho gửi" at bounding box center [73, 57] width 50 height 30
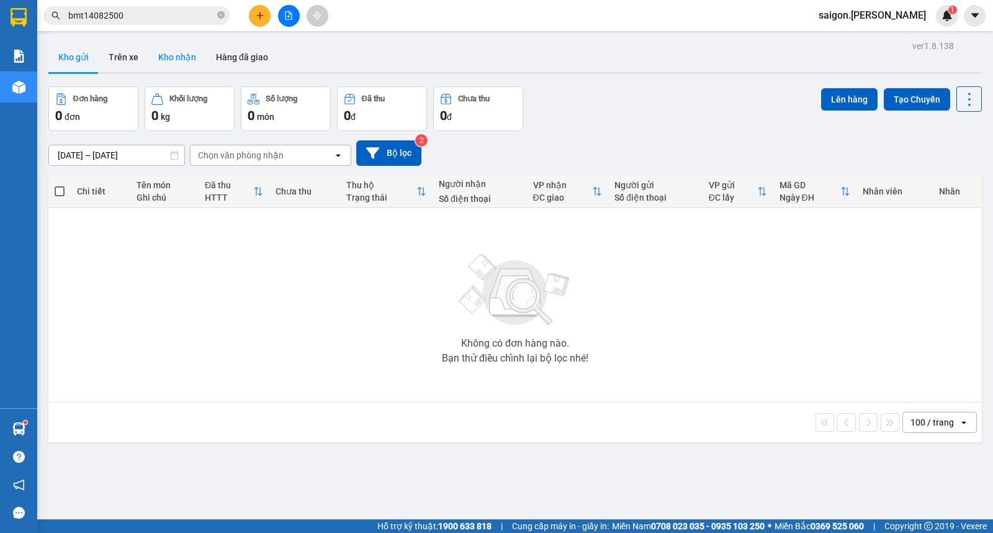
click at [194, 63] on button "Kho nhận" at bounding box center [177, 57] width 58 height 30
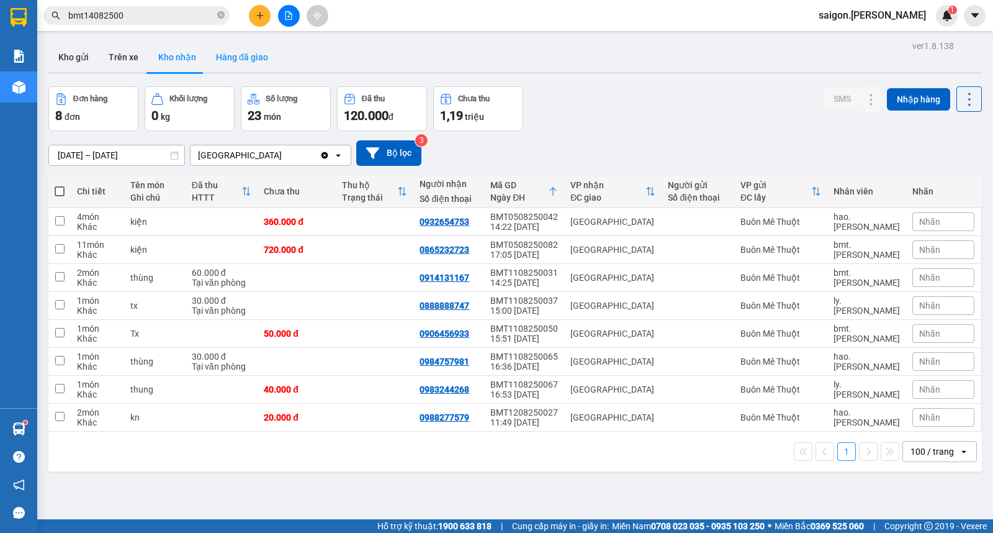
click at [228, 53] on button "Hàng đã giao" at bounding box center [242, 57] width 72 height 30
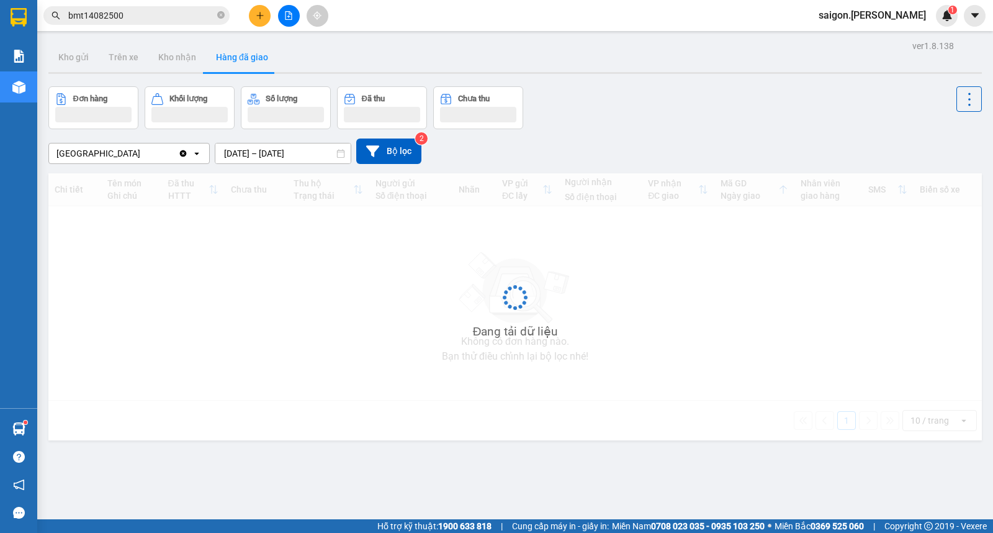
click at [274, 151] on input "12/08/2025 – 14/08/2025" at bounding box center [282, 153] width 135 height 20
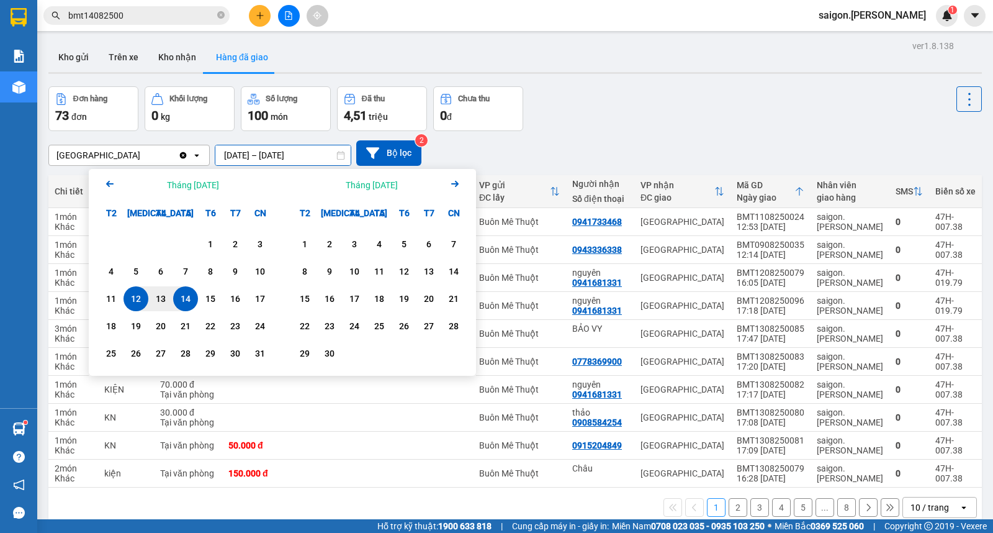
click at [194, 299] on div "14" at bounding box center [185, 298] width 17 height 15
type input "[DATE] – [DATE]"
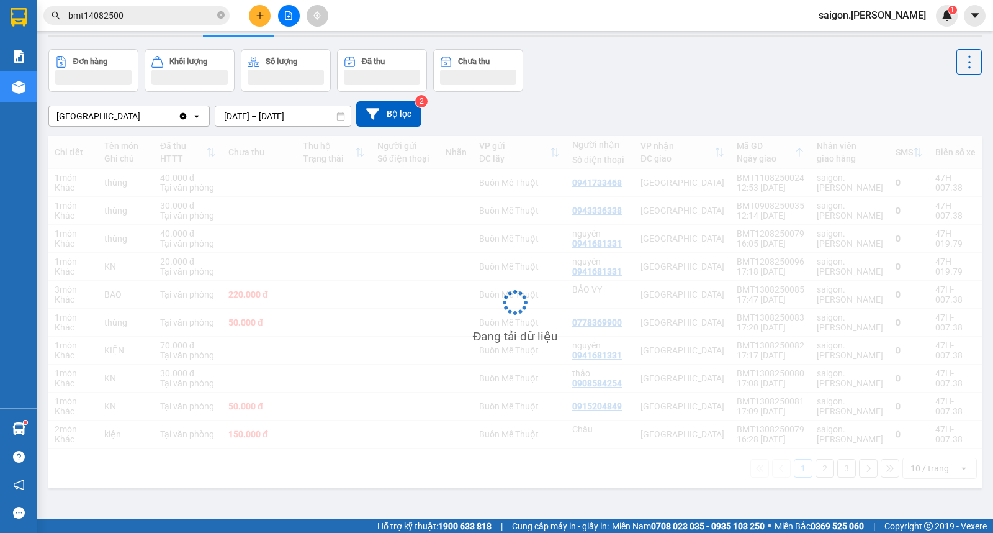
scroll to position [57, 0]
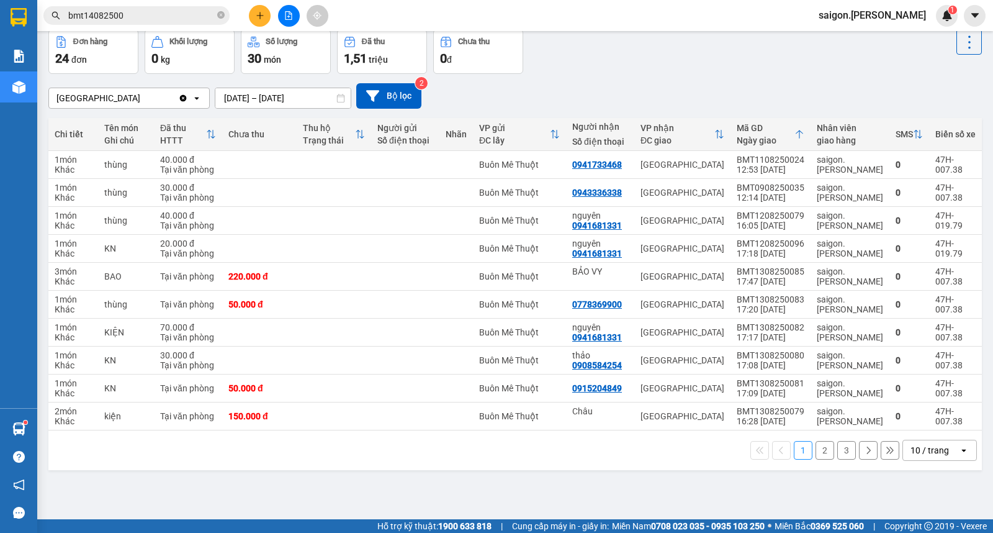
click at [911, 449] on div "10 / trang" at bounding box center [930, 450] width 38 height 12
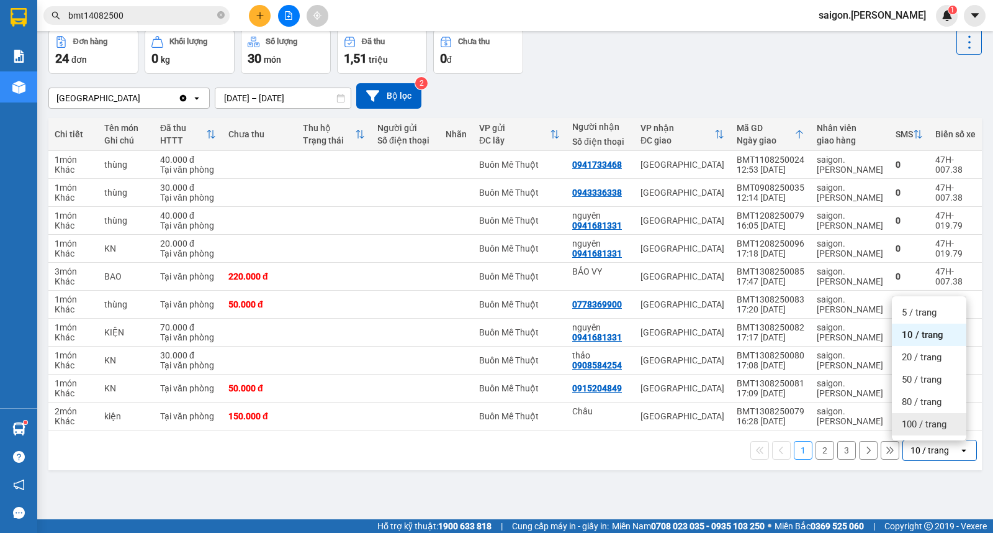
drag, startPoint x: 909, startPoint y: 423, endPoint x: 910, endPoint y: 407, distance: 16.2
click at [909, 422] on span "100 / trang" at bounding box center [924, 424] width 45 height 12
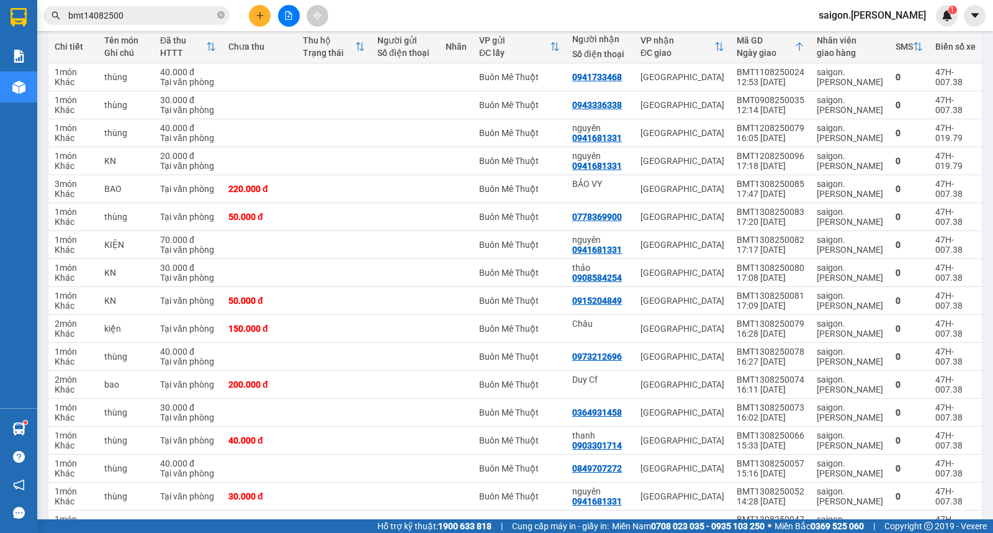
scroll to position [135, 0]
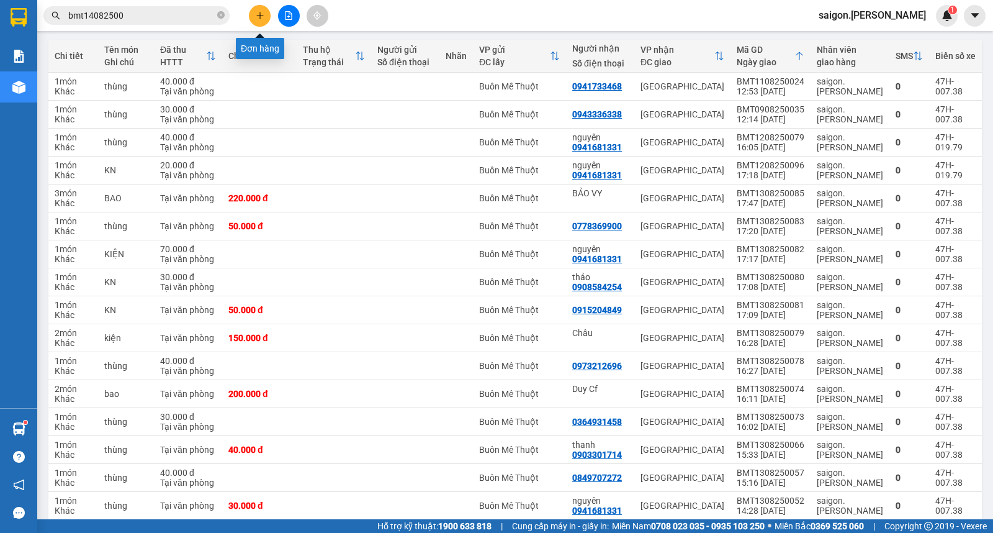
click at [261, 12] on icon "plus" at bounding box center [260, 15] width 9 height 9
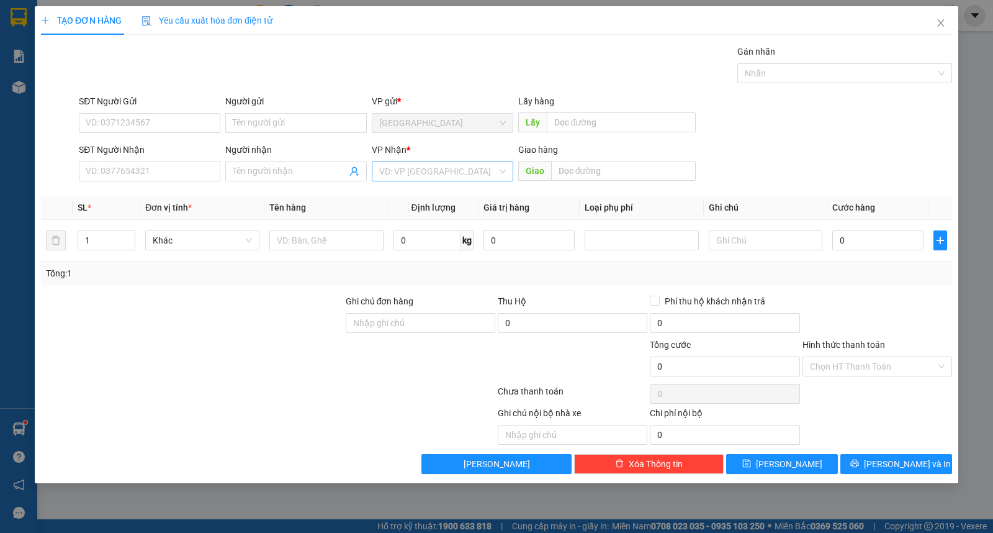
click at [426, 174] on input "search" at bounding box center [438, 171] width 118 height 19
click at [426, 212] on div "Buôn Mê Thuột" at bounding box center [442, 216] width 127 height 14
click at [266, 169] on input "Người nhận" at bounding box center [290, 171] width 114 height 14
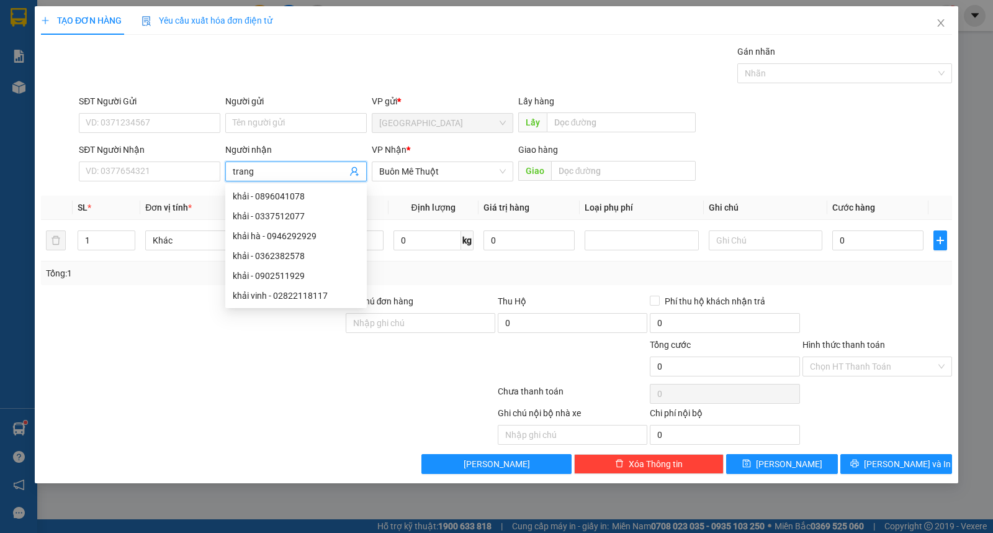
type input "trang"
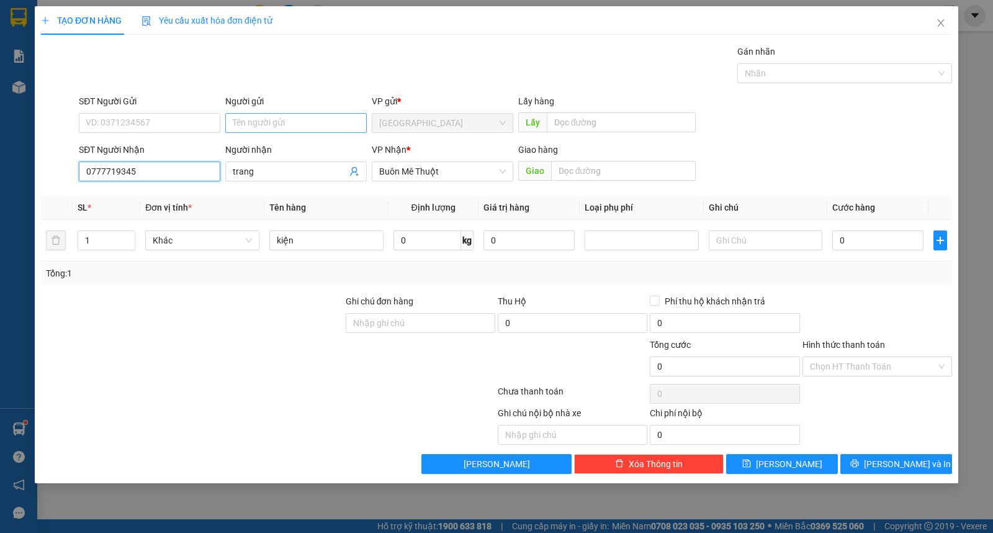
type input "0777719345"
click at [287, 127] on input "Người gửi" at bounding box center [296, 123] width 142 height 20
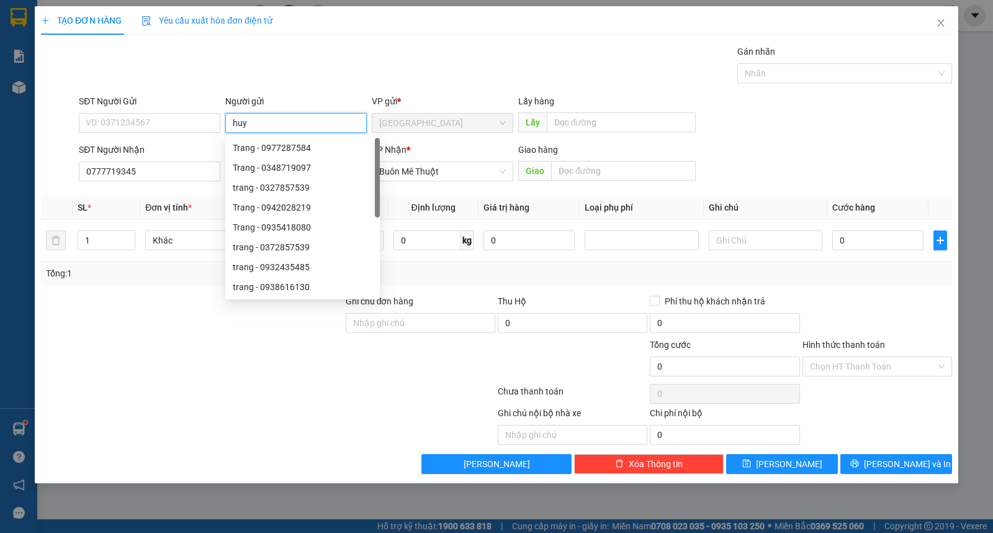
type input "huy"
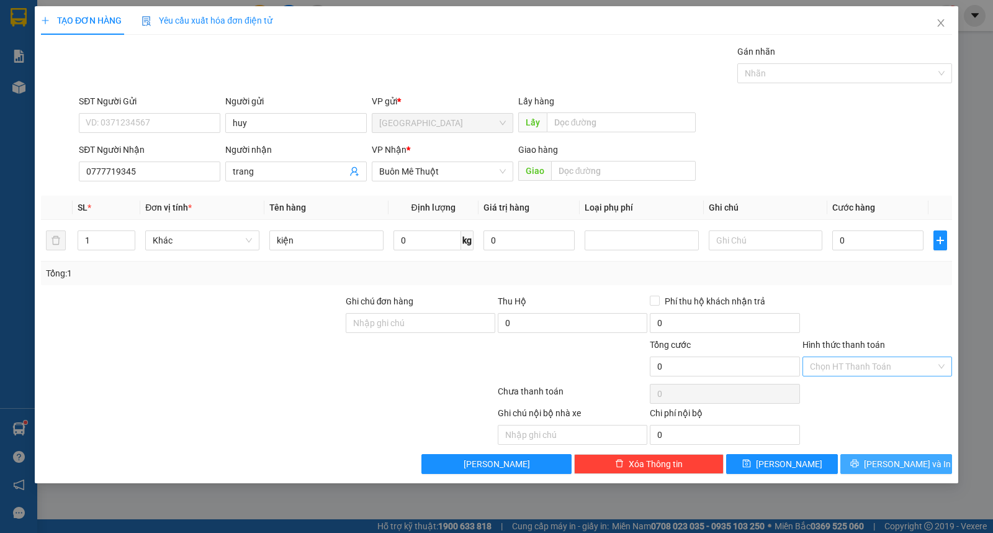
drag, startPoint x: 878, startPoint y: 458, endPoint x: 870, endPoint y: 358, distance: 100.9
click at [879, 459] on button "[PERSON_NAME] và In" at bounding box center [896, 464] width 112 height 20
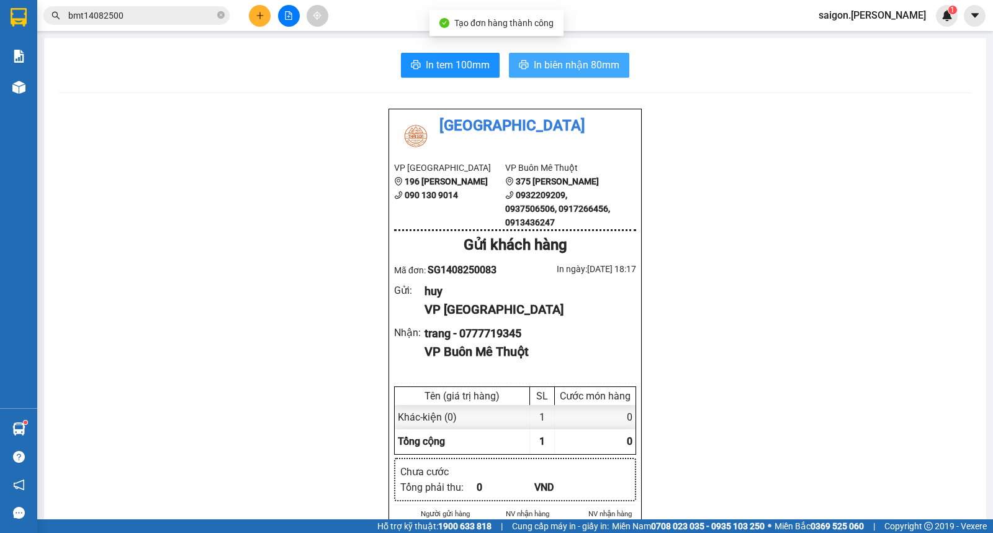
click at [539, 62] on span "In biên nhận 80mm" at bounding box center [577, 65] width 86 height 16
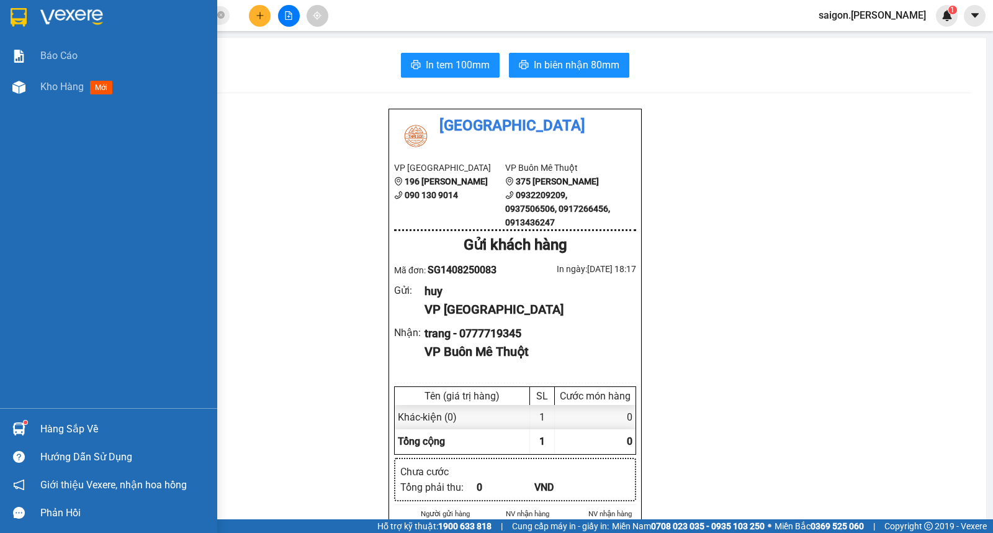
click at [53, 154] on div "Báo cáo Kho hàng mới" at bounding box center [108, 223] width 217 height 367
click at [70, 96] on div "Kho hàng mới" at bounding box center [124, 86] width 168 height 31
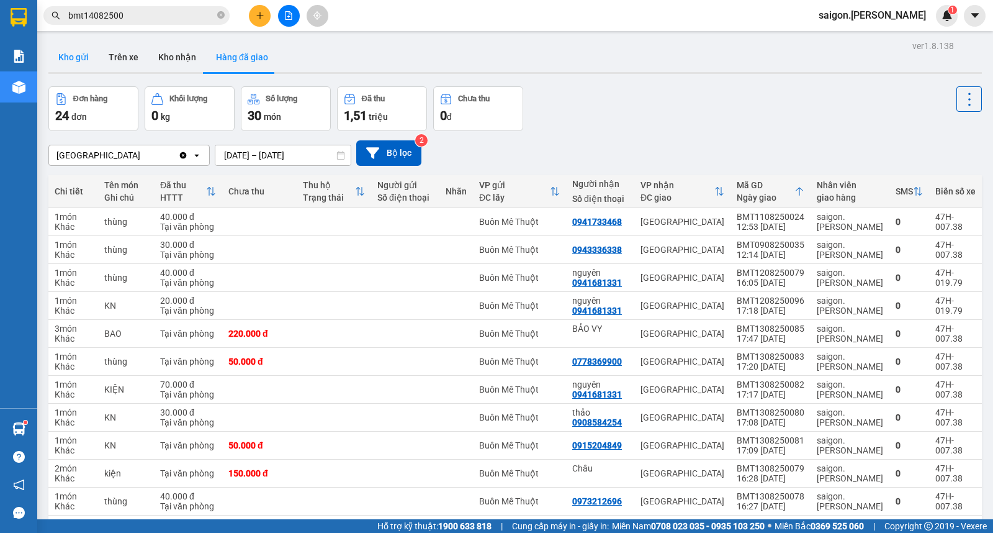
click at [83, 65] on button "Kho gửi" at bounding box center [73, 57] width 50 height 30
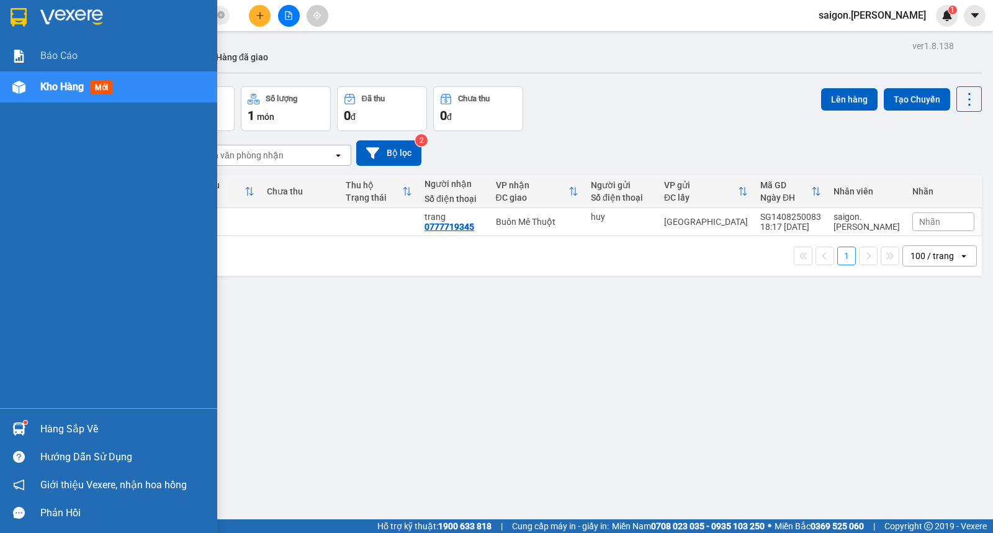
click at [62, 422] on div "Hàng sắp về" at bounding box center [124, 429] width 168 height 19
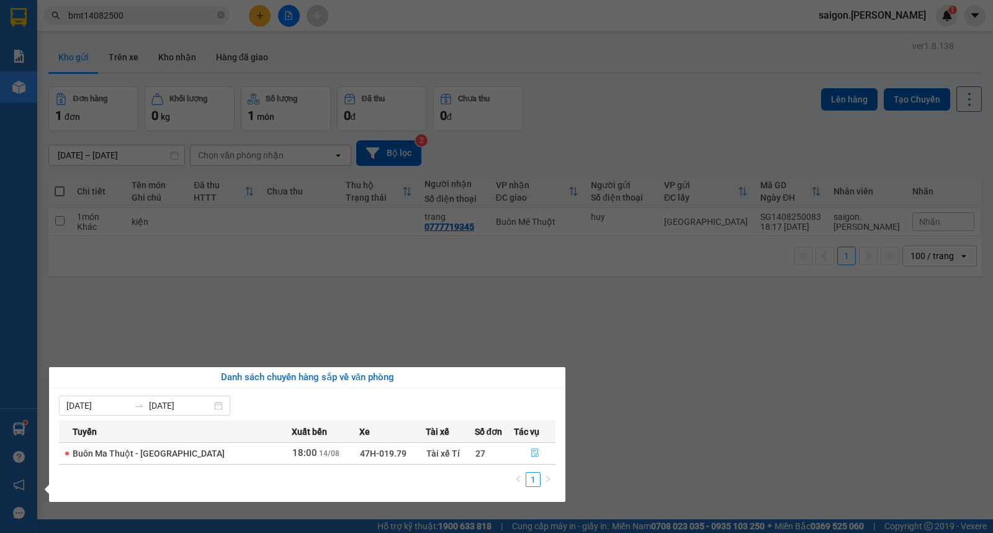
click at [538, 461] on button "button" at bounding box center [535, 453] width 40 height 20
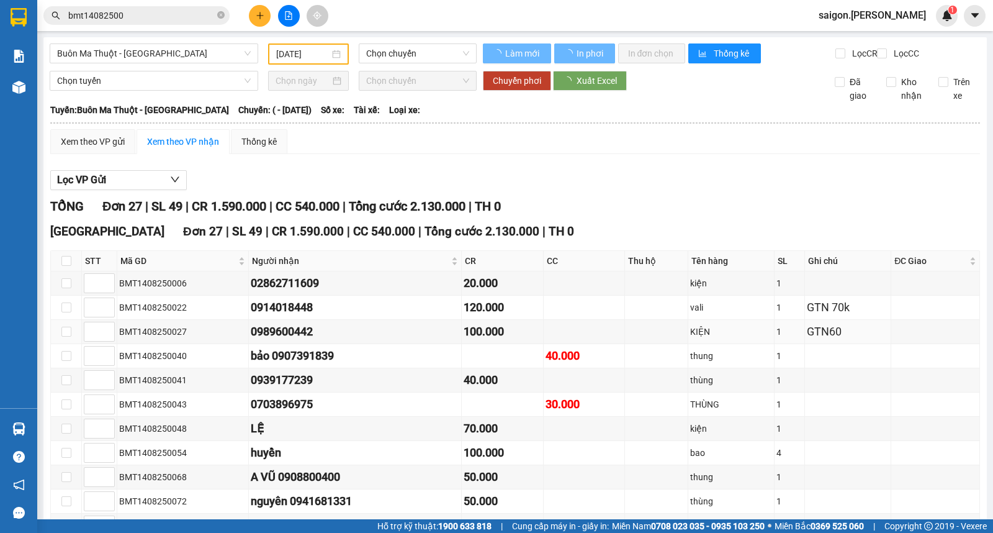
type input "[DATE]"
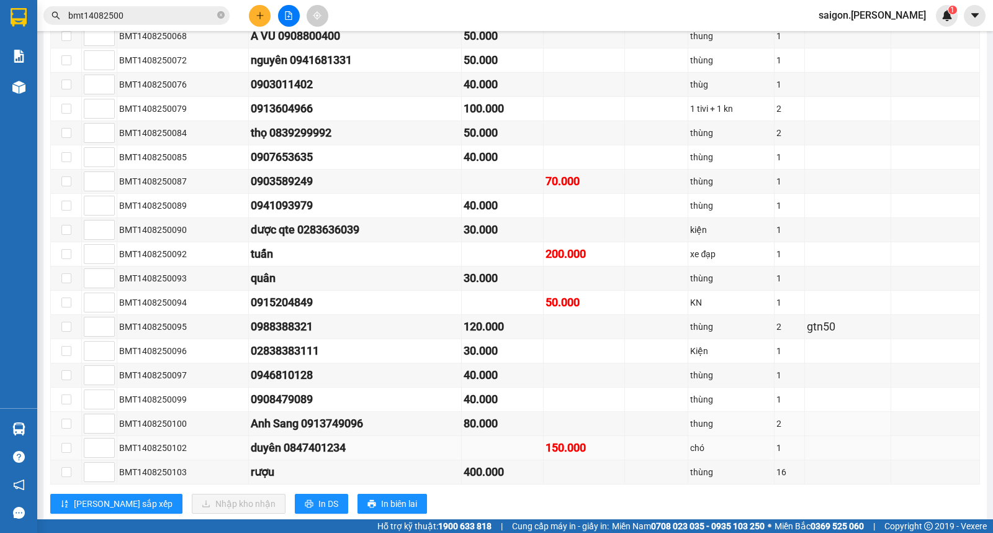
scroll to position [484, 0]
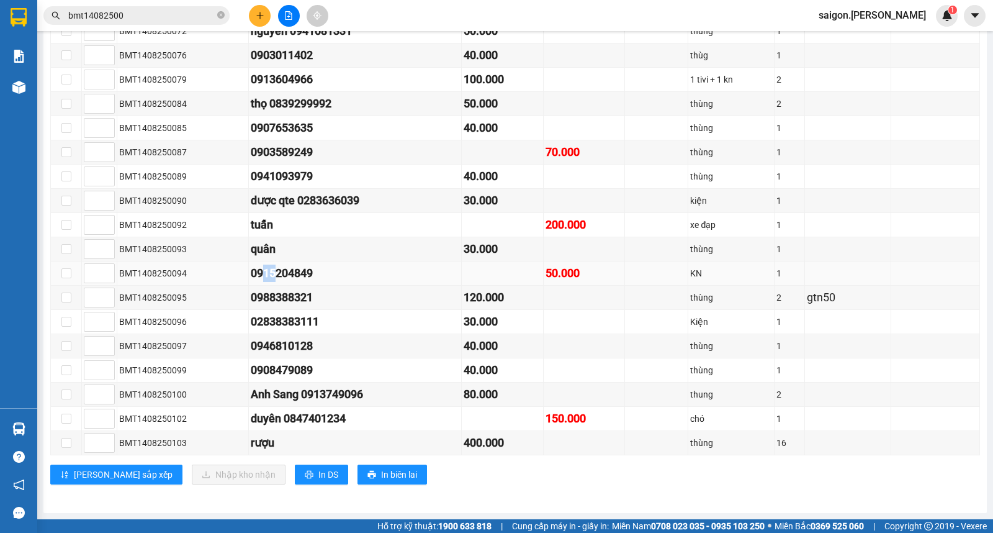
drag, startPoint x: 307, startPoint y: 274, endPoint x: 371, endPoint y: 266, distance: 63.8
click at [333, 274] on div "0915204849" at bounding box center [355, 272] width 209 height 17
drag, startPoint x: 222, startPoint y: 246, endPoint x: 384, endPoint y: 246, distance: 161.4
click at [261, 246] on tr "BMT1408250093 quân 30.000 thùng 1" at bounding box center [515, 249] width 929 height 24
drag, startPoint x: 541, startPoint y: 220, endPoint x: 418, endPoint y: 214, distance: 122.4
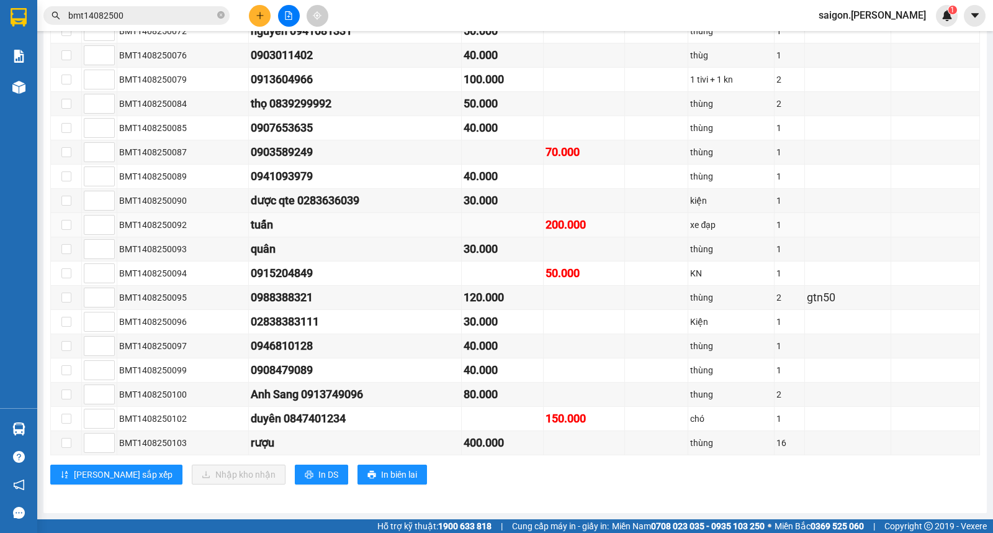
click at [484, 218] on tr "BMT1408250092 tuấn 200.000 xe đạp 1" at bounding box center [515, 225] width 929 height 24
drag, startPoint x: 512, startPoint y: 219, endPoint x: 992, endPoint y: 232, distance: 480.0
click at [818, 219] on tr "BMT1408250092 tuấn 200.000 xe đạp 1" at bounding box center [515, 225] width 929 height 24
click at [793, 232] on td "1" at bounding box center [790, 225] width 30 height 24
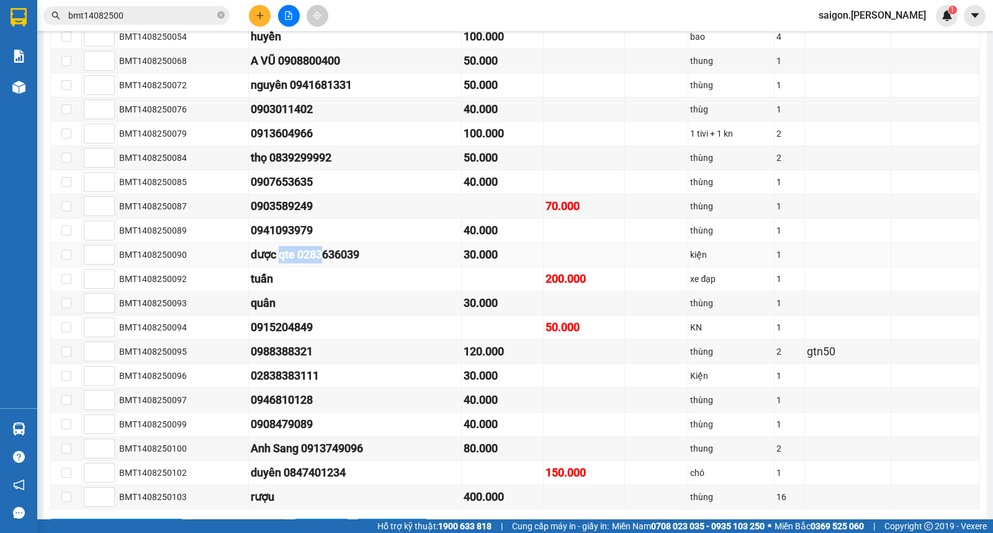
drag, startPoint x: 320, startPoint y: 272, endPoint x: 407, endPoint y: 271, distance: 86.9
click at [389, 263] on div "dược qte 0283636039" at bounding box center [355, 254] width 209 height 17
click at [410, 263] on div "dược qte 0283636039" at bounding box center [355, 254] width 209 height 17
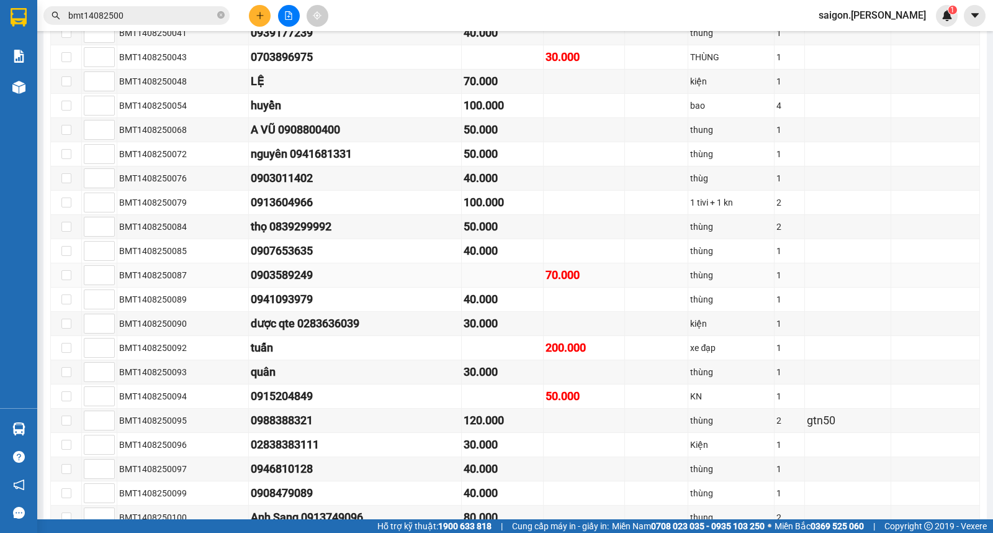
drag, startPoint x: 534, startPoint y: 284, endPoint x: 549, endPoint y: 284, distance: 14.9
click at [549, 284] on tr "BMT1408250087 0903589249 70.000 thùng 1" at bounding box center [515, 275] width 929 height 24
drag, startPoint x: 630, startPoint y: 282, endPoint x: 568, endPoint y: 282, distance: 62.1
click at [628, 282] on td at bounding box center [656, 275] width 63 height 24
drag, startPoint x: 255, startPoint y: 262, endPoint x: 367, endPoint y: 256, distance: 111.9
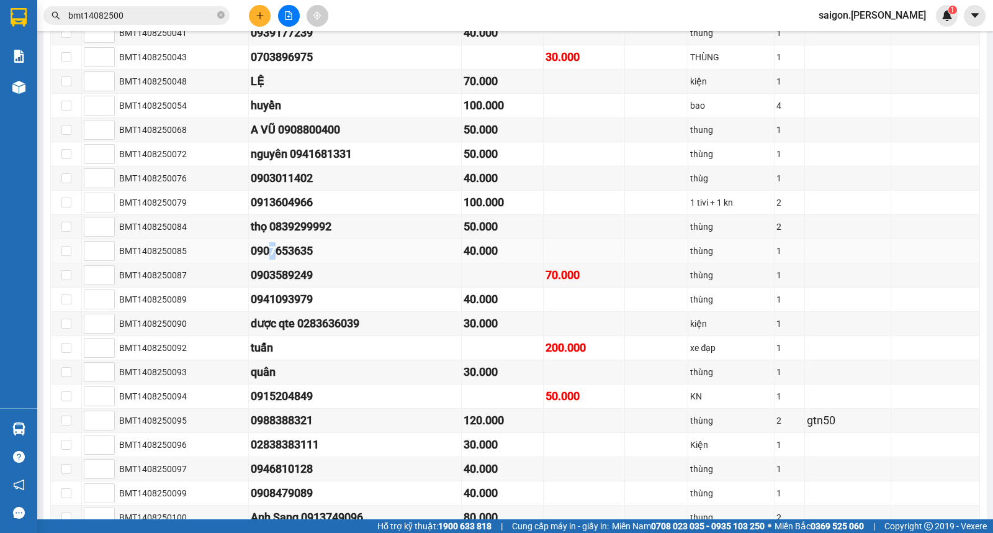
click at [308, 259] on div "0907653635" at bounding box center [355, 250] width 209 height 17
click at [348, 235] on div "thọ 0839299992" at bounding box center [355, 226] width 209 height 17
drag, startPoint x: 174, startPoint y: 199, endPoint x: 386, endPoint y: 200, distance: 212.3
click at [293, 191] on tr "BMT1408250076 0903011402 40.000 thùg 1" at bounding box center [515, 178] width 929 height 24
click at [387, 202] on td "0913604966" at bounding box center [355, 203] width 213 height 24
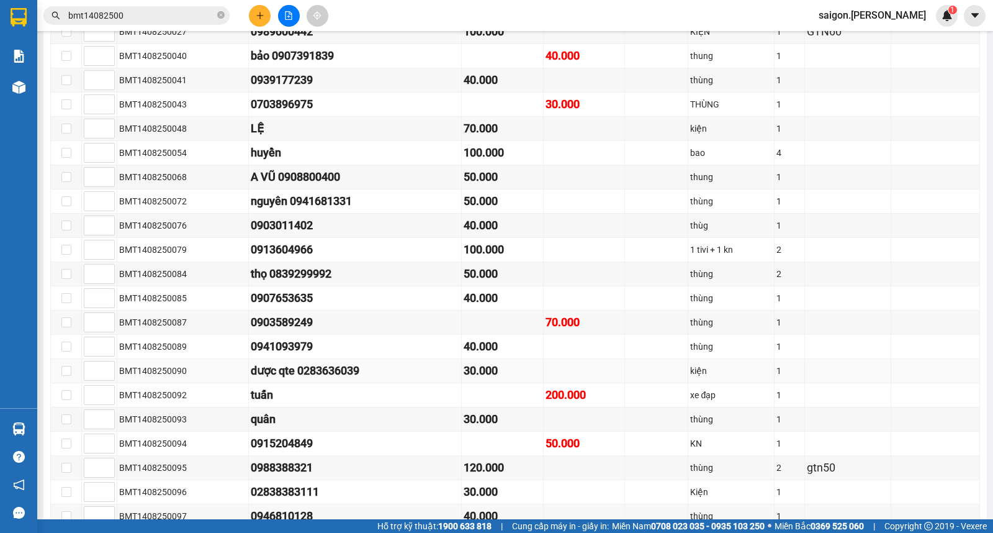
scroll to position [277, 0]
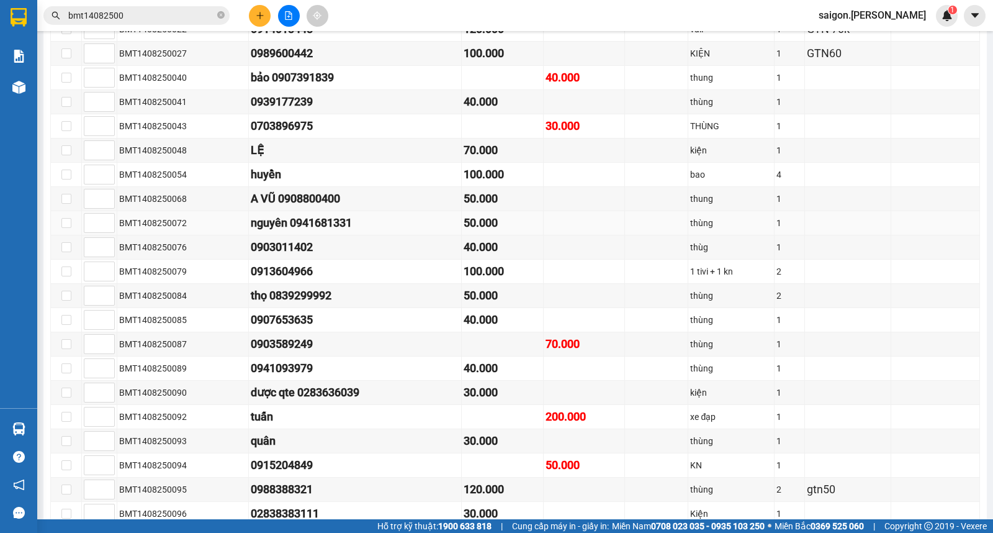
drag, startPoint x: 320, startPoint y: 228, endPoint x: 369, endPoint y: 228, distance: 49.7
click at [384, 230] on div "nguyên 0941681331" at bounding box center [355, 222] width 209 height 17
click at [367, 207] on div "A VŨ 0908800400" at bounding box center [355, 198] width 209 height 17
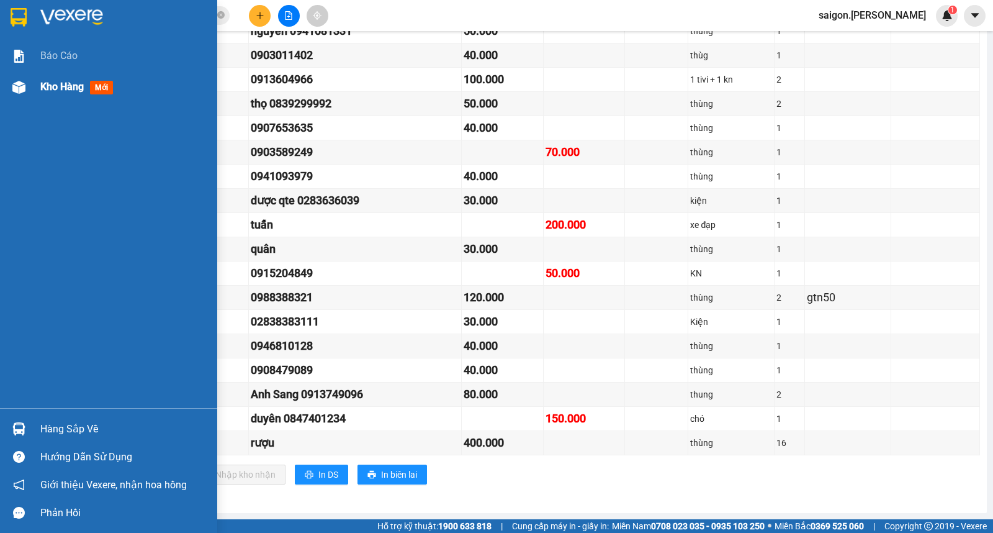
click at [58, 79] on div "Kho hàng mới" at bounding box center [79, 87] width 78 height 16
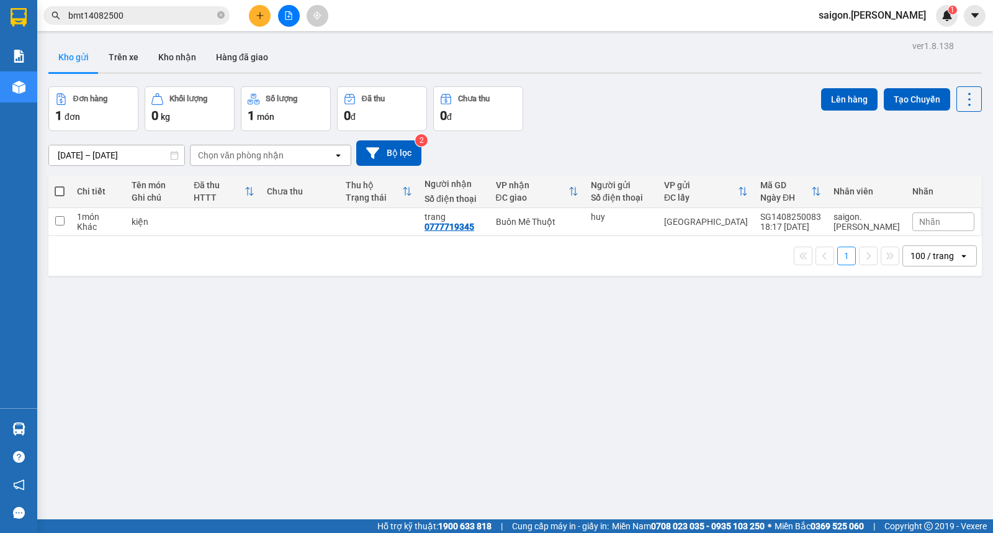
drag, startPoint x: 61, startPoint y: 189, endPoint x: 71, endPoint y: 188, distance: 10.6
click at [60, 189] on span at bounding box center [60, 191] width 10 height 10
click at [60, 185] on input "checkbox" at bounding box center [60, 185] width 0 height 0
checkbox input "true"
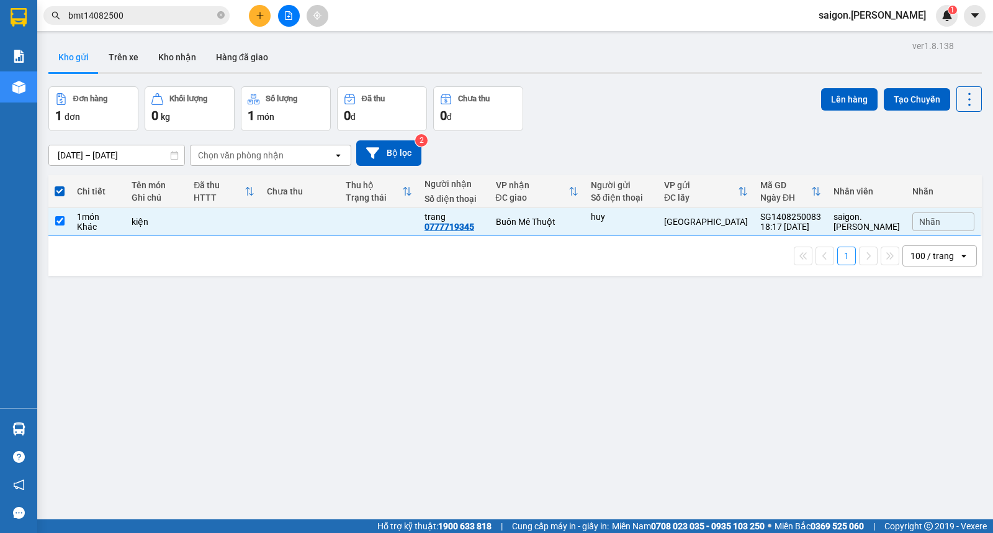
click at [840, 87] on div "Lên hàng Tạo Chuyến" at bounding box center [901, 98] width 161 height 25
click at [810, 96] on div "Đơn hàng 1 đơn Khối lượng 0 kg Số lượng 1 món Đã thu 0 đ Chưa thu 0 đ Lên hàng …" at bounding box center [515, 108] width 934 height 45
click at [821, 97] on button "Lên hàng" at bounding box center [849, 99] width 56 height 22
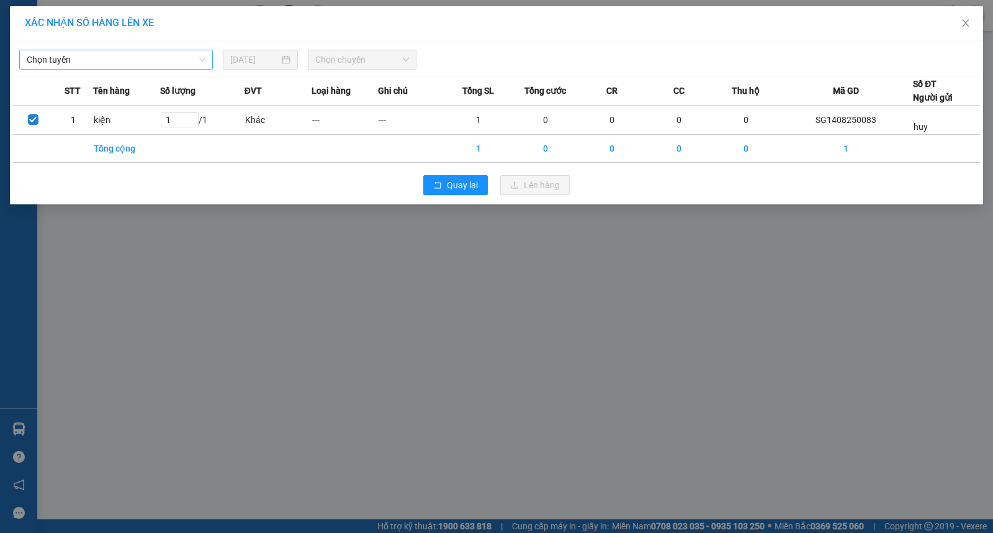
click at [78, 60] on span "Chọn tuyến" at bounding box center [116, 59] width 179 height 19
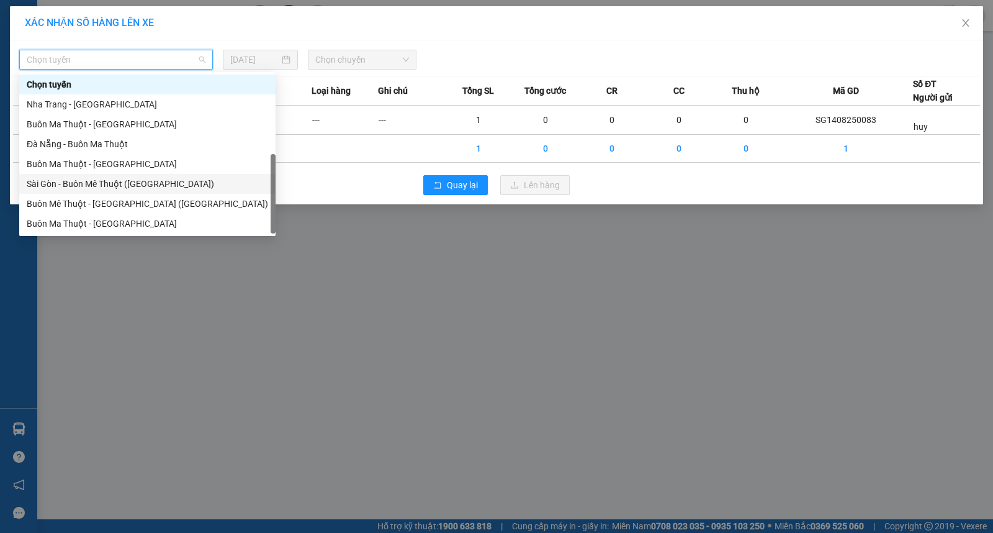
scroll to position [20, 0]
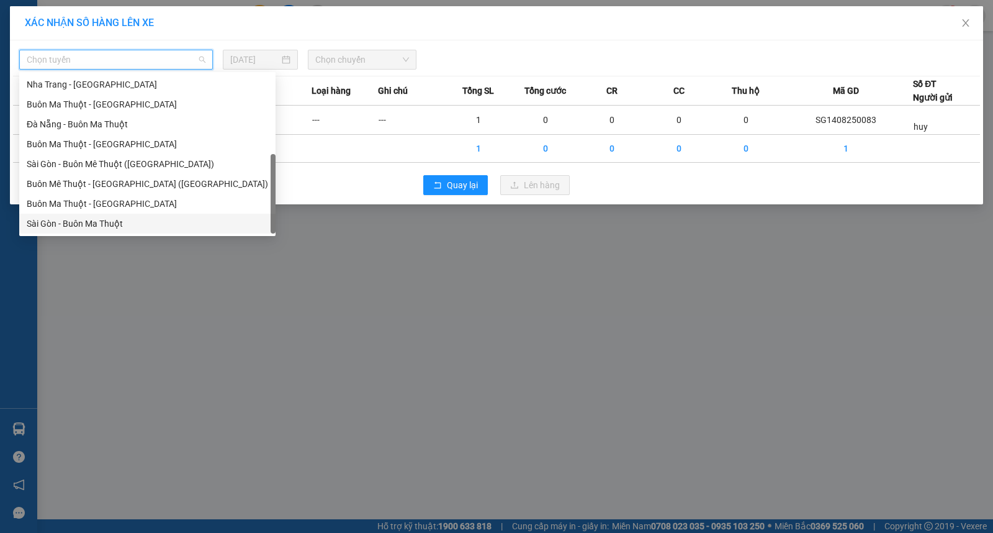
click at [107, 224] on div "Sài Gòn - Buôn Ma Thuột" at bounding box center [147, 224] width 241 height 14
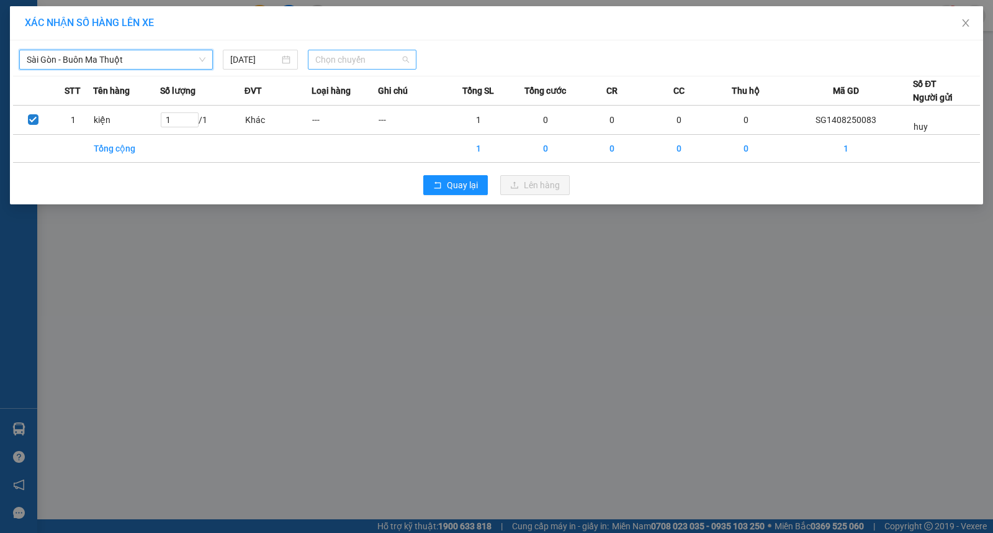
click at [391, 52] on span "Chọn chuyến" at bounding box center [362, 59] width 94 height 19
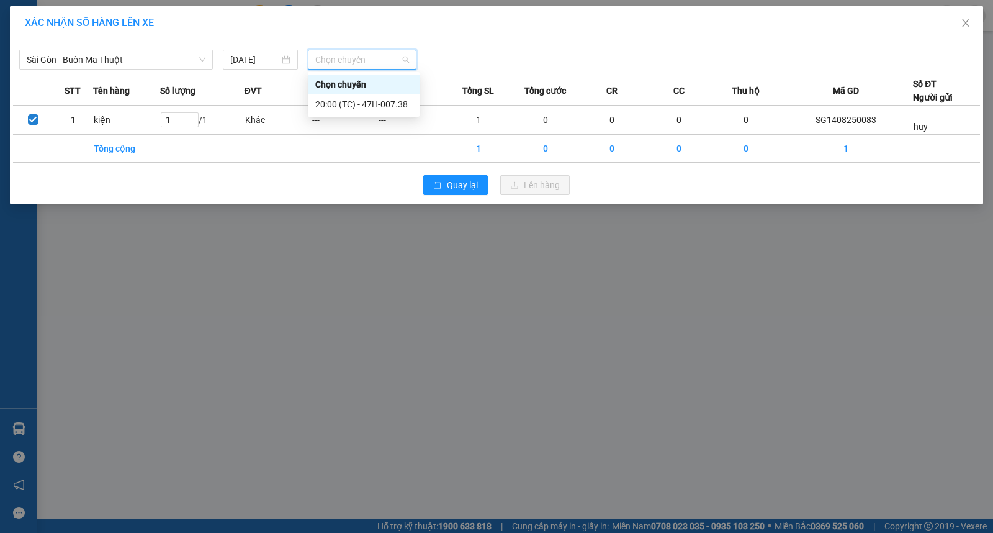
click at [376, 100] on div "20:00 (TC) - 47H-007.38" at bounding box center [363, 104] width 97 height 14
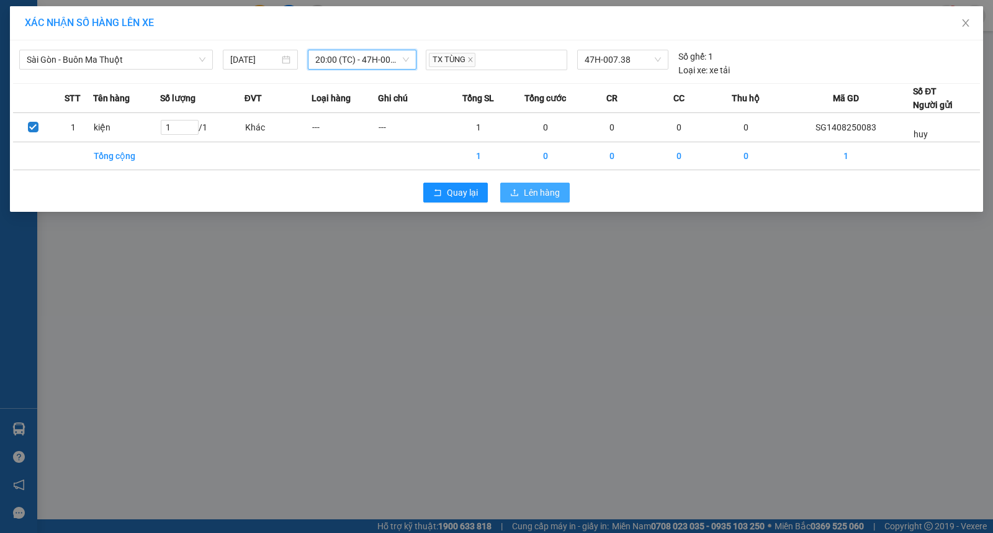
click at [518, 184] on button "Lên hàng" at bounding box center [535, 192] width 70 height 20
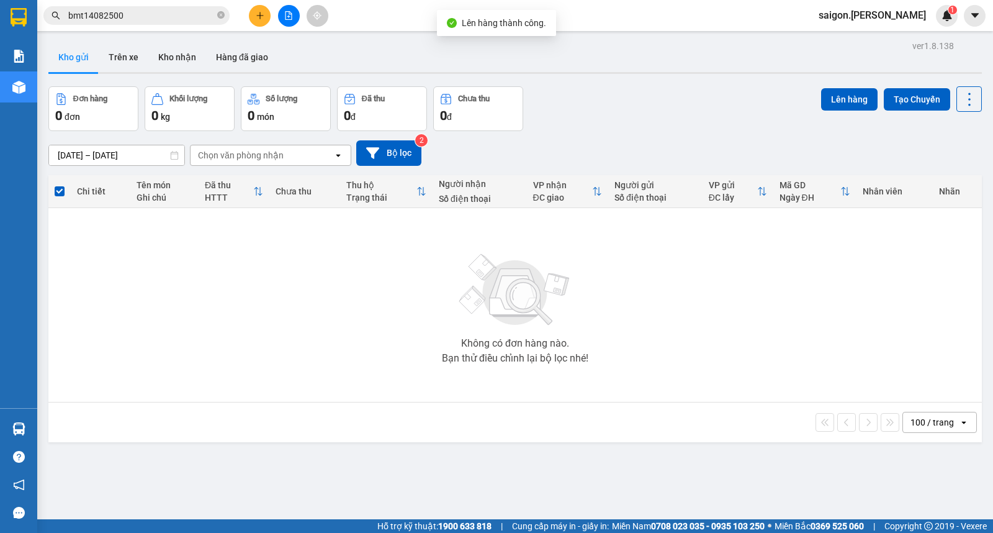
click at [591, 96] on div "Đơn hàng 0 đơn Khối lượng 0 kg Số lượng 0 món Đã thu 0 đ Chưa thu 0 đ Lên hàng …" at bounding box center [515, 108] width 934 height 45
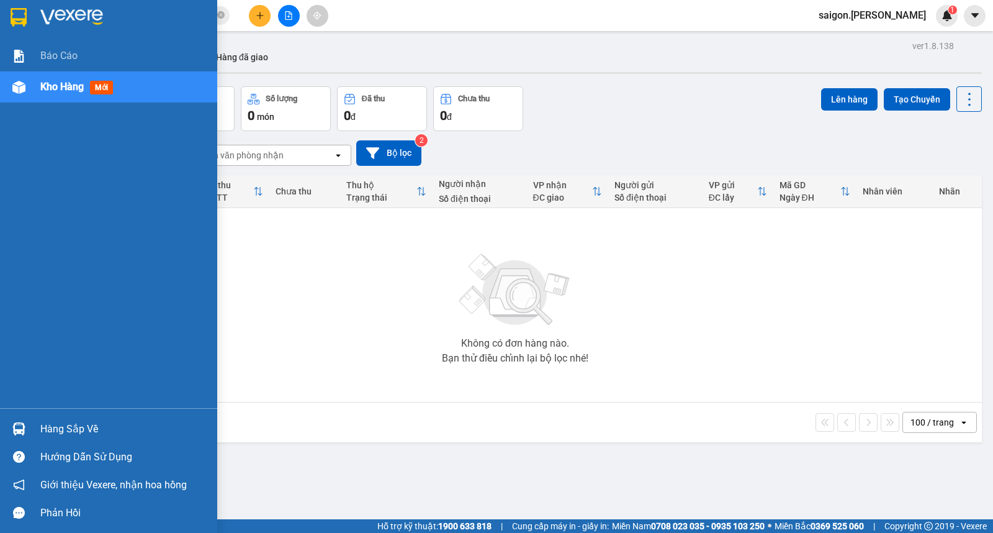
click at [23, 430] on img at bounding box center [18, 428] width 13 height 13
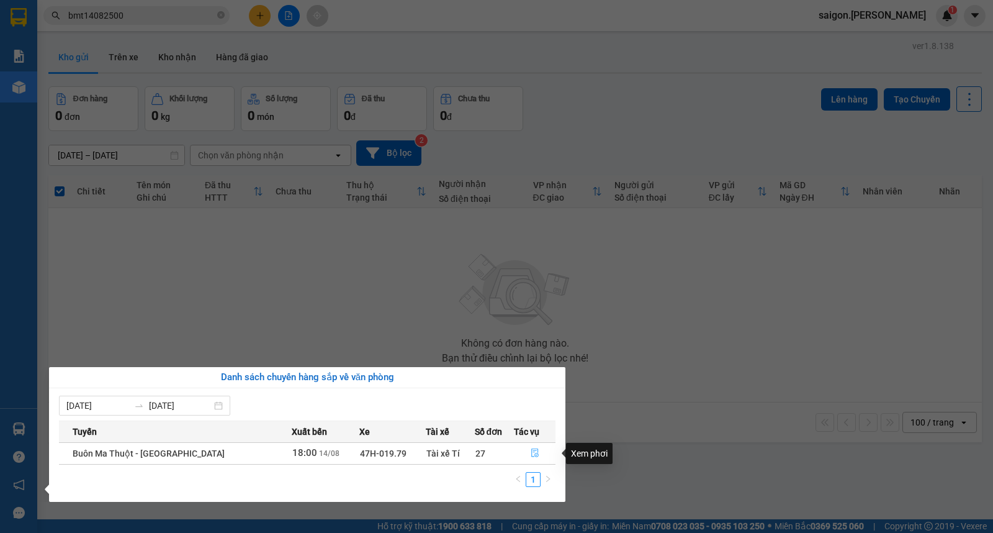
click at [531, 451] on icon "file-done" at bounding box center [535, 452] width 9 height 9
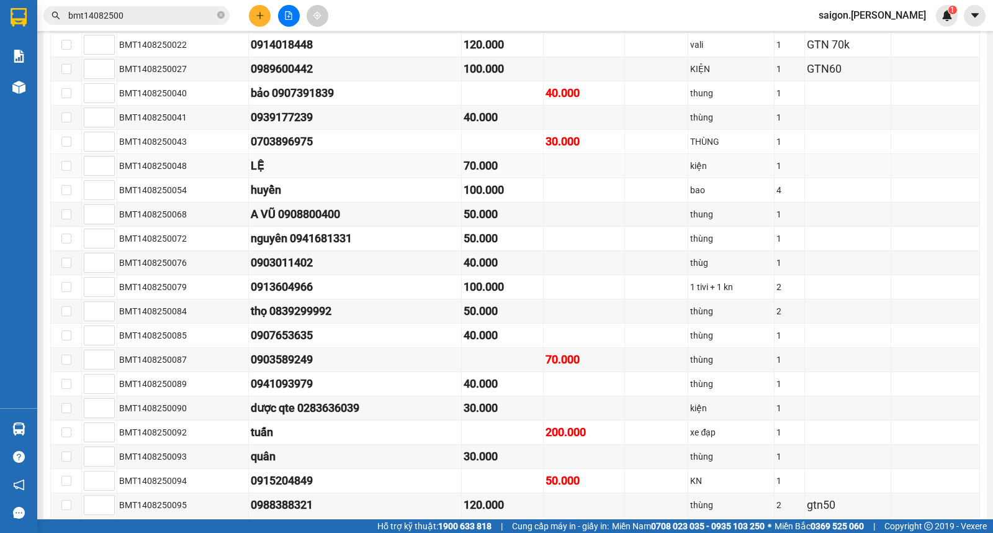
scroll to position [208, 0]
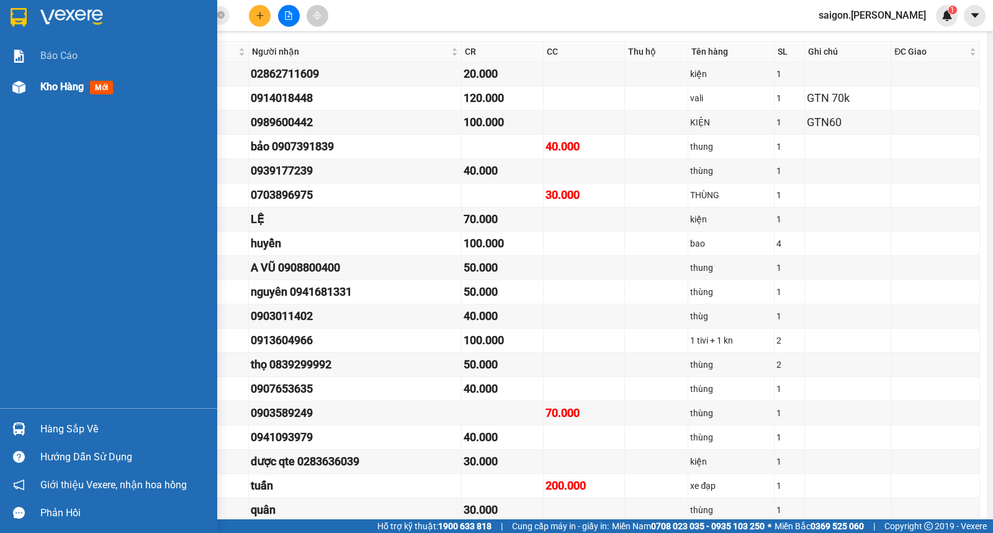
click at [48, 84] on span "Kho hàng" at bounding box center [61, 87] width 43 height 12
